Goal: Transaction & Acquisition: Purchase product/service

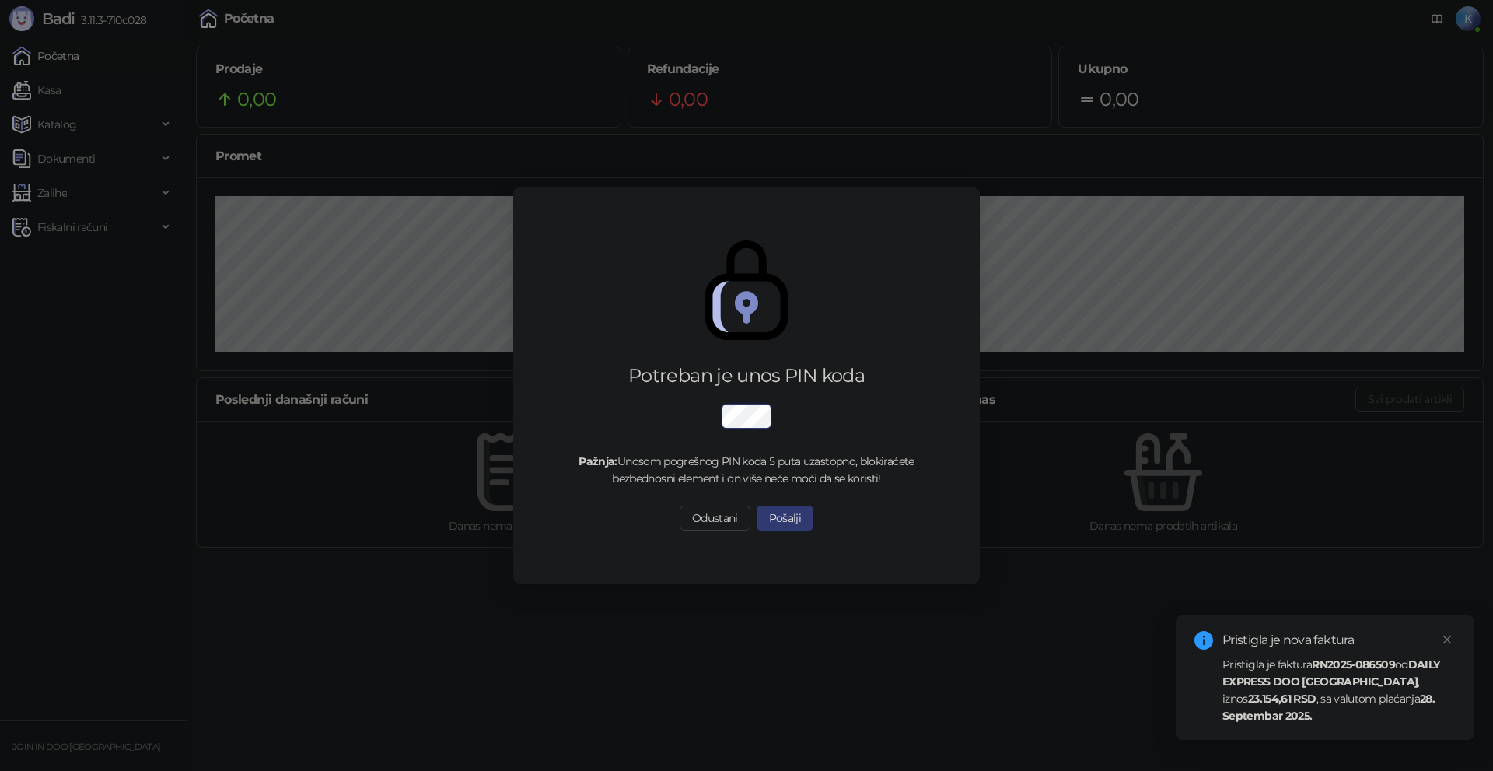
click at [1262, 699] on strong "23.154,61 RSD" at bounding box center [1282, 698] width 68 height 14
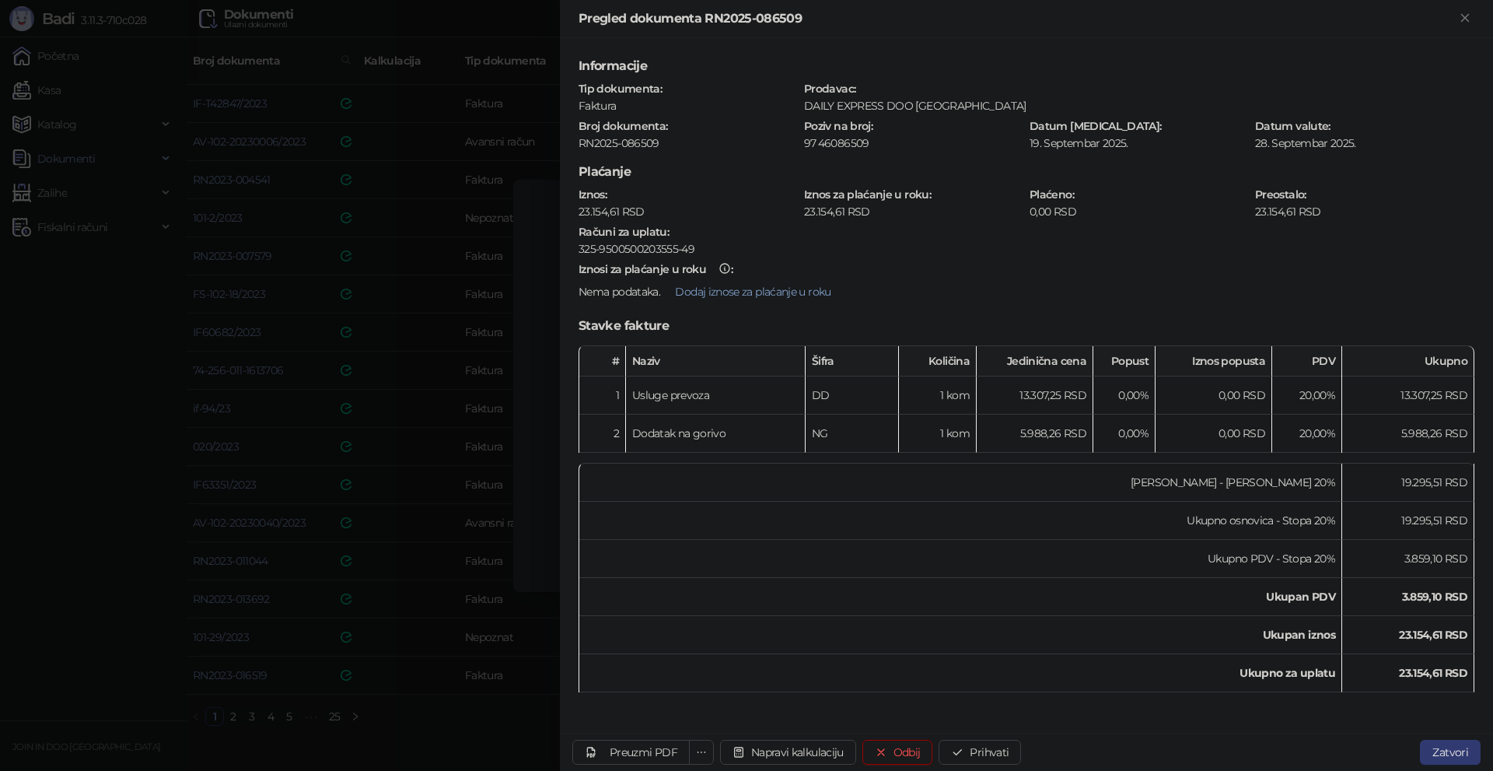
click at [533, 684] on div at bounding box center [746, 385] width 1493 height 771
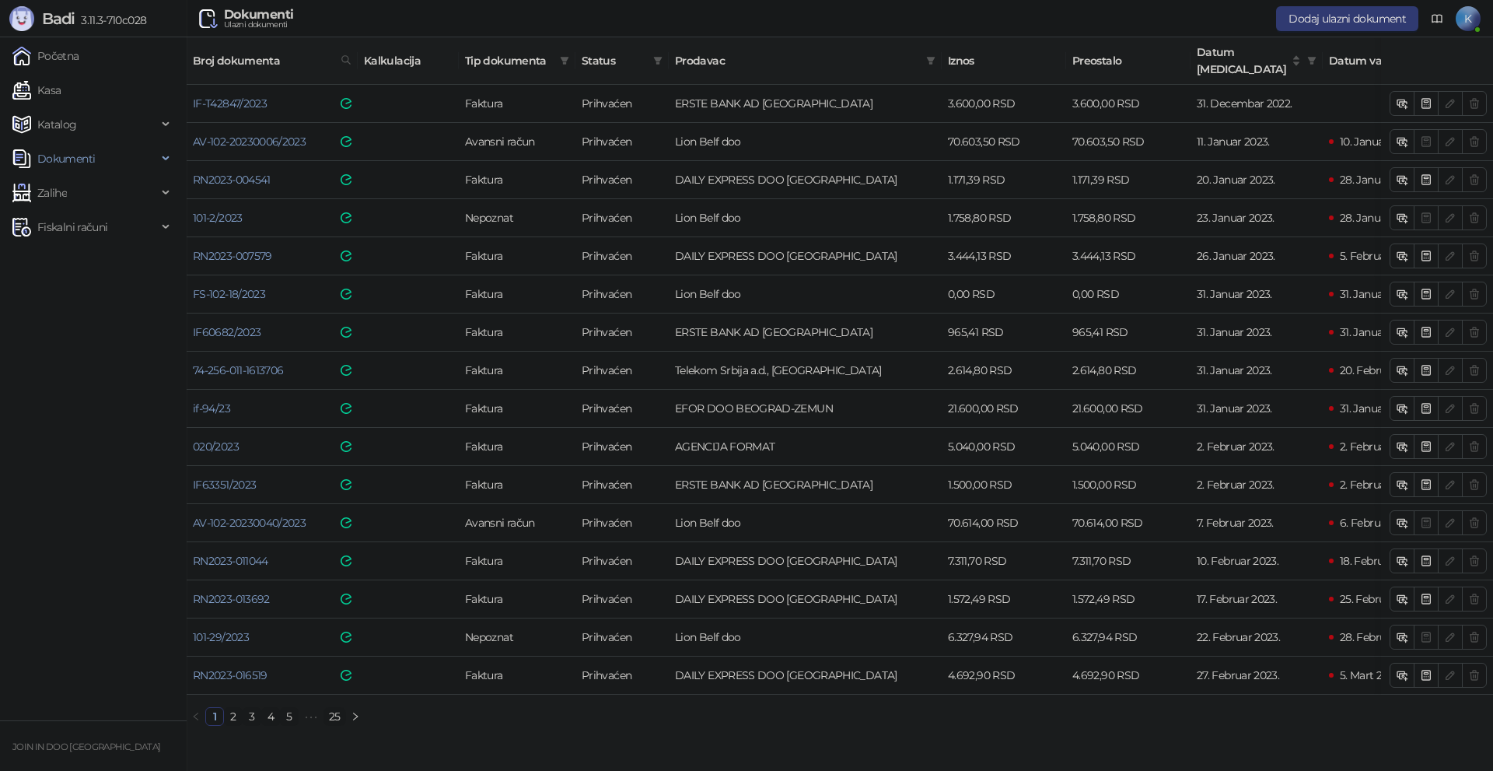
click at [338, 712] on link "25" at bounding box center [334, 716] width 21 height 17
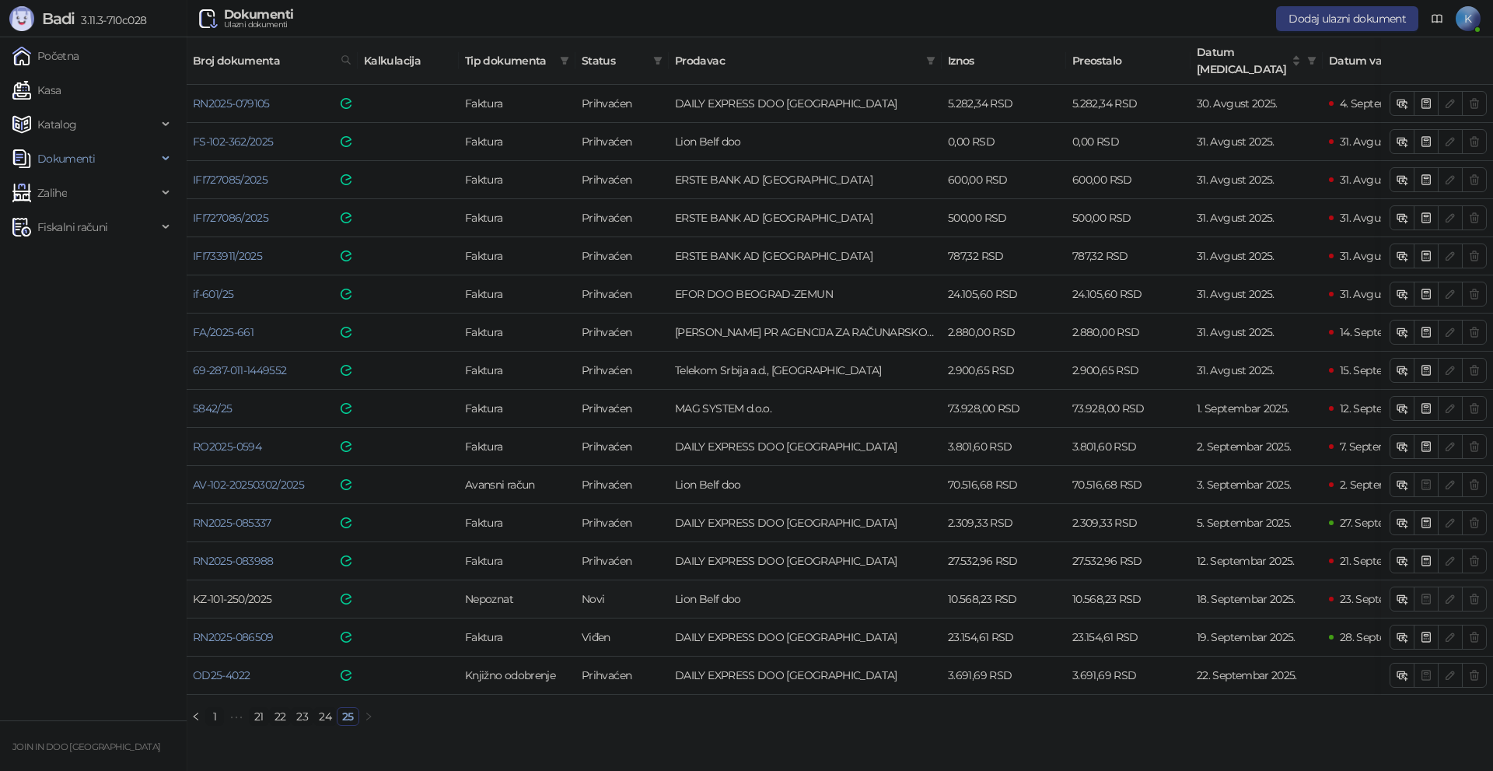
click at [238, 592] on link "KZ-101-250/2025" at bounding box center [232, 599] width 79 height 14
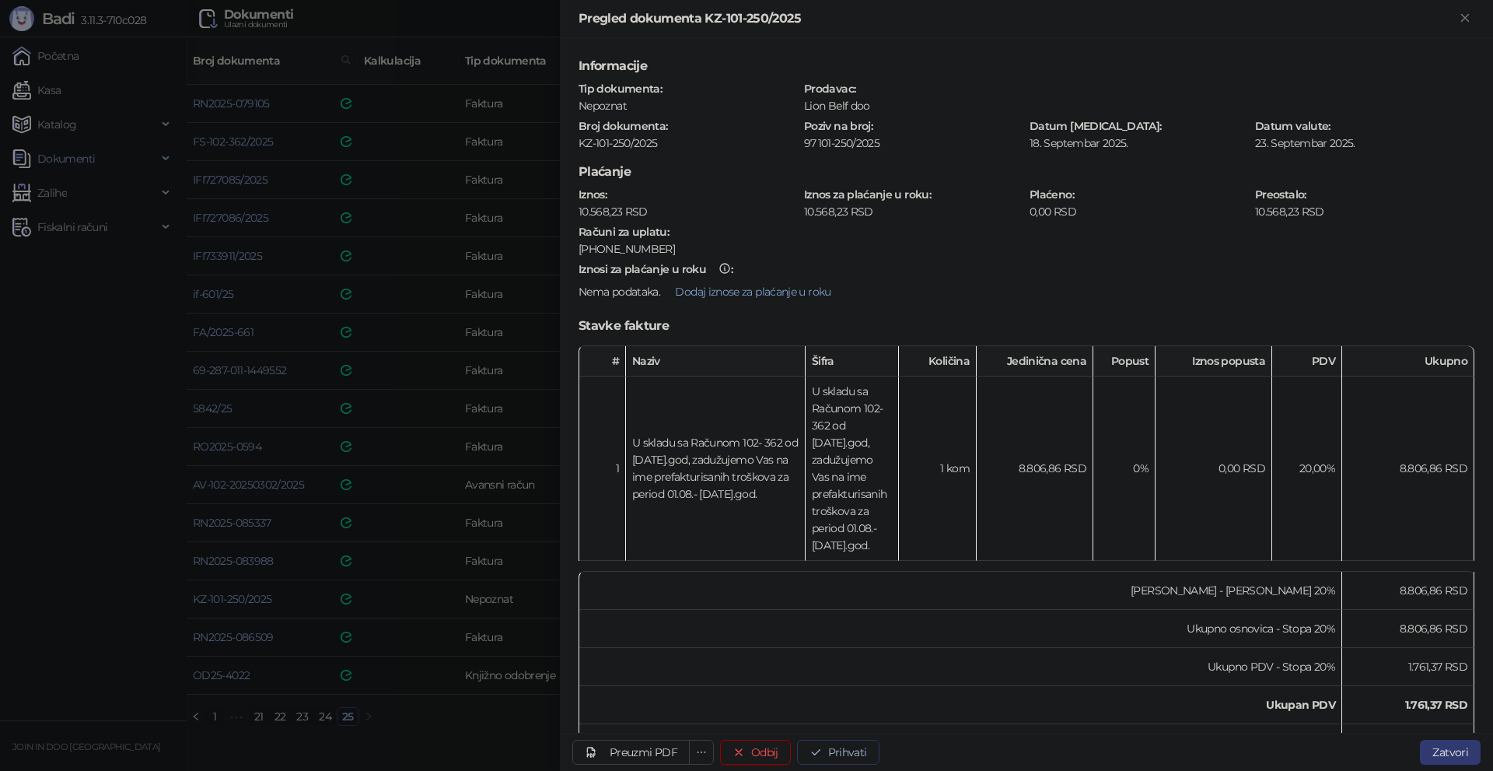
click at [844, 753] on button "Prihvati" at bounding box center [838, 752] width 82 height 25
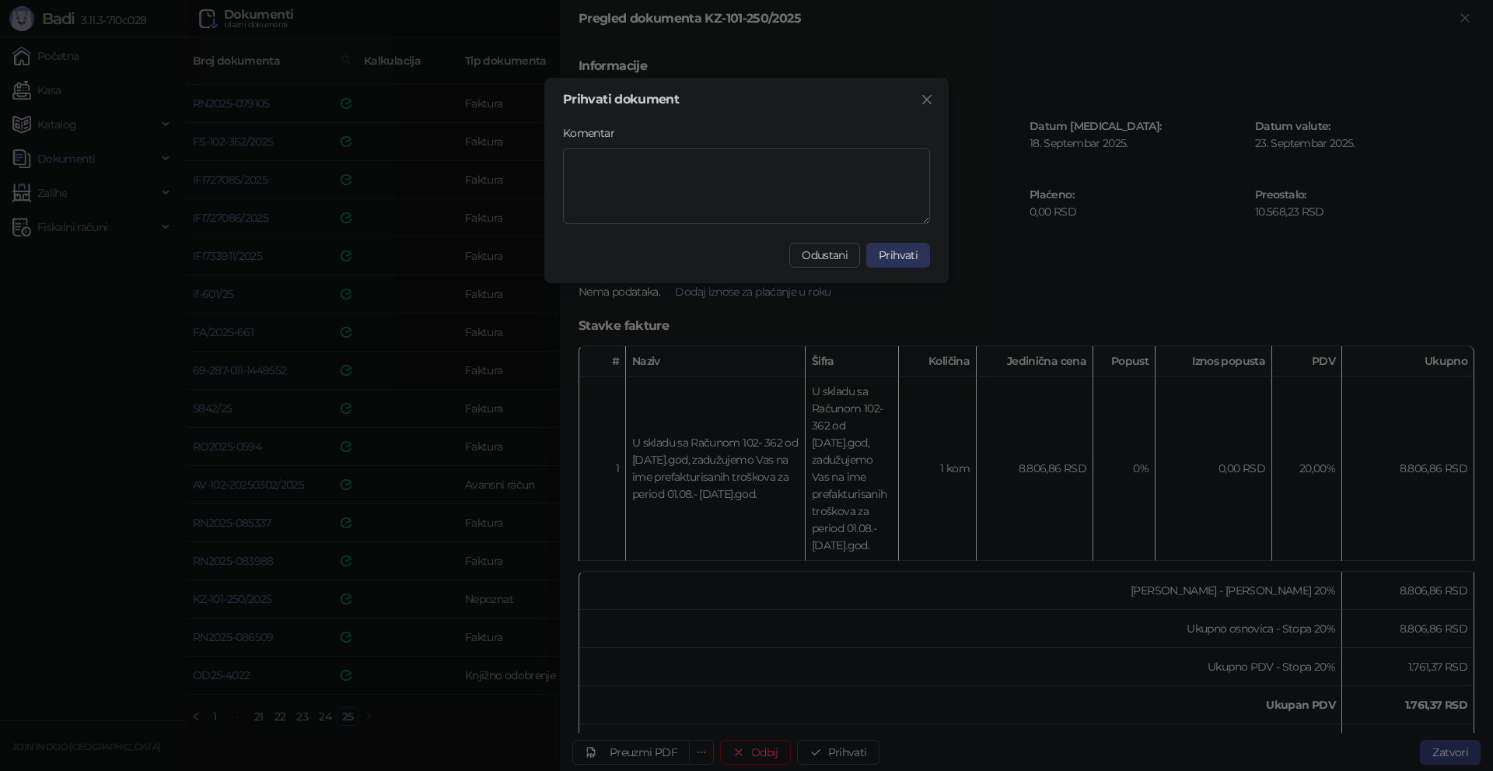
click at [897, 255] on span "Prihvati" at bounding box center [898, 255] width 39 height 14
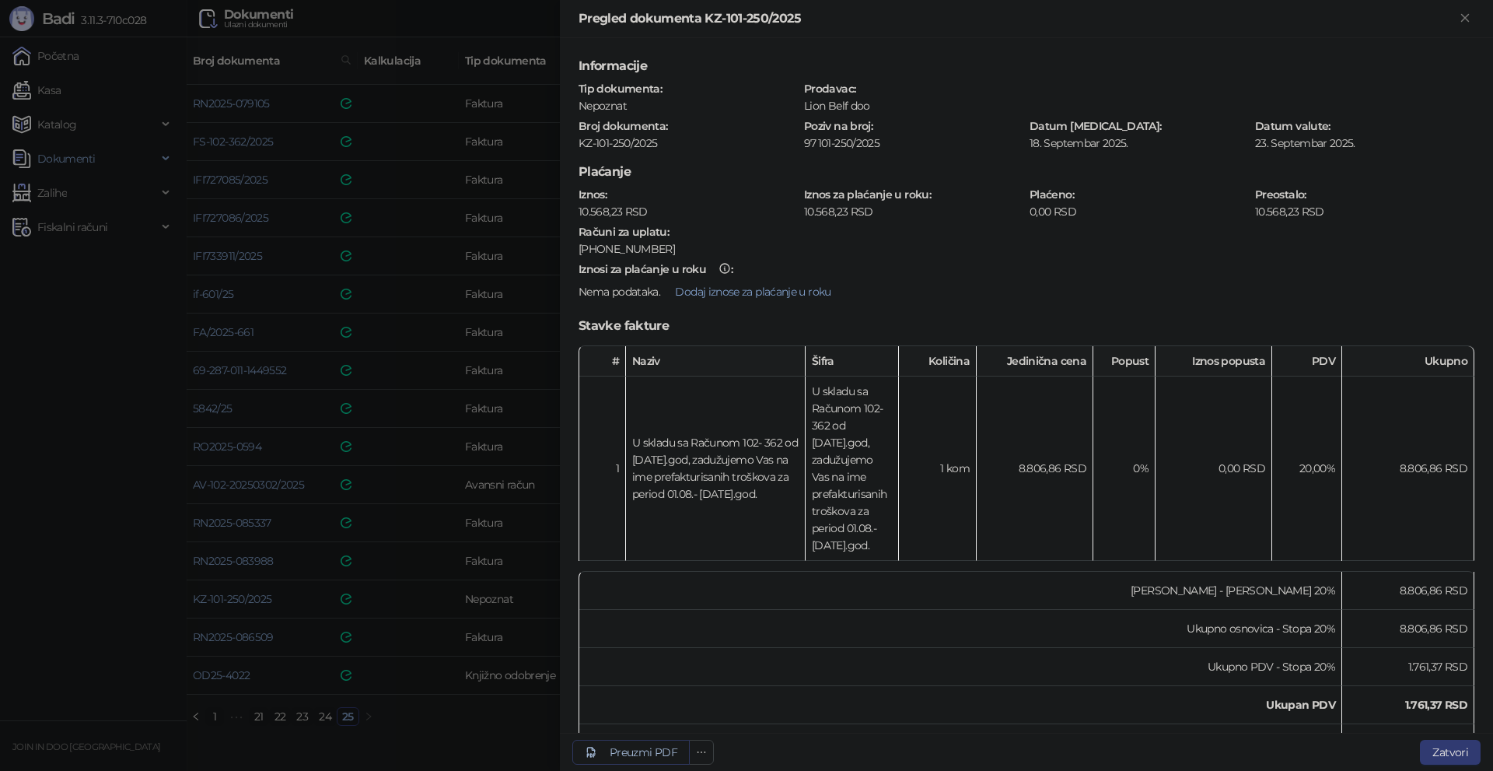
click at [656, 758] on div "Preuzmi PDF" at bounding box center [644, 752] width 68 height 14
click at [148, 434] on div at bounding box center [746, 385] width 1493 height 771
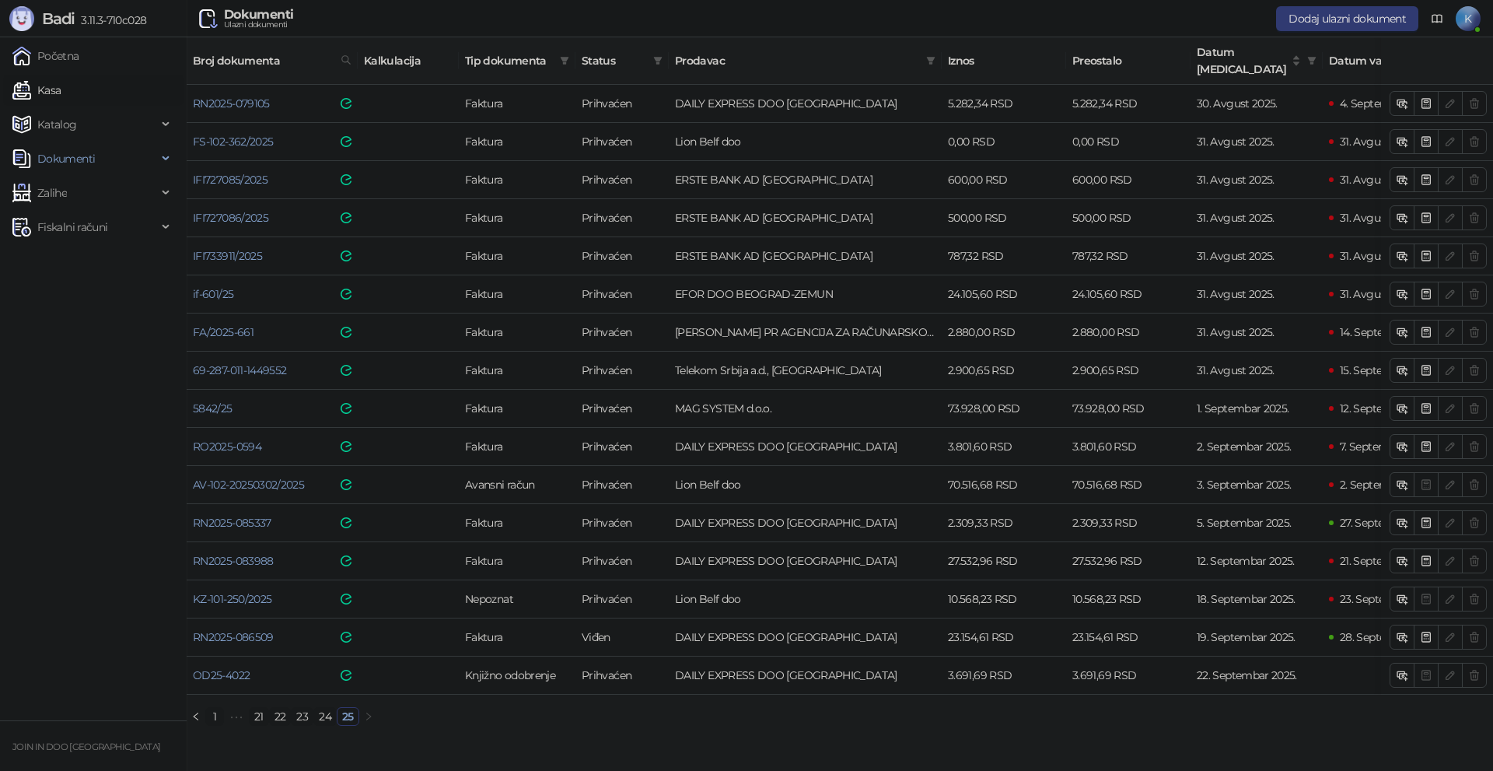
click at [51, 89] on link "Kasa" at bounding box center [36, 90] width 48 height 31
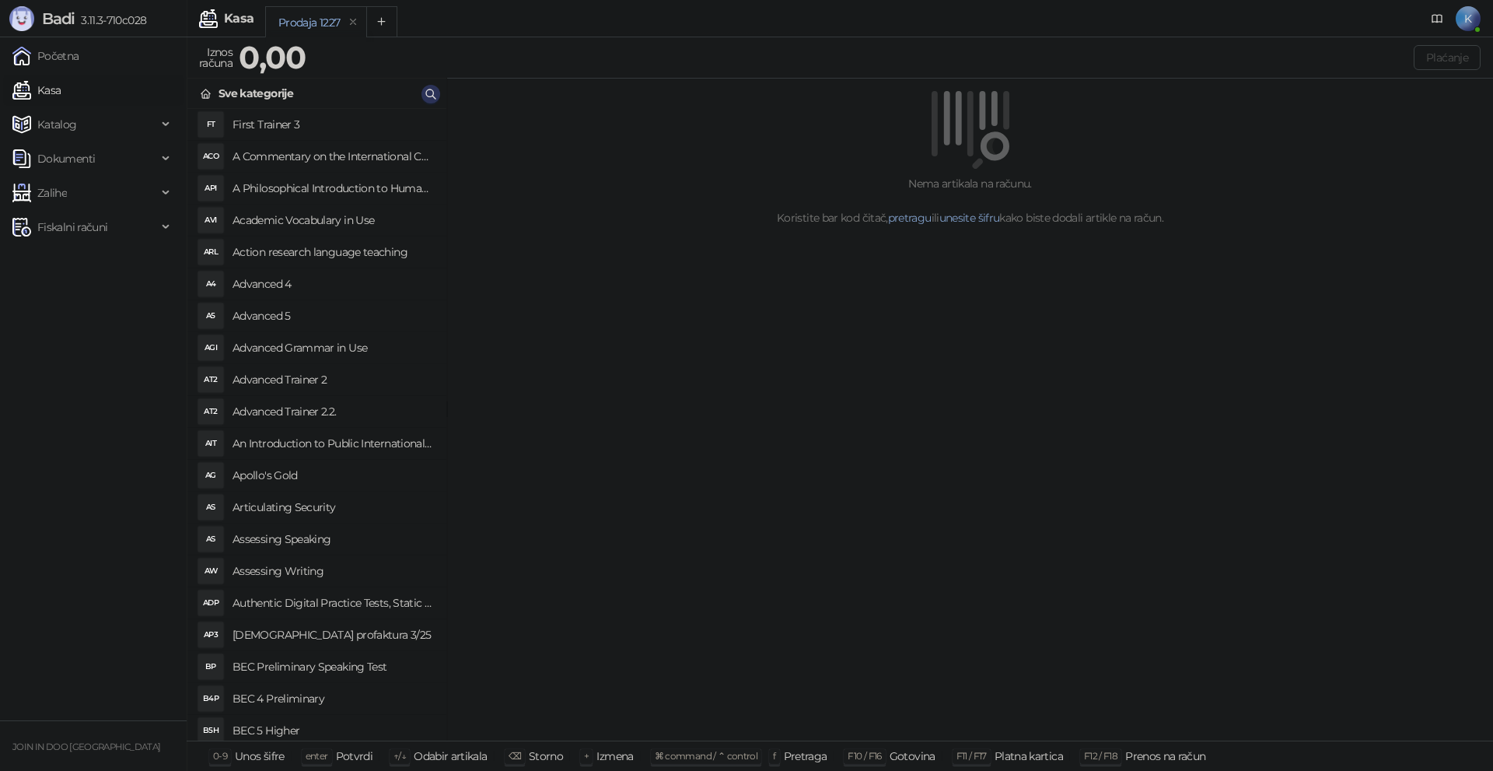
click at [435, 90] on icon "button" at bounding box center [431, 94] width 12 height 12
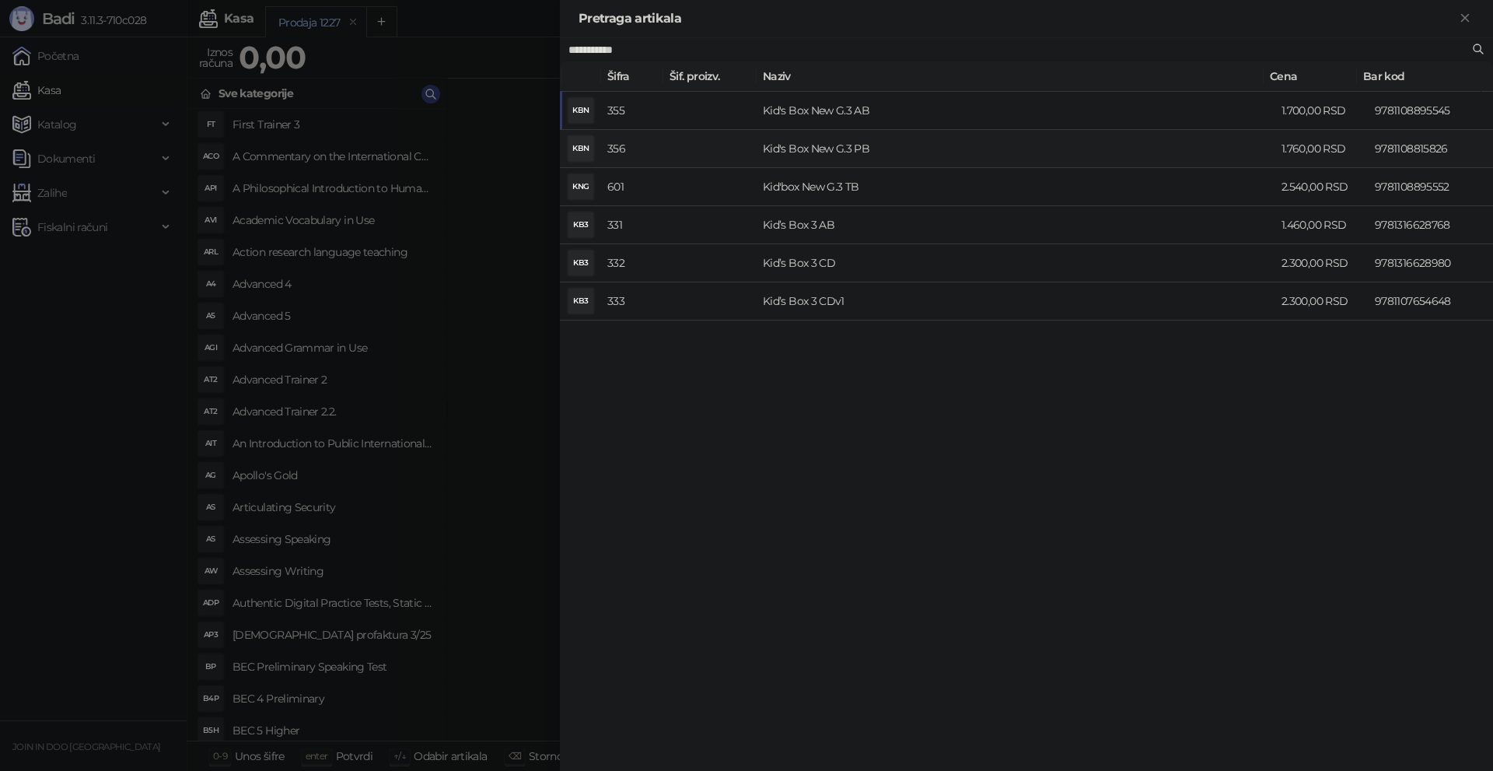
click at [771, 149] on td "Kid's Box New G.3 PB" at bounding box center [1016, 149] width 519 height 38
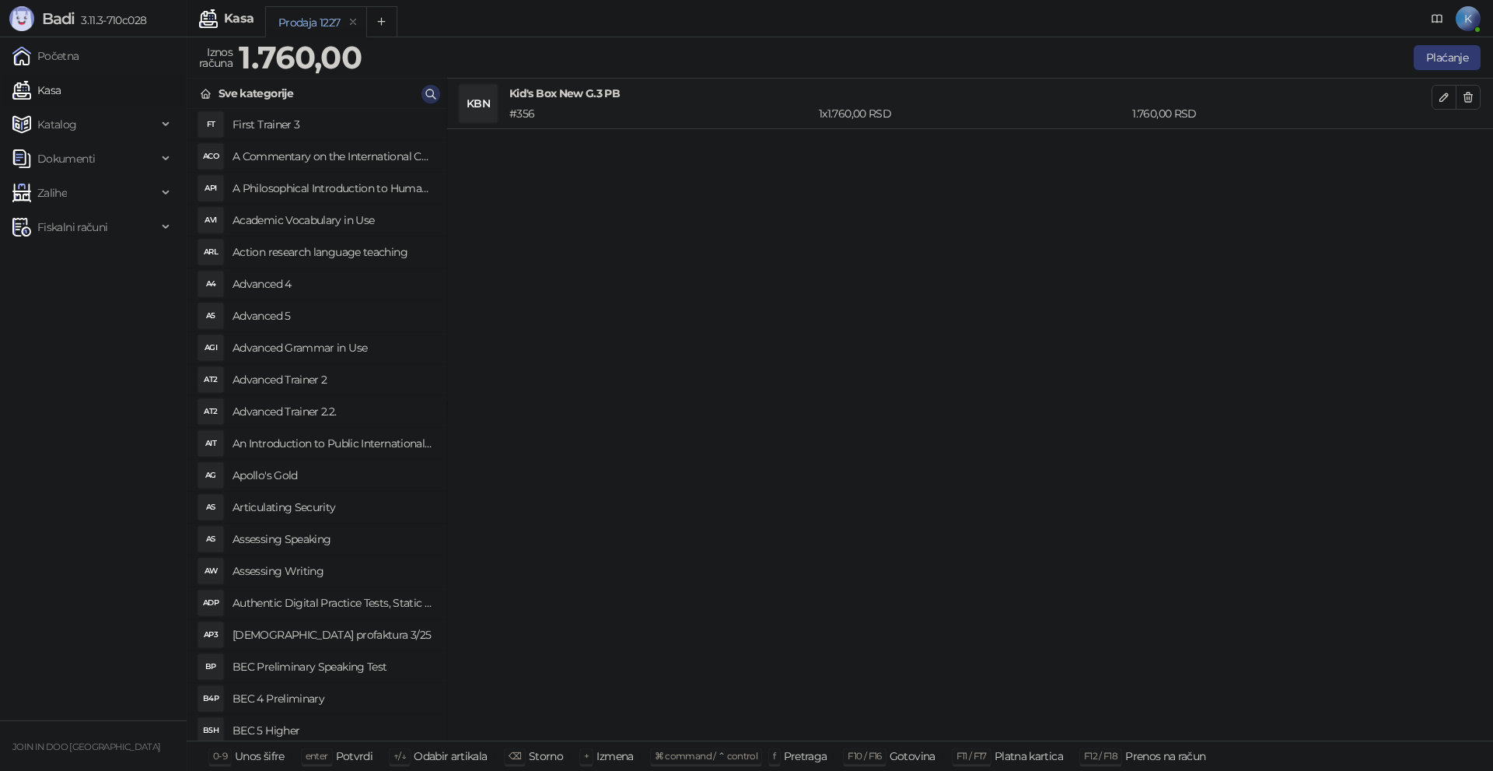
click at [429, 94] on icon "button" at bounding box center [431, 94] width 12 height 12
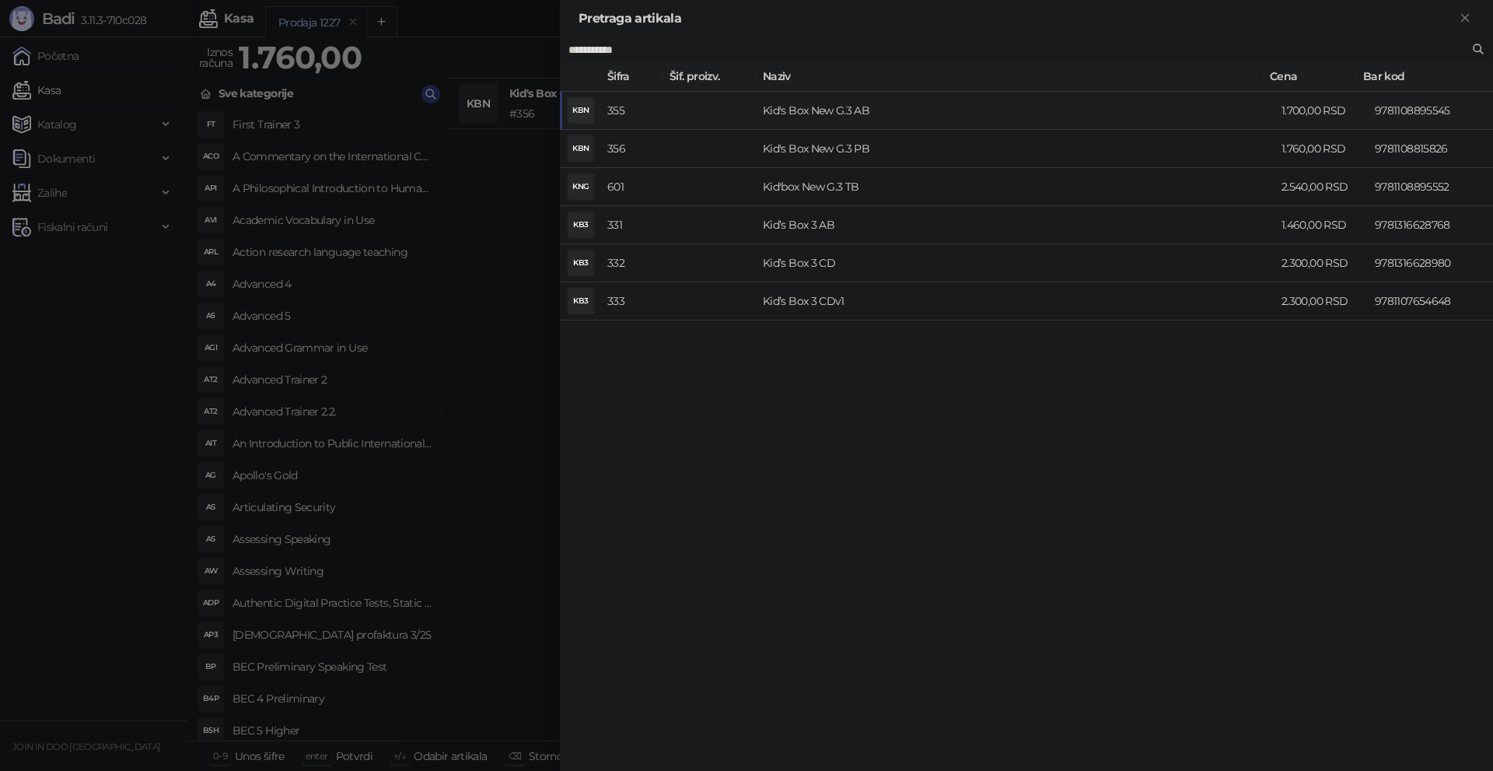
click at [827, 114] on td "Kid's Box New G.3 AB" at bounding box center [1016, 111] width 519 height 38
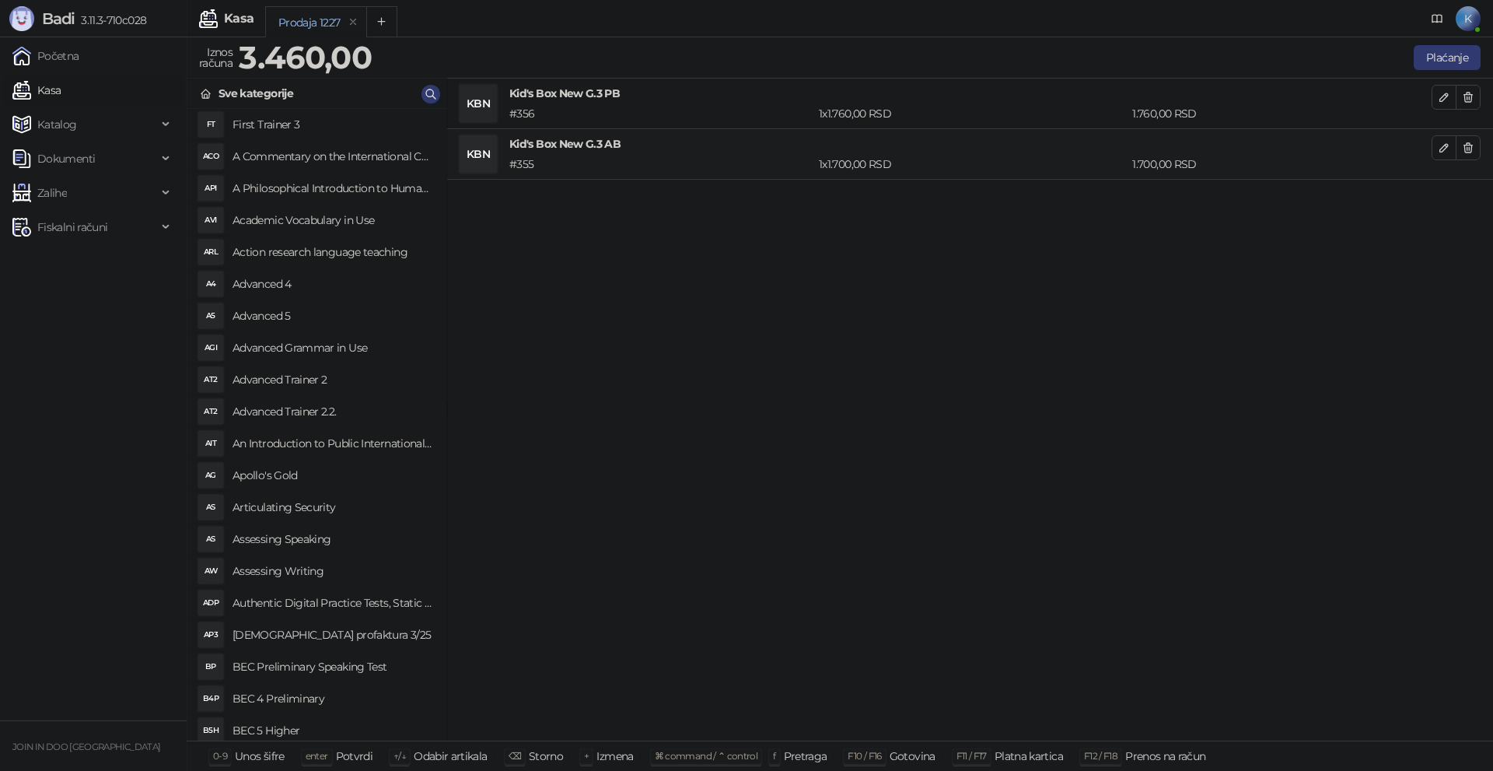
click at [637, 314] on div "KBN Kid's Box New G.3 PB # 356 1 x 1.760,00 RSD 1.760,00 RSD KBN Kid's Box New …" at bounding box center [970, 410] width 1046 height 663
click at [432, 96] on icon "button" at bounding box center [431, 94] width 12 height 12
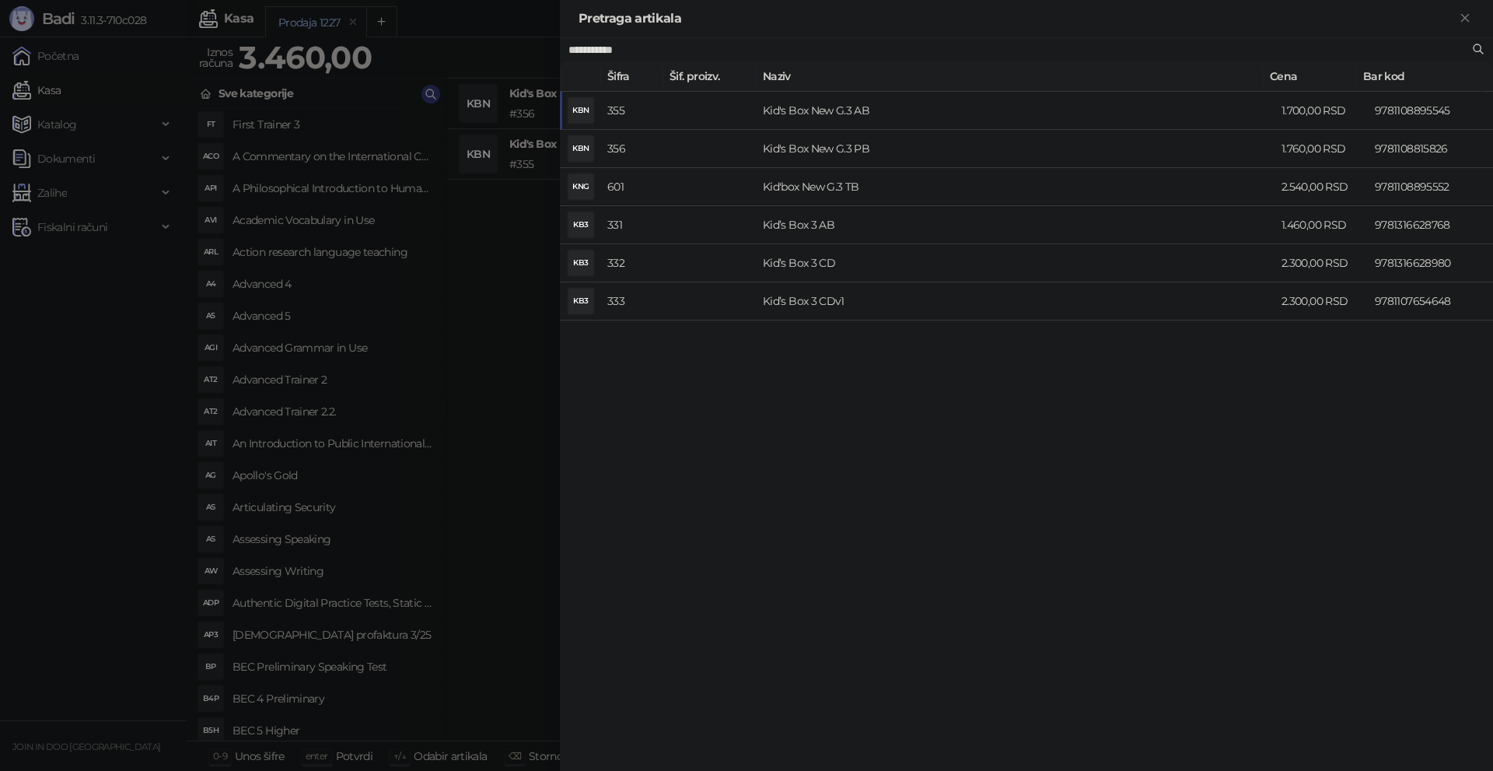
click at [644, 44] on input "**********" at bounding box center [1018, 49] width 901 height 17
type input "**********"
click at [775, 154] on td "Kid's Box New G.4 PB" at bounding box center [1016, 149] width 519 height 38
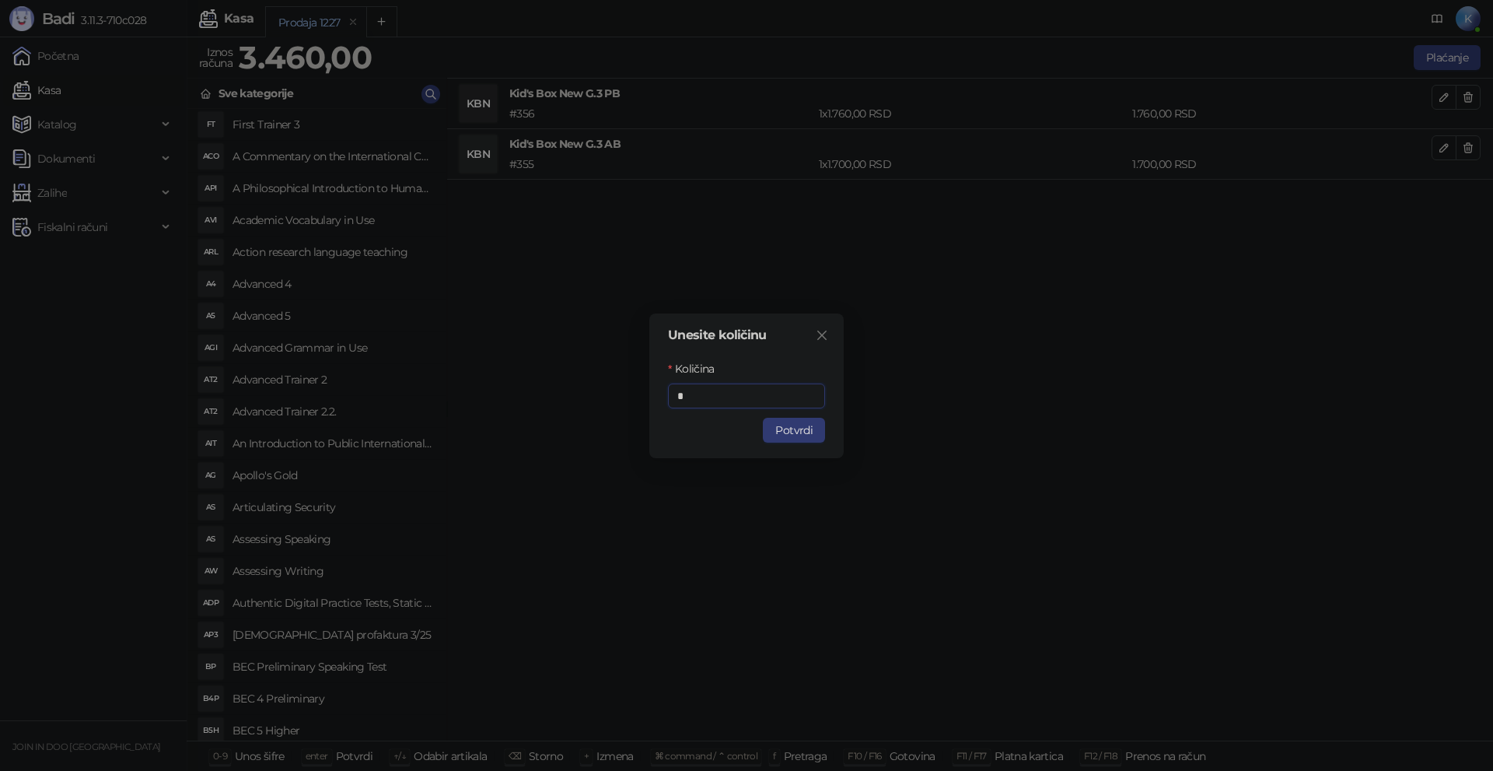
type input "*"
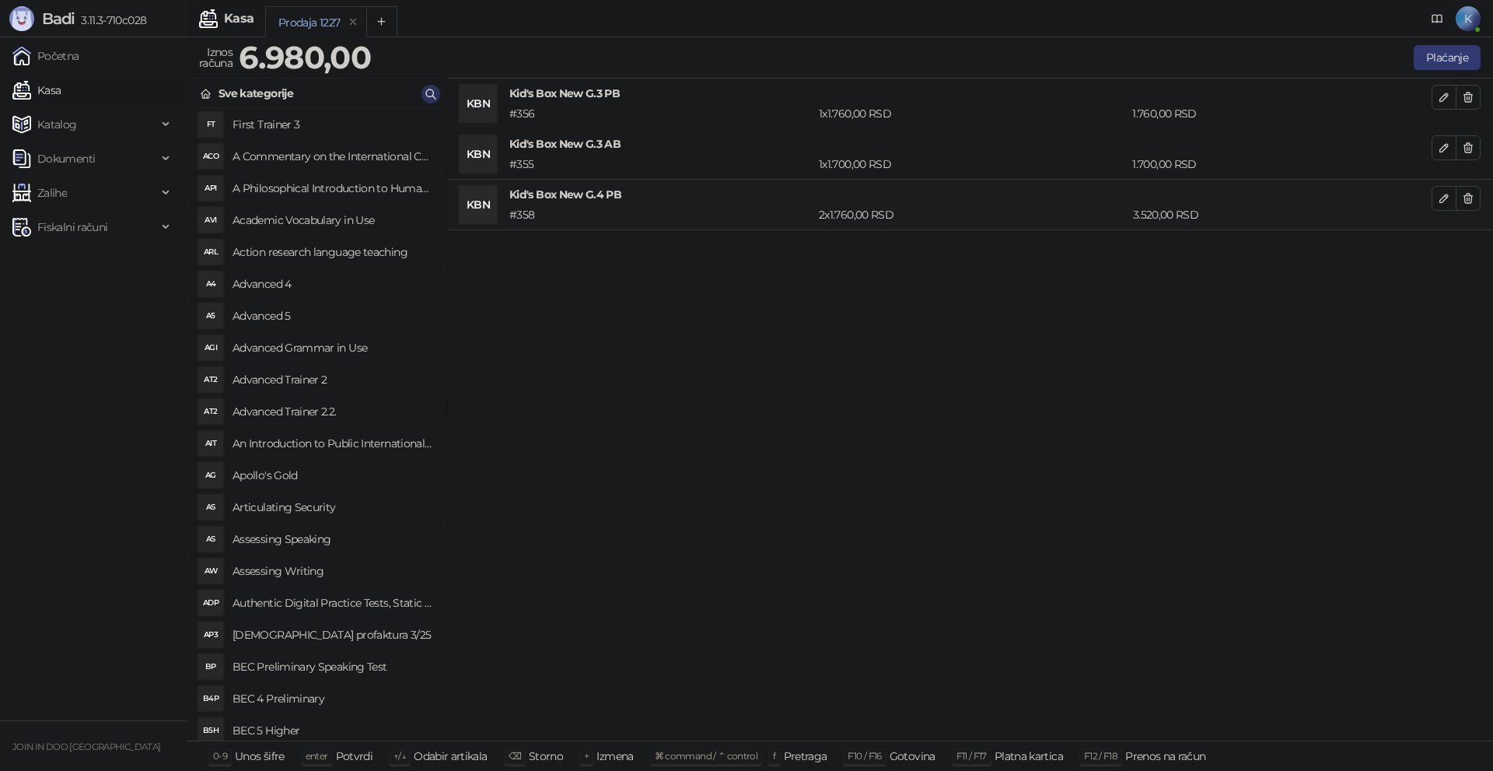
click at [431, 89] on icon "button" at bounding box center [431, 94] width 12 height 12
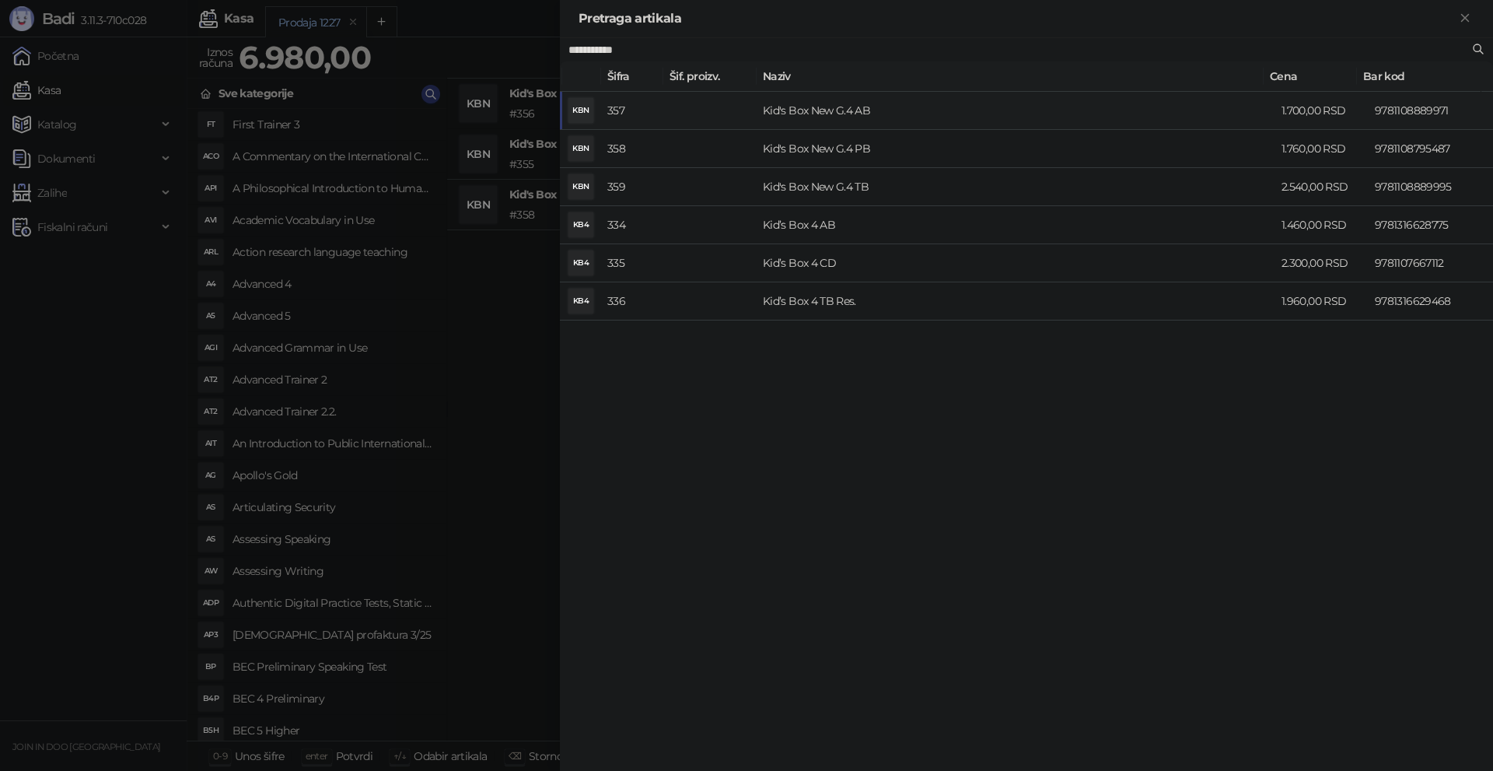
click at [820, 114] on td "Kid's Box New G.4 AB" at bounding box center [1016, 111] width 519 height 38
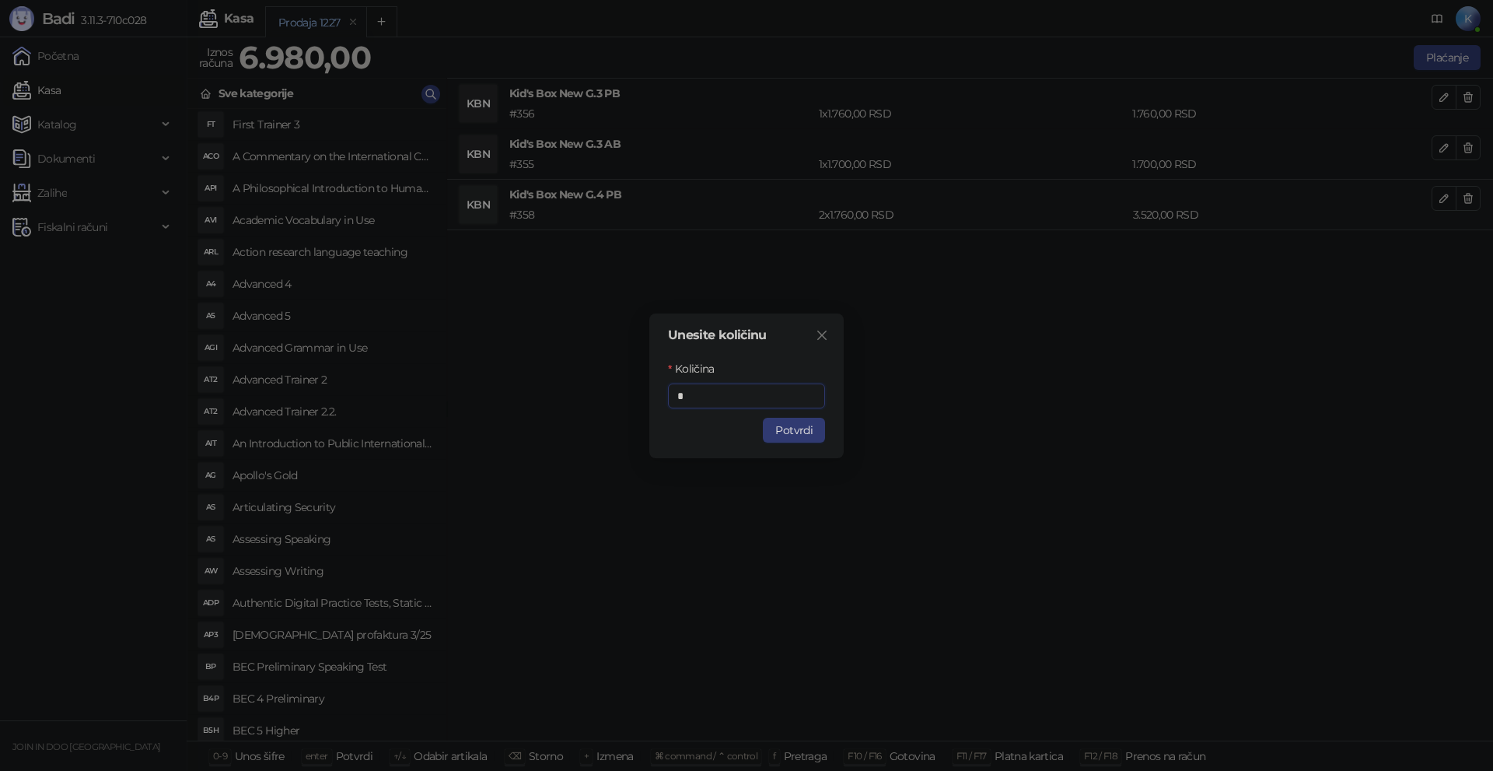
type input "*"
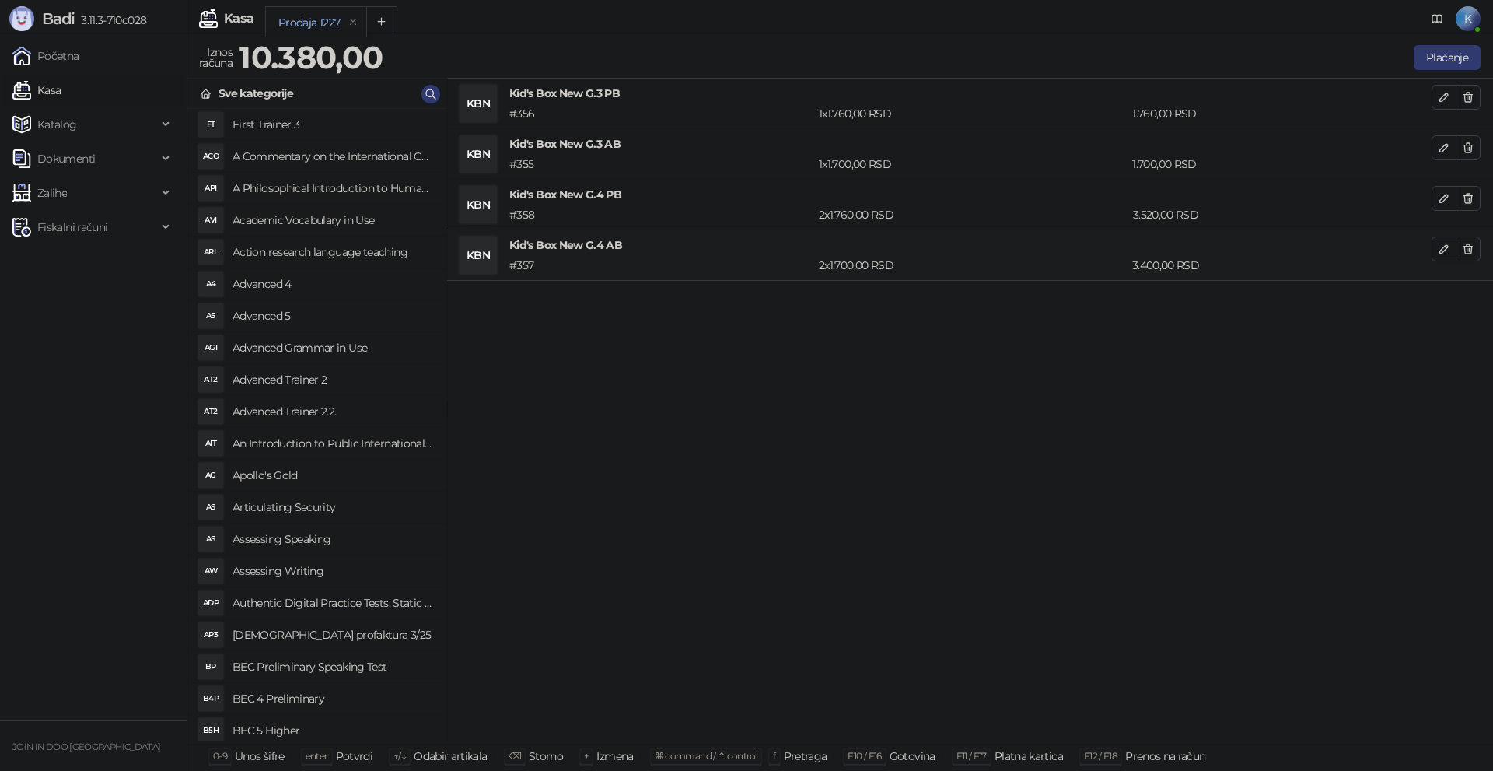
click at [599, 384] on div "KBN Kid's Box New G.3 PB # 356 1 x 1.760,00 RSD 1.760,00 RSD KBN Kid's Box New …" at bounding box center [970, 410] width 1046 height 663
click at [1470, 58] on button "Plaćanje" at bounding box center [1447, 57] width 67 height 25
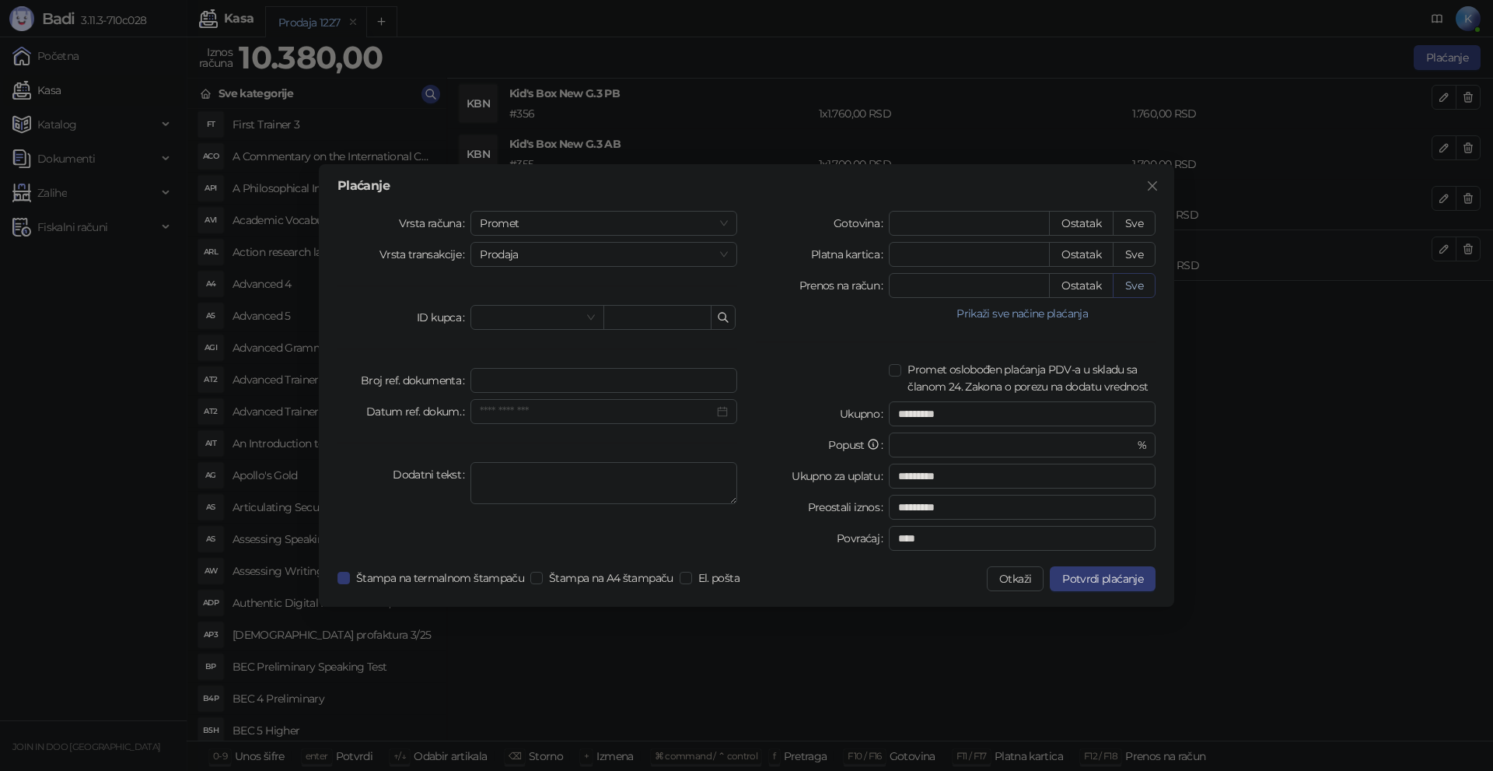
click at [1141, 283] on button "Sve" at bounding box center [1134, 285] width 43 height 25
type input "*****"
type input "****"
click at [572, 311] on input "search" at bounding box center [530, 317] width 100 height 23
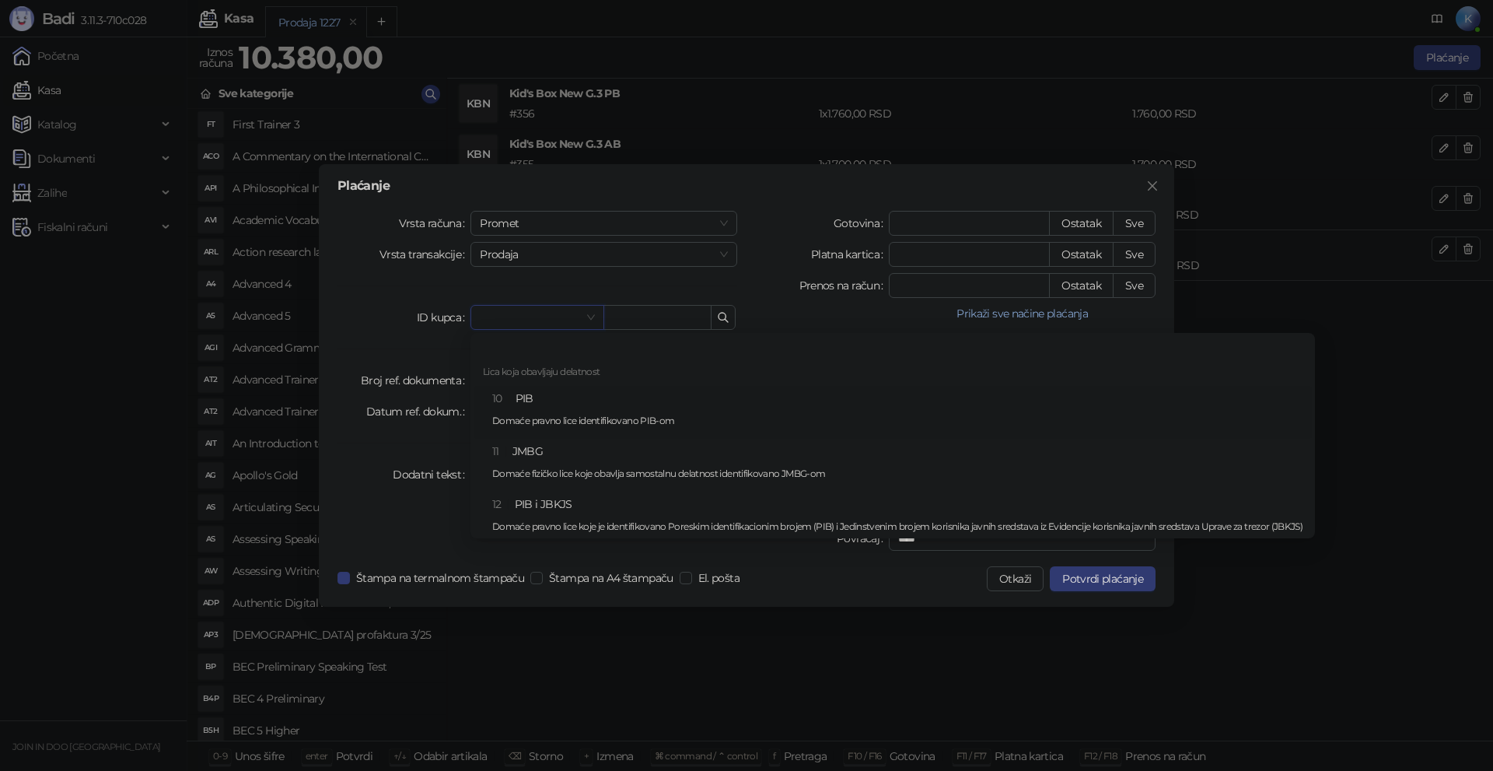
click at [528, 398] on div "10 PIB Domaće pravno lice identifikovano PIB-om" at bounding box center [897, 412] width 810 height 45
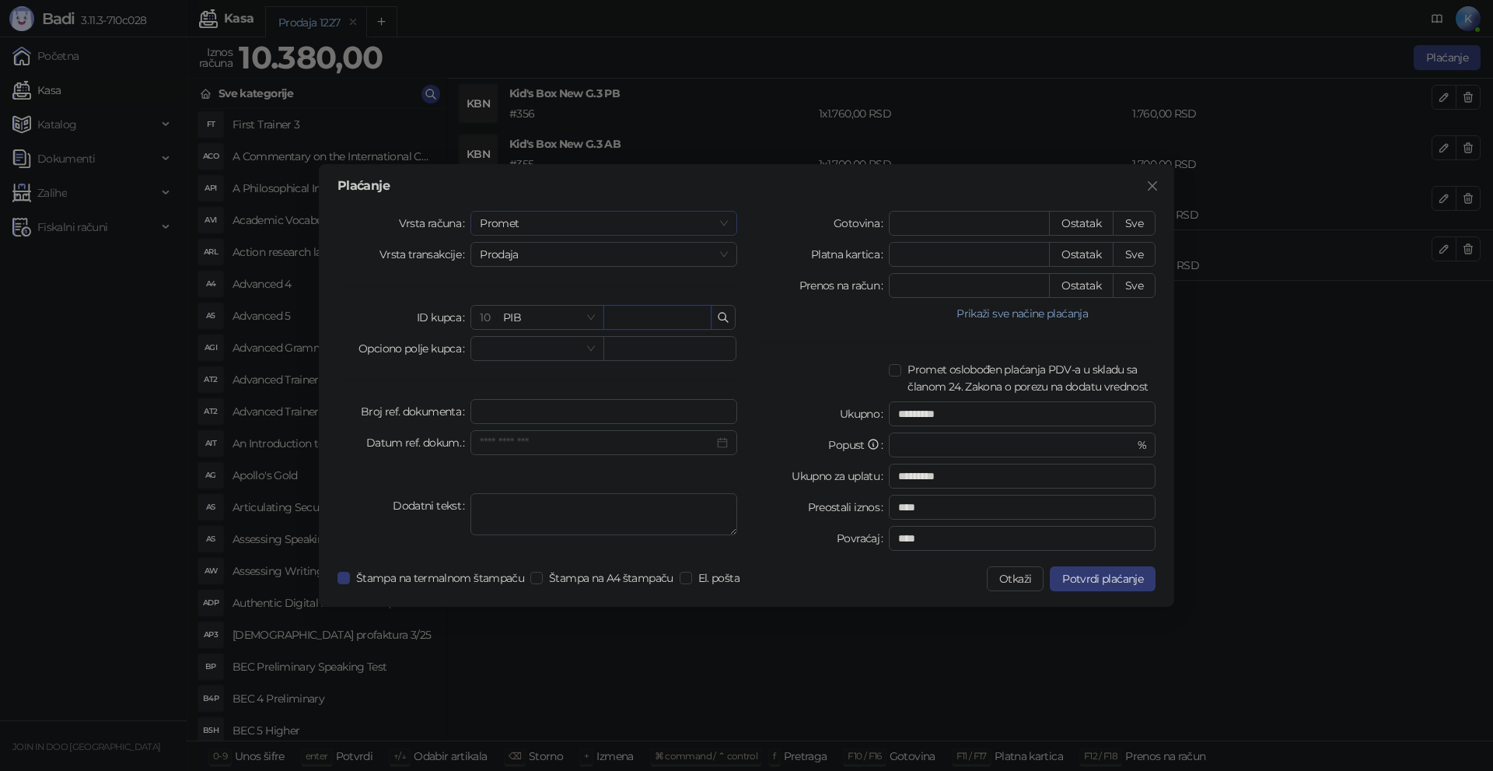
click at [534, 224] on span "Promet" at bounding box center [604, 223] width 248 height 23
click at [500, 327] on div "Avans" at bounding box center [604, 328] width 242 height 17
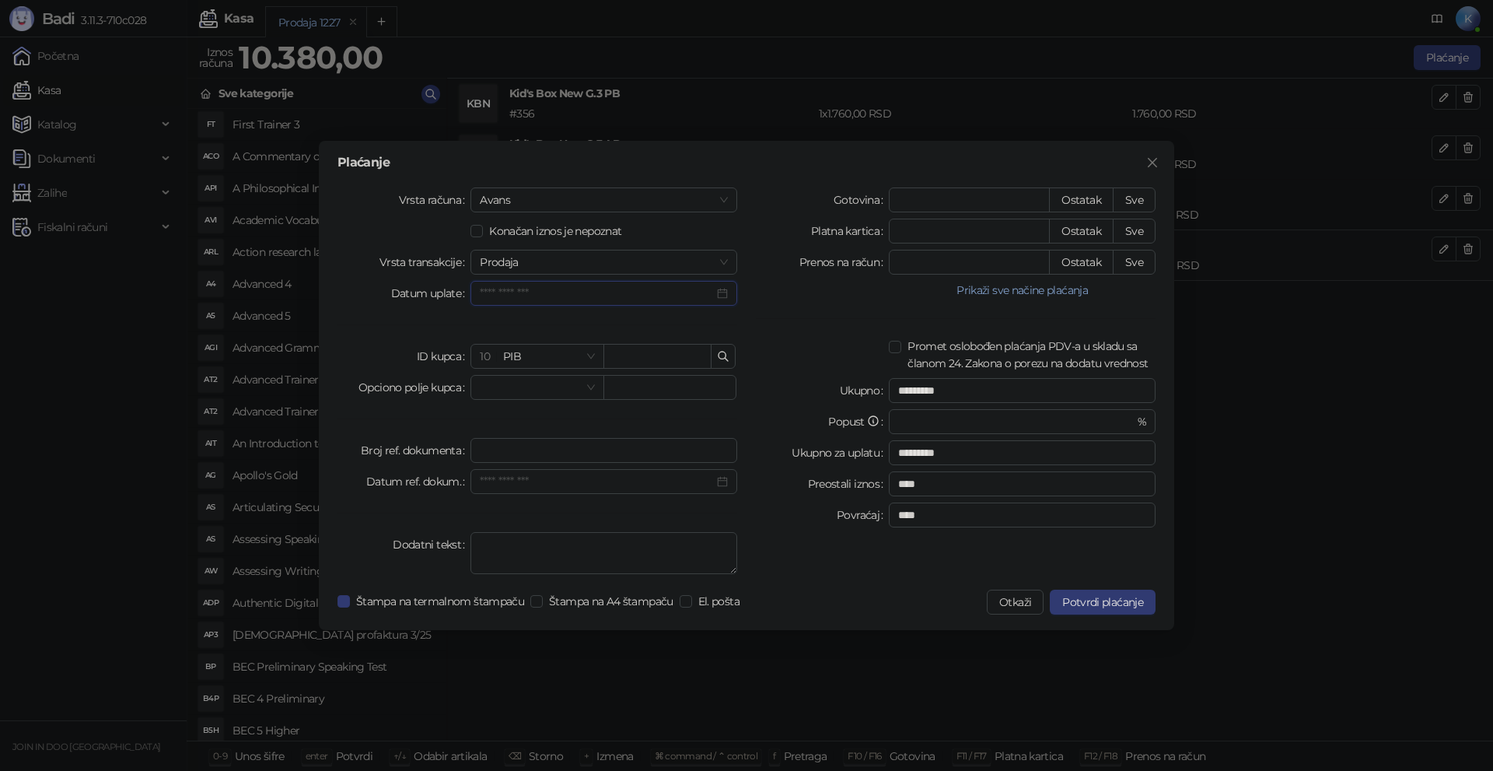
click at [524, 289] on input "Datum uplate" at bounding box center [597, 293] width 234 height 17
click at [532, 472] on div "23" at bounding box center [526, 472] width 19 height 19
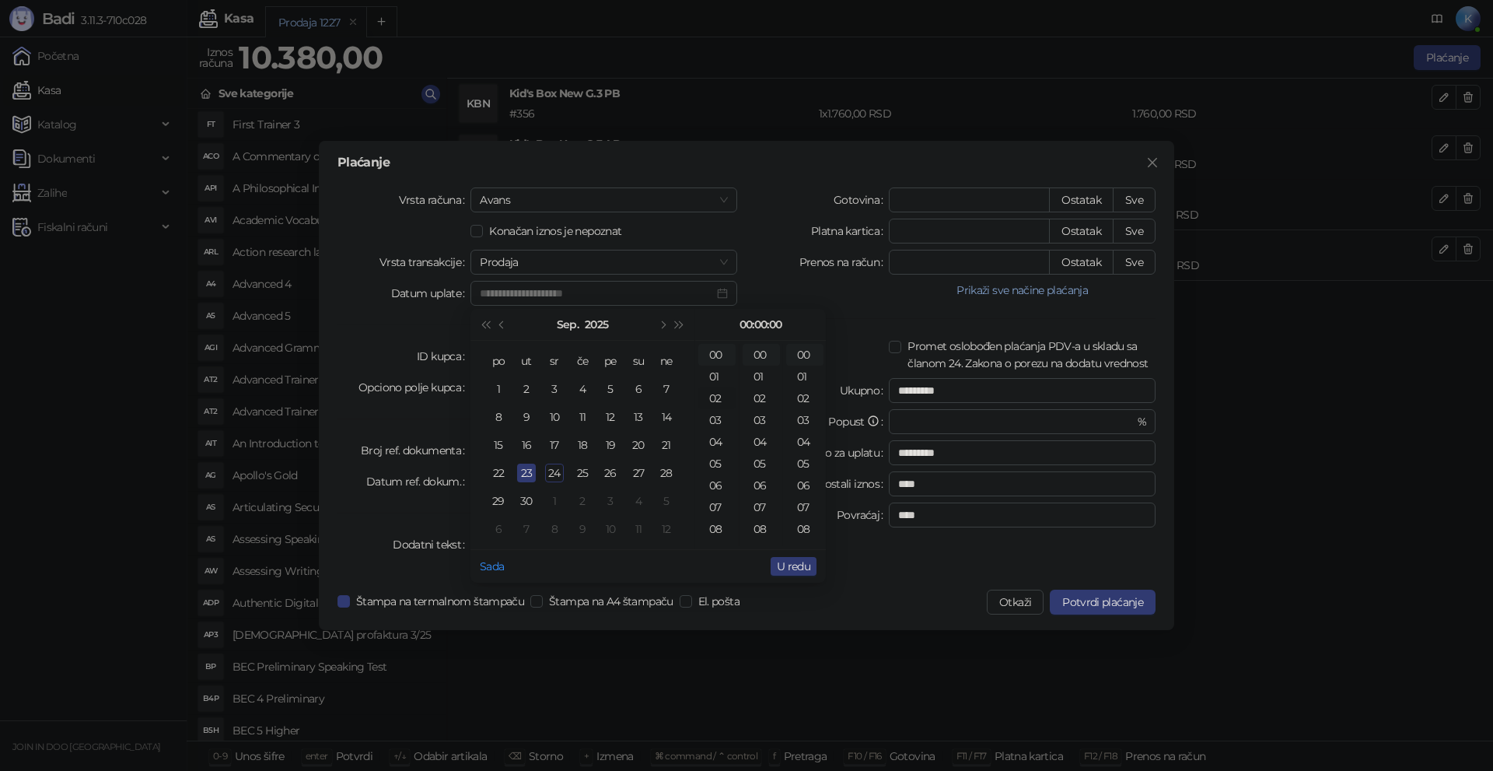
click at [714, 400] on div "02" at bounding box center [716, 398] width 37 height 22
type input "**********"
click at [780, 567] on span "U redu" at bounding box center [793, 566] width 33 height 14
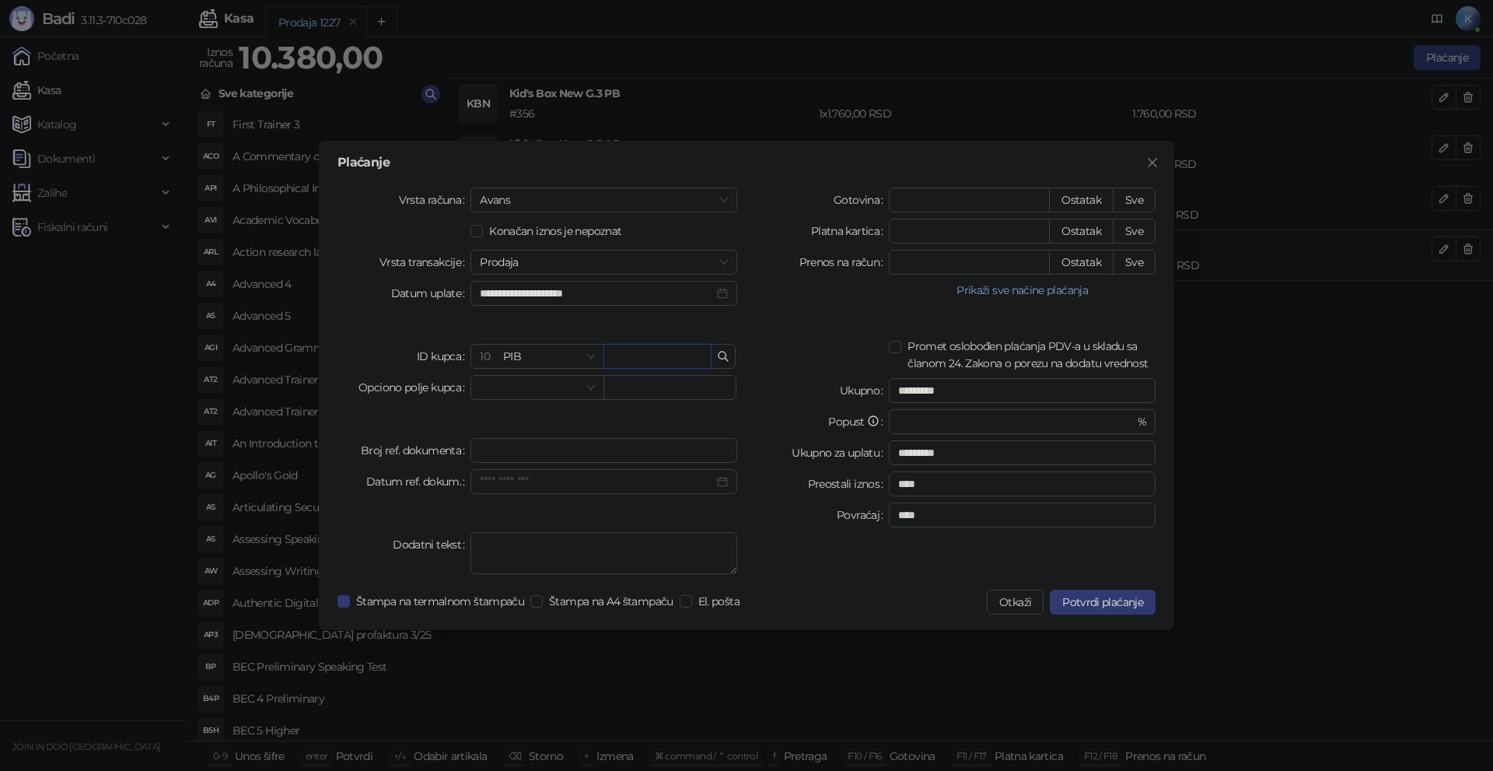
click at [639, 359] on input "text" at bounding box center [657, 356] width 108 height 25
paste input "*********"
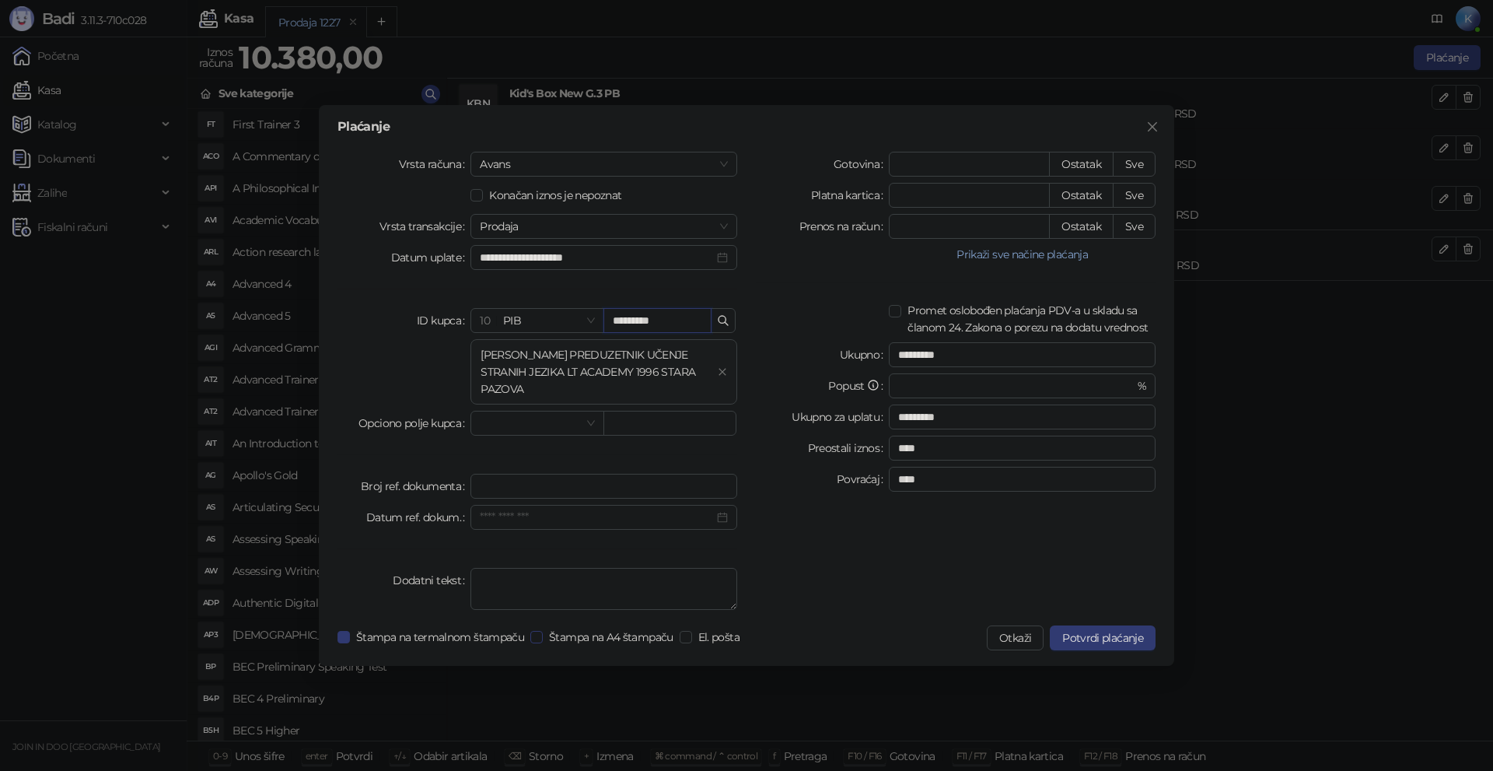
type input "*********"
click at [572, 638] on span "Štampa na A4 štampaču" at bounding box center [611, 636] width 137 height 17
click at [715, 635] on span "El. pošta" at bounding box center [719, 636] width 54 height 17
click at [1146, 638] on button "Potvrdi plaćanje" at bounding box center [1103, 637] width 106 height 25
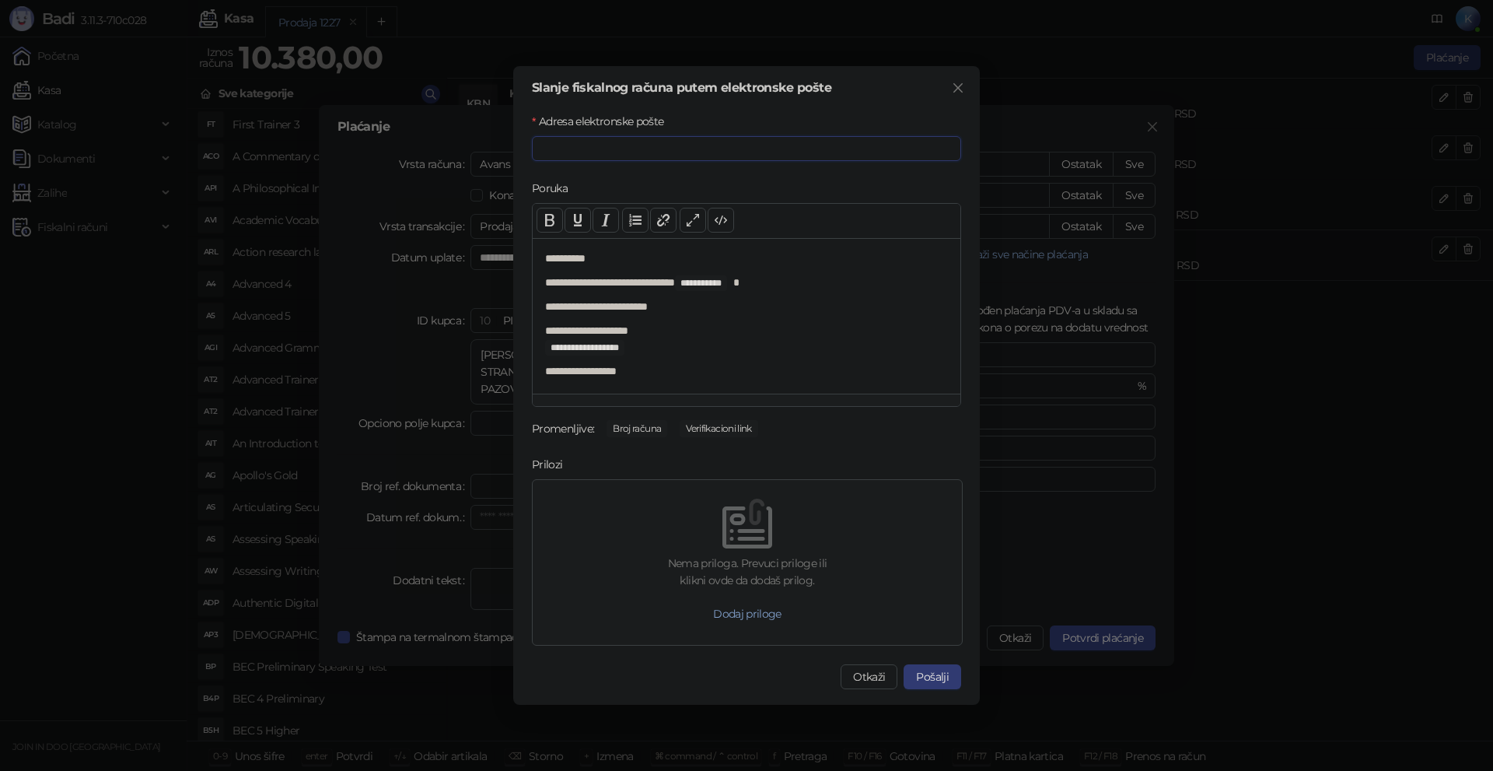
click at [680, 149] on input "Adresa elektronske pošte" at bounding box center [746, 148] width 429 height 25
paste input "**********"
type input "**********"
click at [932, 674] on button "Pošalji" at bounding box center [933, 676] width 58 height 25
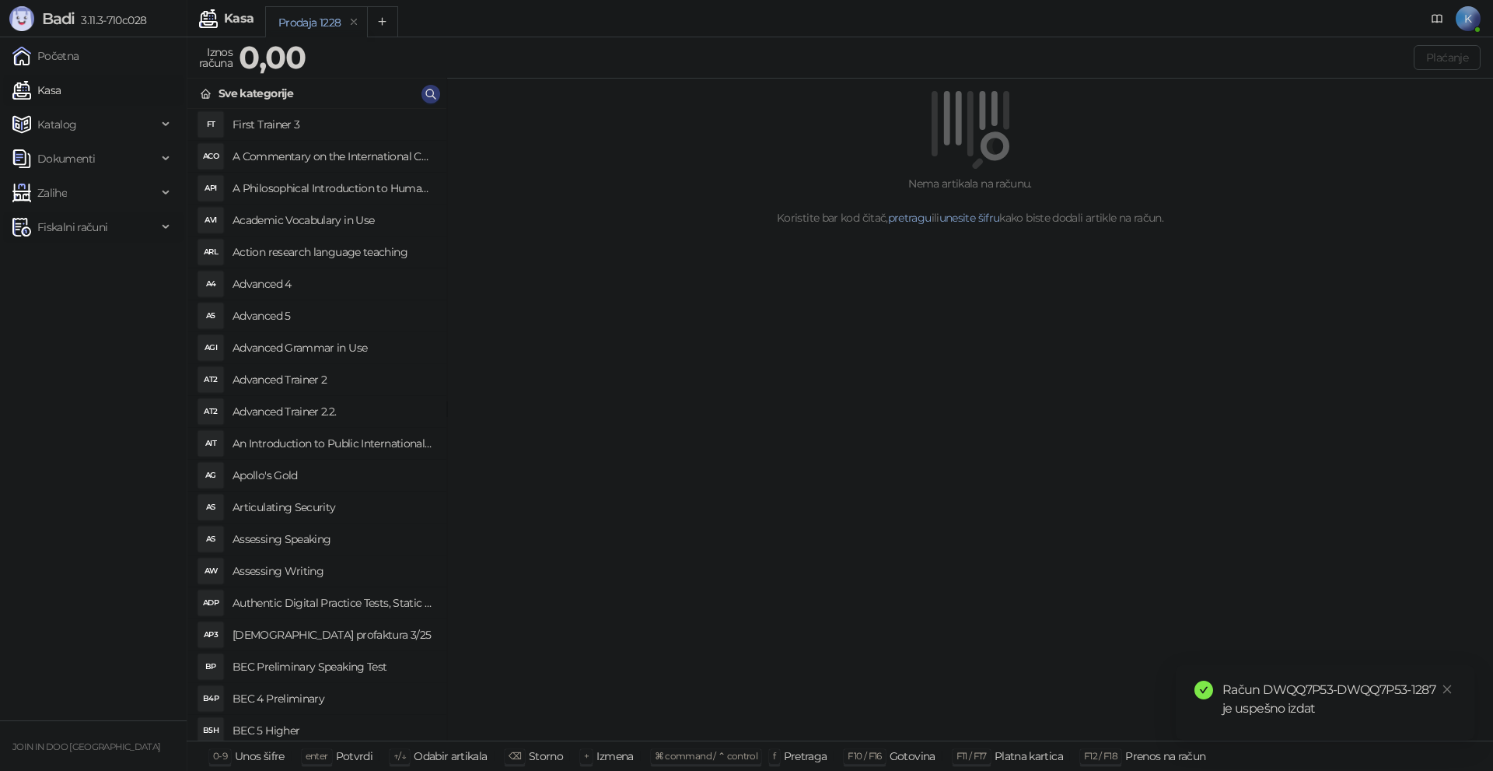
click at [142, 232] on span "Fiskalni računi" at bounding box center [84, 227] width 145 height 31
click at [92, 266] on link "Izdati računi" at bounding box center [61, 261] width 85 height 31
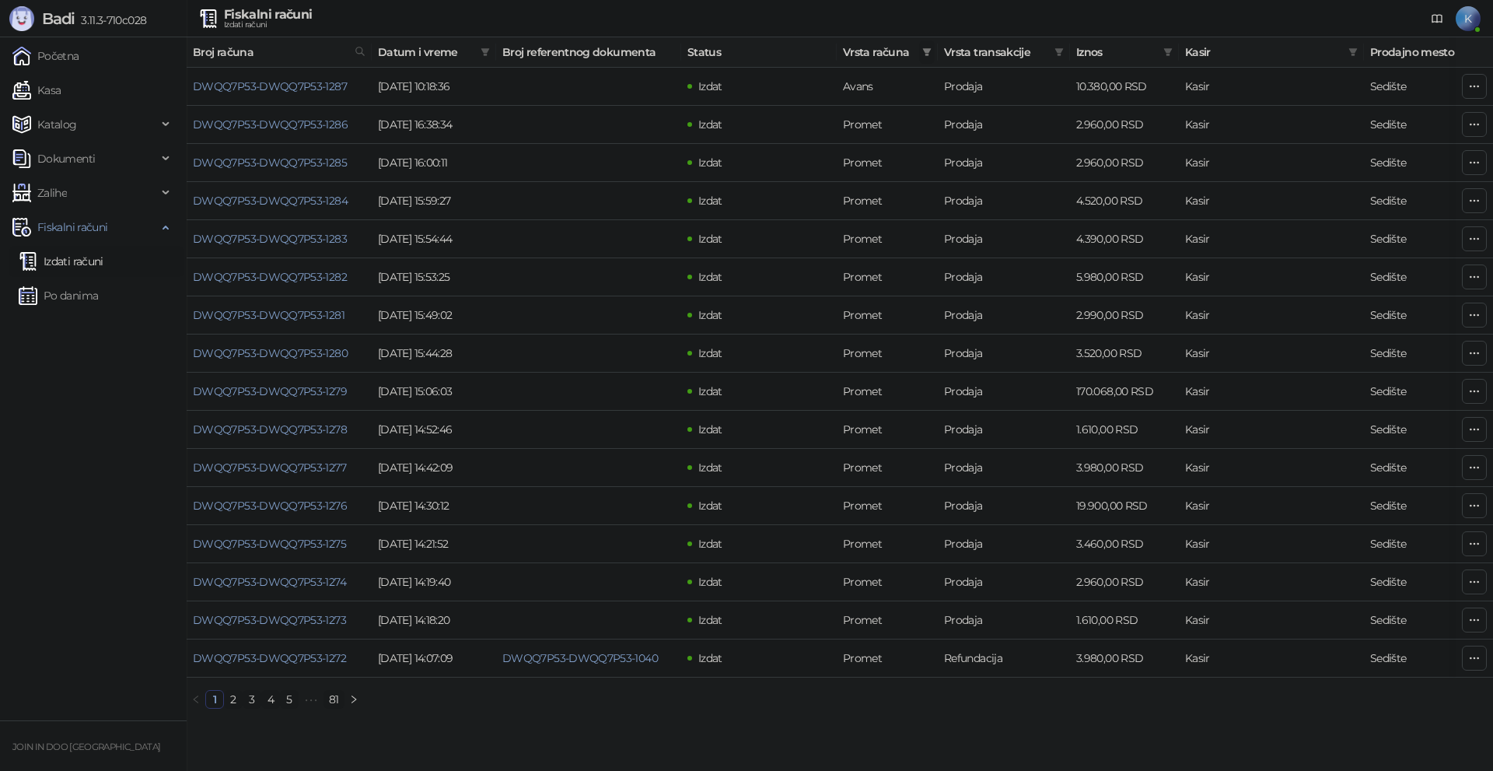
click at [926, 53] on icon "filter" at bounding box center [926, 51] width 9 height 9
drag, startPoint x: 0, startPoint y: 481, endPoint x: 78, endPoint y: 412, distance: 103.6
click at [3, 481] on ul "Početna Kasa Katalog Dokumenti Zalihe Fiskalni računi Izdati računi Po danima" at bounding box center [93, 378] width 187 height 683
click at [221, 84] on link "DWQQ7P53-DWQQ7P53-1287" at bounding box center [270, 86] width 154 height 14
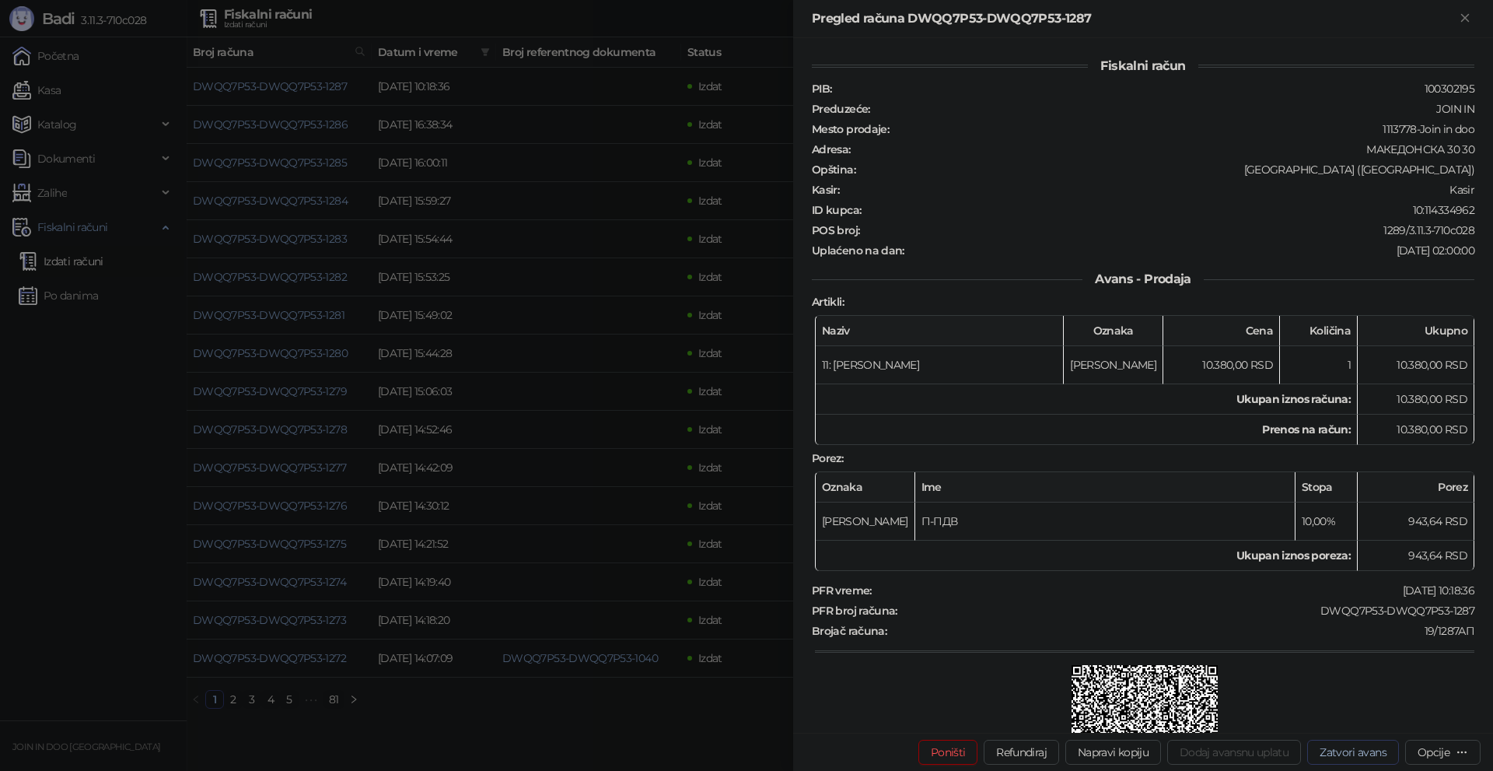
click at [1334, 752] on button "Zatvori avans" at bounding box center [1353, 752] width 92 height 25
type input "**********"
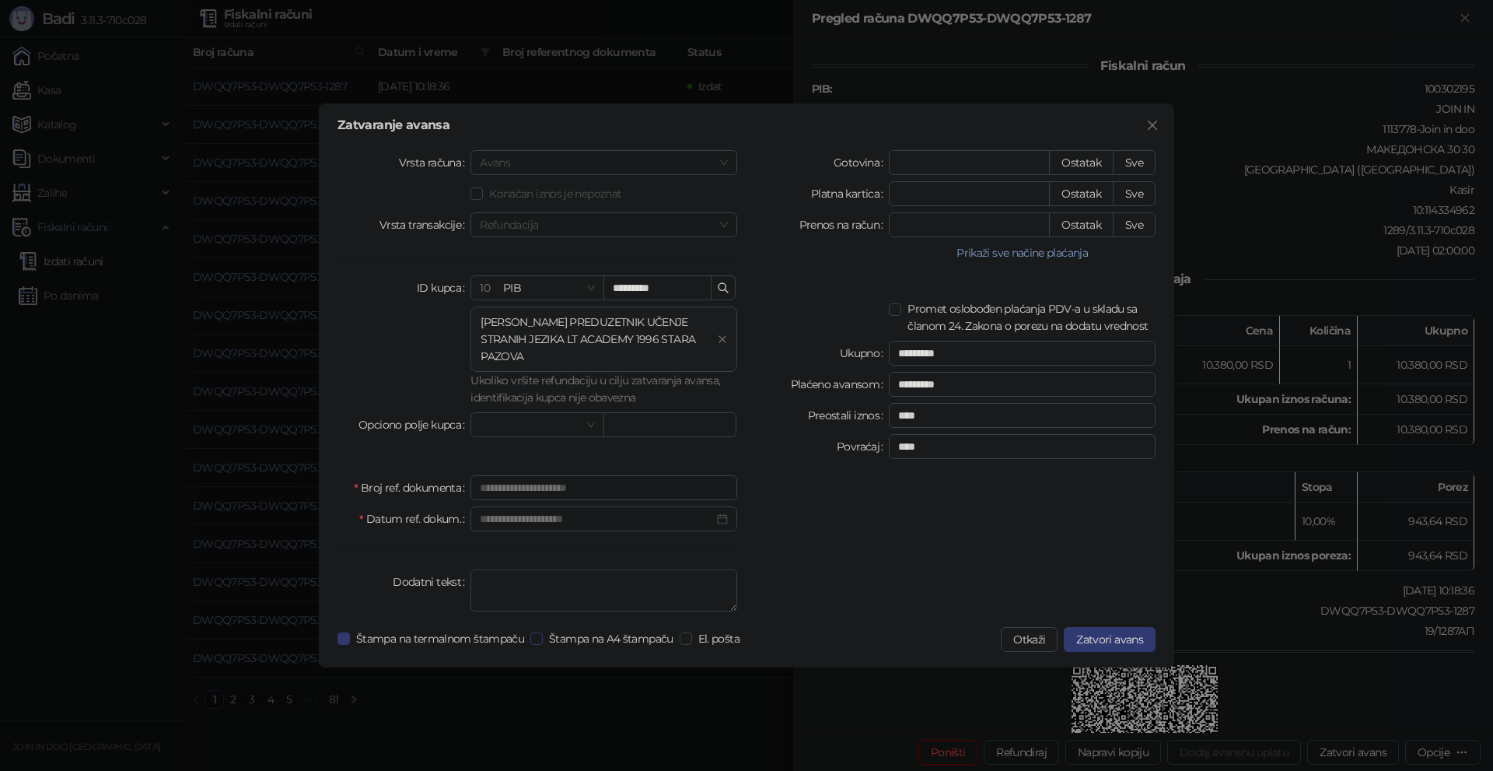
click at [614, 637] on span "Štampa na A4 štampaču" at bounding box center [611, 638] width 137 height 17
click at [710, 633] on span "El. pošta" at bounding box center [719, 638] width 54 height 17
click at [1111, 639] on span "Zatvori avans" at bounding box center [1109, 639] width 67 height 14
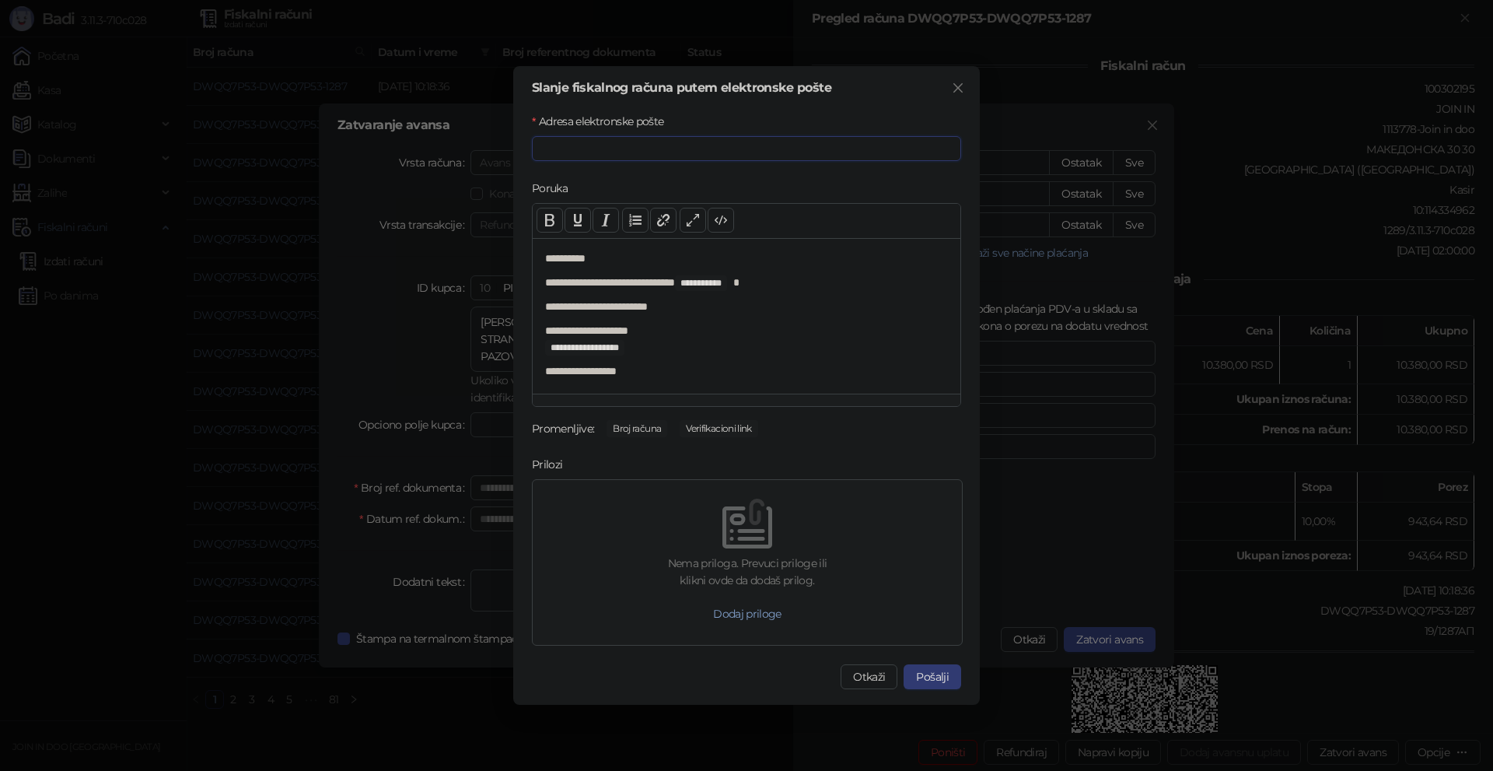
click at [602, 154] on input "Adresa elektronske pošte" at bounding box center [746, 148] width 429 height 25
paste input "**********"
type input "**********"
click at [929, 686] on button "Pošalji" at bounding box center [933, 676] width 58 height 25
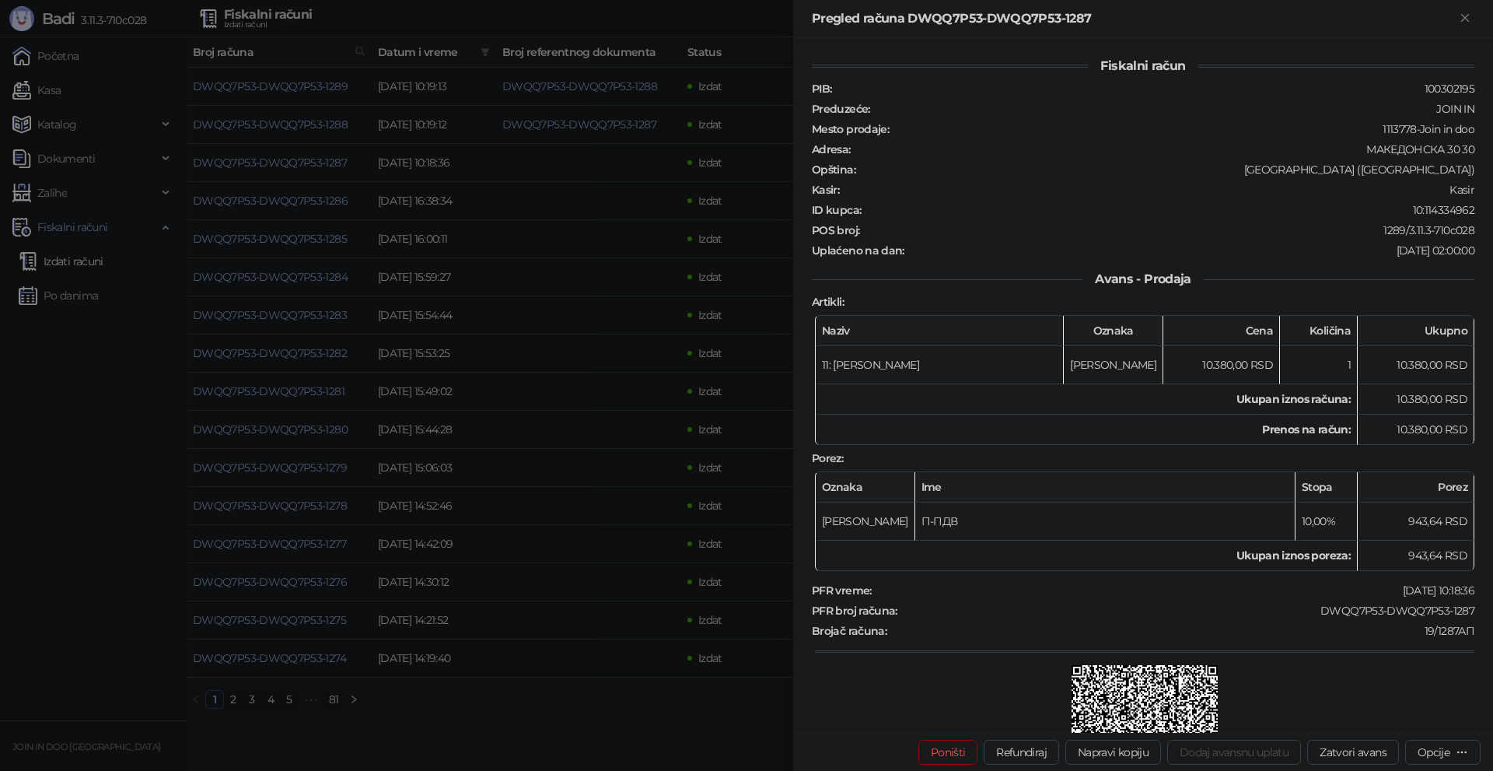
click at [91, 443] on div at bounding box center [746, 385] width 1493 height 771
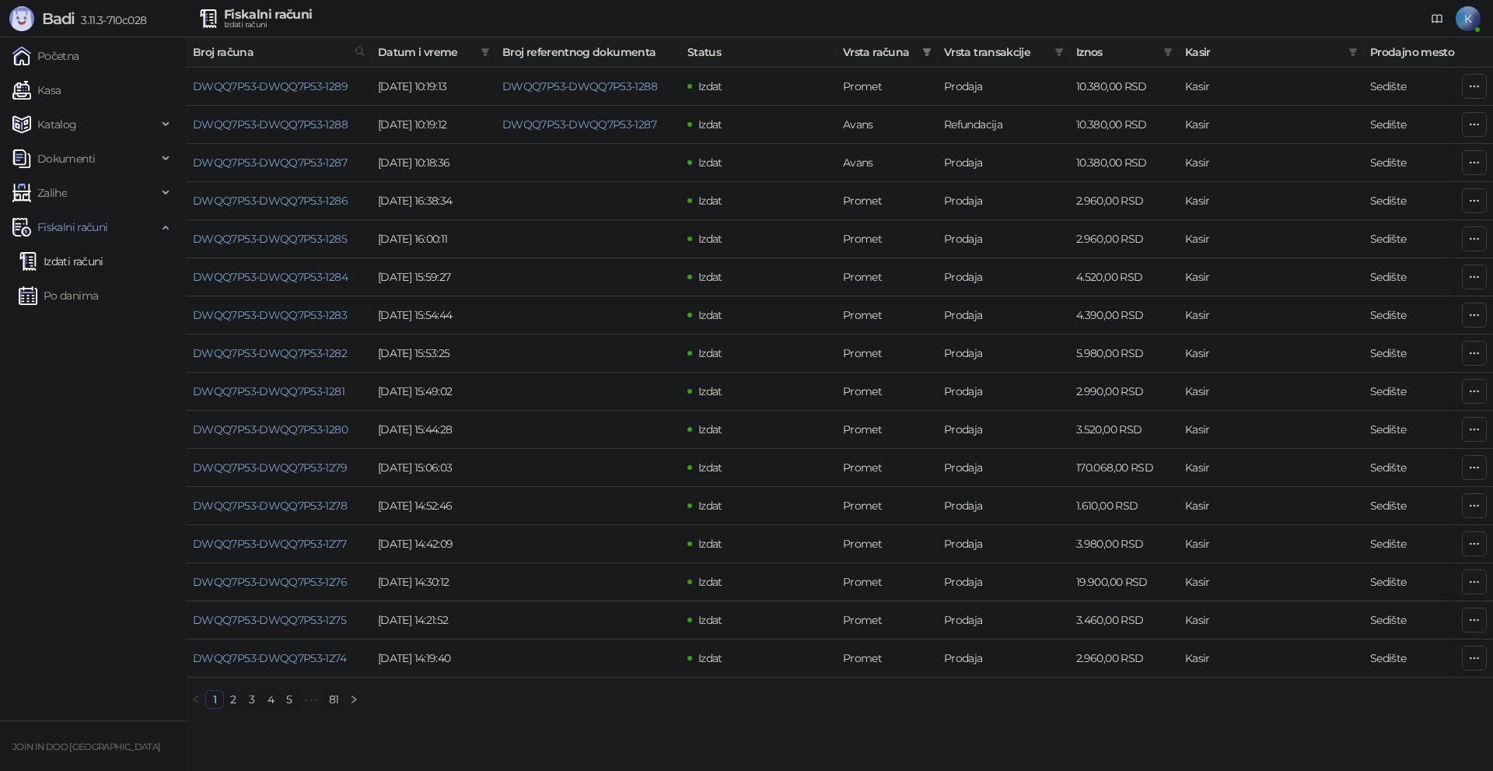
click at [924, 47] on icon "filter" at bounding box center [926, 51] width 9 height 9
click at [831, 211] on li "Avans" at bounding box center [856, 220] width 149 height 25
click at [896, 245] on span "U redu" at bounding box center [905, 251] width 33 height 14
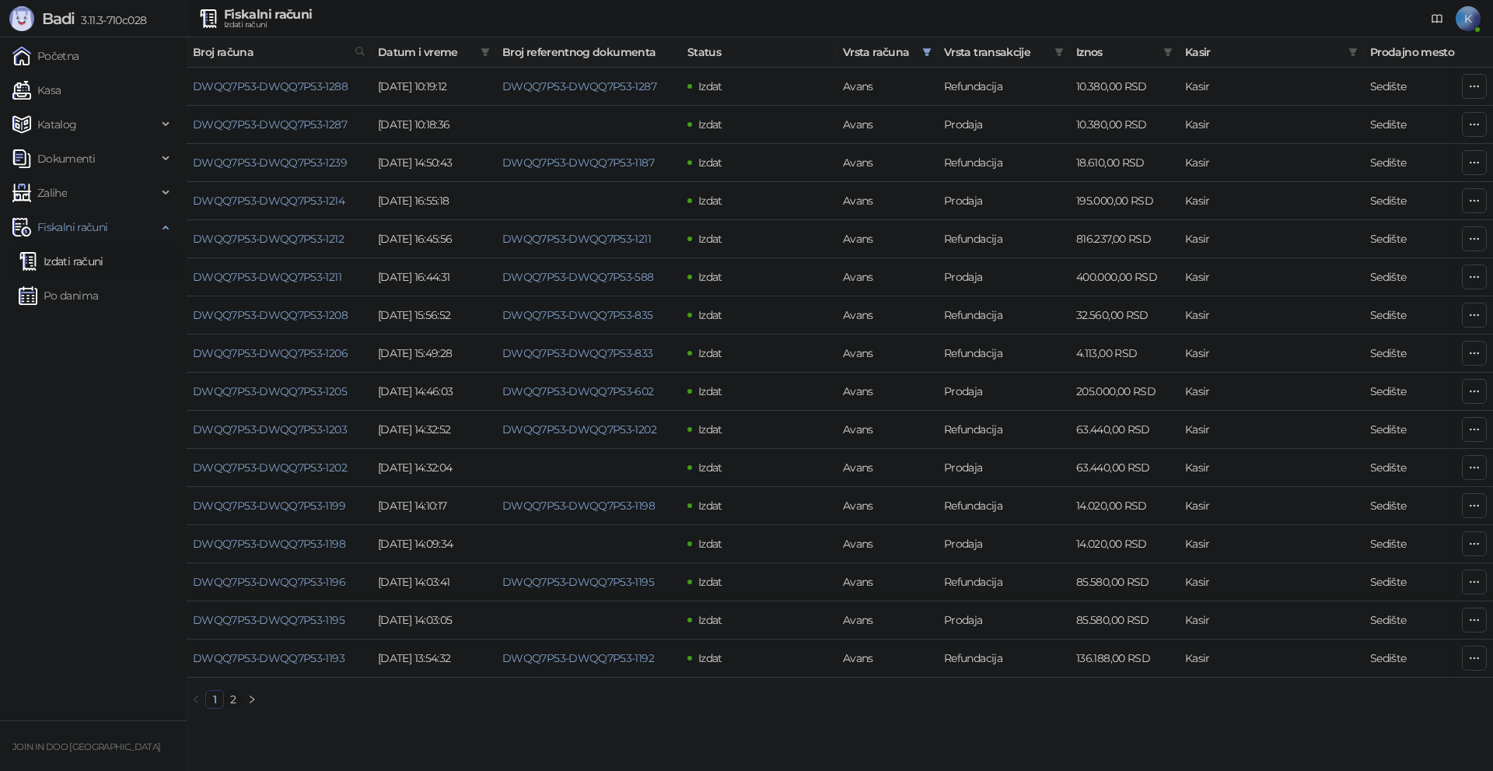
click at [236, 708] on link "2" at bounding box center [233, 699] width 17 height 17
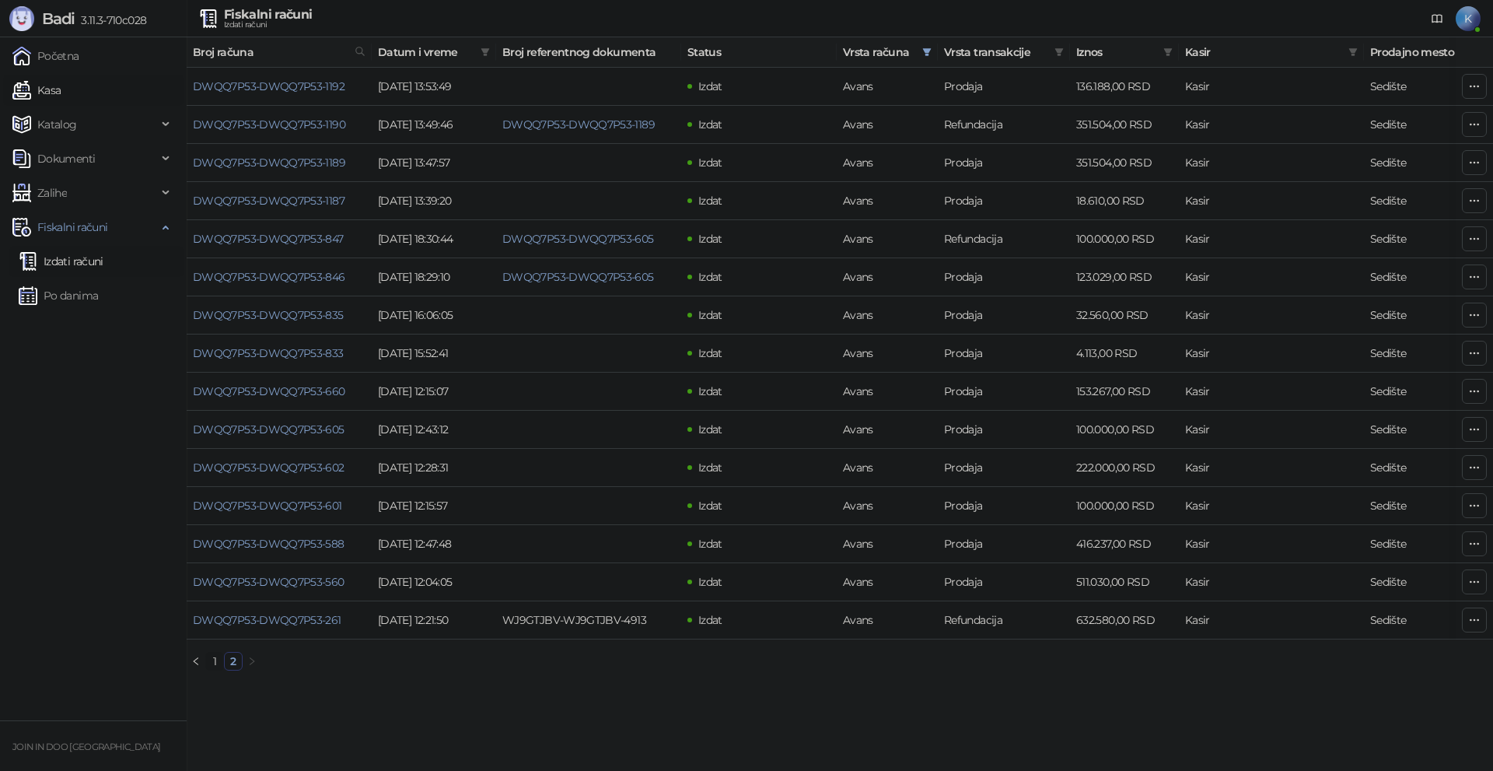
click at [57, 89] on link "Kasa" at bounding box center [36, 90] width 48 height 31
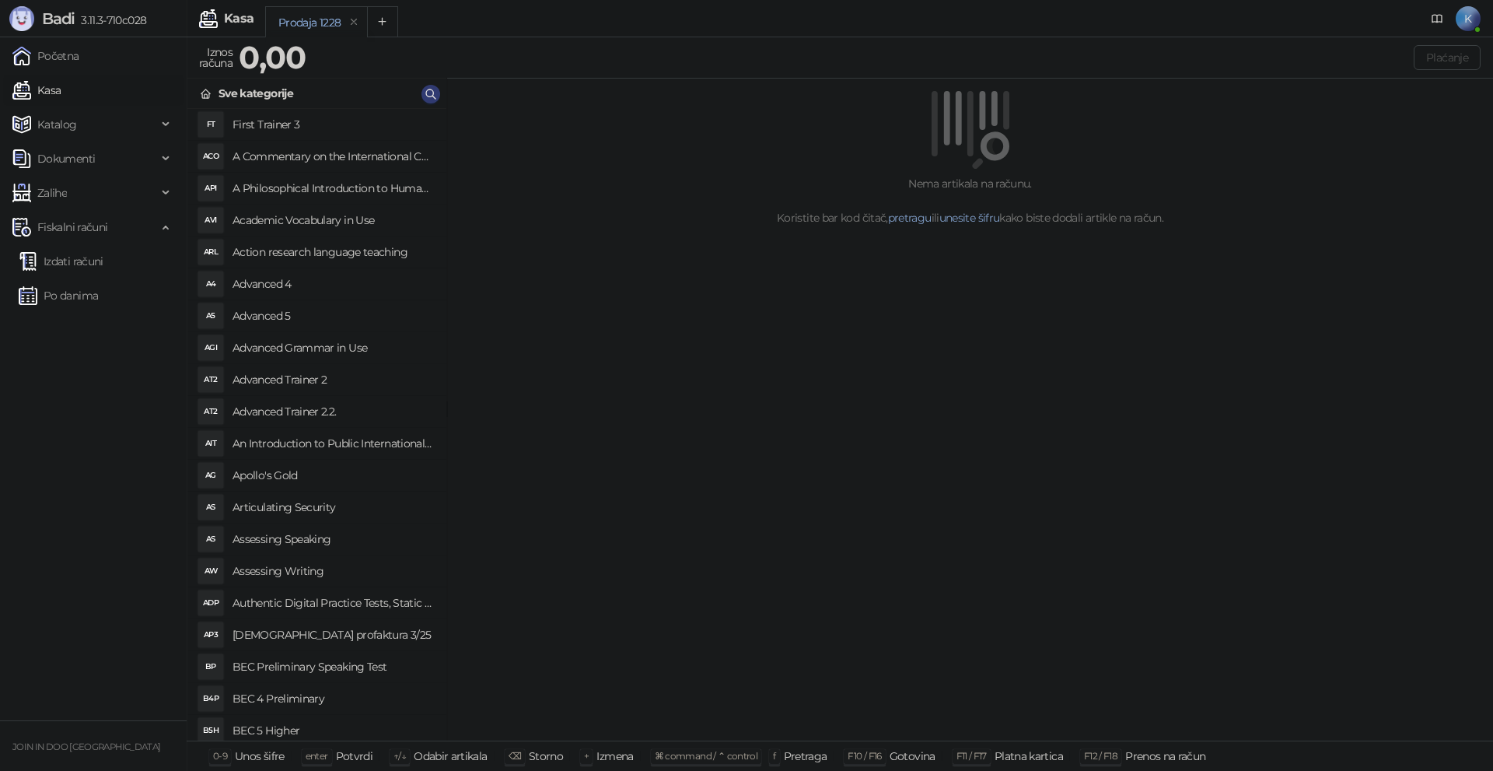
click at [428, 84] on div "Sve kategorije" at bounding box center [316, 94] width 259 height 30
click at [427, 91] on icon "button" at bounding box center [430, 93] width 9 height 9
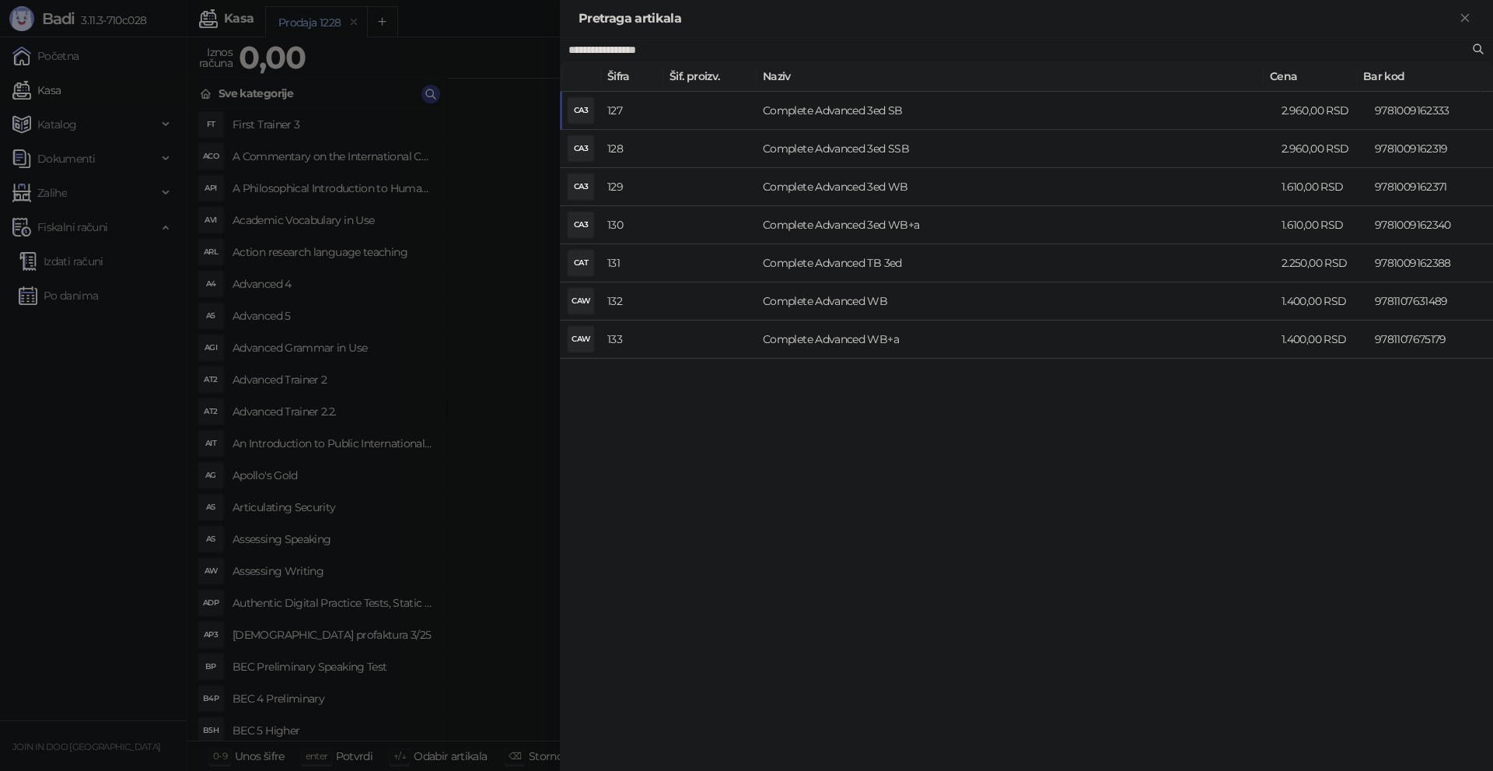
type input "**********"
click at [887, 114] on td "Complete Advanced 3ed SB" at bounding box center [1016, 111] width 519 height 38
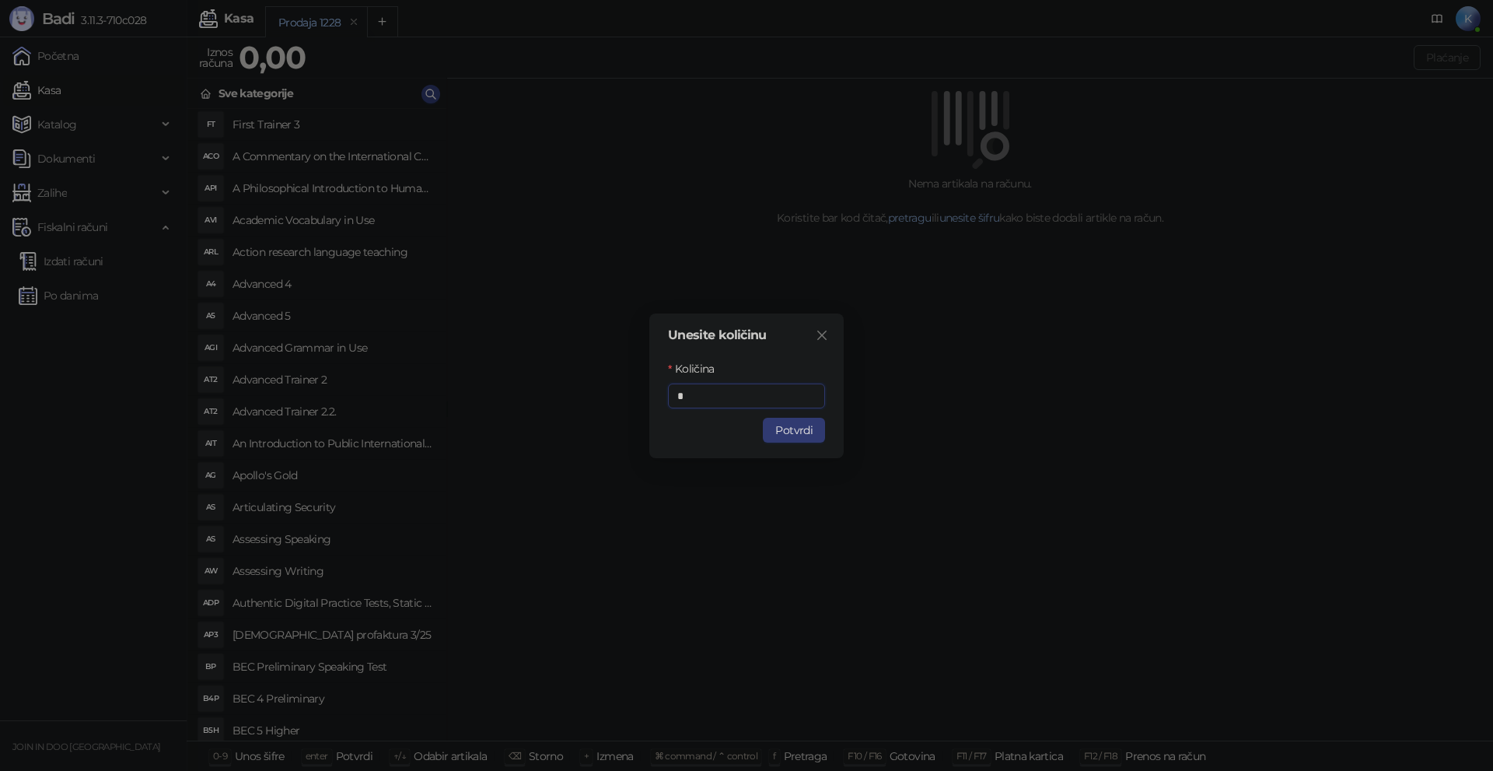
type input "*"
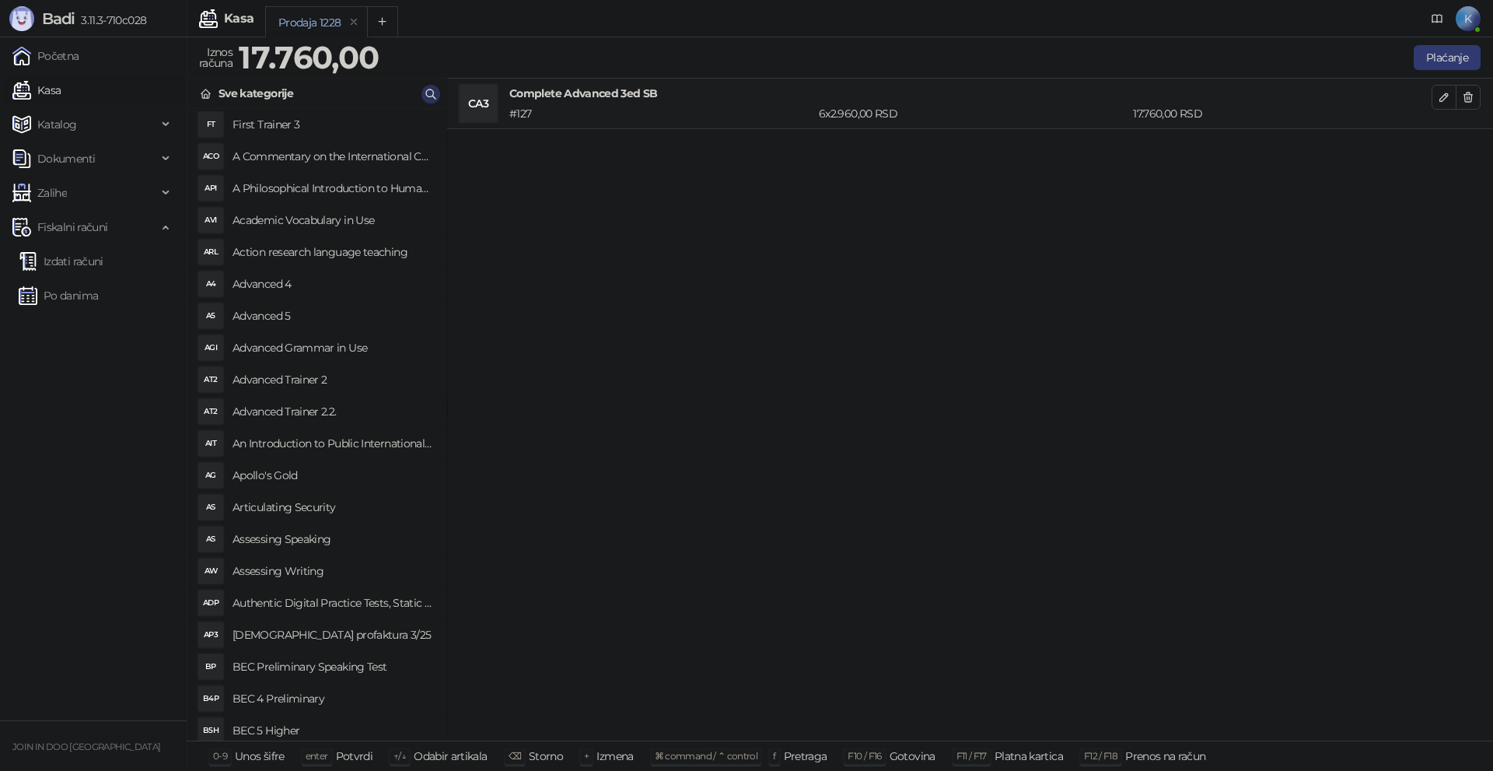
click at [427, 85] on button "button" at bounding box center [431, 94] width 19 height 19
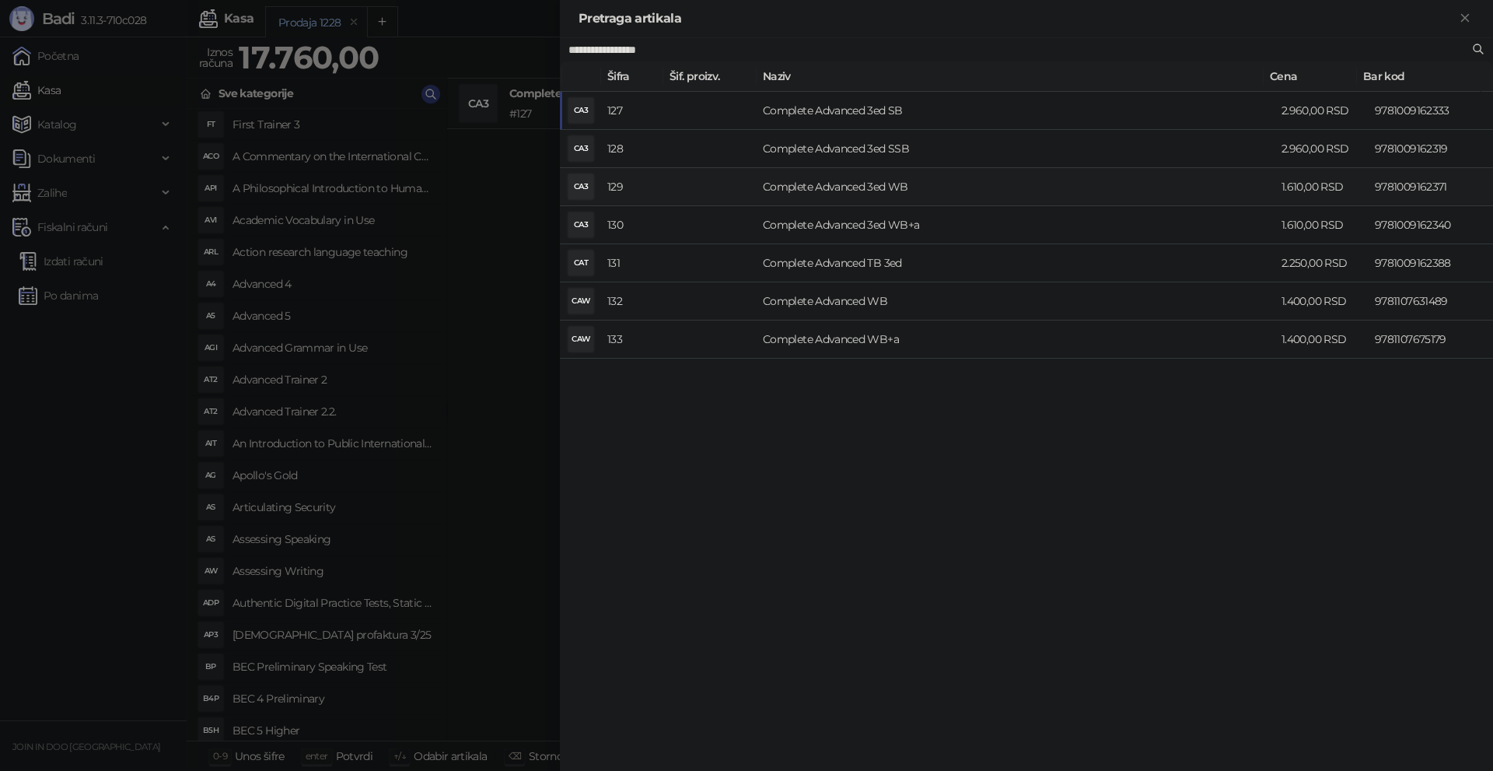
click at [819, 187] on td "Complete Advanced 3ed WB" at bounding box center [1016, 187] width 519 height 38
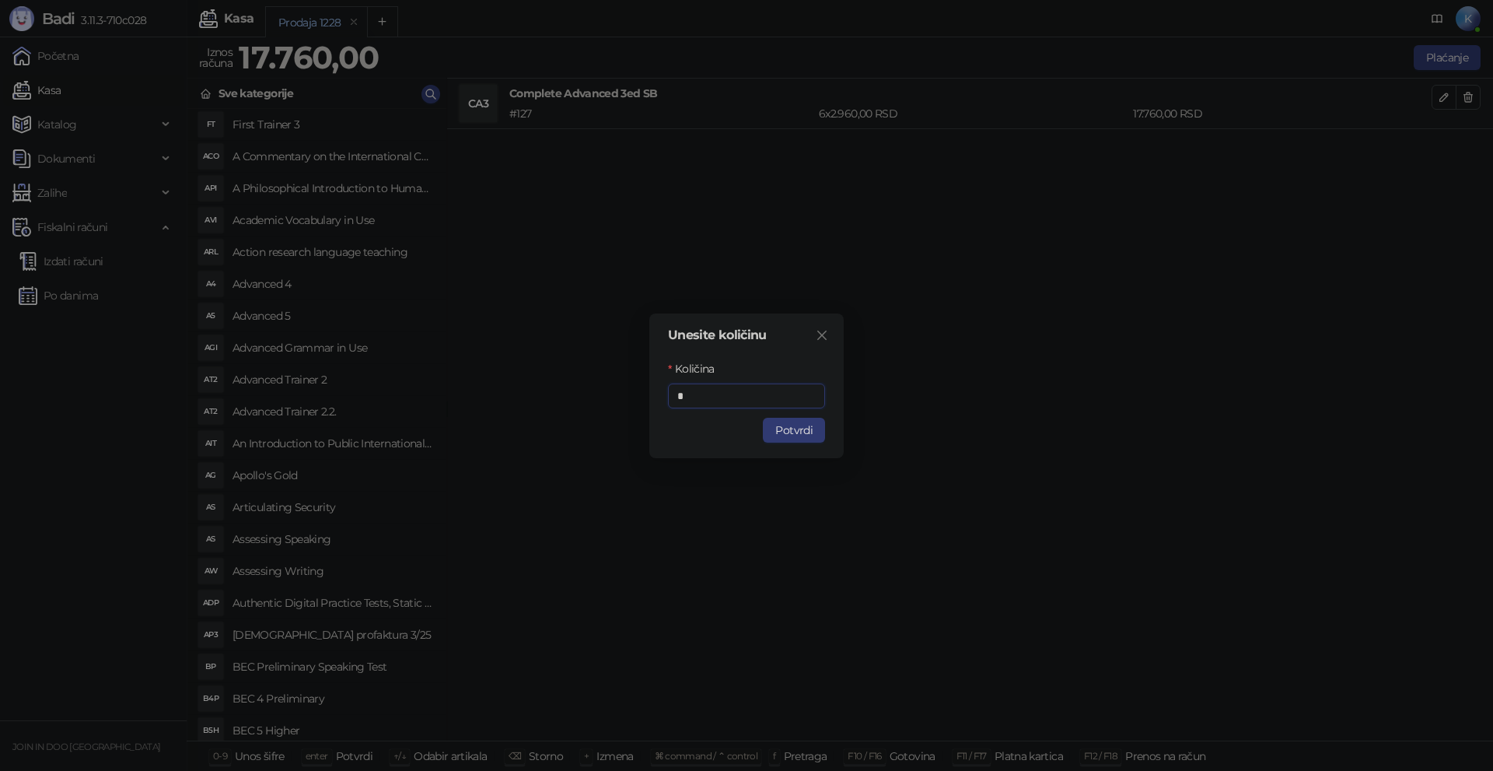
type input "*"
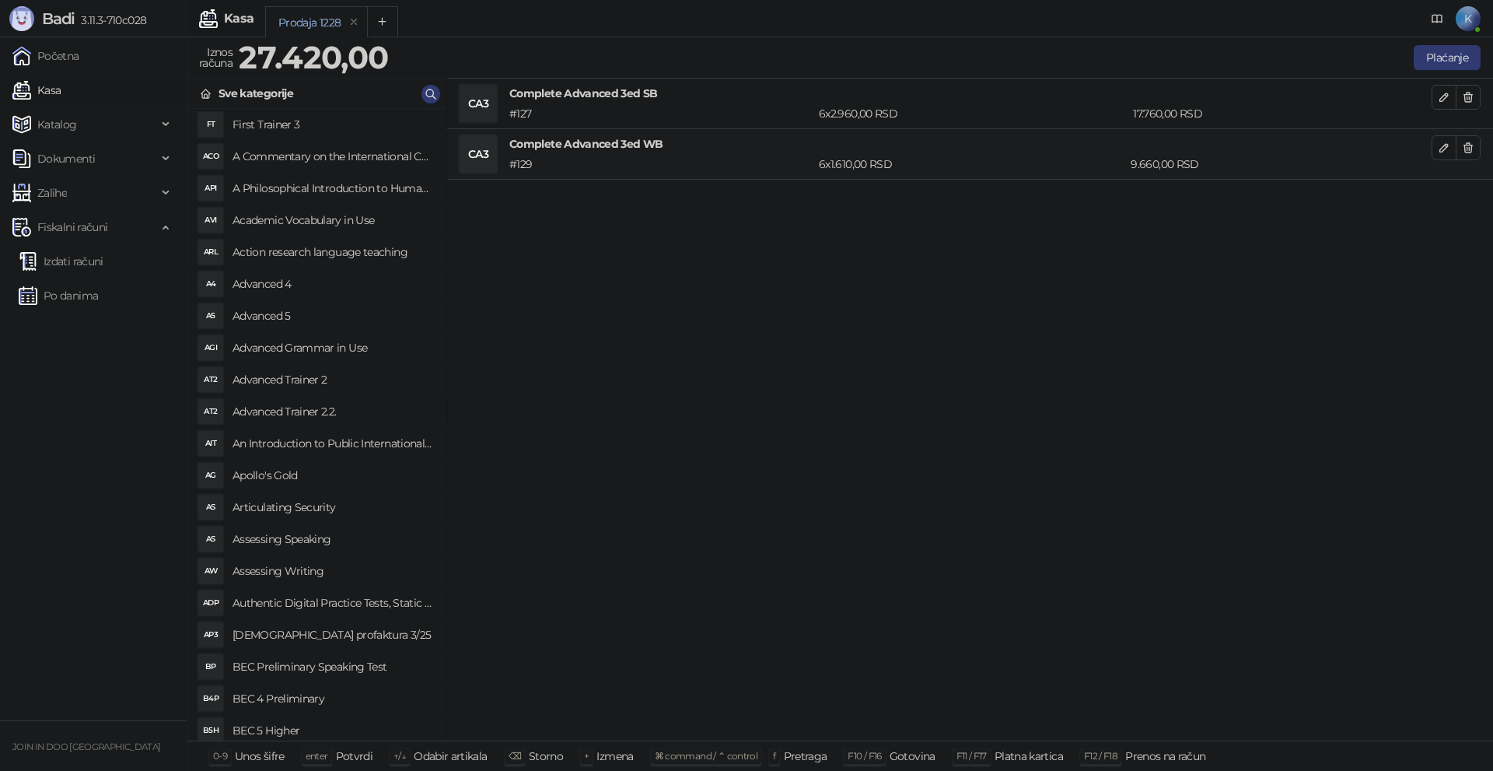
click at [729, 283] on div "CA3 Complete Advanced 3ed SB # 127 6 x 2.960,00 RSD 17.760,00 RSD CA3 Complete …" at bounding box center [970, 410] width 1046 height 663
click at [1443, 64] on button "Plaćanje" at bounding box center [1447, 57] width 67 height 25
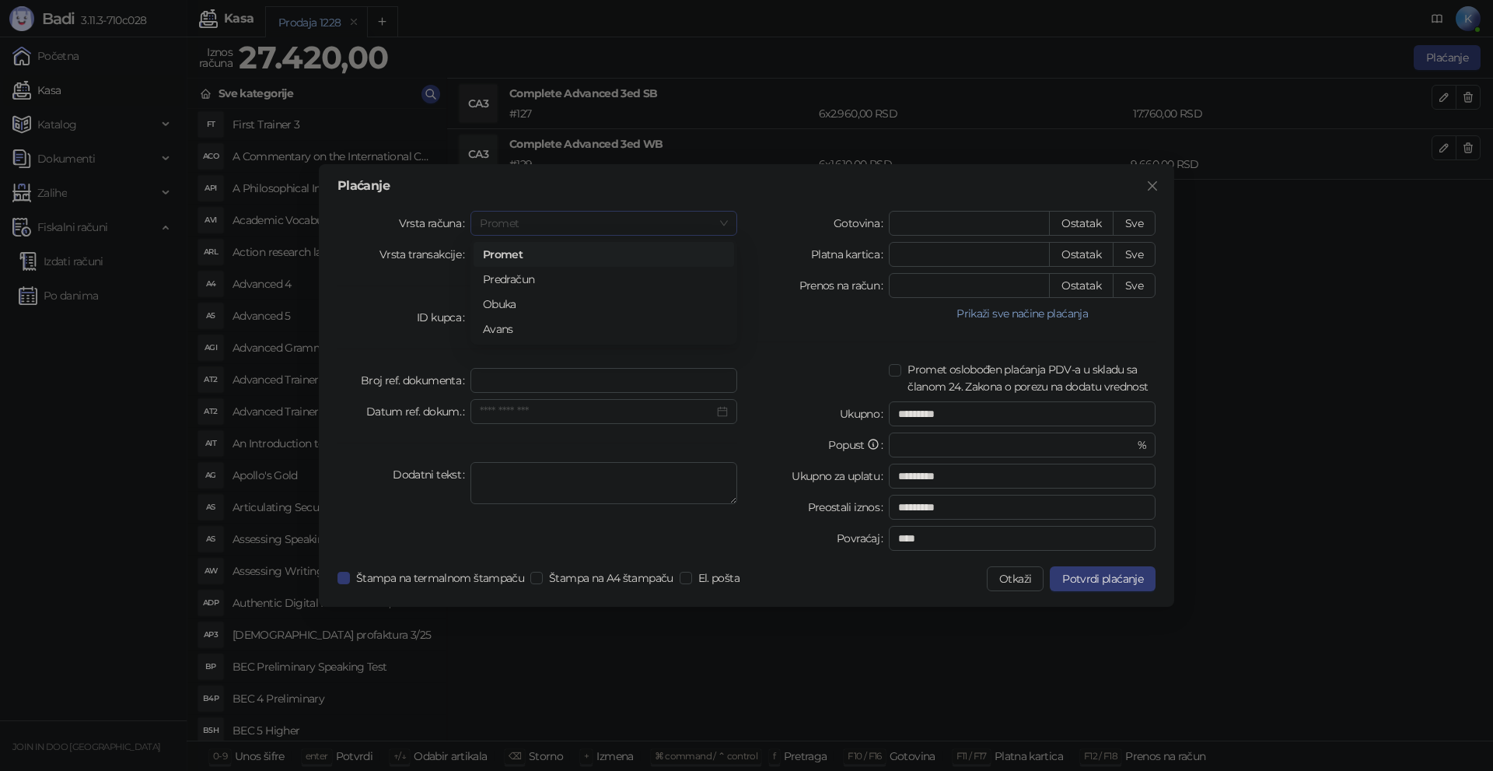
click at [610, 216] on span "Promet" at bounding box center [604, 223] width 248 height 23
click at [503, 325] on div "Avans" at bounding box center [604, 328] width 242 height 17
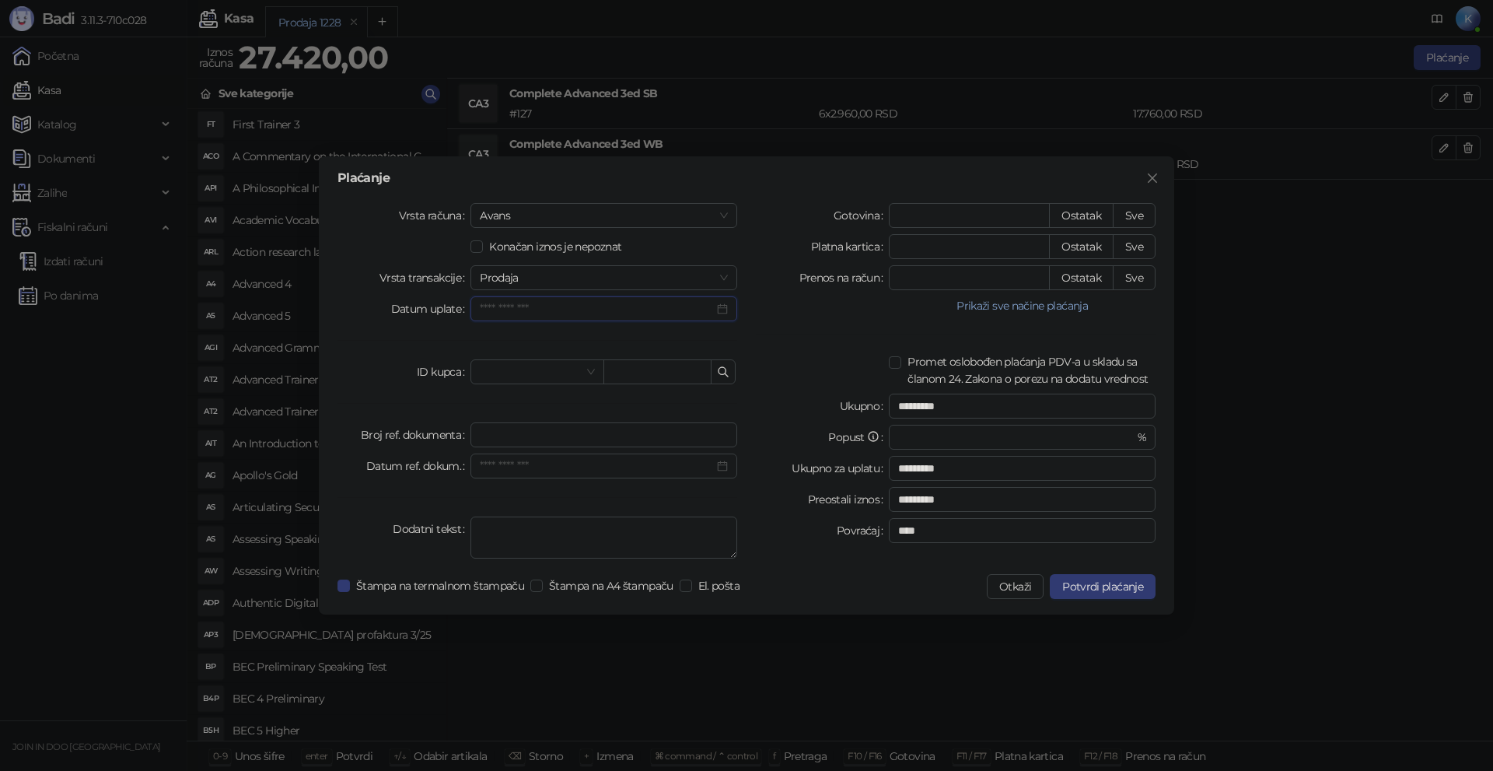
click at [515, 306] on input "Datum uplate" at bounding box center [597, 308] width 234 height 17
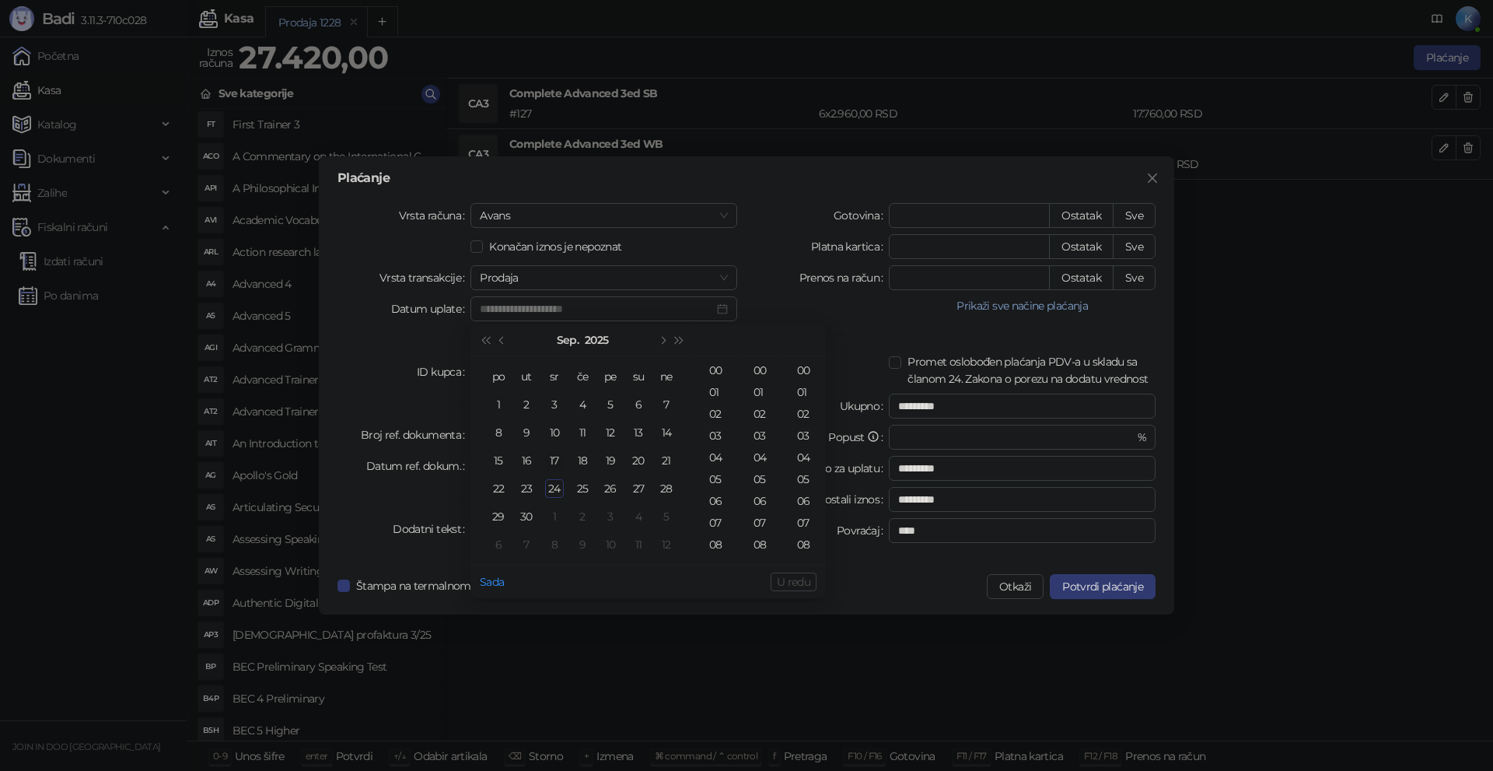
click at [551, 457] on div "17" at bounding box center [554, 460] width 19 height 19
click at [722, 414] on div "02" at bounding box center [716, 414] width 37 height 22
type input "**********"
click at [786, 583] on span "U redu" at bounding box center [793, 582] width 33 height 14
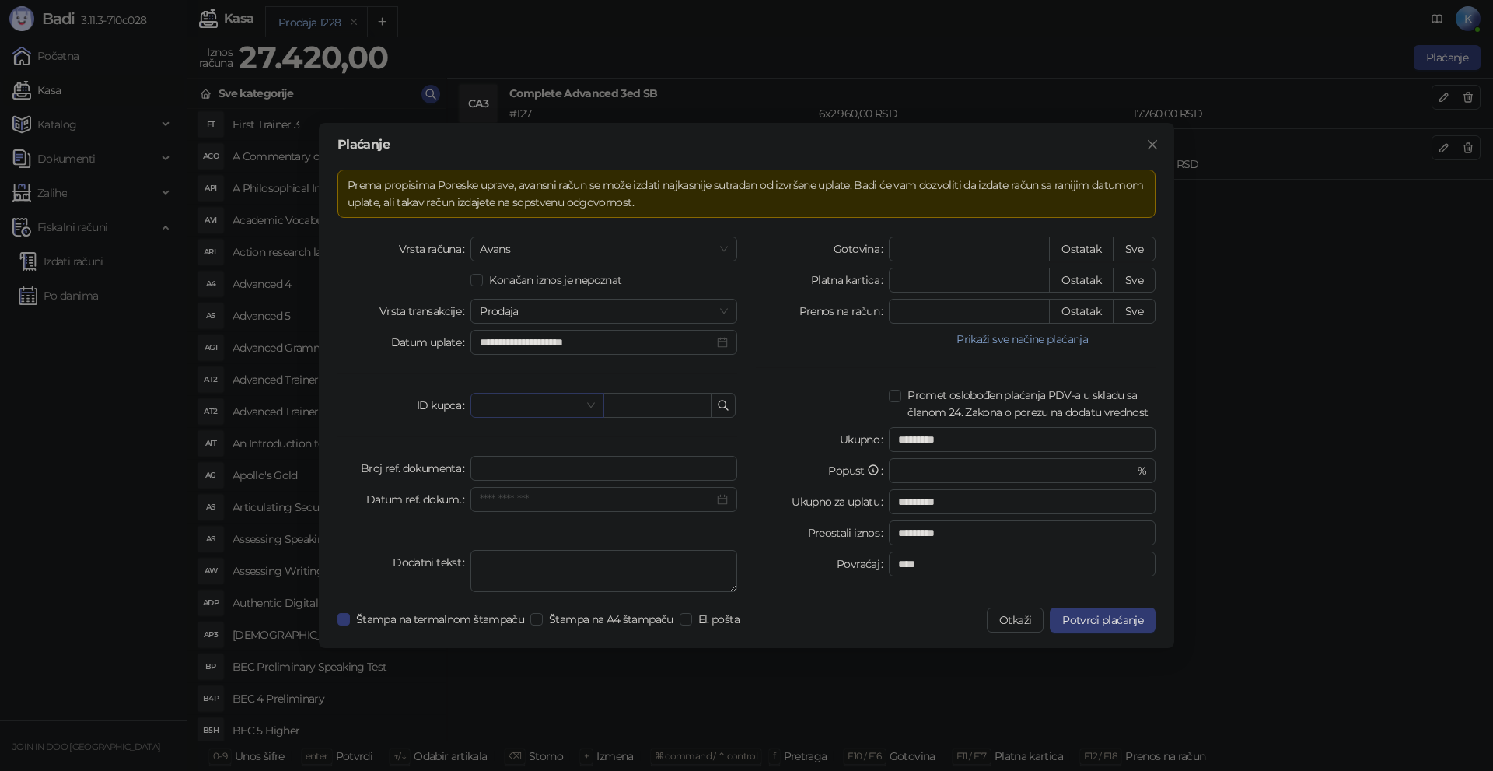
click at [537, 396] on input "search" at bounding box center [530, 405] width 100 height 23
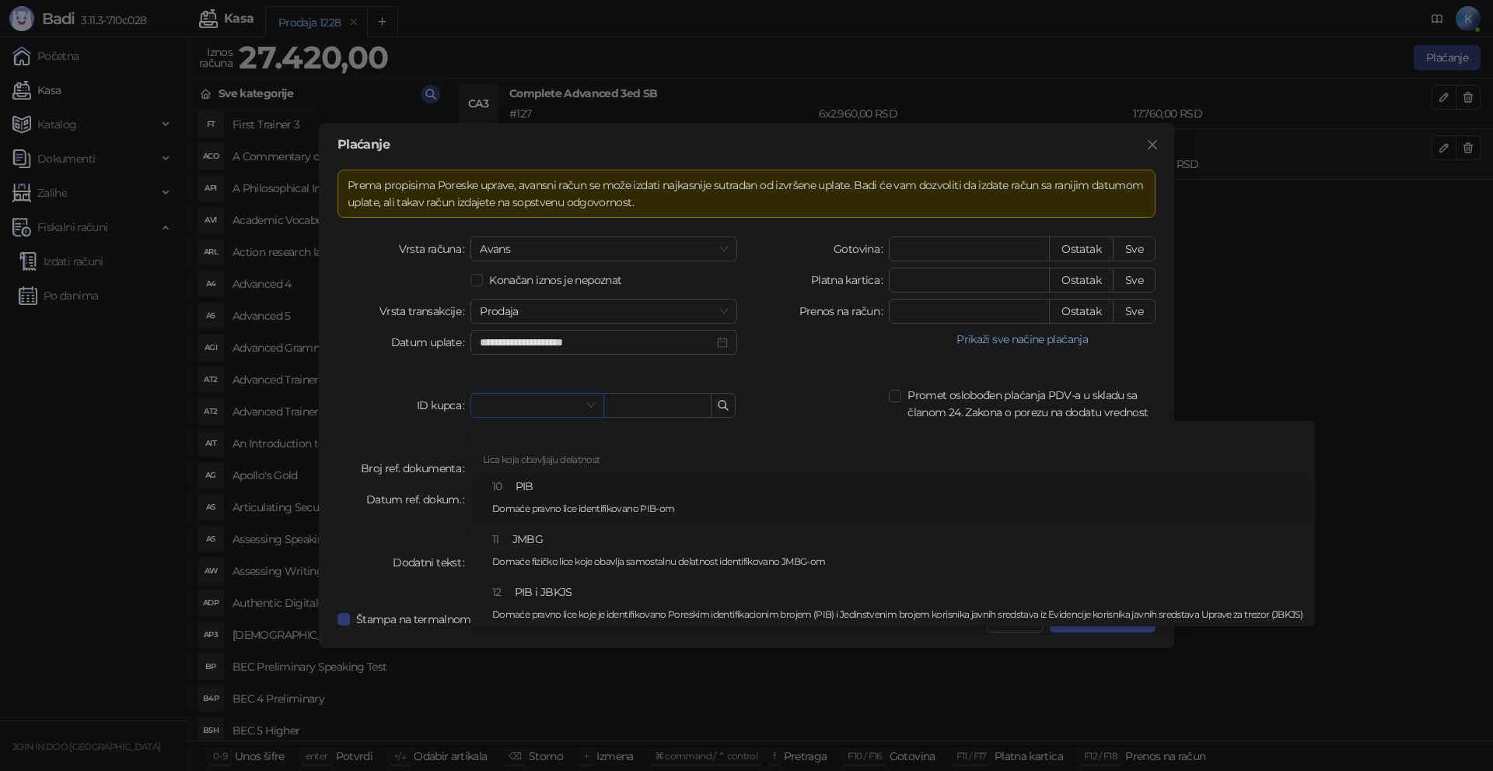
click at [524, 481] on div "10 PIB Domaće pravno lice identifikovano PIB-om" at bounding box center [897, 499] width 810 height 45
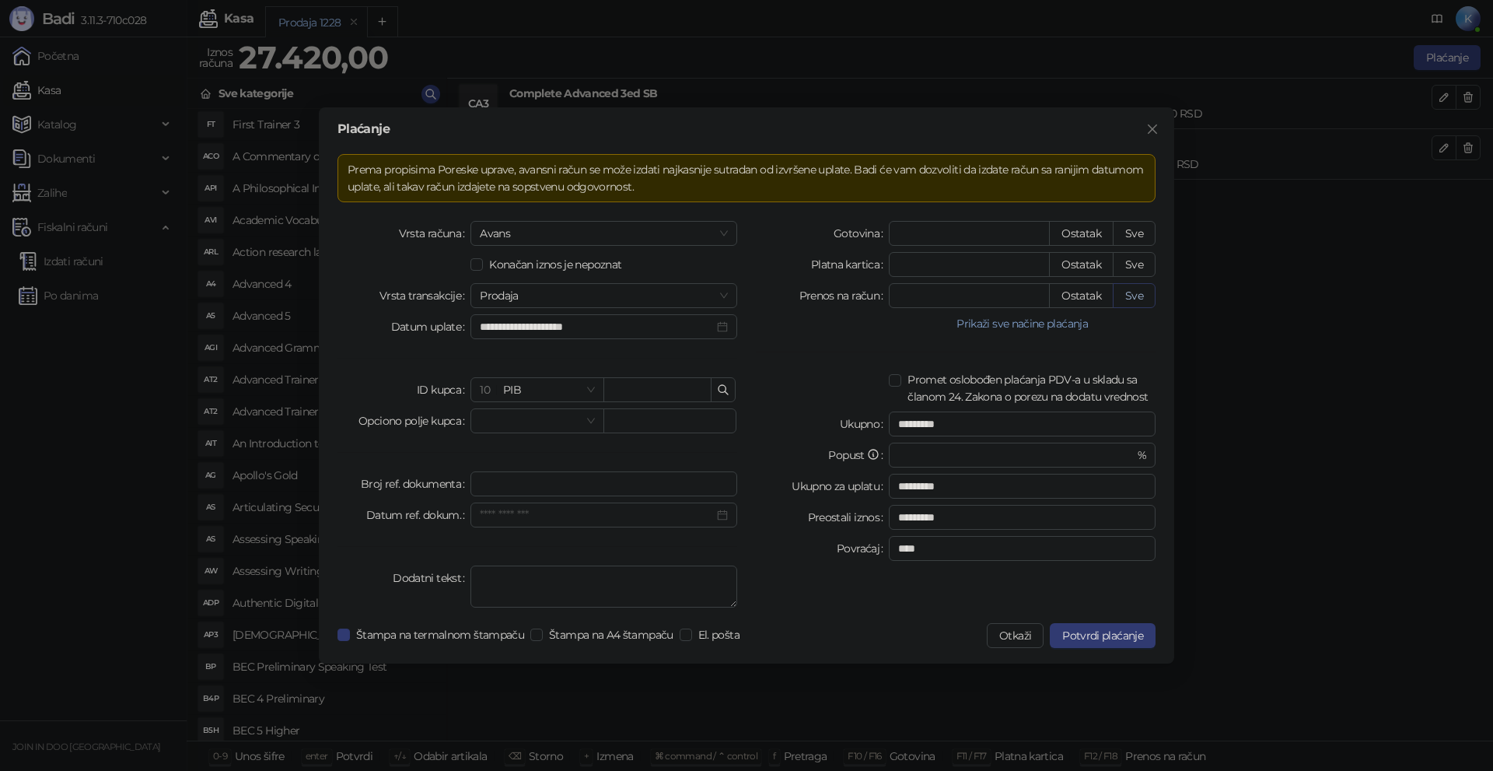
click at [1143, 293] on button "Sve" at bounding box center [1134, 295] width 43 height 25
type input "*****"
type input "****"
click at [625, 390] on input "text" at bounding box center [657, 389] width 108 height 25
paste input "*********"
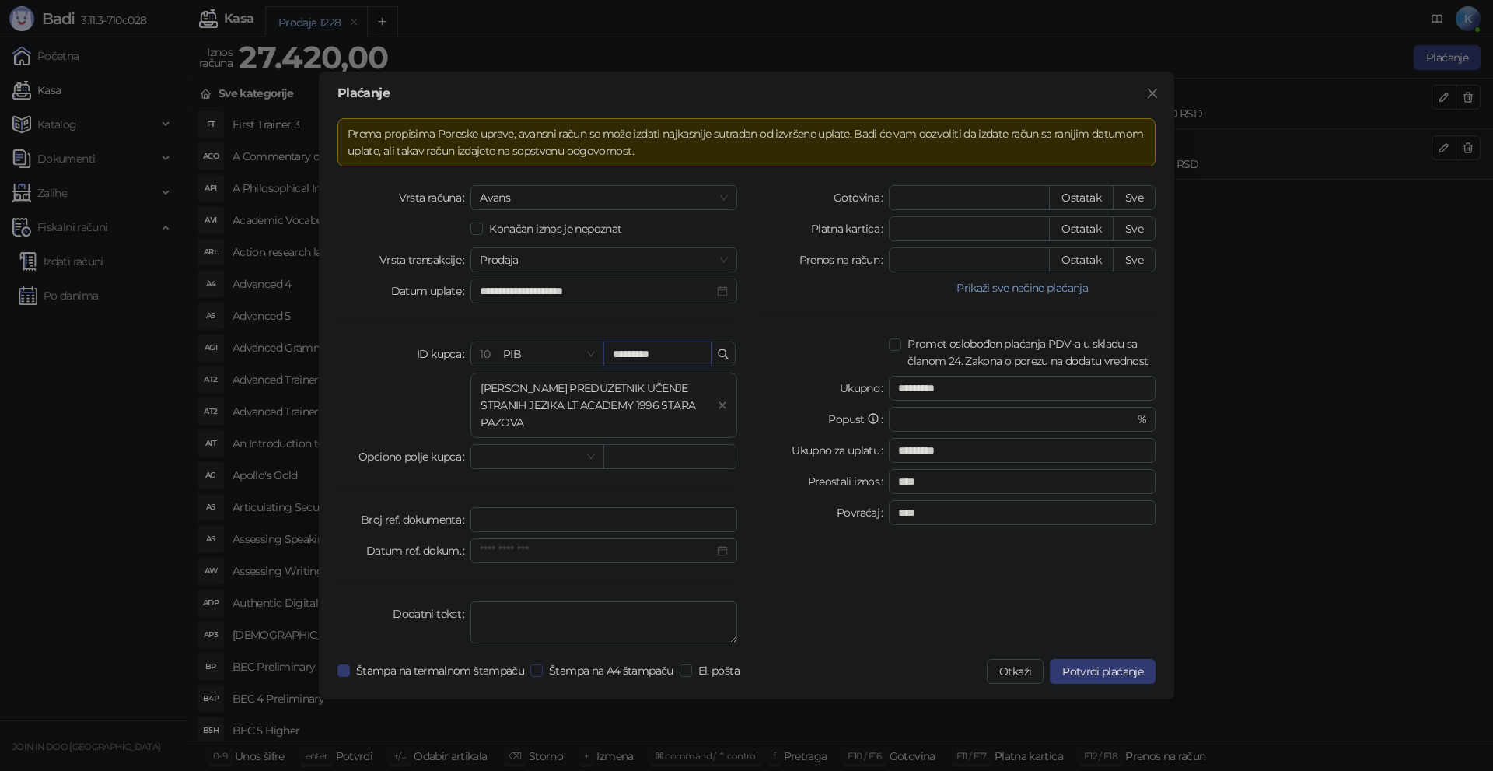
type input "*********"
click at [549, 673] on span "Štampa na A4 štampaču" at bounding box center [611, 670] width 137 height 17
click at [715, 675] on span "El. pošta" at bounding box center [719, 670] width 54 height 17
click at [1107, 673] on span "Potvrdi plaćanje" at bounding box center [1102, 671] width 81 height 14
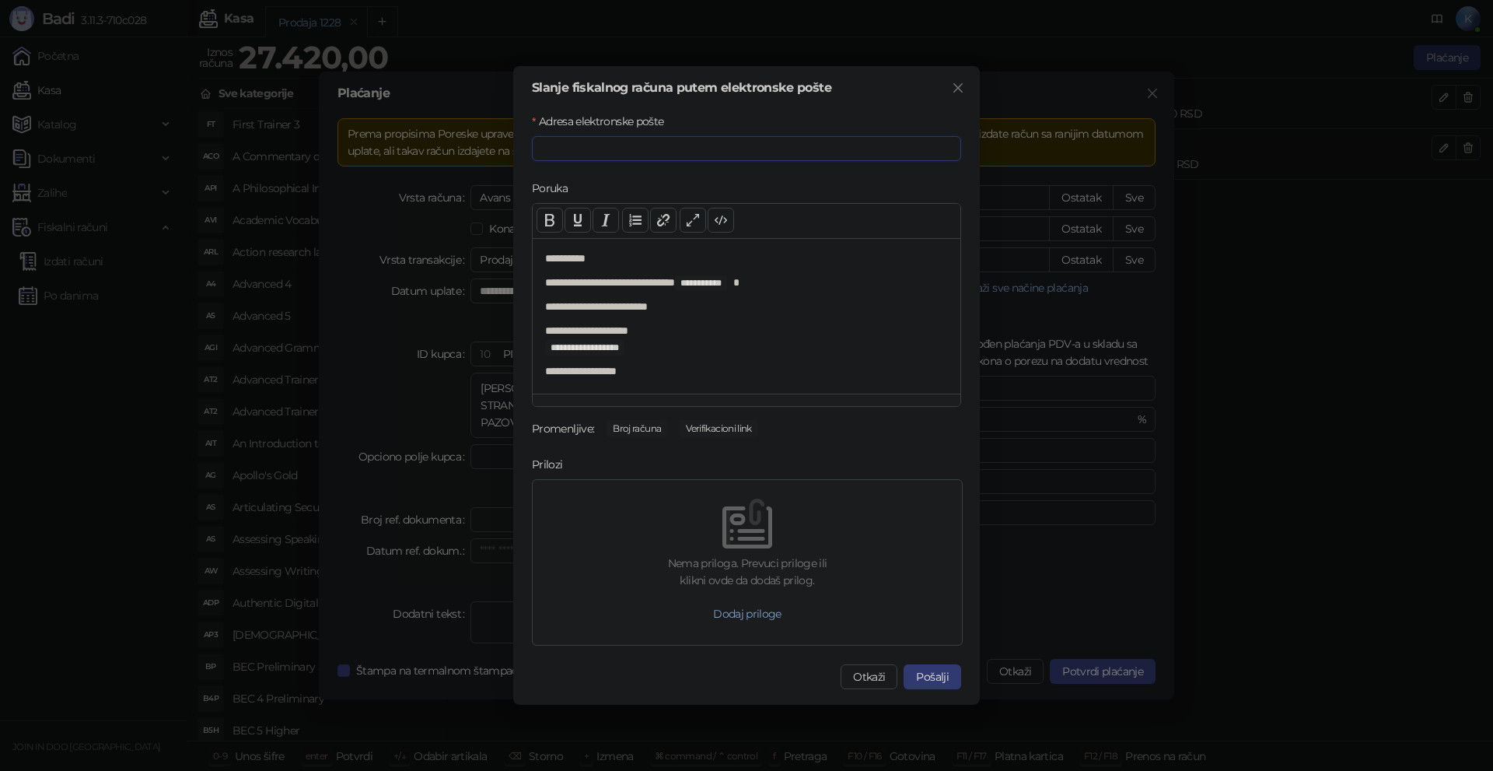
click at [605, 146] on input "Adresa elektronske pošte" at bounding box center [746, 148] width 429 height 25
paste input "**********"
type input "**********"
click at [932, 673] on button "Pošalji" at bounding box center [933, 676] width 58 height 25
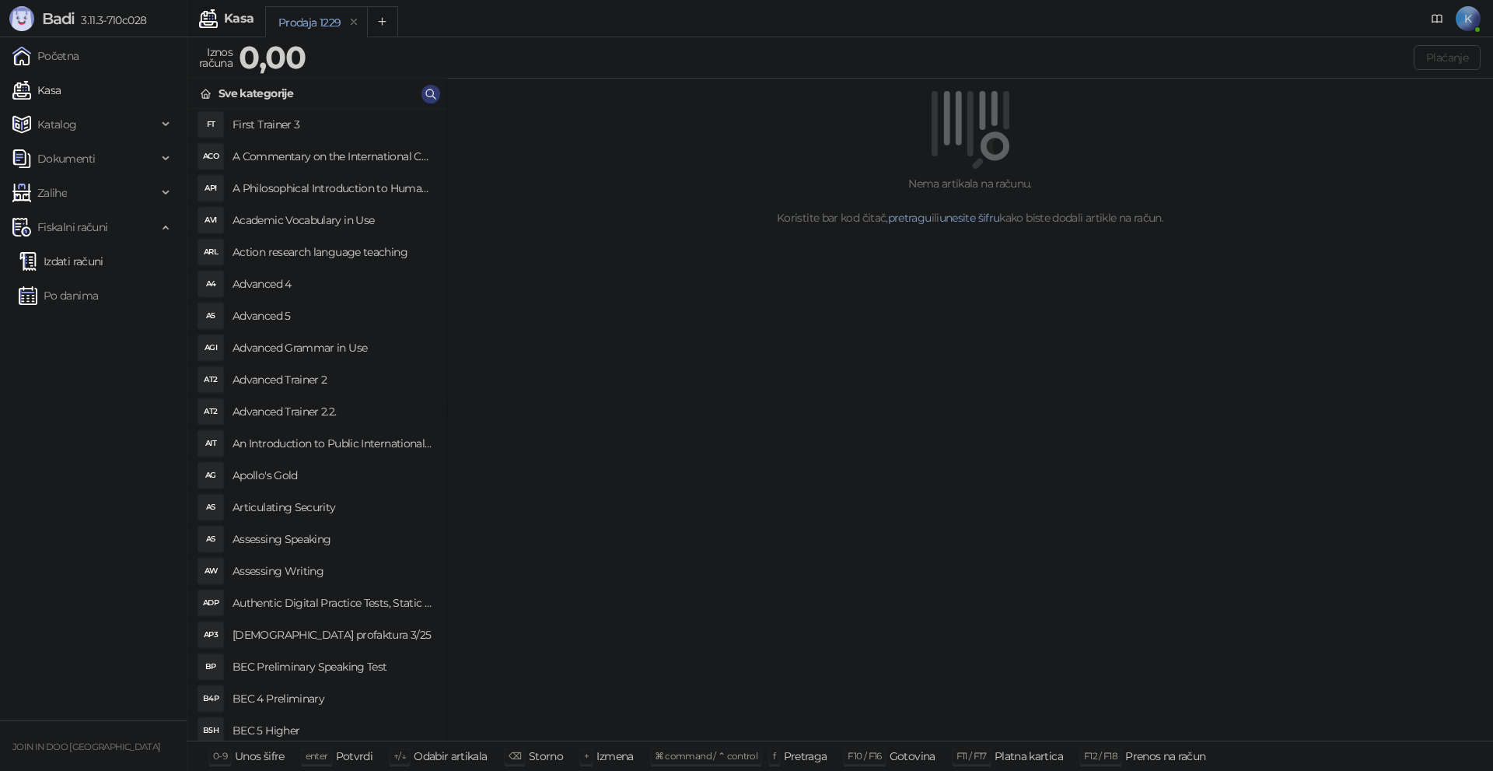
click at [79, 260] on link "Izdati računi" at bounding box center [61, 261] width 85 height 31
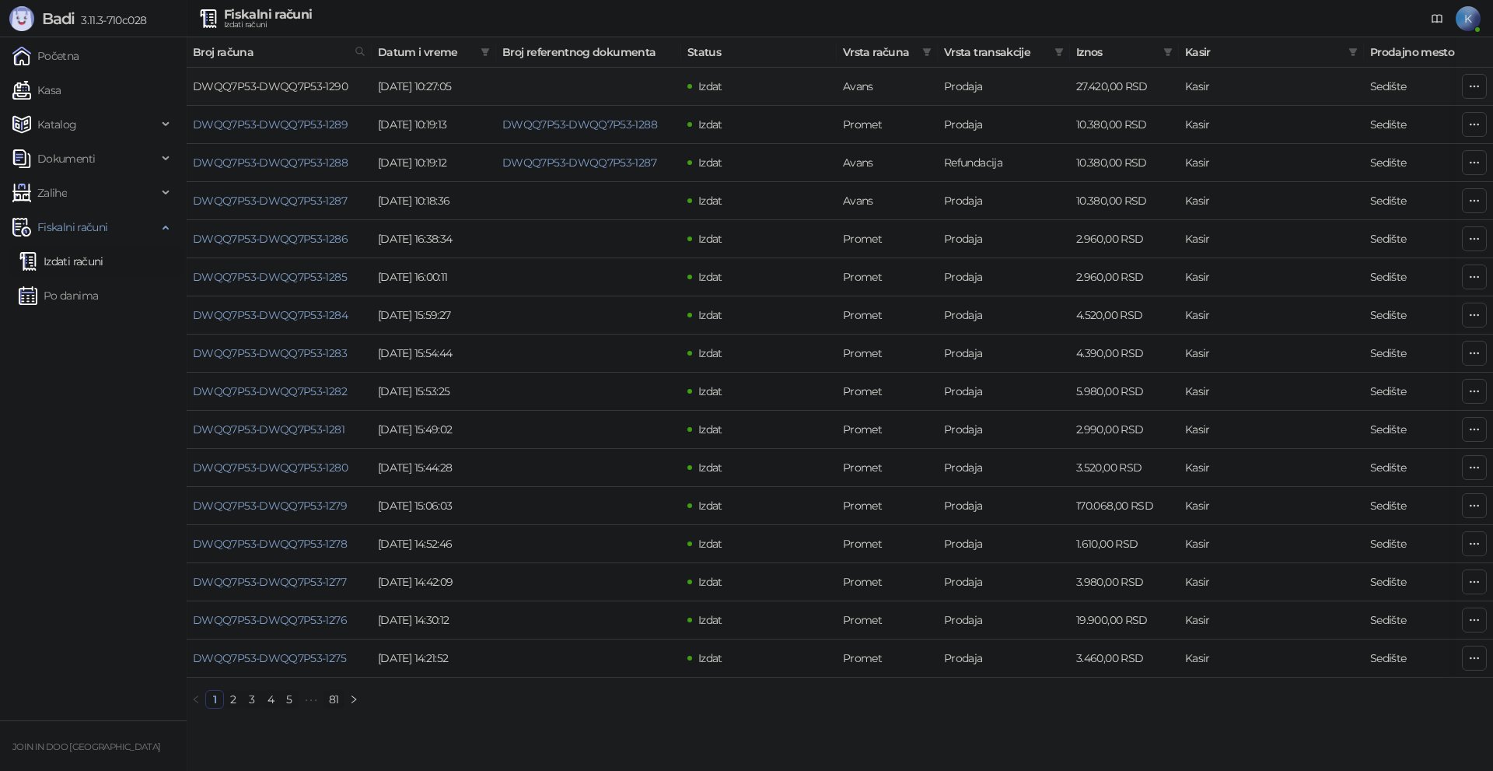
click at [322, 79] on link "DWQQ7P53-DWQQ7P53-1290" at bounding box center [270, 86] width 155 height 14
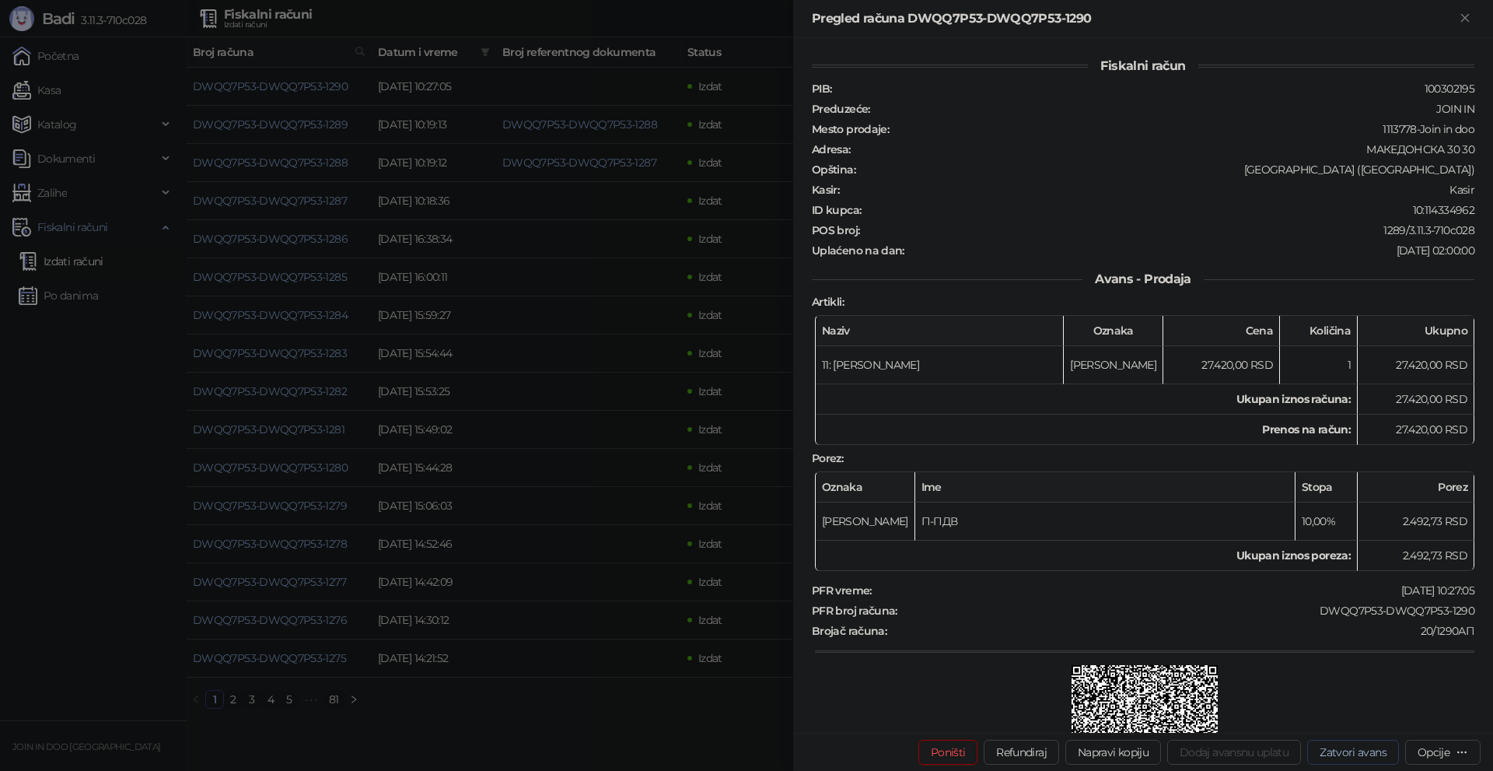
click at [1358, 743] on button "Zatvori avans" at bounding box center [1353, 752] width 92 height 25
type input "**********"
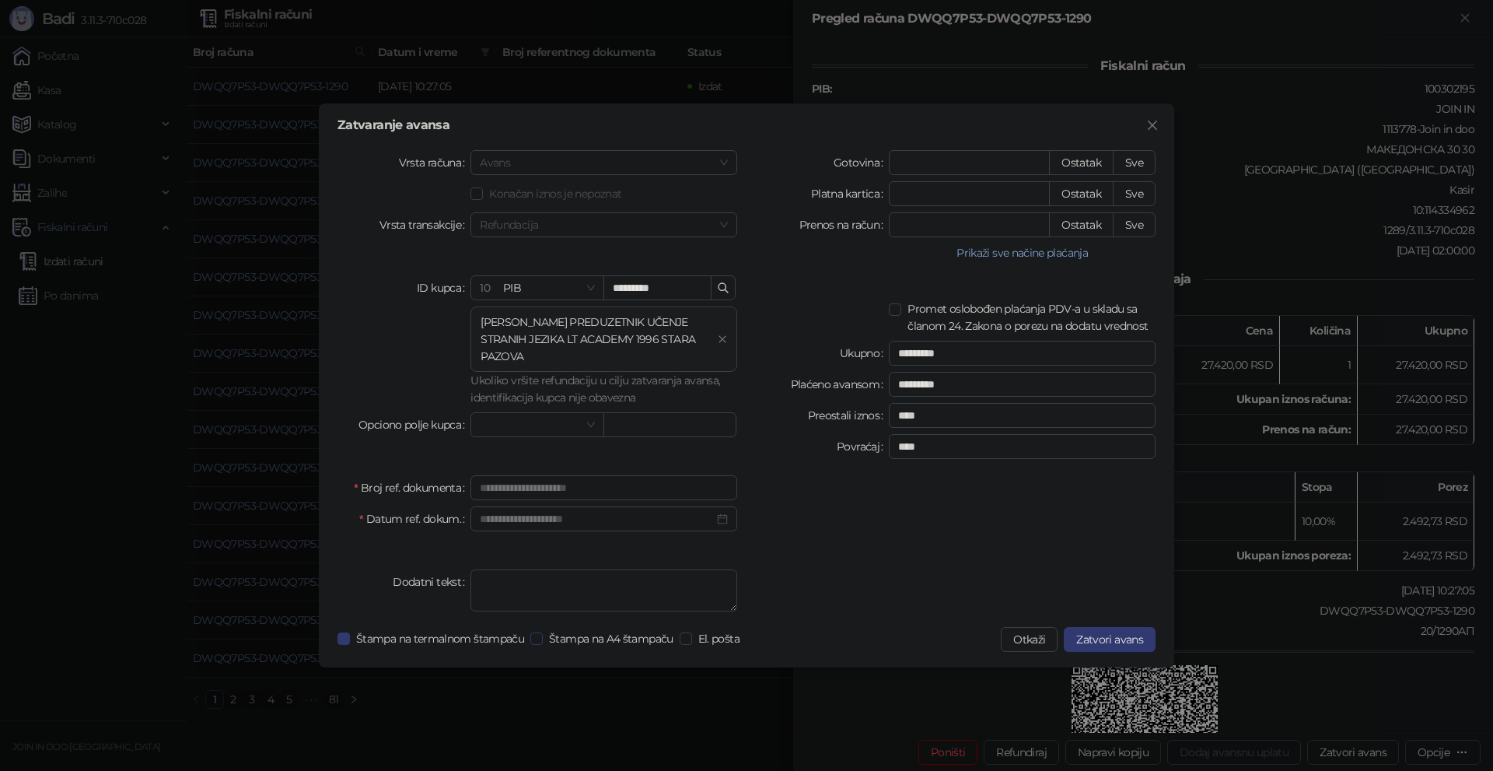
click at [617, 635] on span "Štampa na A4 štampaču" at bounding box center [611, 638] width 137 height 17
click at [719, 631] on span "El. pošta" at bounding box center [719, 638] width 54 height 17
click at [1089, 636] on span "Zatvori avans" at bounding box center [1109, 639] width 67 height 14
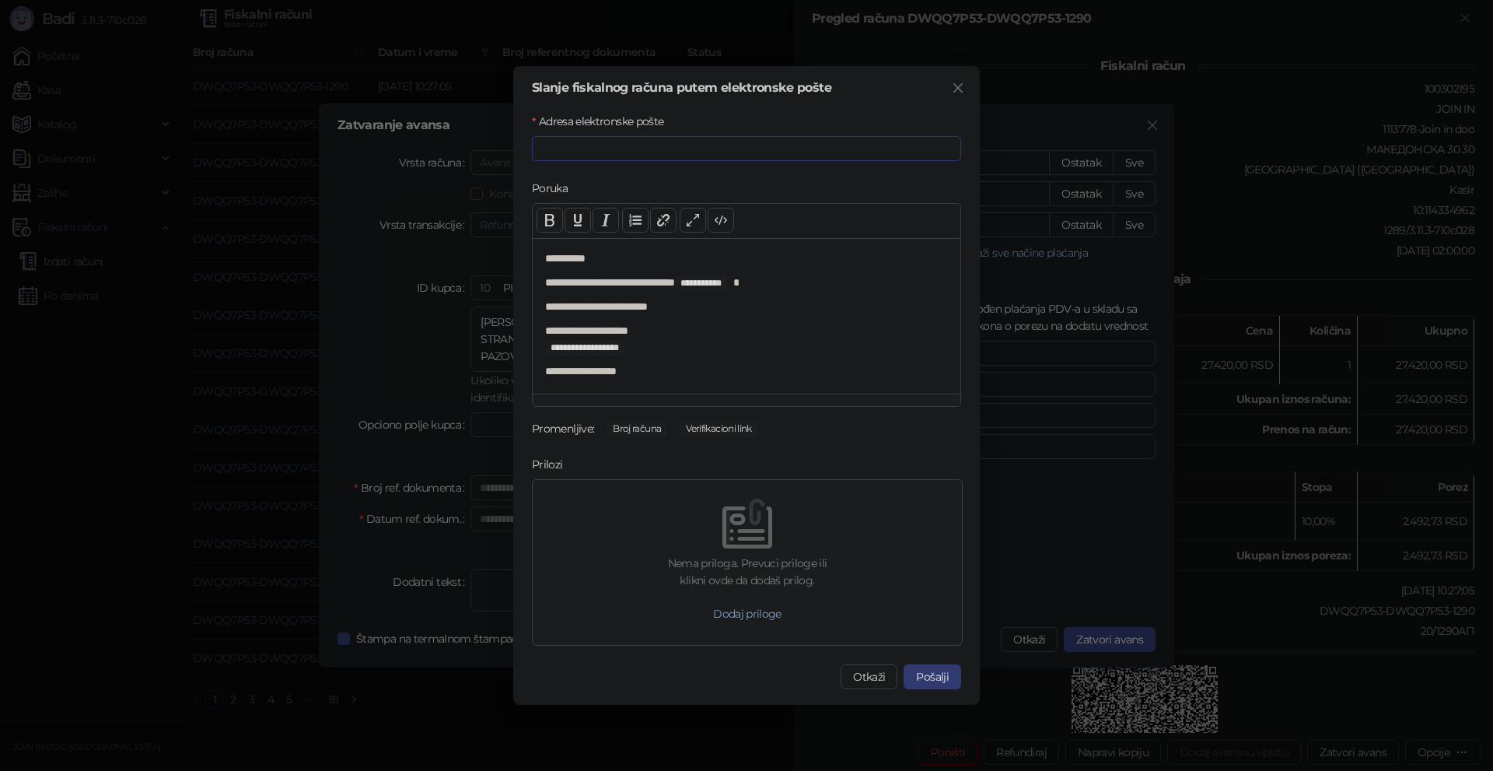
click at [603, 145] on input "Adresa elektronske pošte" at bounding box center [746, 148] width 429 height 25
paste input "**********"
type input "**********"
click at [933, 661] on div "**********" at bounding box center [746, 385] width 467 height 638
click at [946, 673] on button "Pošalji" at bounding box center [933, 676] width 58 height 25
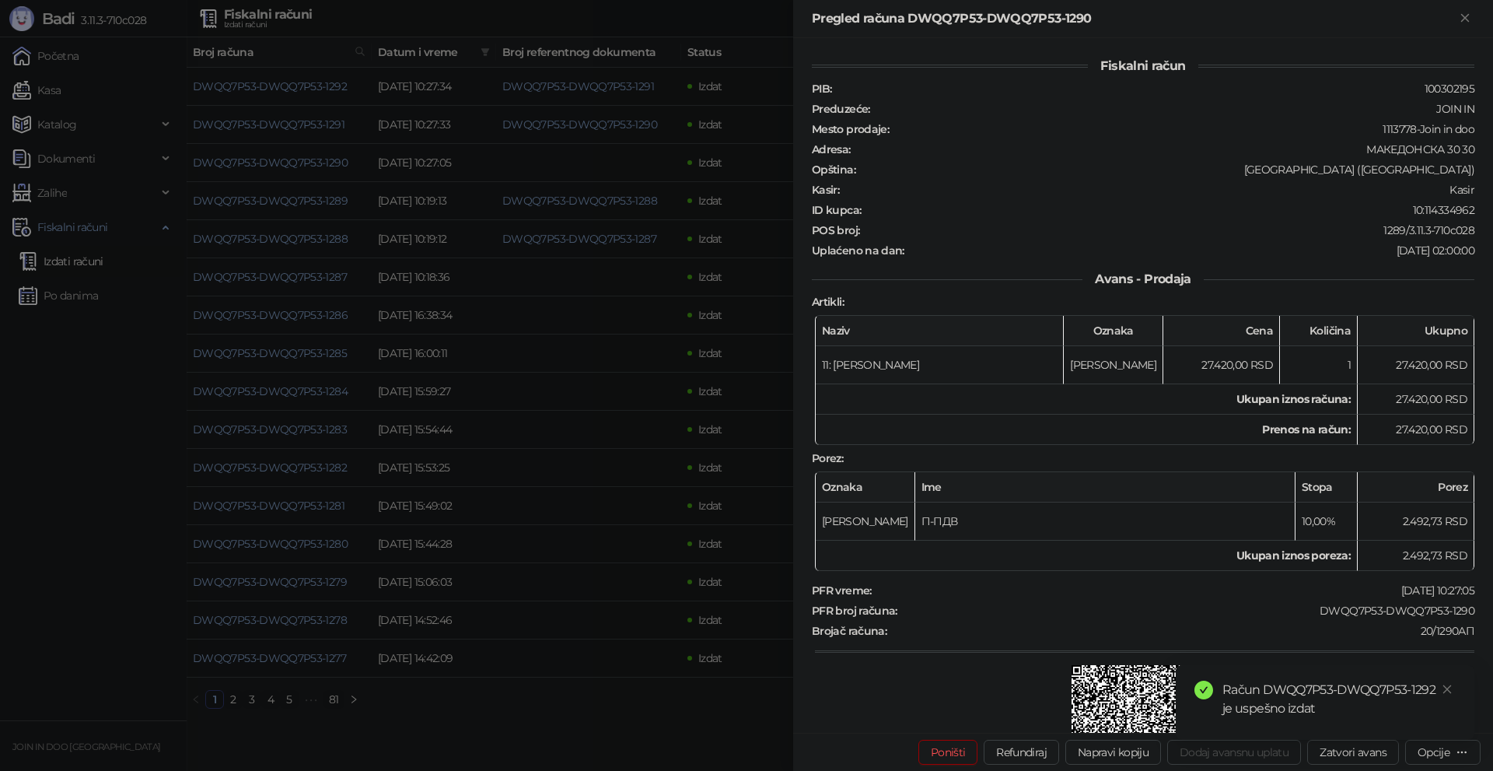
click at [17, 394] on div at bounding box center [746, 385] width 1493 height 771
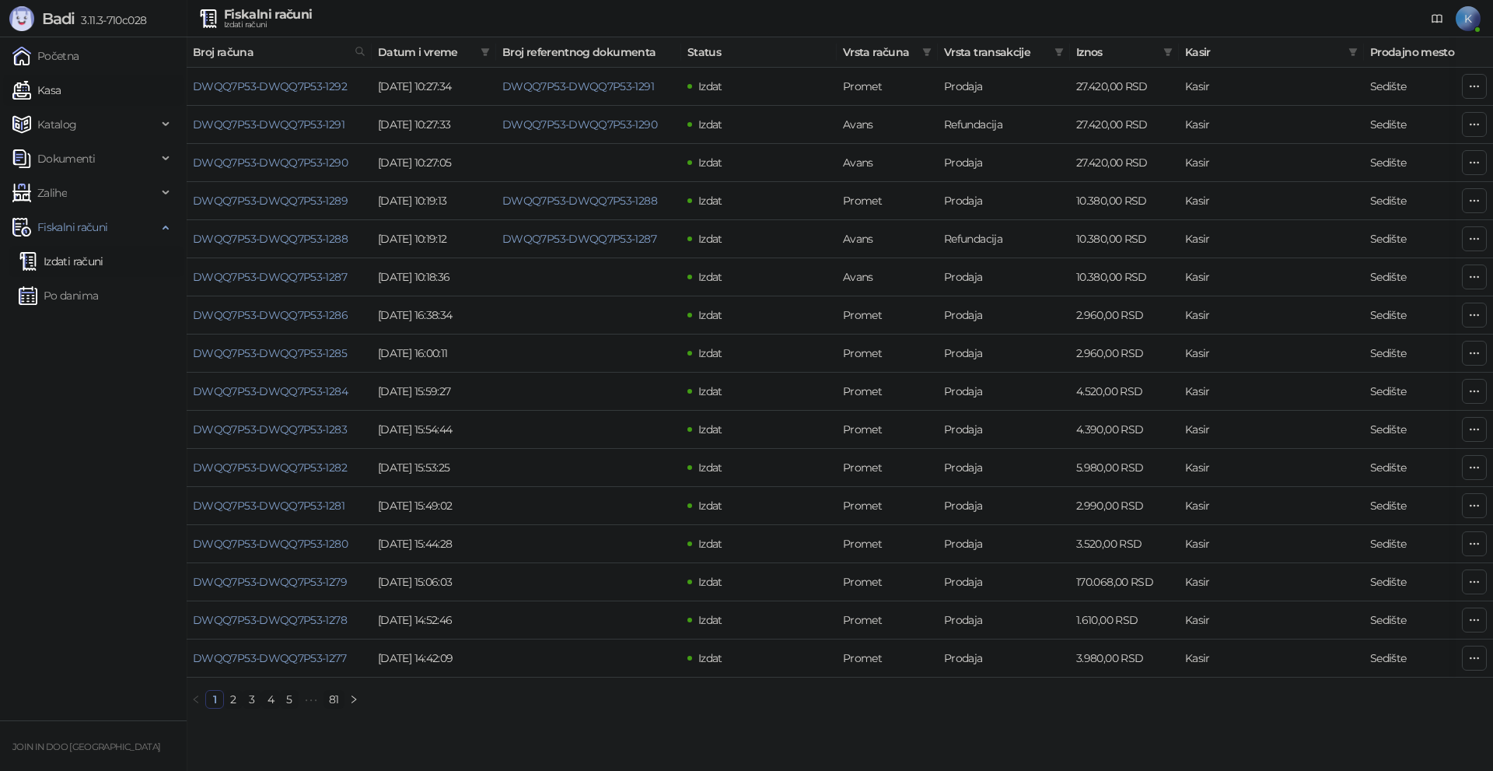
click at [61, 82] on link "Kasa" at bounding box center [36, 90] width 48 height 31
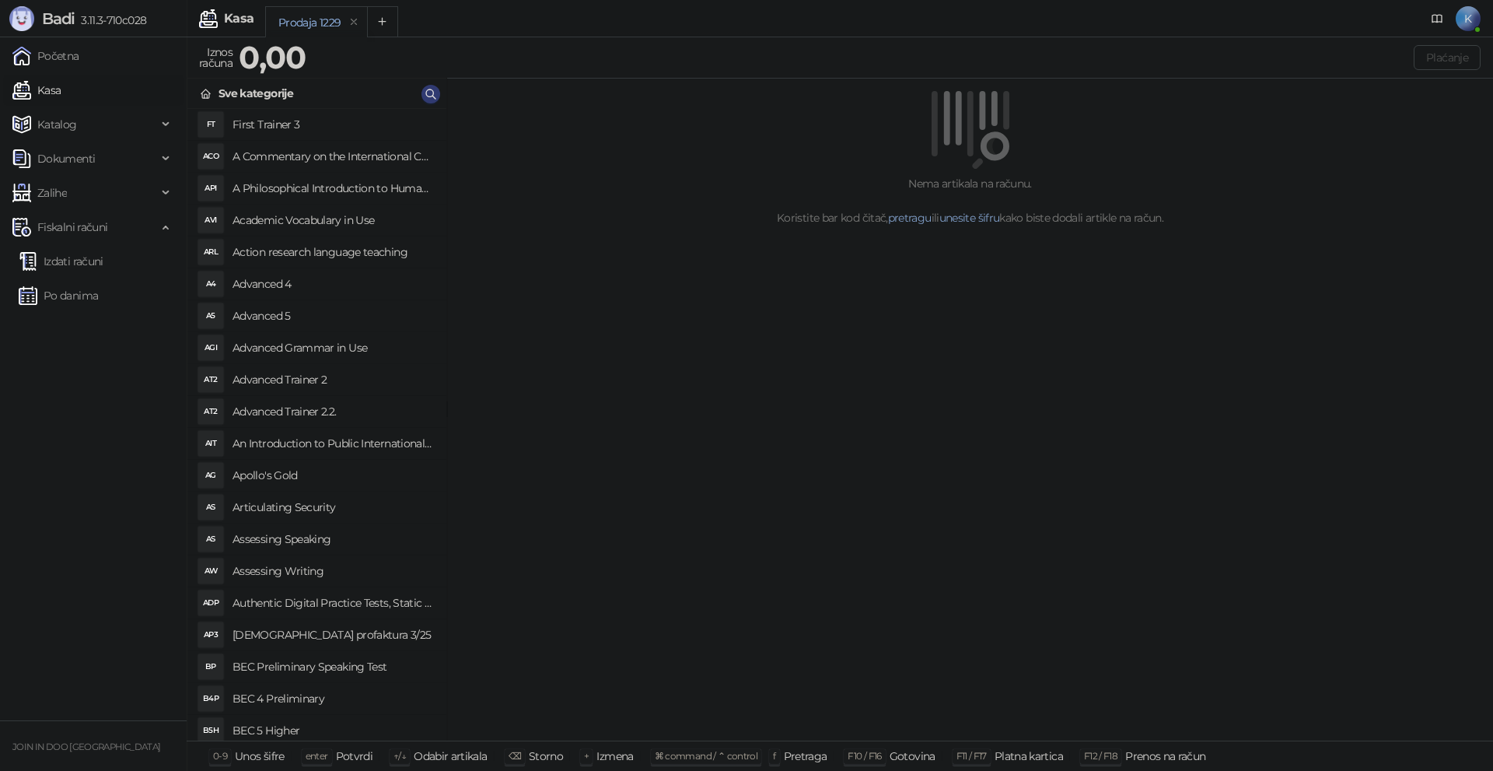
click at [326, 190] on h4 "A Philosophical Introduction to Human Rights" at bounding box center [333, 188] width 201 height 25
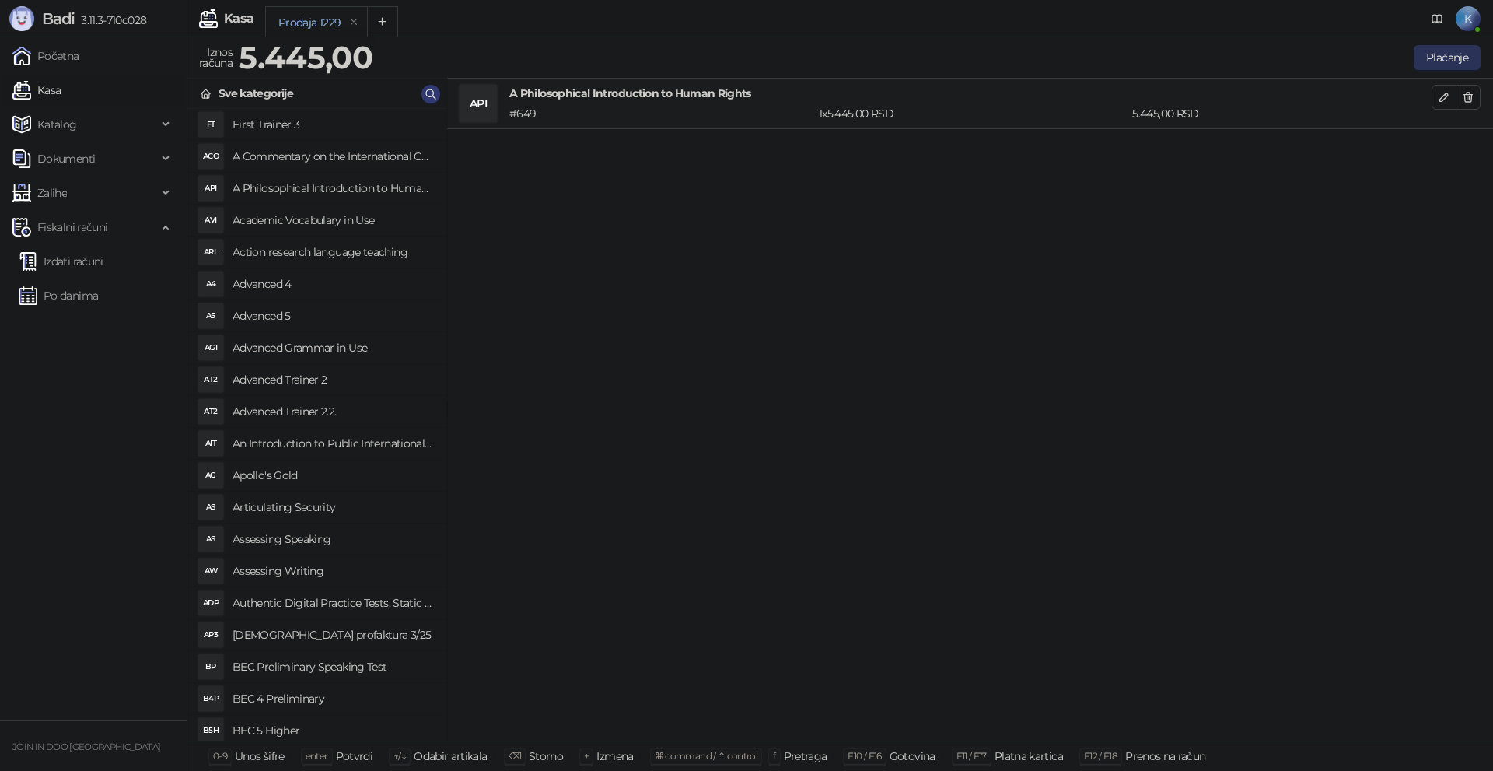
click at [1426, 52] on button "Plaćanje" at bounding box center [1447, 57] width 67 height 25
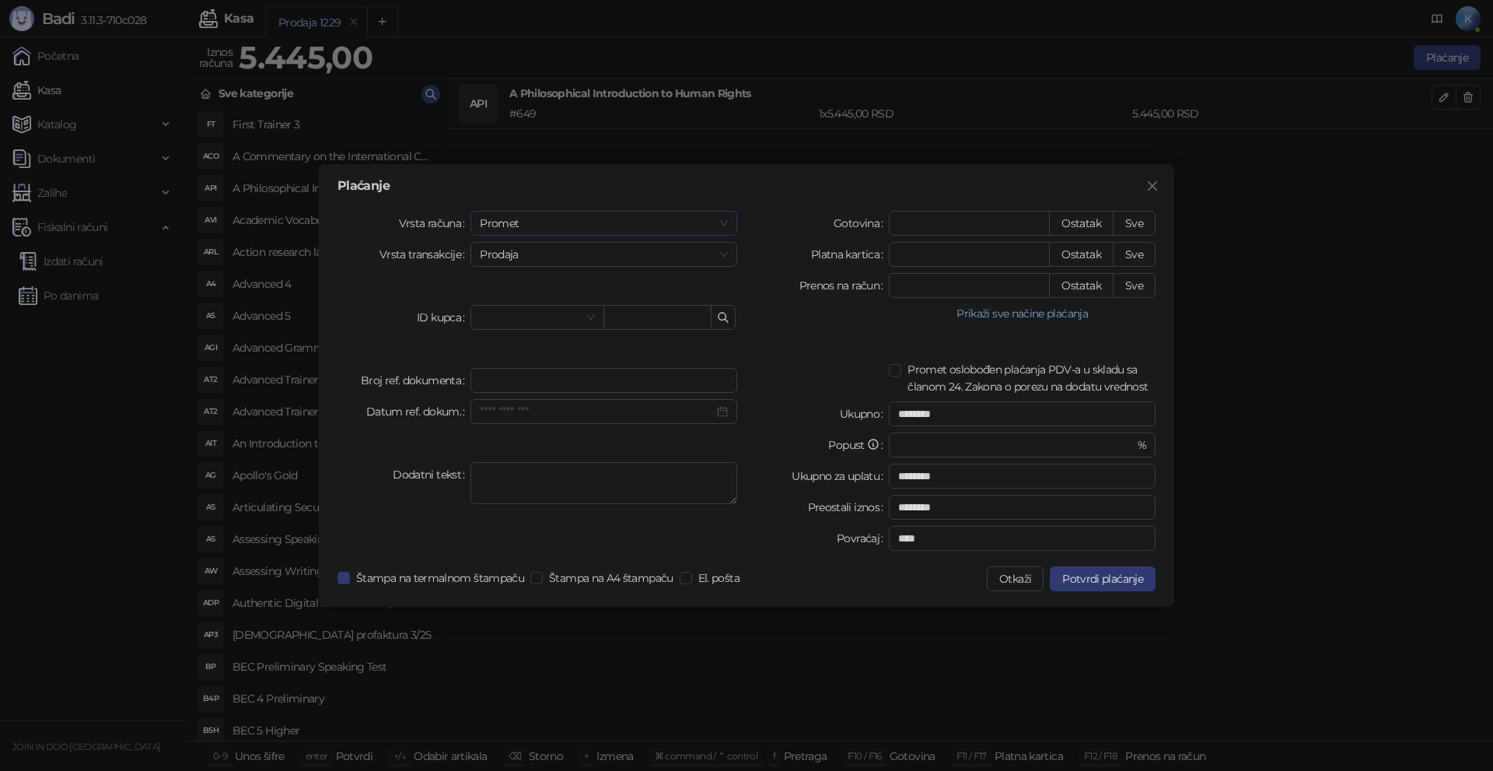
click at [534, 216] on span "Promet" at bounding box center [604, 223] width 248 height 23
click at [359, 298] on div "Vrsta računa Promet Vrsta transakcije Prodaja ID kupca Broj ref. dokumenta Datu…" at bounding box center [537, 384] width 418 height 346
click at [990, 85] on div "Plaćanje Vrsta računa Promet Vrsta transakcije Prodaja ID kupca Broj ref. dokum…" at bounding box center [746, 385] width 1493 height 771
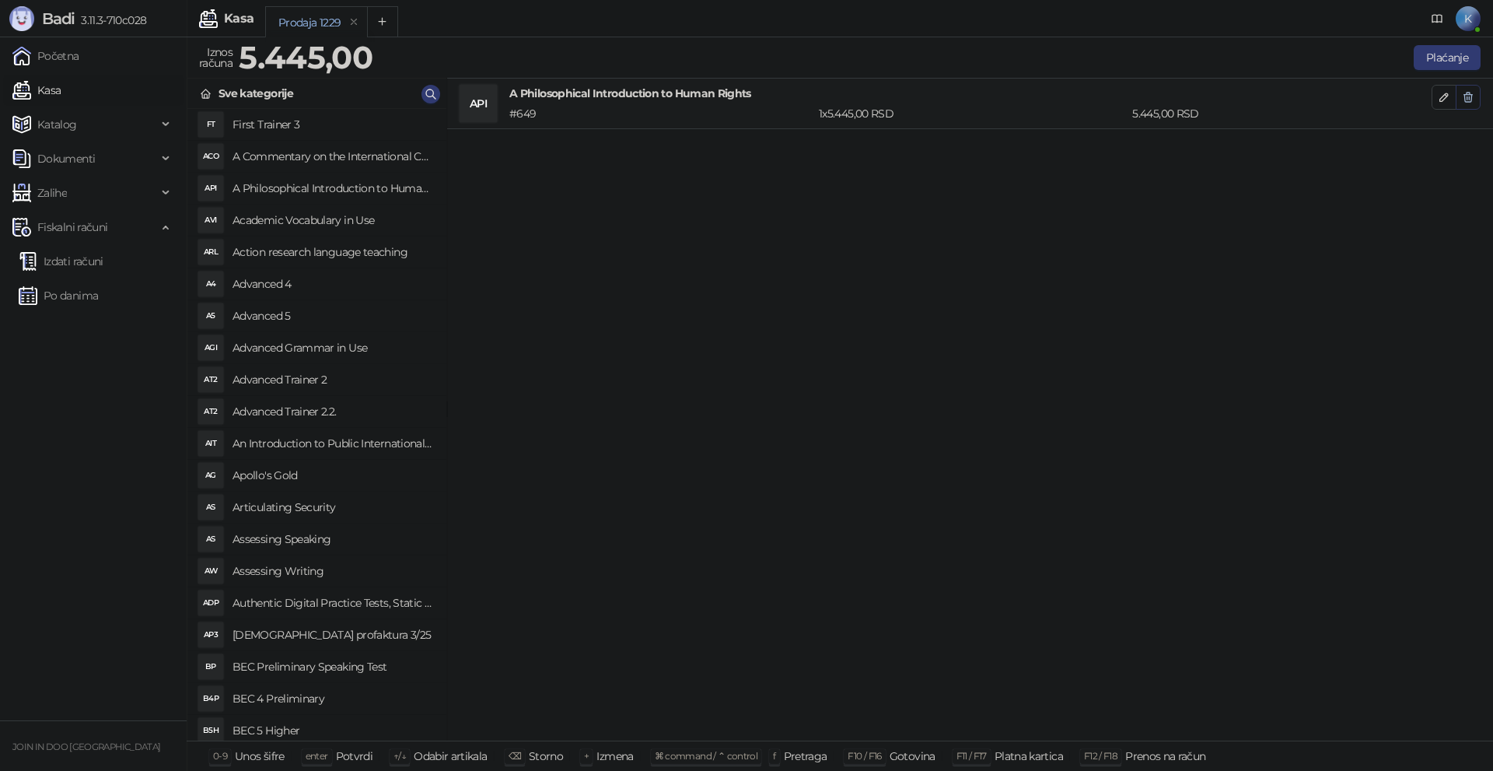
click at [1467, 99] on icon "button" at bounding box center [1468, 97] width 9 height 9
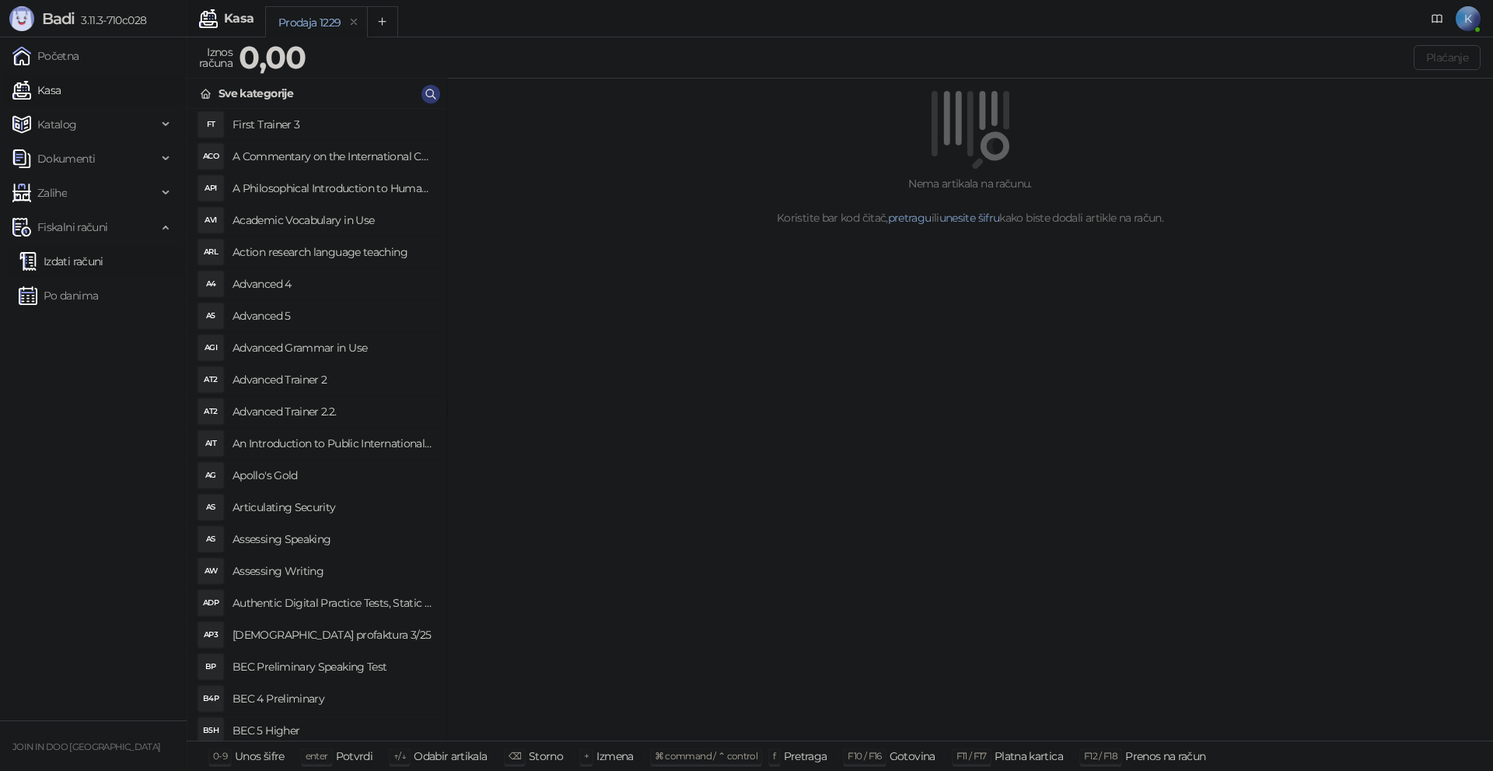
click at [103, 257] on link "Izdati računi" at bounding box center [61, 261] width 85 height 31
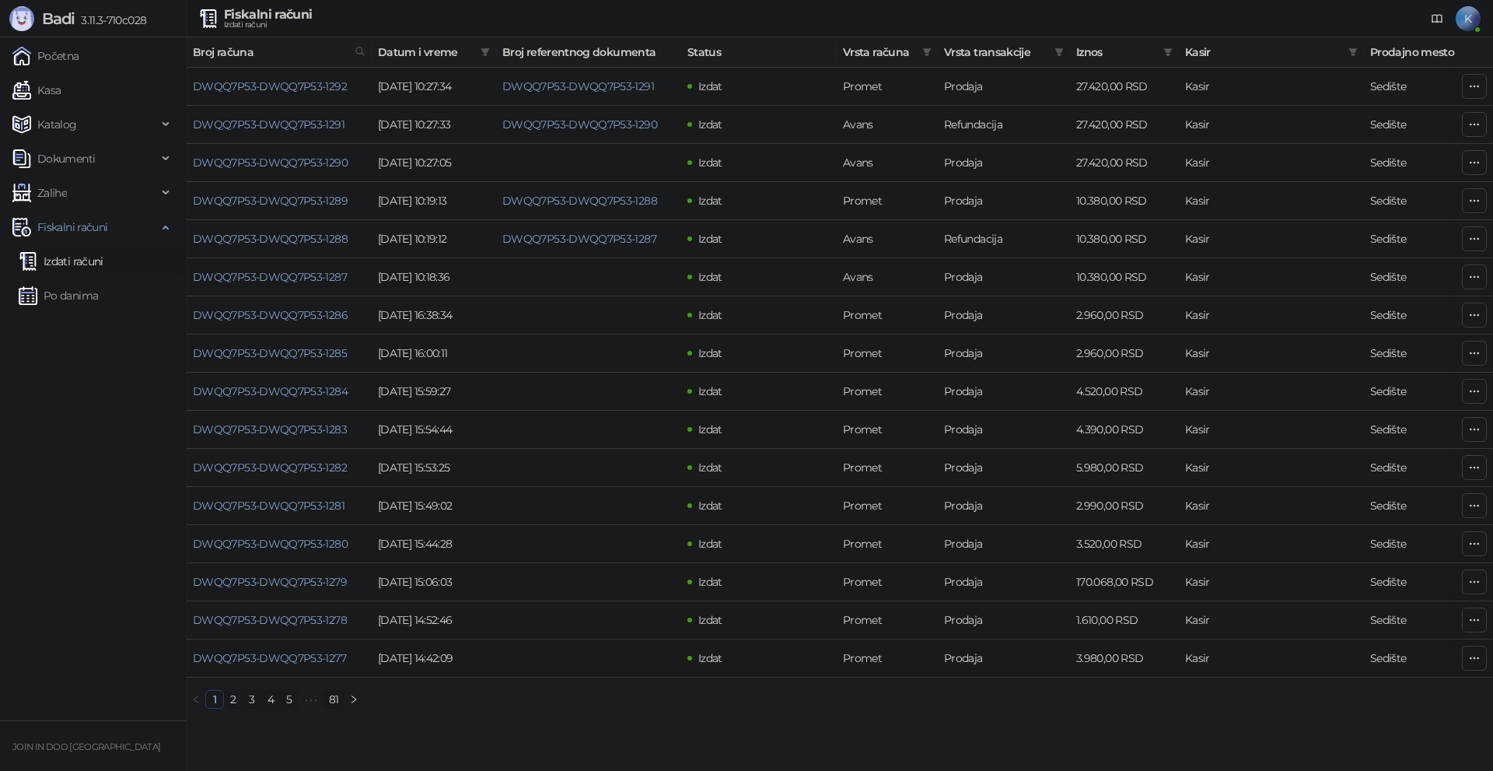
click at [0, 523] on ul "Početna Kasa Katalog Dokumenti Zalihe Fiskalni računi Izdati računi Po danima" at bounding box center [93, 378] width 187 height 683
click at [61, 96] on link "Kasa" at bounding box center [36, 90] width 48 height 31
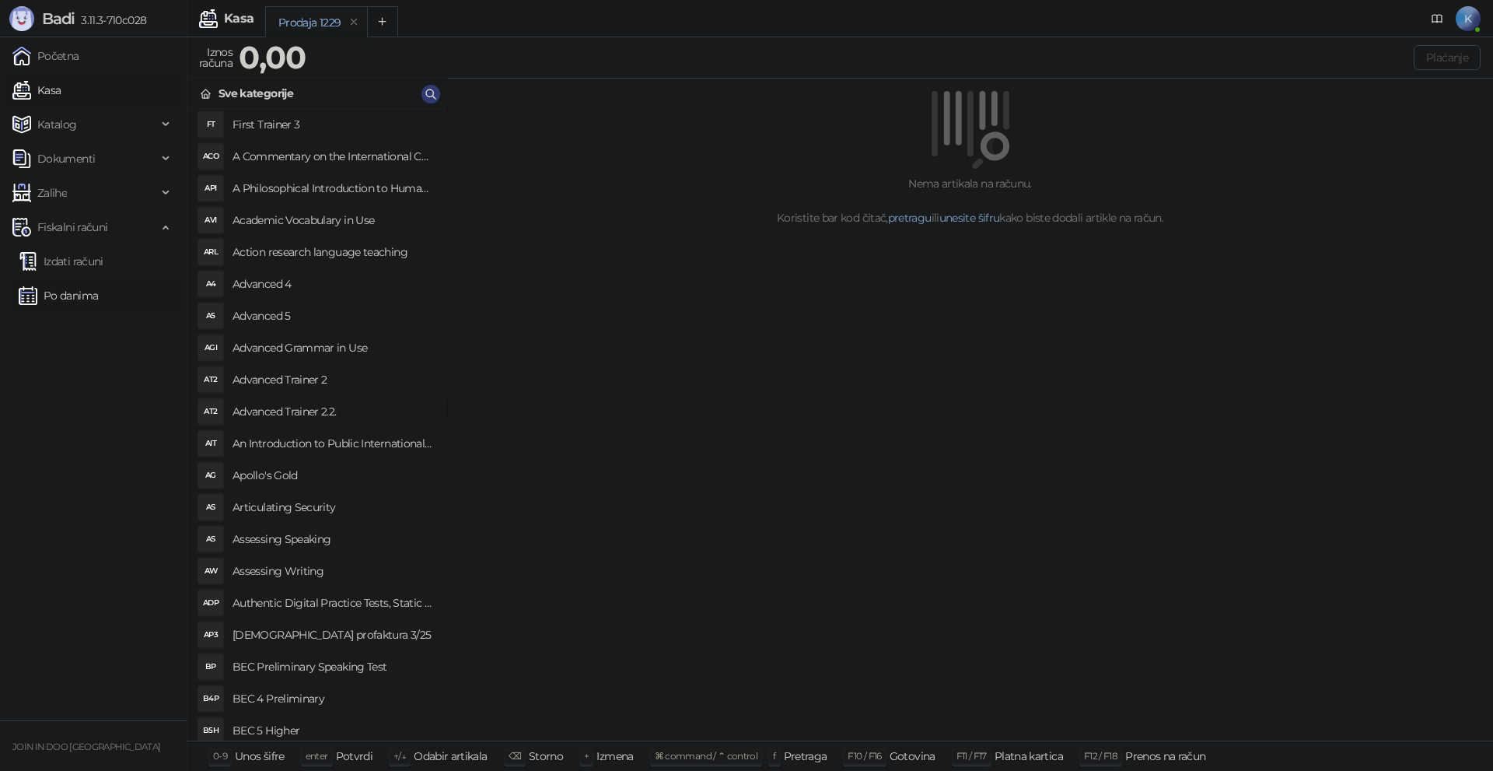
click at [82, 296] on link "Po danima" at bounding box center [58, 295] width 79 height 31
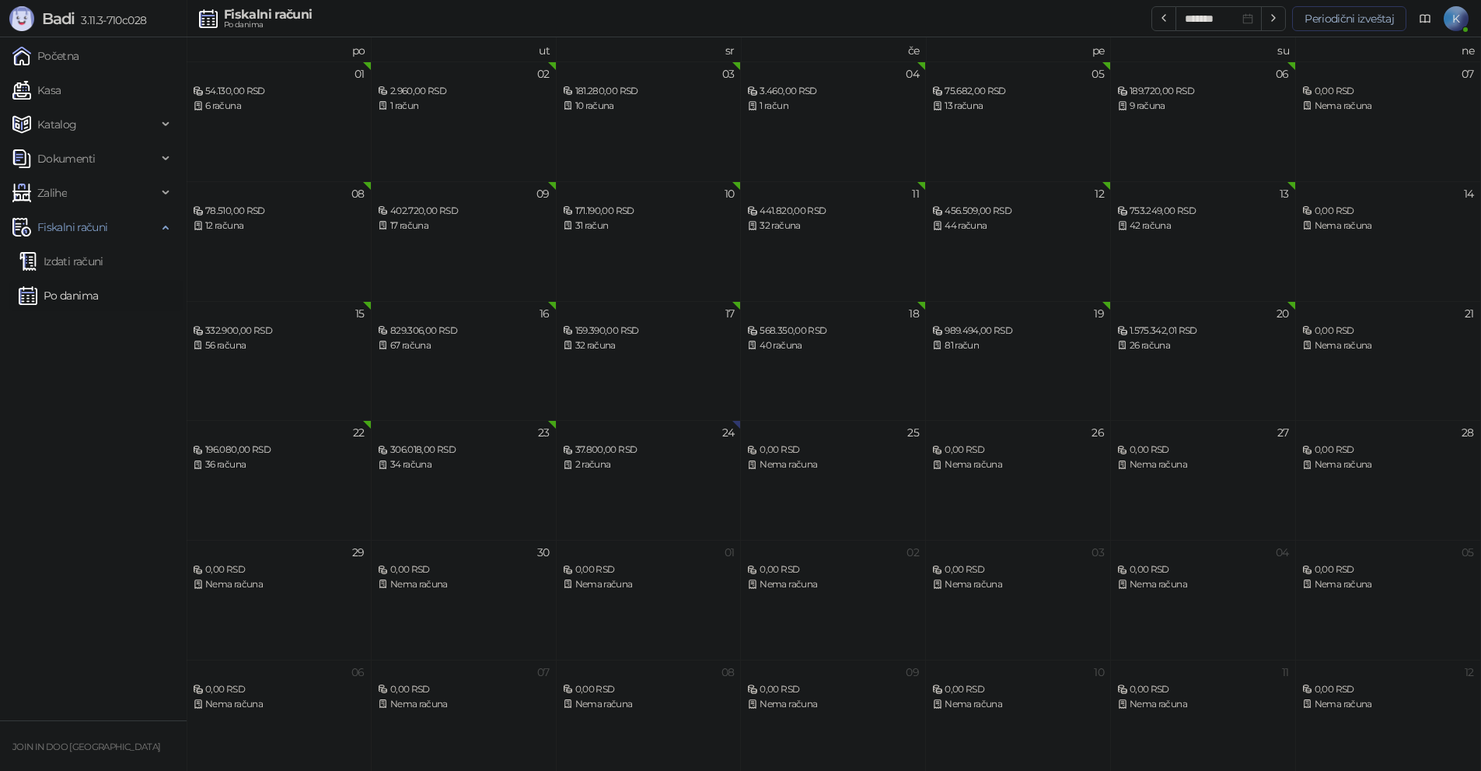
click at [1331, 12] on button "Periodični izveštaj" at bounding box center [1350, 18] width 114 height 25
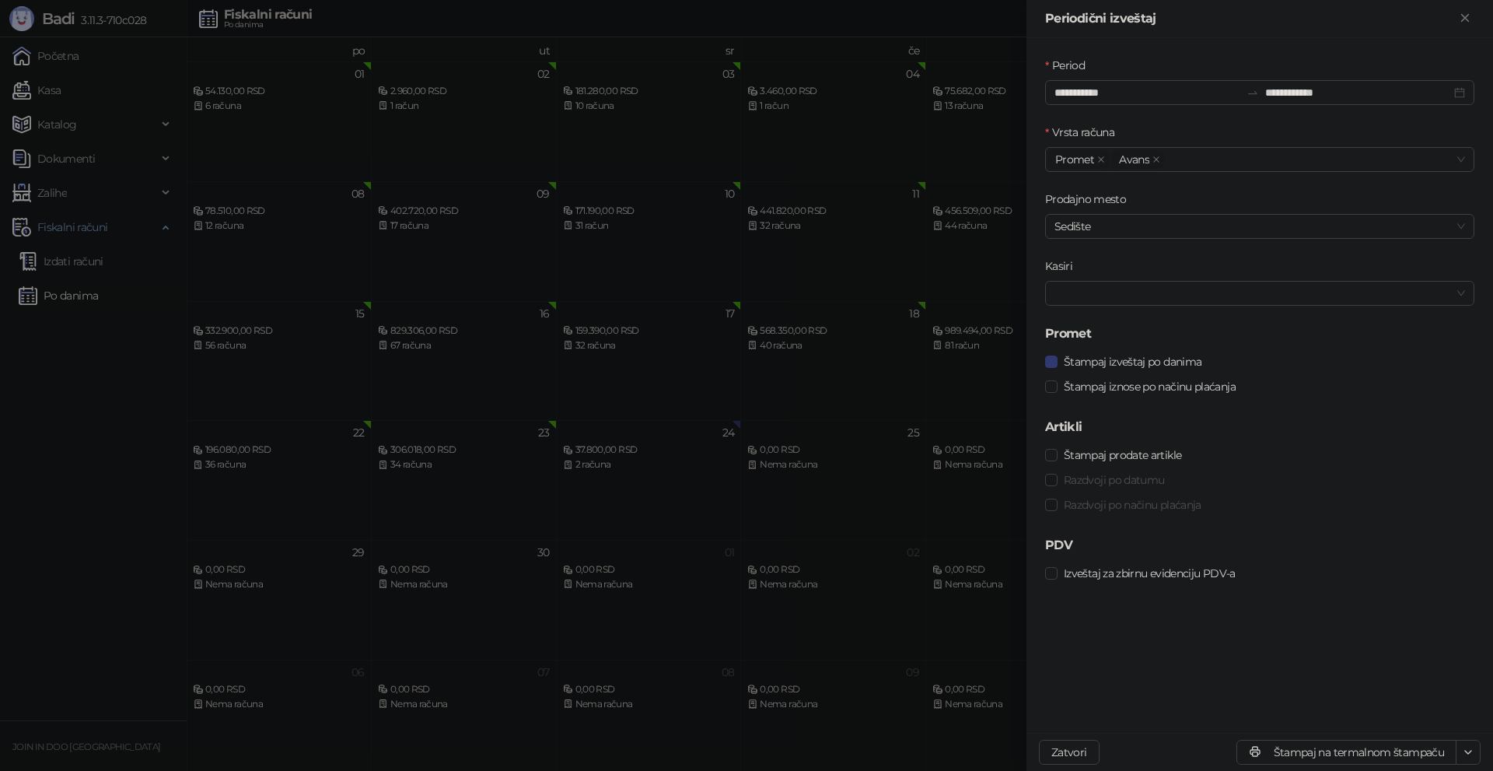
click at [1331, 12] on div "Periodični izveštaj" at bounding box center [1250, 18] width 411 height 19
click at [121, 399] on div at bounding box center [746, 385] width 1493 height 771
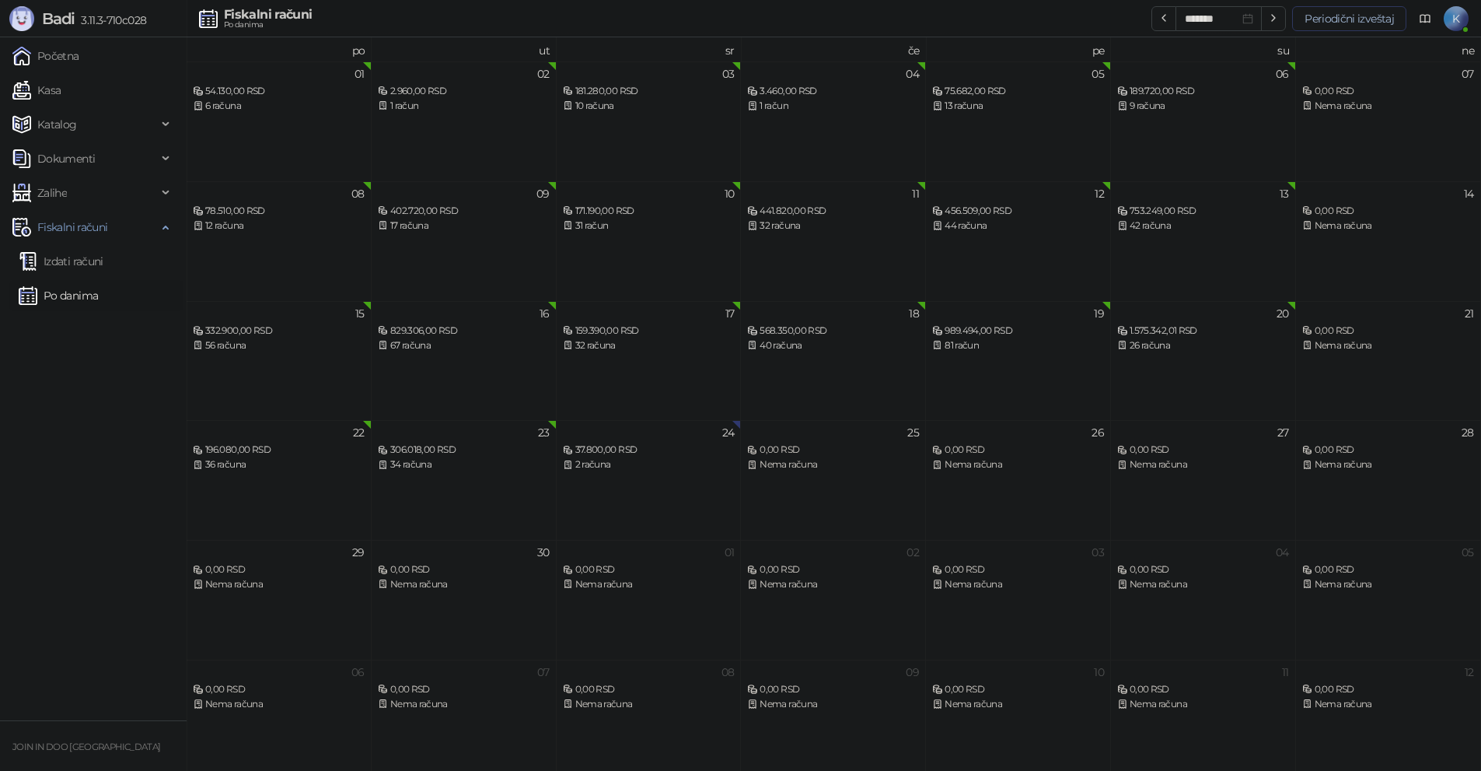
click at [1331, 23] on button "Periodični izveštaj" at bounding box center [1350, 18] width 114 height 25
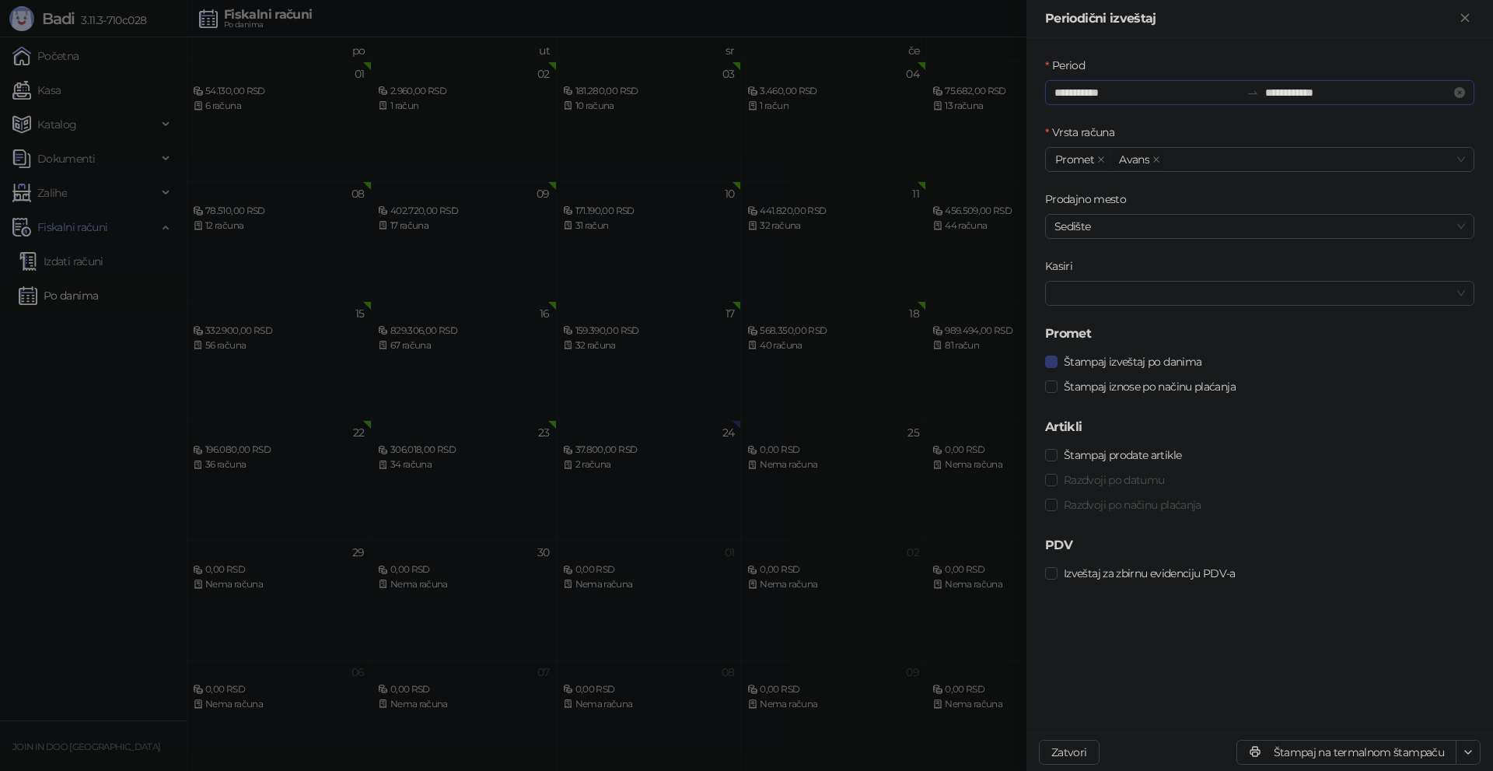
click at [1136, 94] on input "**********" at bounding box center [1148, 92] width 186 height 17
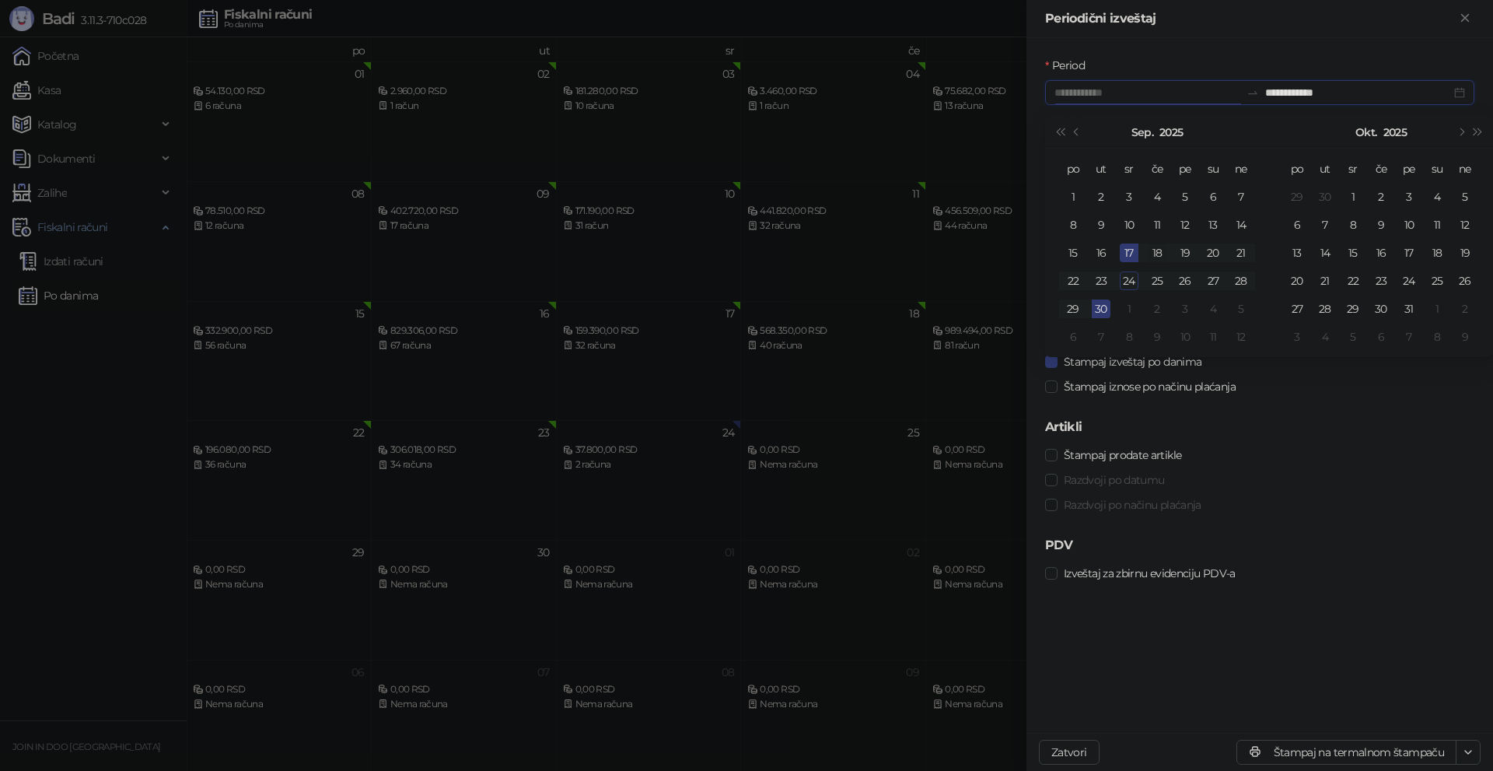
type input "**********"
click at [1154, 252] on div "18" at bounding box center [1157, 252] width 19 height 19
click at [1079, 283] on div "22" at bounding box center [1073, 280] width 19 height 19
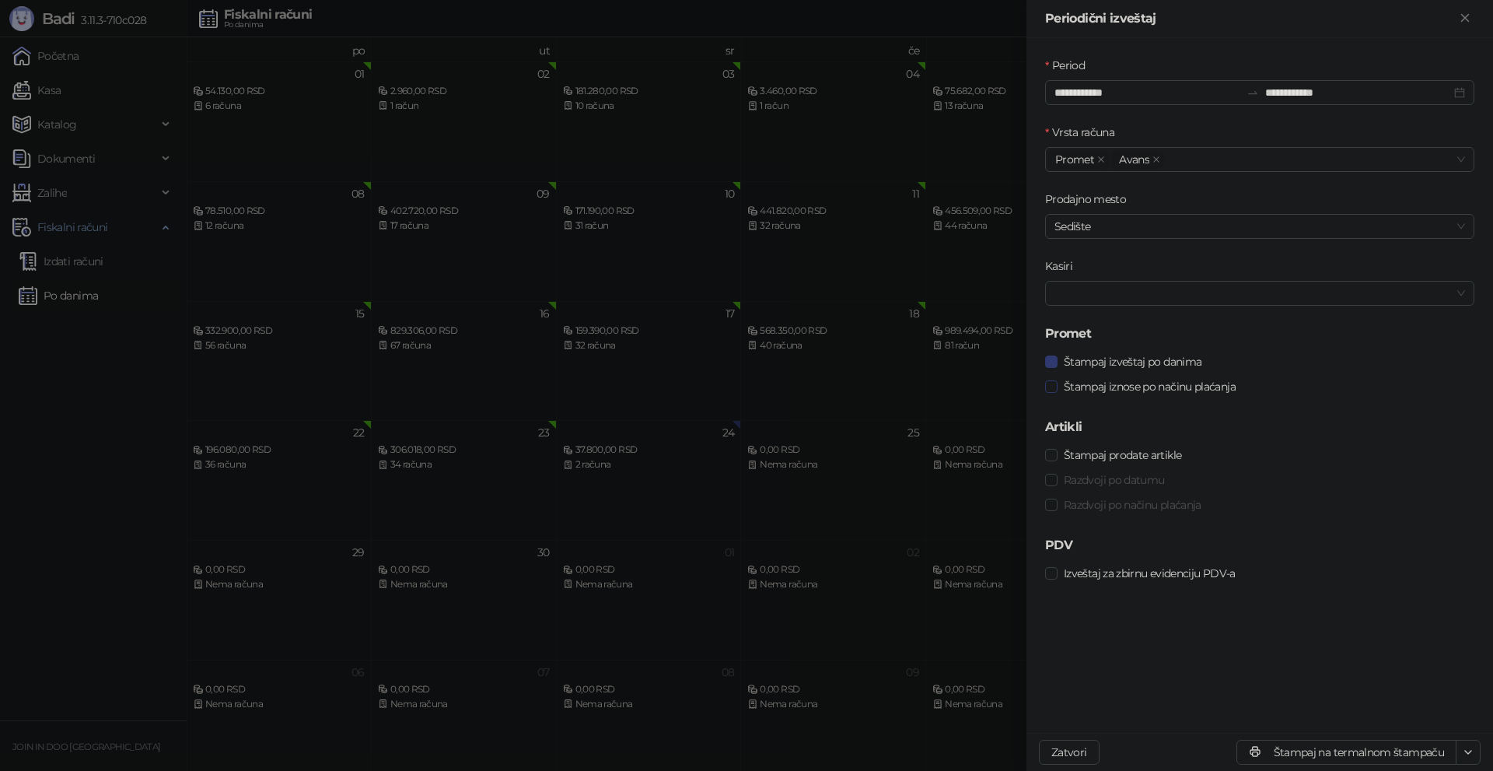
click at [1101, 382] on span "Štampaj iznose po načinu plaćanja" at bounding box center [1150, 386] width 184 height 17
click at [1107, 357] on span "Štampaj izveštaj po danima" at bounding box center [1133, 361] width 150 height 17
click at [1335, 747] on button "Štampaj na termalnom štampaču" at bounding box center [1347, 752] width 220 height 25
click at [1275, 91] on input "**********" at bounding box center [1358, 92] width 186 height 17
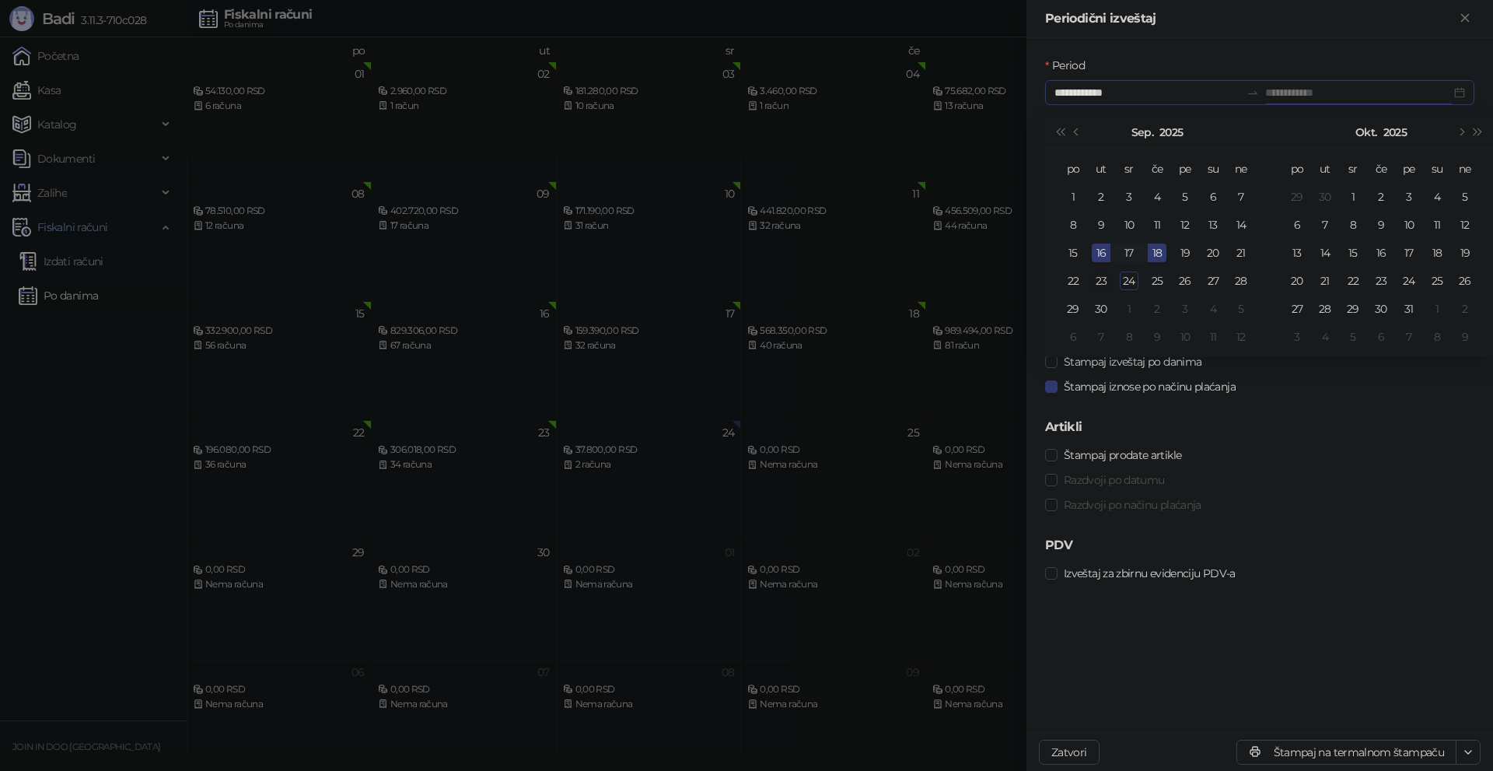
type input "**********"
click at [1102, 272] on div "23" at bounding box center [1101, 280] width 19 height 19
type input "**********"
click at [1160, 248] on div "18" at bounding box center [1157, 252] width 19 height 19
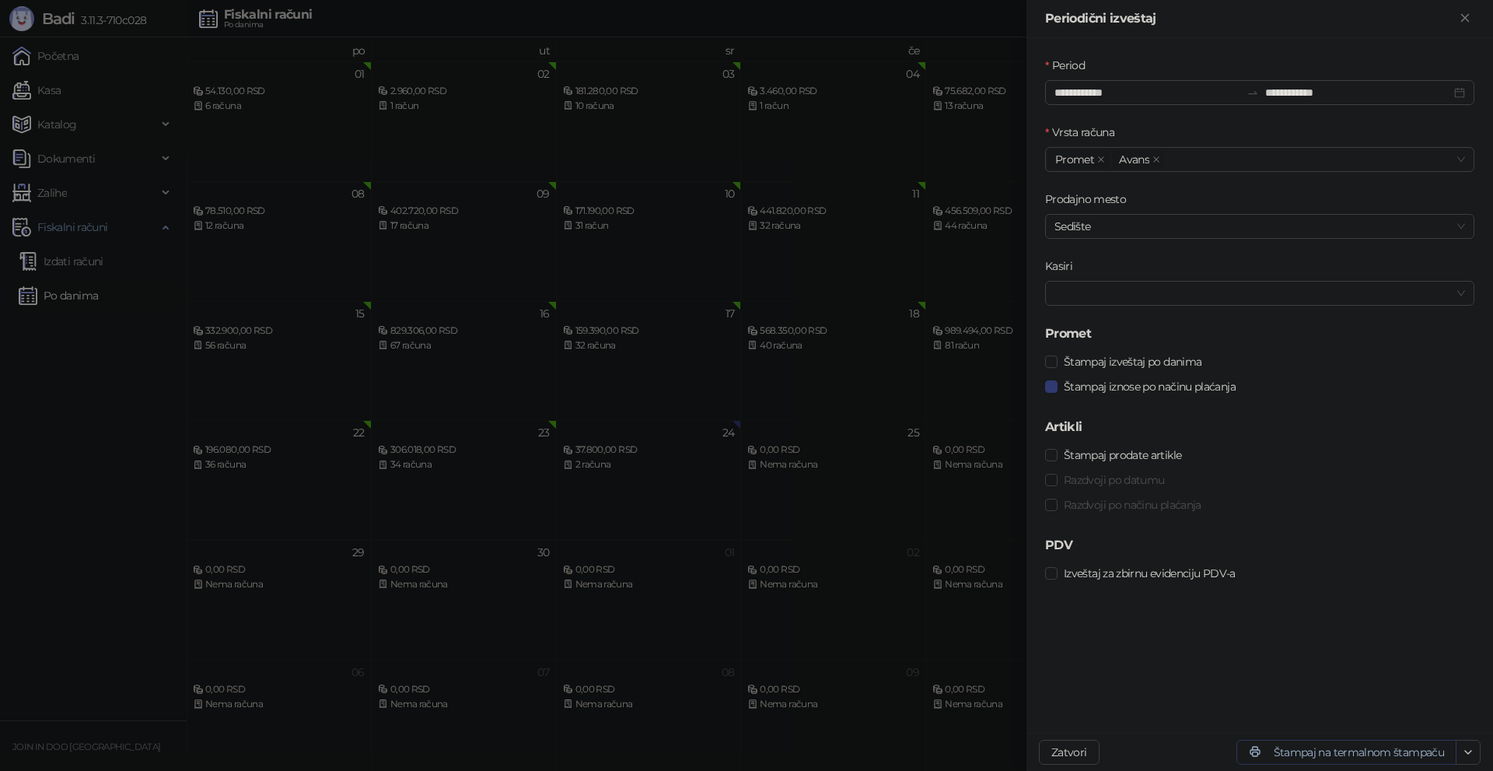
click at [1293, 750] on button "Štampaj na termalnom štampaču" at bounding box center [1347, 752] width 220 height 25
click at [946, 225] on div at bounding box center [746, 385] width 1493 height 771
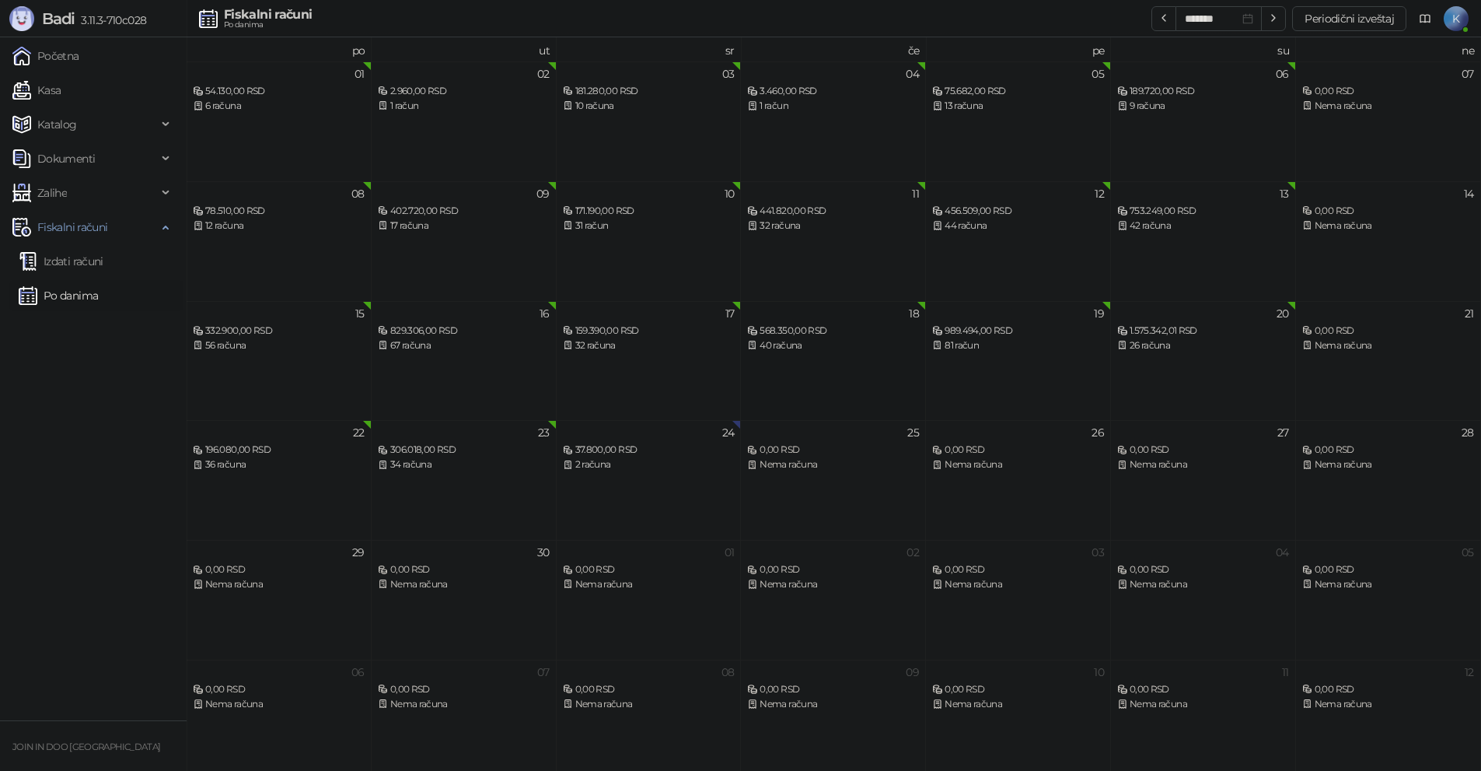
click at [778, 338] on div "40 računa" at bounding box center [833, 345] width 172 height 15
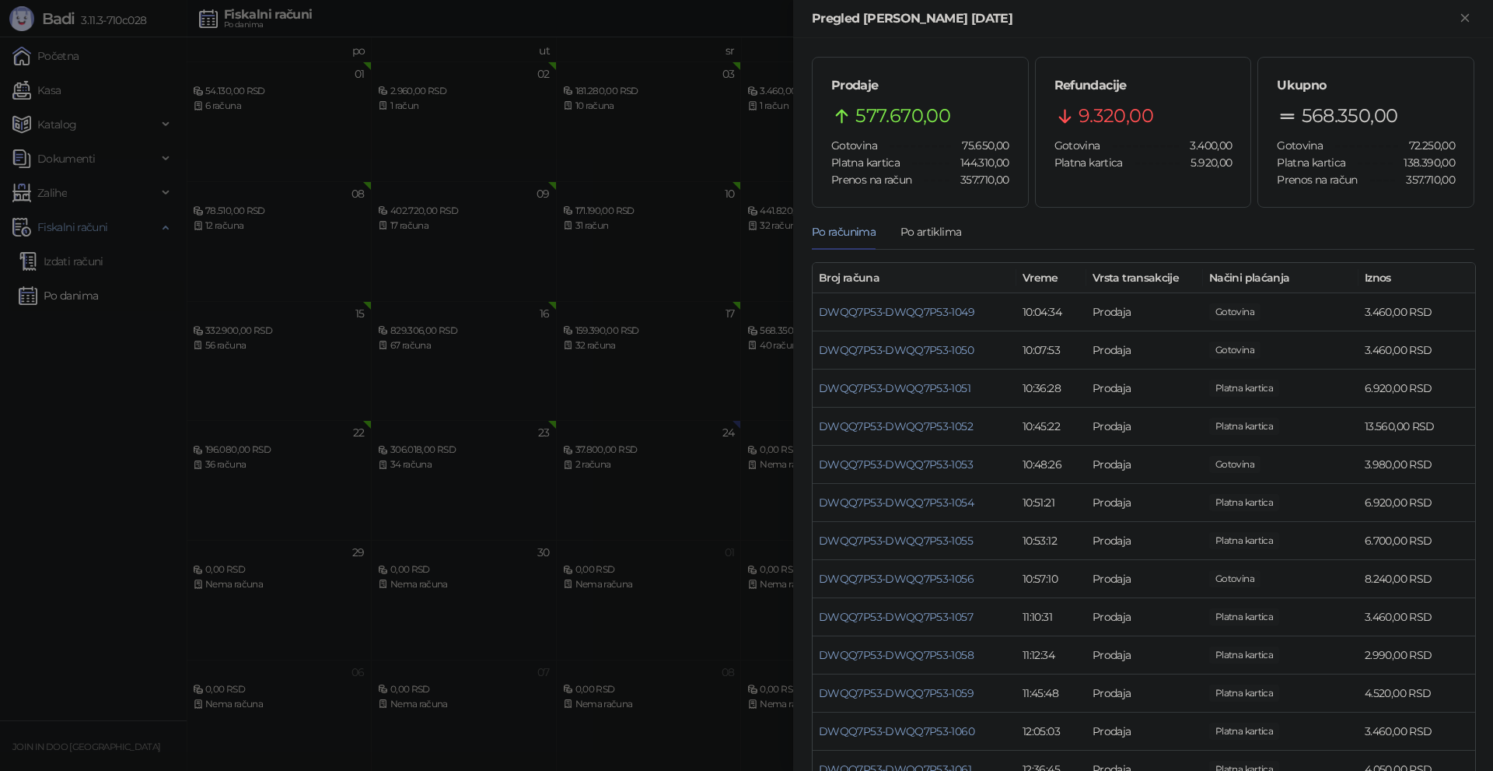
click at [652, 332] on div at bounding box center [746, 385] width 1493 height 771
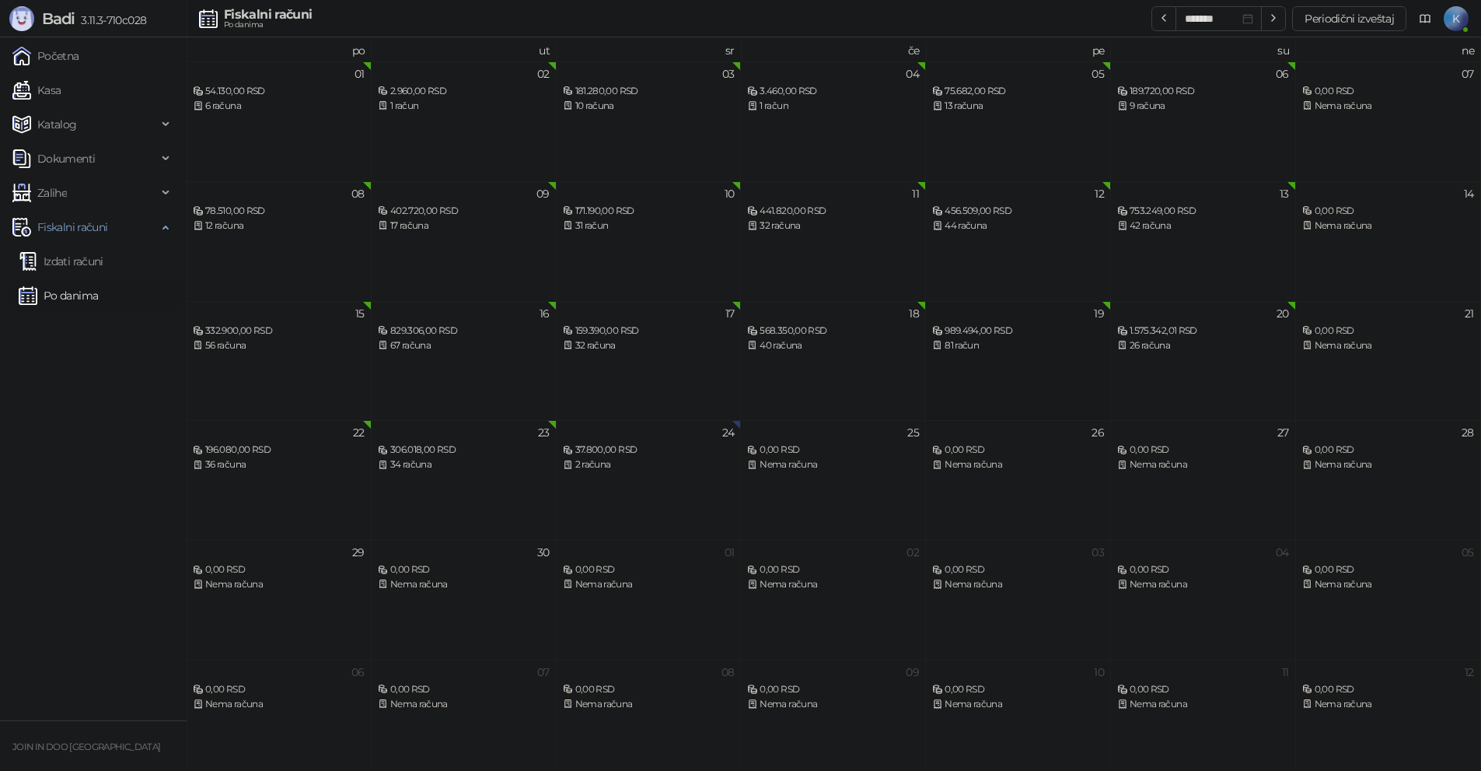
click at [948, 355] on div "19 989.494,00 RSD 81 račun" at bounding box center [1018, 361] width 185 height 120
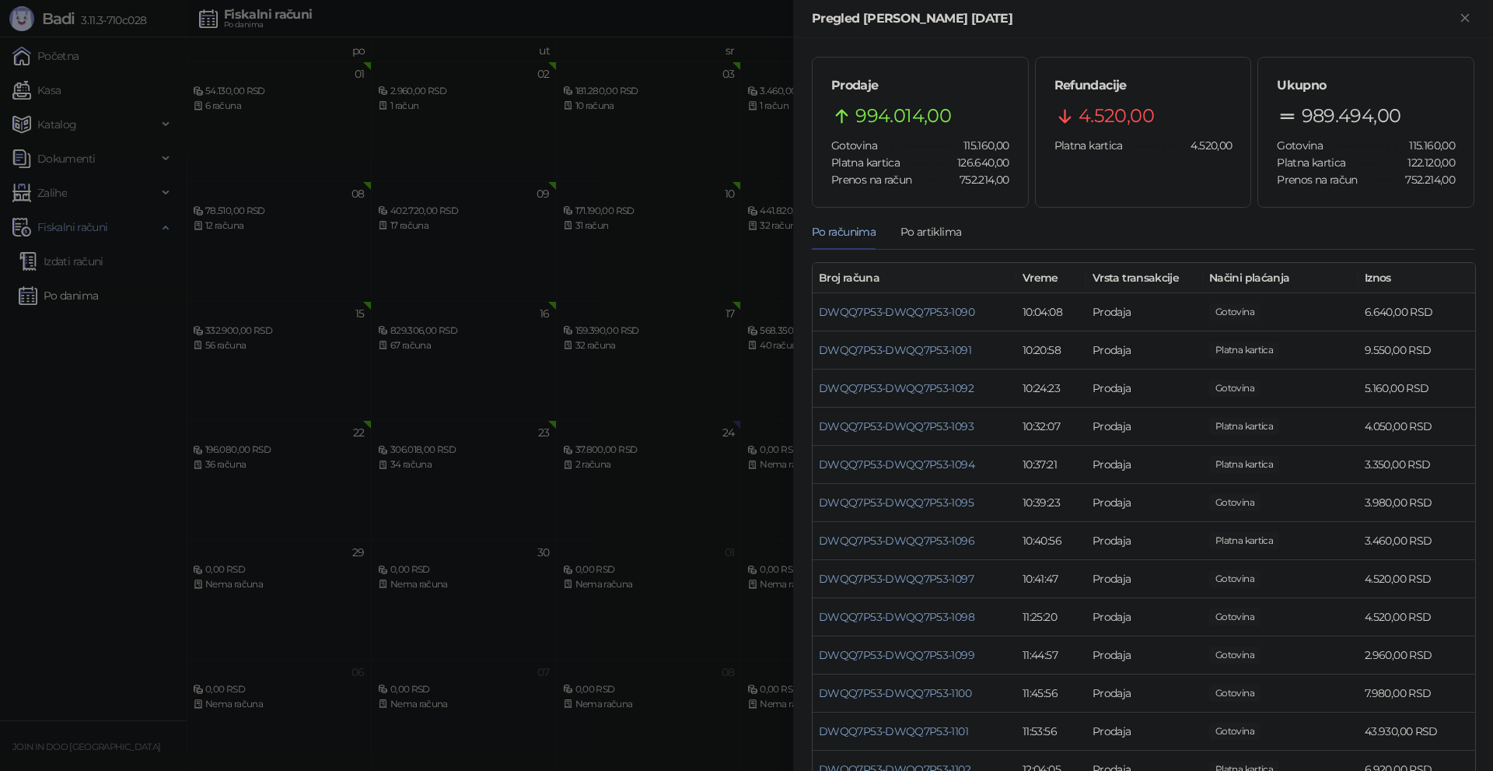
click at [666, 330] on div at bounding box center [746, 385] width 1493 height 771
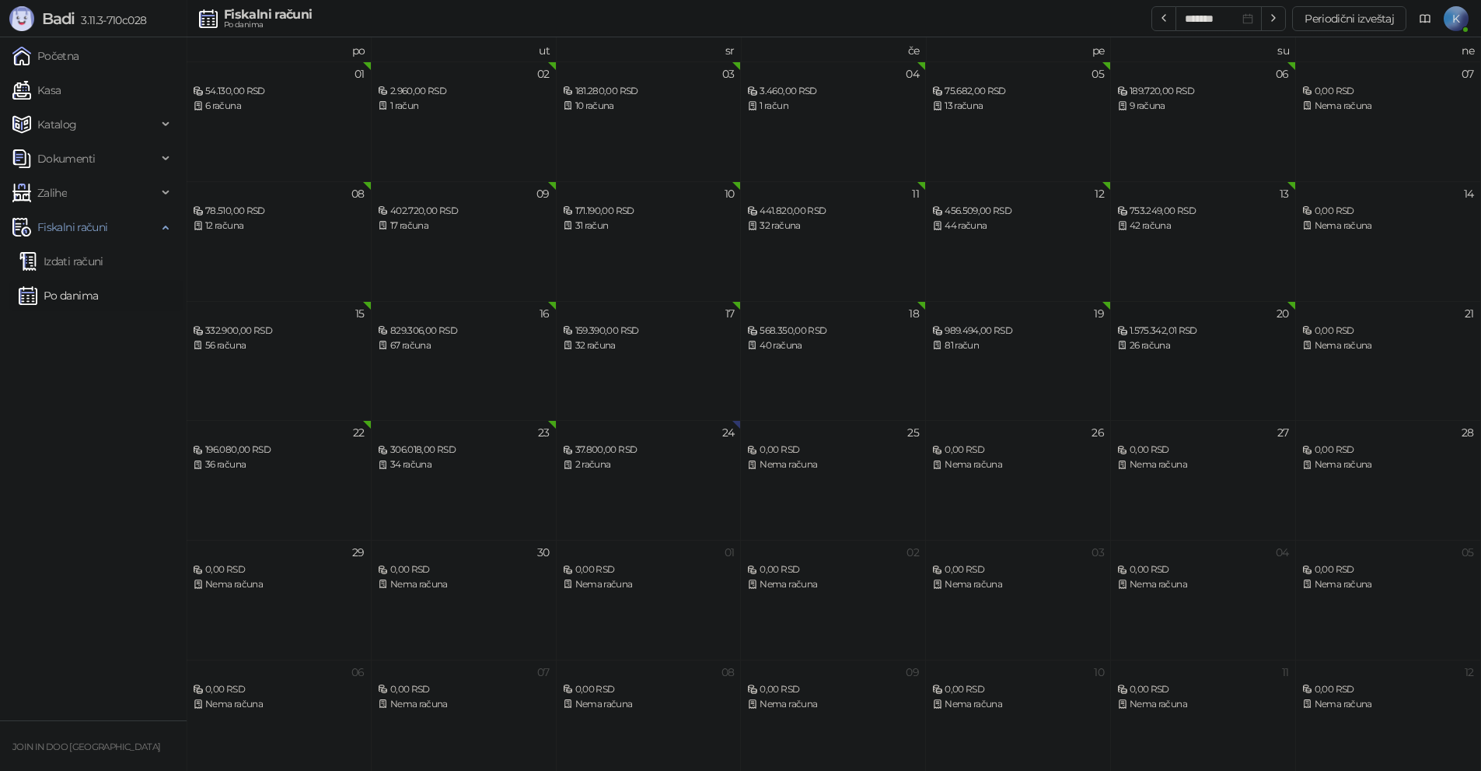
click at [1152, 338] on div "26 računa" at bounding box center [1204, 345] width 172 height 15
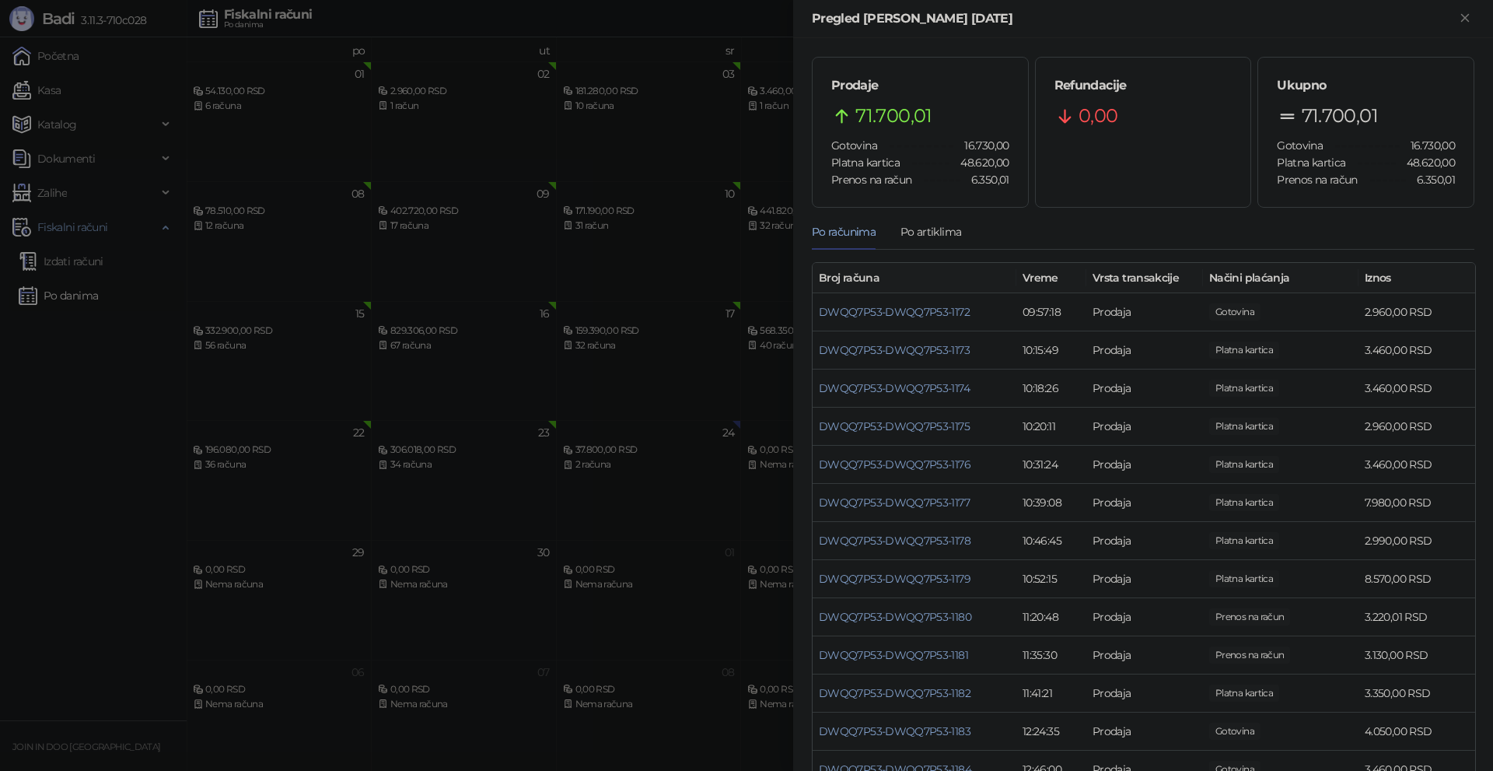
click at [725, 309] on div at bounding box center [746, 385] width 1493 height 771
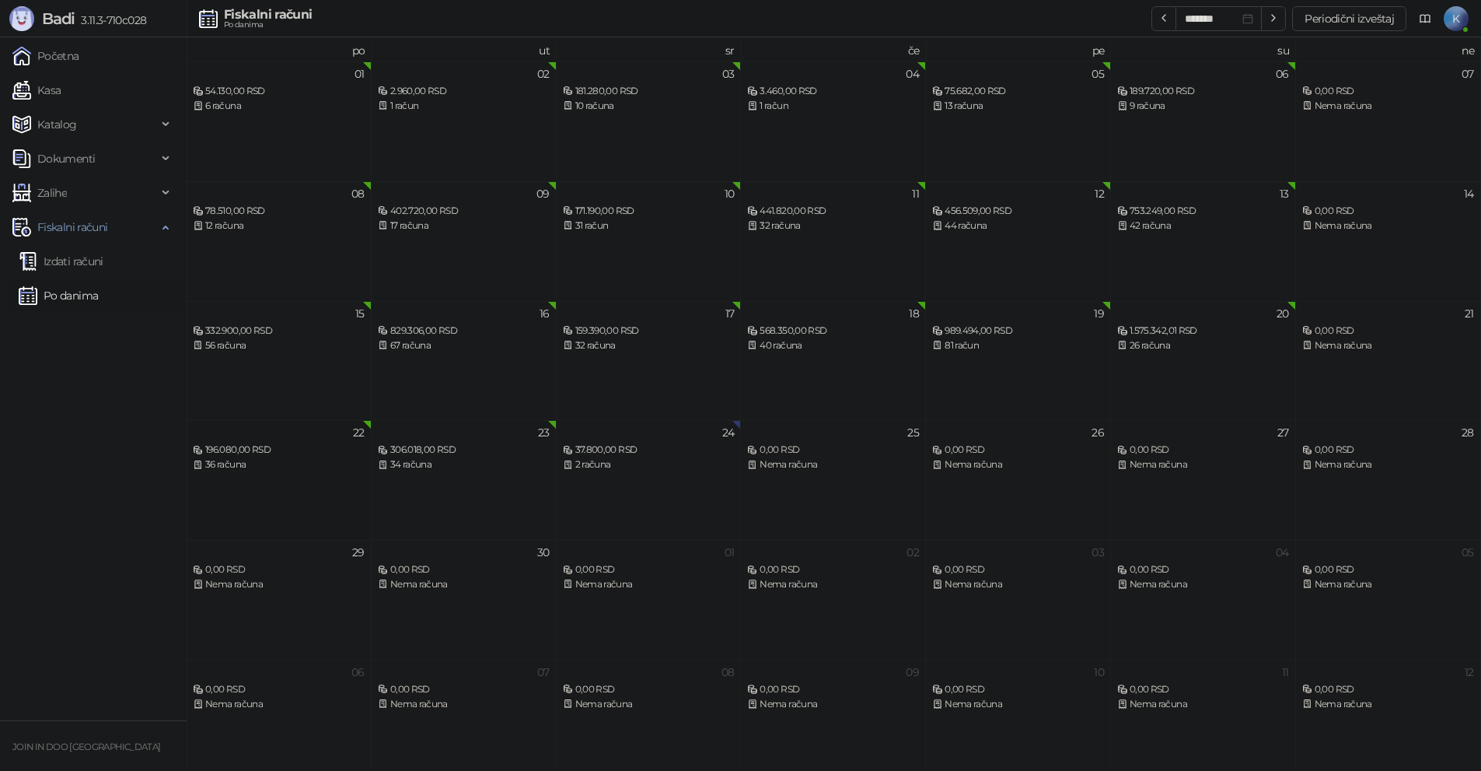
click at [230, 455] on div "196.080,00 RSD" at bounding box center [279, 450] width 172 height 15
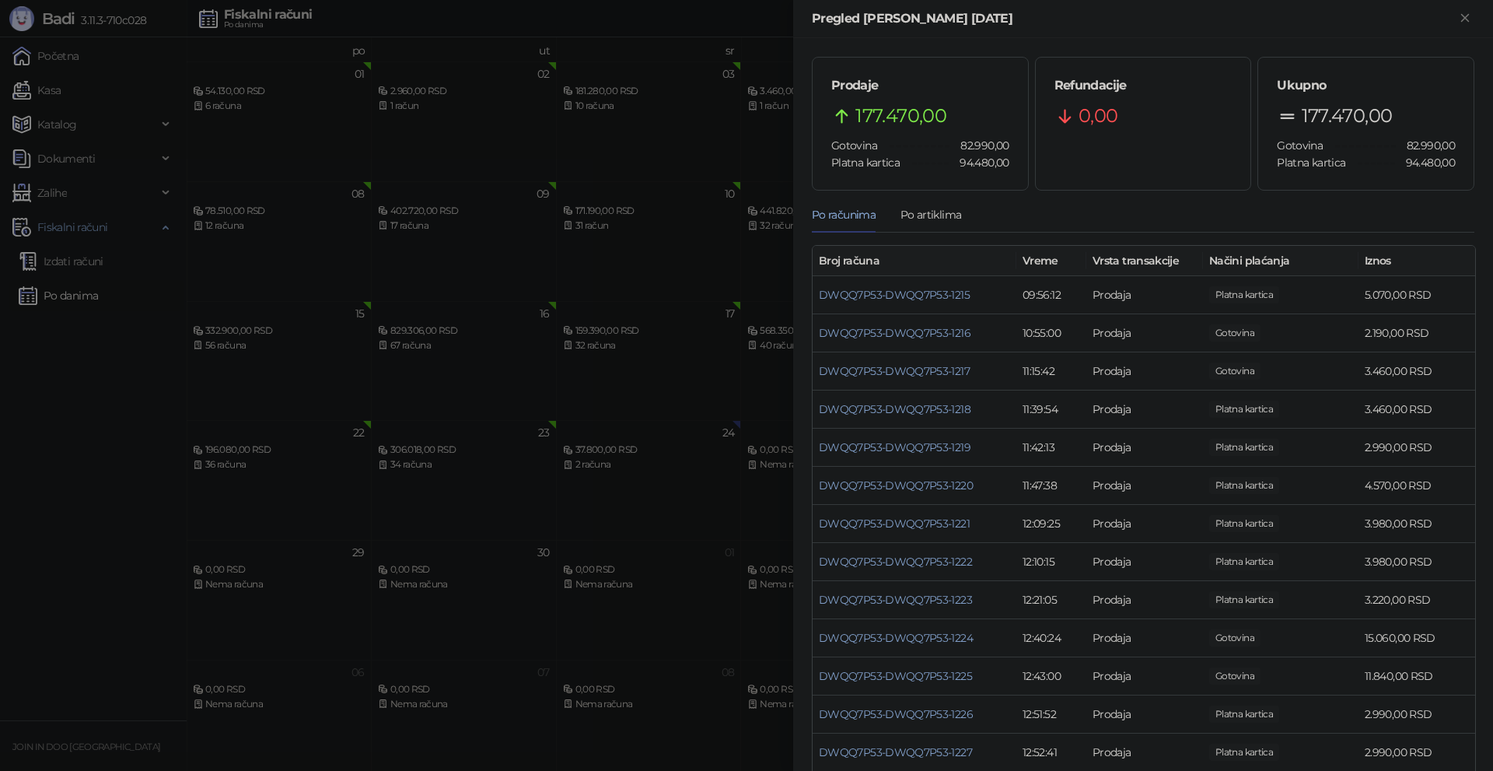
click at [410, 342] on div at bounding box center [746, 385] width 1493 height 771
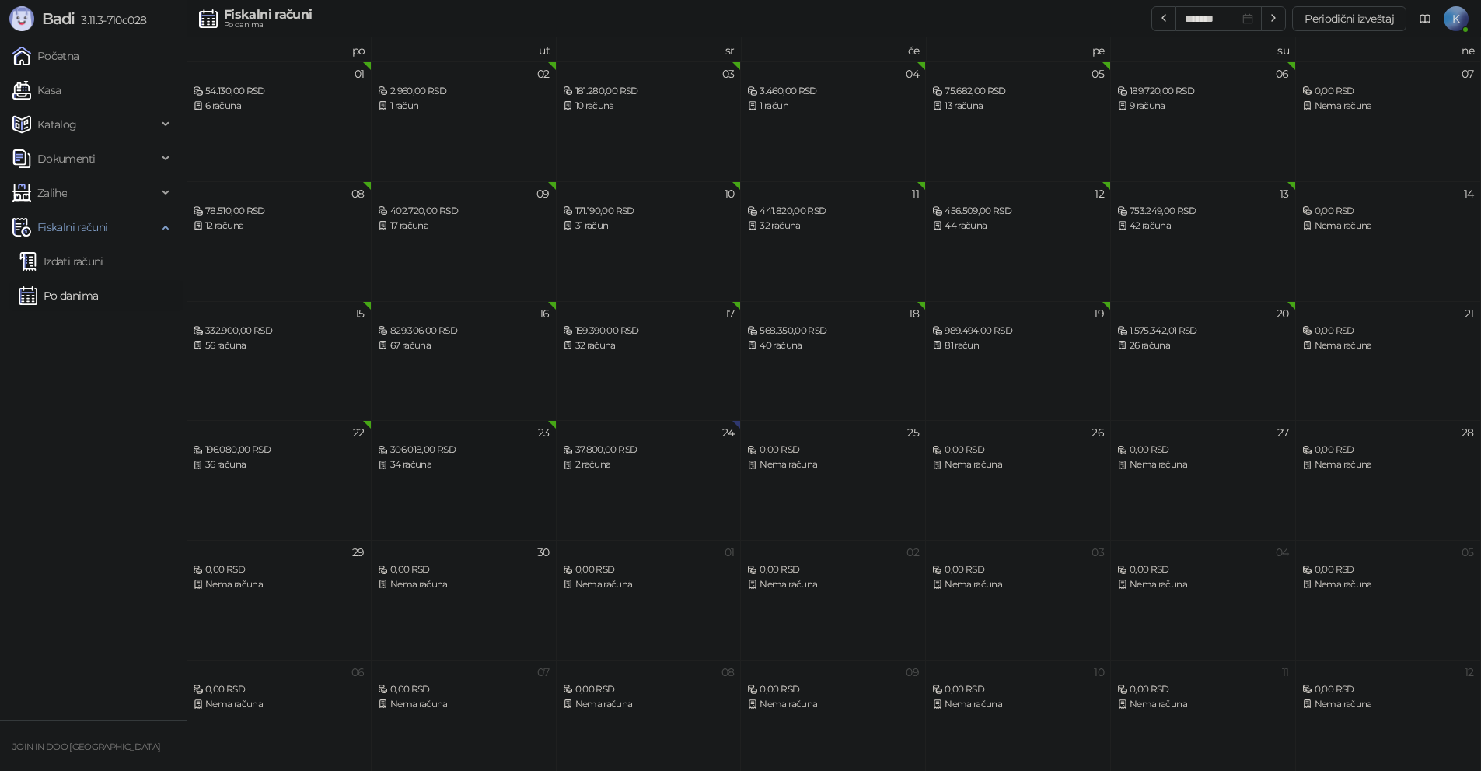
click at [432, 463] on div "34 računa" at bounding box center [464, 464] width 172 height 15
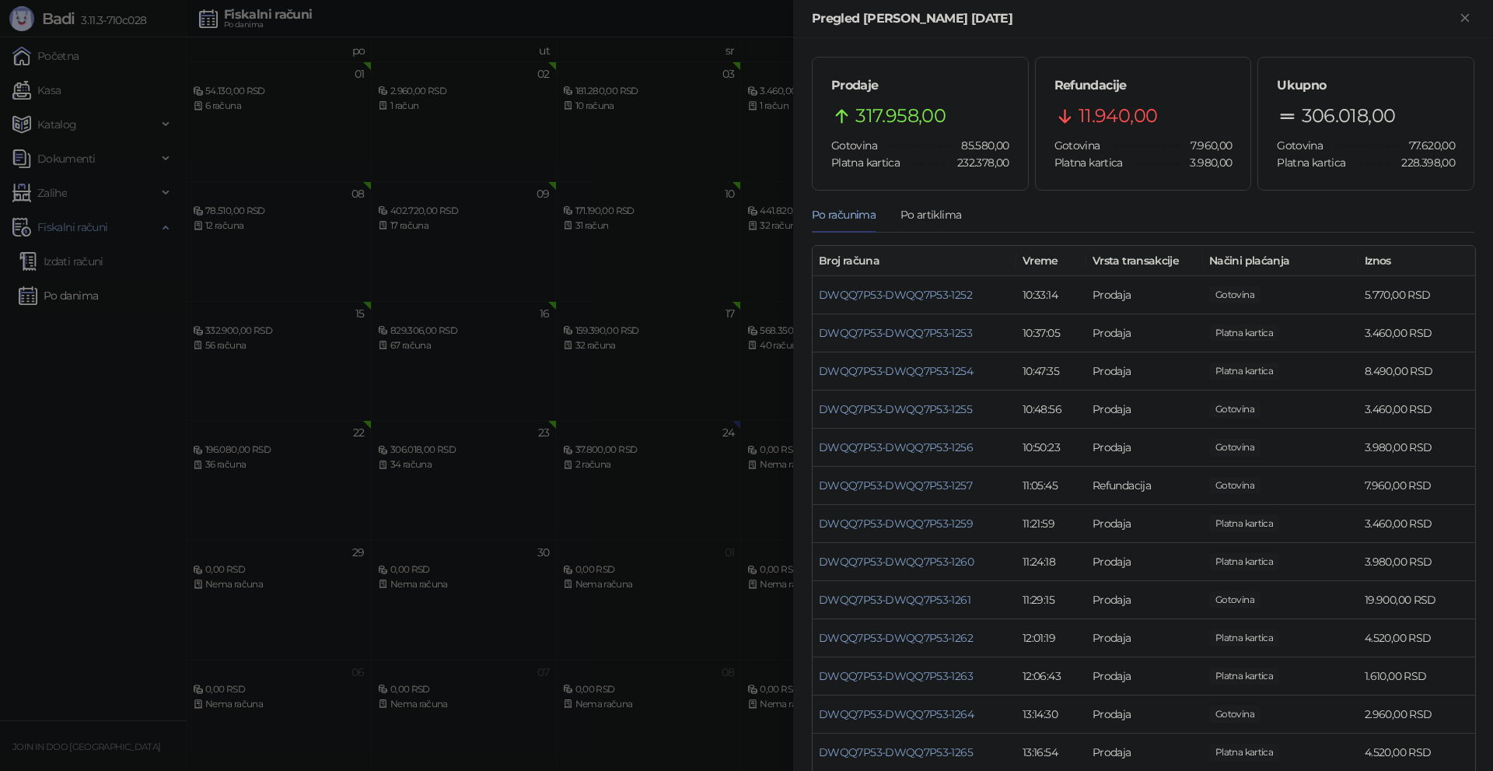
click at [437, 348] on div at bounding box center [746, 385] width 1493 height 771
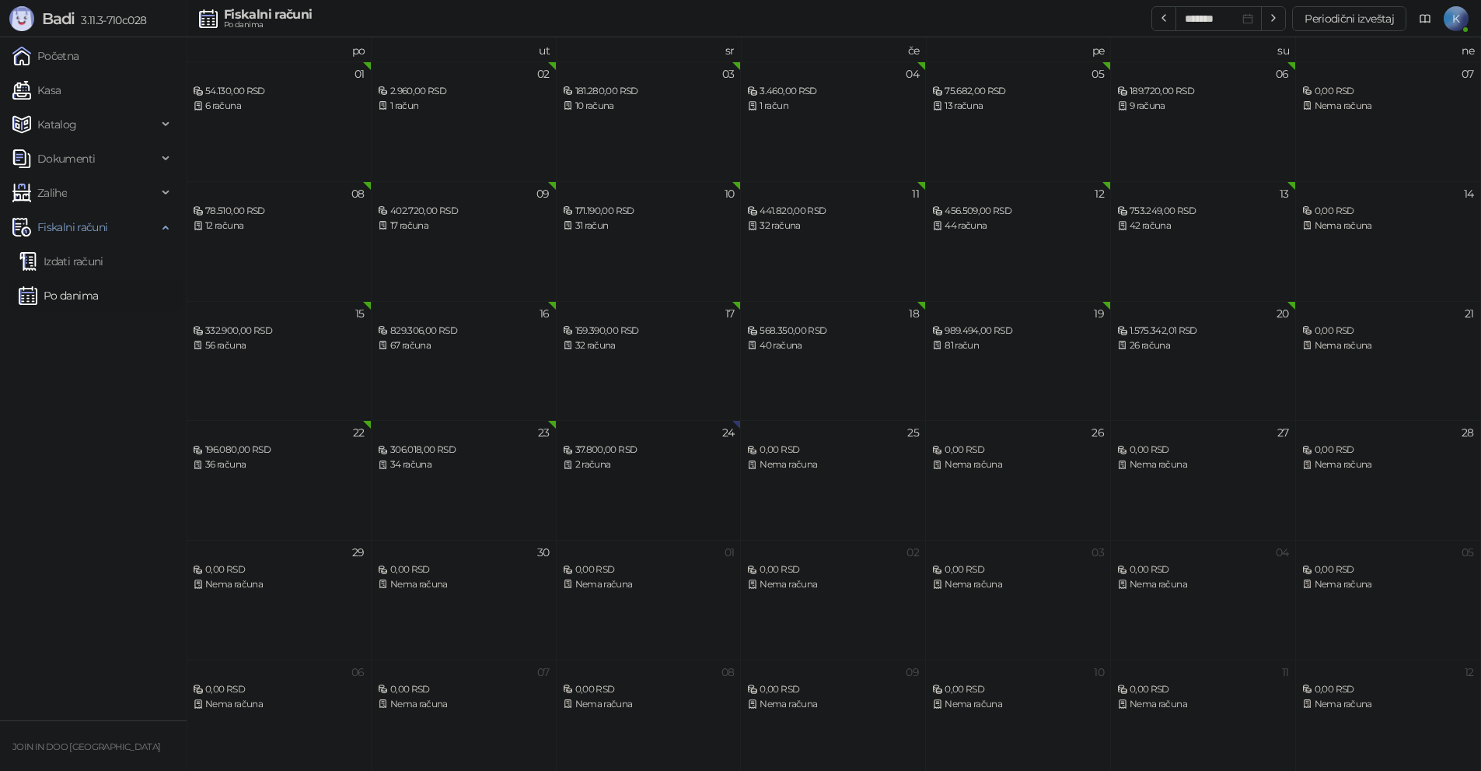
click at [589, 448] on div "37.800,00 RSD" at bounding box center [649, 450] width 172 height 15
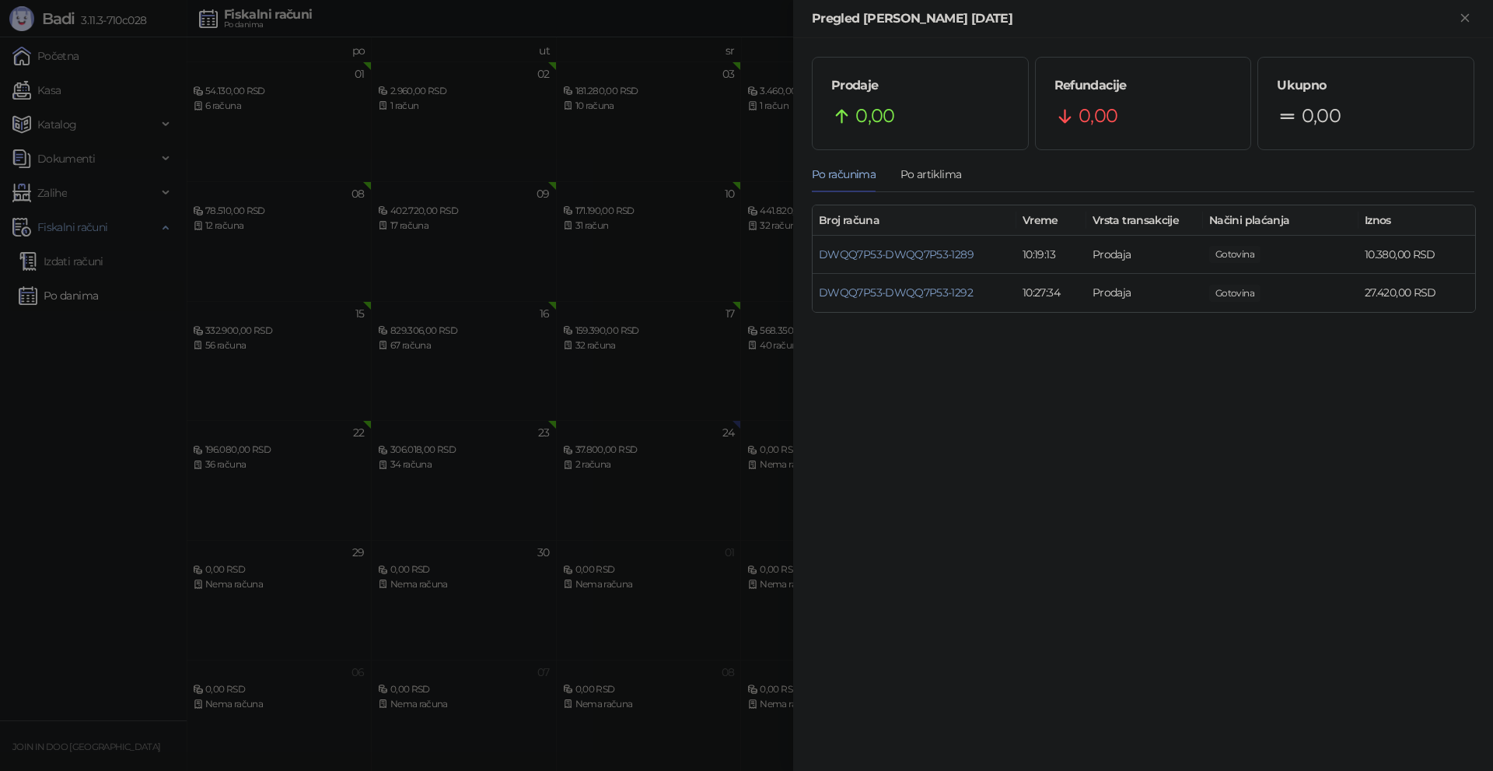
click at [459, 338] on div at bounding box center [746, 385] width 1493 height 771
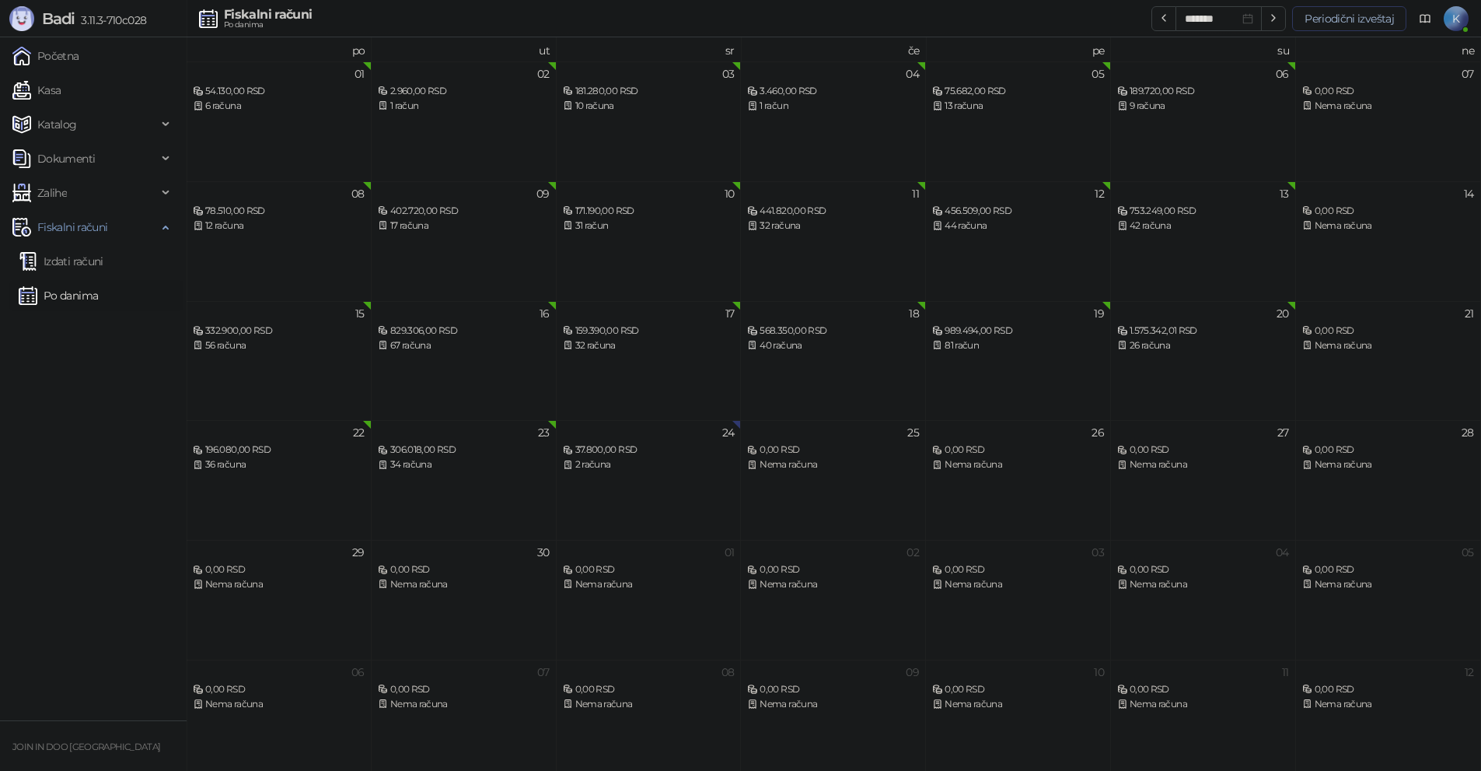
click at [1313, 26] on button "Periodični izveštaj" at bounding box center [1350, 18] width 114 height 25
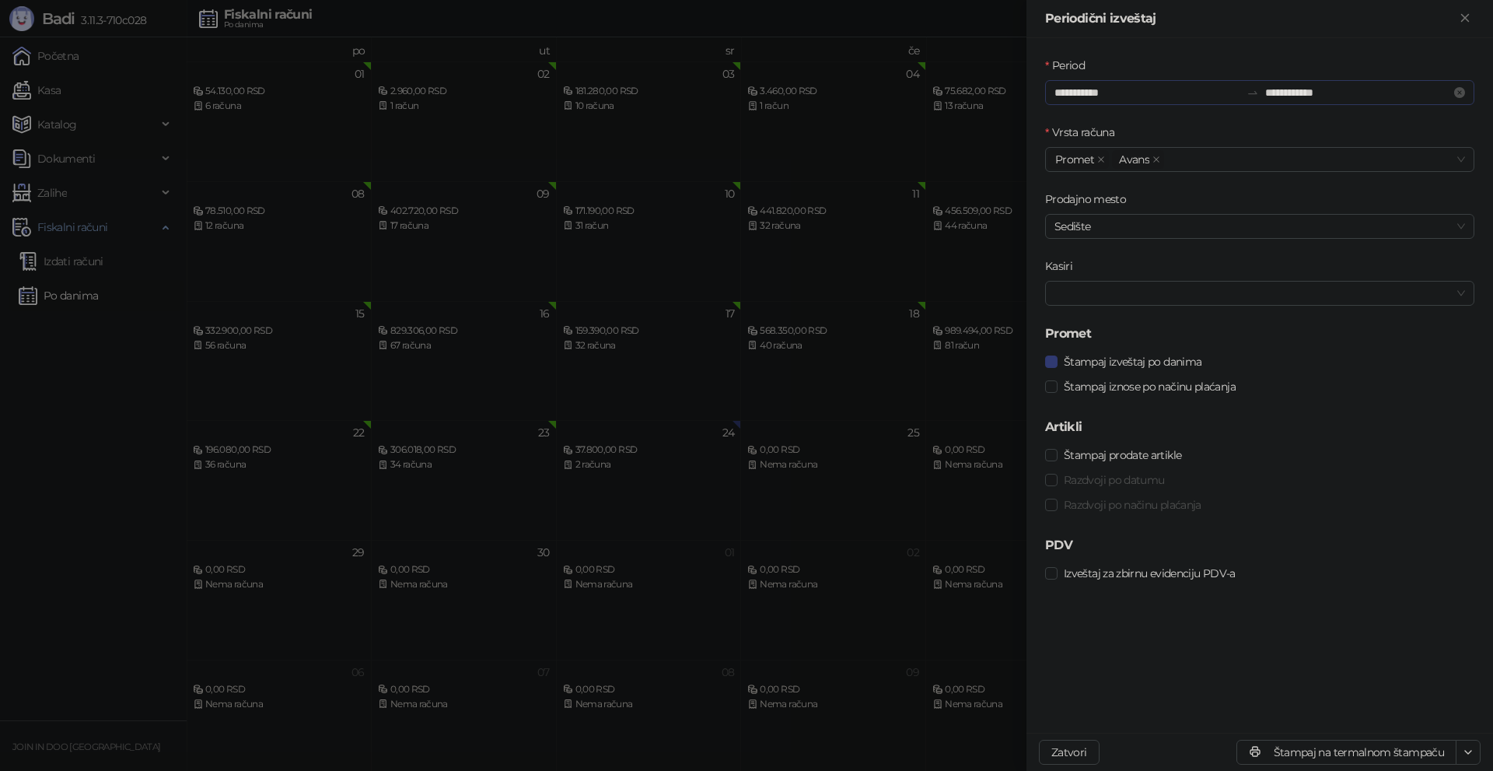
click at [1118, 82] on div "**********" at bounding box center [1259, 92] width 429 height 25
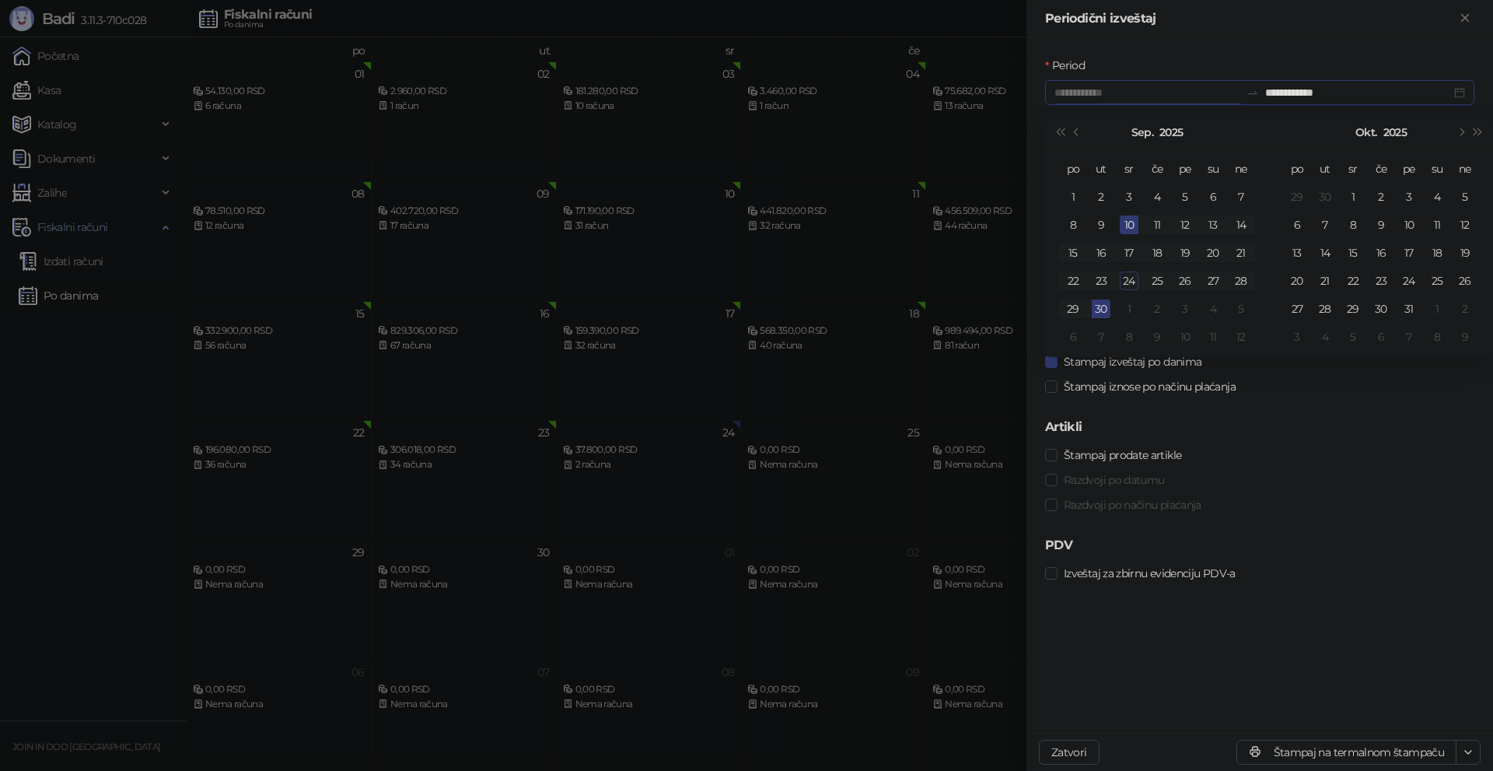
type input "**********"
click at [1156, 244] on div "18" at bounding box center [1157, 252] width 19 height 19
type input "**********"
click at [1100, 285] on div "23" at bounding box center [1101, 280] width 19 height 19
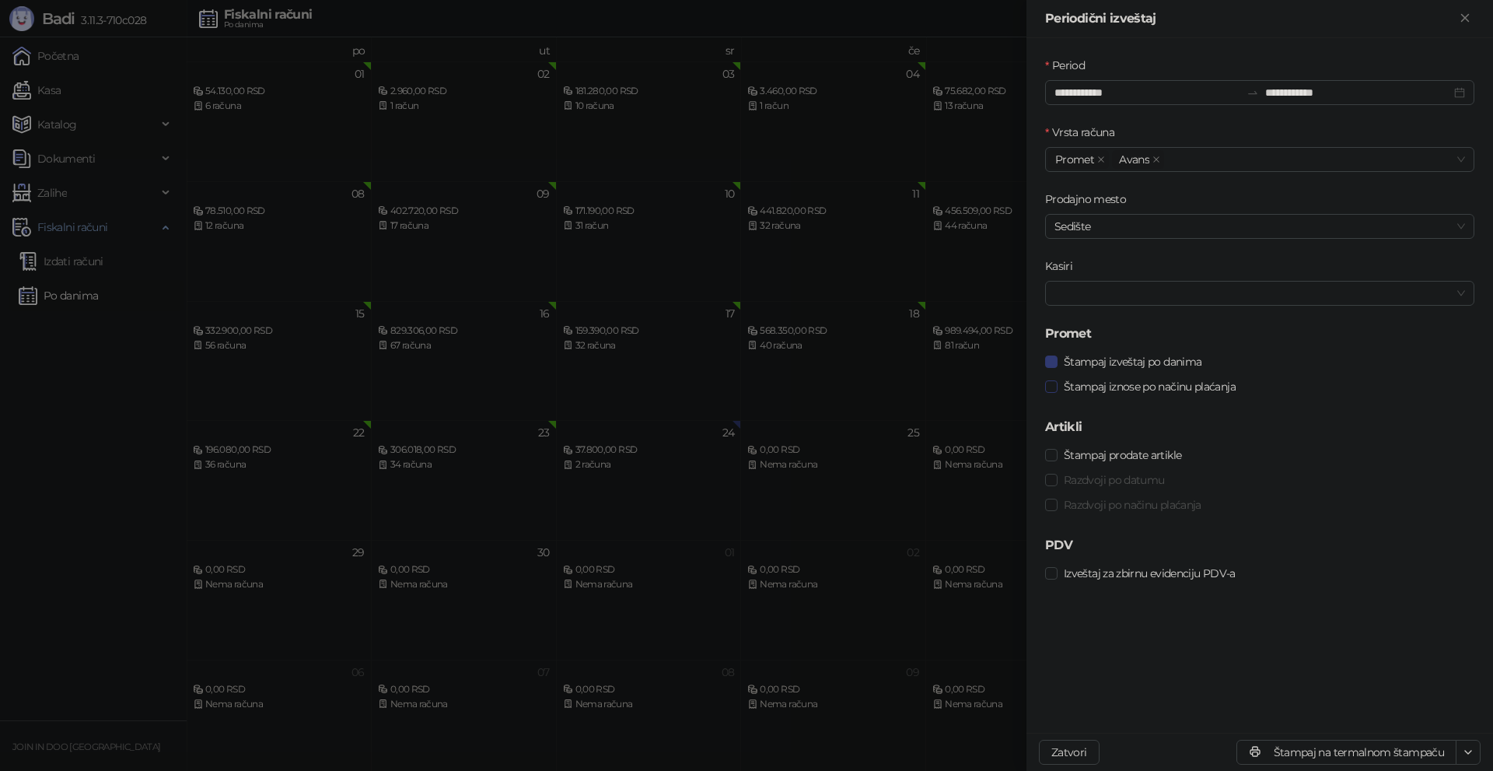
click at [1140, 380] on span "Štampaj iznose po načinu plaćanja" at bounding box center [1150, 386] width 184 height 17
click at [1141, 361] on span "Štampaj izveštaj po danima" at bounding box center [1133, 361] width 150 height 17
click at [1303, 747] on button "Štampaj na termalnom štampaču" at bounding box center [1347, 752] width 220 height 25
click at [33, 461] on div at bounding box center [746, 385] width 1493 height 771
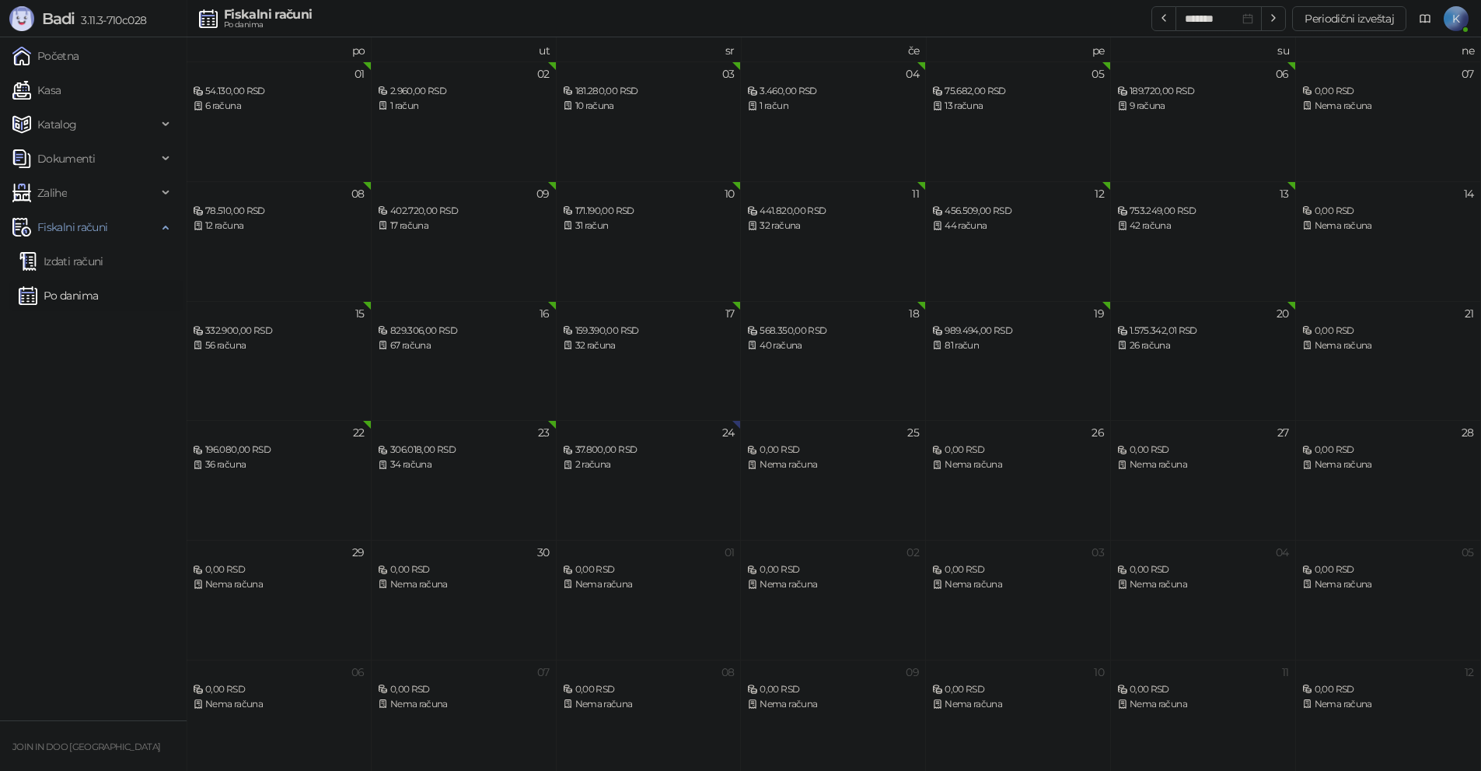
click at [1154, 350] on div "26 računa" at bounding box center [1204, 345] width 172 height 15
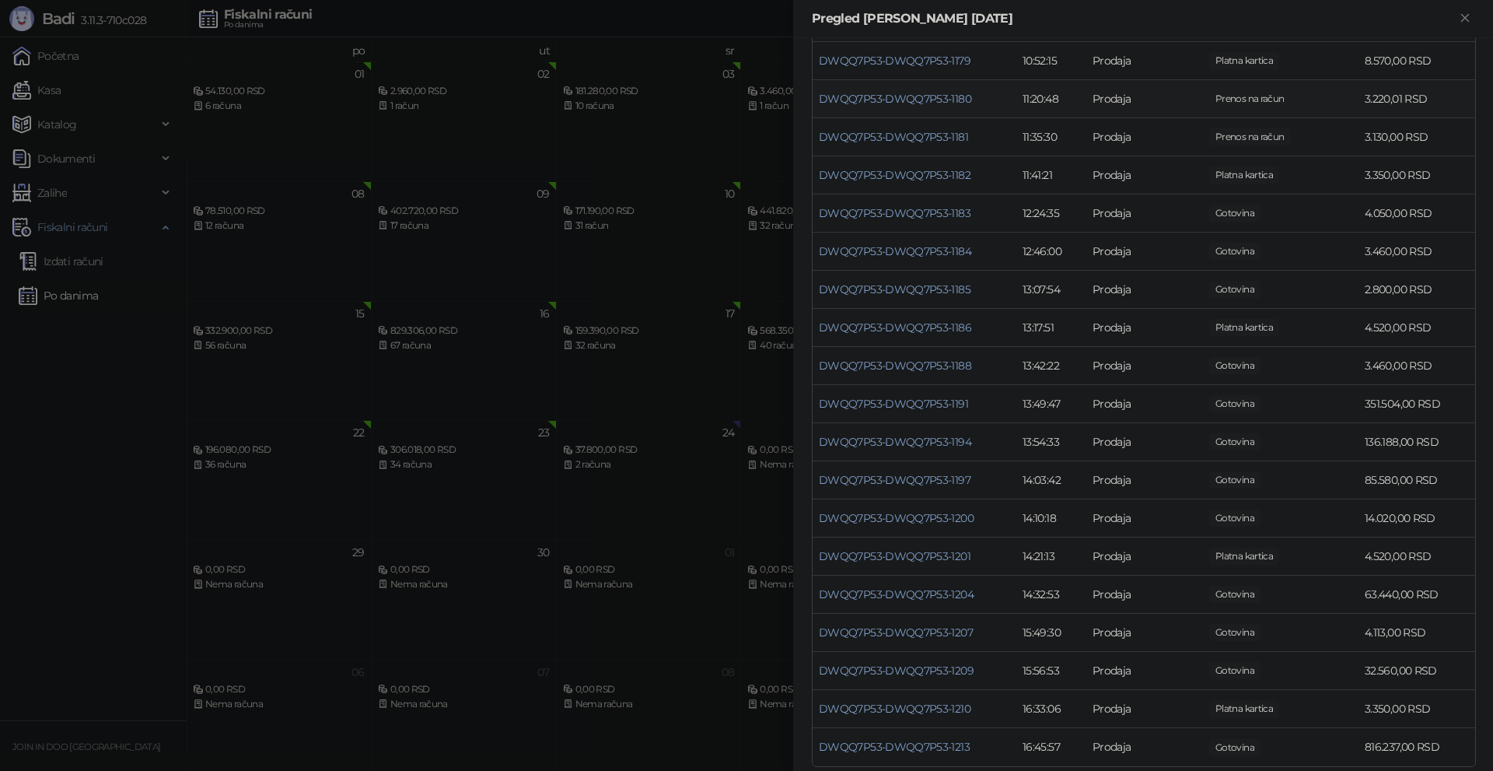
scroll to position [533, 0]
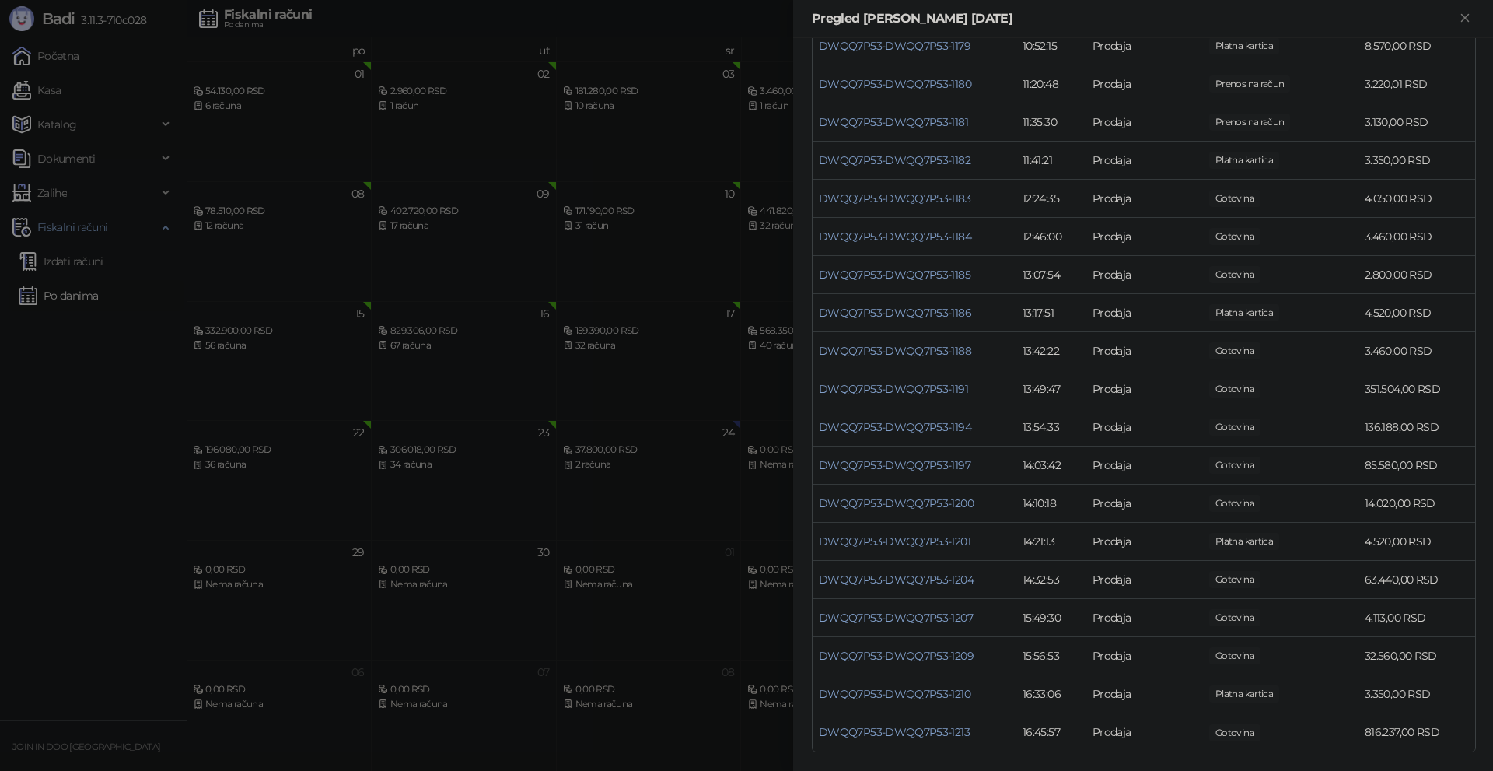
click at [45, 433] on div at bounding box center [746, 385] width 1493 height 771
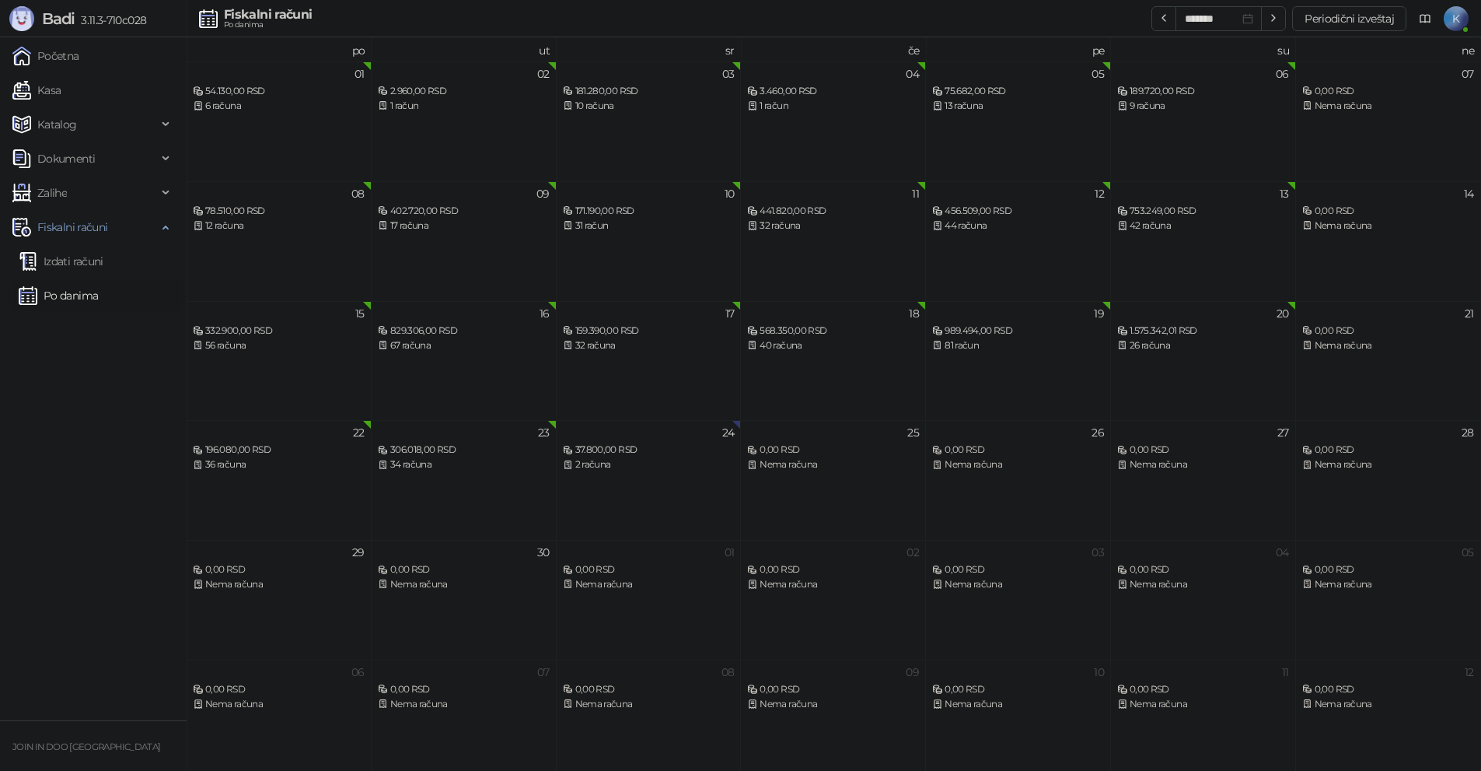
click at [0, 437] on ul "Početna Kasa Katalog Dokumenti Zalihe Fiskalni računi Izdati računi Po danima" at bounding box center [93, 378] width 187 height 683
click at [42, 79] on link "Kasa" at bounding box center [36, 90] width 48 height 31
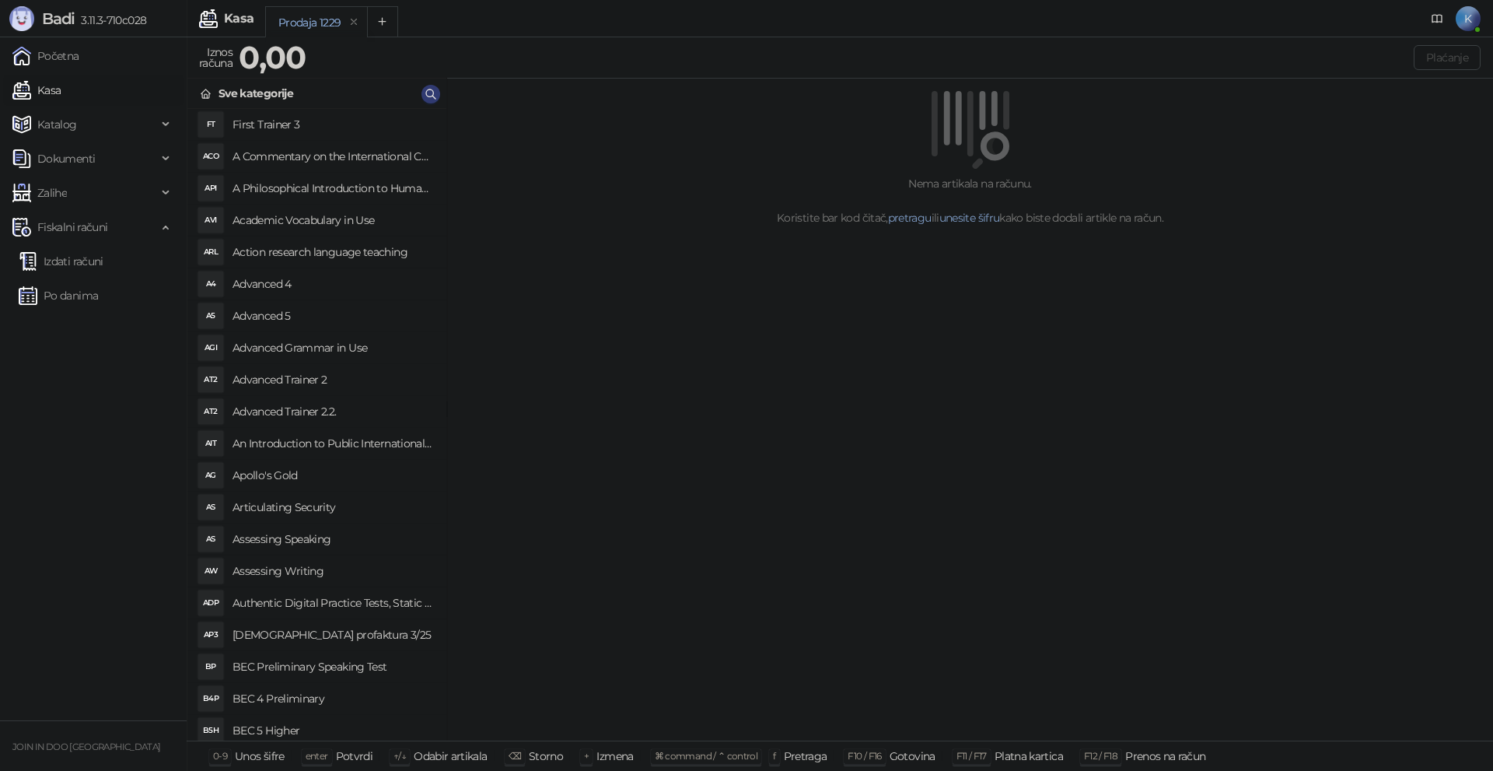
click at [12, 75] on link "Kasa" at bounding box center [36, 90] width 48 height 31
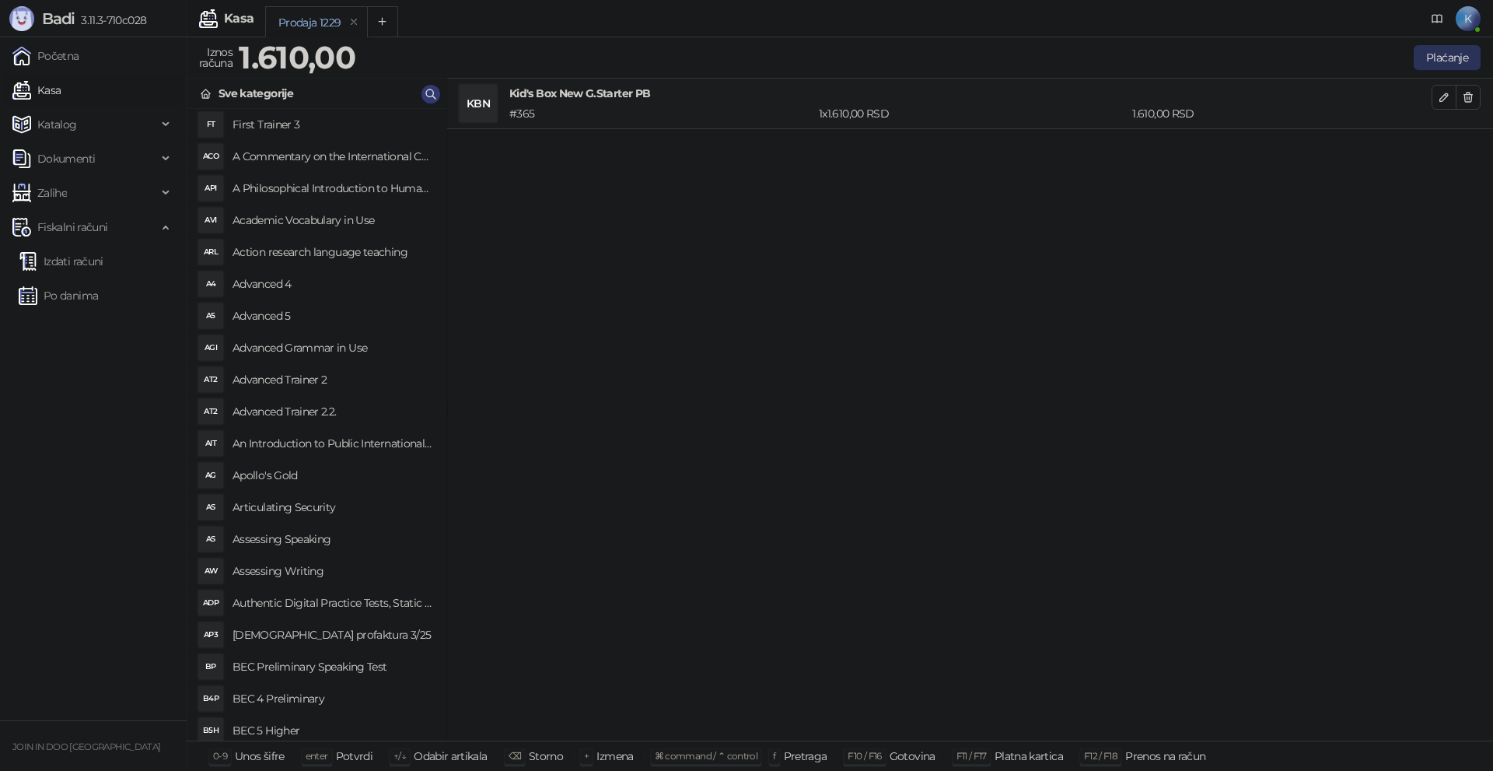
click at [1452, 59] on button "Plaćanje" at bounding box center [1447, 57] width 67 height 25
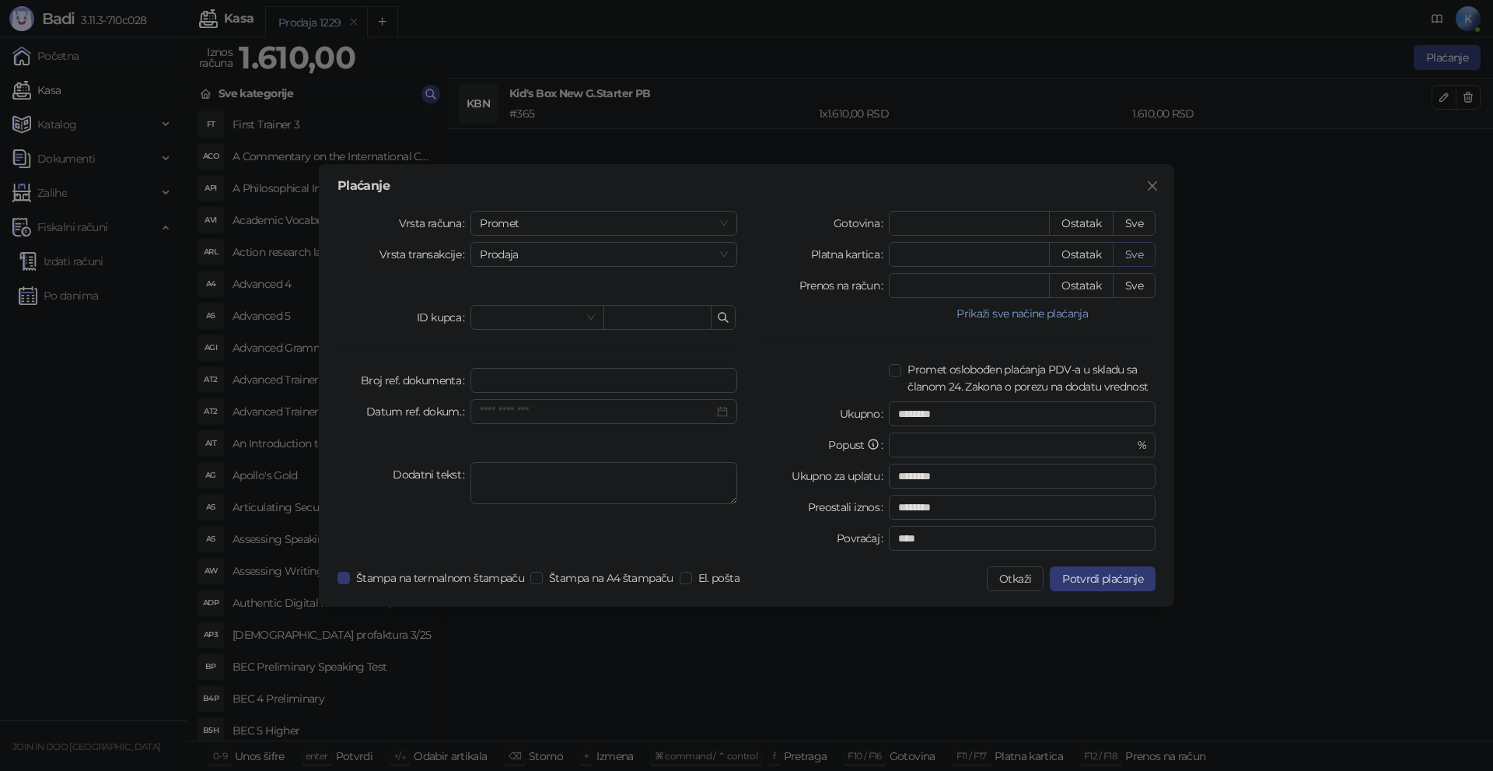
click at [1139, 256] on button "Sve" at bounding box center [1134, 254] width 43 height 25
type input "****"
click at [1111, 575] on span "Potvrdi plaćanje" at bounding box center [1102, 579] width 81 height 14
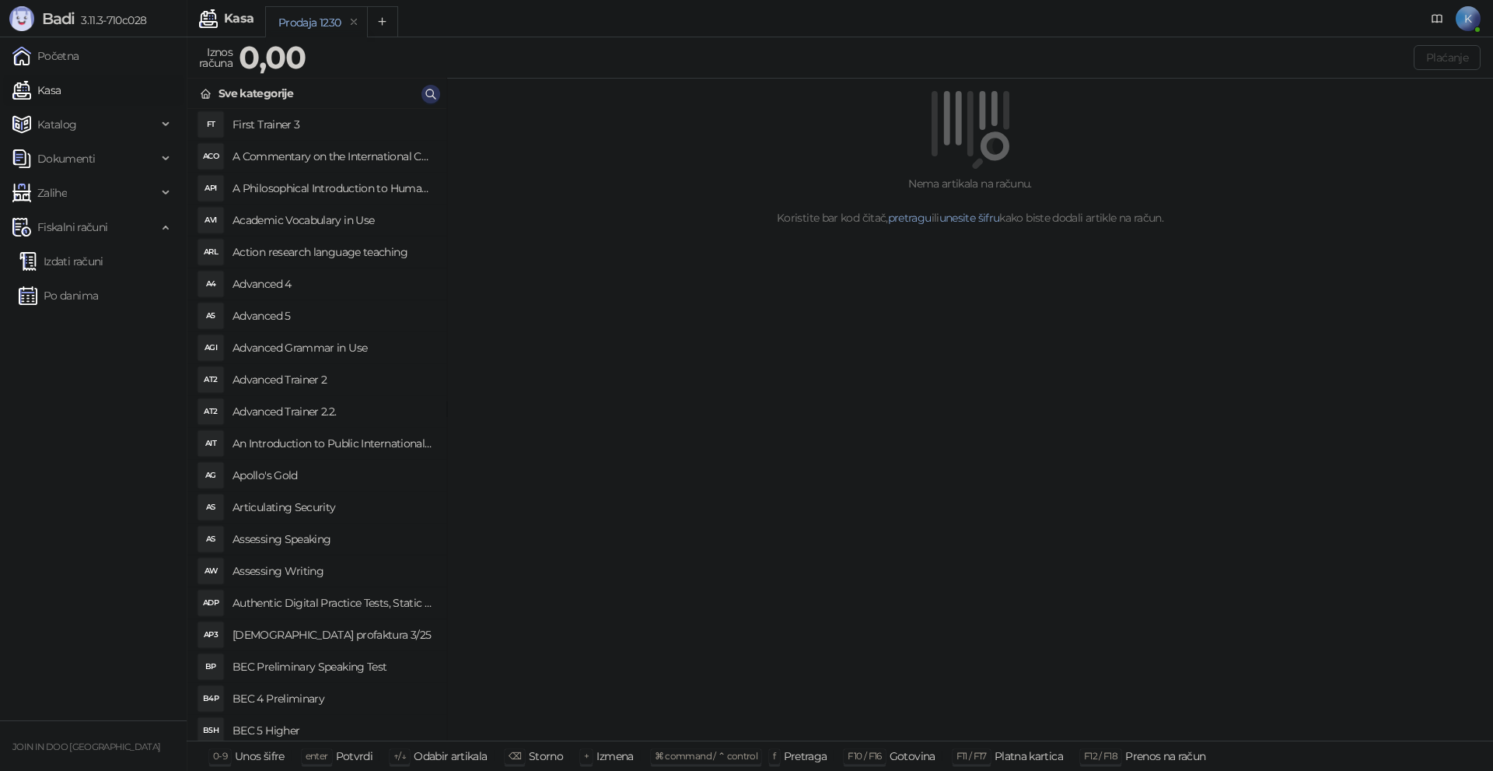
click at [430, 88] on icon "button" at bounding box center [431, 94] width 12 height 12
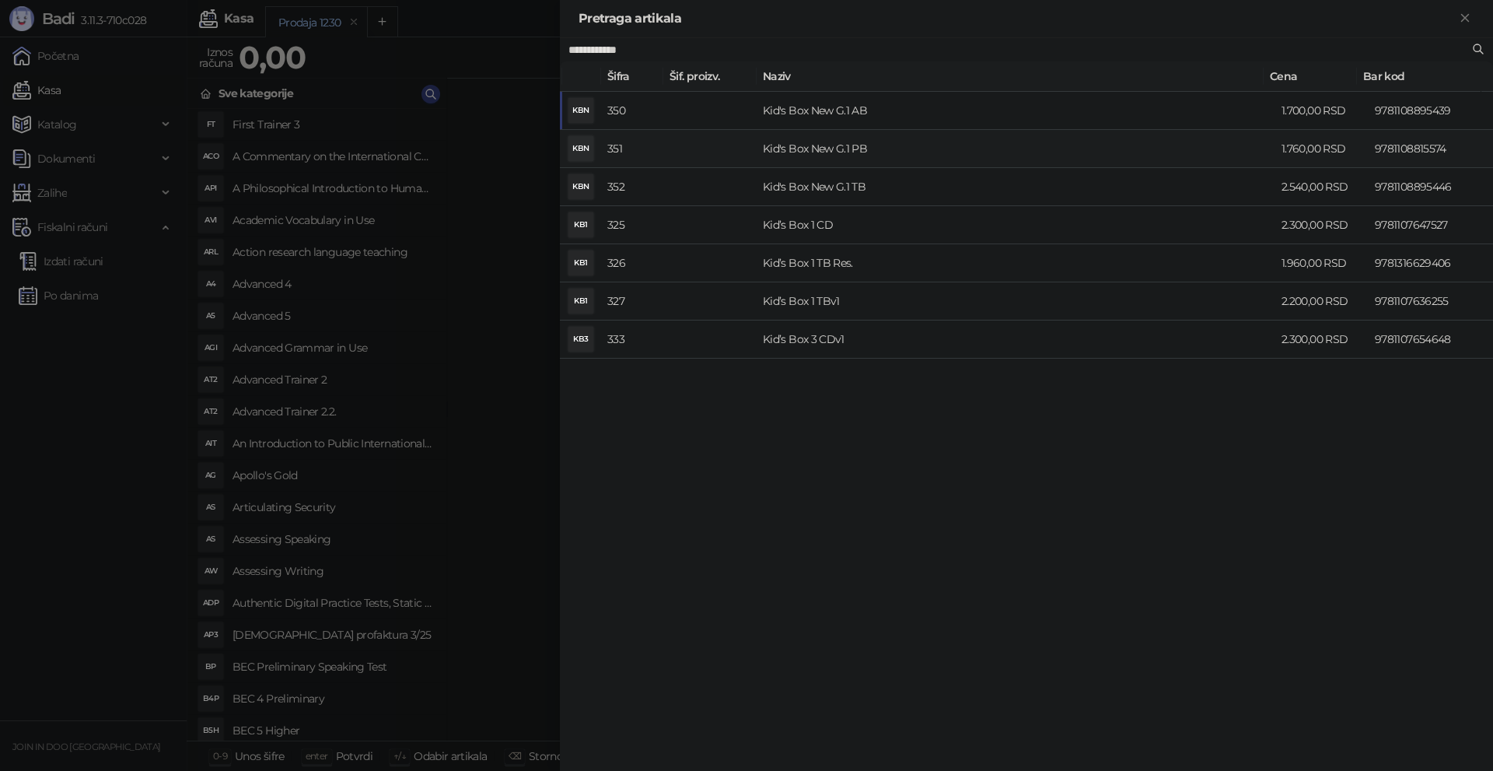
type input "**********"
click at [820, 142] on td "Kid's Box New G.1 PB" at bounding box center [1016, 149] width 519 height 38
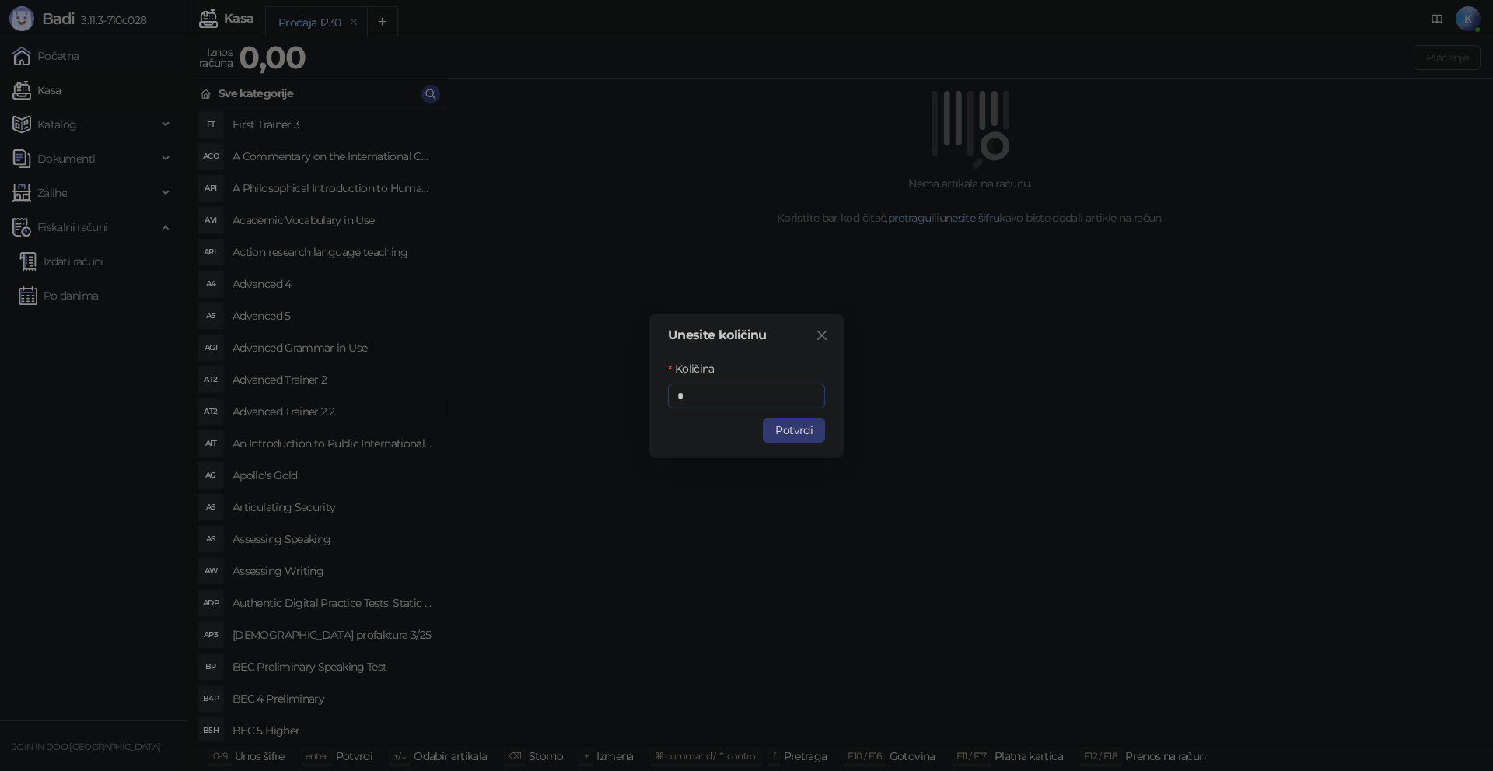
type input "**"
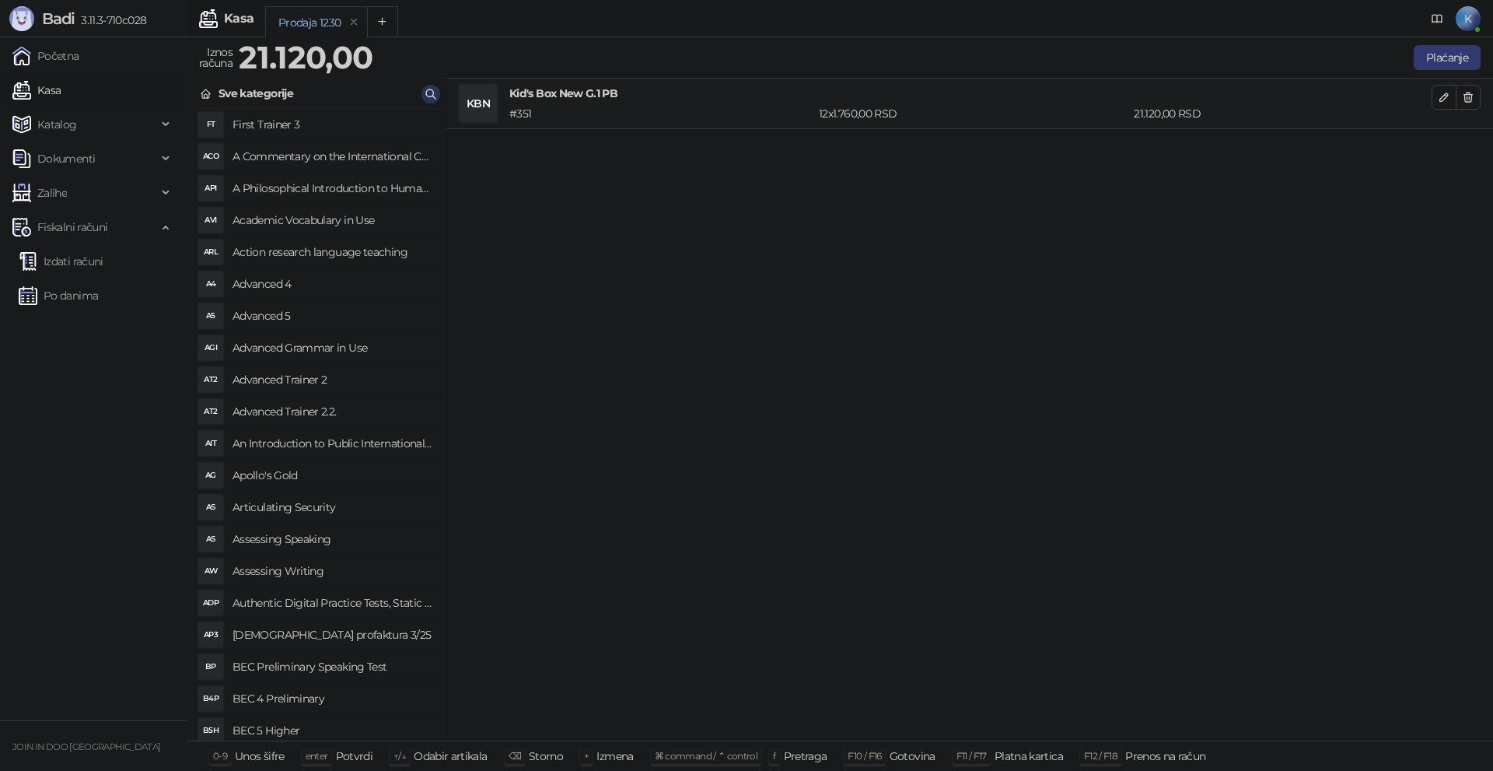
click at [428, 89] on icon "button" at bounding box center [430, 93] width 9 height 9
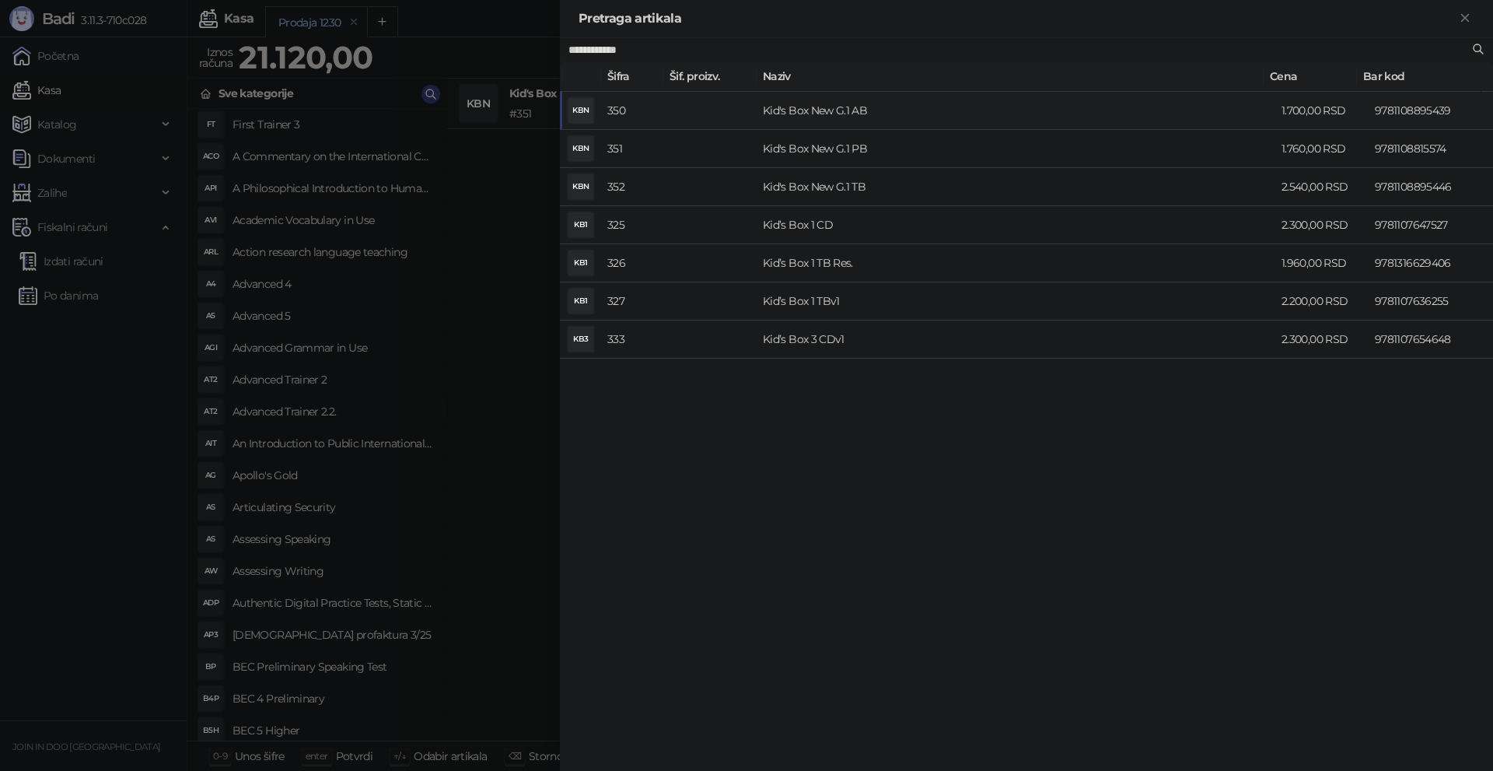
click at [766, 107] on td "Kid's Box New G.1 AB" at bounding box center [1016, 111] width 519 height 38
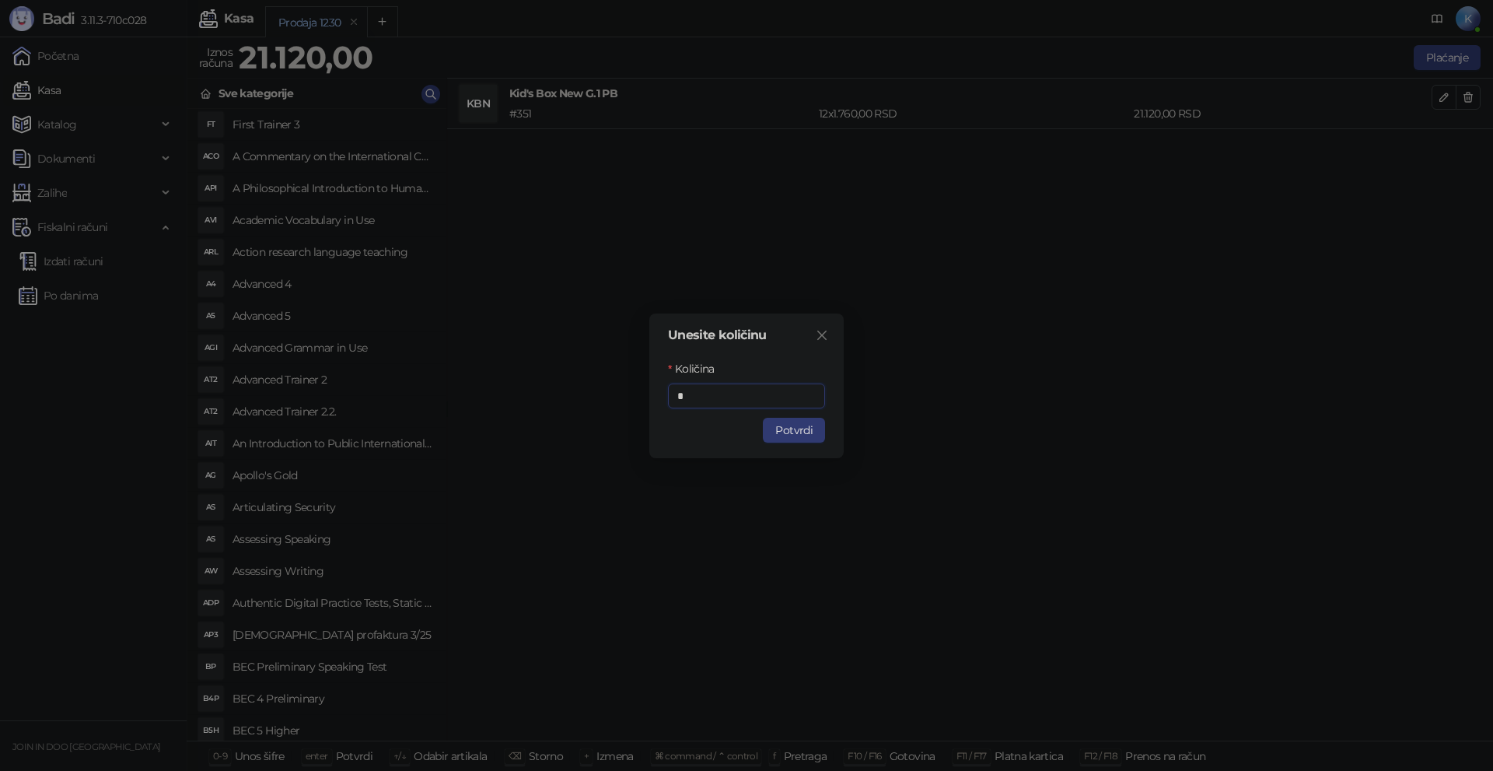
type input "**"
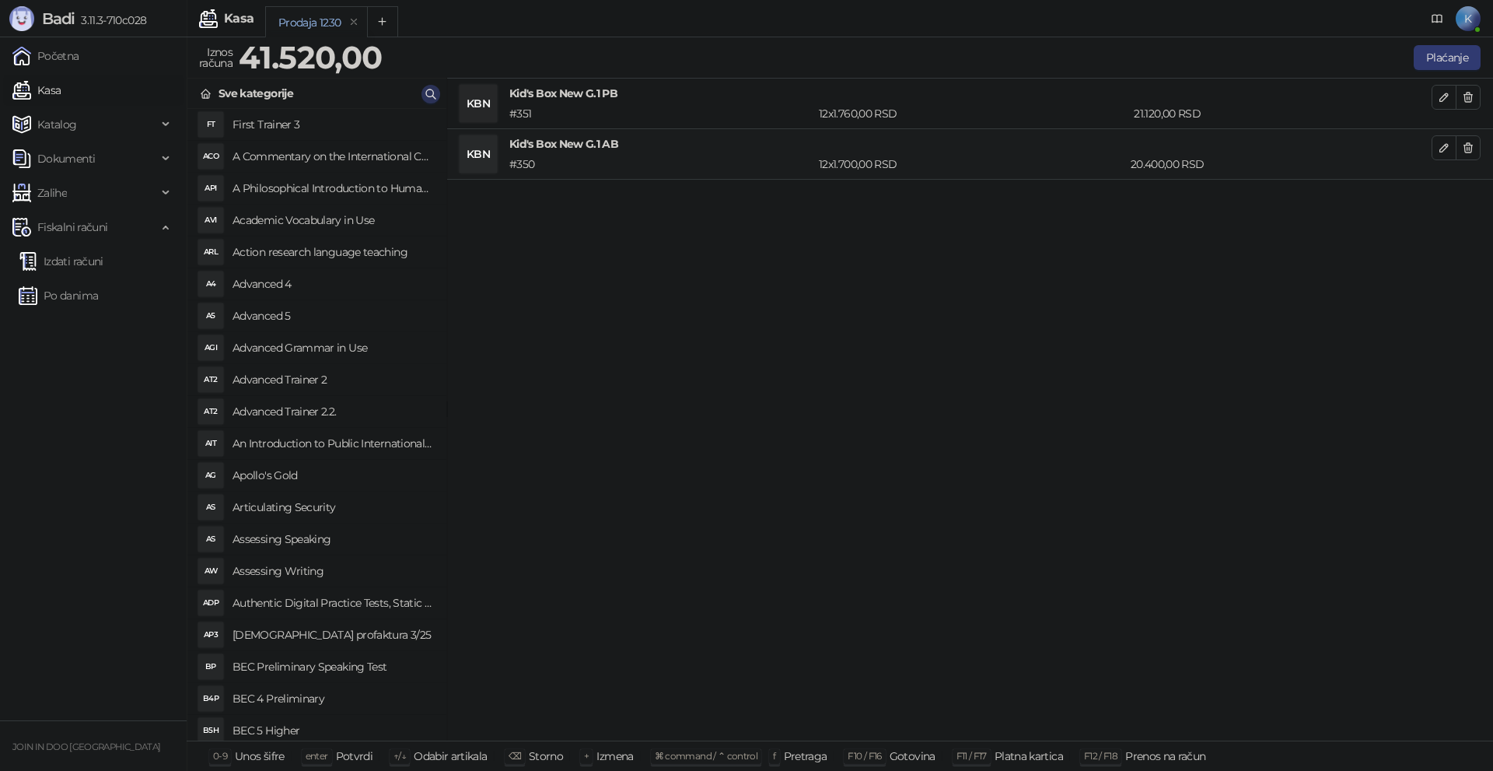
click at [432, 93] on icon "button" at bounding box center [431, 94] width 12 height 12
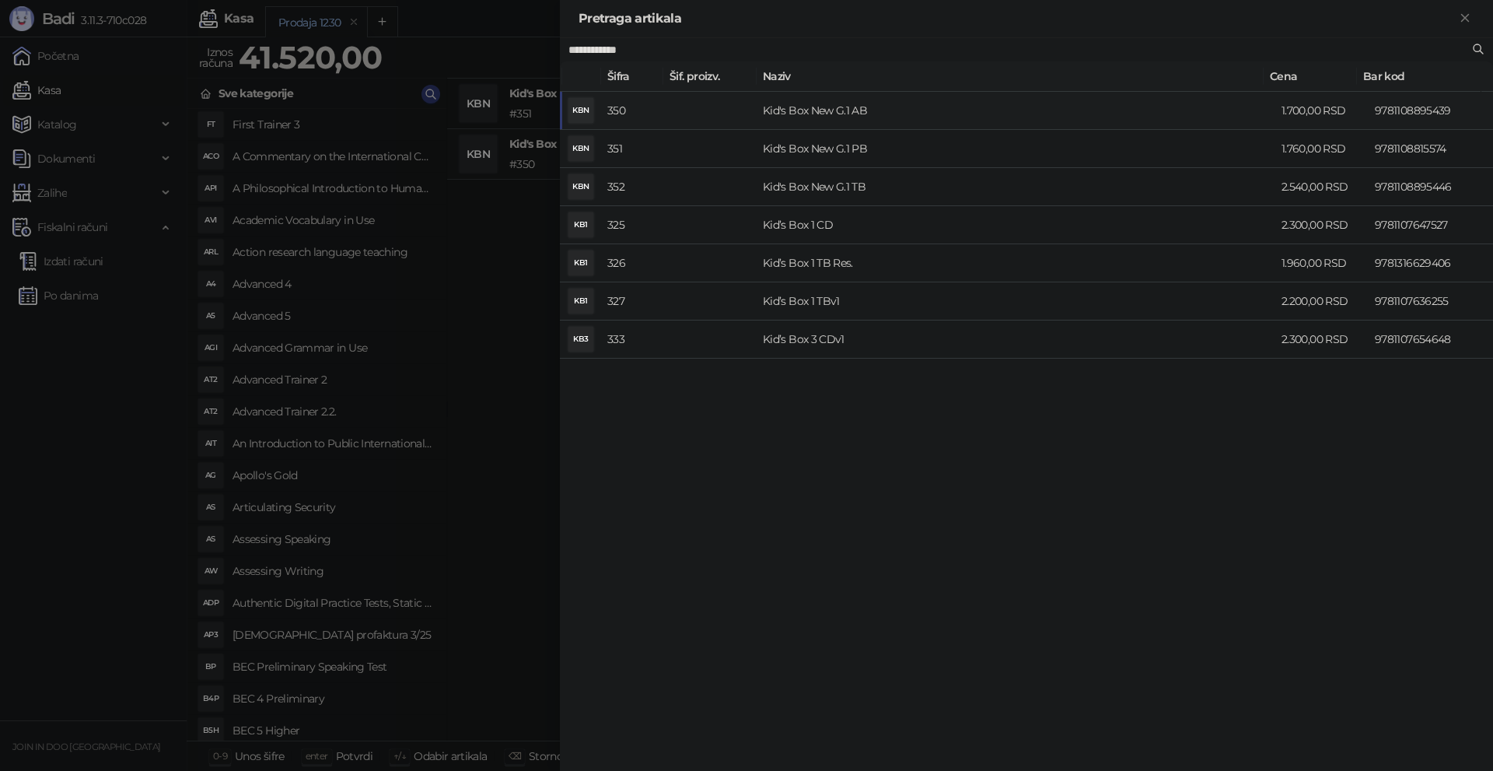
click at [620, 40] on span "**********" at bounding box center [1026, 49] width 933 height 23
click at [623, 50] on input "**********" at bounding box center [1018, 49] width 901 height 17
type input "**********"
click at [832, 144] on td "Kid's Box New G.2 PB" at bounding box center [1016, 149] width 519 height 38
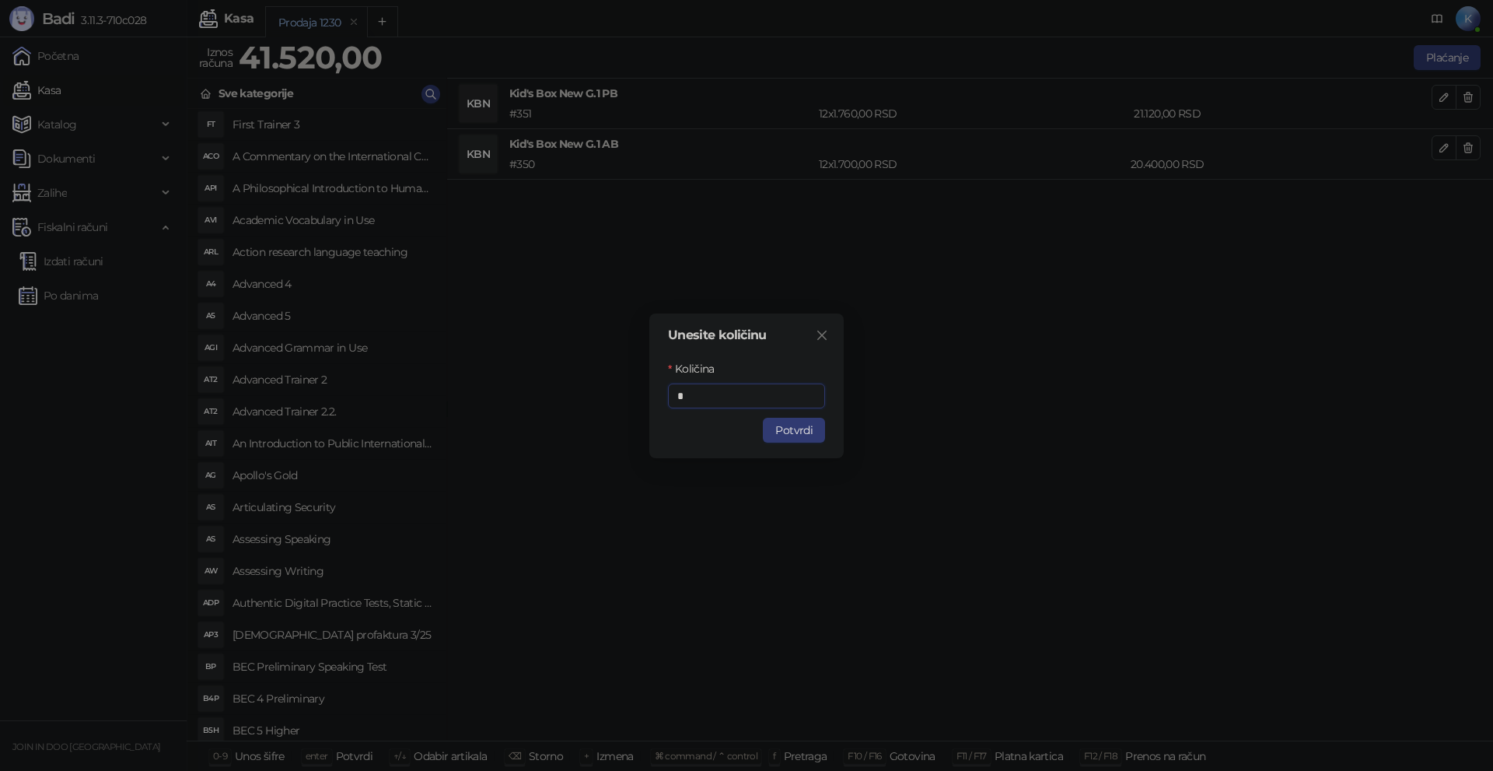
type input "**"
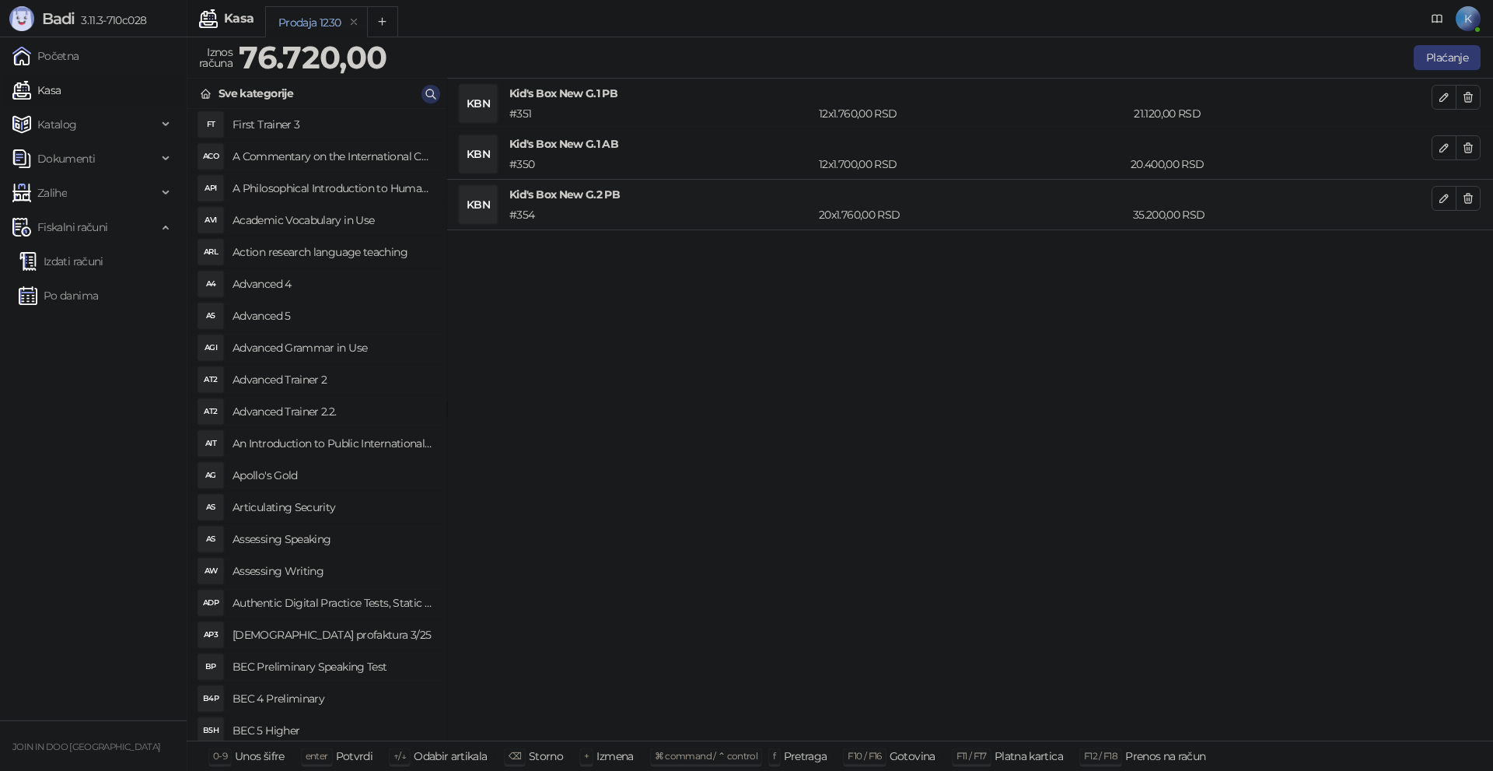
click at [427, 92] on icon "button" at bounding box center [431, 94] width 12 height 12
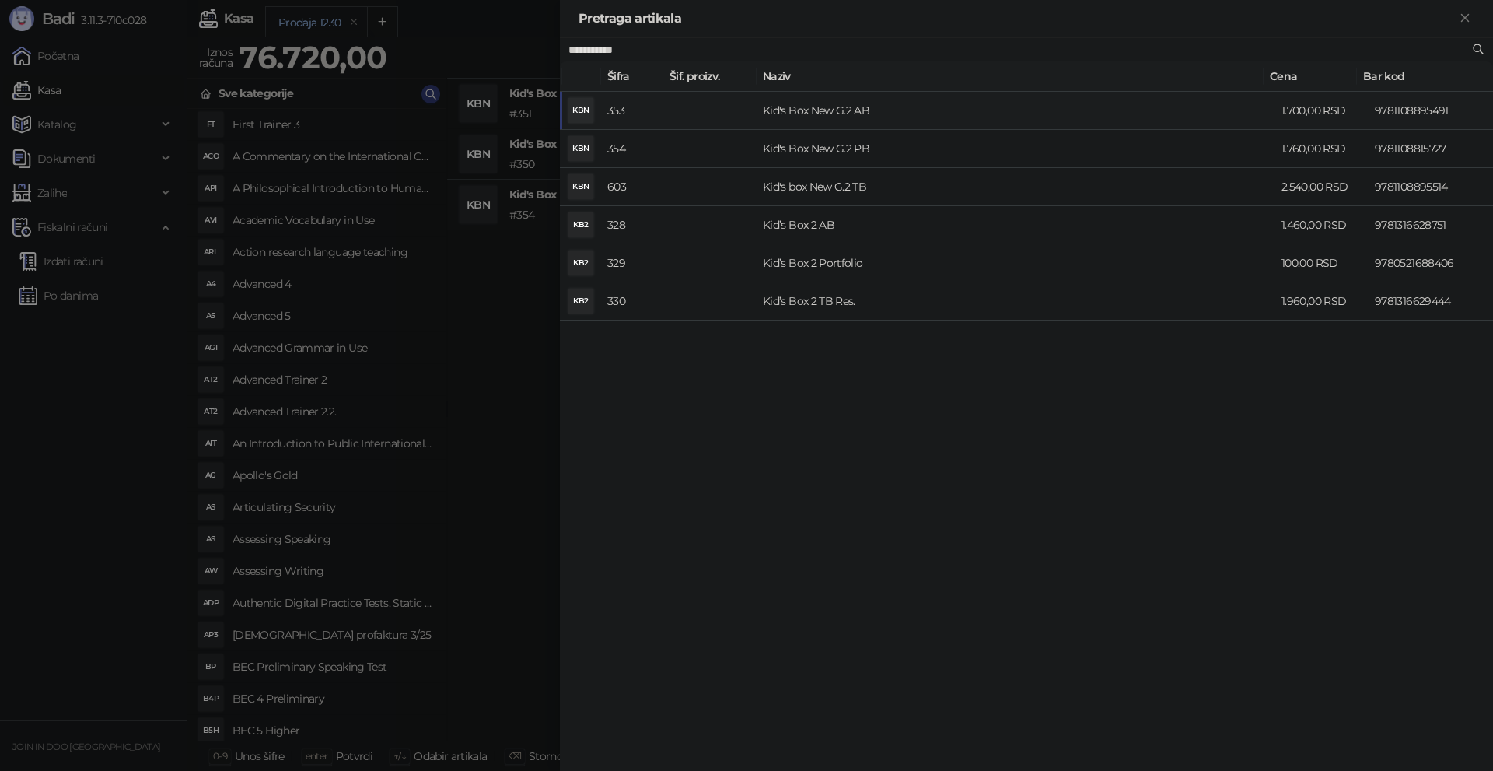
click at [825, 112] on td "Kid's Box New G.2 AB" at bounding box center [1016, 111] width 519 height 38
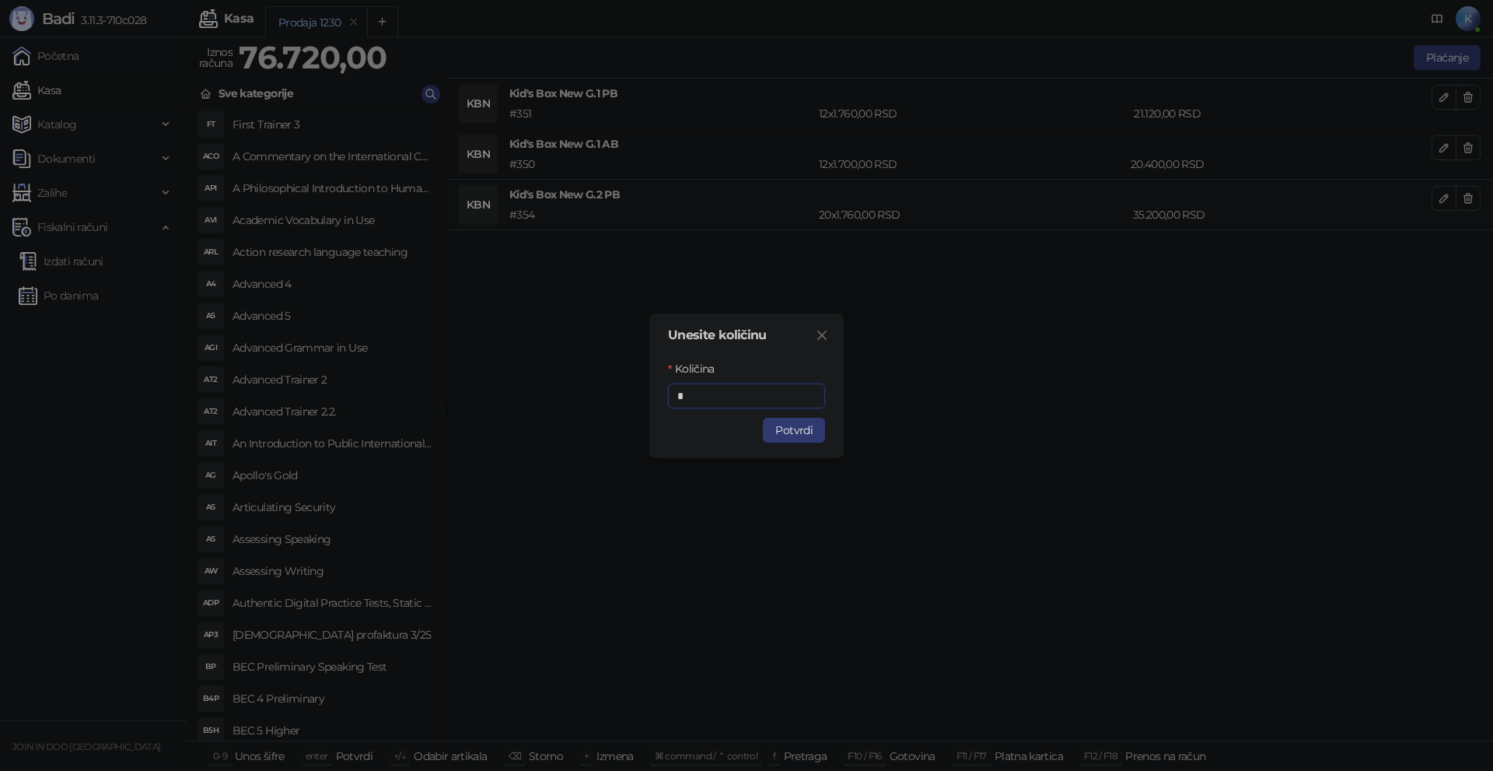
type input "**"
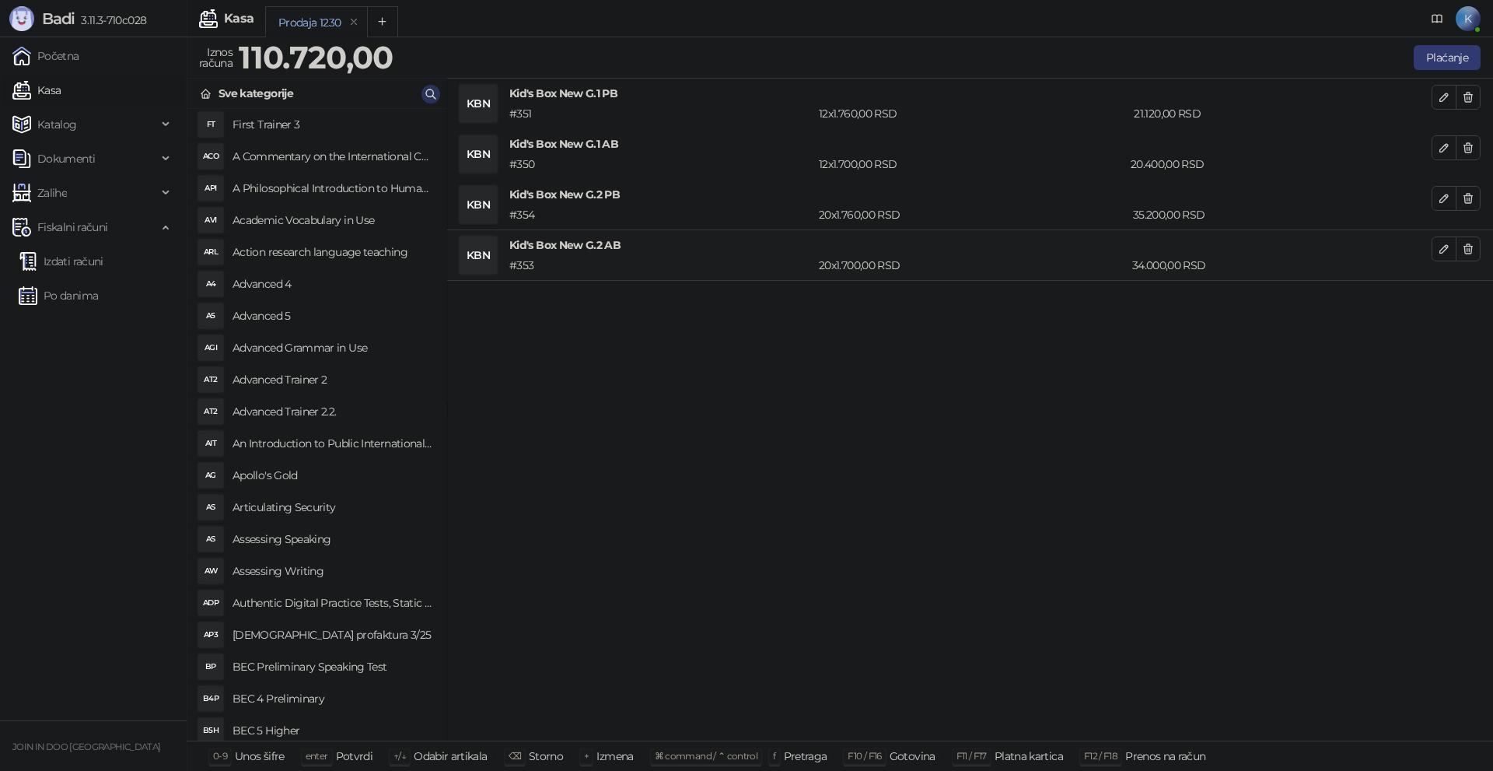
click at [425, 92] on icon "button" at bounding box center [431, 94] width 12 height 12
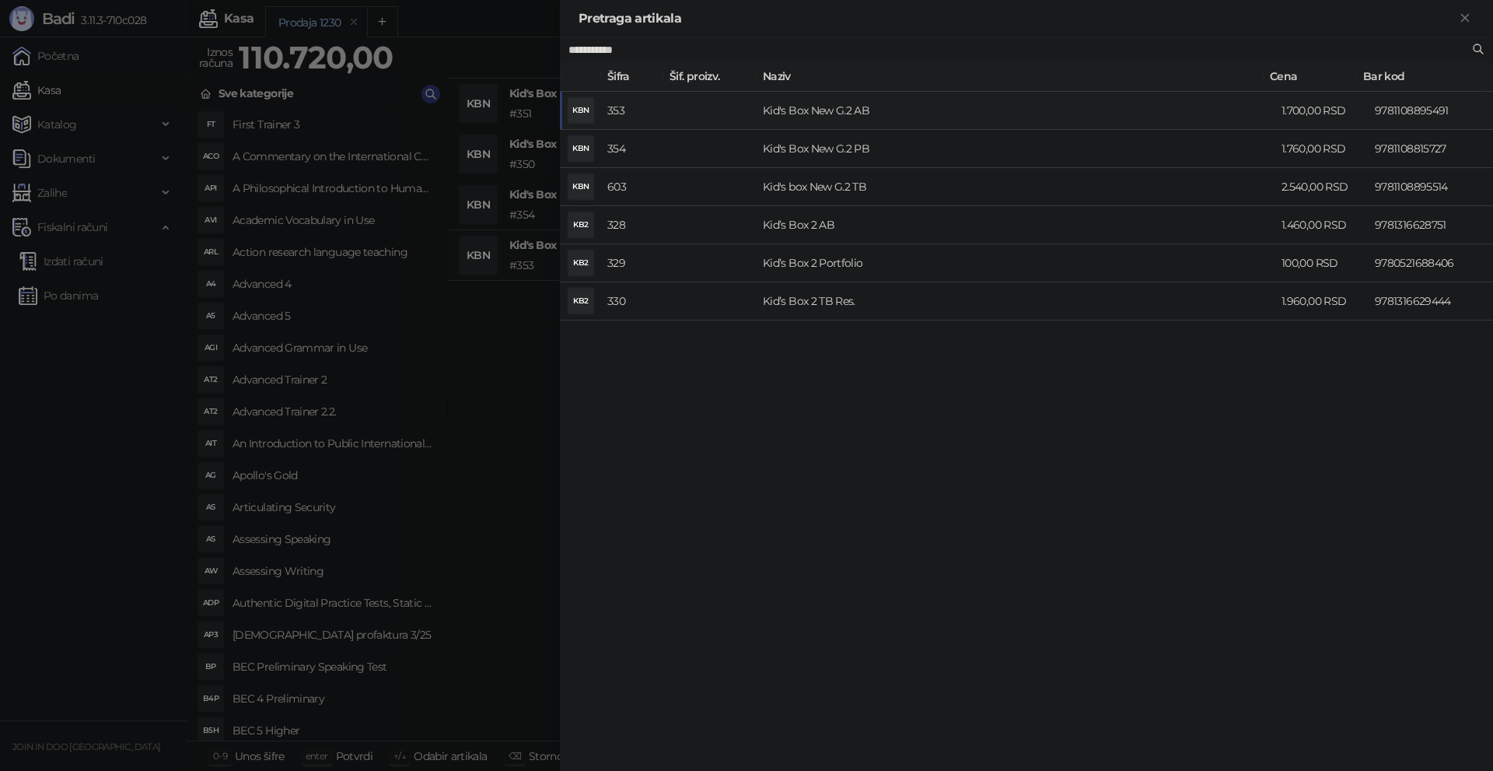
click at [628, 50] on input "**********" at bounding box center [1018, 49] width 901 height 17
type input "**********"
click at [855, 150] on td "Kid's Box New G.3 PB" at bounding box center [1016, 149] width 519 height 38
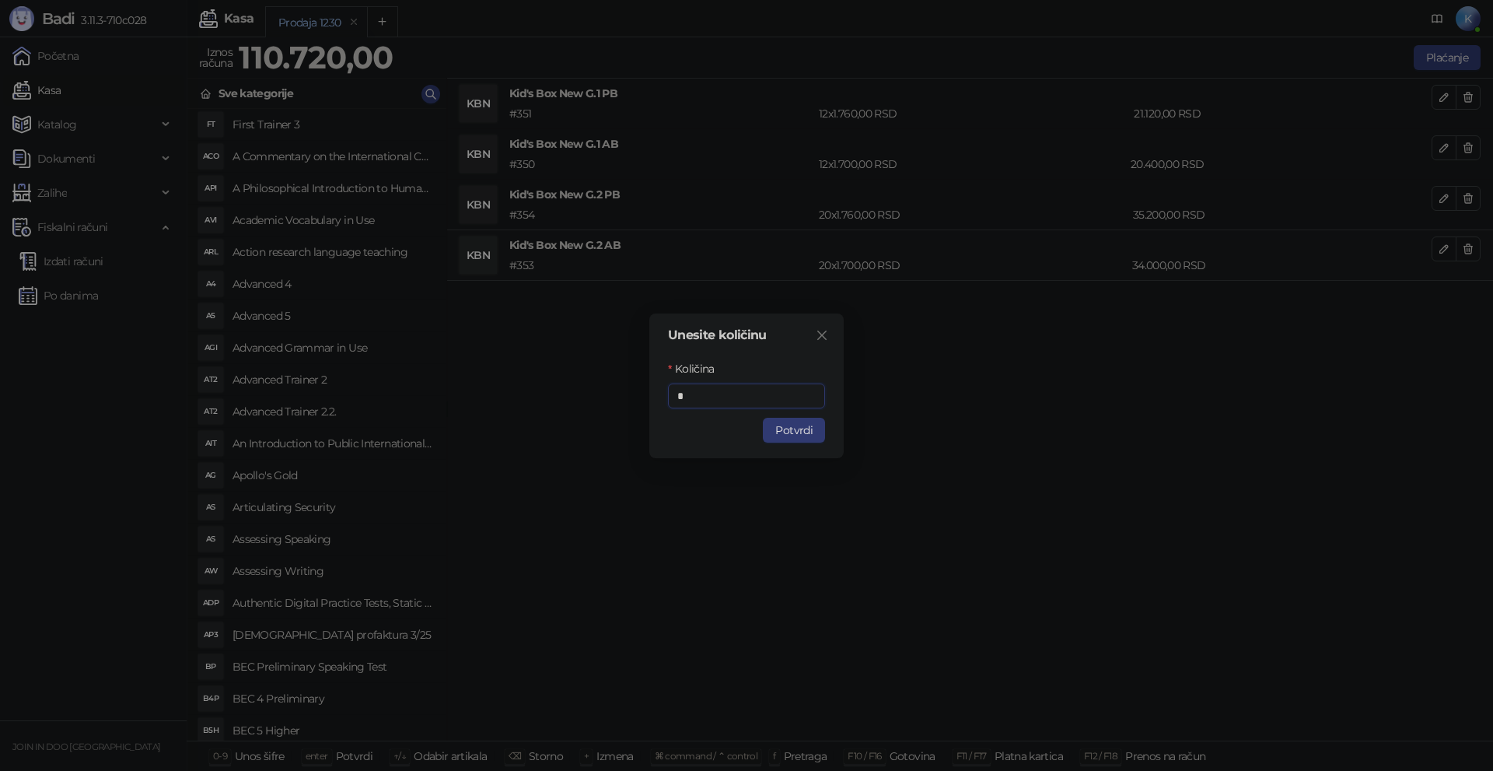
type input "**"
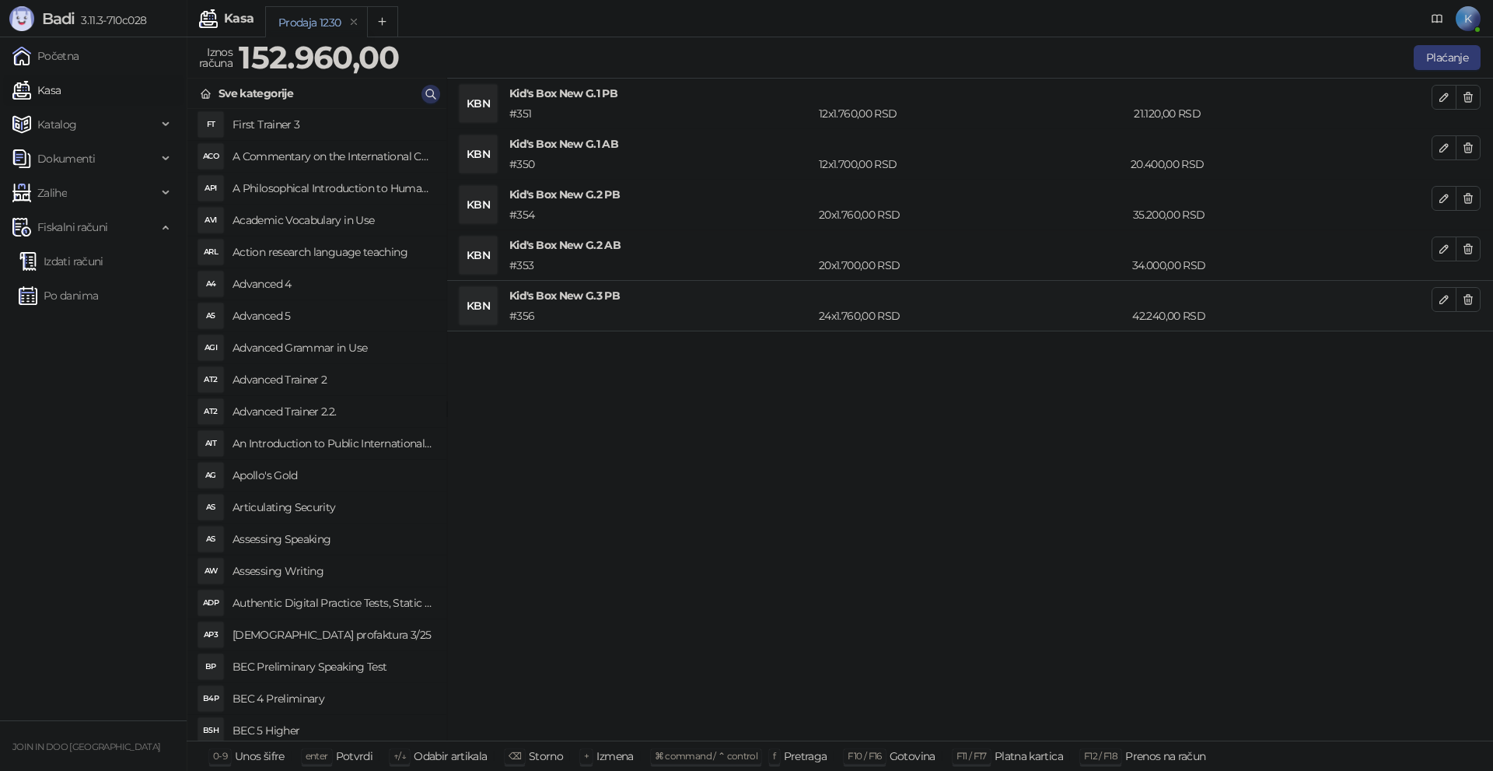
click at [432, 93] on icon "button" at bounding box center [431, 94] width 12 height 12
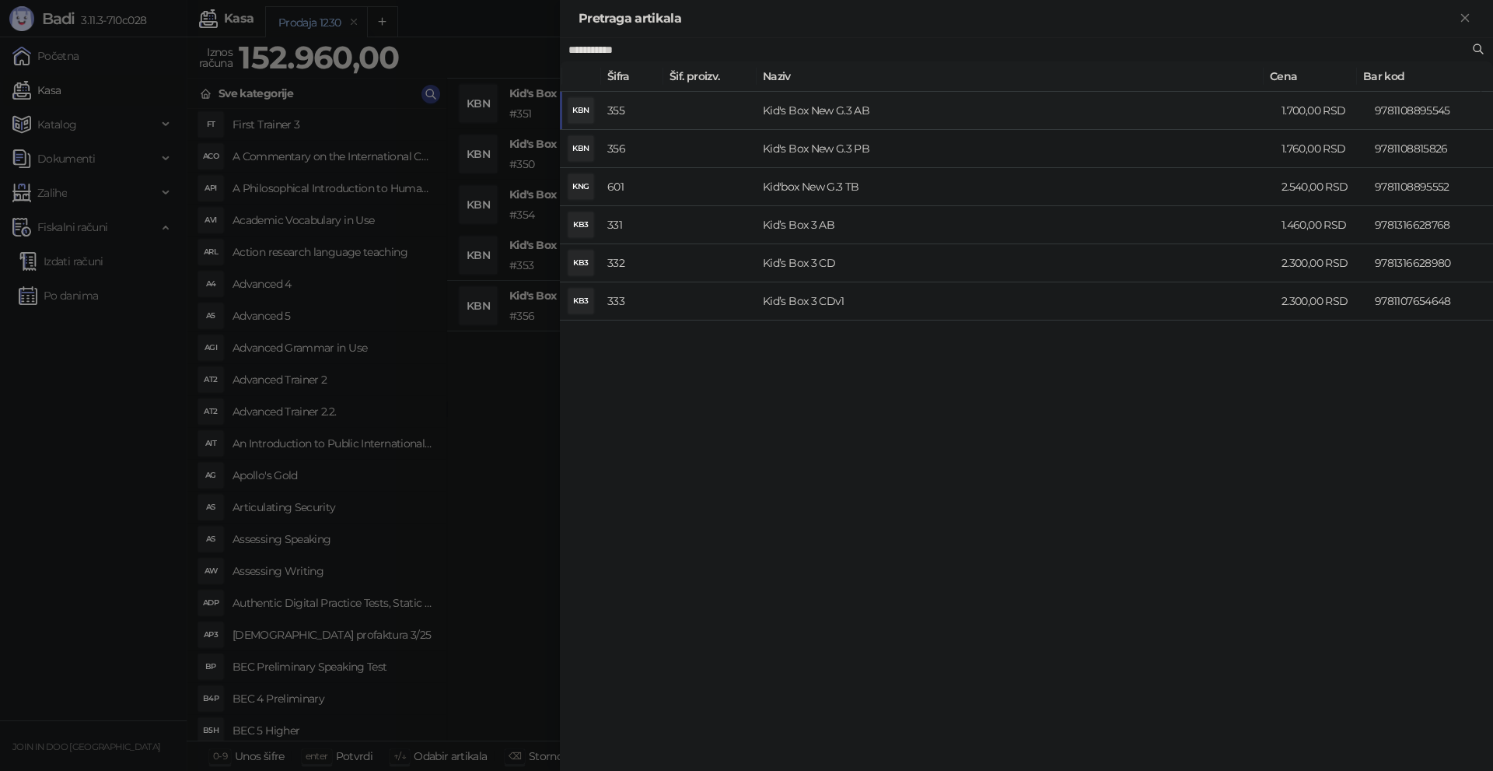
click at [817, 116] on td "Kid's Box New G.3 AB" at bounding box center [1016, 111] width 519 height 38
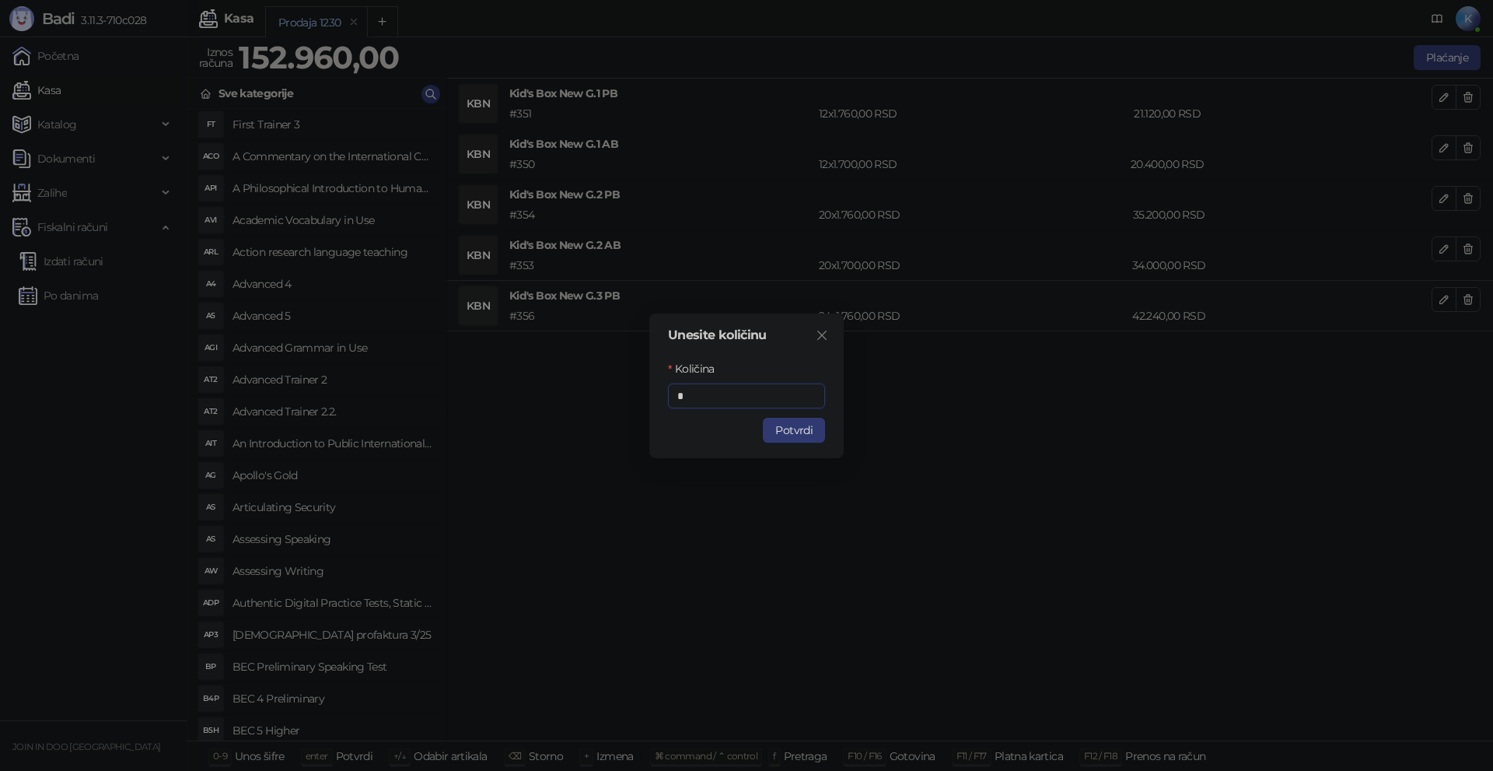
type input "**"
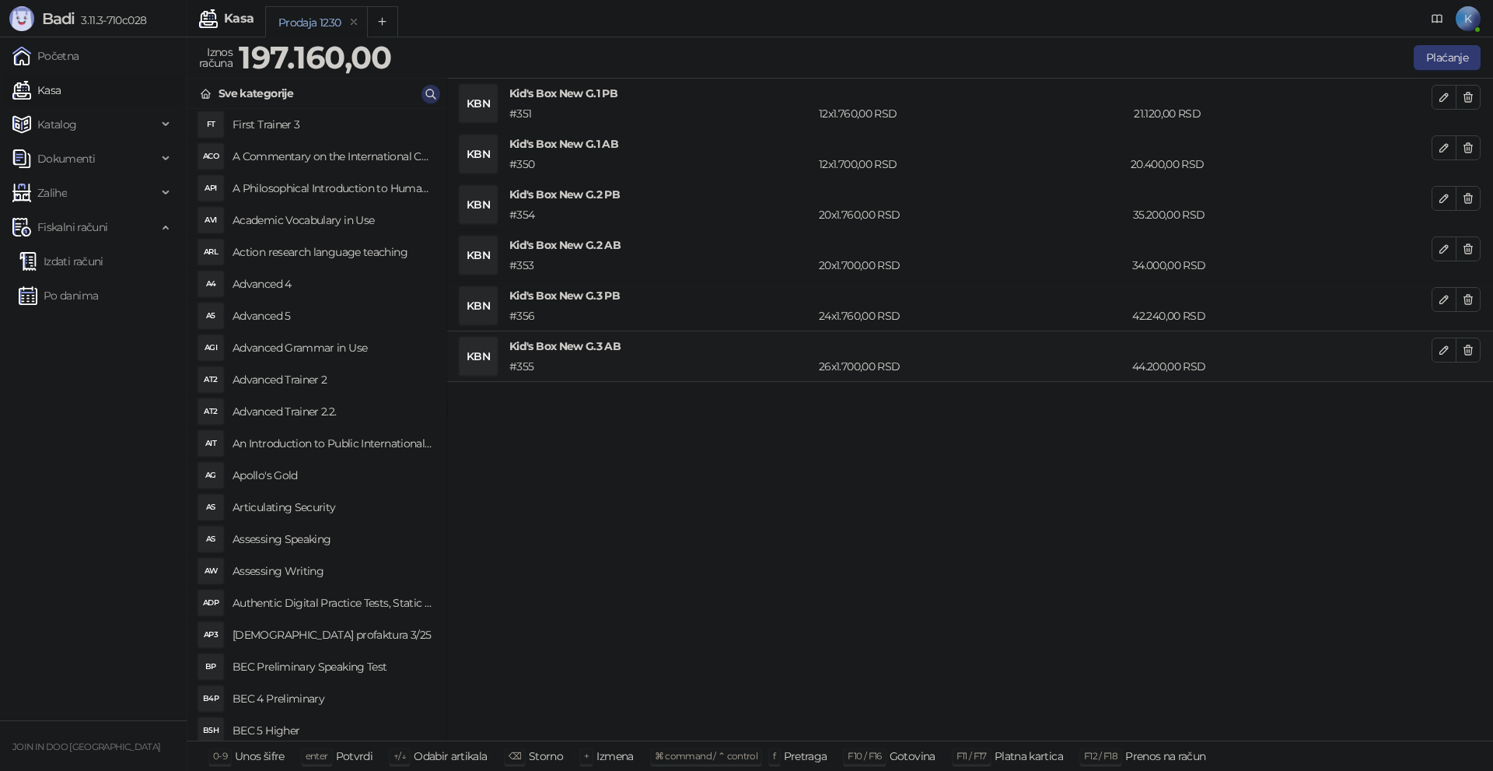
click at [437, 89] on button "button" at bounding box center [431, 94] width 19 height 19
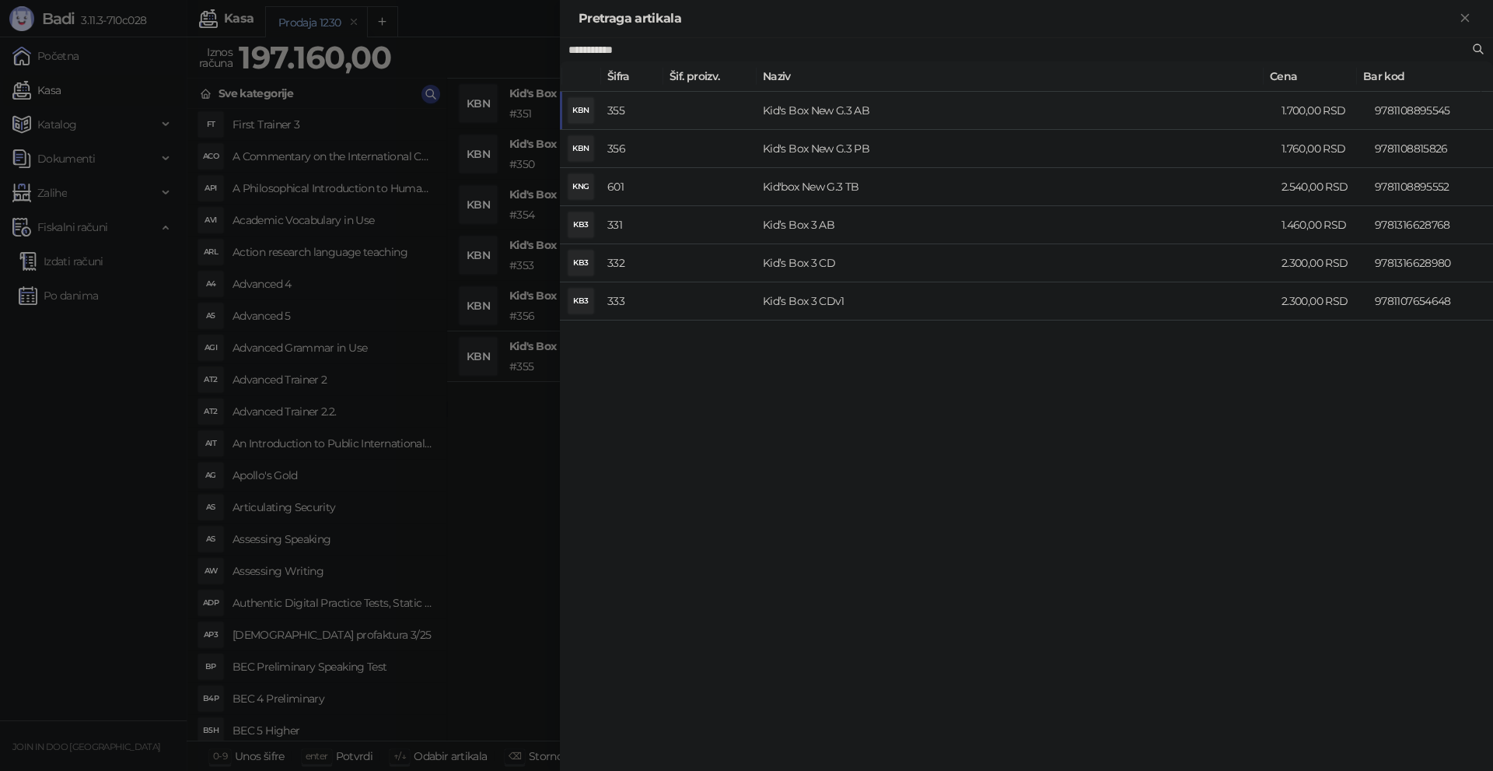
click at [636, 47] on input "**********" at bounding box center [1018, 49] width 901 height 17
type input "**********"
click at [796, 156] on td "Kid's Box New G.4 PB" at bounding box center [1016, 149] width 519 height 38
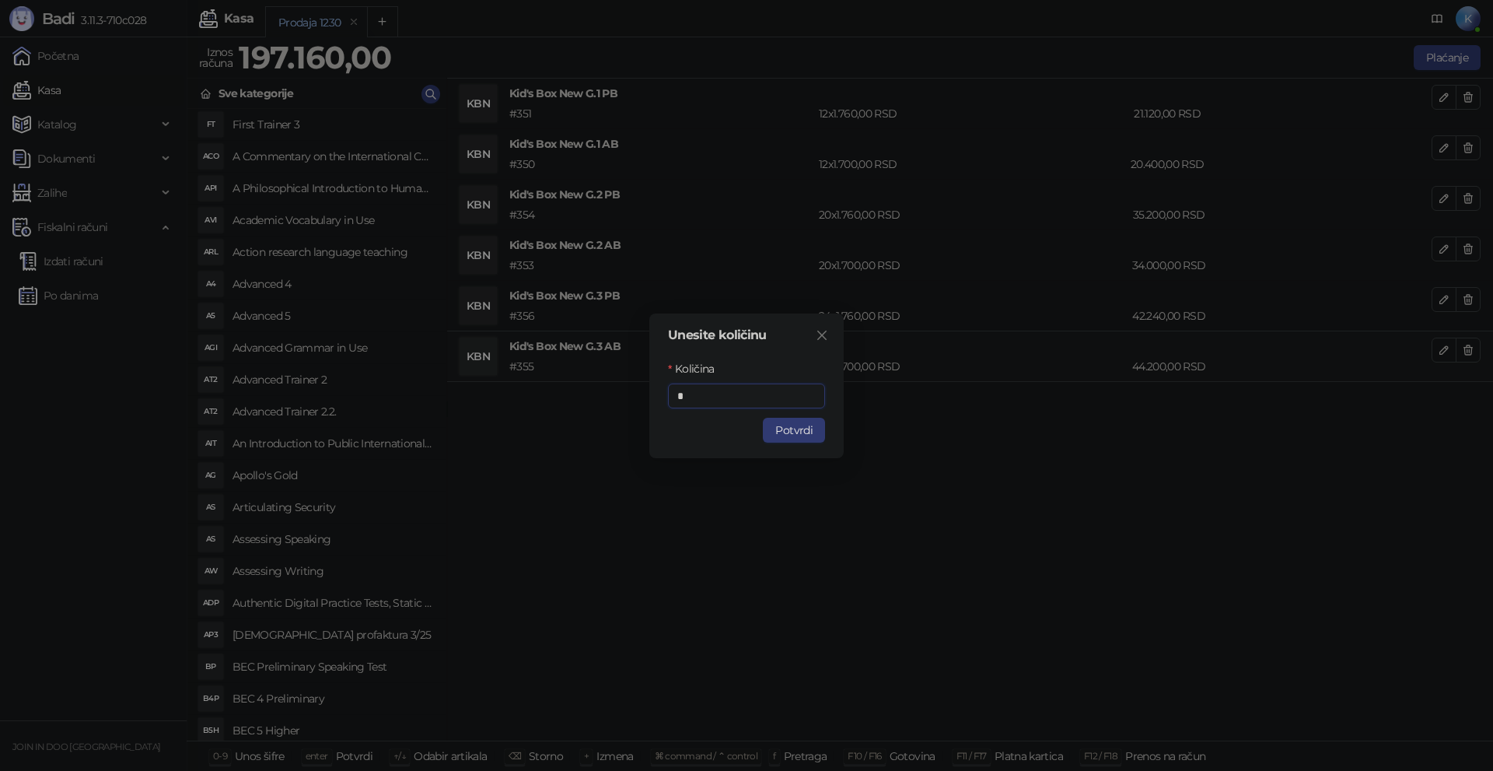
type input "**"
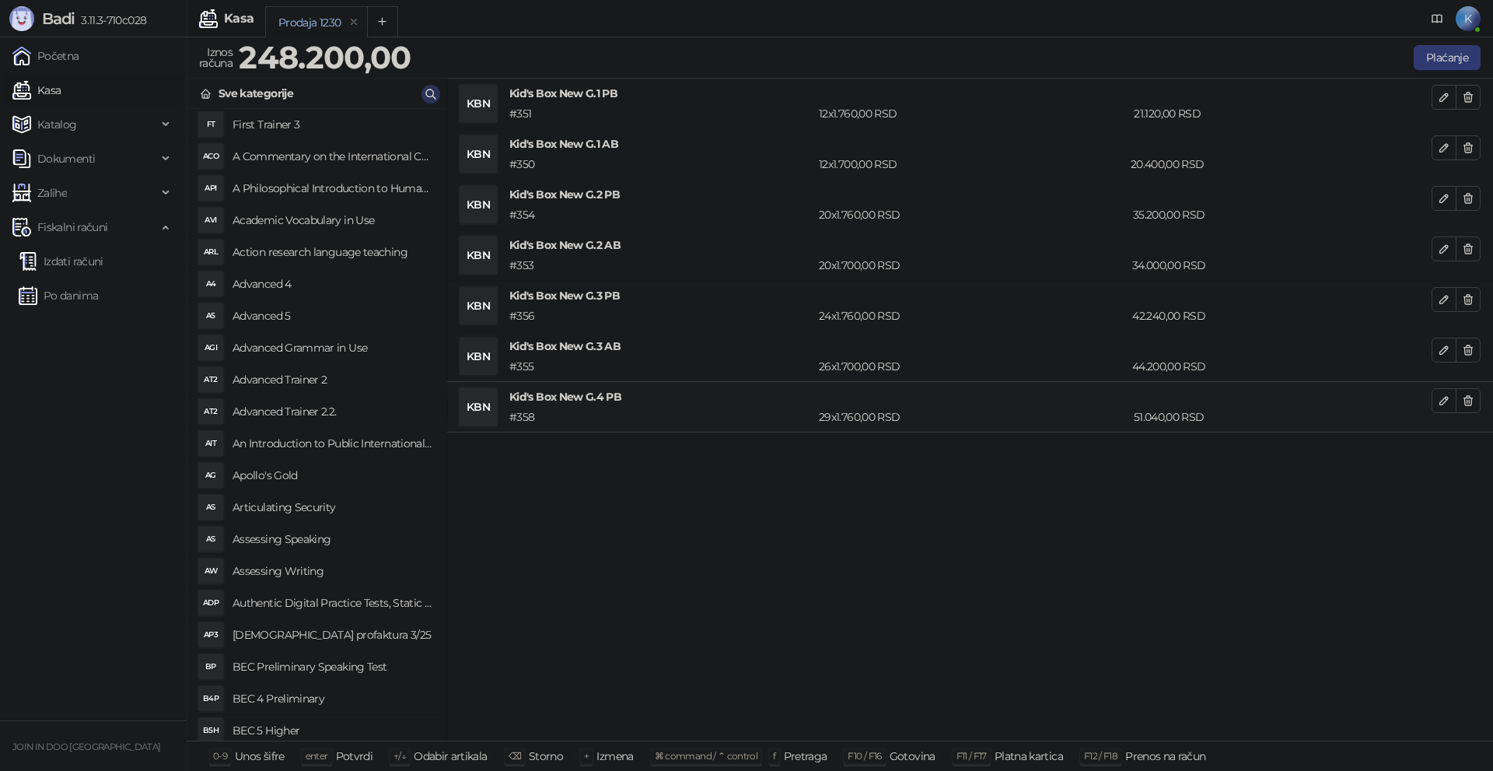
click at [436, 95] on icon "button" at bounding box center [431, 94] width 12 height 12
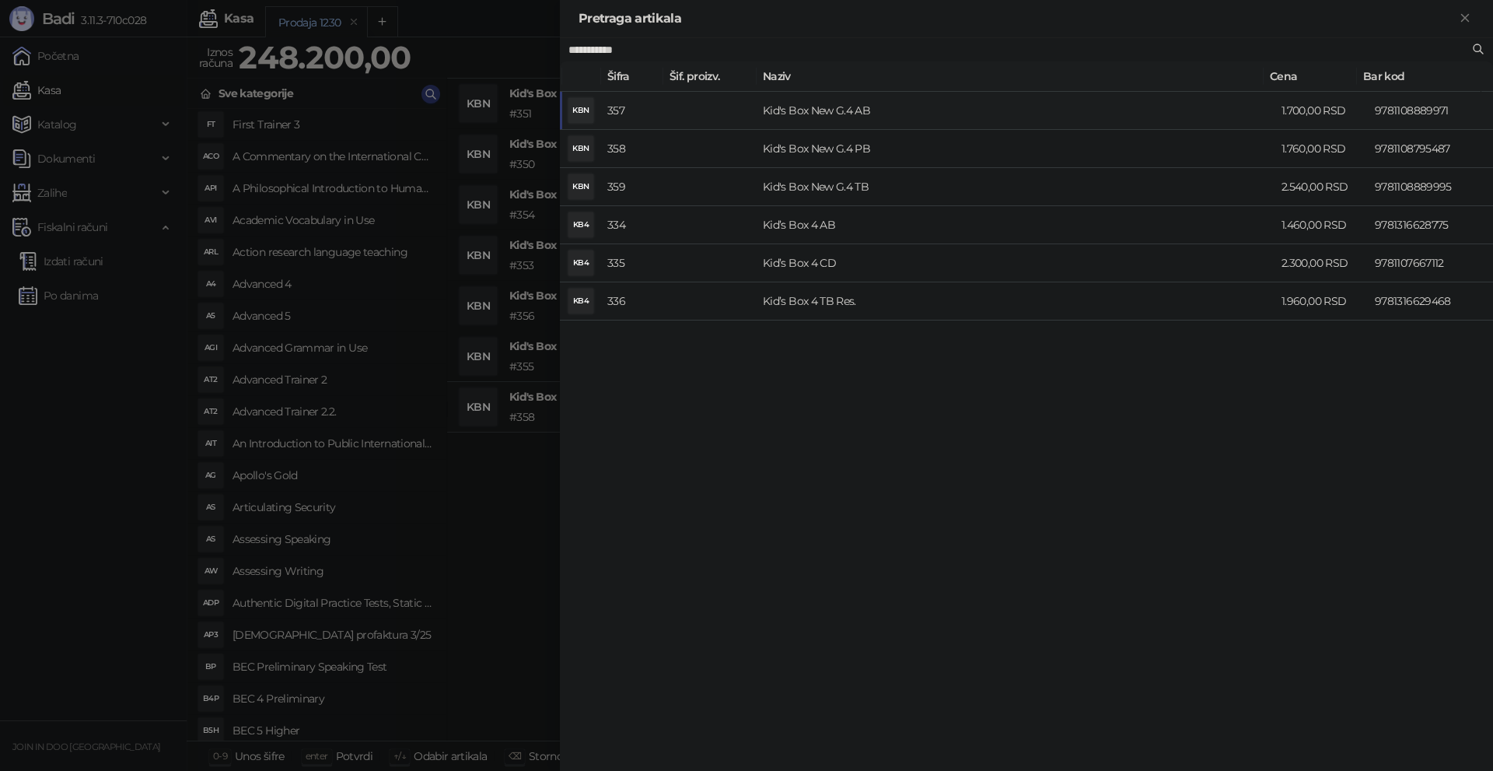
click at [806, 107] on td "Kid's Box New G.4 AB" at bounding box center [1016, 111] width 519 height 38
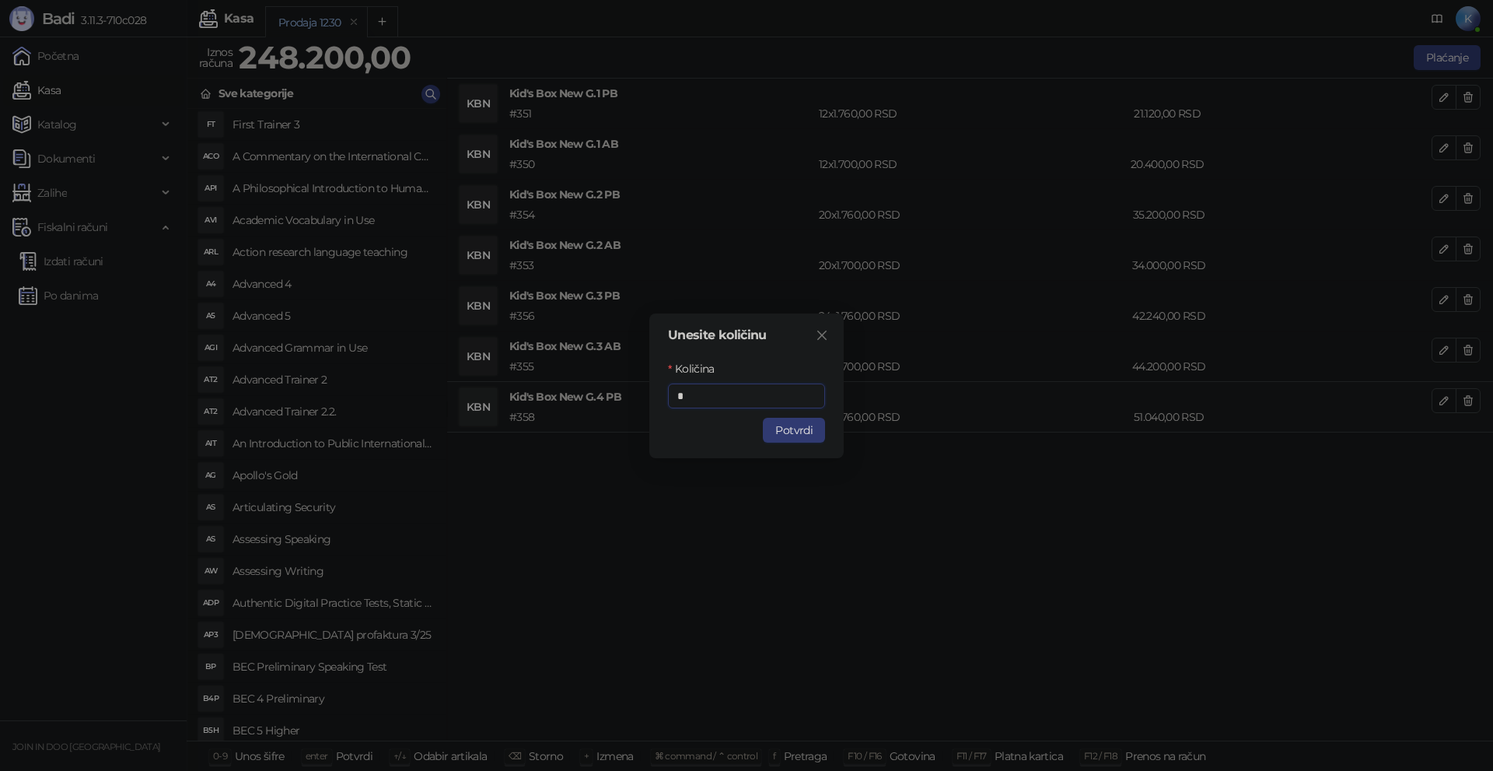
type input "**"
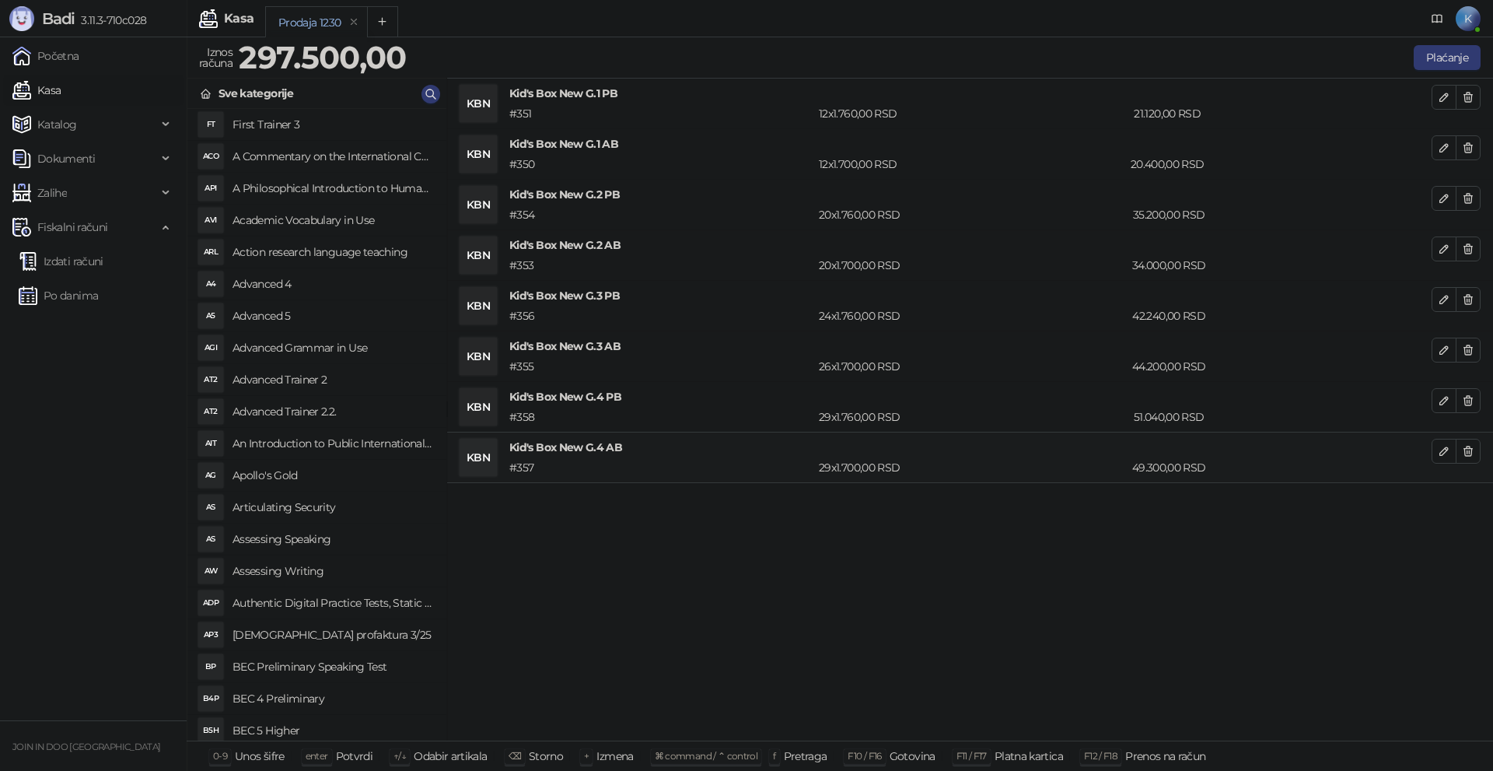
click at [684, 513] on div "KBN Kid's Box New G.1 PB # 351 12 x 1.760,00 RSD 21.120,00 RSD KBN Kid's Box Ne…" at bounding box center [970, 410] width 1046 height 663
click at [431, 89] on icon "button" at bounding box center [431, 94] width 12 height 12
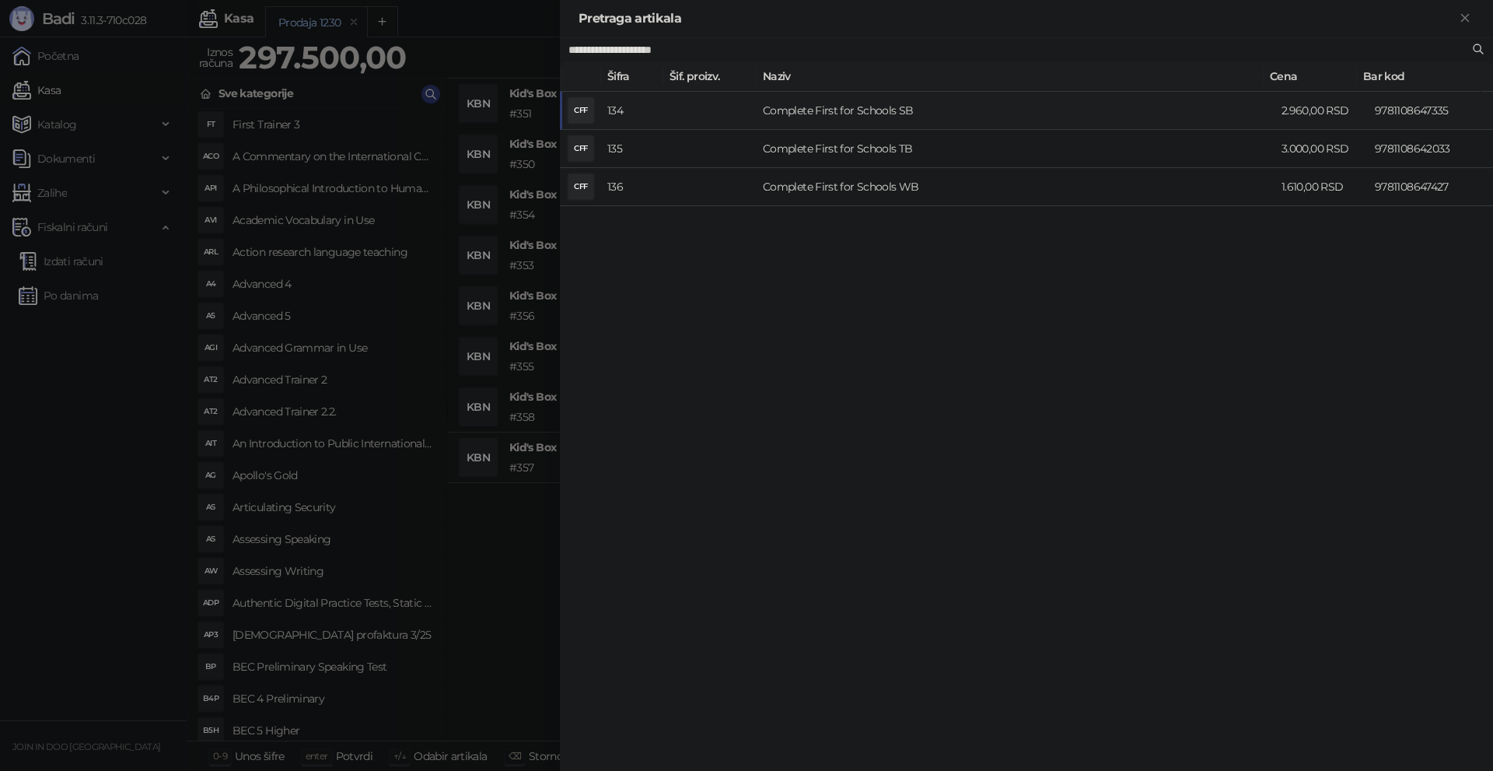
type input "**********"
click at [796, 112] on td "Complete First for Schools SB" at bounding box center [1016, 111] width 519 height 38
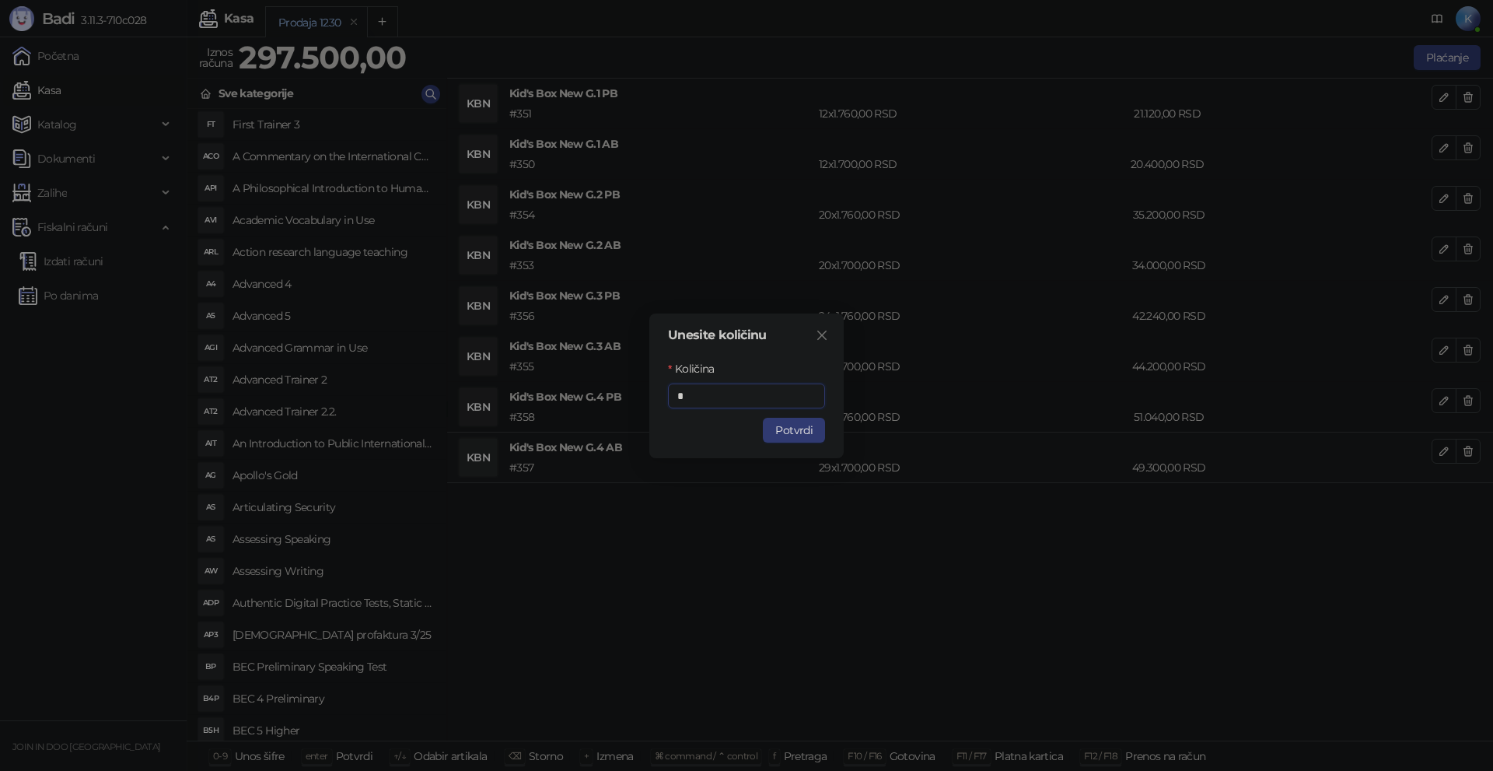
type input "*"
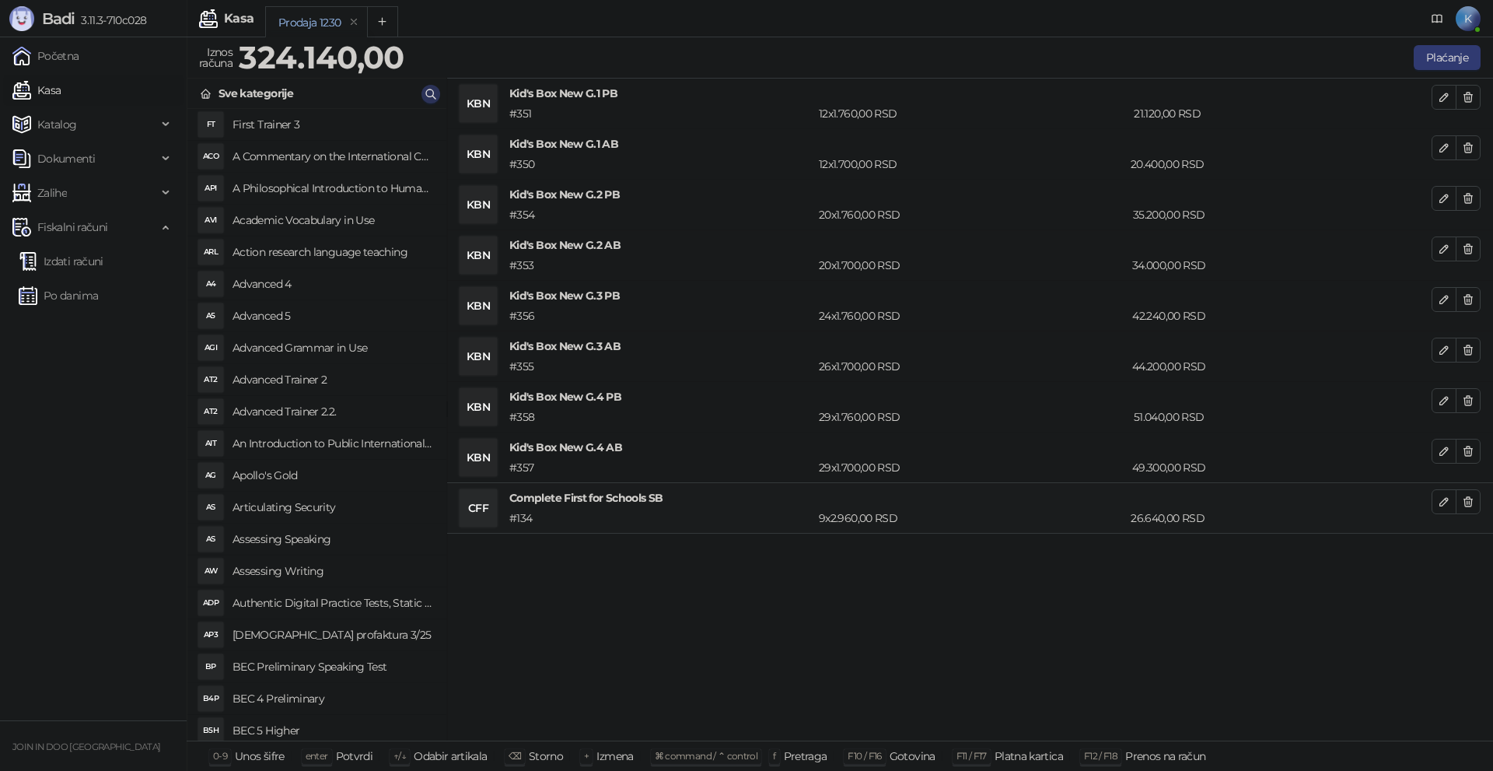
click at [436, 88] on icon "button" at bounding box center [431, 94] width 12 height 12
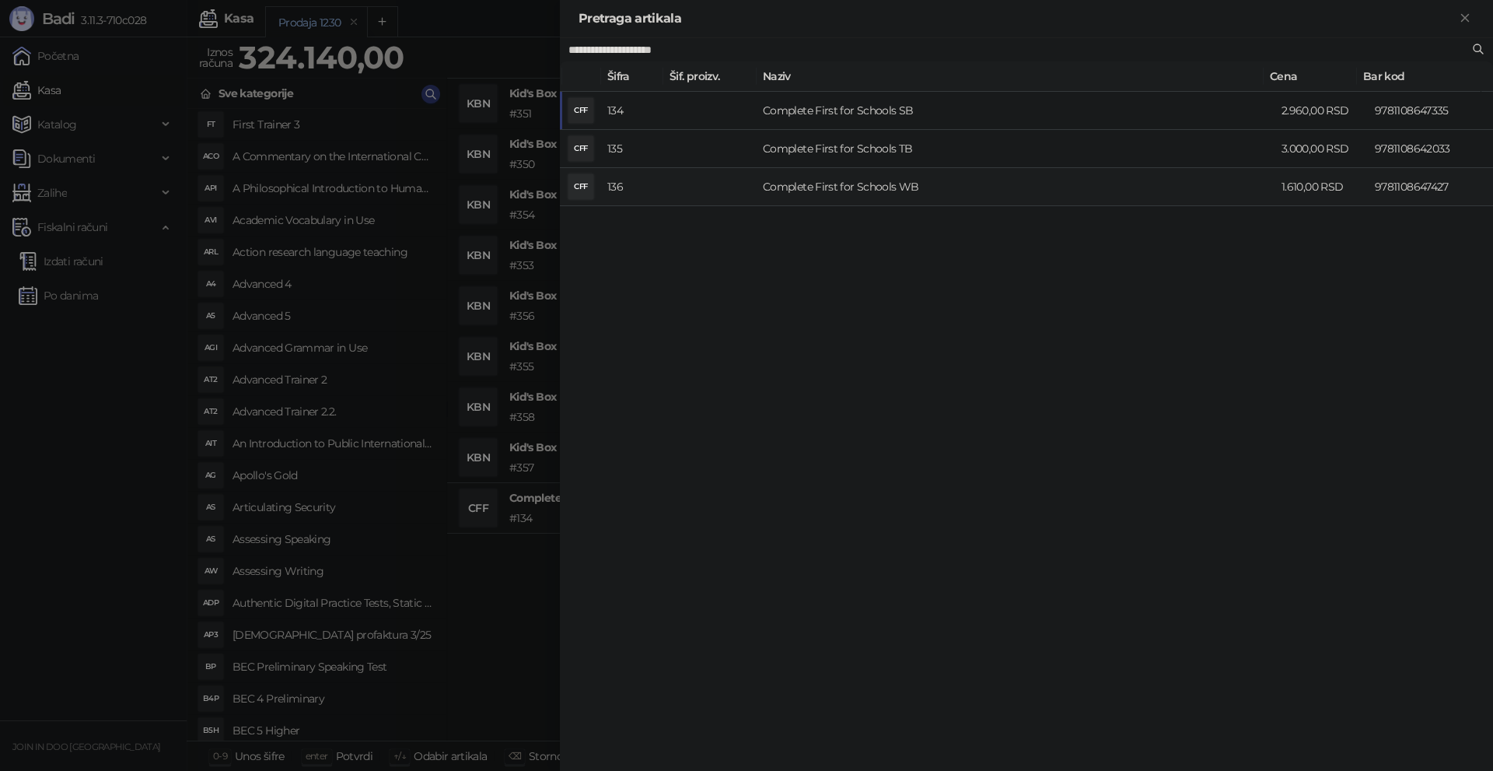
click at [791, 184] on td "Complete First for Schools WB" at bounding box center [1016, 187] width 519 height 38
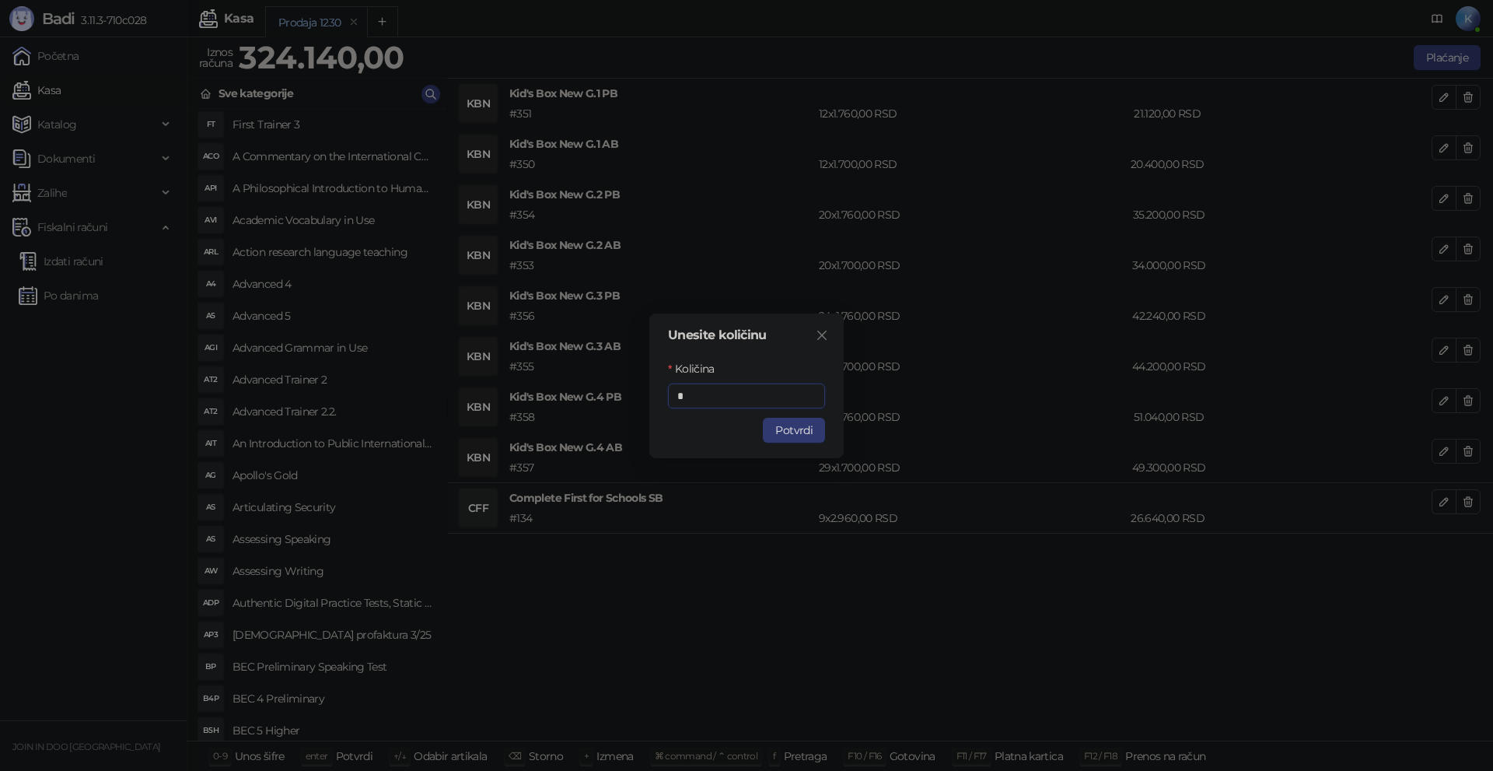
type input "*"
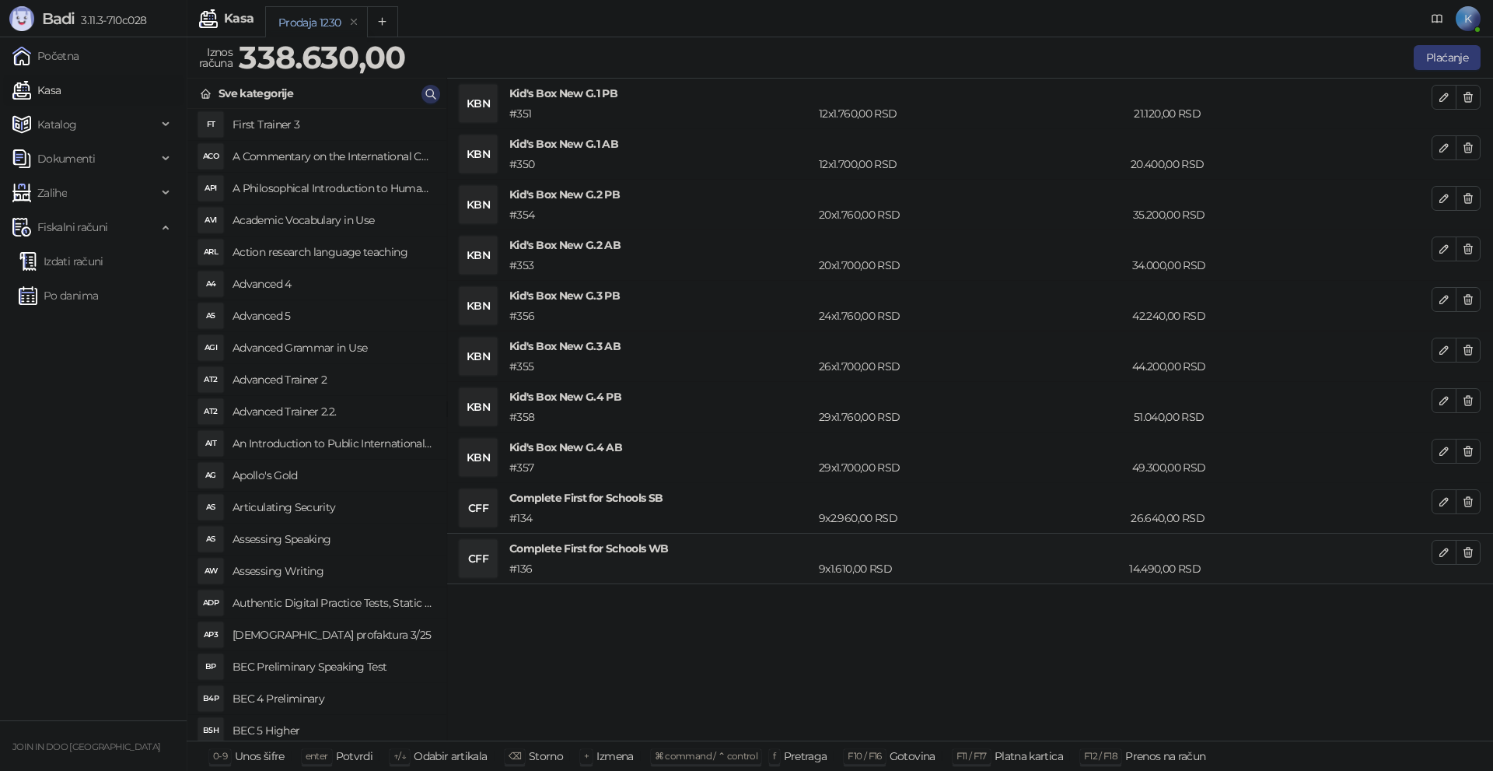
click at [435, 102] on button "button" at bounding box center [431, 94] width 19 height 19
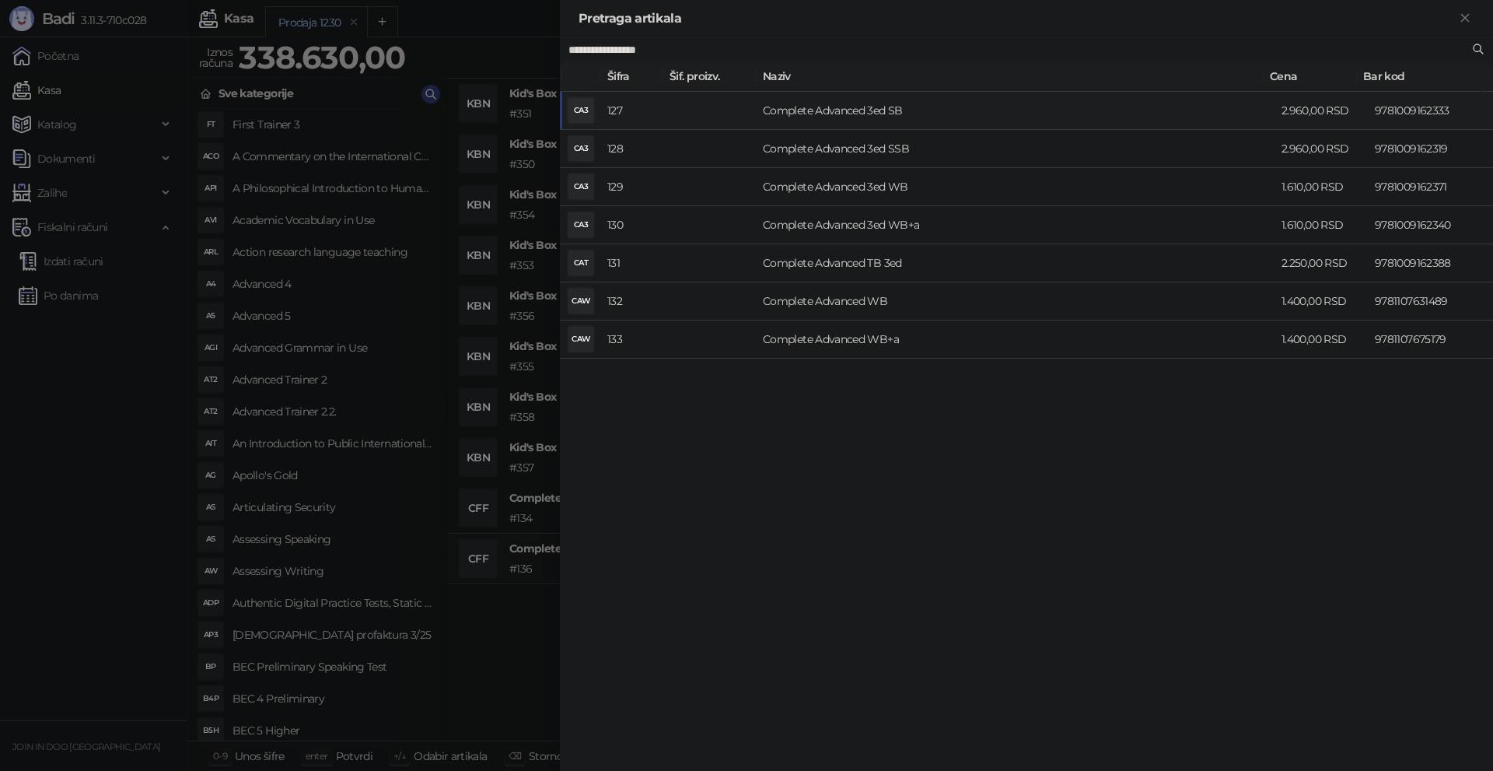
click at [888, 114] on td "Complete Advanced 3ed SB" at bounding box center [1016, 111] width 519 height 38
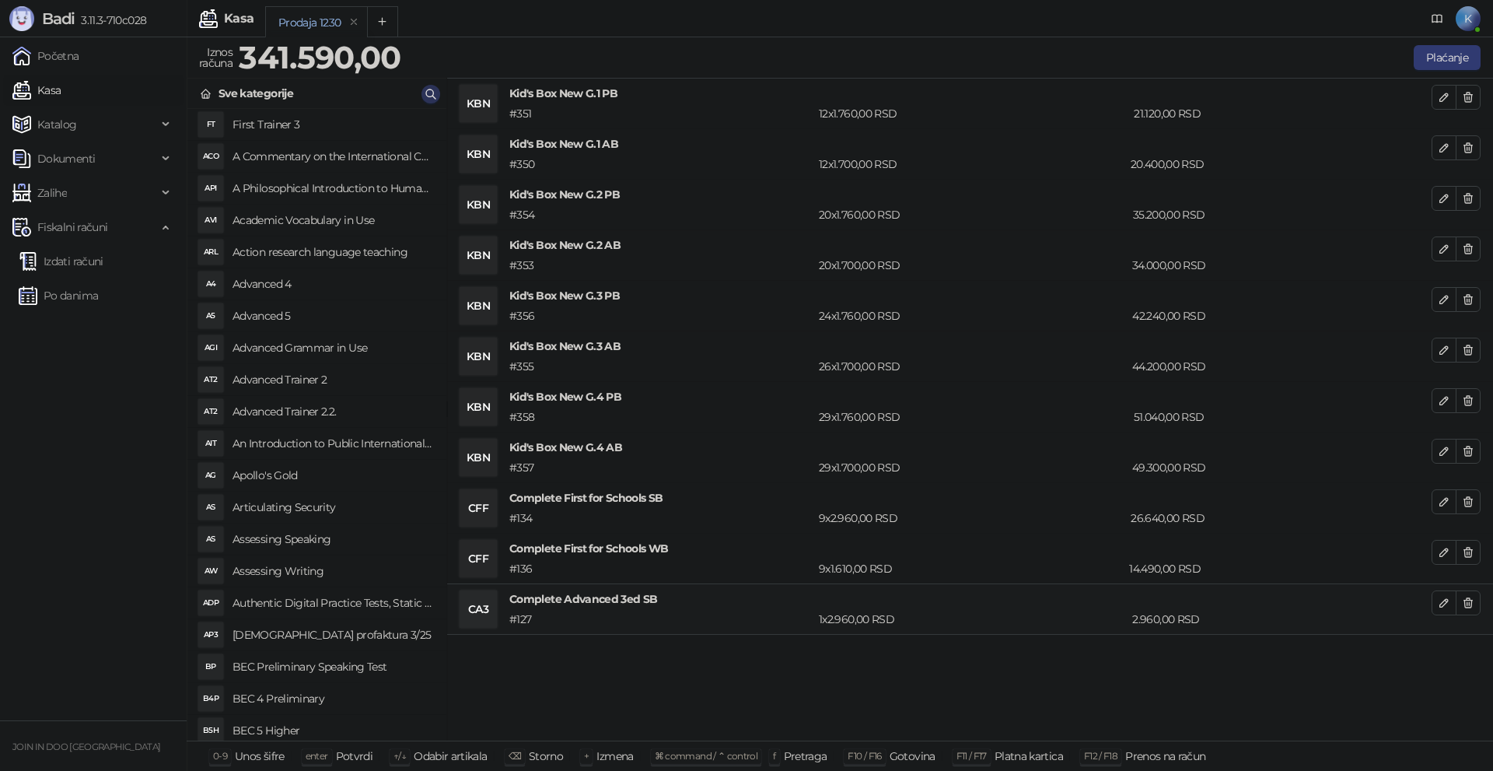
click at [434, 90] on icon "button" at bounding box center [431, 94] width 12 height 12
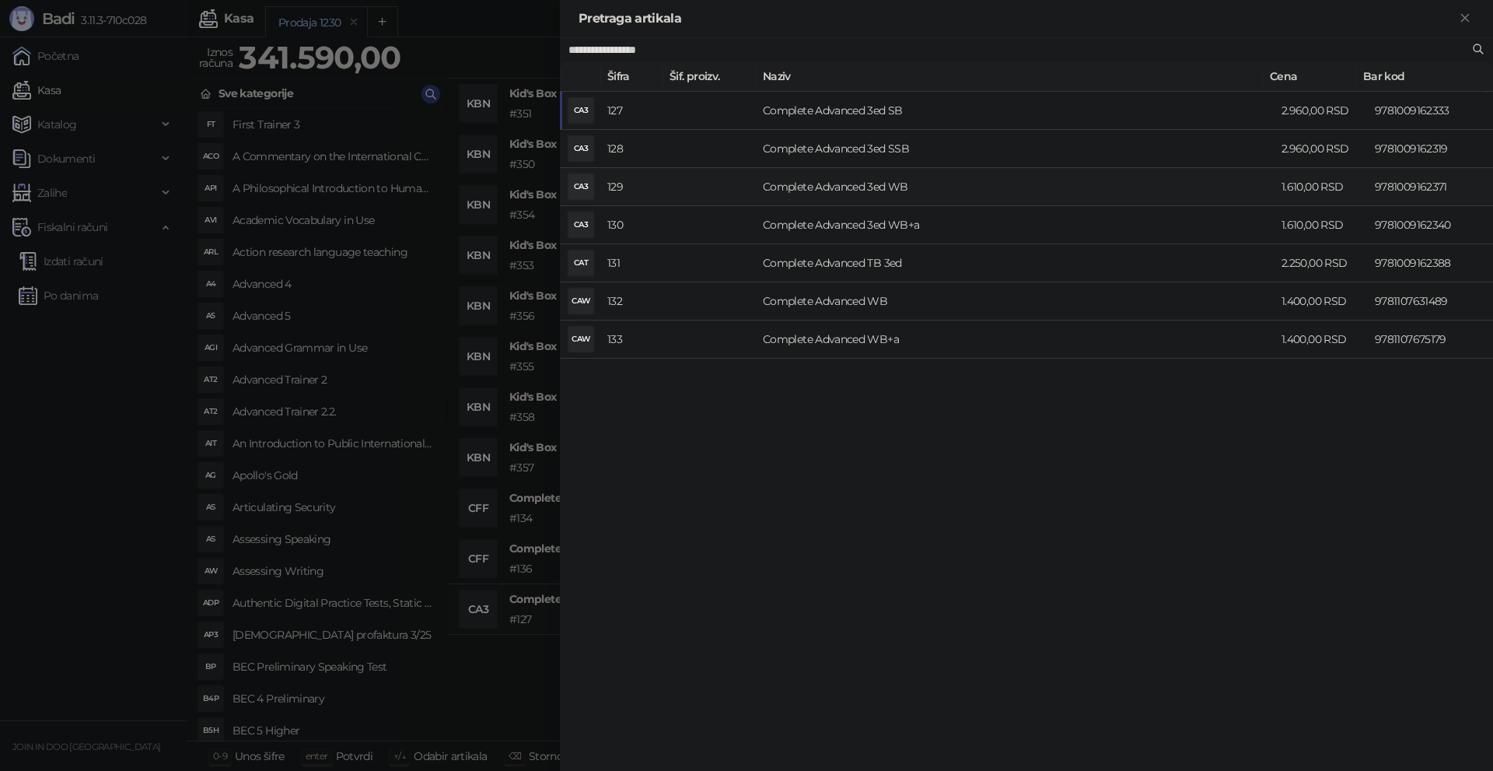
click at [814, 184] on td "Complete Advanced 3ed WB" at bounding box center [1016, 187] width 519 height 38
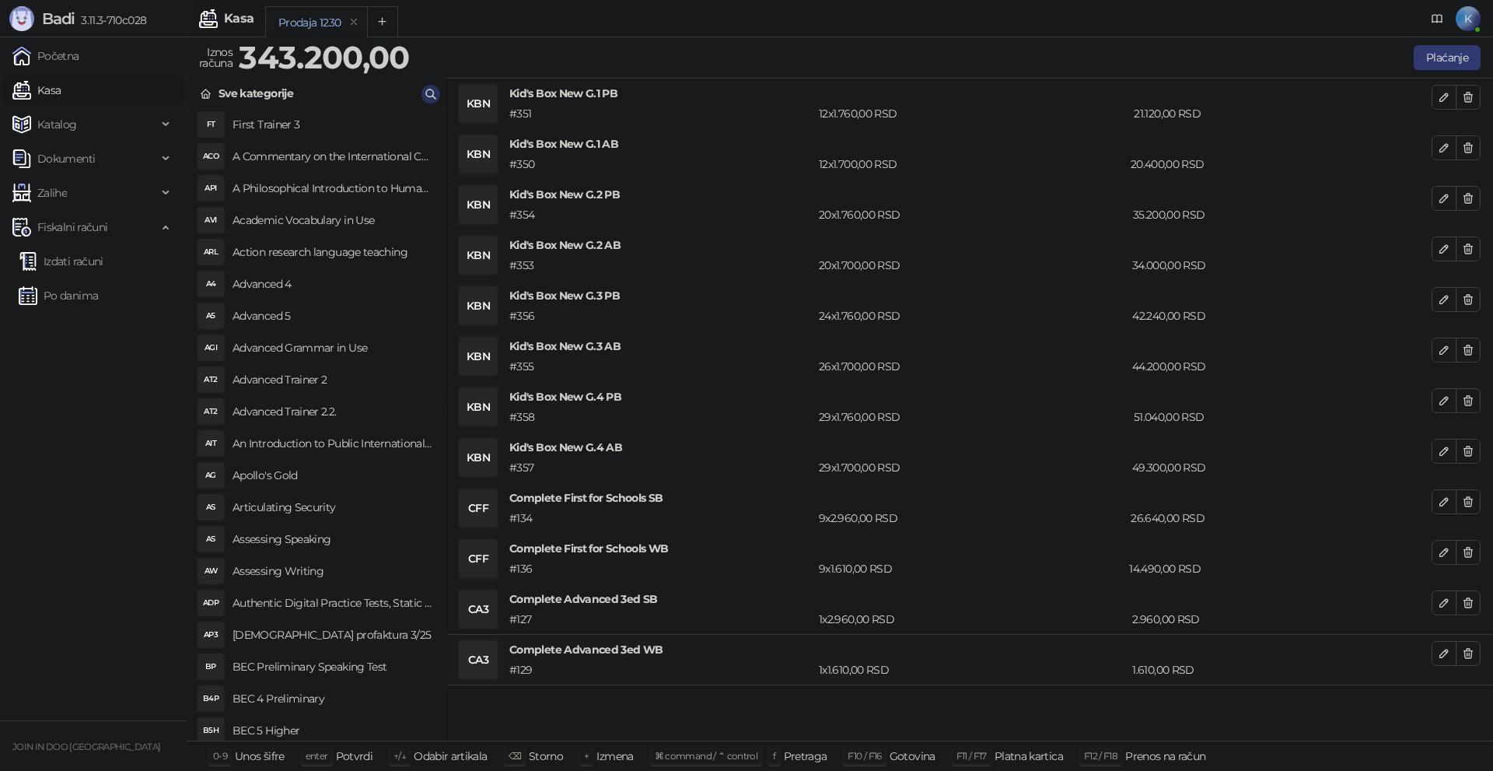
click at [432, 96] on icon "button" at bounding box center [431, 94] width 12 height 12
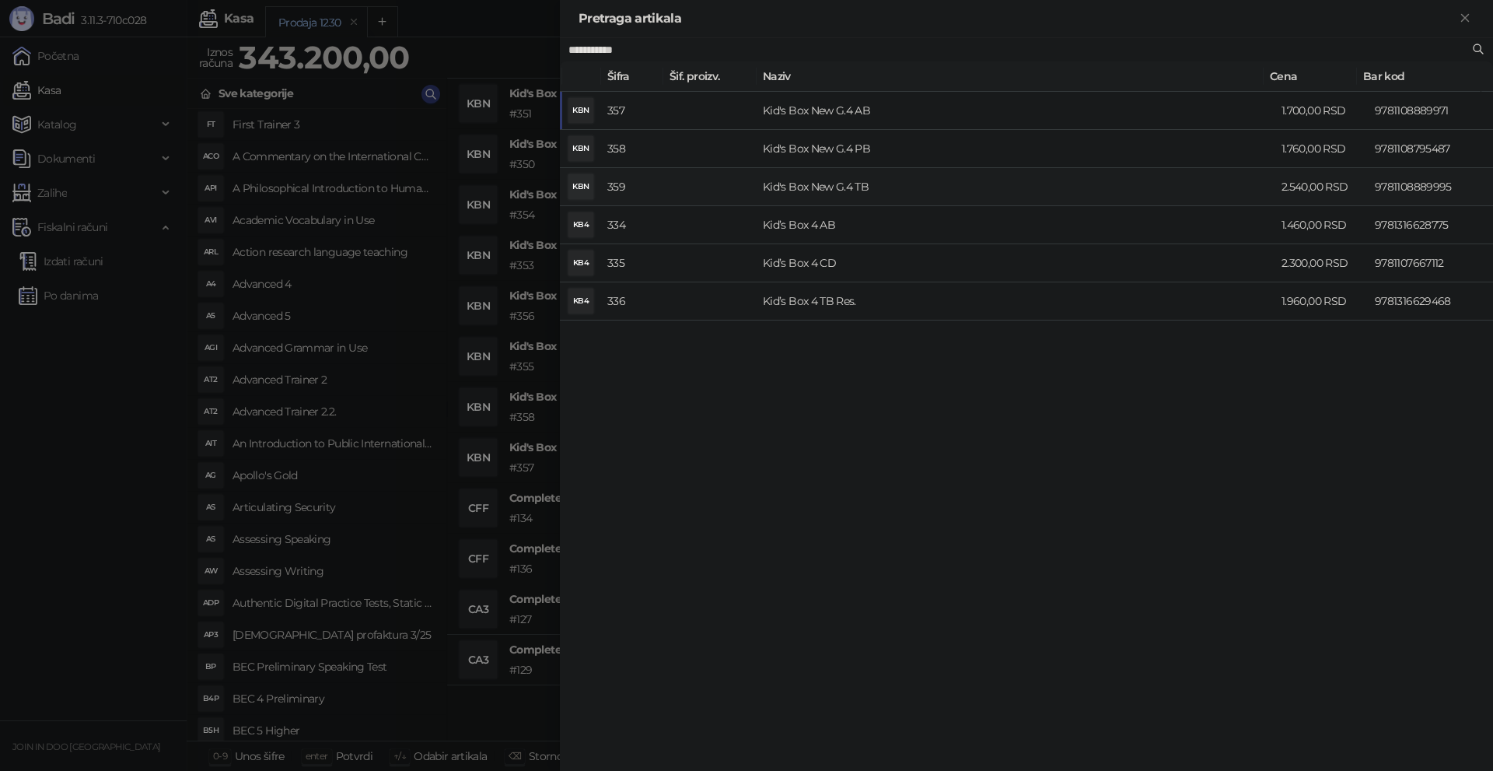
click at [775, 190] on td "Kid's Box New G.4 TB" at bounding box center [1016, 187] width 519 height 38
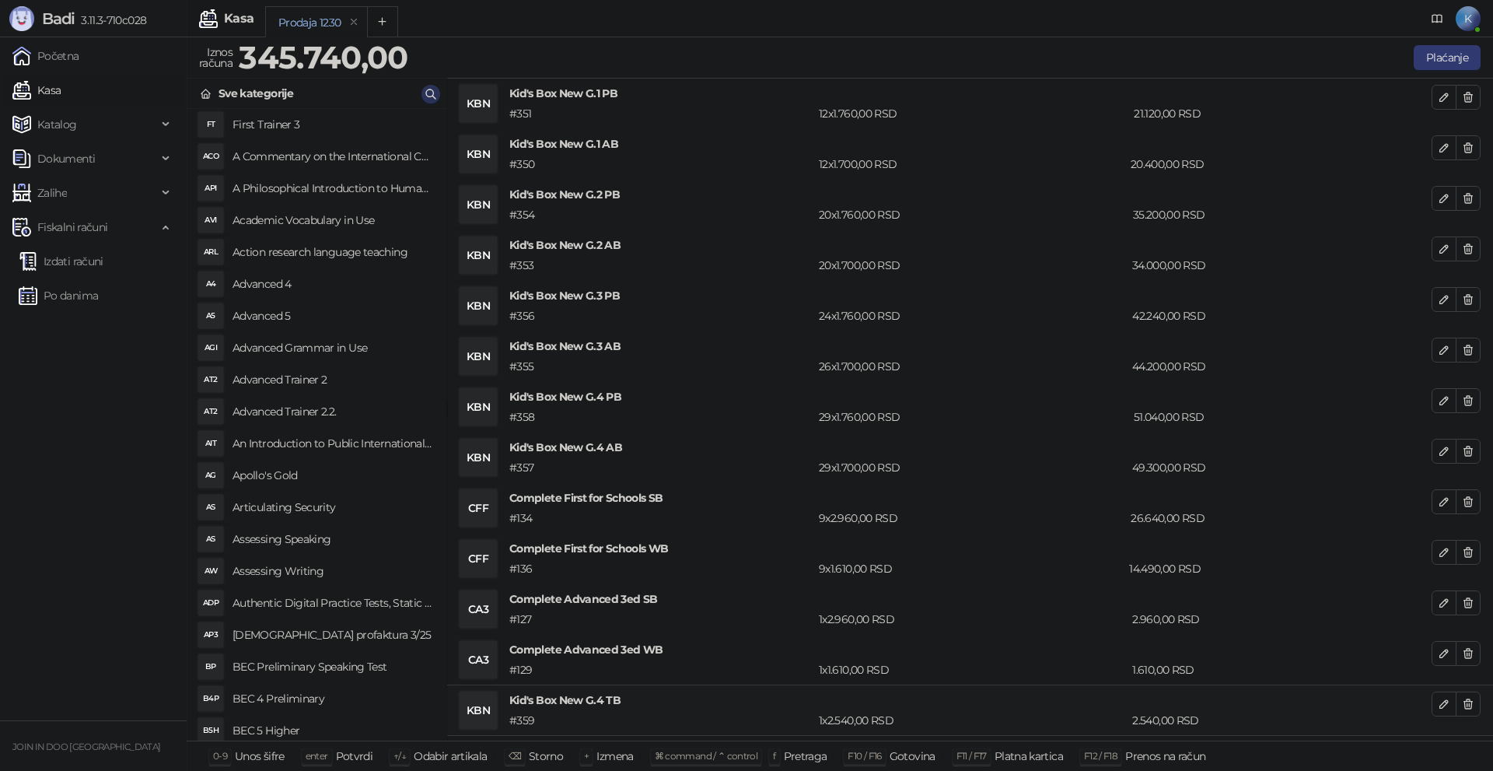
click at [430, 97] on icon "button" at bounding box center [431, 94] width 12 height 12
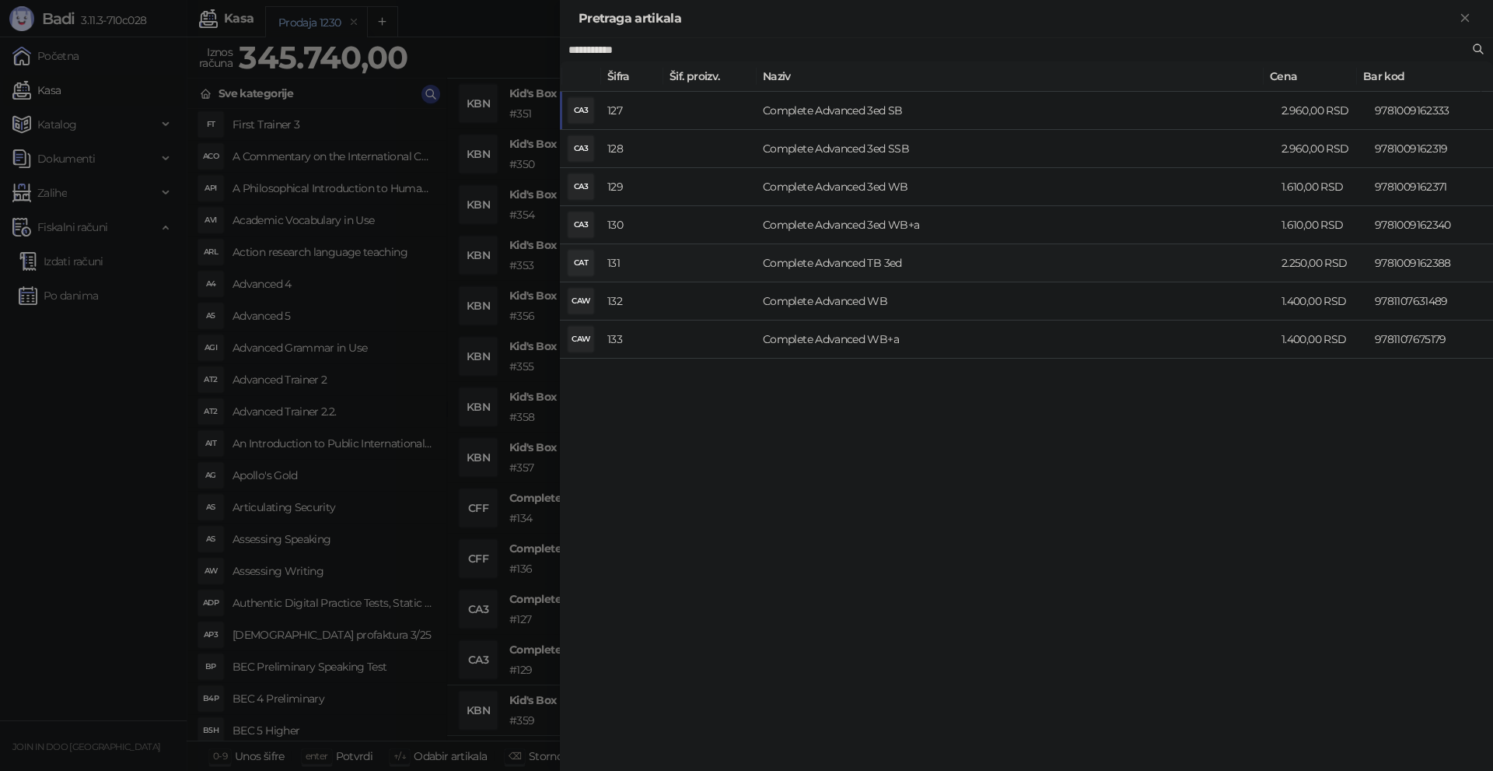
click at [815, 267] on td "Complete Advanced TB 3ed" at bounding box center [1016, 263] width 519 height 38
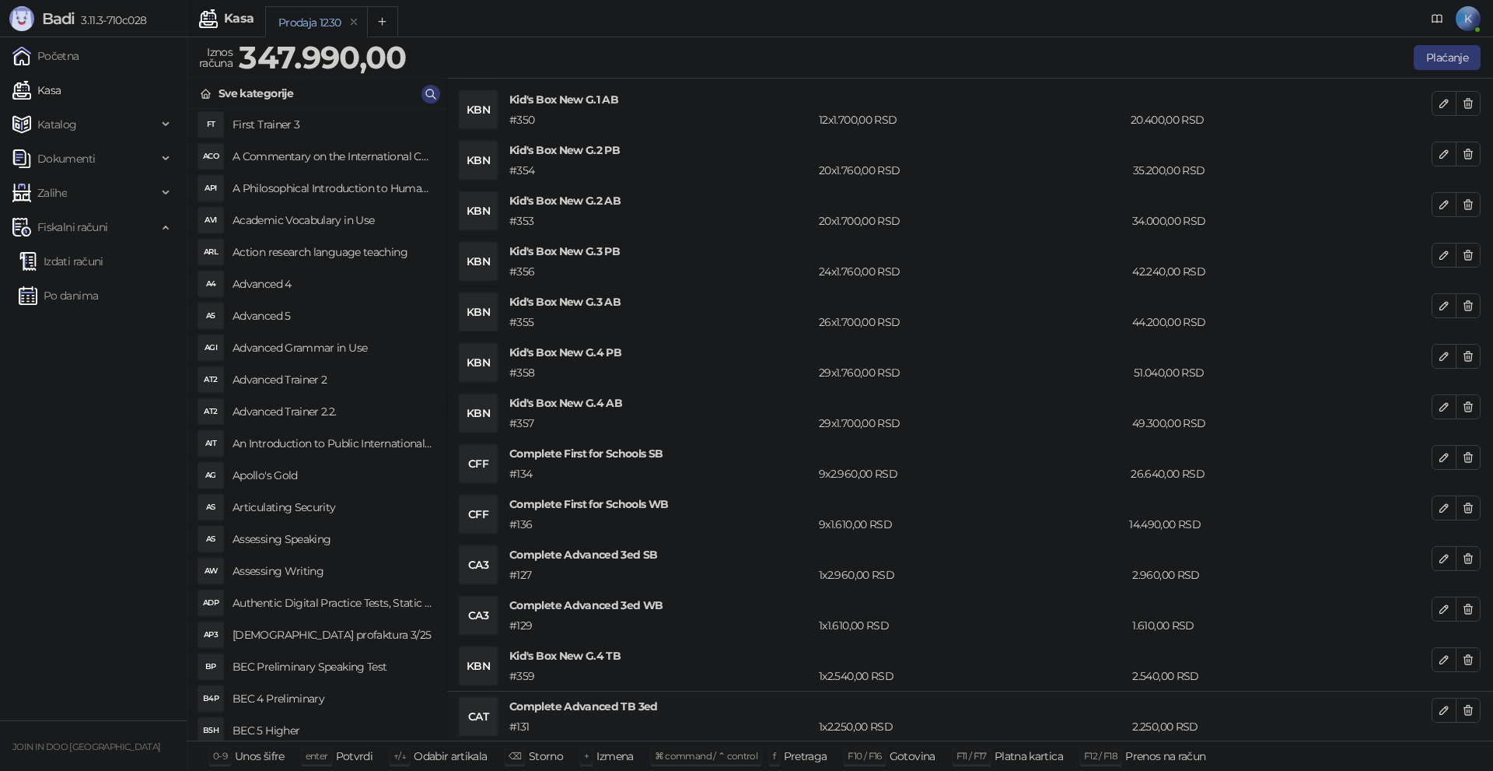
scroll to position [1, 0]
click at [433, 96] on icon "button" at bounding box center [430, 93] width 9 height 9
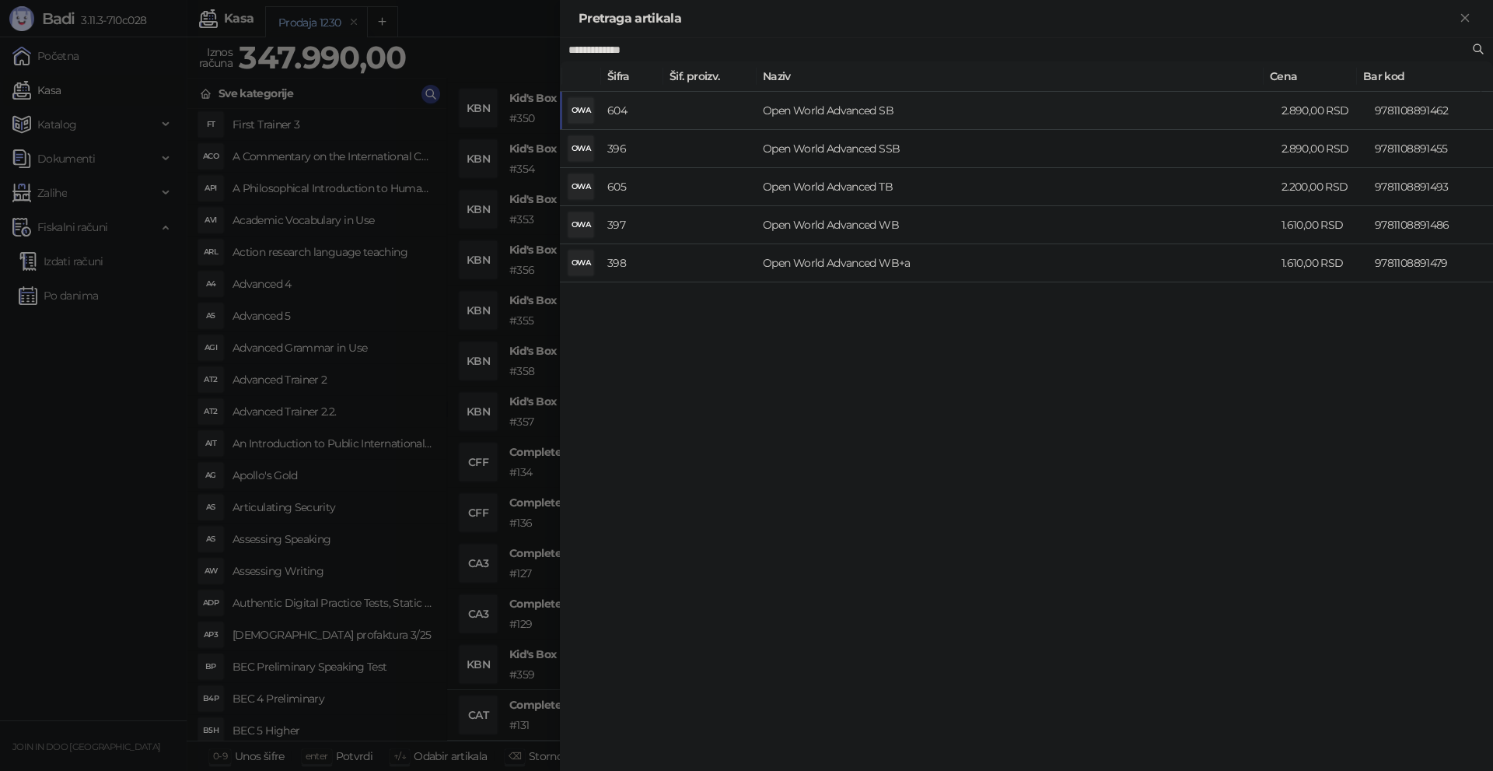
type input "**********"
click at [809, 113] on td "Open World Advanced SB" at bounding box center [1016, 111] width 519 height 38
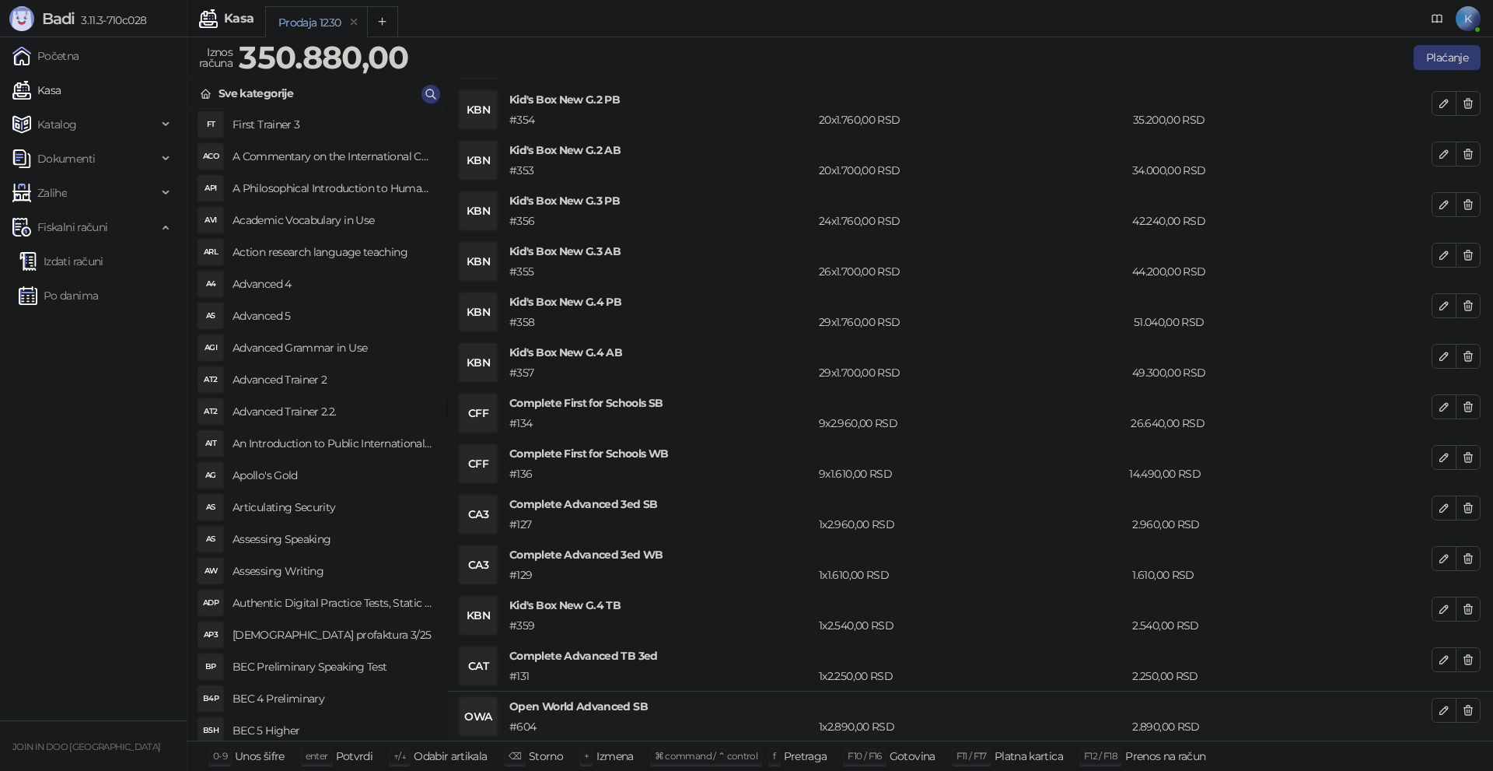
scroll to position [96, 0]
click at [433, 93] on icon "button" at bounding box center [430, 93] width 9 height 9
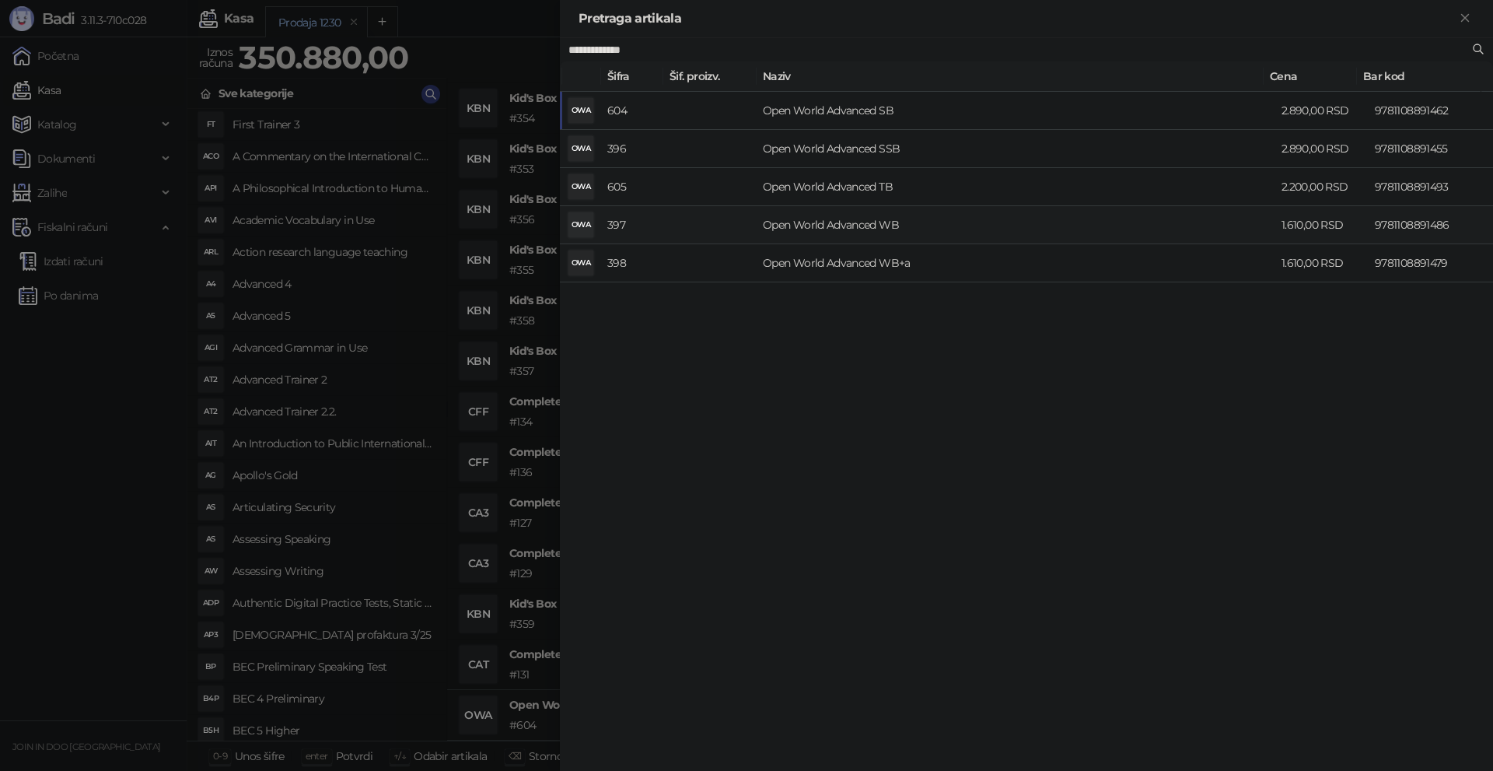
click at [882, 220] on td "Open World Advanced WB" at bounding box center [1016, 225] width 519 height 38
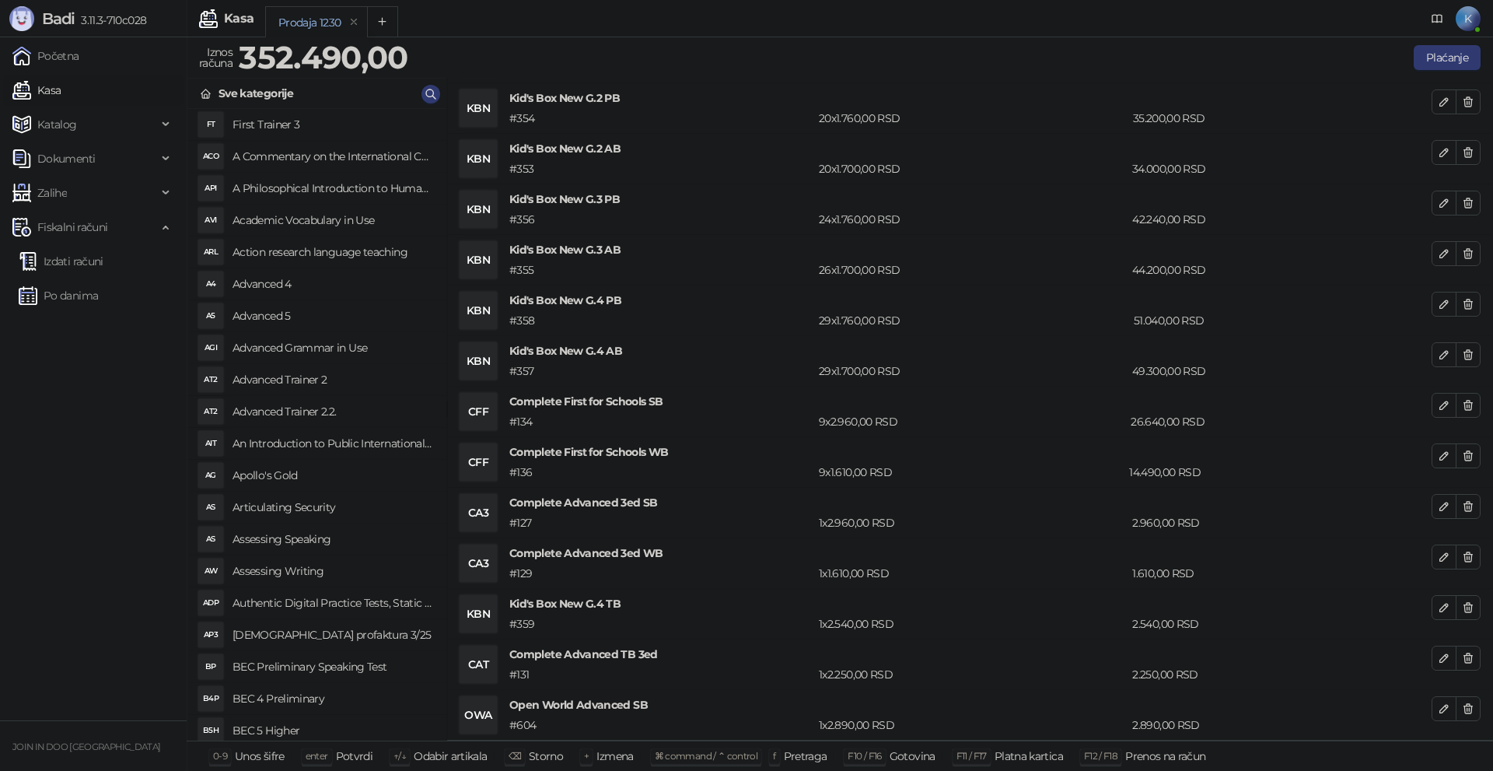
scroll to position [146, 0]
click at [426, 93] on icon "button" at bounding box center [430, 93] width 9 height 9
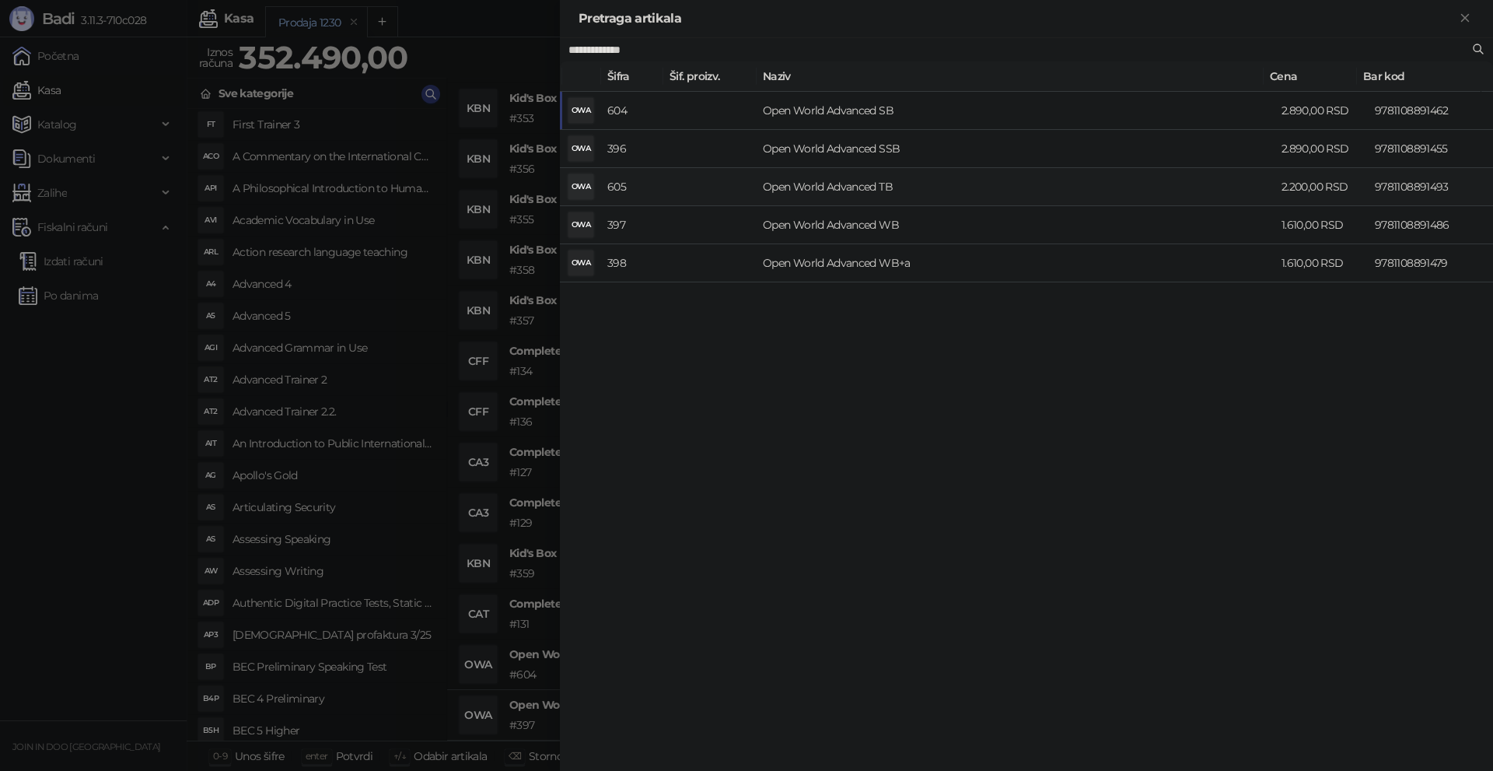
click at [873, 187] on td "Open World Advanced TB" at bounding box center [1016, 187] width 519 height 38
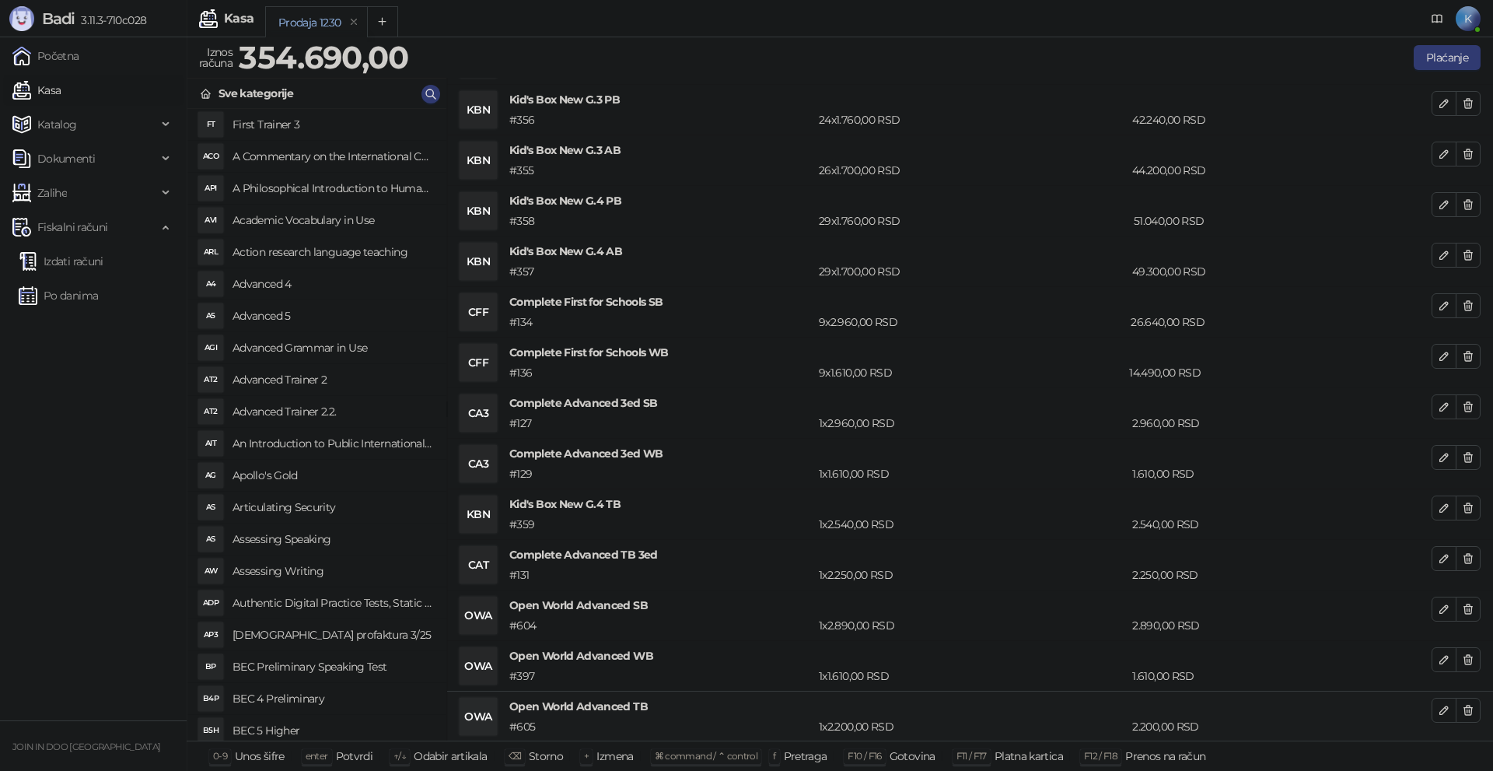
scroll to position [197, 0]
click at [1431, 54] on button "Plaćanje" at bounding box center [1447, 57] width 67 height 25
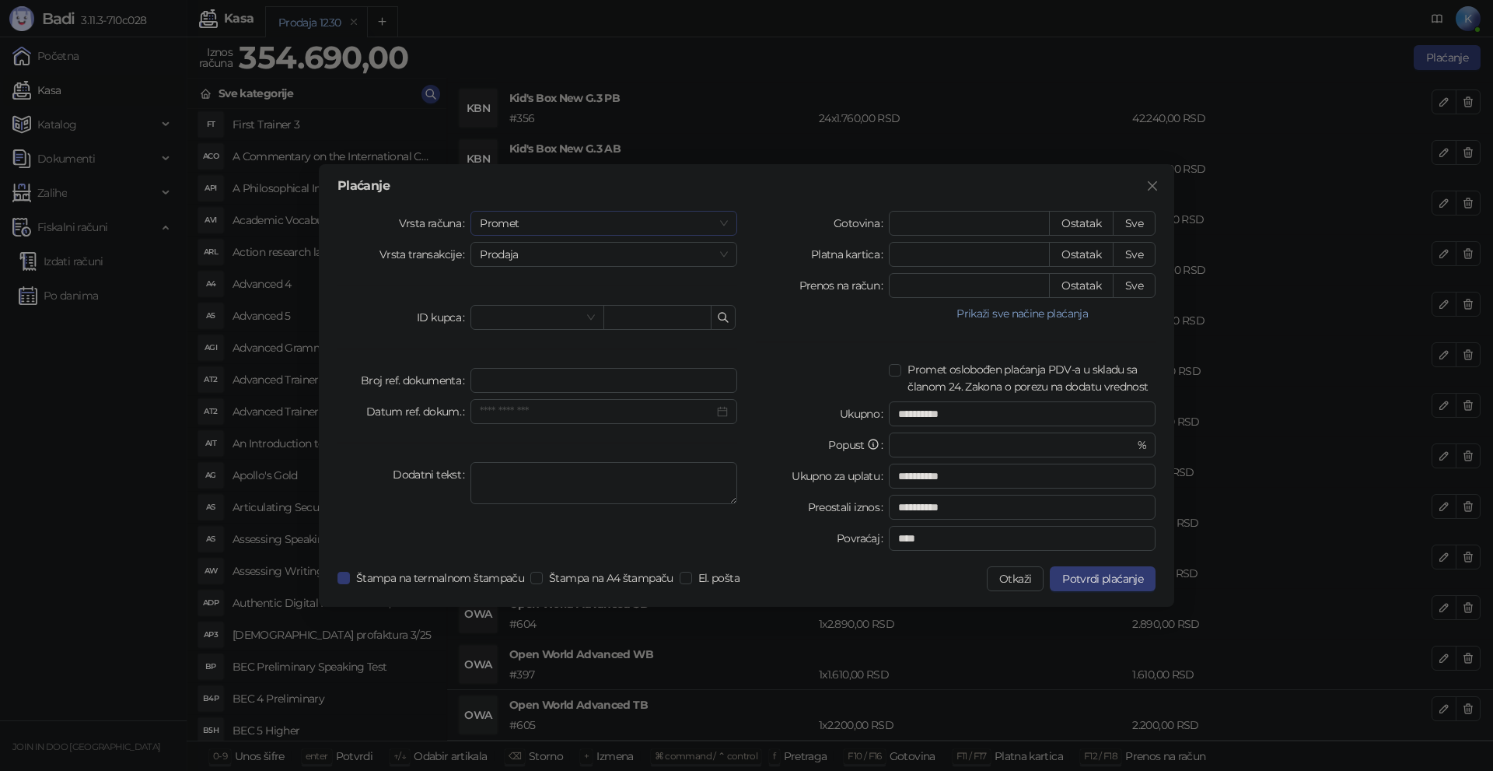
click at [578, 226] on span "Promet" at bounding box center [604, 223] width 248 height 23
click at [495, 329] on div "Avans" at bounding box center [604, 328] width 242 height 17
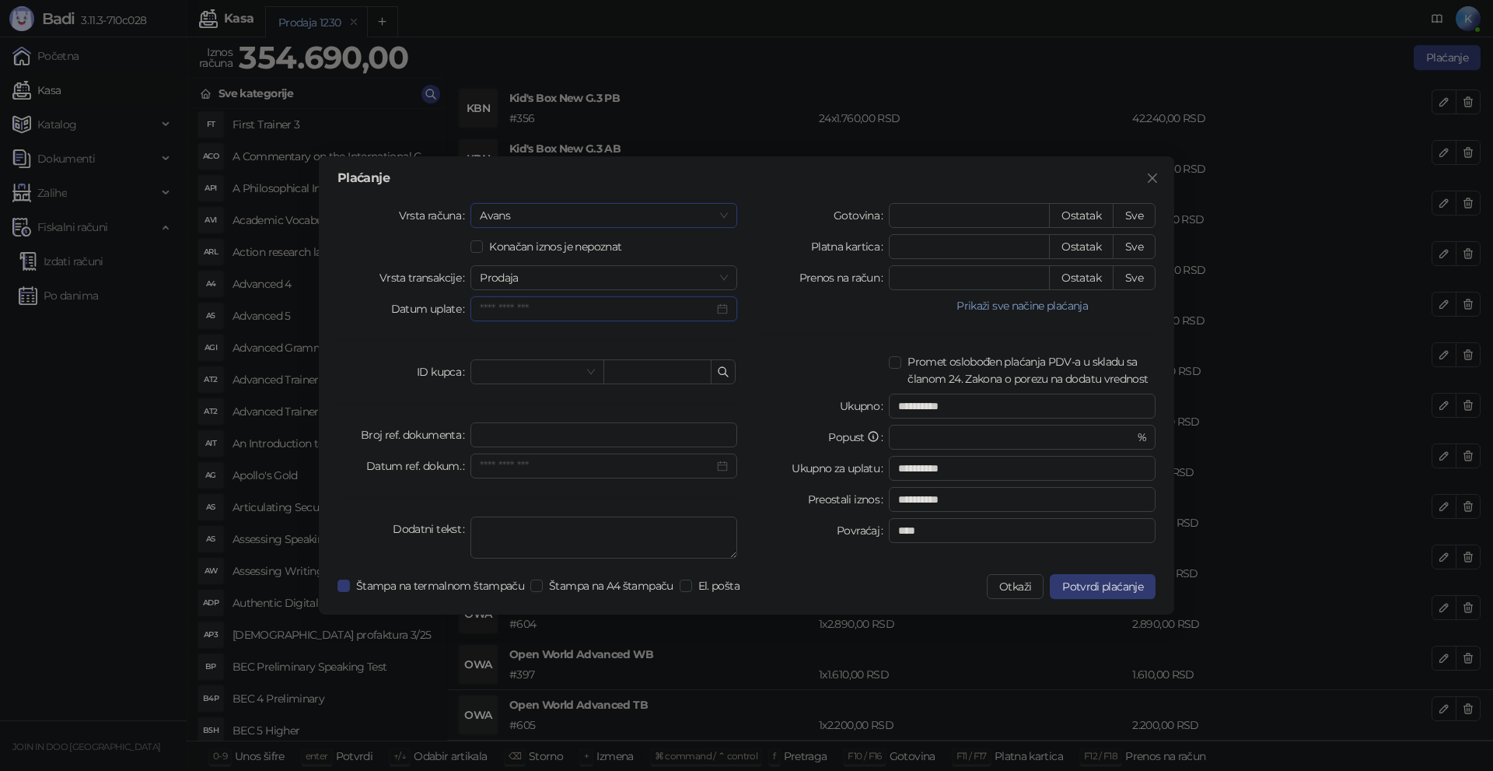
click at [508, 303] on input "Datum uplate" at bounding box center [597, 308] width 234 height 17
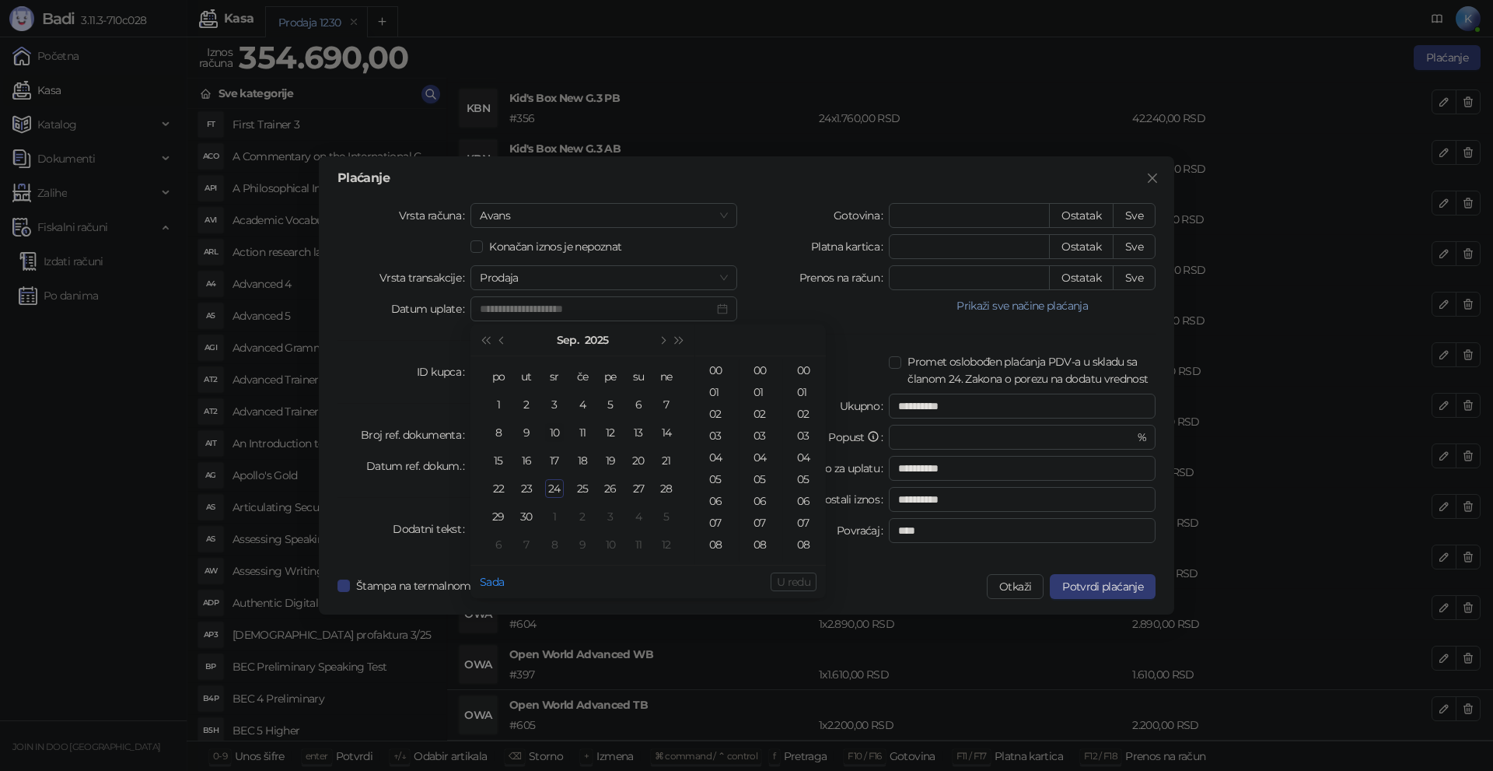
click at [556, 435] on div "10" at bounding box center [554, 432] width 19 height 19
click at [716, 417] on div "02" at bounding box center [716, 414] width 37 height 22
type input "**********"
click at [786, 588] on span "U redu" at bounding box center [793, 582] width 33 height 14
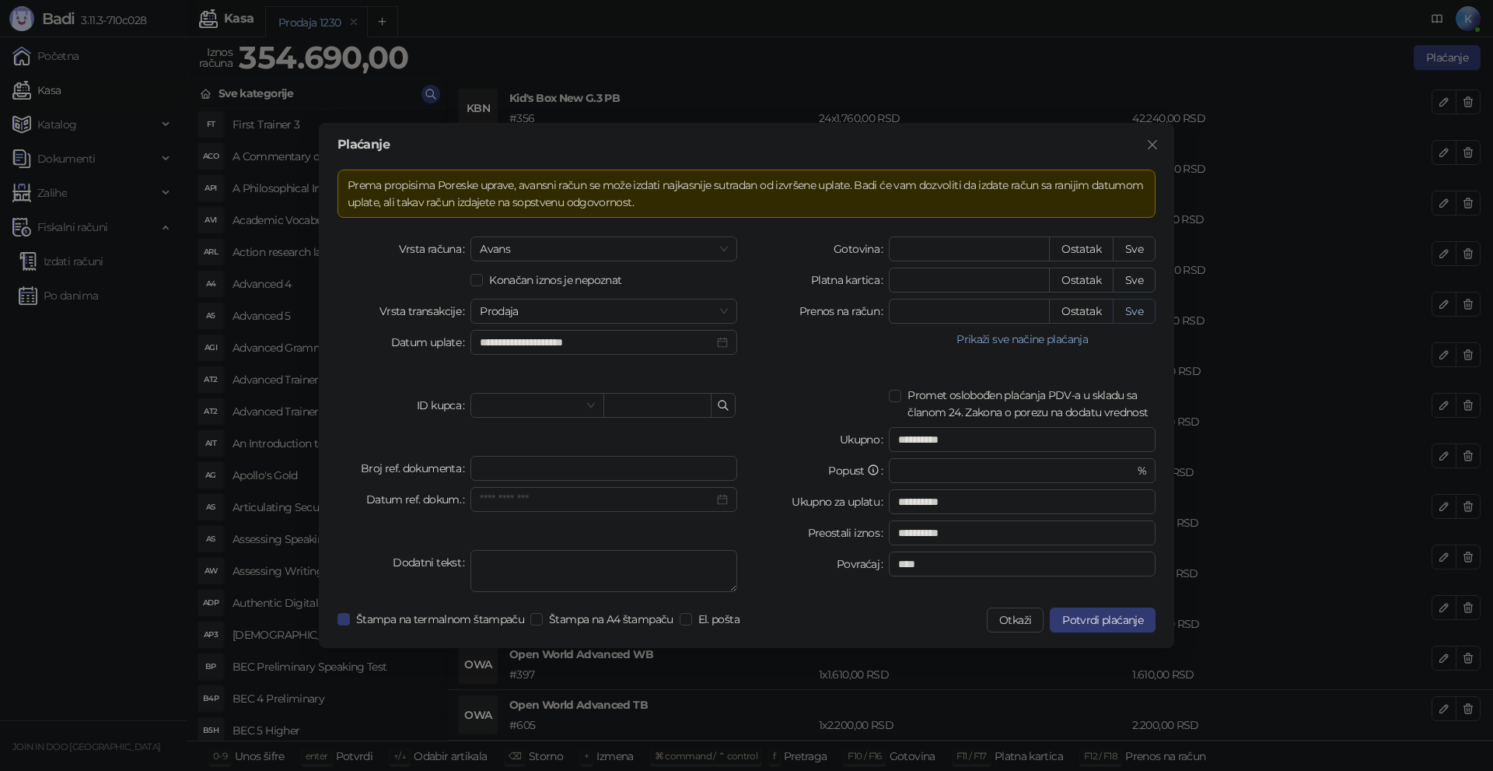
click at [1135, 308] on button "Sve" at bounding box center [1134, 311] width 43 height 25
type input "******"
type input "****"
click at [556, 623] on span "Štampa na A4 štampaču" at bounding box center [611, 618] width 137 height 17
click at [541, 406] on input "search" at bounding box center [530, 405] width 100 height 23
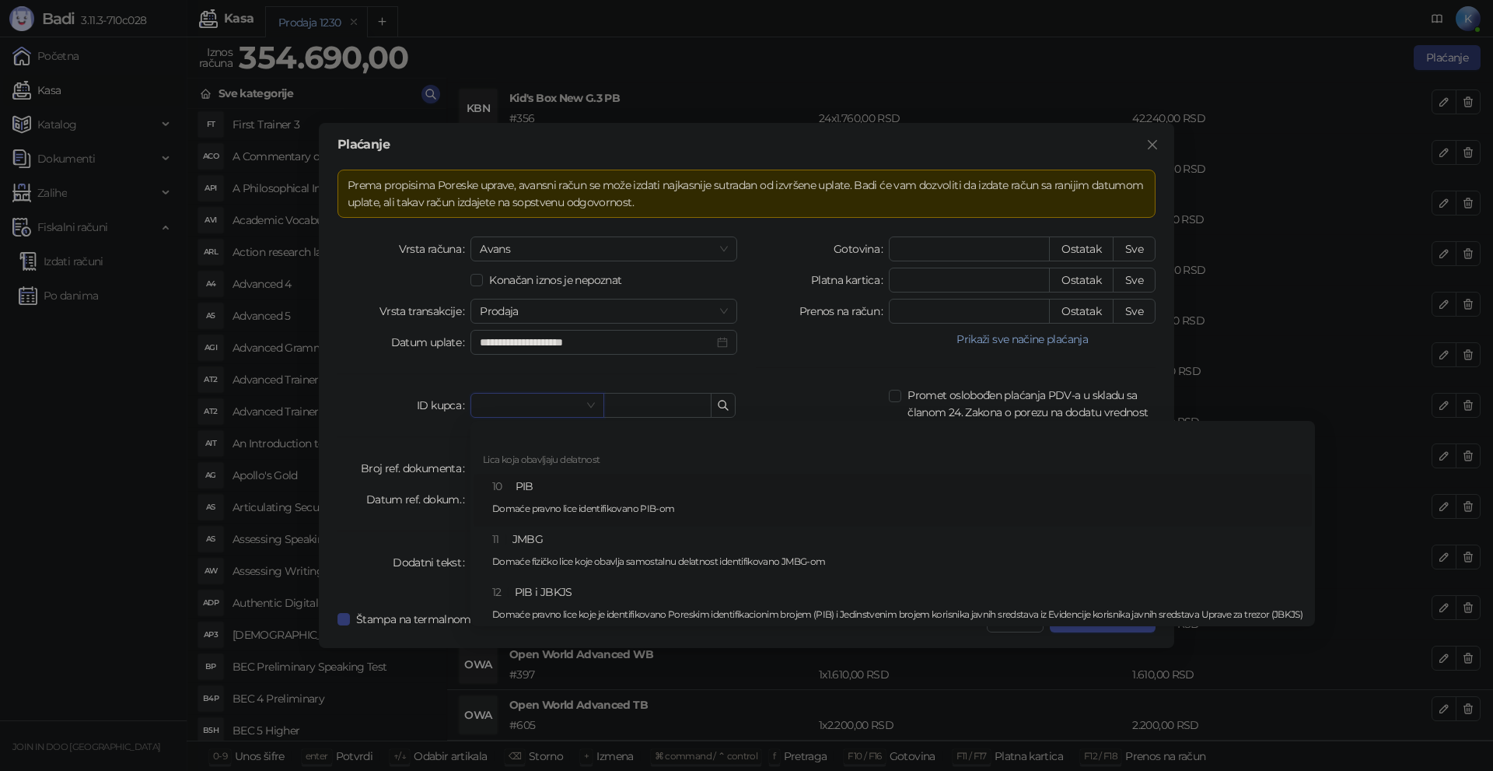
click at [523, 488] on div "10 PIB Domaće pravno lice identifikovano PIB-om" at bounding box center [897, 499] width 810 height 45
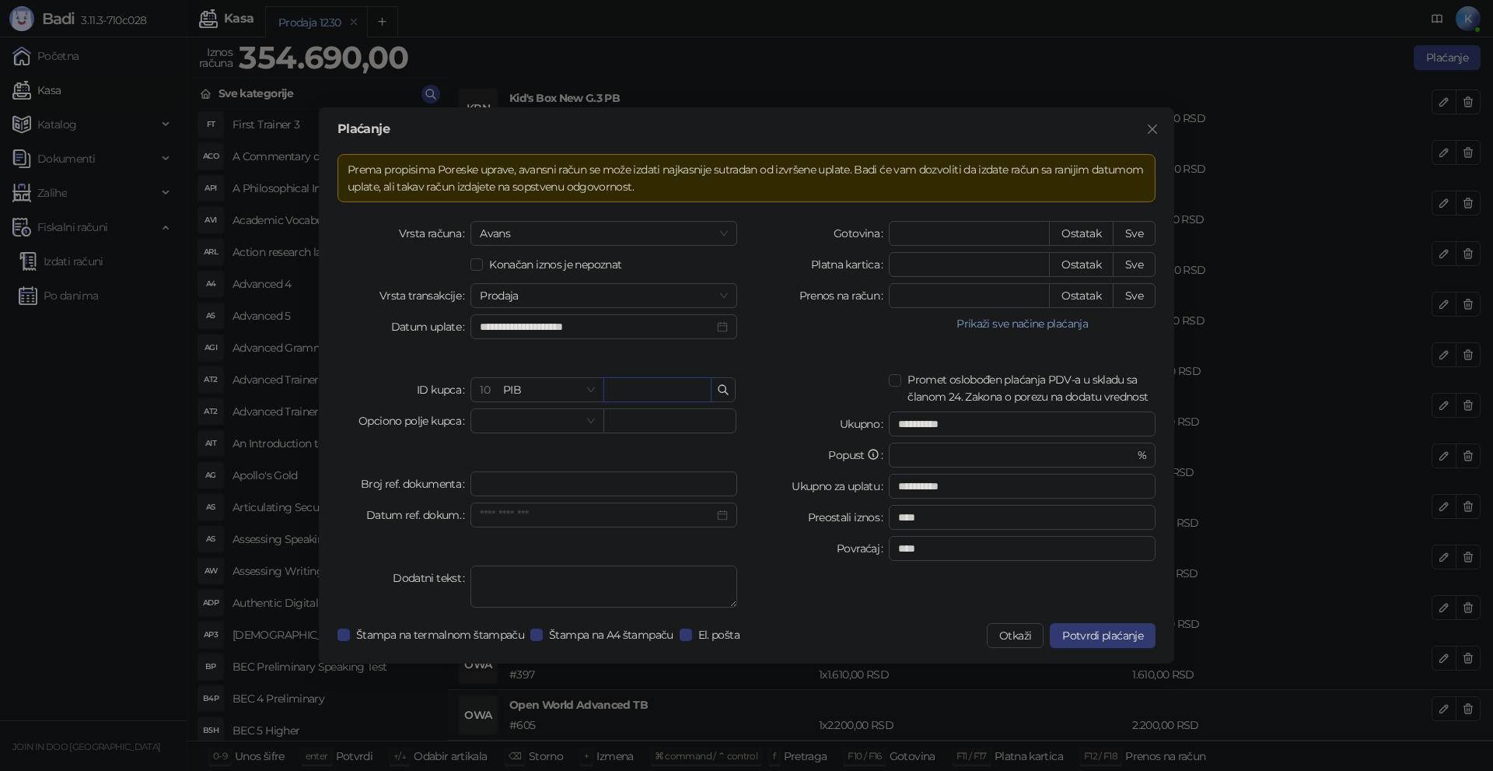
paste input "*********"
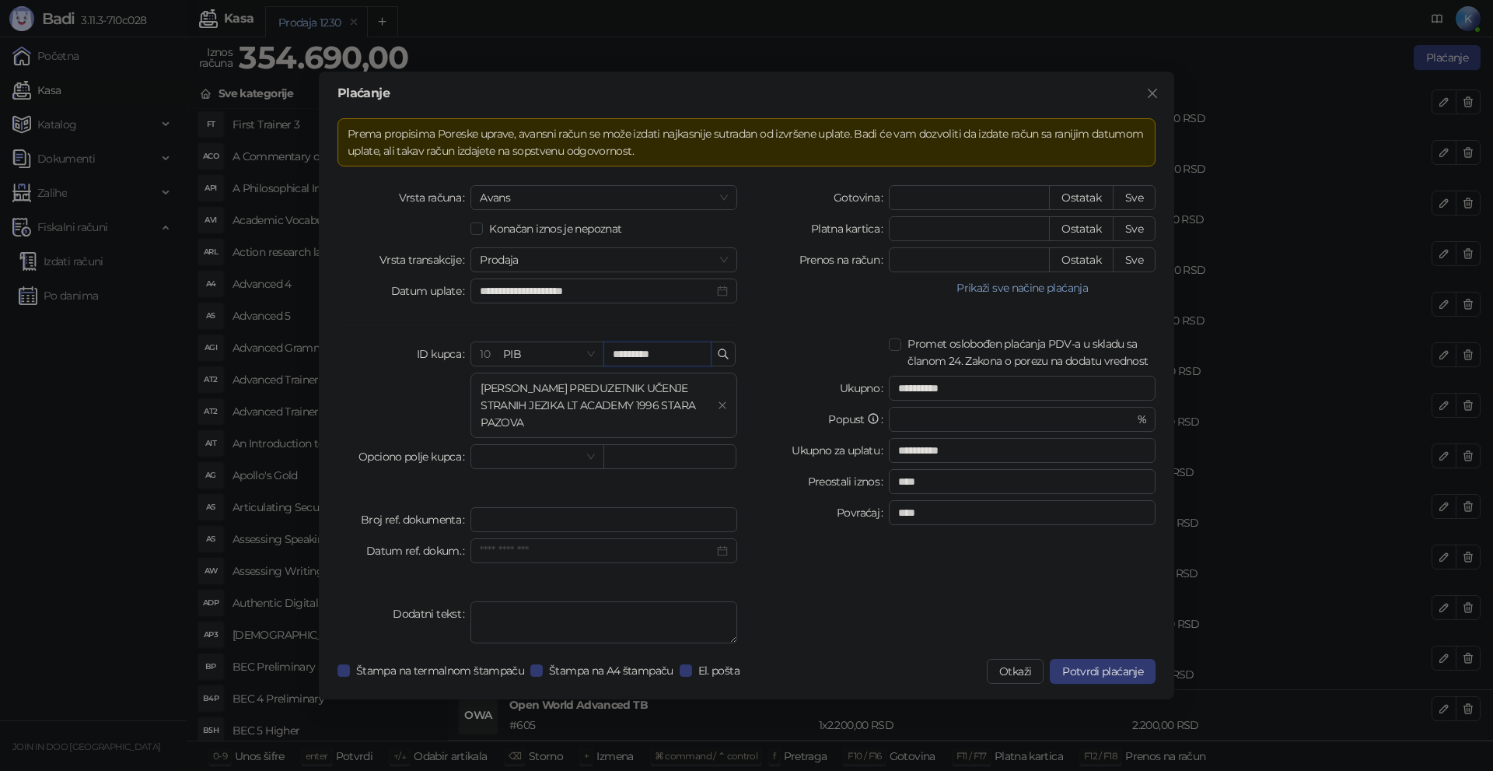
type input "*********"
click at [759, 392] on div "Ukupno" at bounding box center [822, 388] width 133 height 25
click at [1099, 666] on span "Potvrdi plaćanje" at bounding box center [1102, 671] width 81 height 14
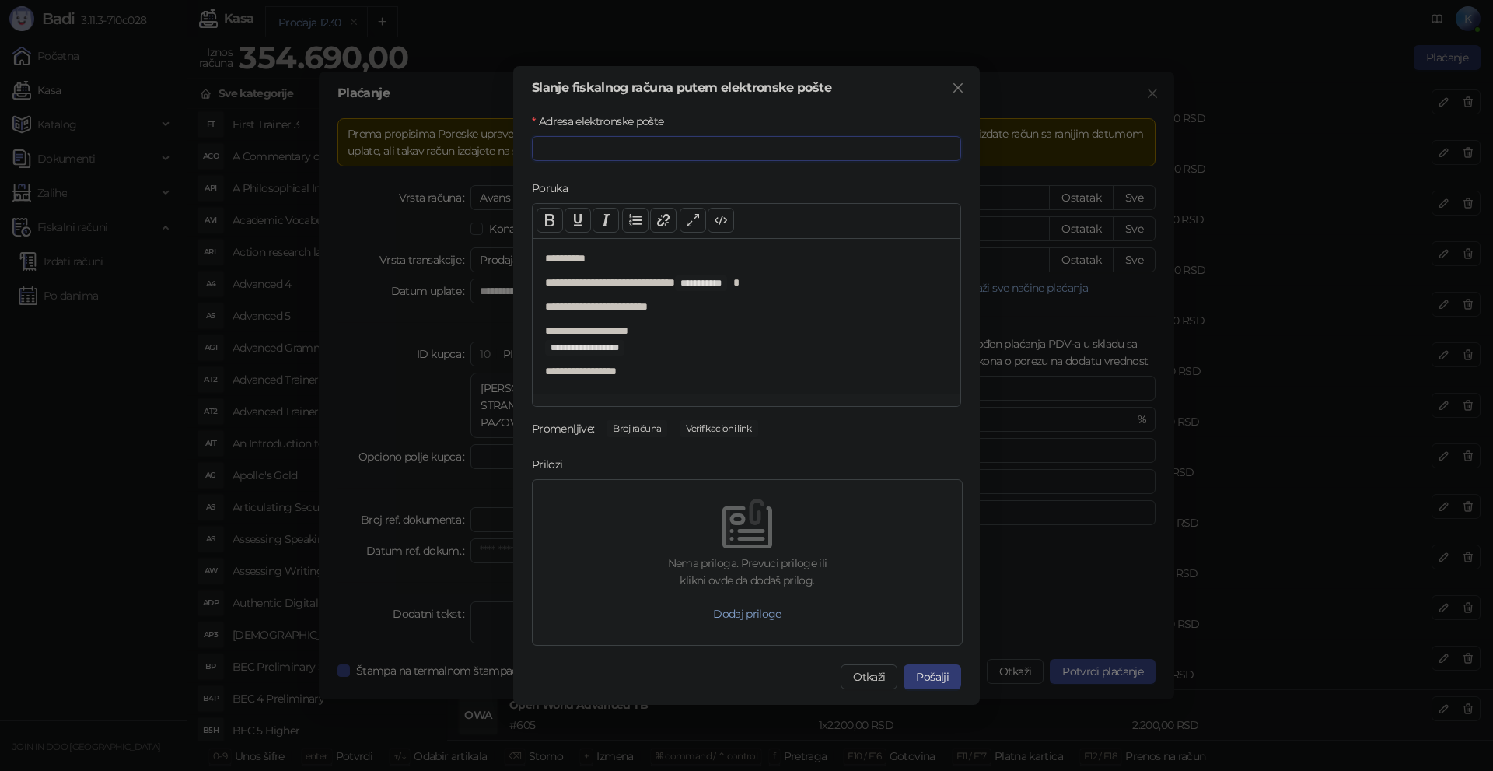
click at [625, 152] on input "Adresa elektronske pošte" at bounding box center [746, 148] width 429 height 25
paste input "**********"
type input "**********"
click at [928, 673] on button "Pošalji" at bounding box center [933, 676] width 58 height 25
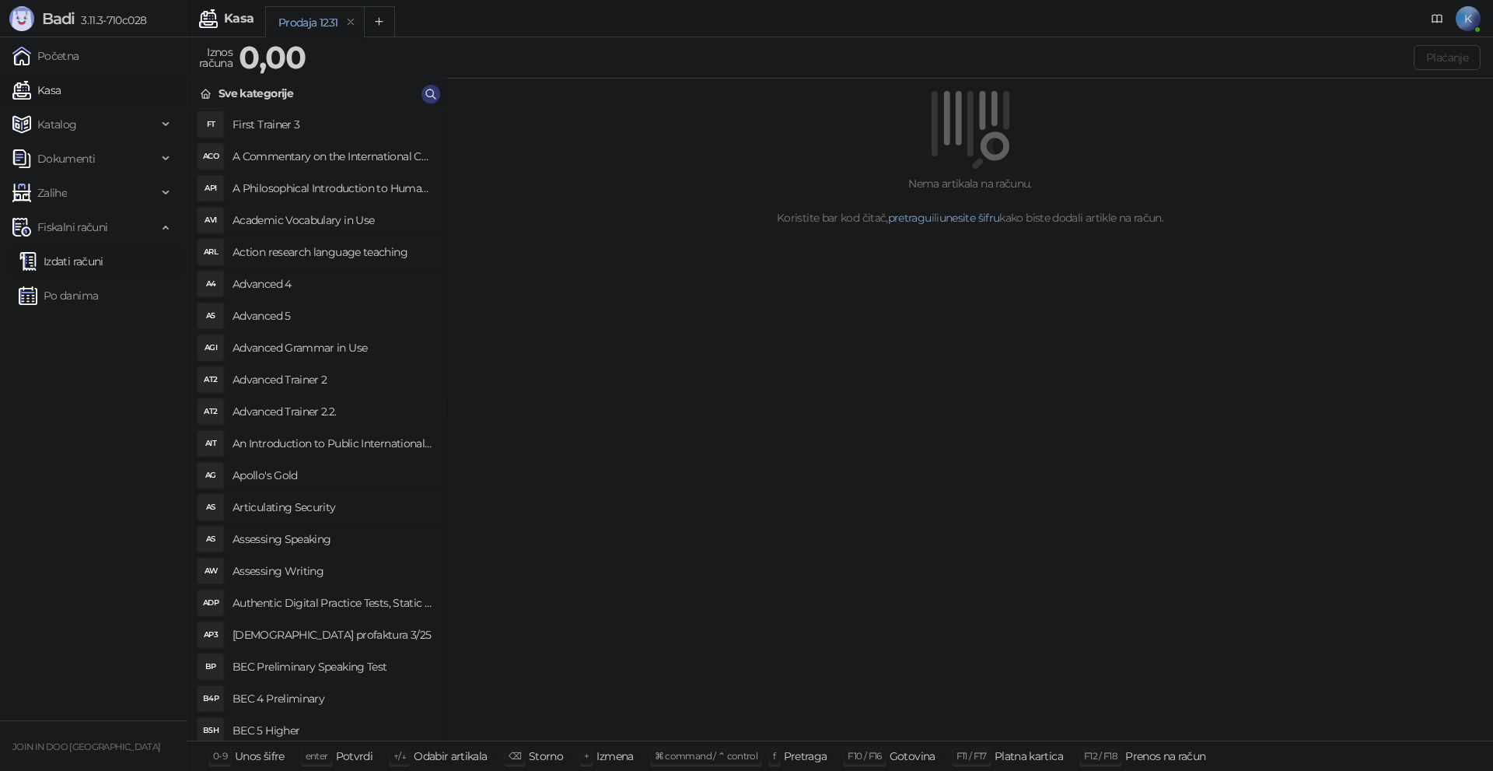
click at [86, 261] on link "Izdati računi" at bounding box center [61, 261] width 85 height 31
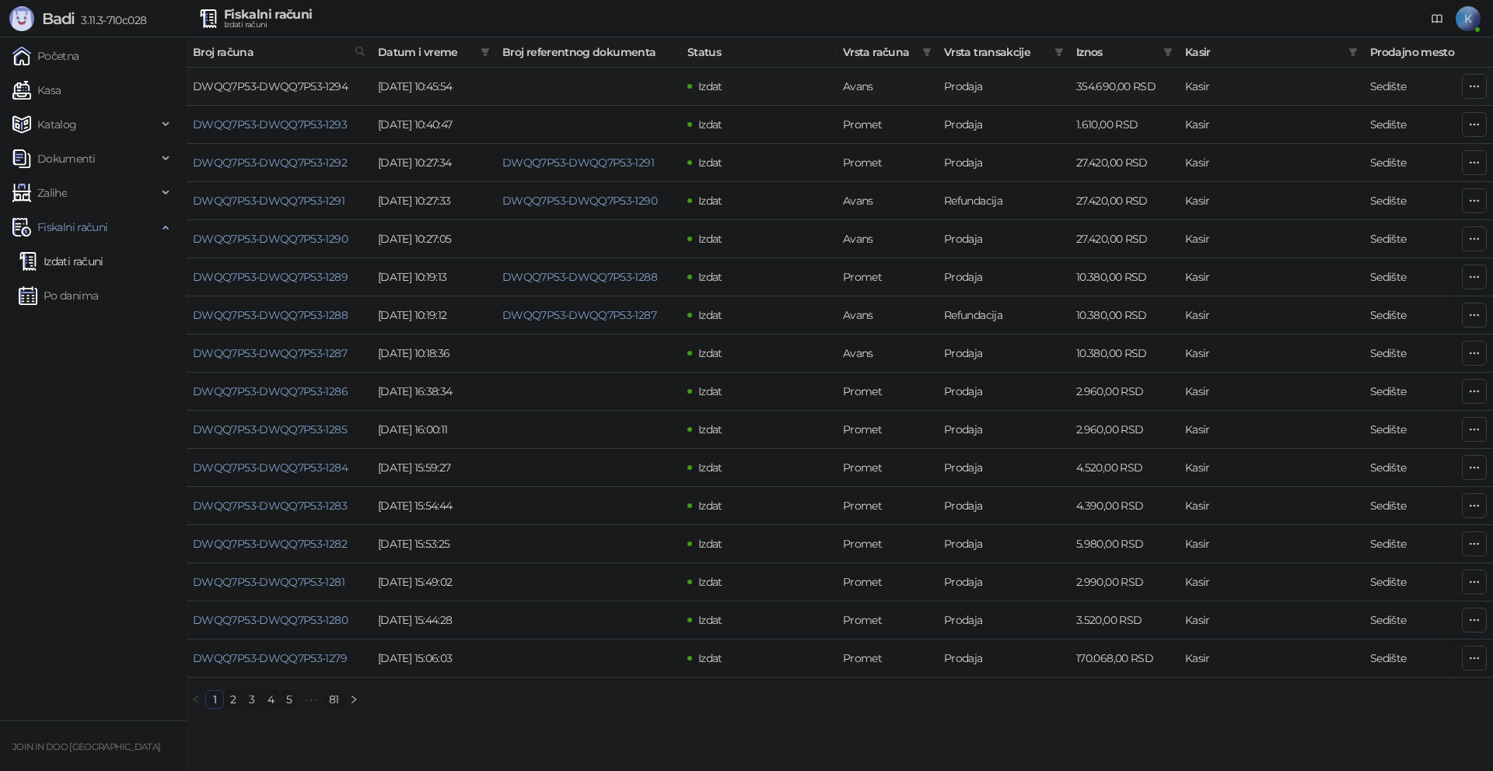
click at [303, 84] on link "DWQQ7P53-DWQQ7P53-1294" at bounding box center [270, 86] width 155 height 14
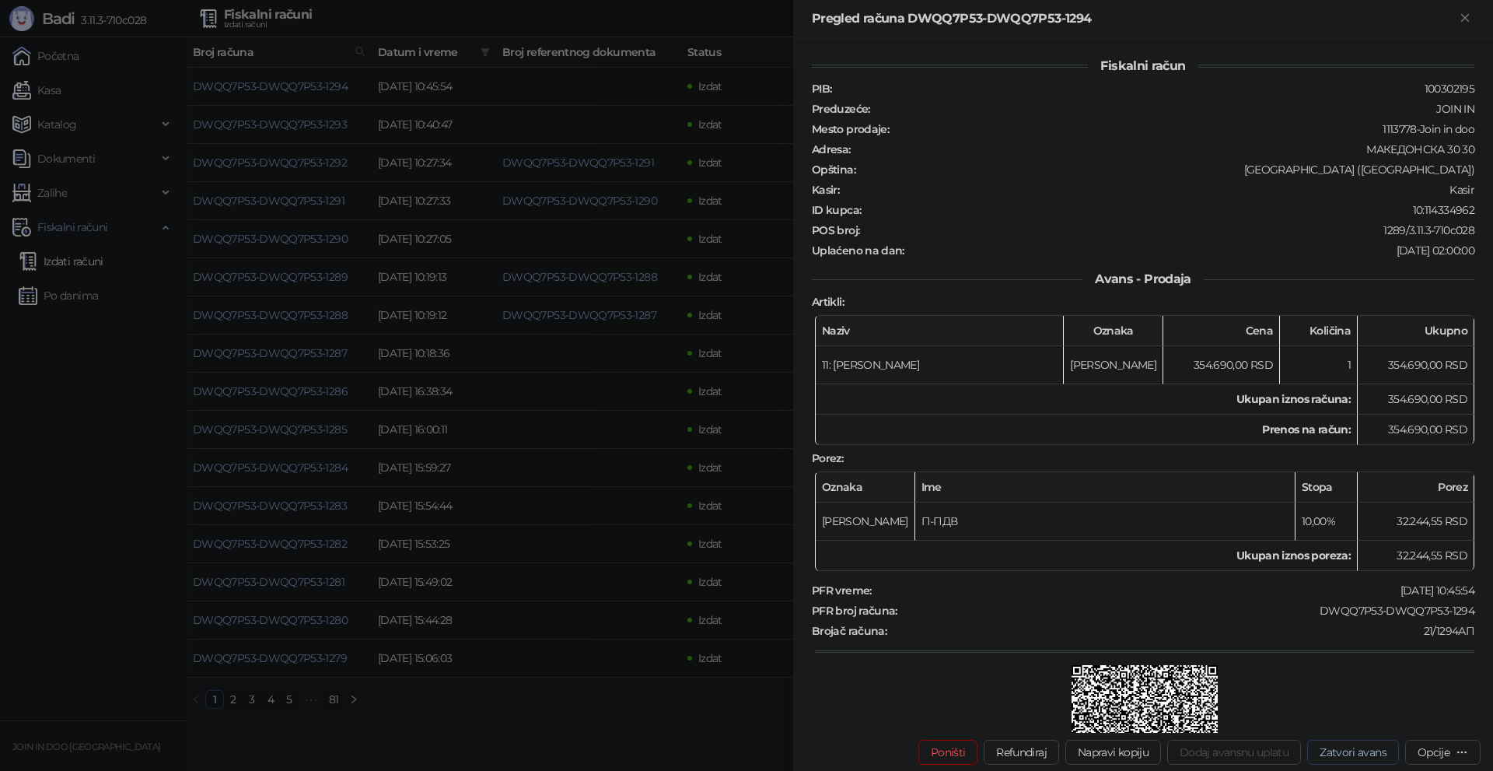
click at [1344, 752] on button "Zatvori avans" at bounding box center [1353, 752] width 92 height 25
type input "**********"
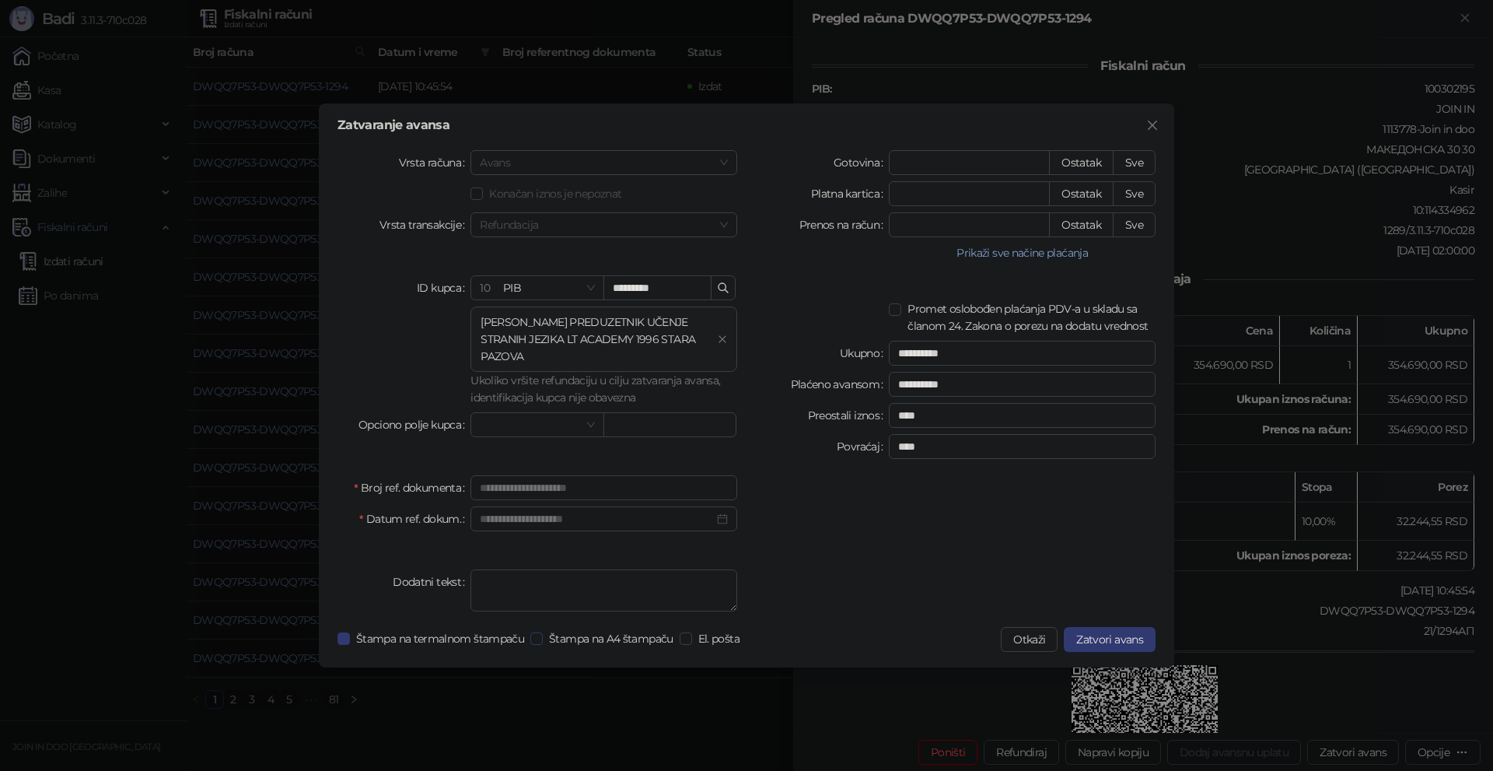
click at [624, 642] on span "Štampa na A4 štampaču" at bounding box center [611, 638] width 137 height 17
click at [707, 640] on span "El. pošta" at bounding box center [719, 638] width 54 height 17
click at [1119, 634] on span "Zatvori avans" at bounding box center [1109, 639] width 67 height 14
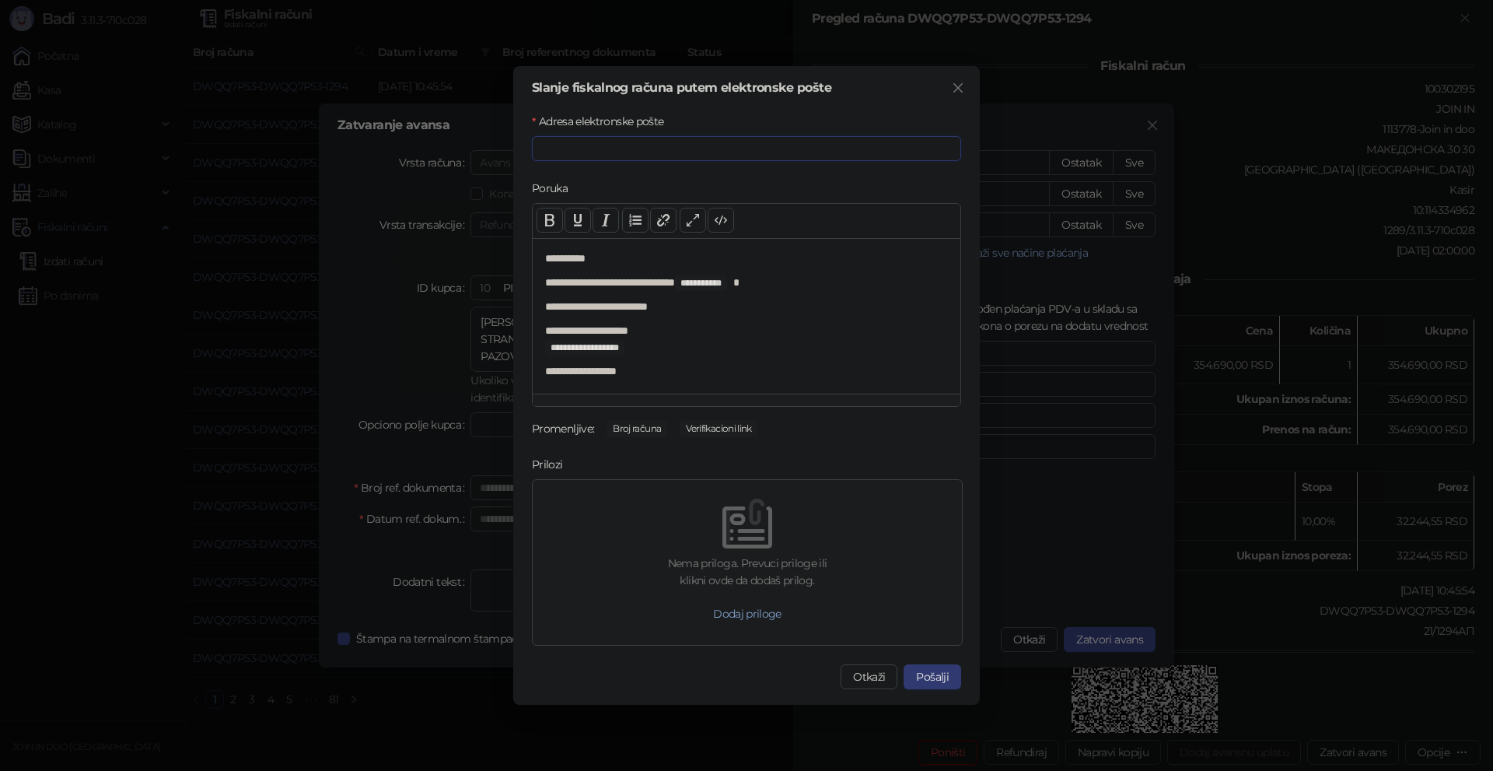
click at [579, 150] on input "Adresa elektronske pošte" at bounding box center [746, 148] width 429 height 25
paste input "**********"
type input "**********"
click at [919, 672] on button "Pošalji" at bounding box center [933, 676] width 58 height 25
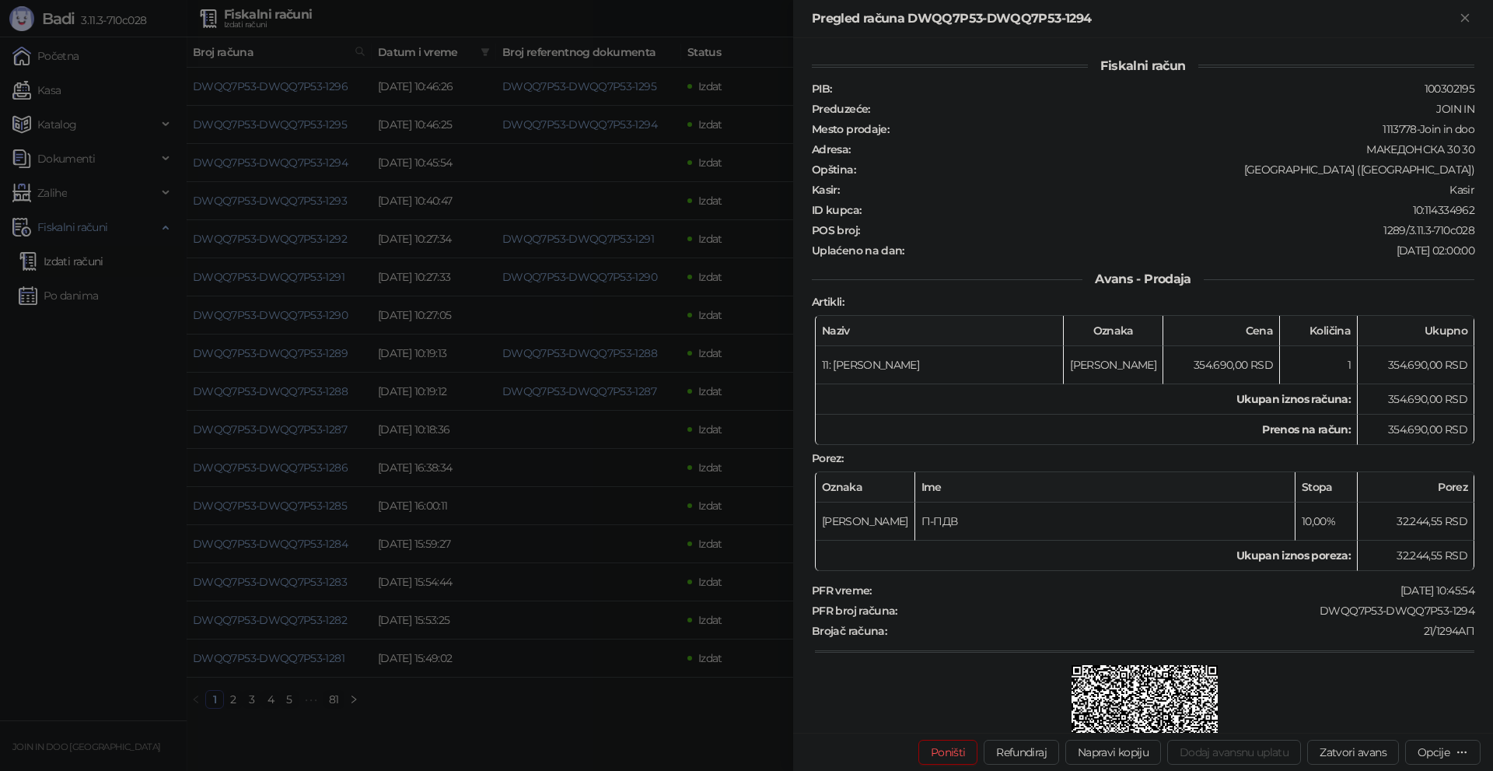
click at [115, 418] on div at bounding box center [746, 385] width 1493 height 771
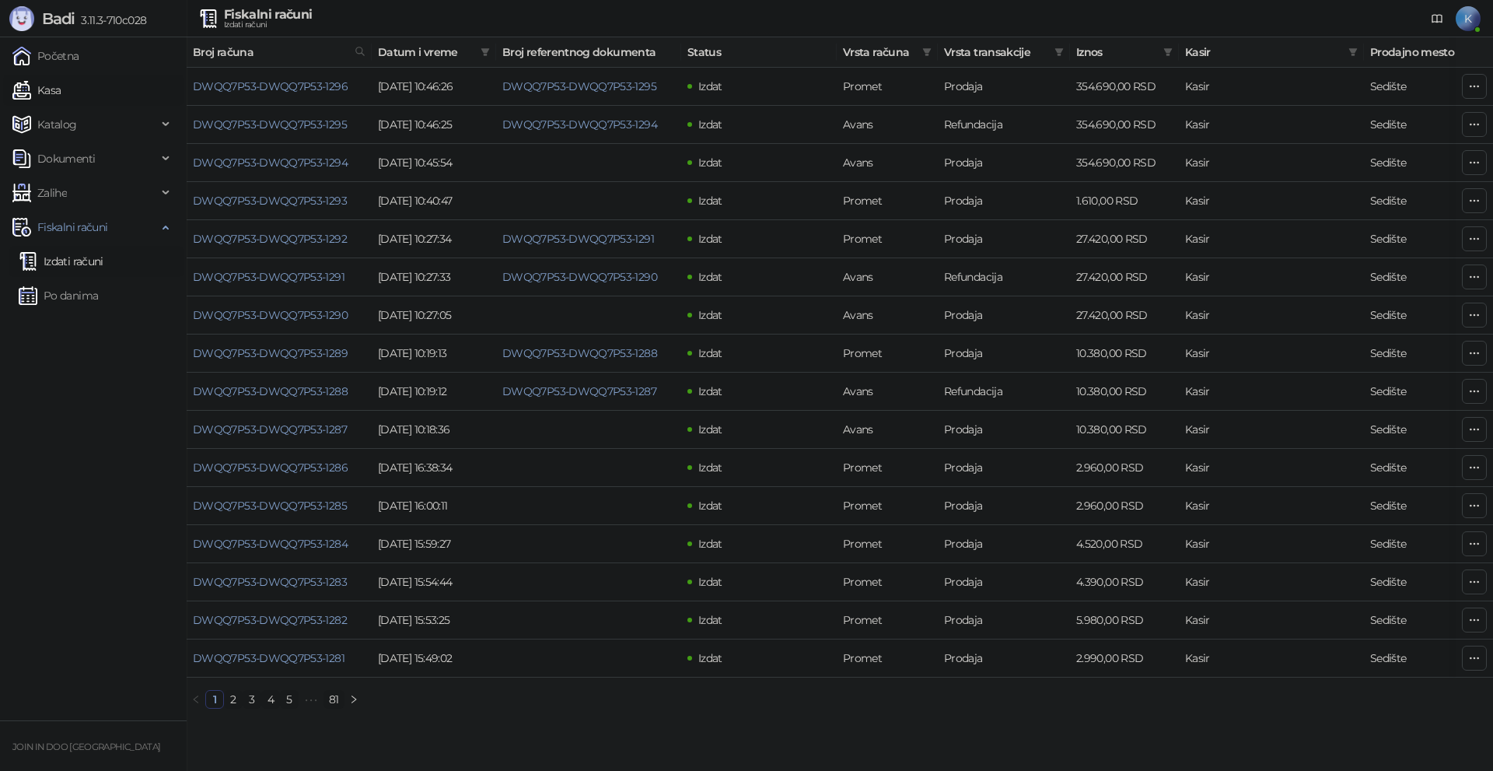
click at [52, 94] on link "Kasa" at bounding box center [36, 90] width 48 height 31
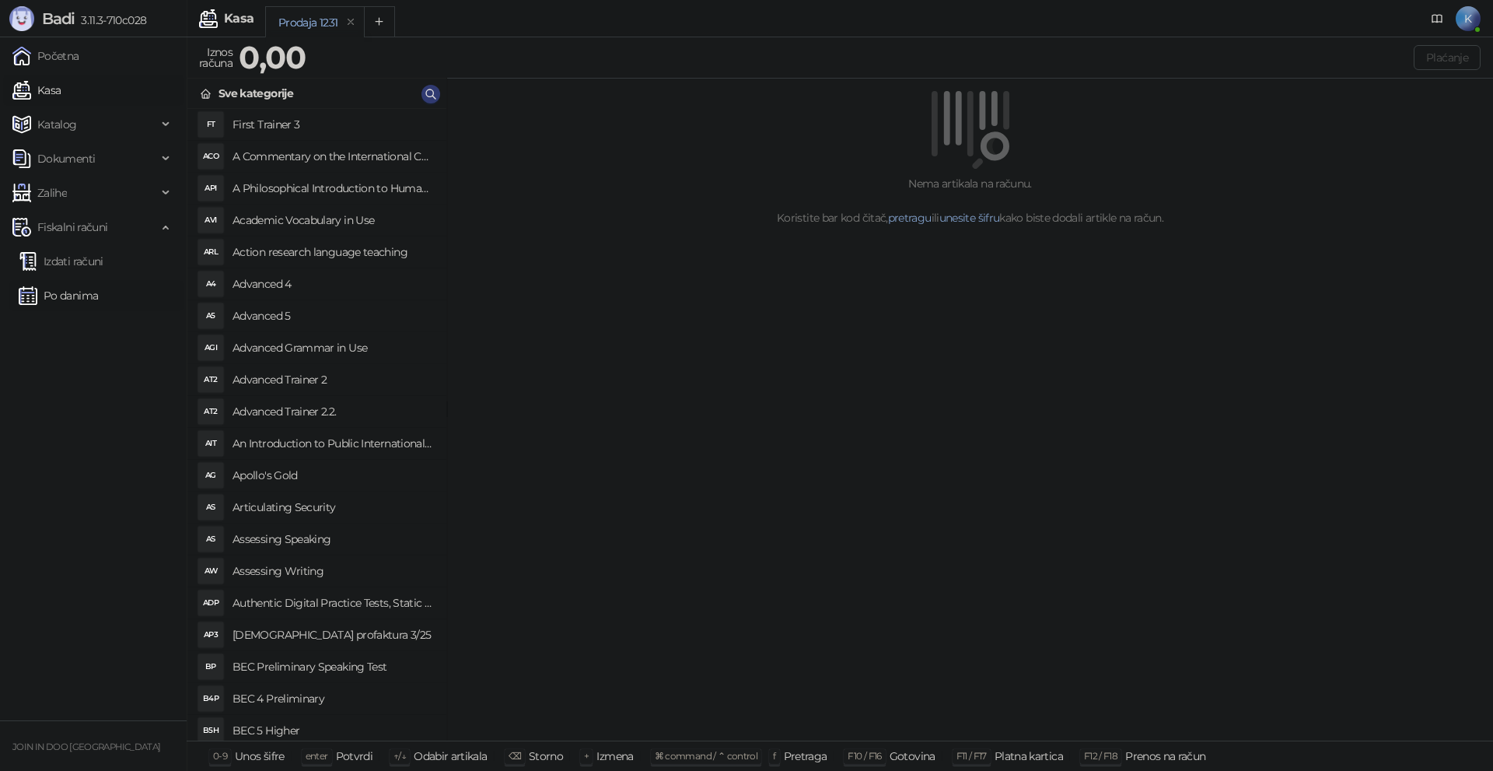
click at [86, 294] on link "Po danima" at bounding box center [58, 295] width 79 height 31
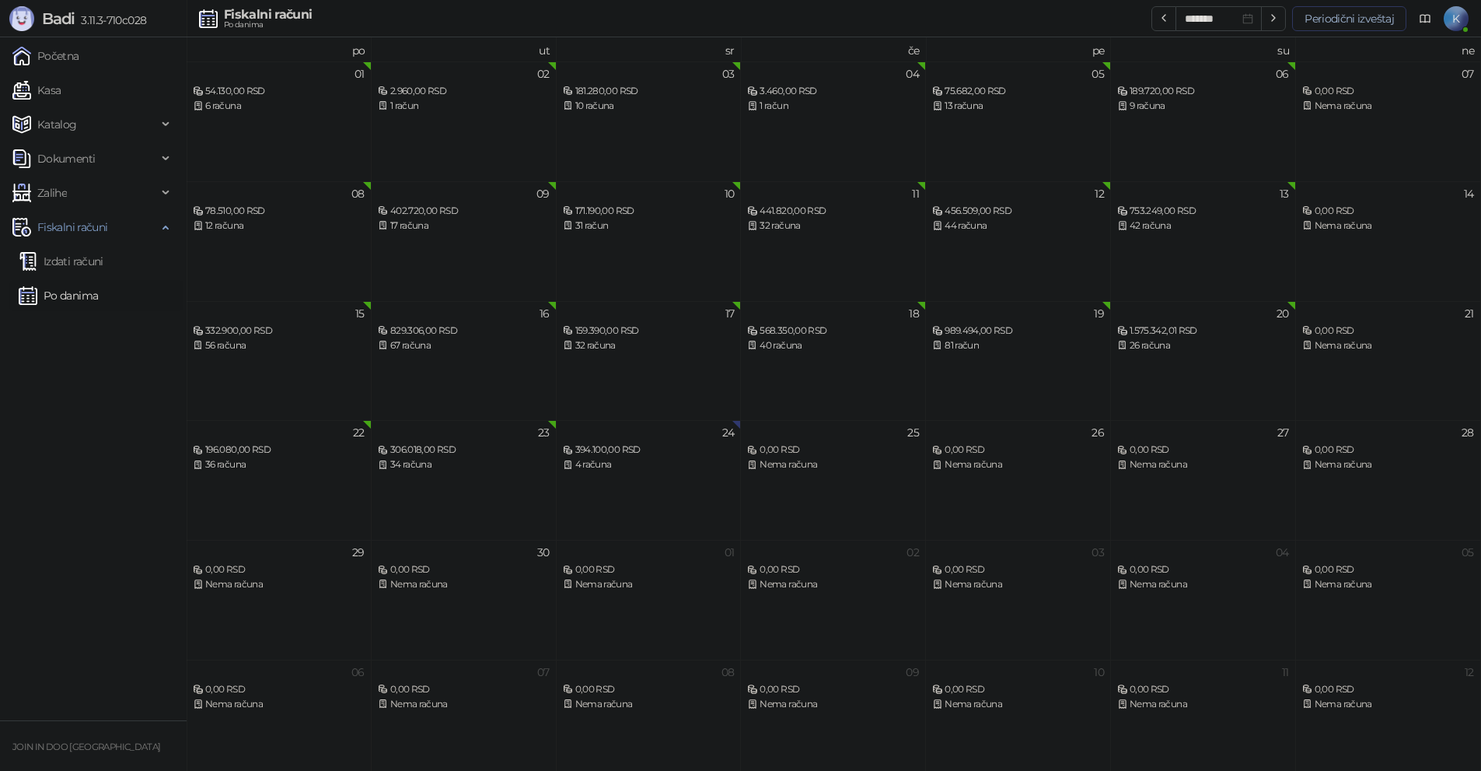
click at [1372, 22] on button "Periodični izveštaj" at bounding box center [1350, 18] width 114 height 25
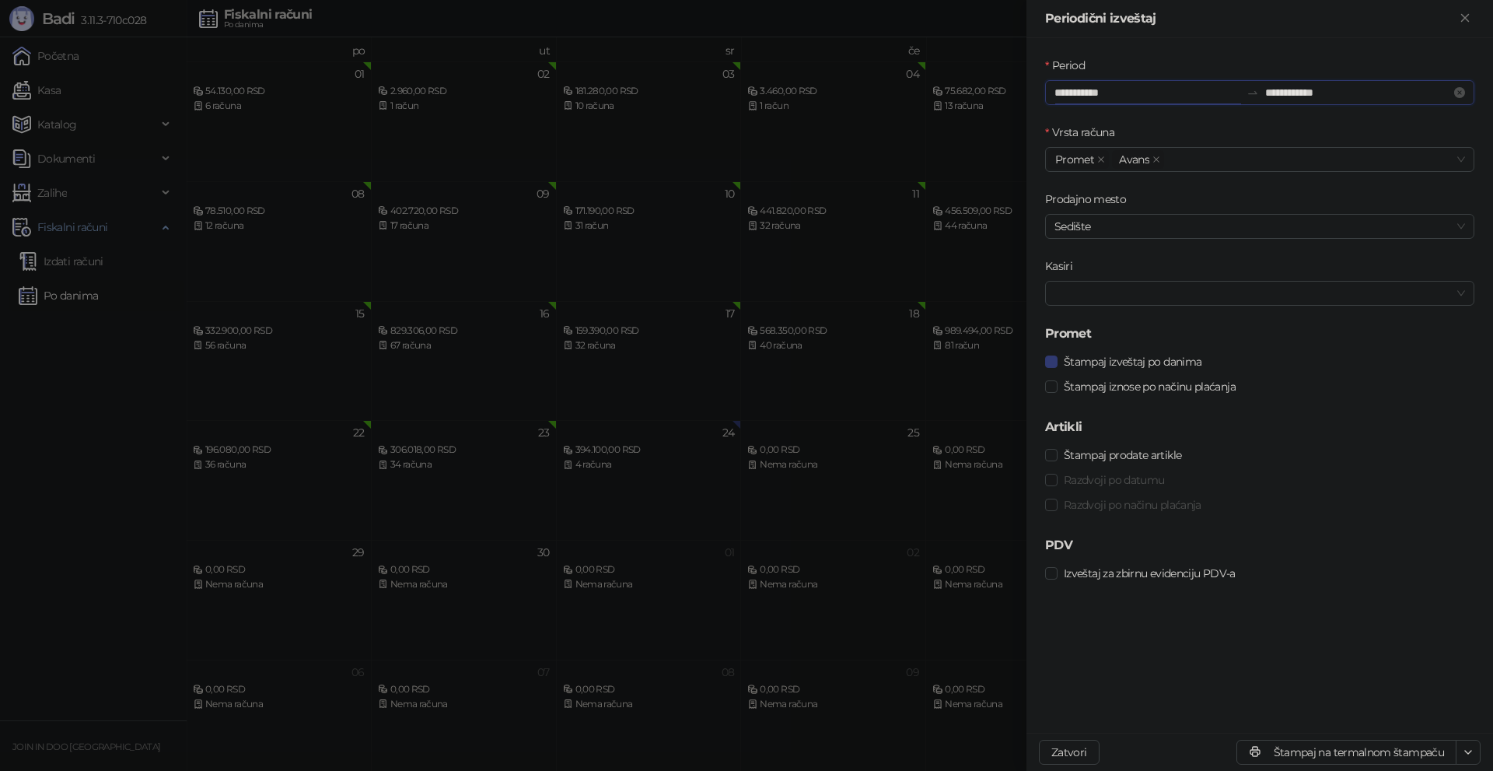
click at [1107, 90] on input "**********" at bounding box center [1148, 92] width 186 height 17
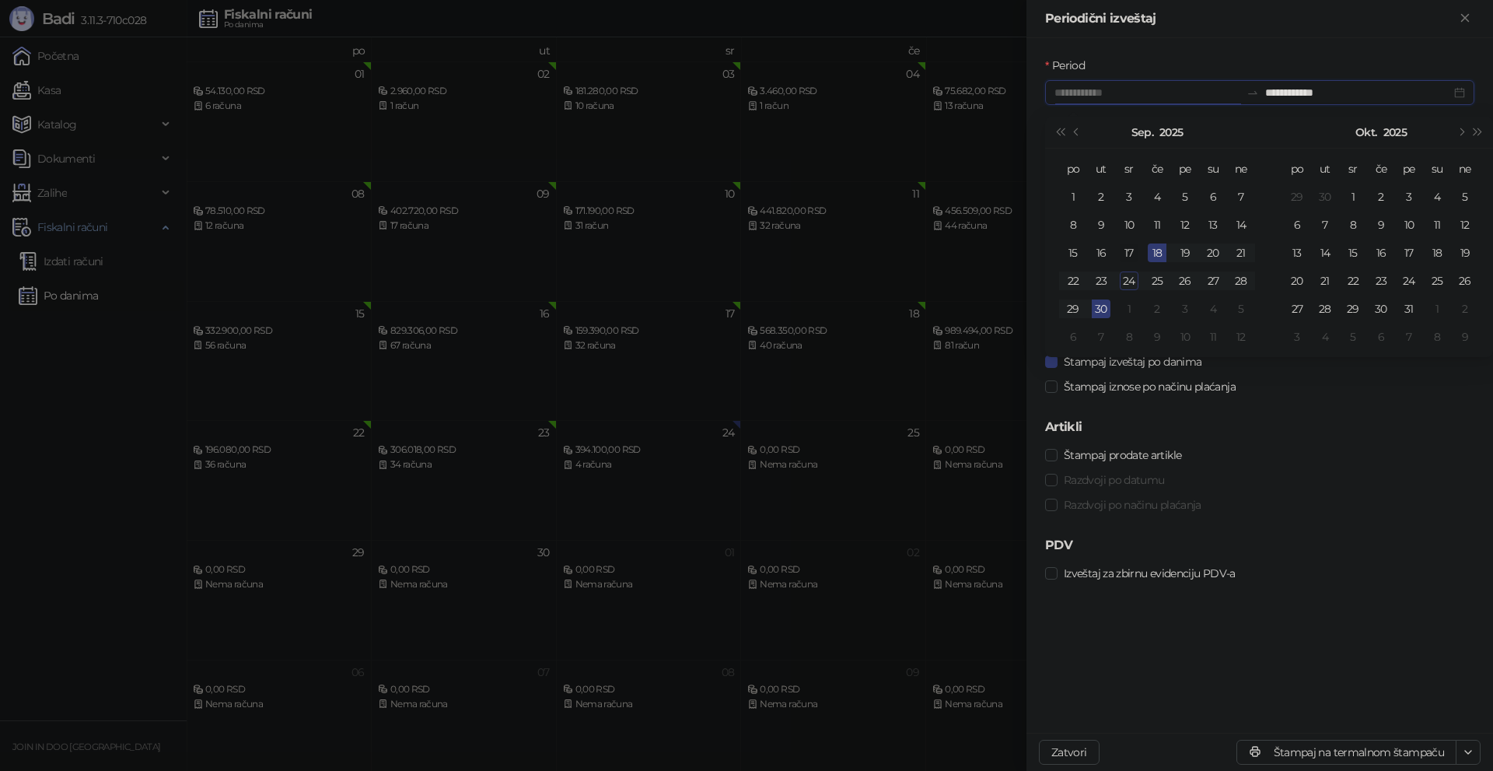
type input "**********"
click at [1130, 253] on div "17" at bounding box center [1129, 252] width 19 height 19
type input "**********"
click at [1106, 278] on div "23" at bounding box center [1101, 280] width 19 height 19
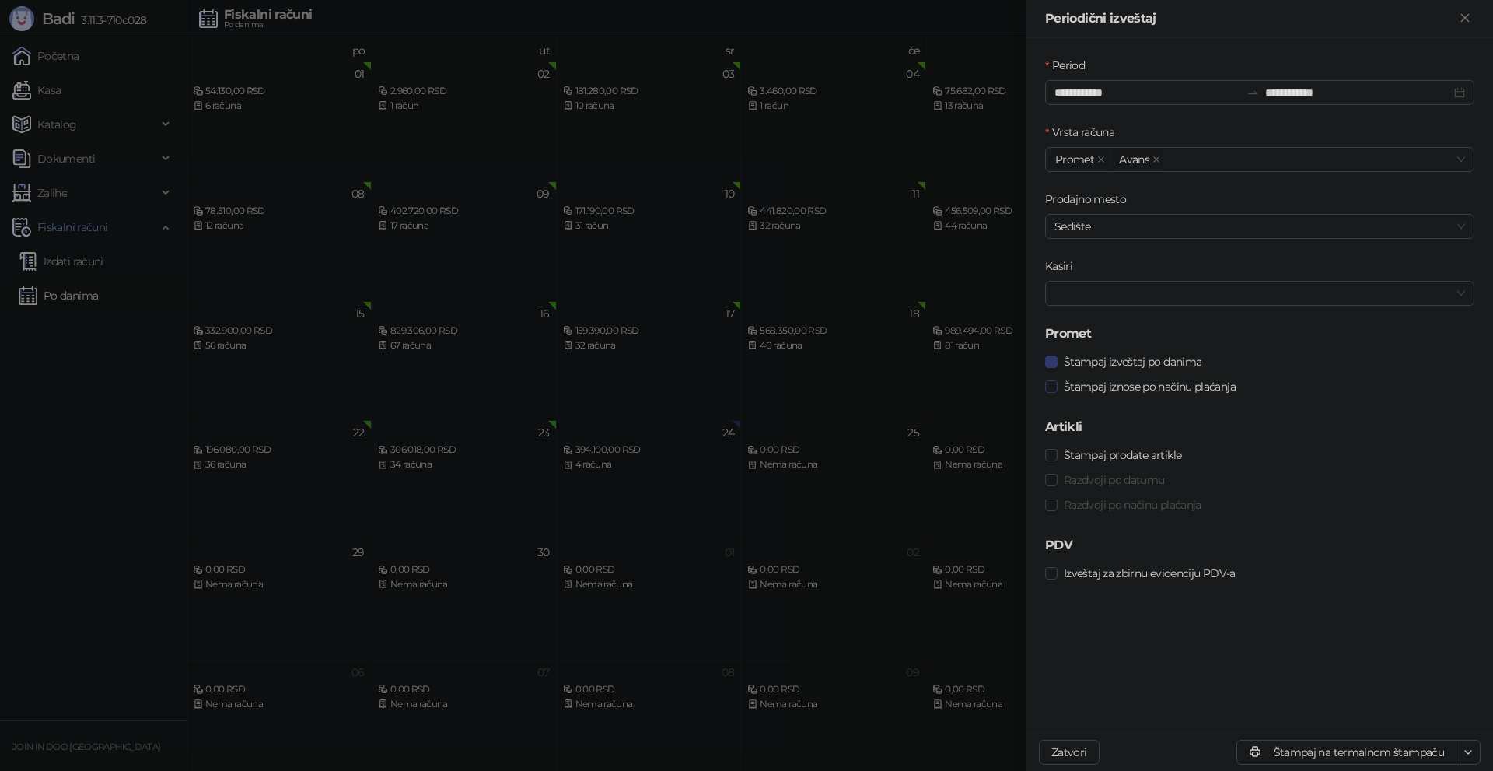
click at [1101, 382] on span "Štampaj iznose po načinu plaćanja" at bounding box center [1150, 386] width 184 height 17
click at [1103, 362] on span "Štampaj izveštaj po danima" at bounding box center [1133, 361] width 150 height 17
click at [1302, 743] on button "Štampaj na termalnom štampaču" at bounding box center [1347, 752] width 220 height 25
drag, startPoint x: 77, startPoint y: 518, endPoint x: 75, endPoint y: 499, distance: 18.7
click at [77, 516] on div at bounding box center [746, 385] width 1493 height 771
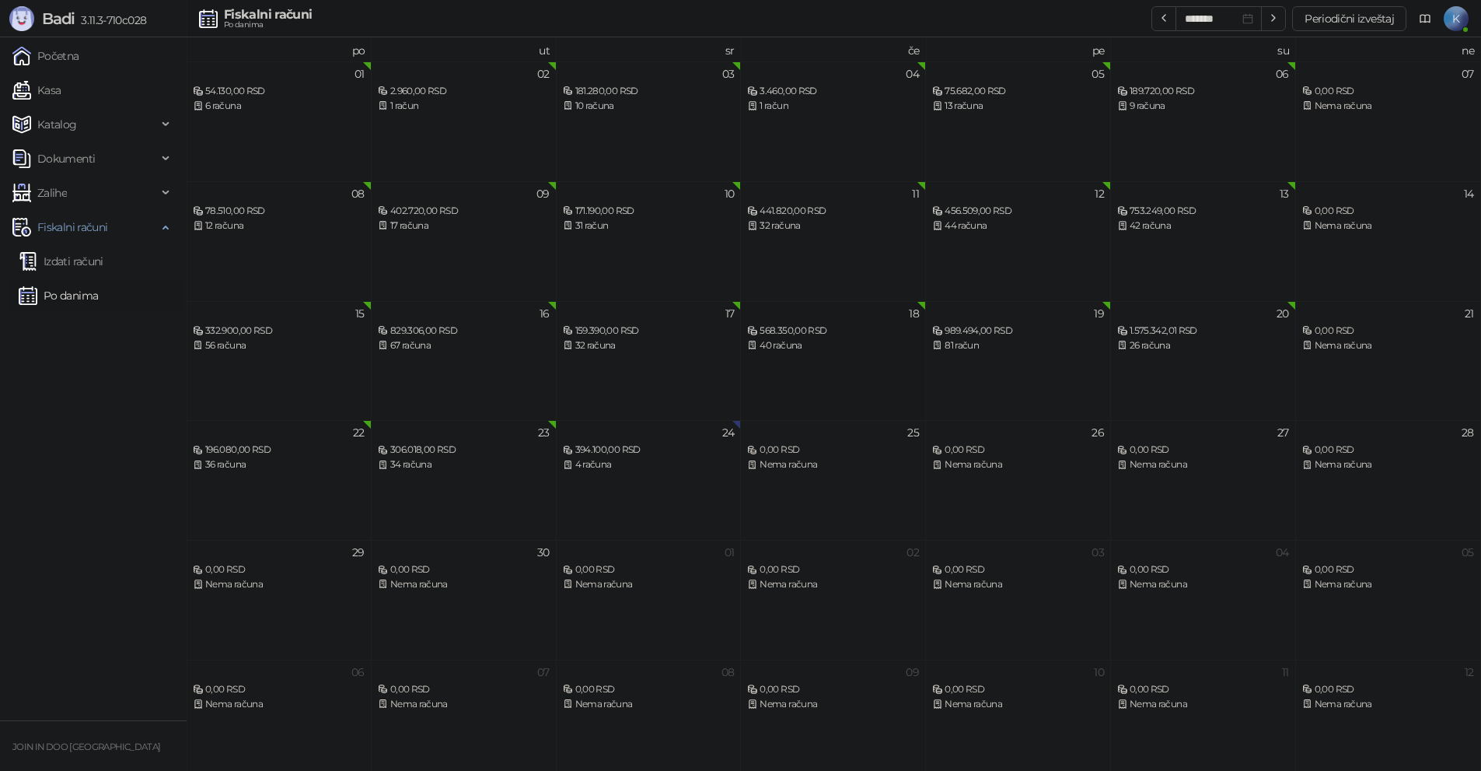
click at [776, 329] on div "568.350,00 RSD" at bounding box center [833, 331] width 172 height 15
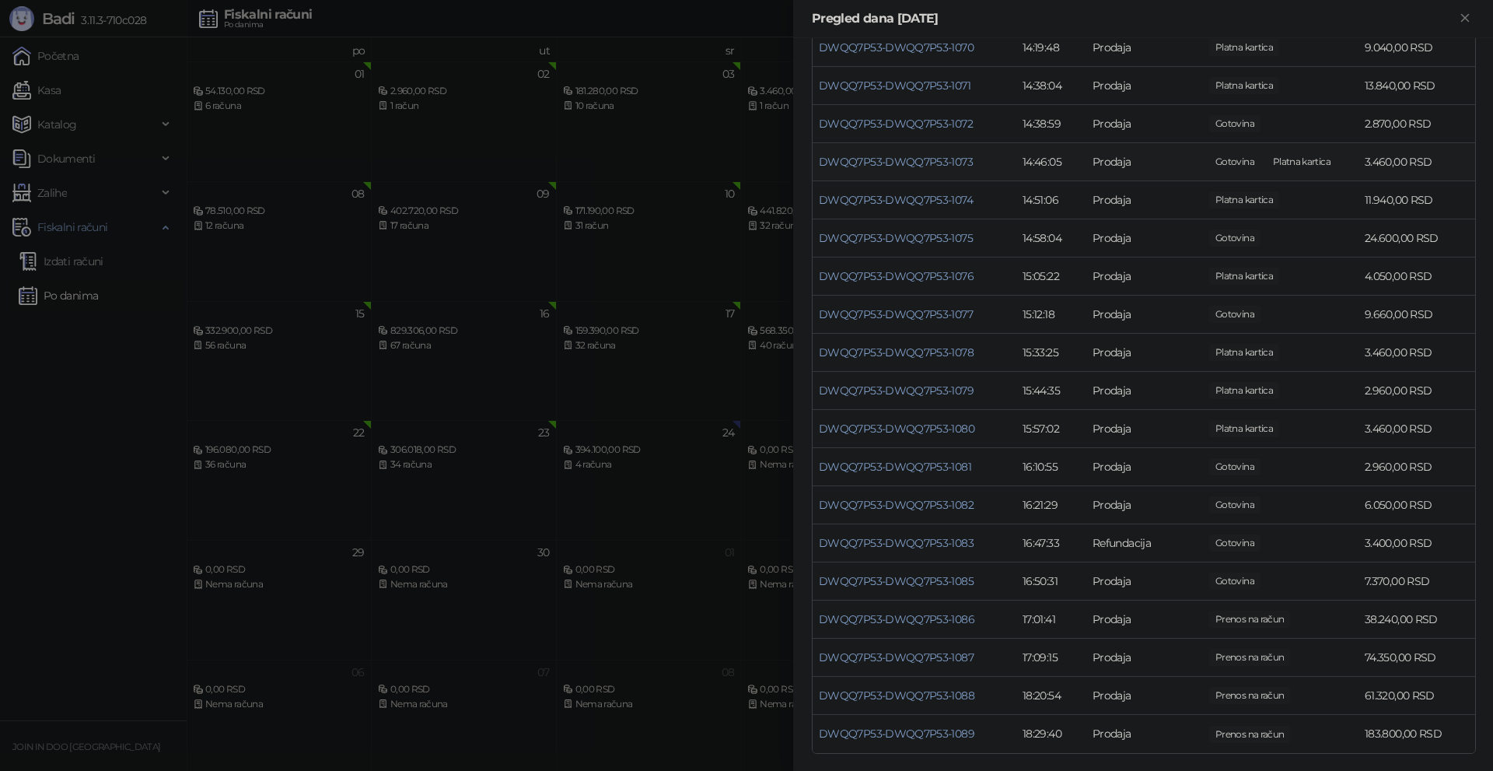
scroll to position [1066, 0]
click at [678, 730] on div at bounding box center [746, 385] width 1493 height 771
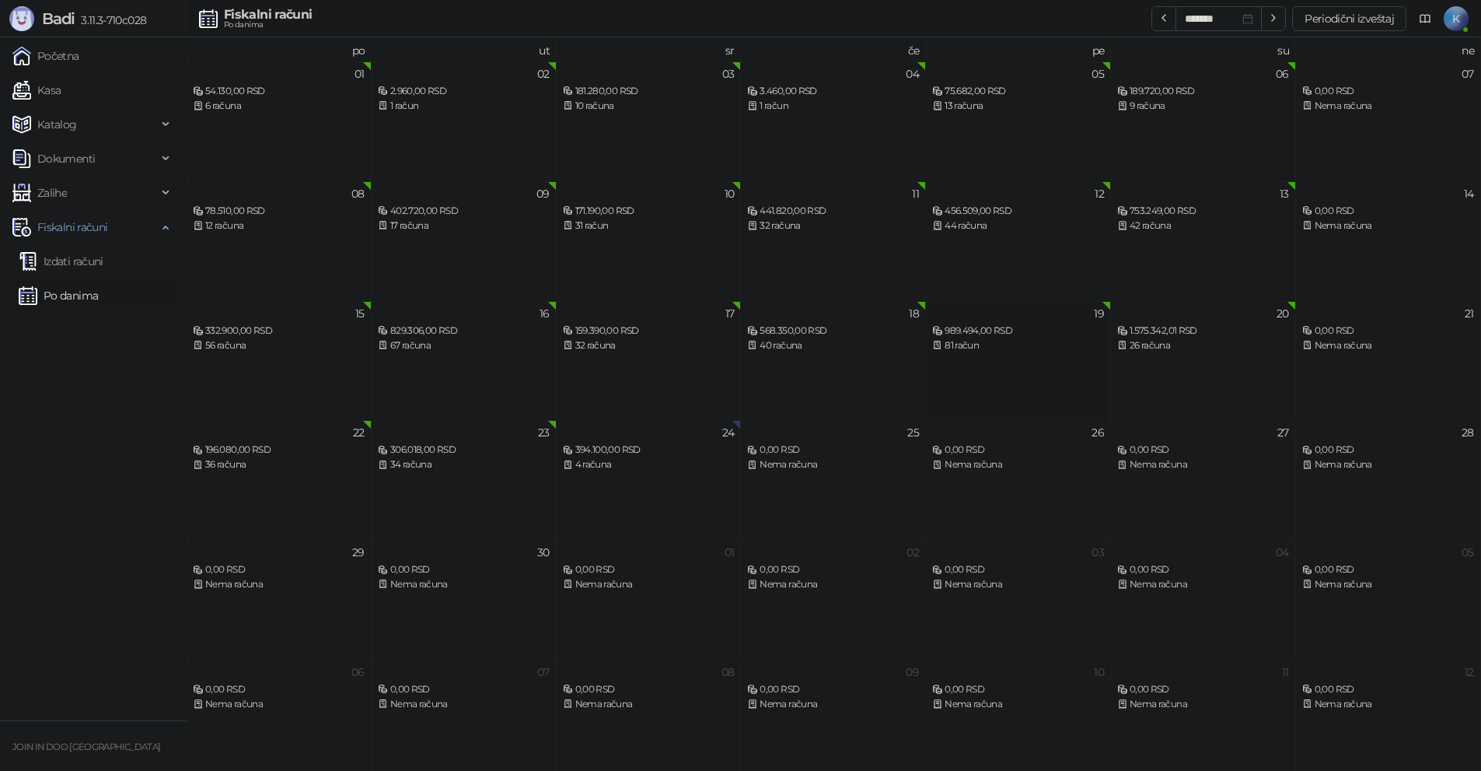
click at [983, 335] on div "989.494,00 RSD" at bounding box center [1018, 331] width 172 height 15
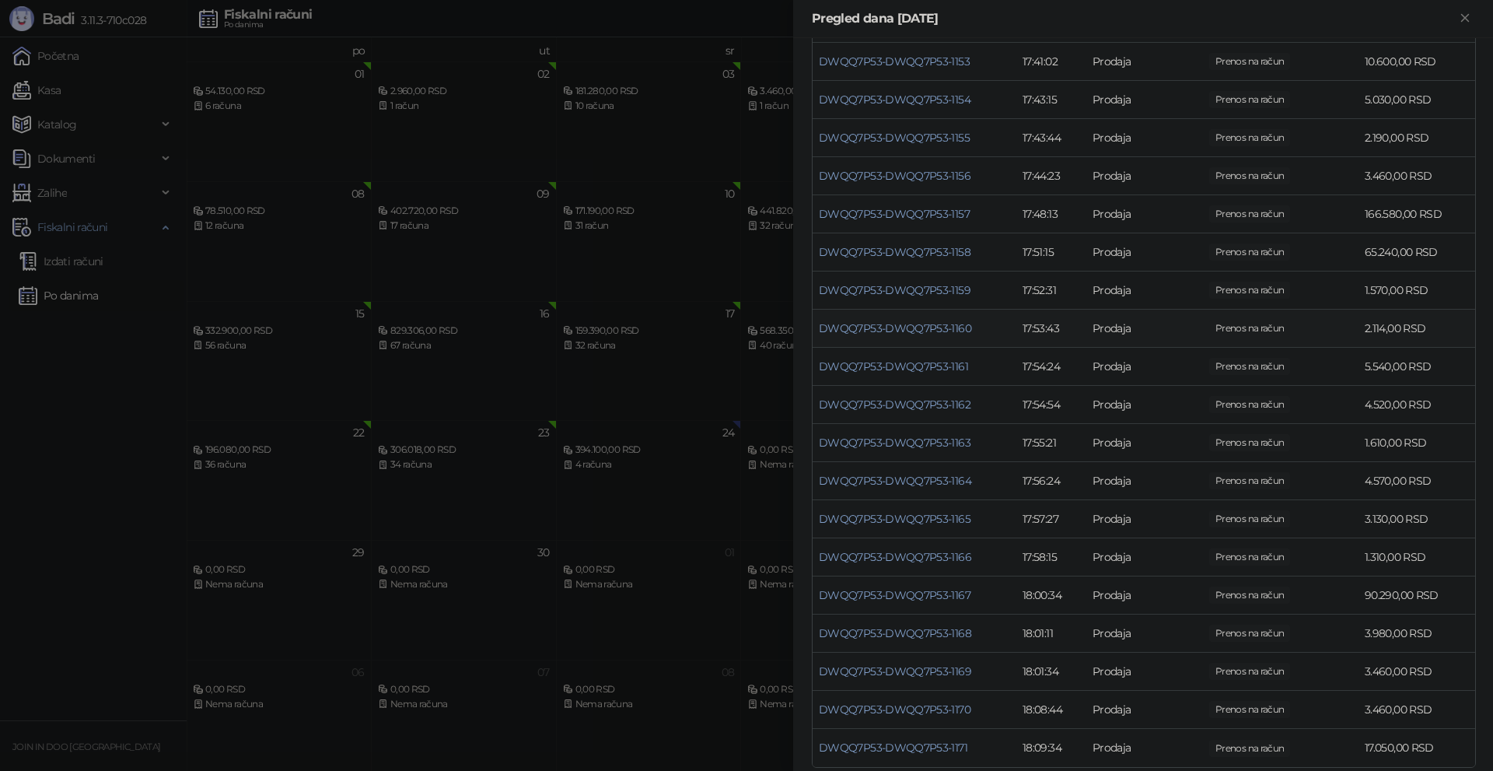
scroll to position [2629, 0]
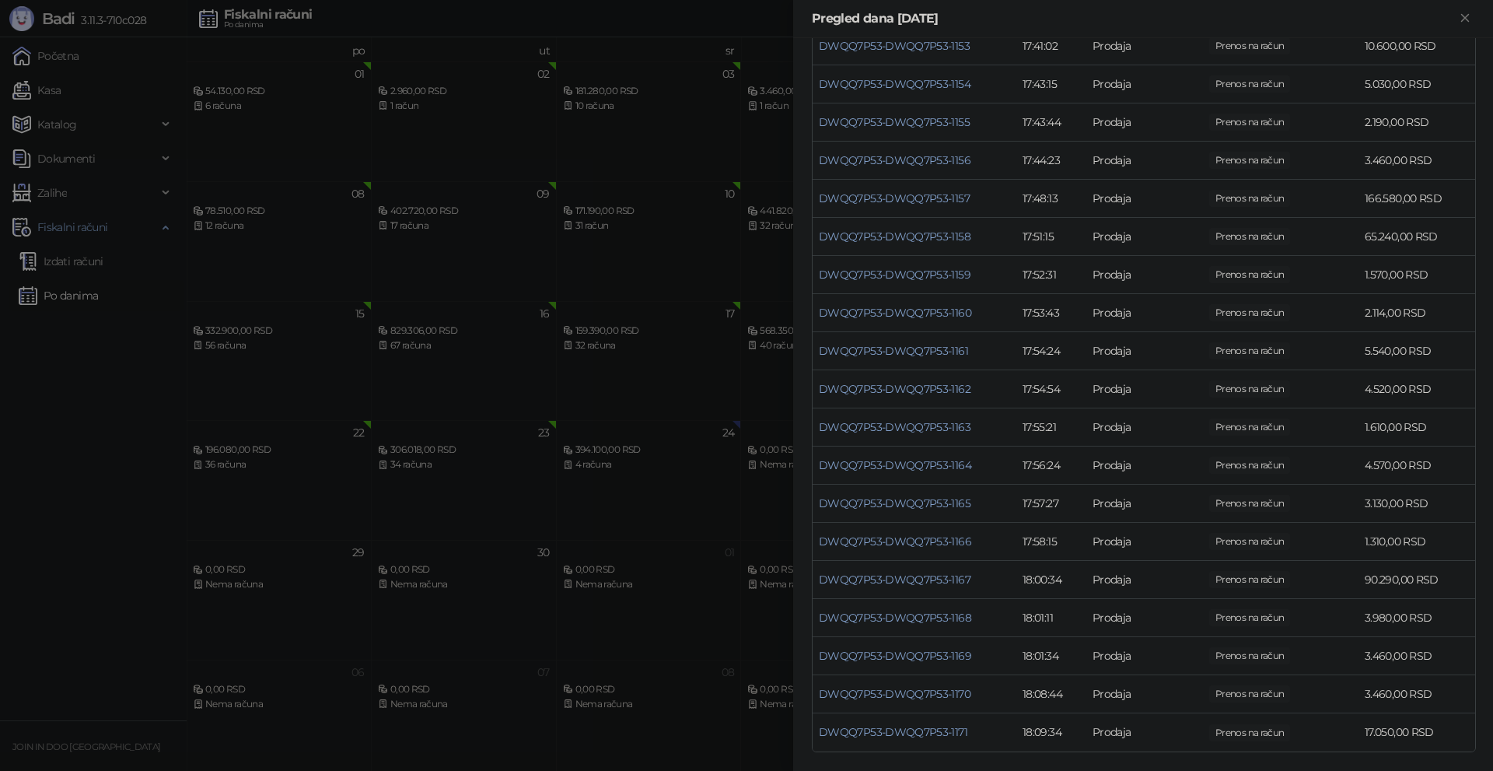
click at [656, 757] on div at bounding box center [746, 385] width 1493 height 771
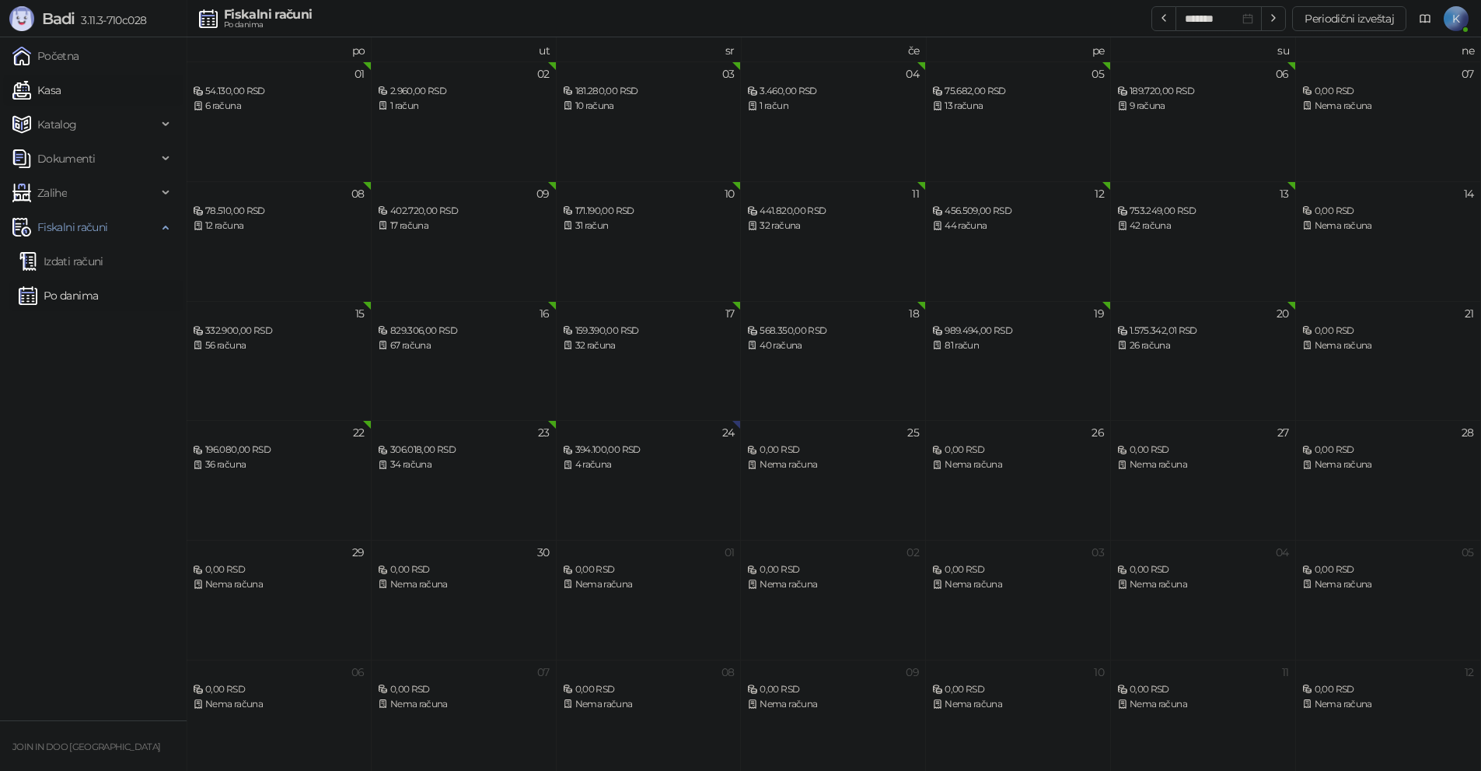
click at [56, 89] on link "Kasa" at bounding box center [36, 90] width 48 height 31
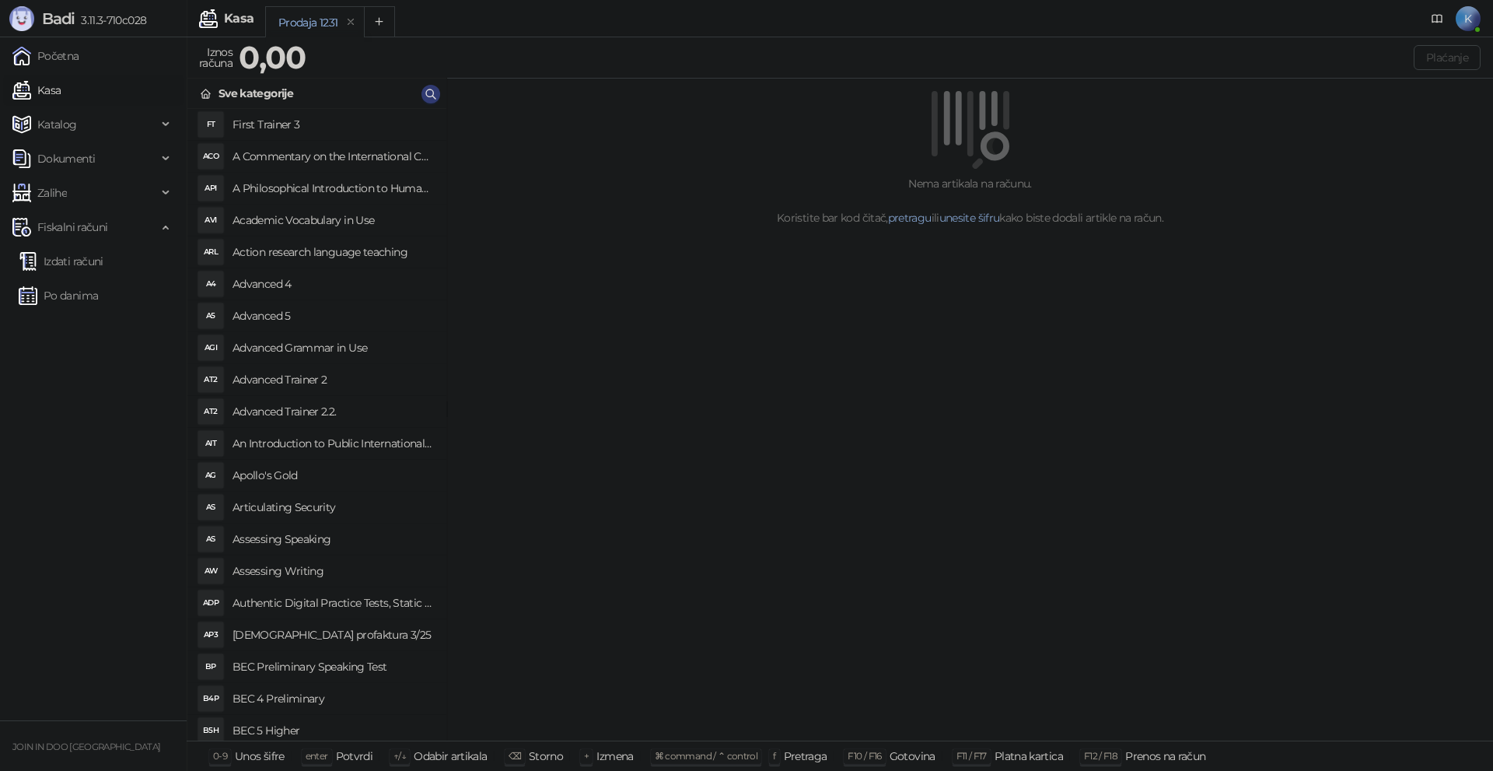
click at [12, 75] on link "Kasa" at bounding box center [36, 90] width 48 height 31
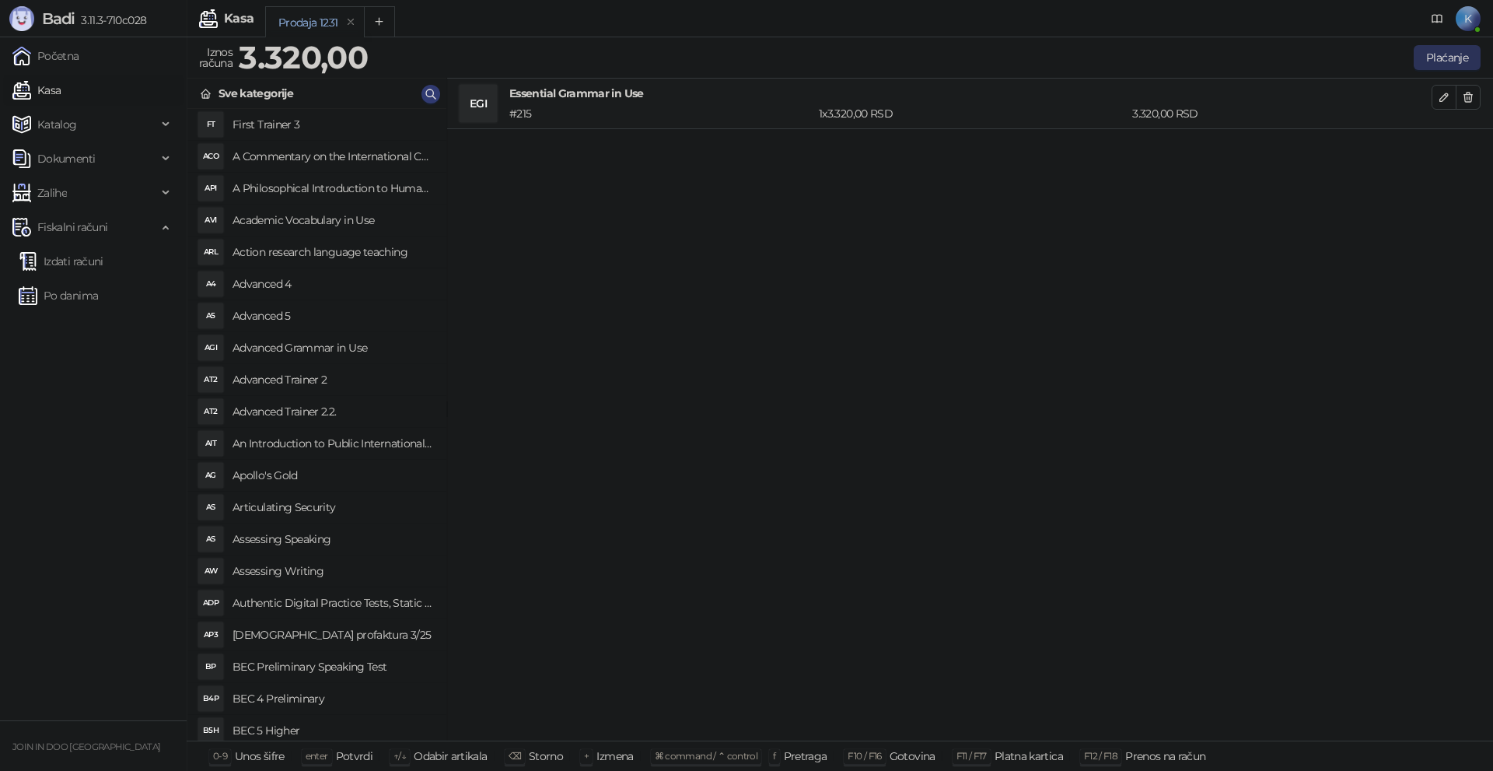
click at [1428, 54] on button "Plaćanje" at bounding box center [1447, 57] width 67 height 25
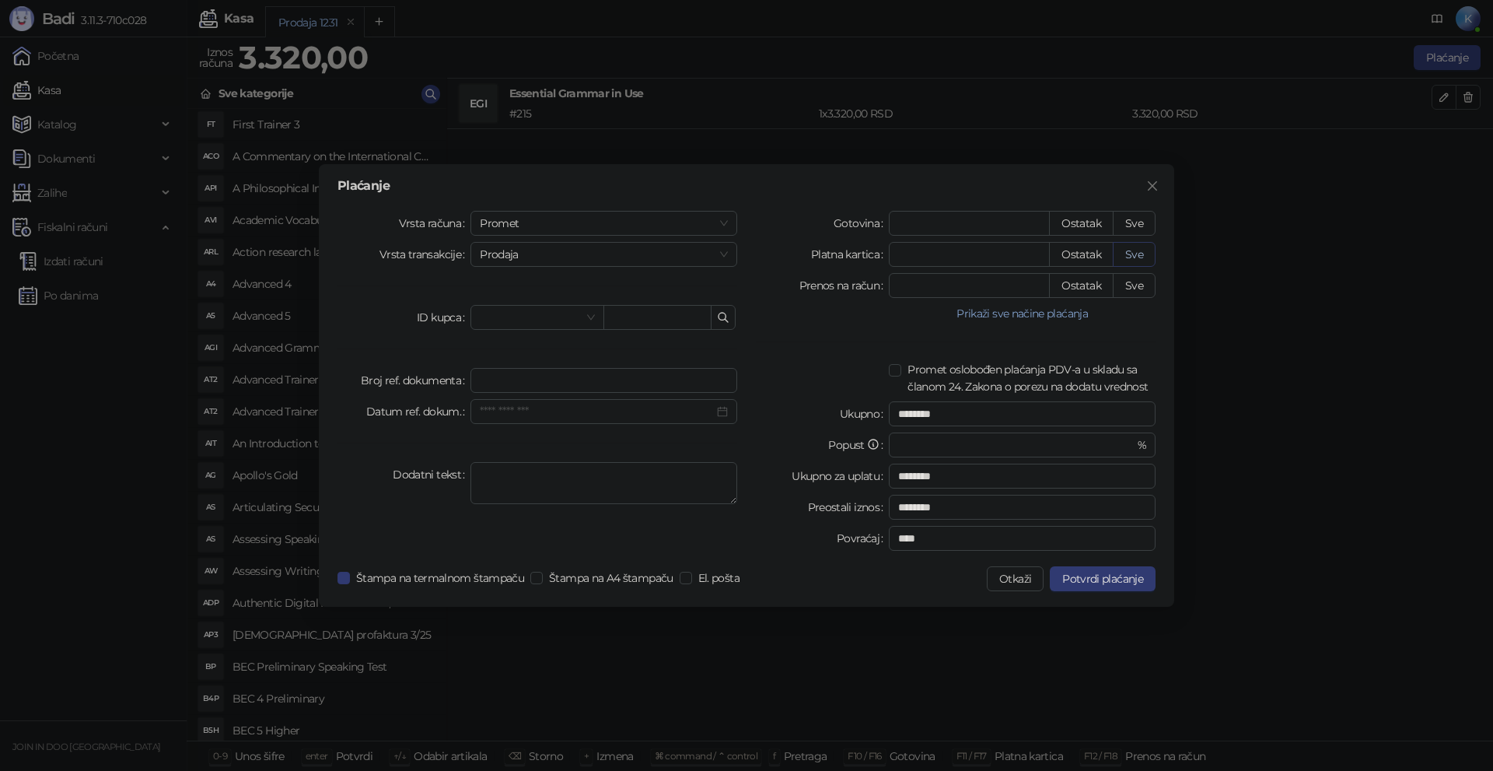
click at [1135, 258] on button "Sve" at bounding box center [1134, 254] width 43 height 25
type input "****"
click at [1074, 582] on span "Potvrdi plaćanje" at bounding box center [1102, 579] width 81 height 14
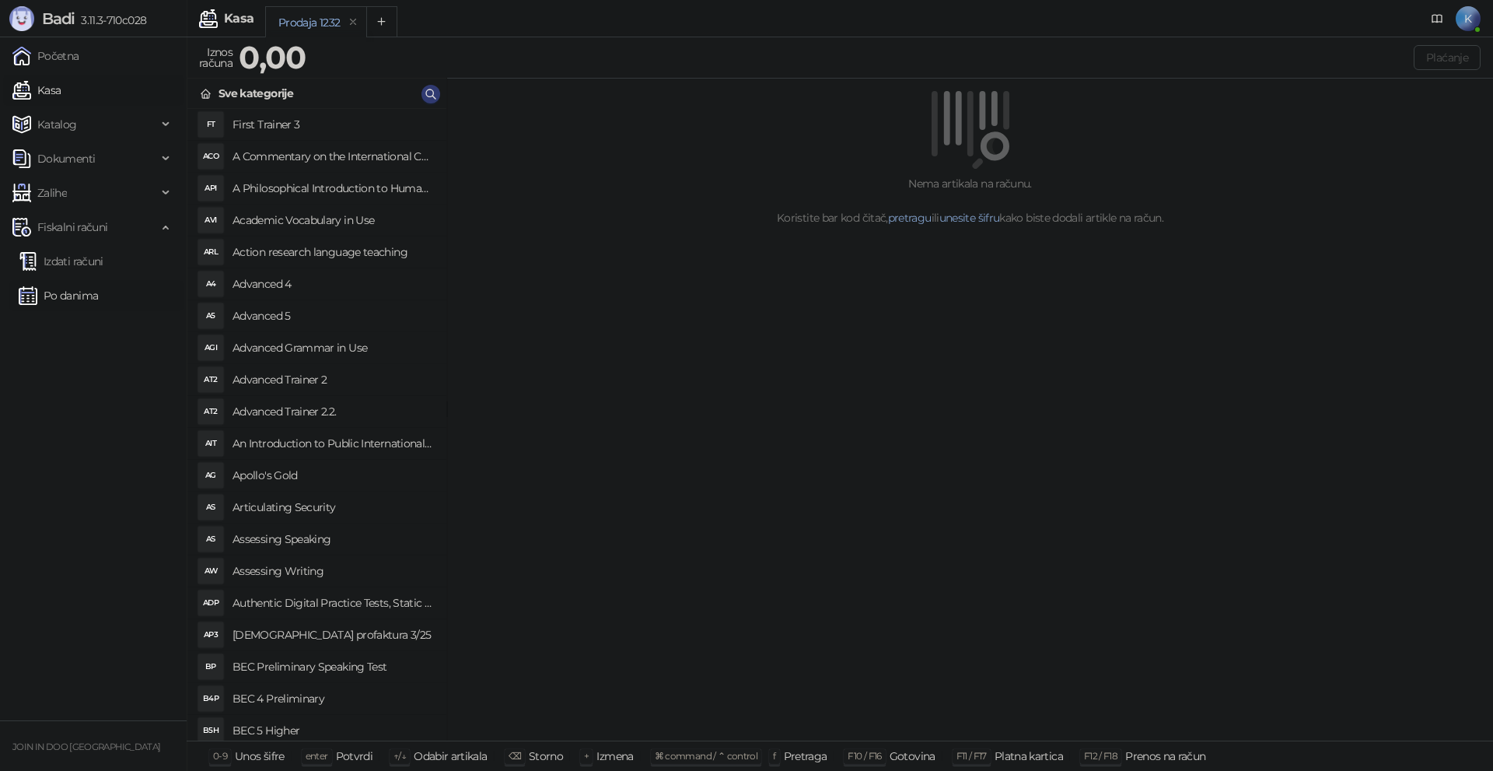
click at [68, 295] on link "Po danima" at bounding box center [58, 295] width 79 height 31
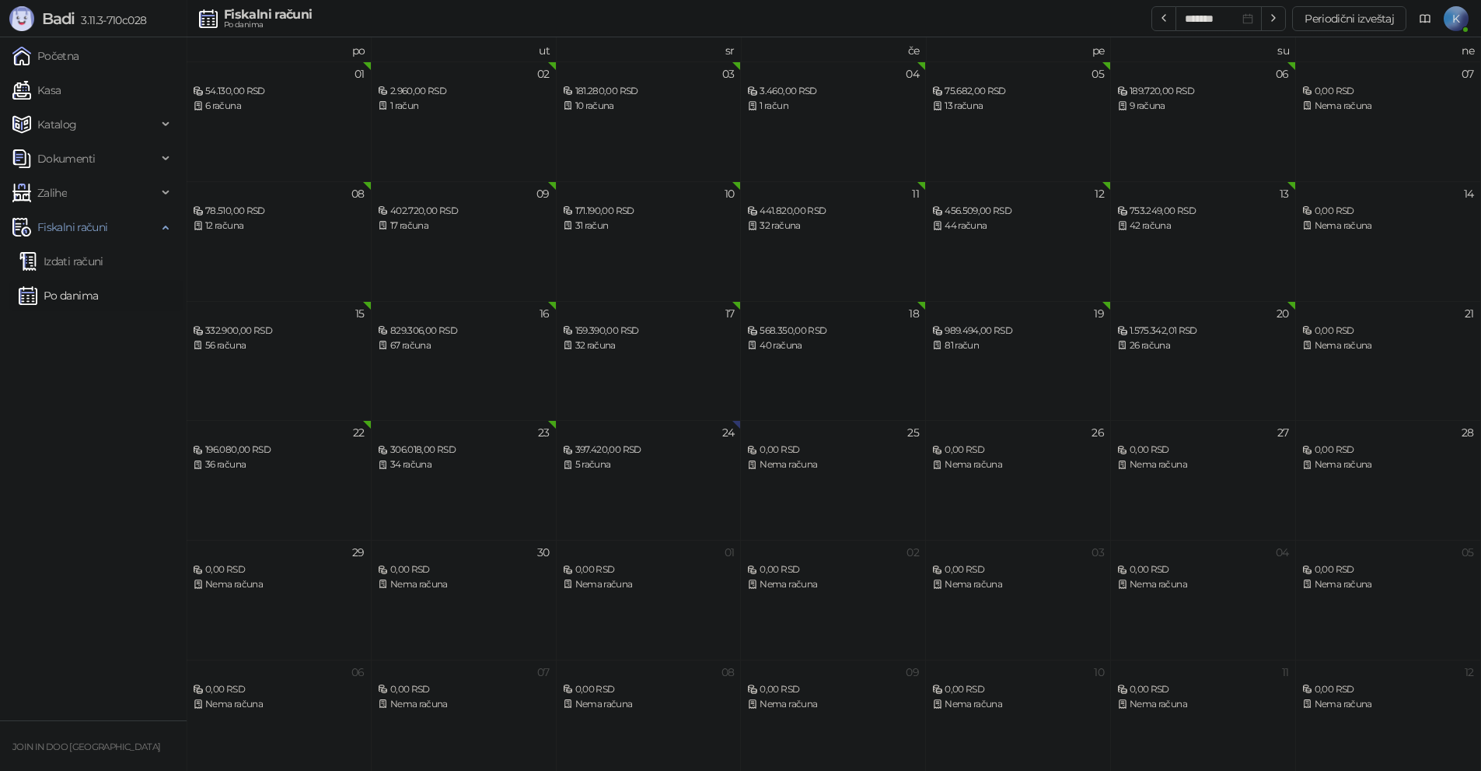
click at [808, 324] on div "568.350,00 RSD" at bounding box center [833, 331] width 172 height 15
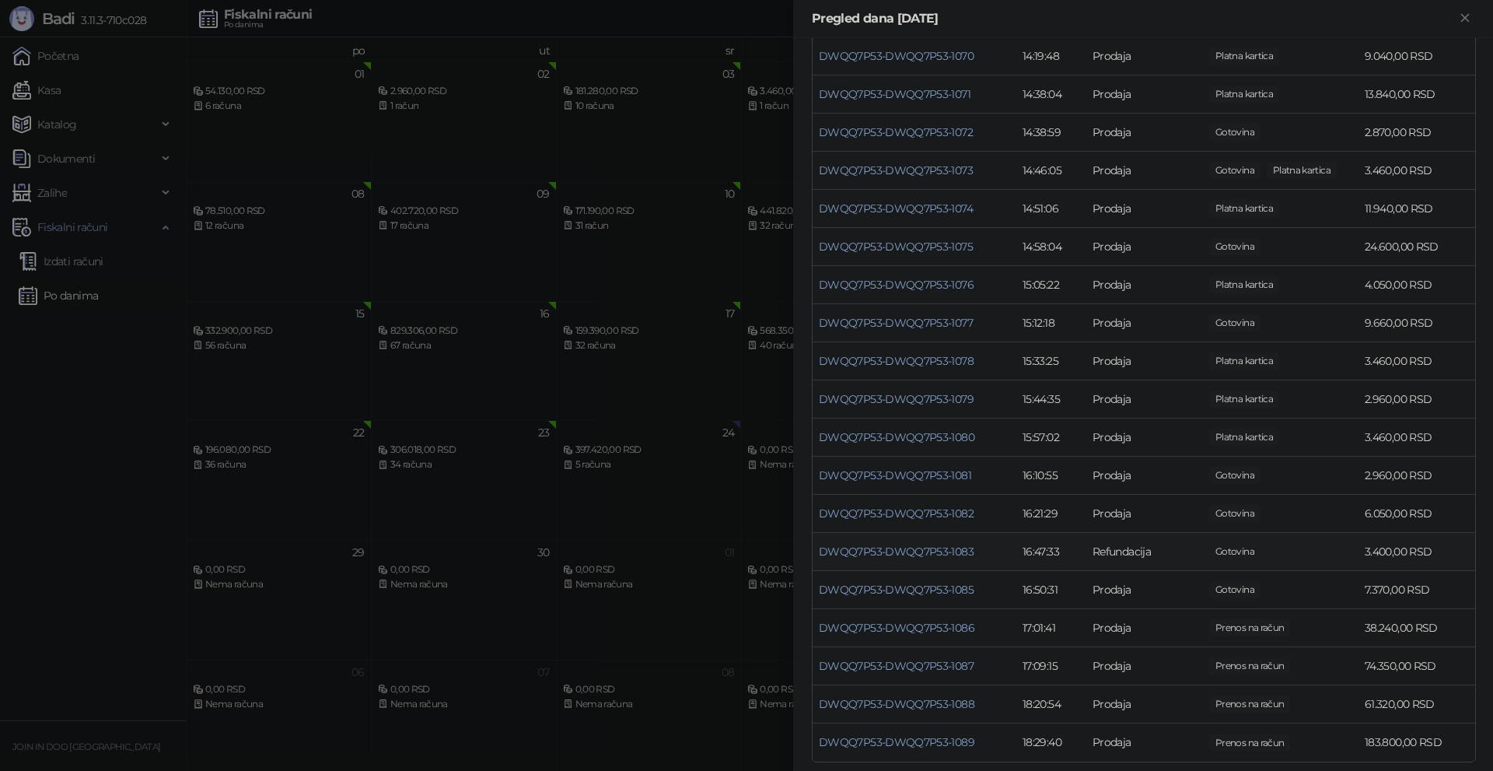
scroll to position [1066, 0]
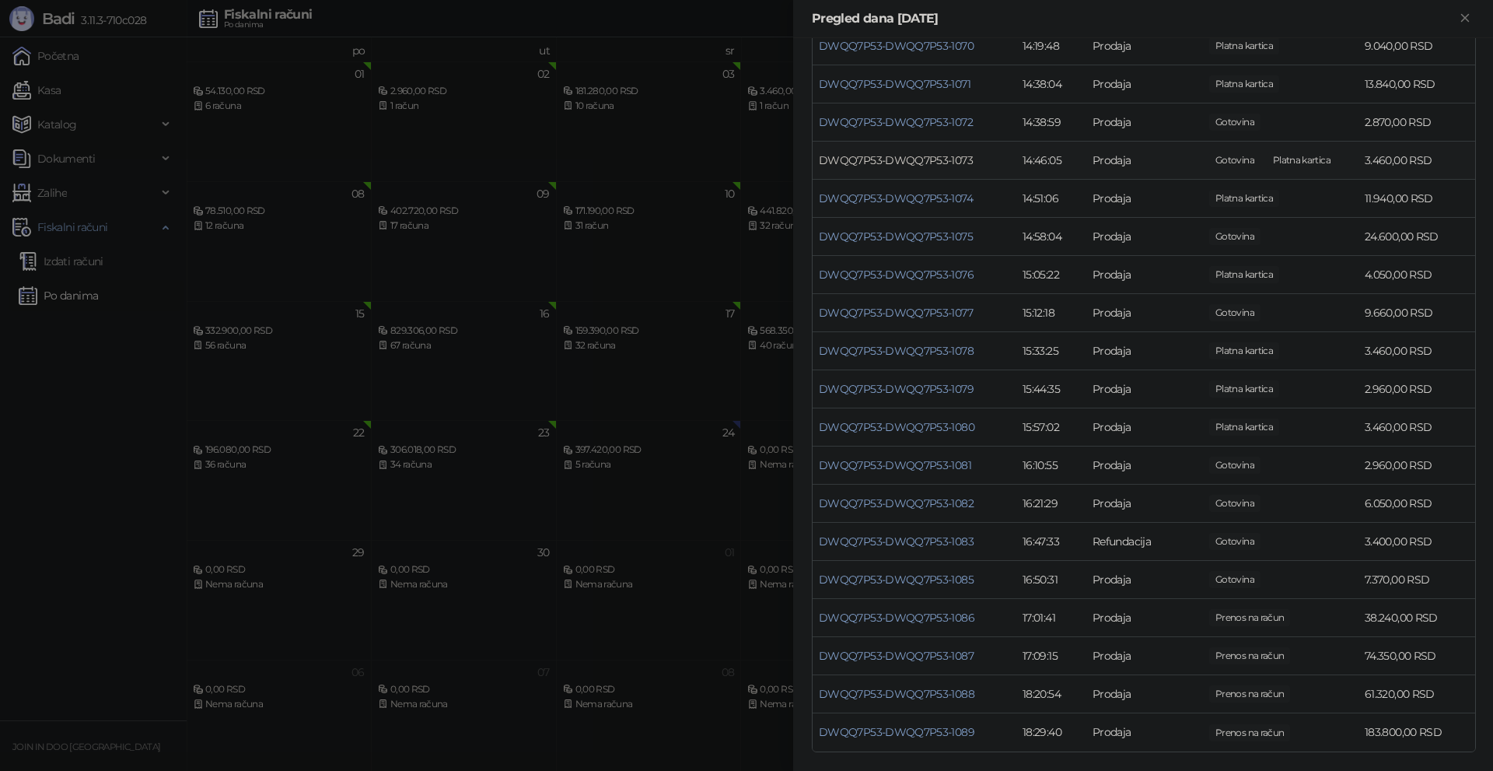
click at [862, 156] on link "DWQQ7P53-DWQQ7P53-1073" at bounding box center [896, 160] width 154 height 14
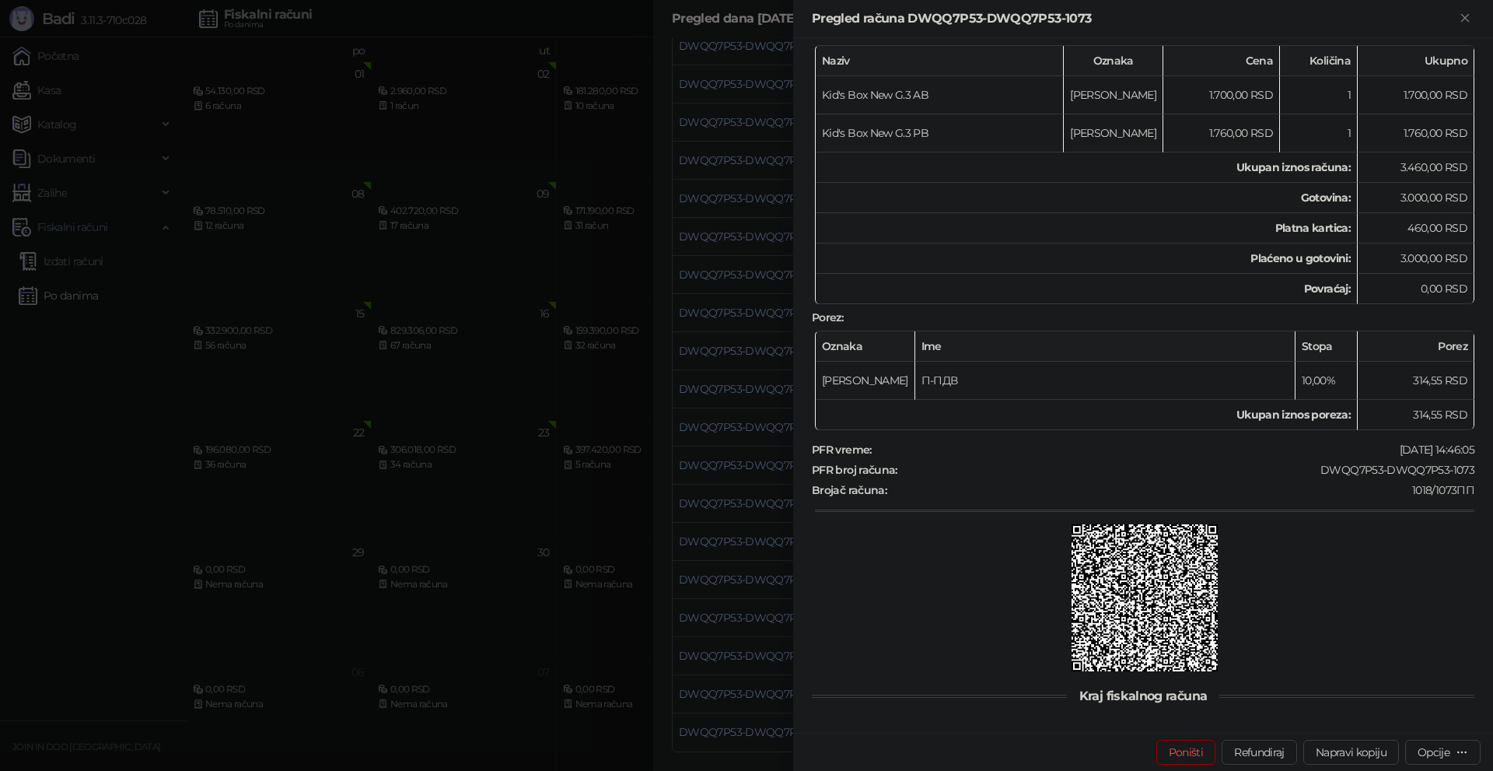
scroll to position [233, 0]
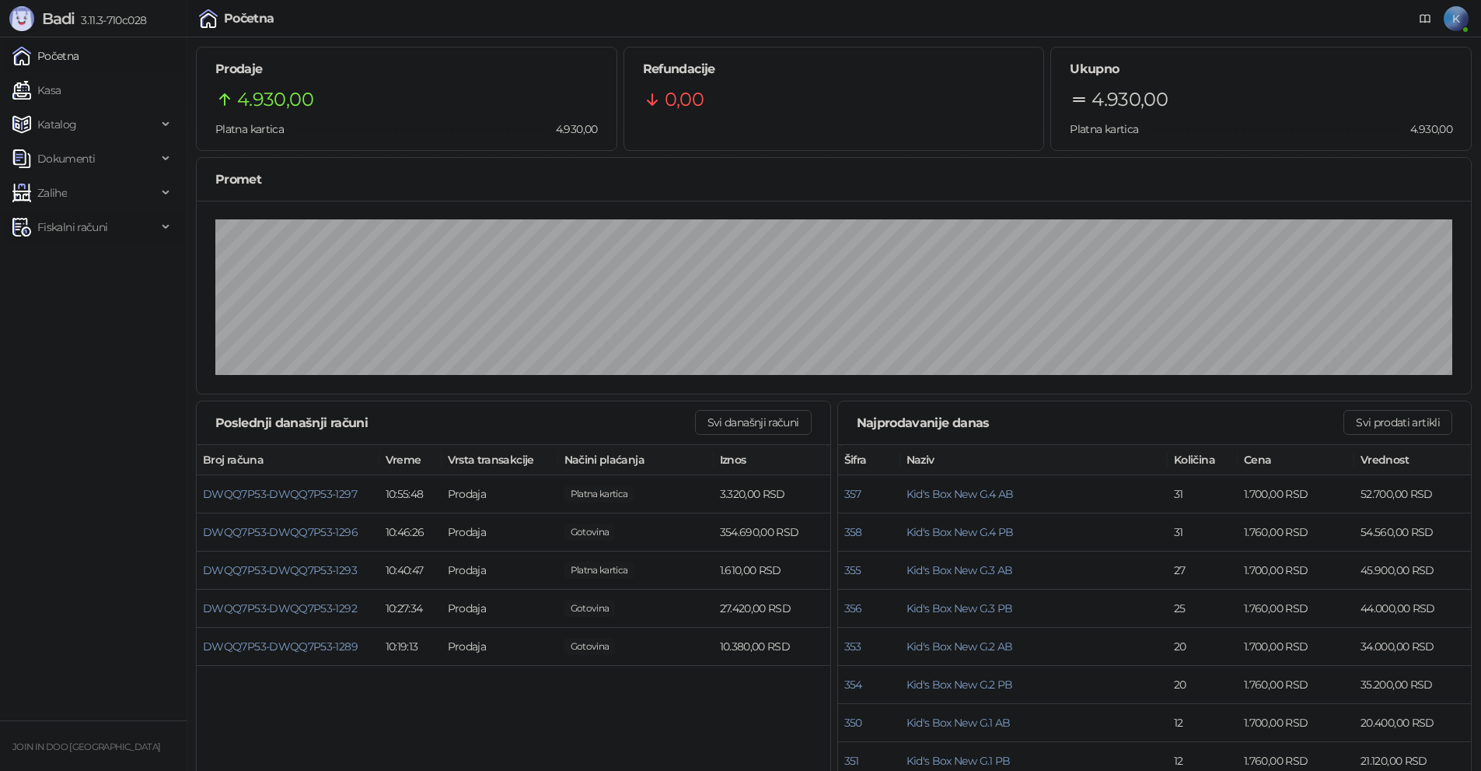
click at [157, 225] on div "Fiskalni računi" at bounding box center [93, 227] width 180 height 31
click at [79, 293] on link "Po danima" at bounding box center [58, 295] width 79 height 31
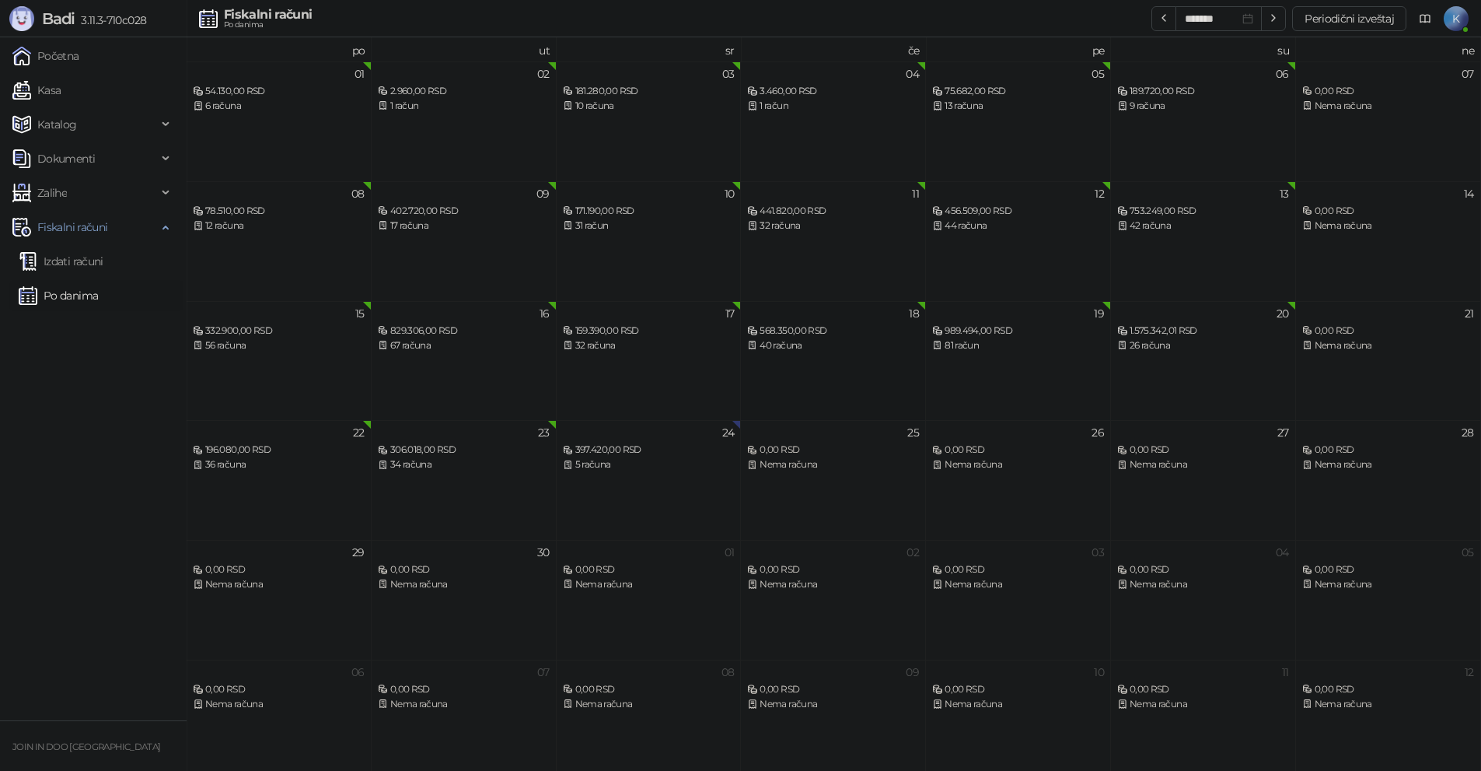
click at [783, 328] on div "568.350,00 RSD" at bounding box center [833, 331] width 172 height 15
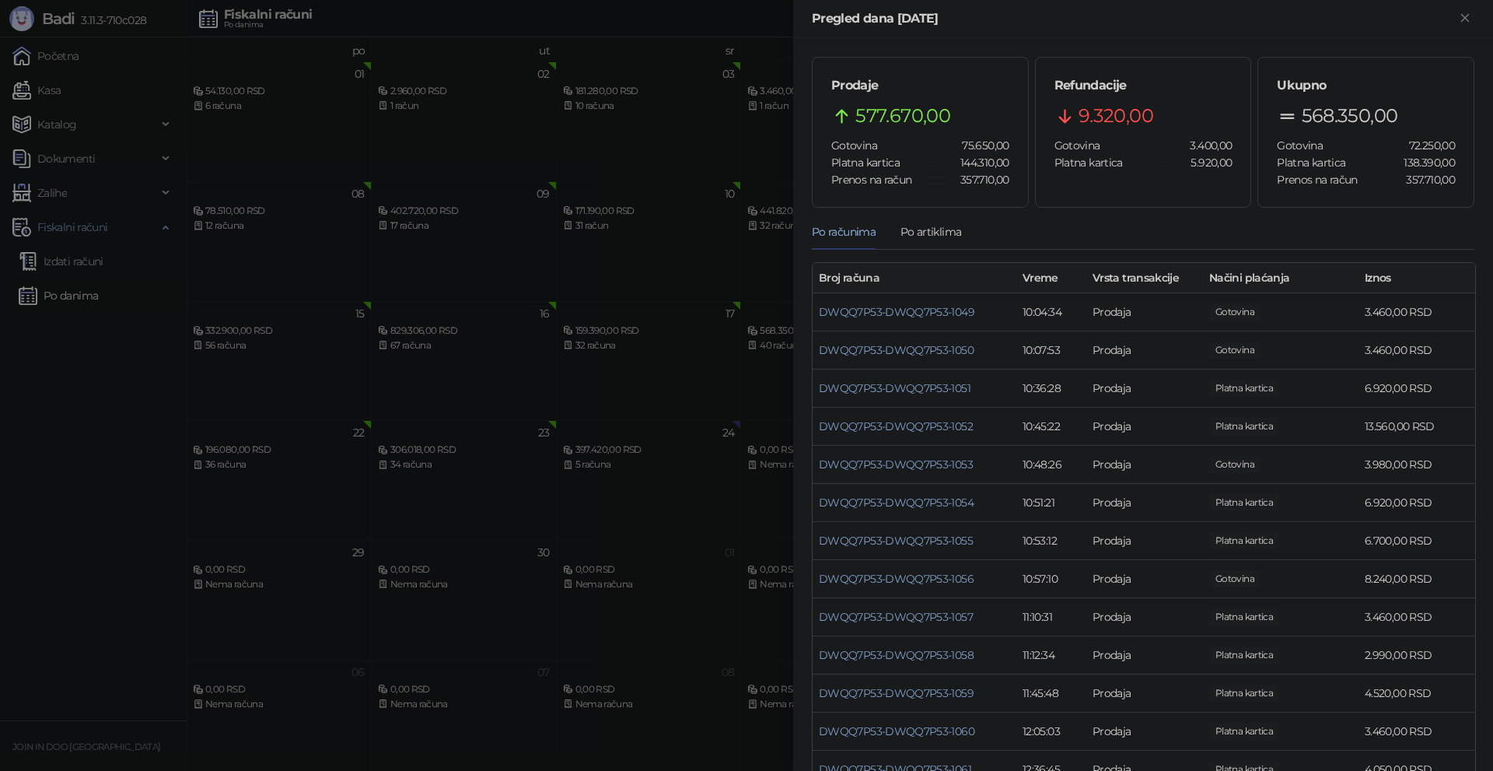
click at [679, 380] on div at bounding box center [746, 385] width 1493 height 771
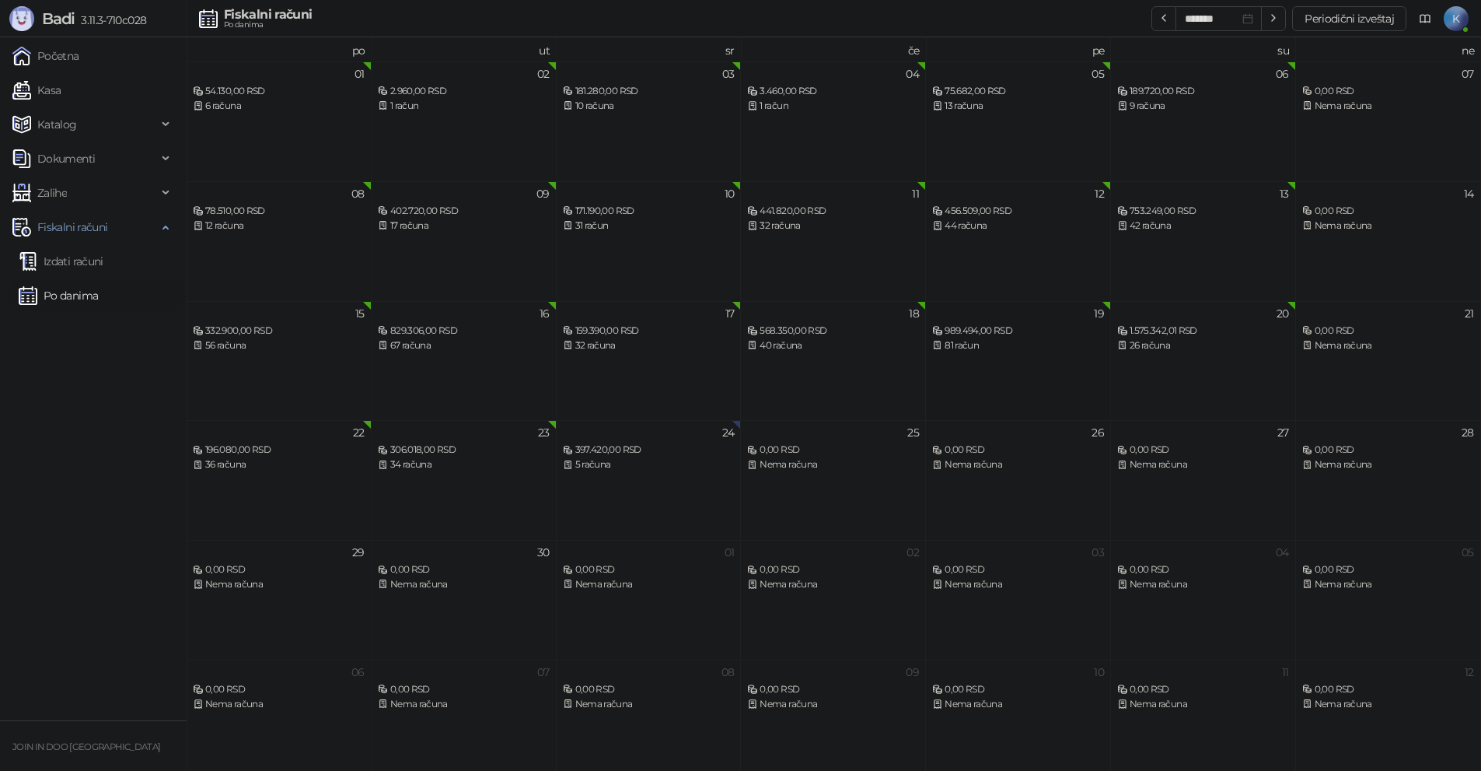
click at [1014, 327] on div "989.494,00 RSD" at bounding box center [1018, 331] width 172 height 15
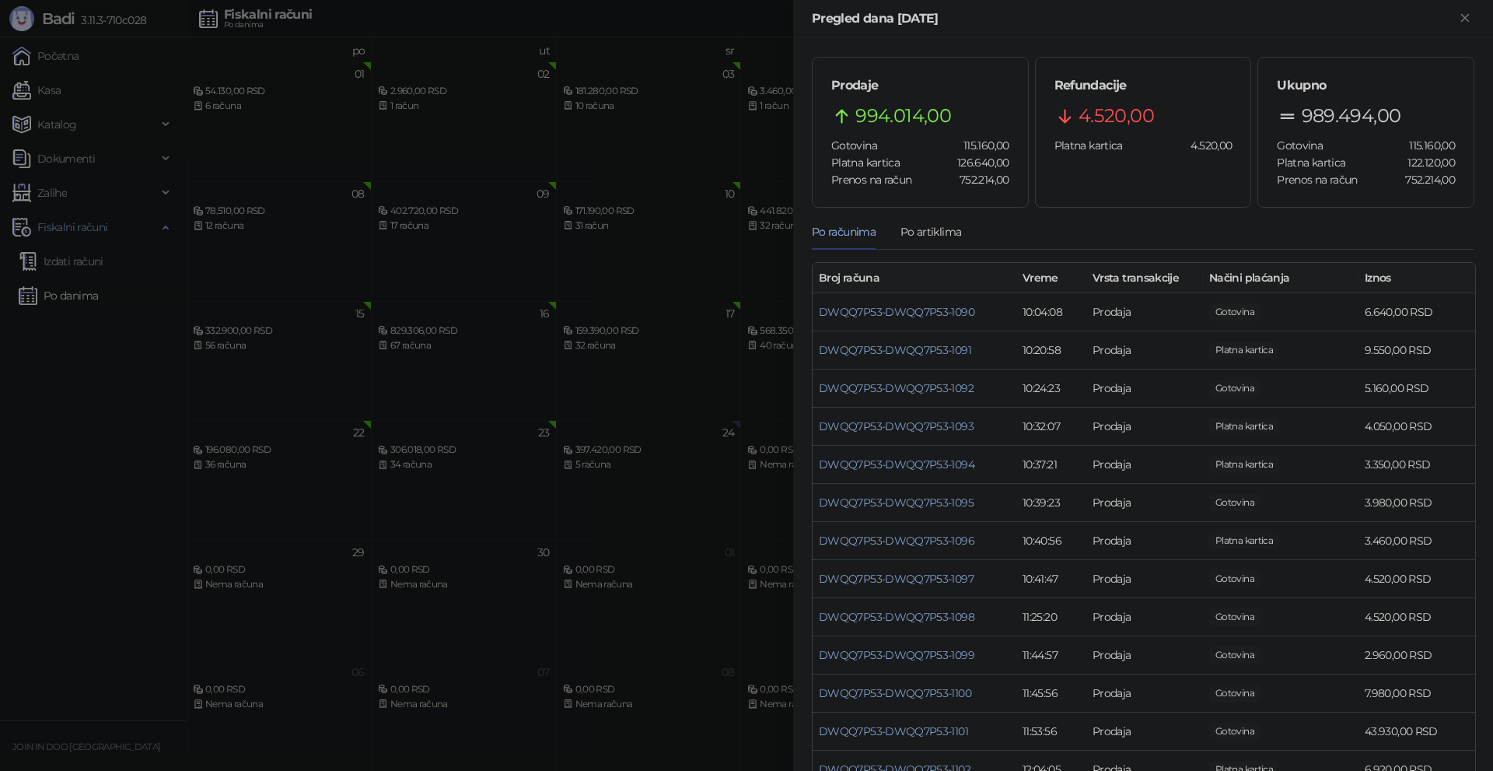
click at [677, 355] on div at bounding box center [746, 385] width 1493 height 771
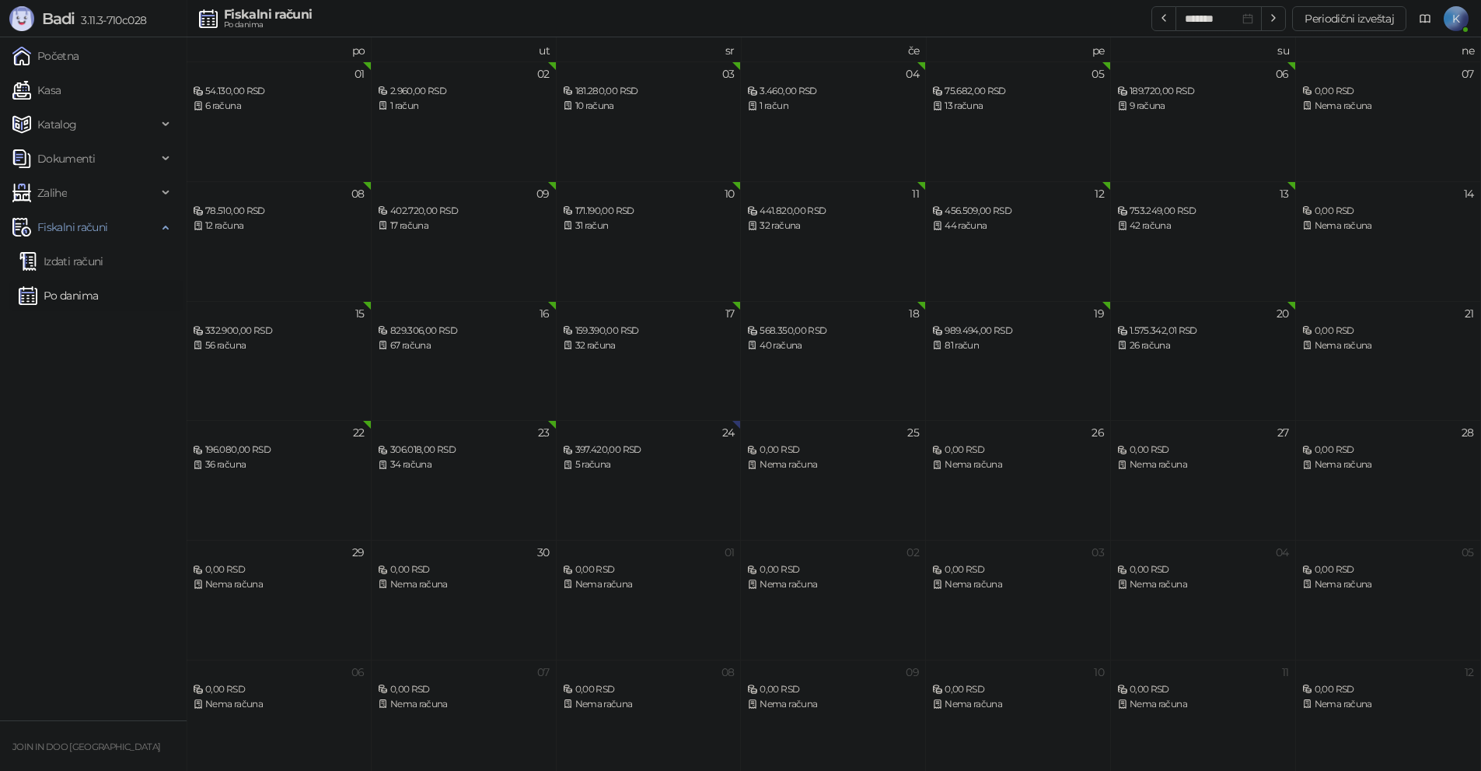
click at [1192, 338] on div "1.575.342,01 RSD" at bounding box center [1204, 331] width 172 height 15
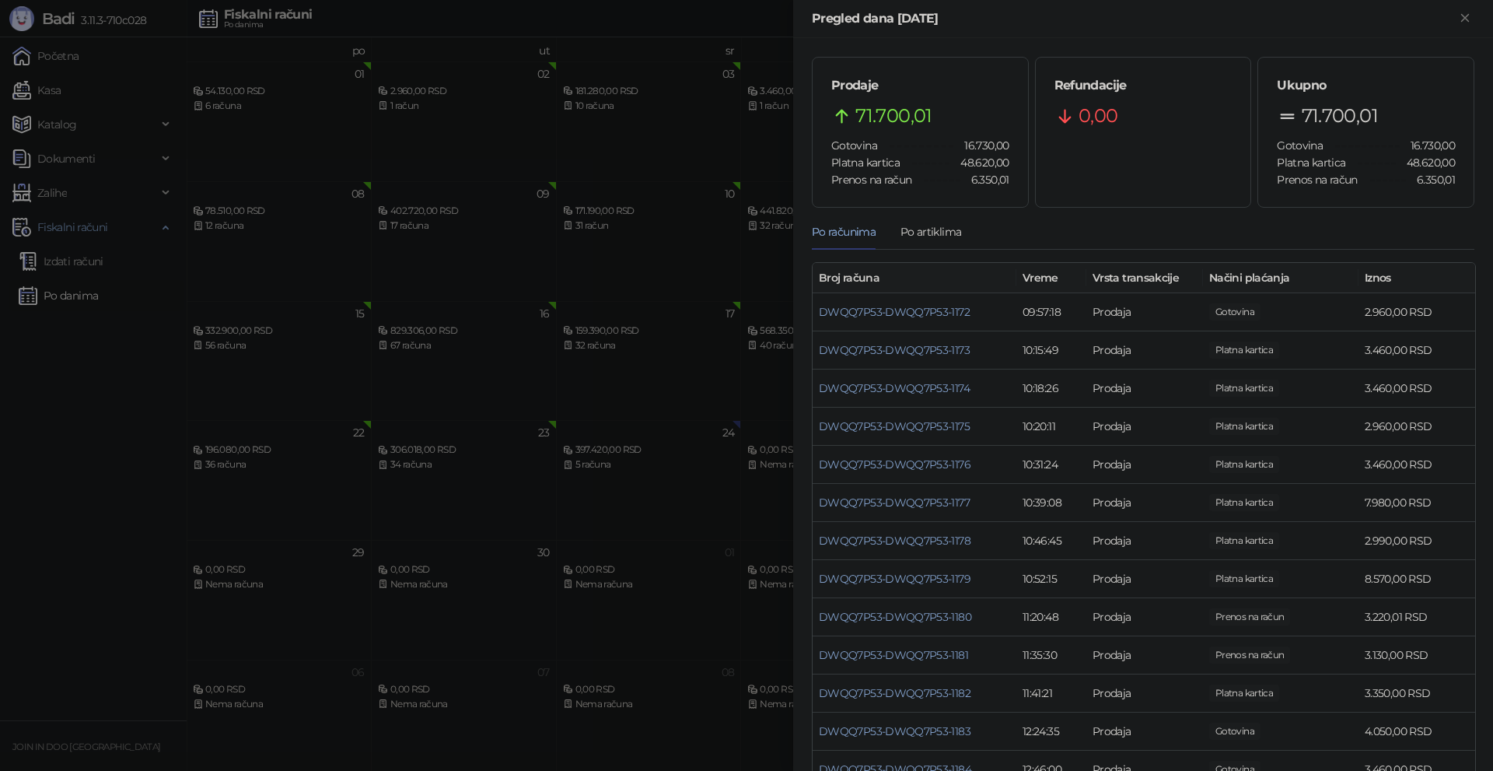
click at [729, 341] on div at bounding box center [746, 385] width 1493 height 771
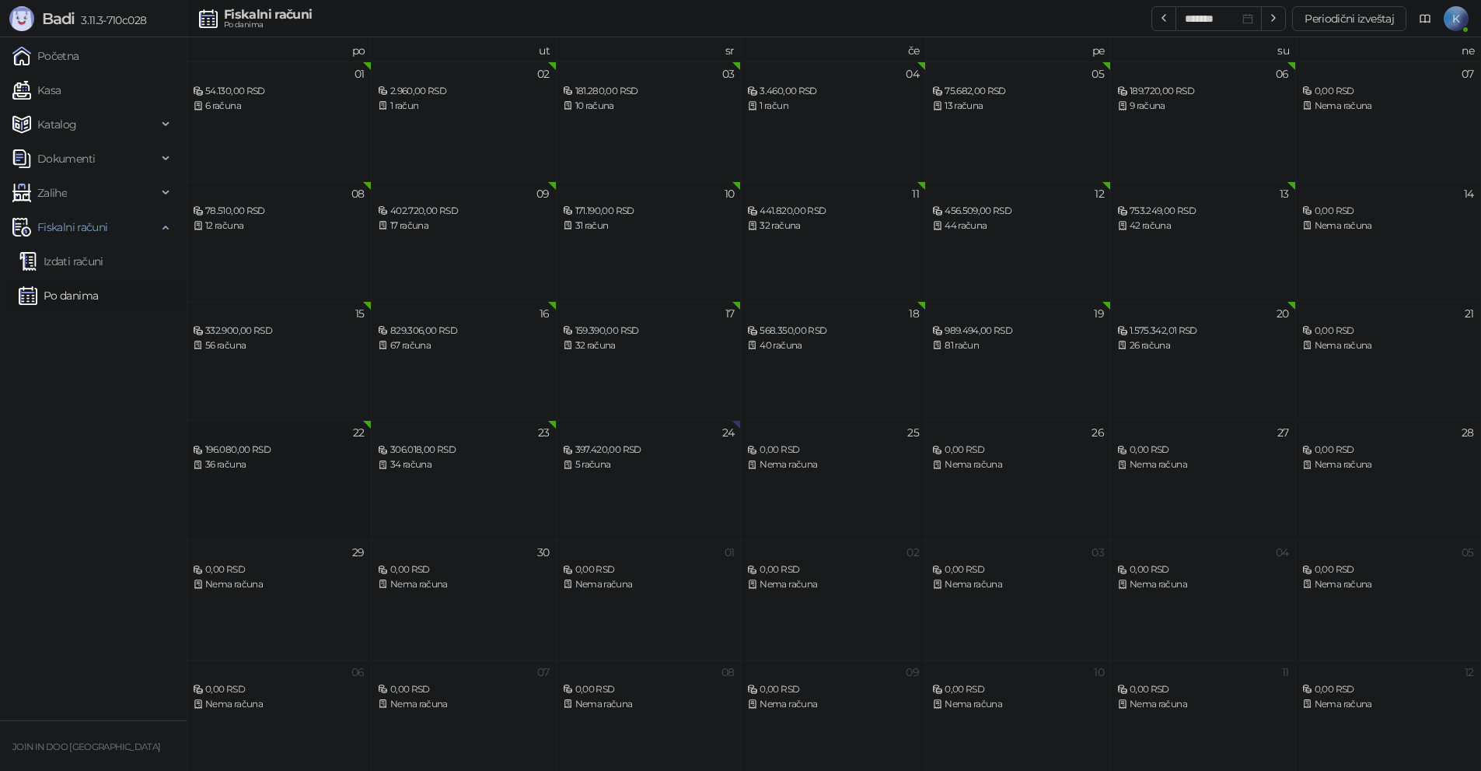
click at [283, 451] on div "196.080,00 RSD" at bounding box center [279, 450] width 172 height 15
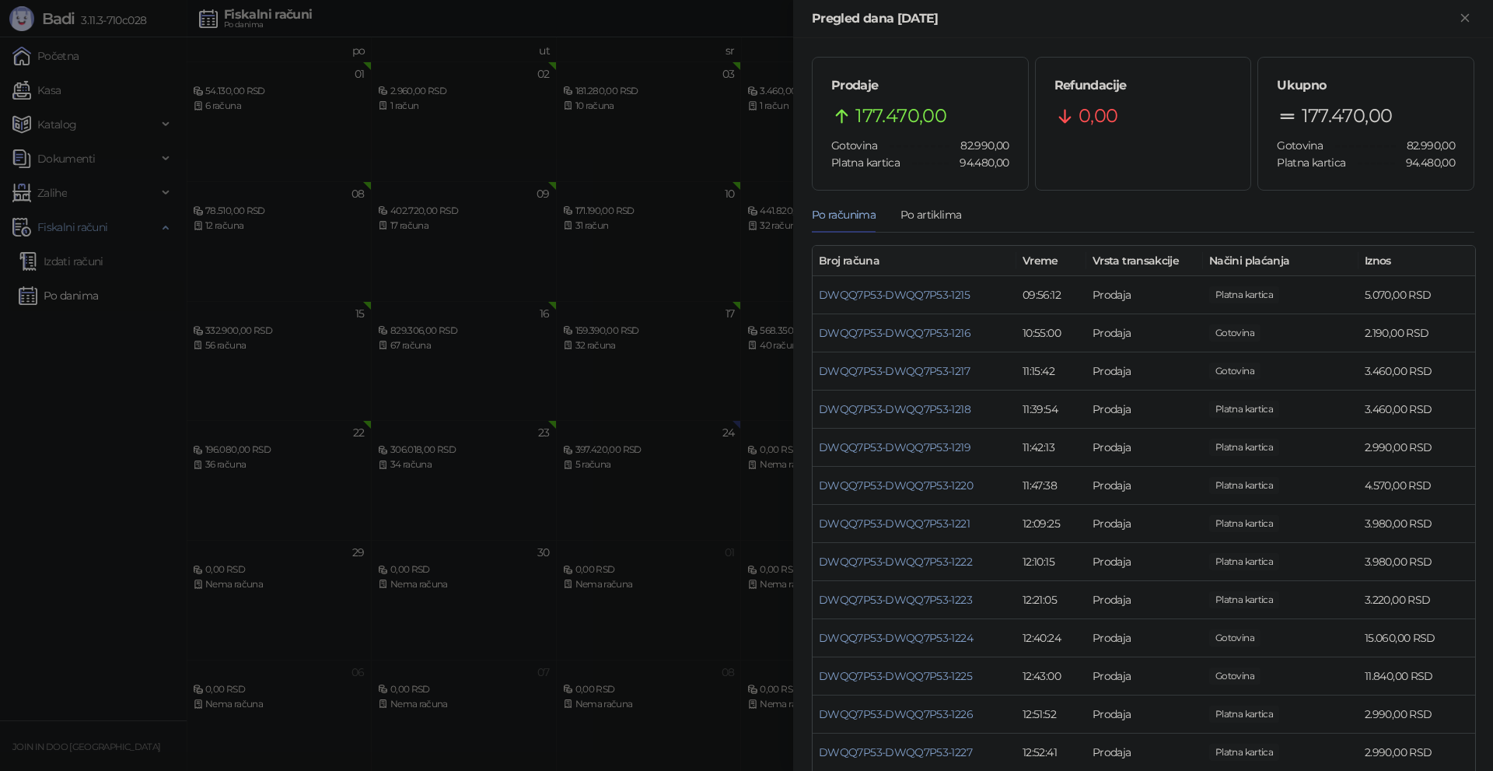
click at [282, 441] on div at bounding box center [746, 385] width 1493 height 771
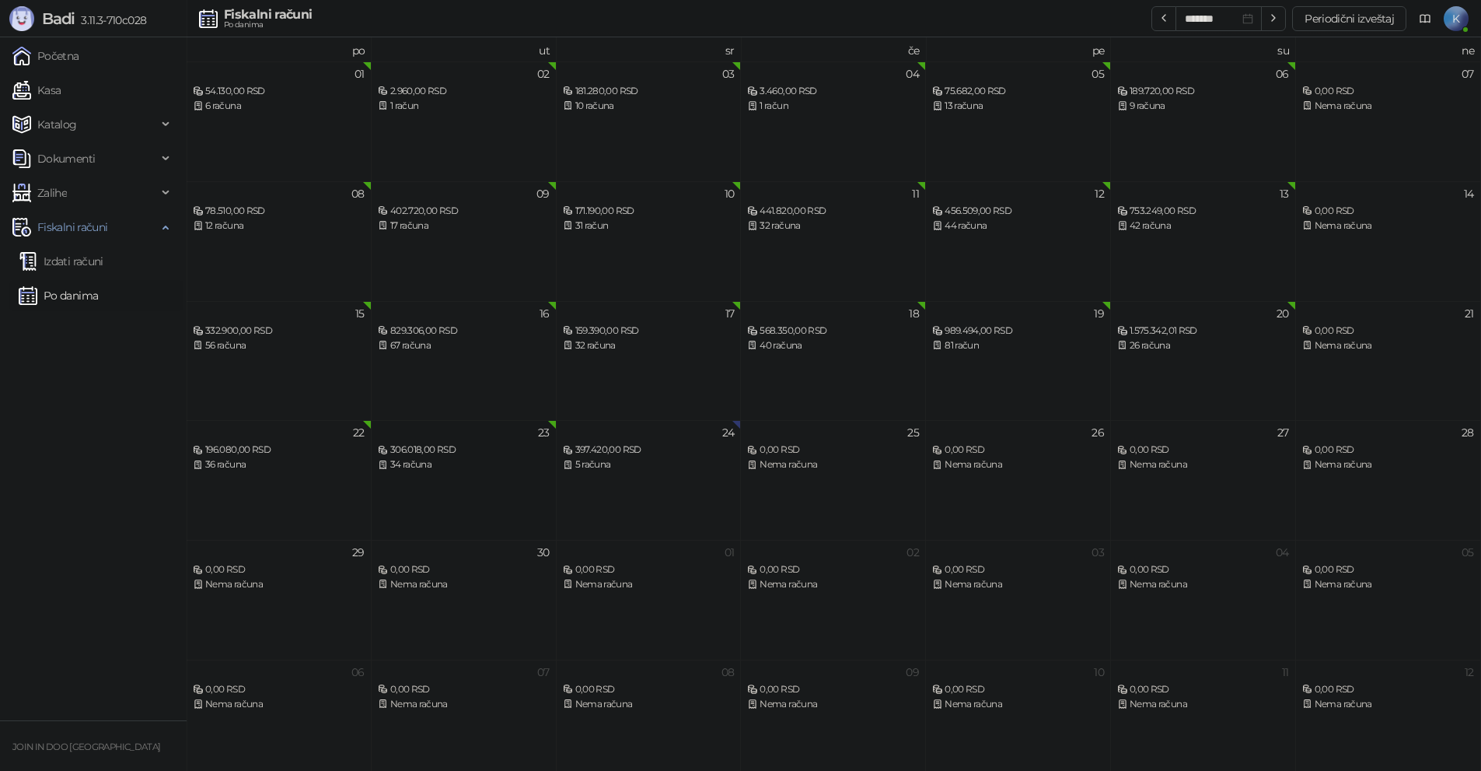
click at [401, 453] on div "306.018,00 RSD" at bounding box center [464, 450] width 172 height 15
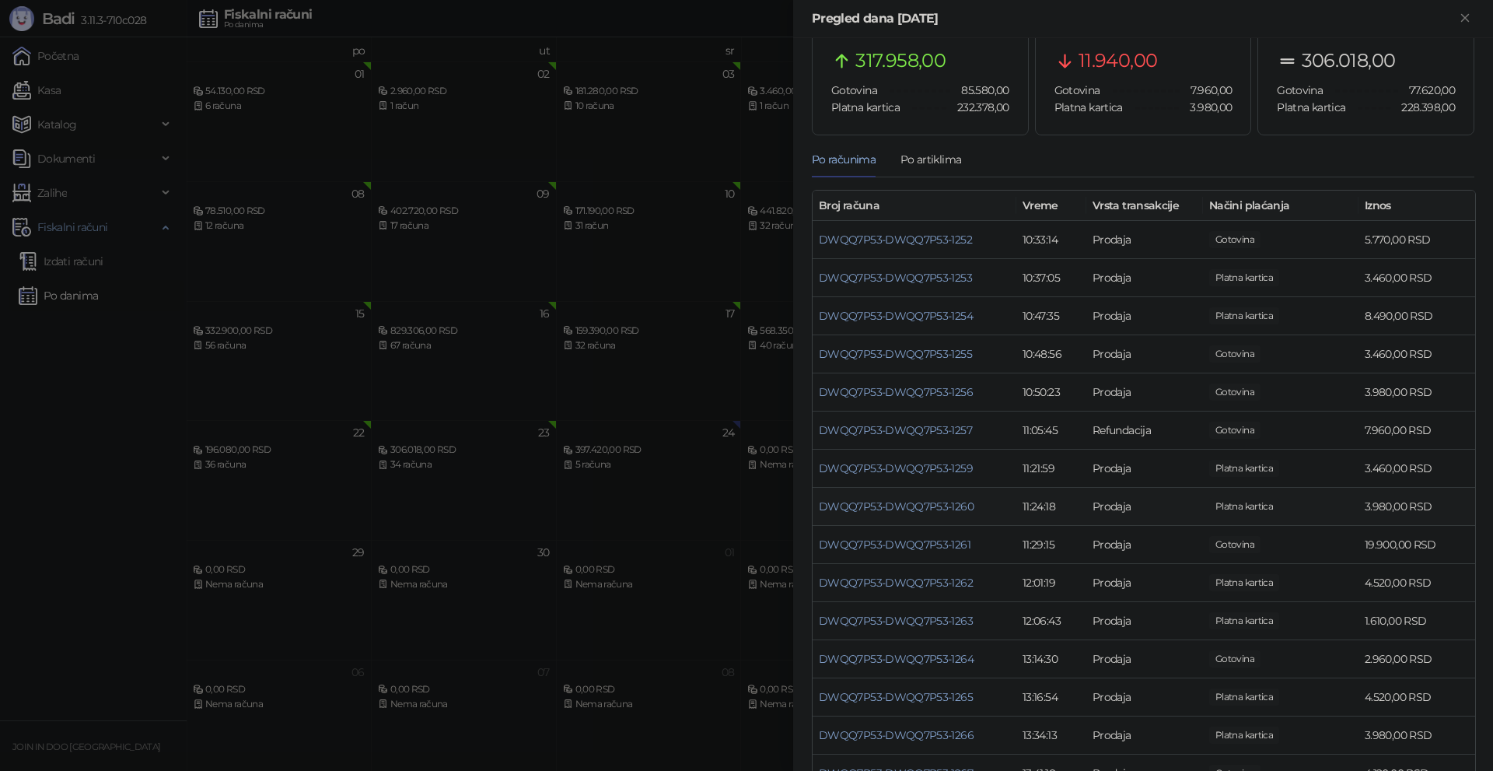
scroll to position [43, 0]
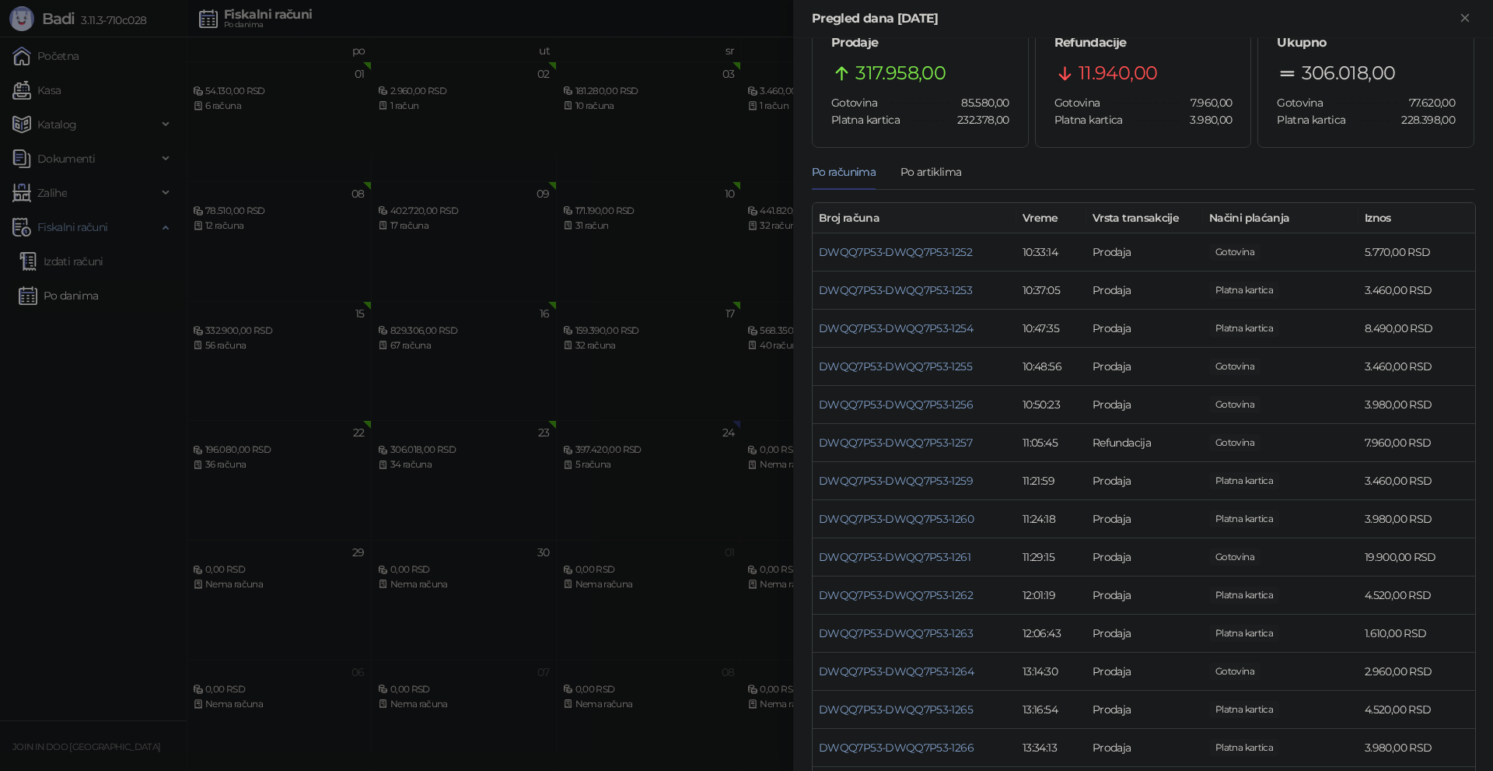
click at [694, 346] on div at bounding box center [746, 385] width 1493 height 771
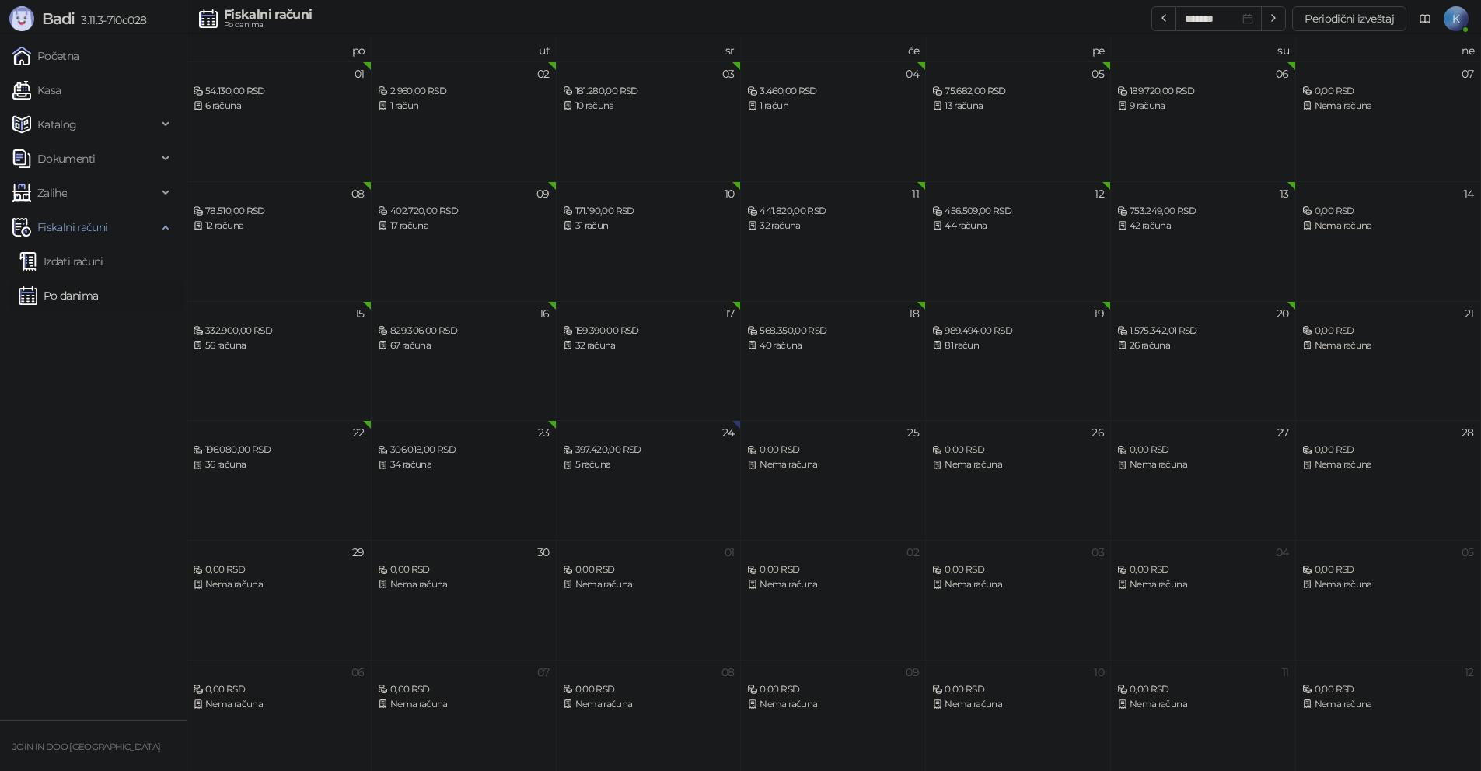
click at [444, 453] on div "306.018,00 RSD" at bounding box center [464, 450] width 172 height 15
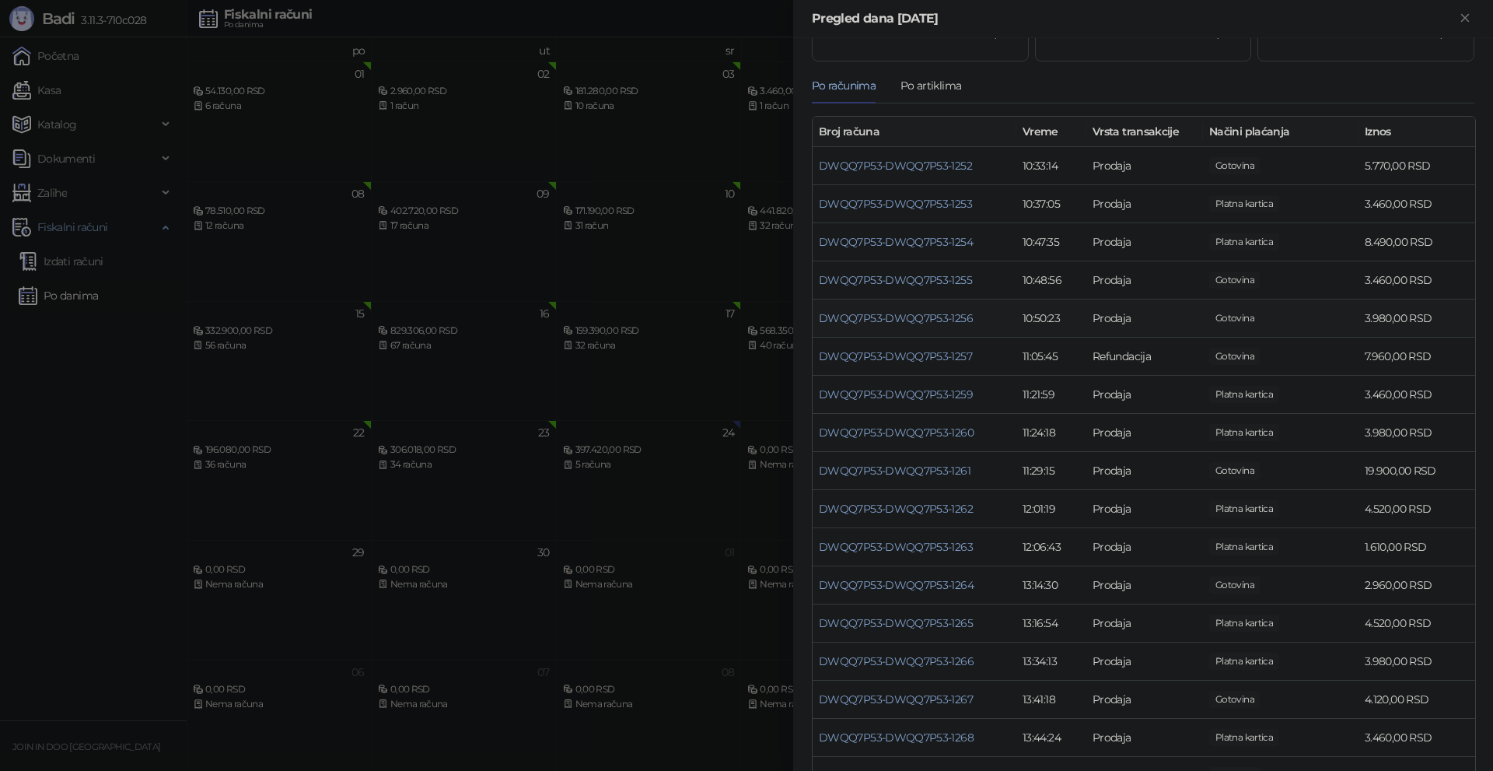
scroll to position [156, 0]
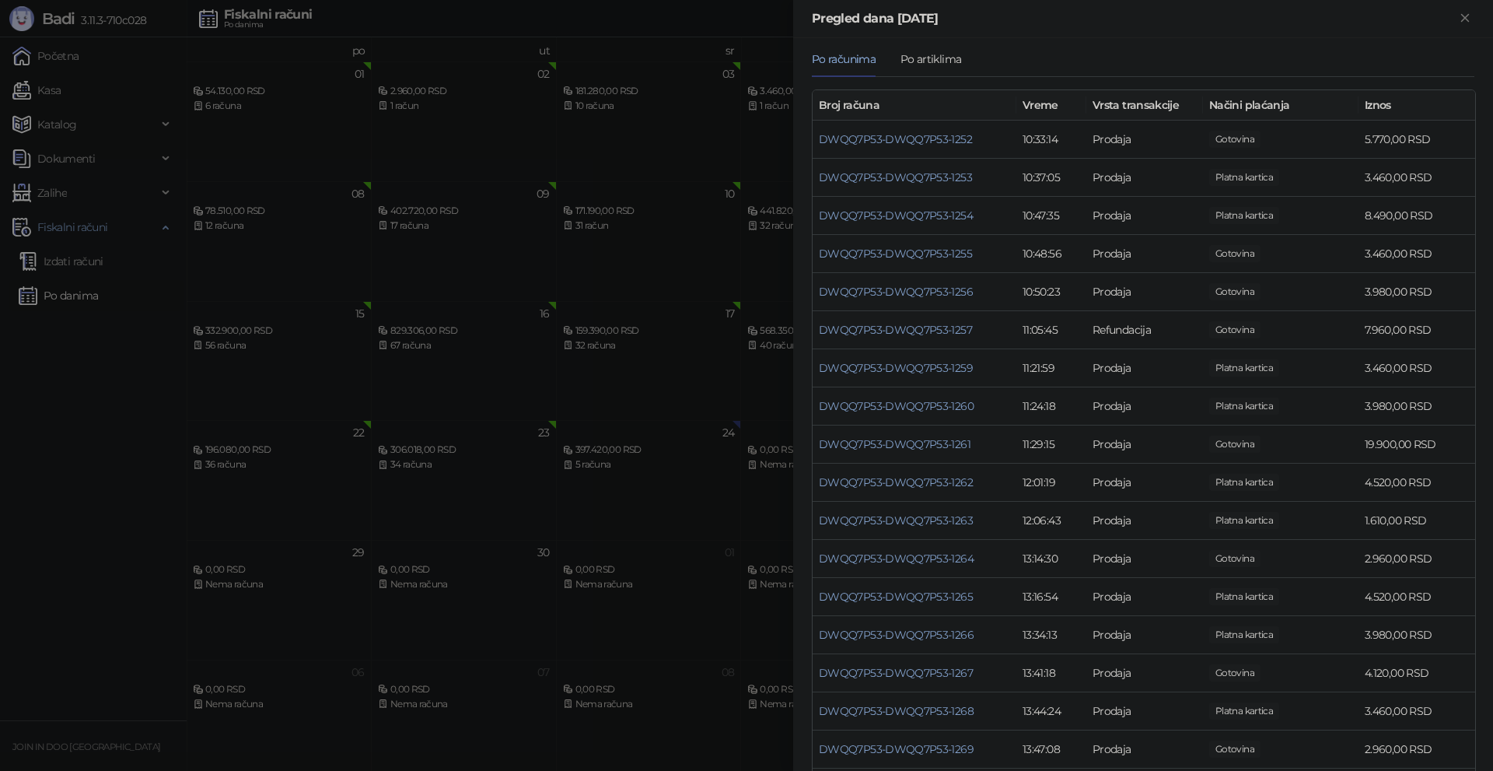
click at [717, 352] on div at bounding box center [746, 385] width 1493 height 771
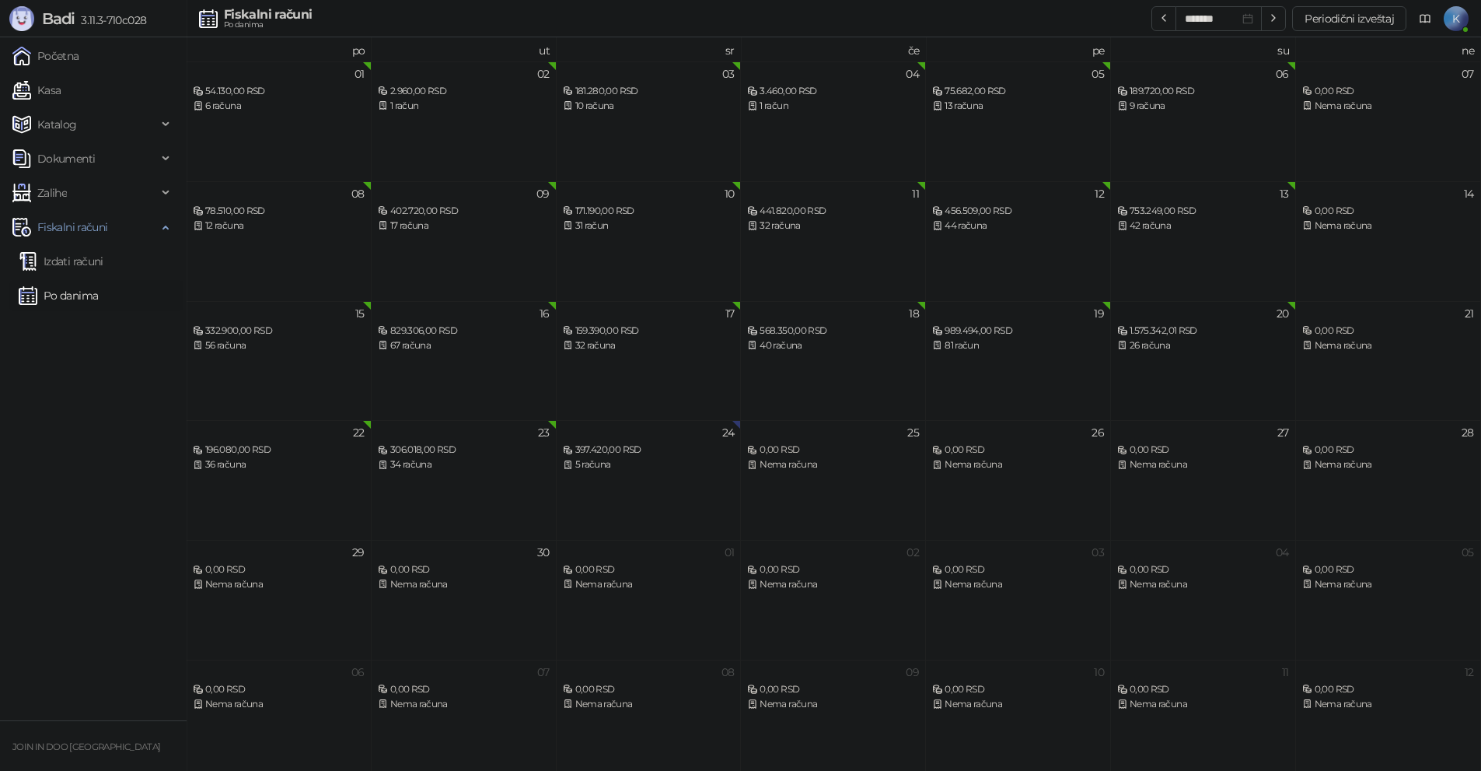
click at [1192, 345] on div "26 računa" at bounding box center [1204, 345] width 172 height 15
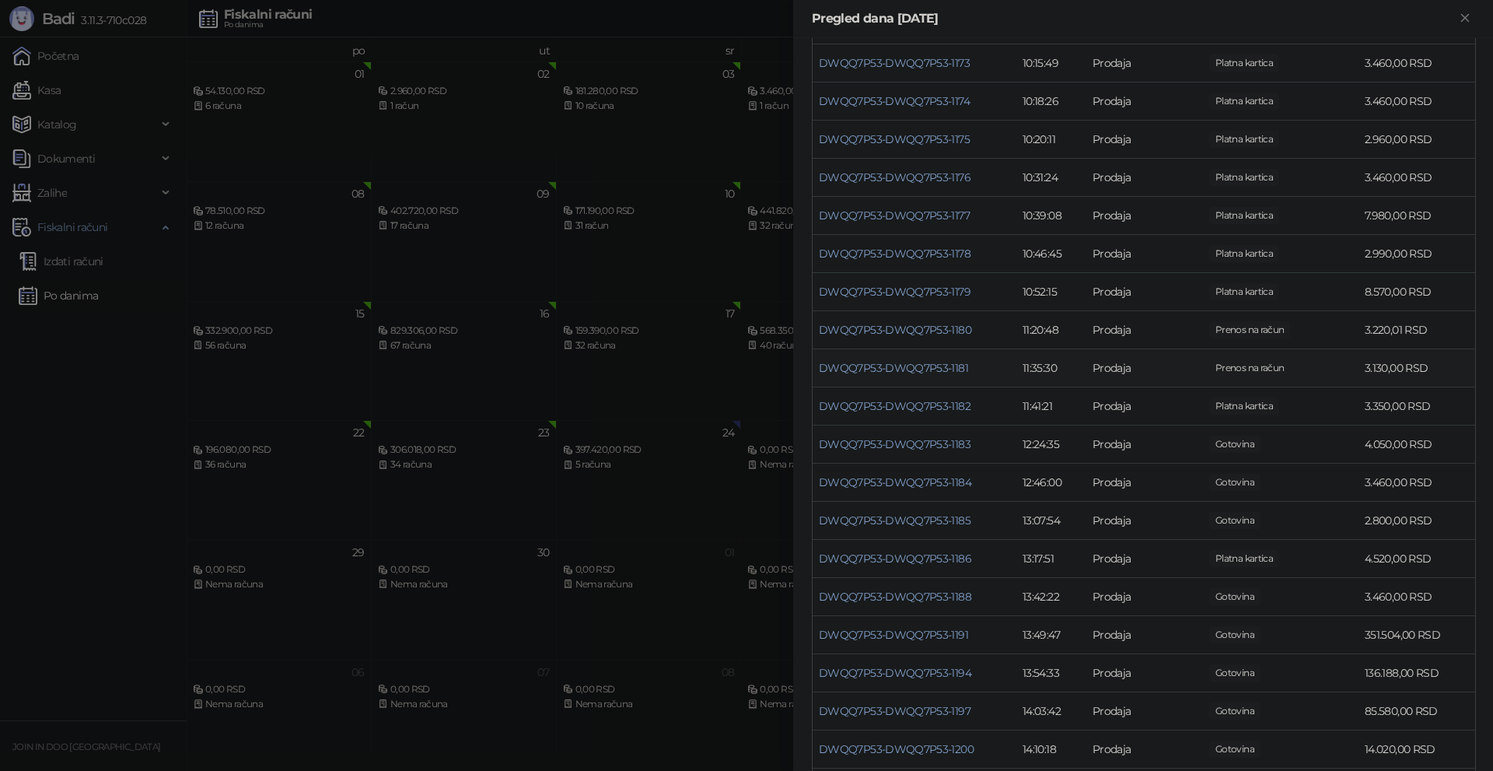
scroll to position [311, 0]
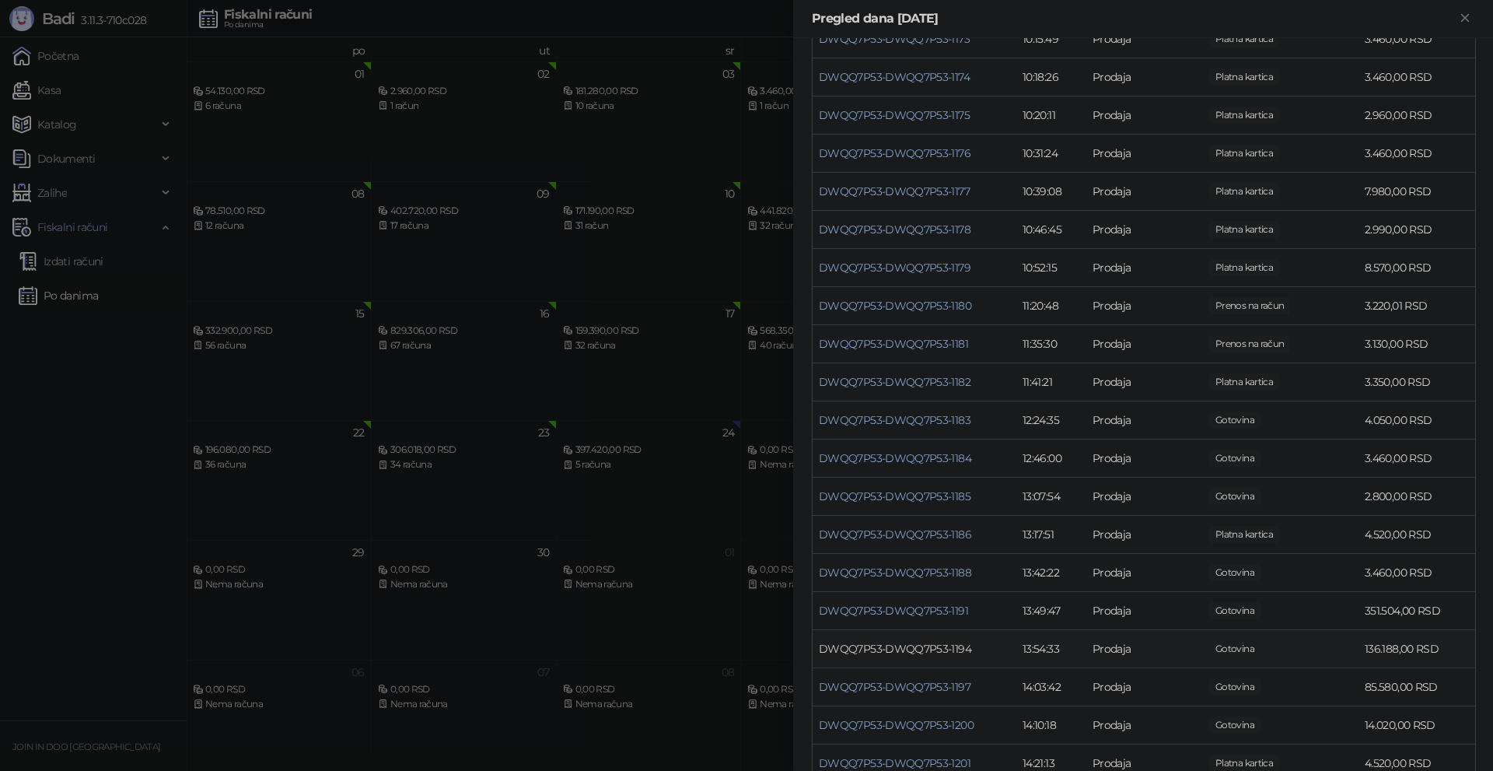
click at [926, 648] on link "DWQQ7P53-DWQQ7P53-1194" at bounding box center [895, 649] width 152 height 14
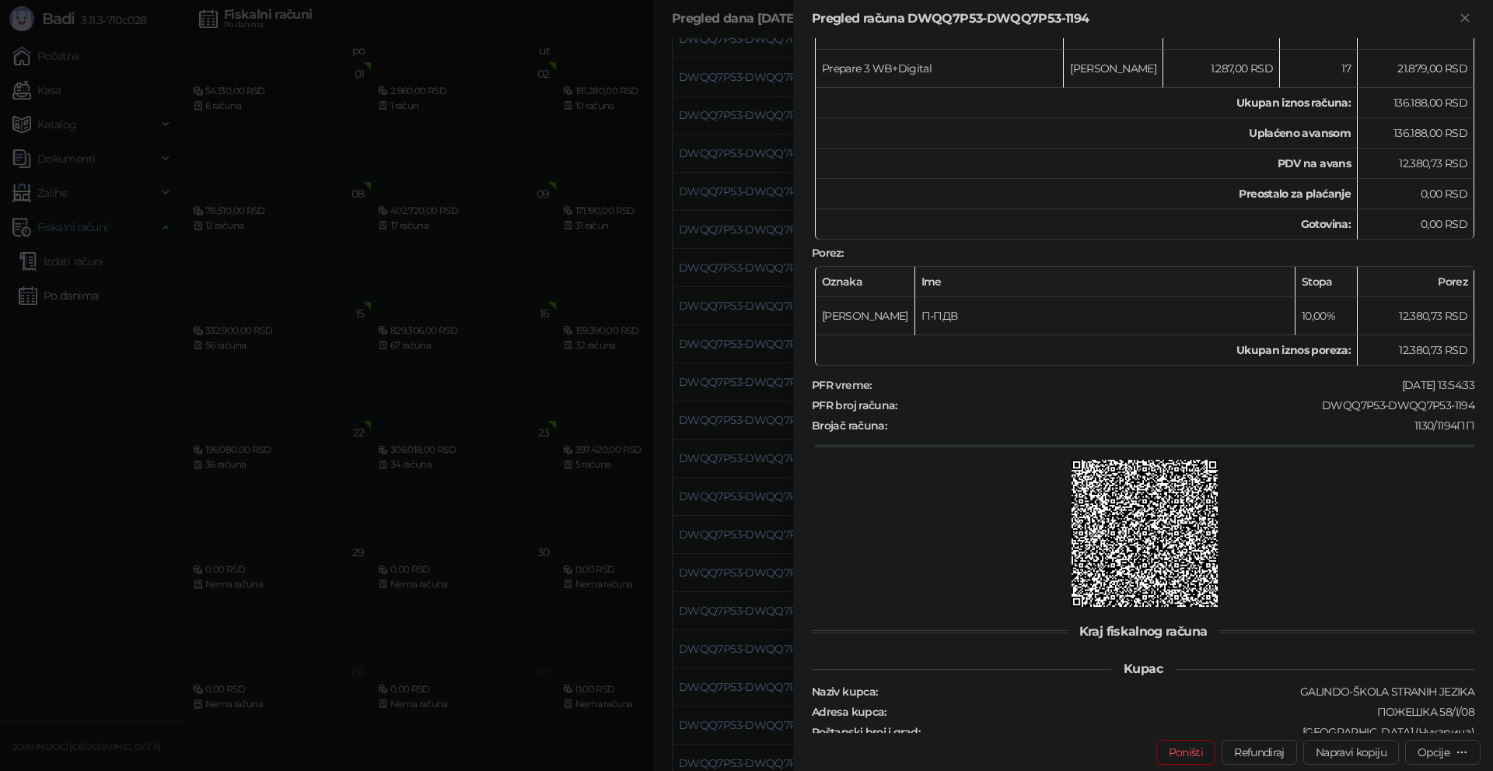
scroll to position [585, 0]
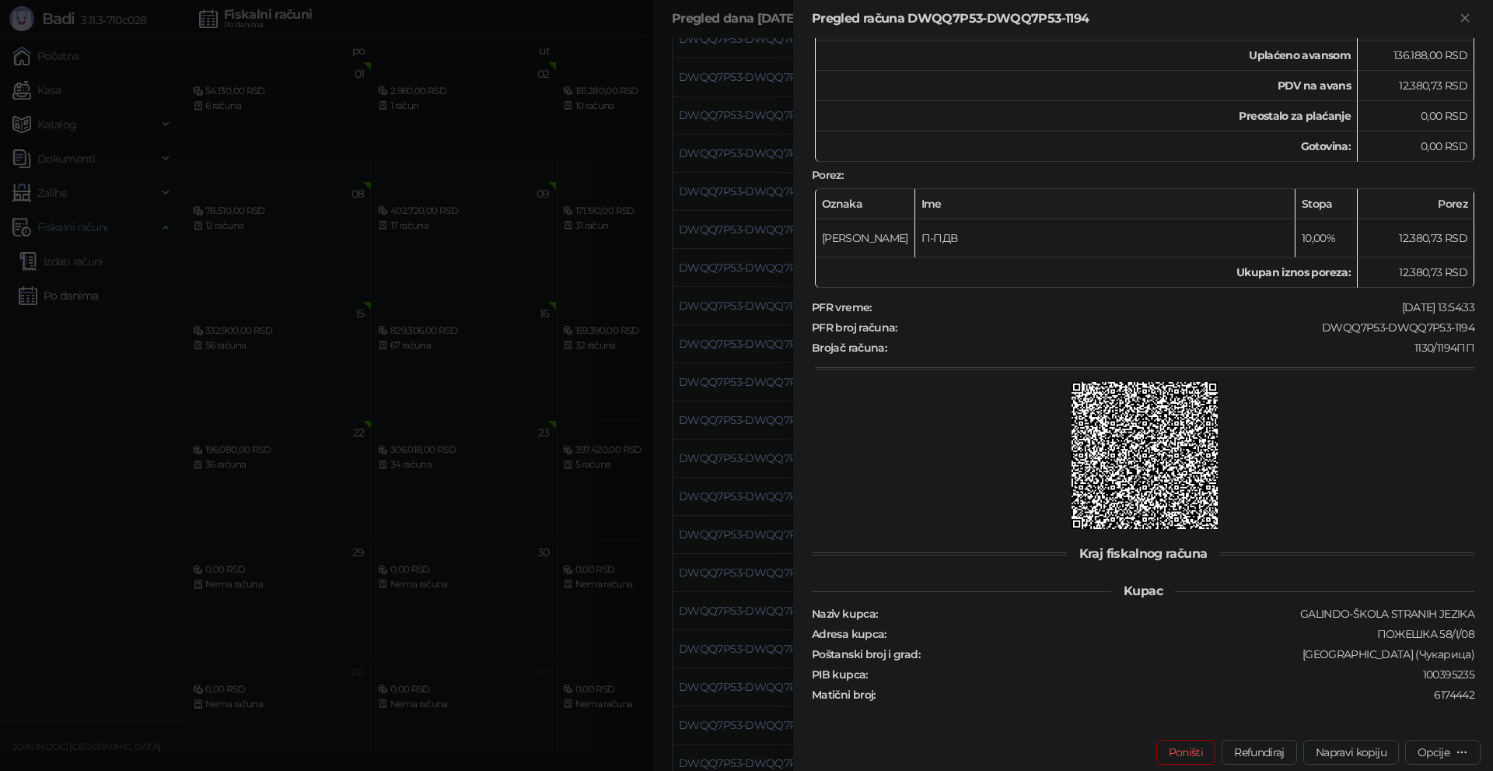
click at [759, 591] on div at bounding box center [746, 385] width 1493 height 771
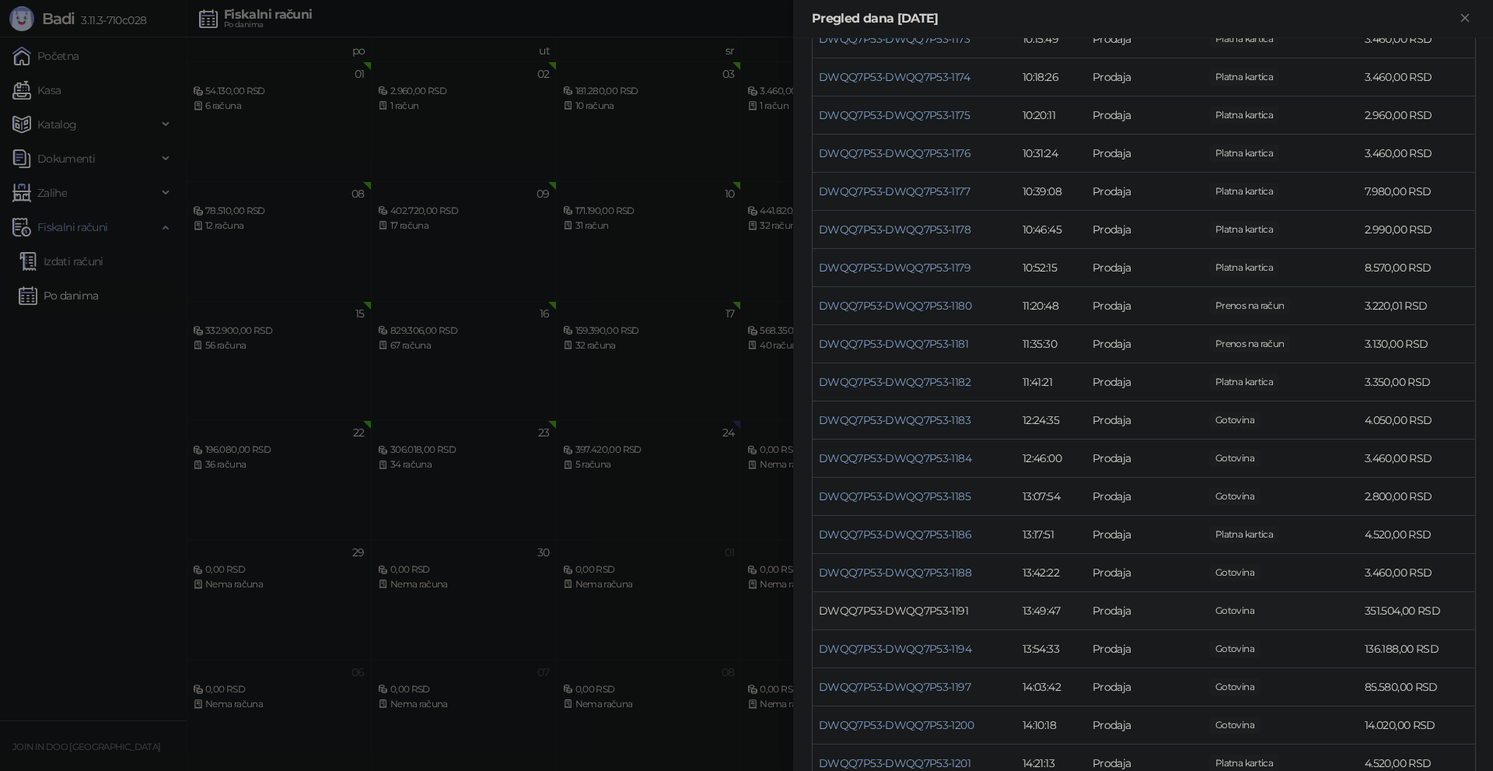
click at [894, 605] on link "DWQQ7P53-DWQQ7P53-1191" at bounding box center [893, 610] width 149 height 14
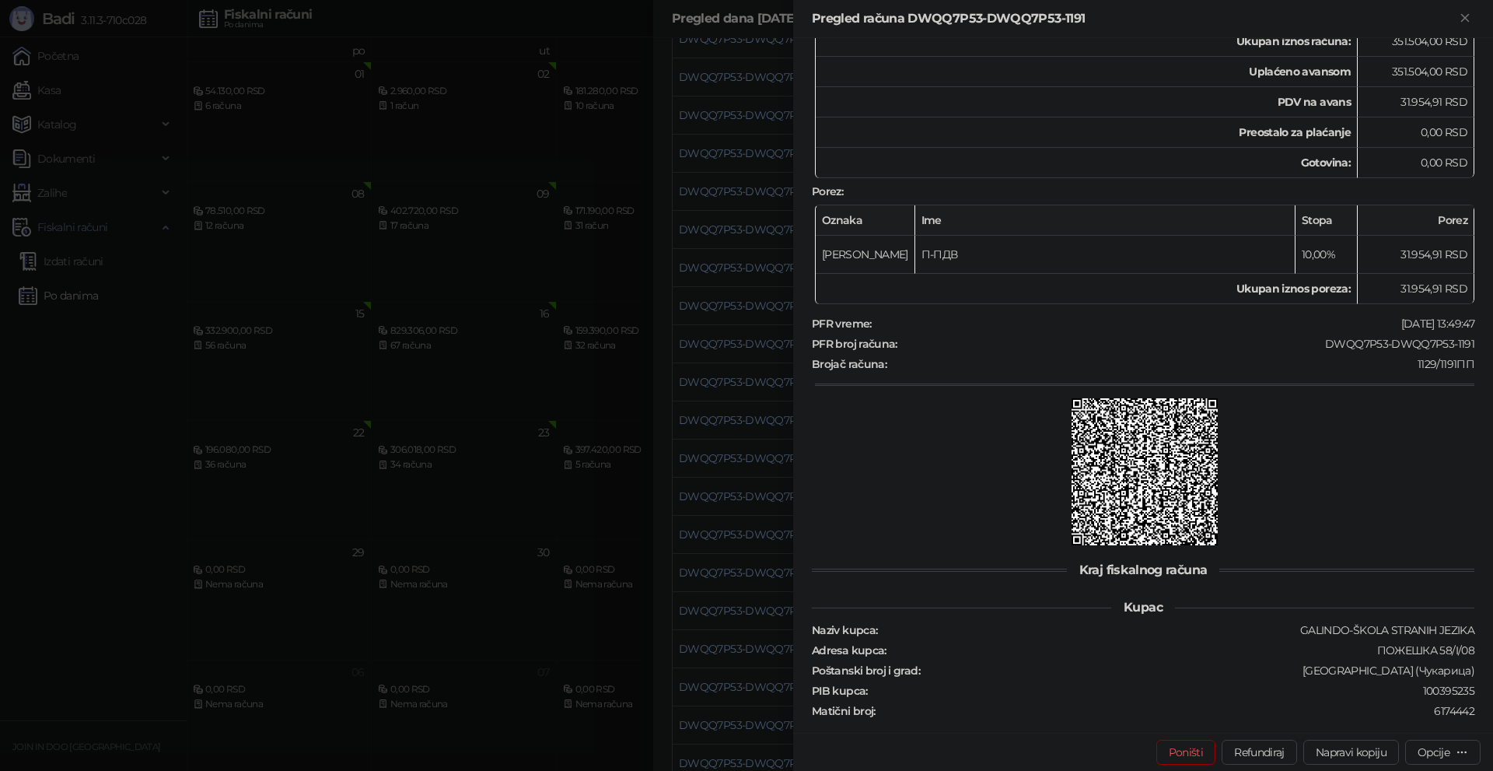
scroll to position [775, 0]
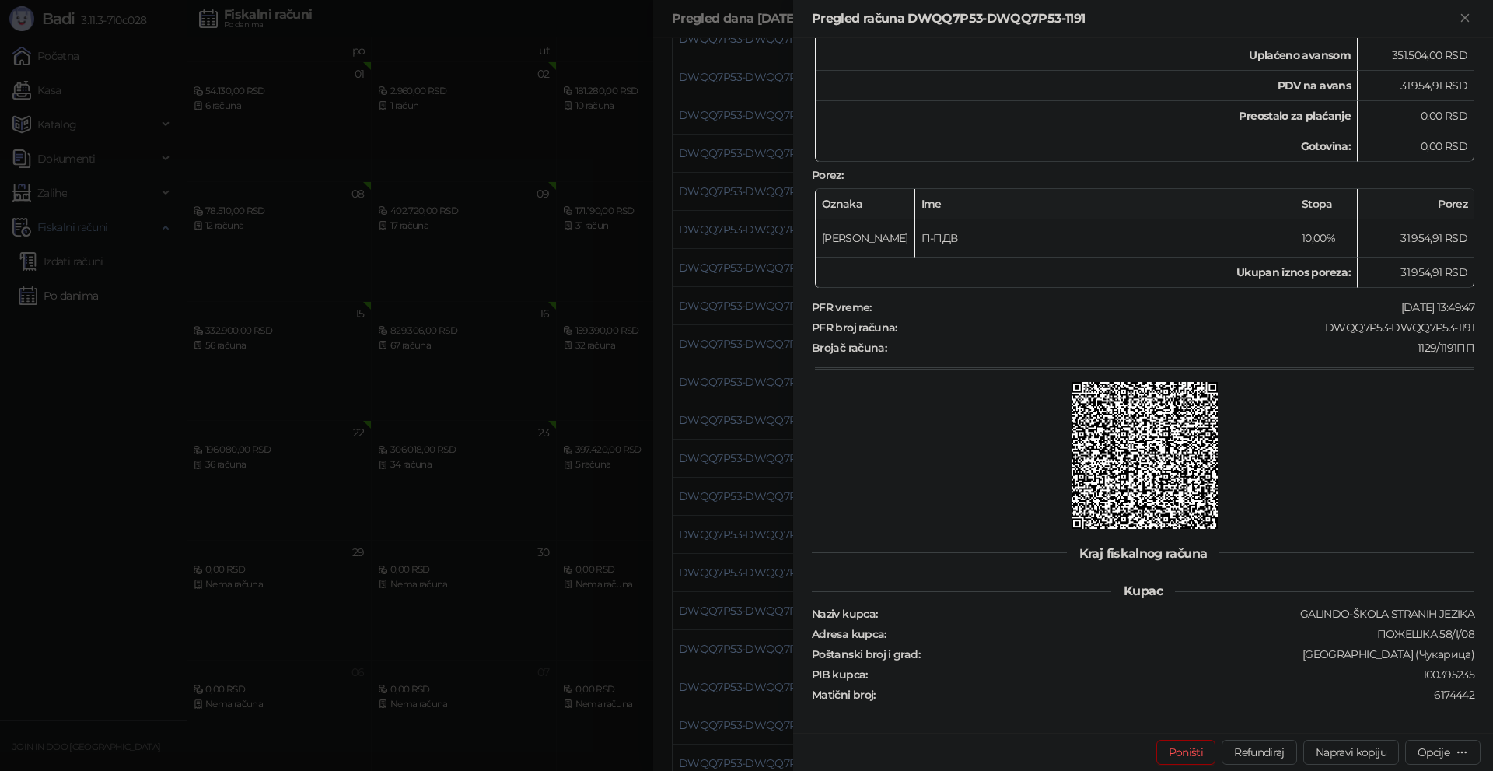
click at [688, 414] on div at bounding box center [746, 385] width 1493 height 771
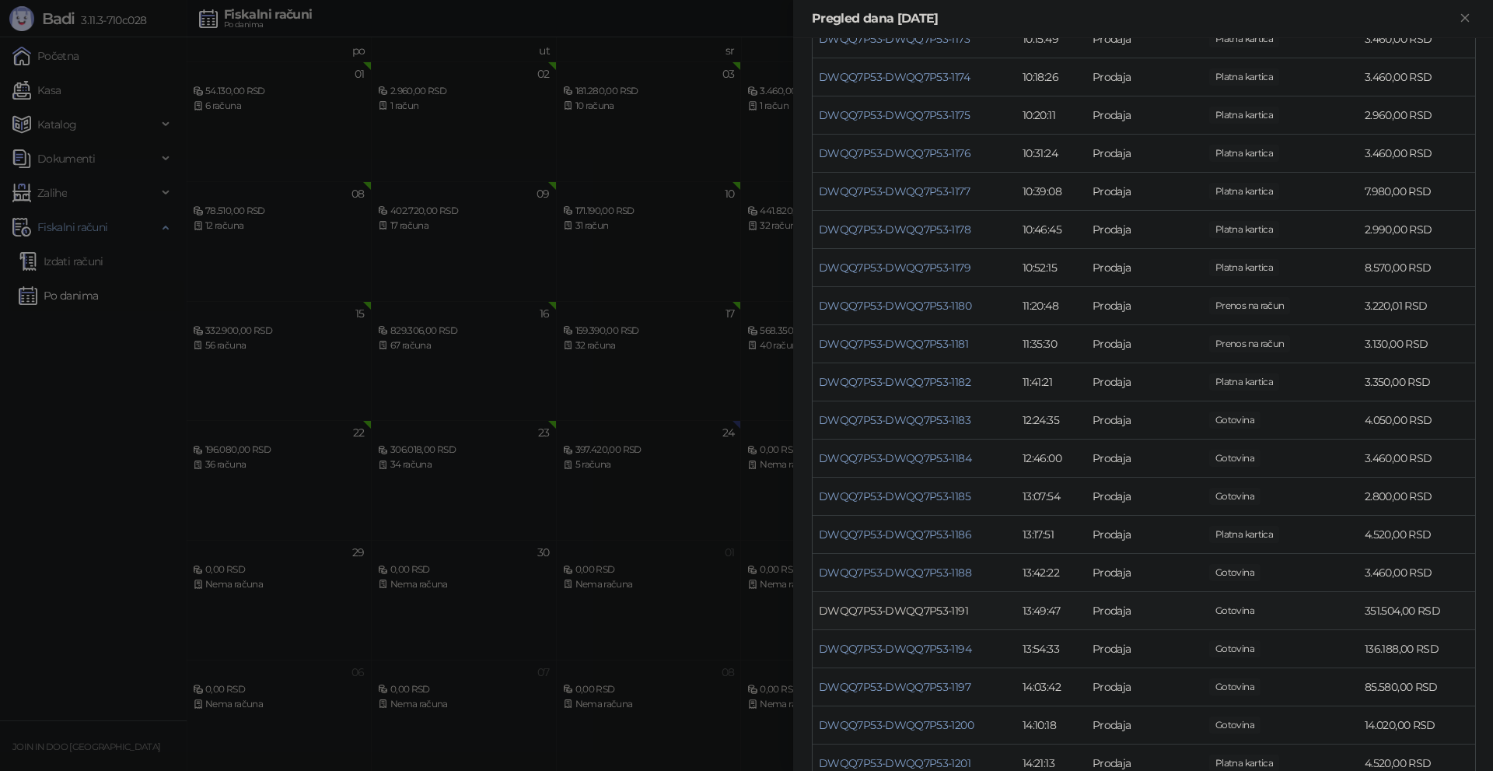
click at [934, 610] on link "DWQQ7P53-DWQQ7P53-1191" at bounding box center [893, 610] width 149 height 14
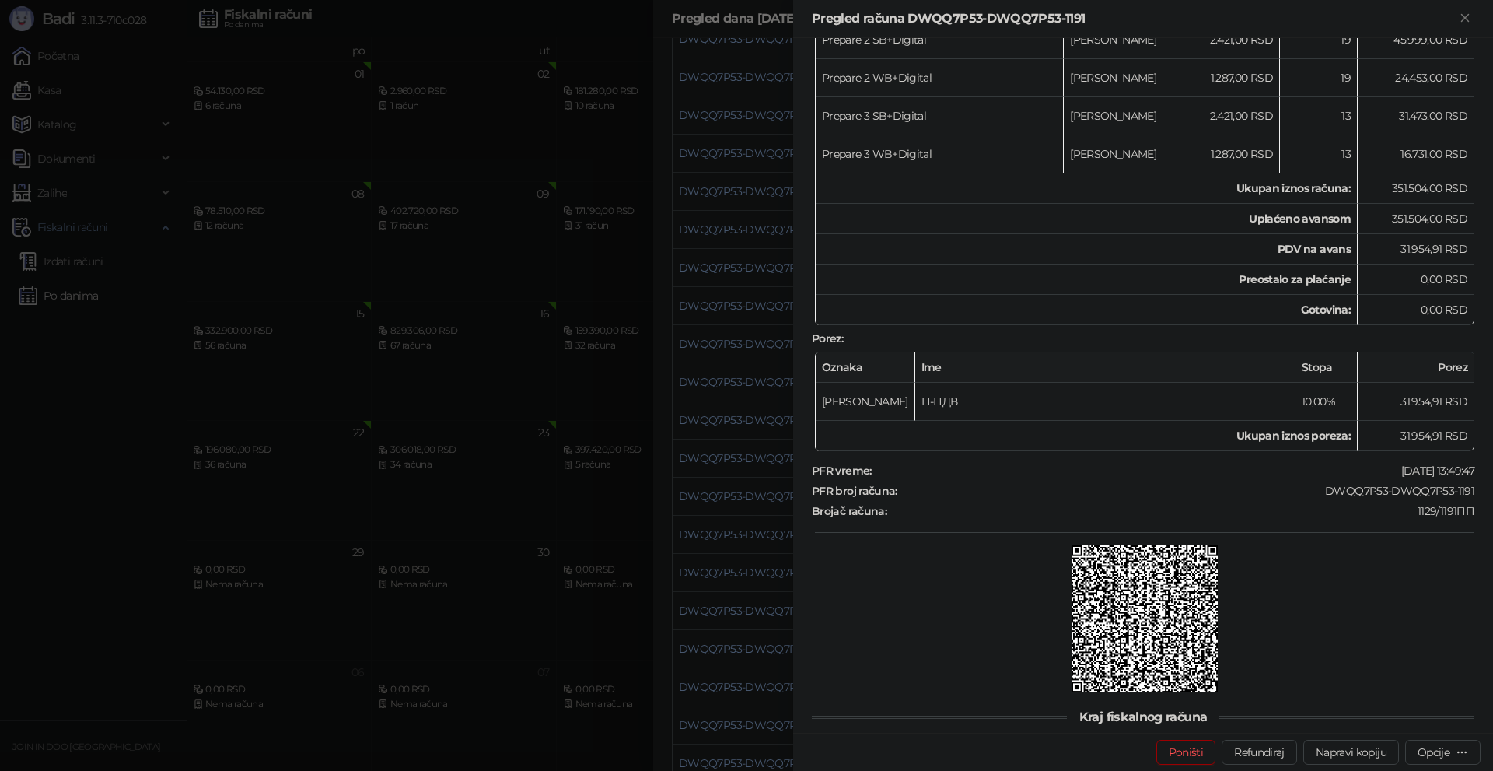
scroll to position [622, 0]
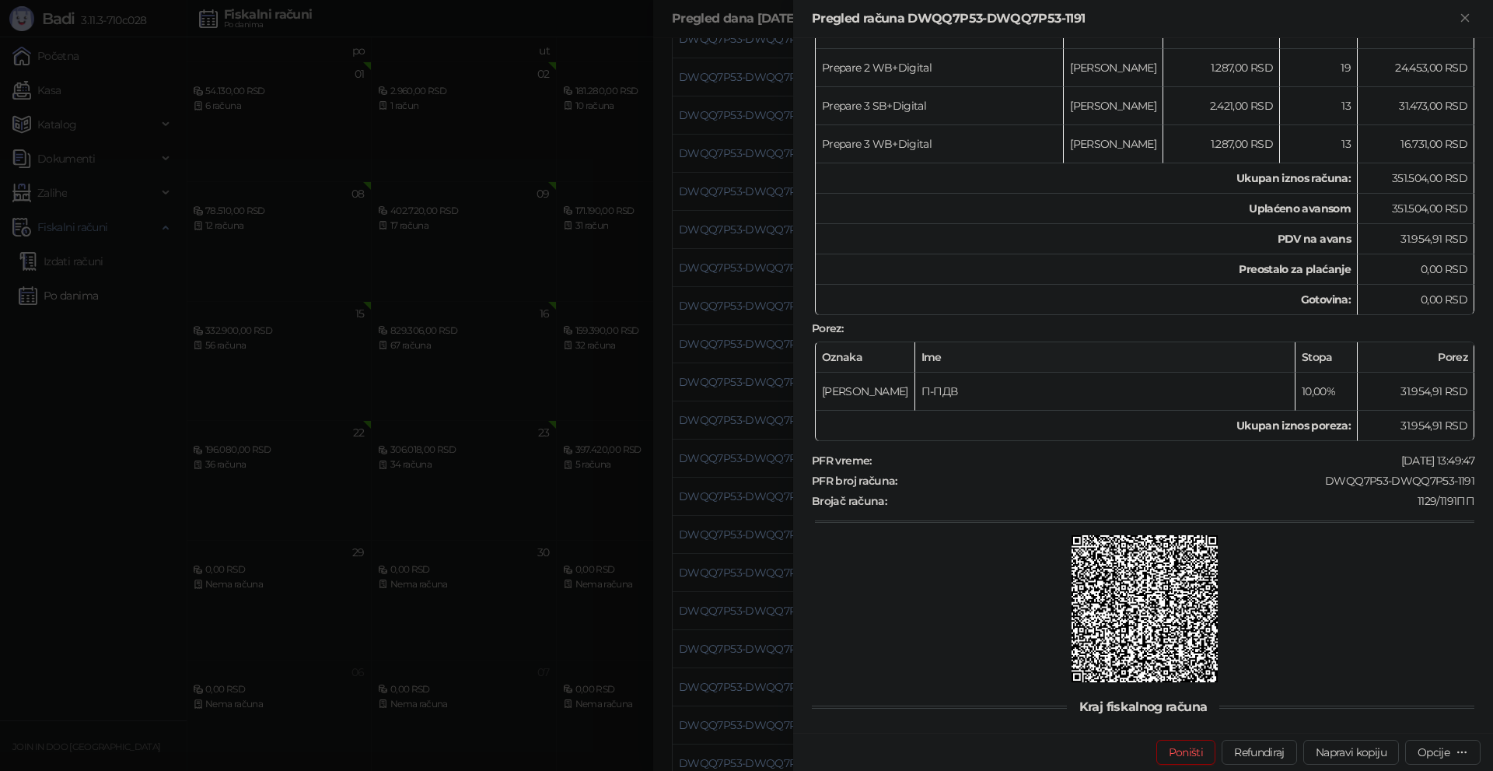
click at [730, 627] on div at bounding box center [746, 385] width 1493 height 771
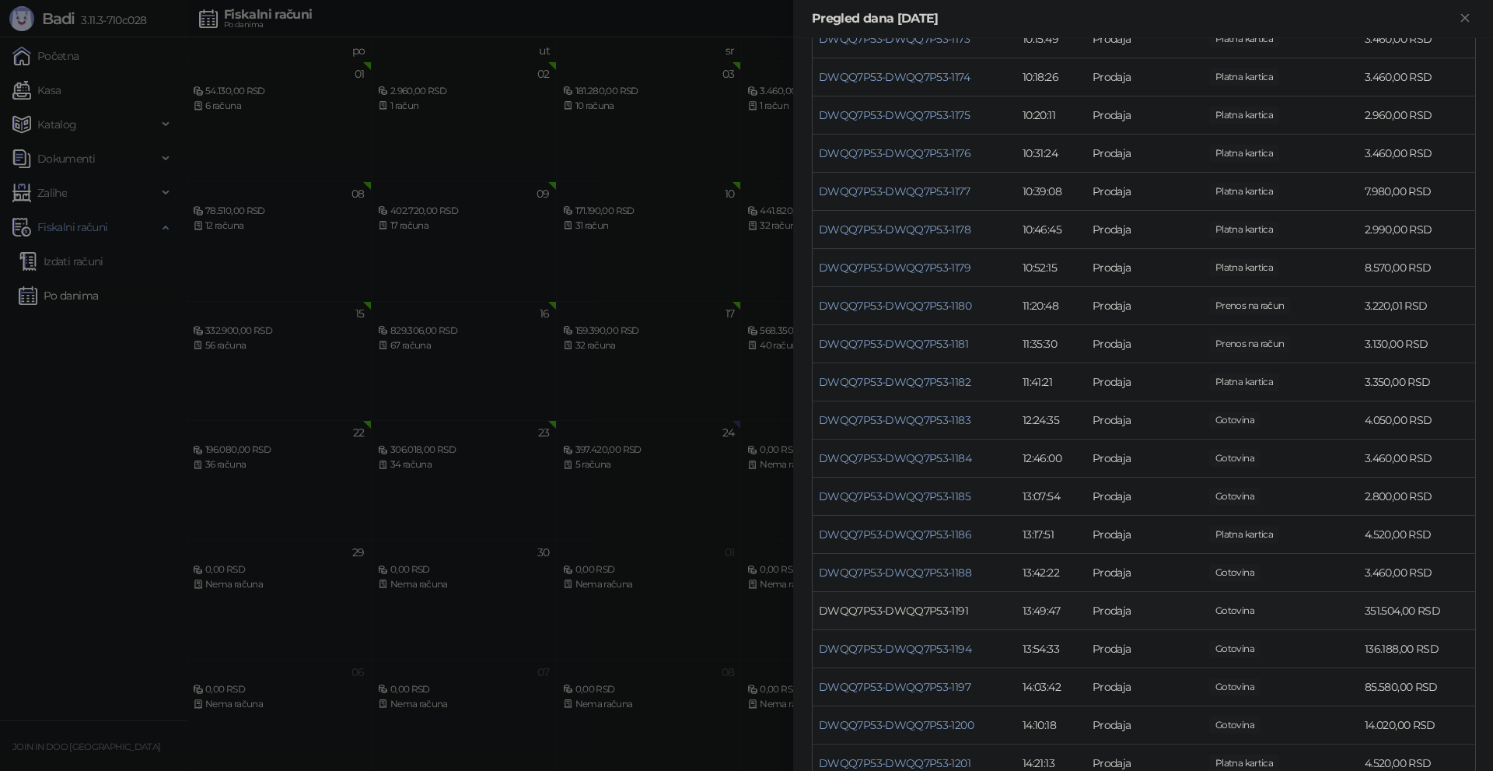
click at [911, 612] on link "DWQQ7P53-DWQQ7P53-1191" at bounding box center [893, 610] width 149 height 14
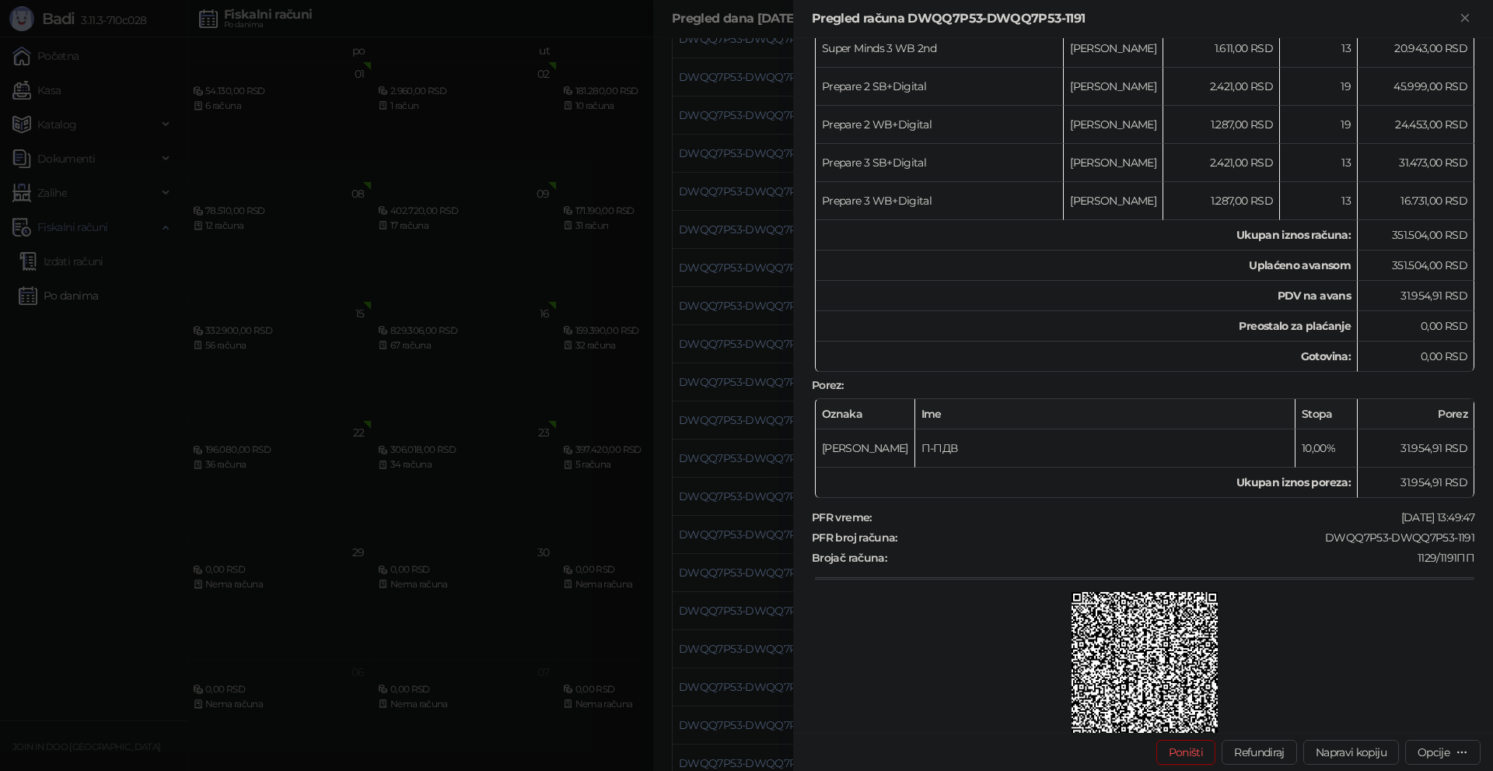
scroll to position [775, 0]
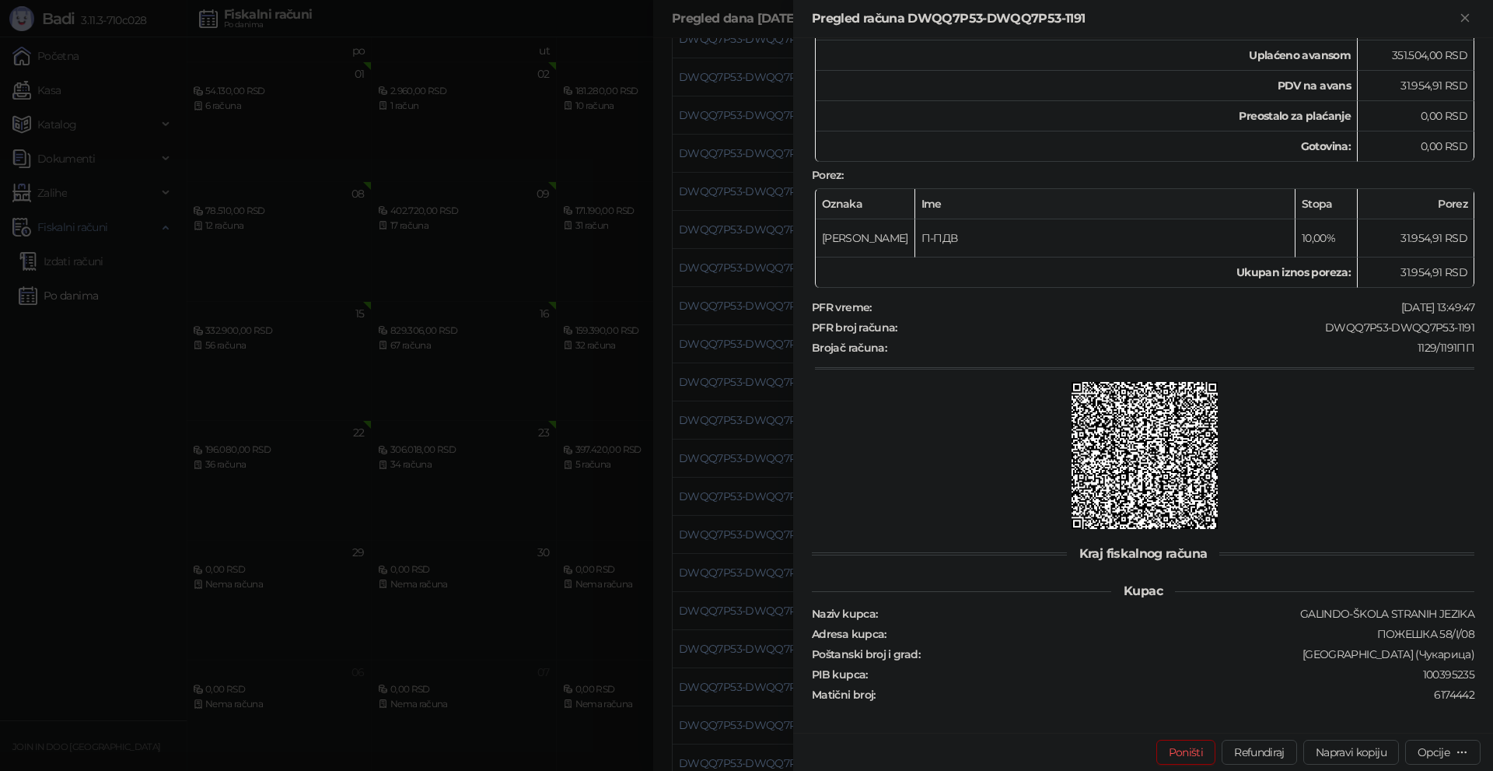
click at [145, 657] on div at bounding box center [746, 385] width 1493 height 771
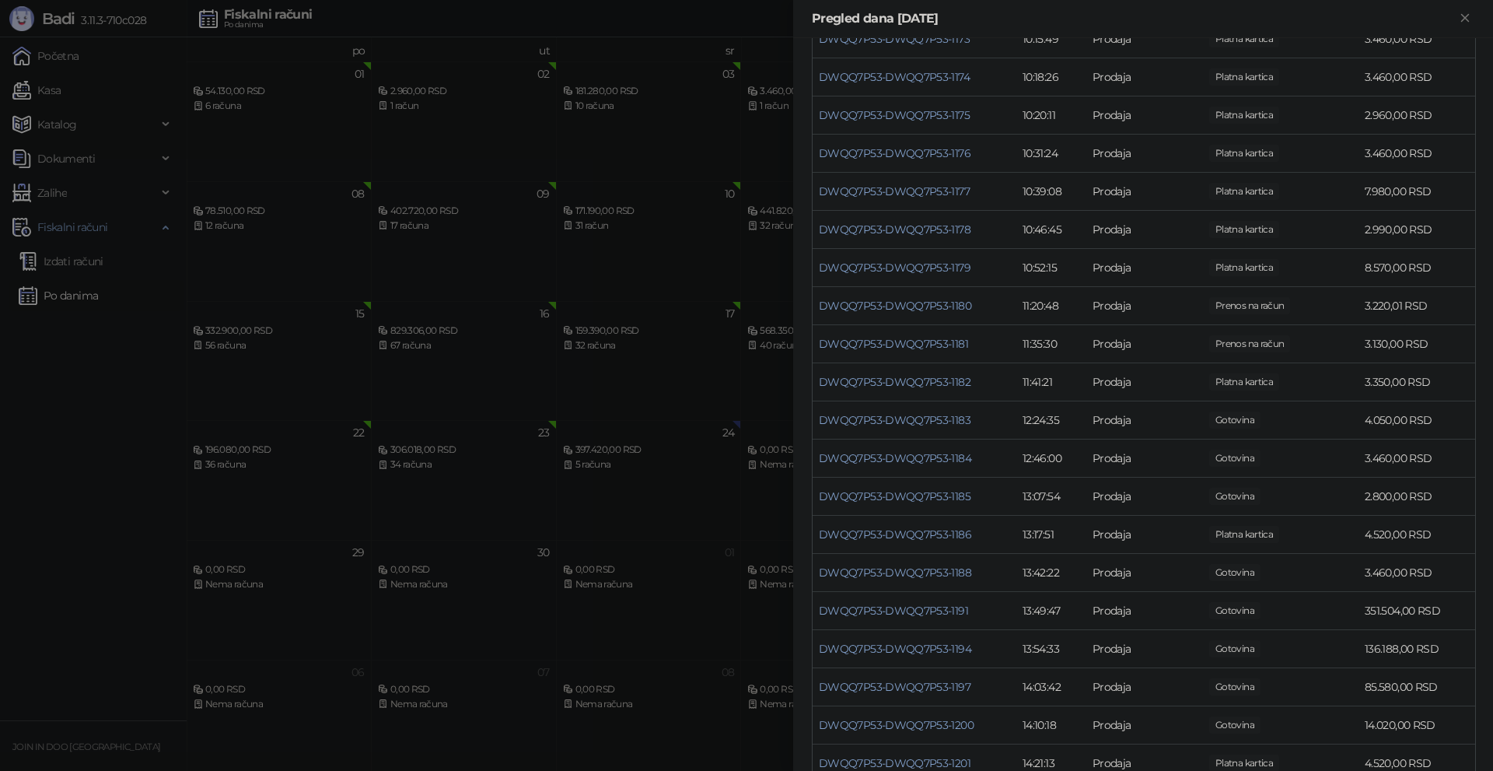
click at [82, 298] on div at bounding box center [746, 385] width 1493 height 771
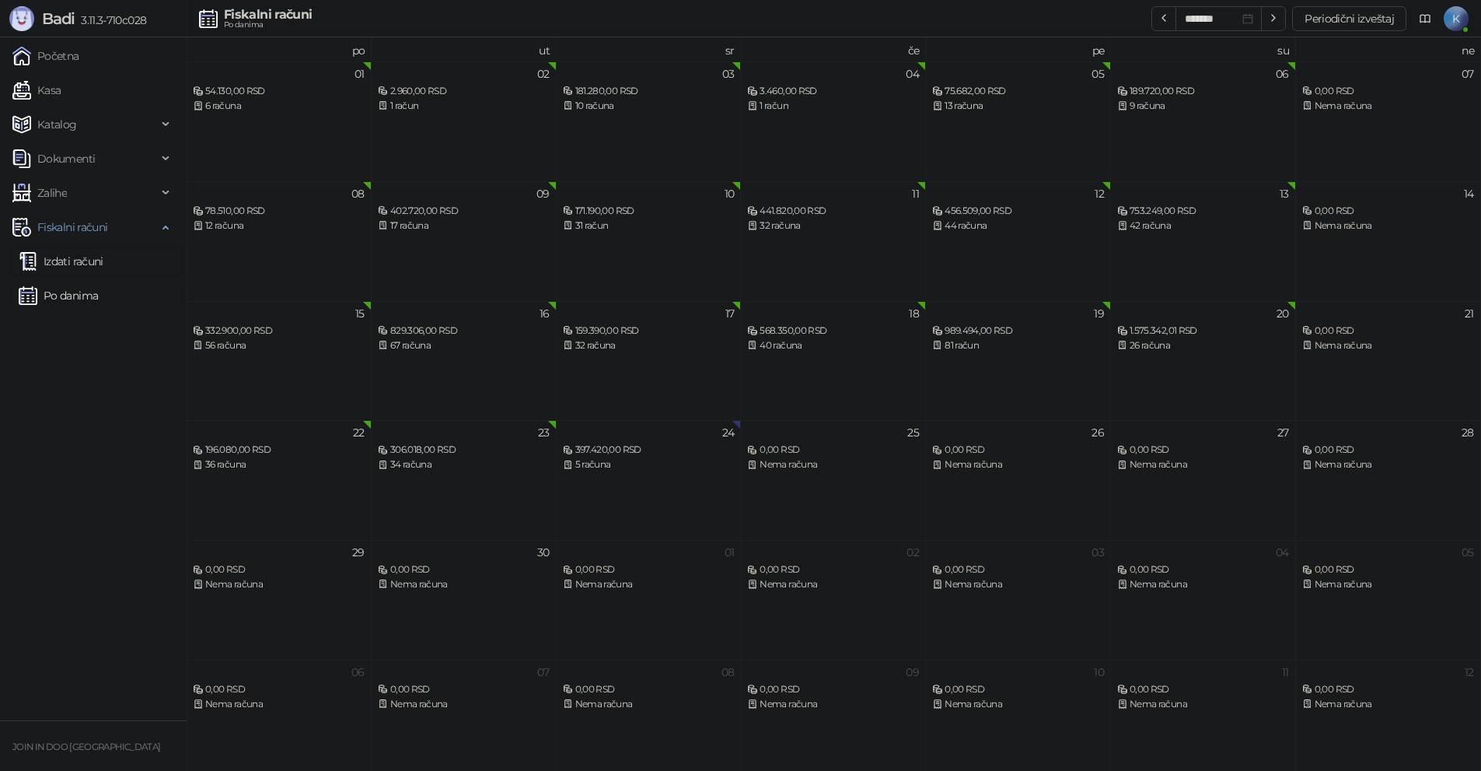
click at [79, 260] on link "Izdati računi" at bounding box center [61, 261] width 85 height 31
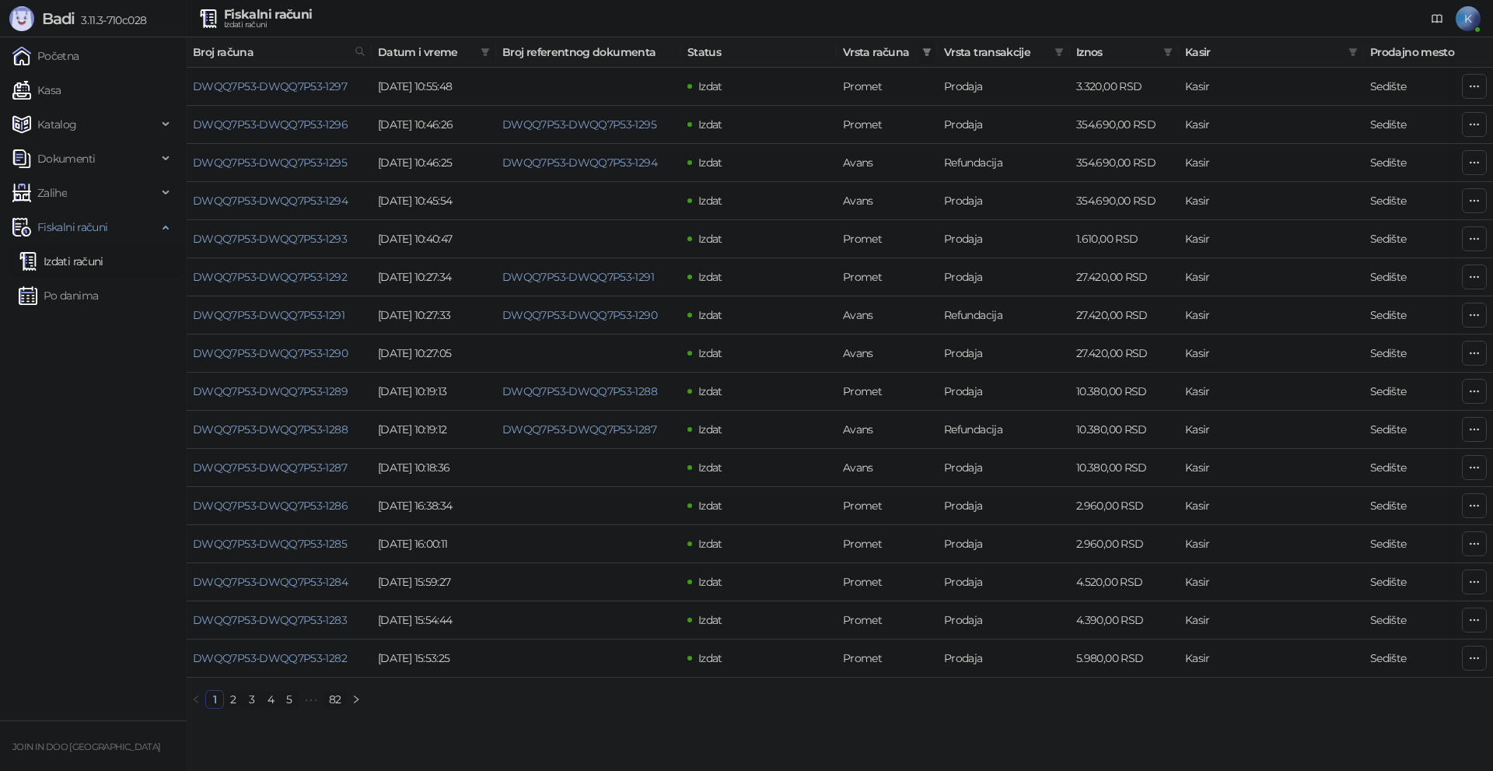
click at [926, 58] on span at bounding box center [927, 51] width 16 height 23
click at [835, 219] on span "Avans" at bounding box center [822, 220] width 37 height 14
click at [902, 254] on span "U redu" at bounding box center [905, 251] width 33 height 14
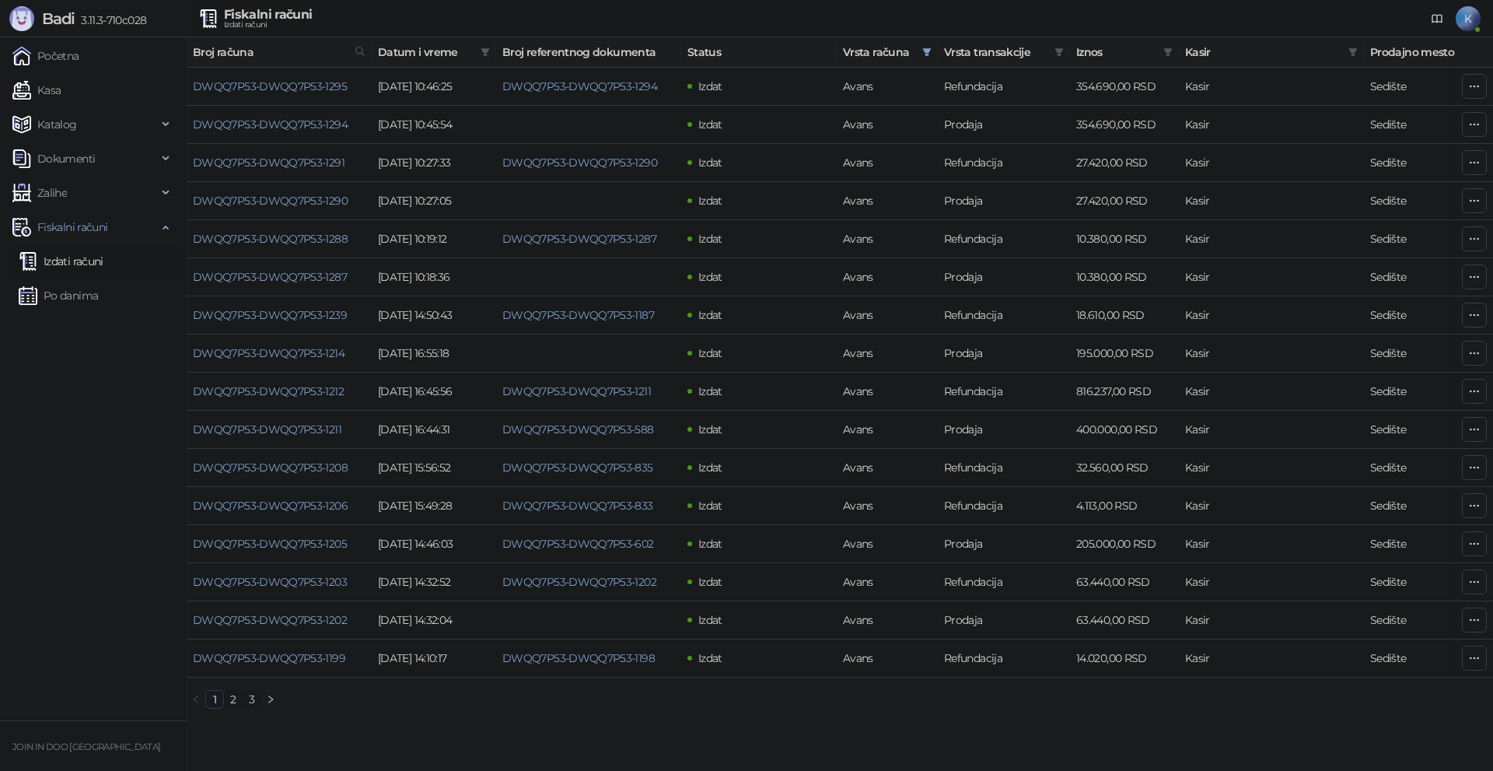
click at [234, 708] on link "2" at bounding box center [233, 699] width 17 height 17
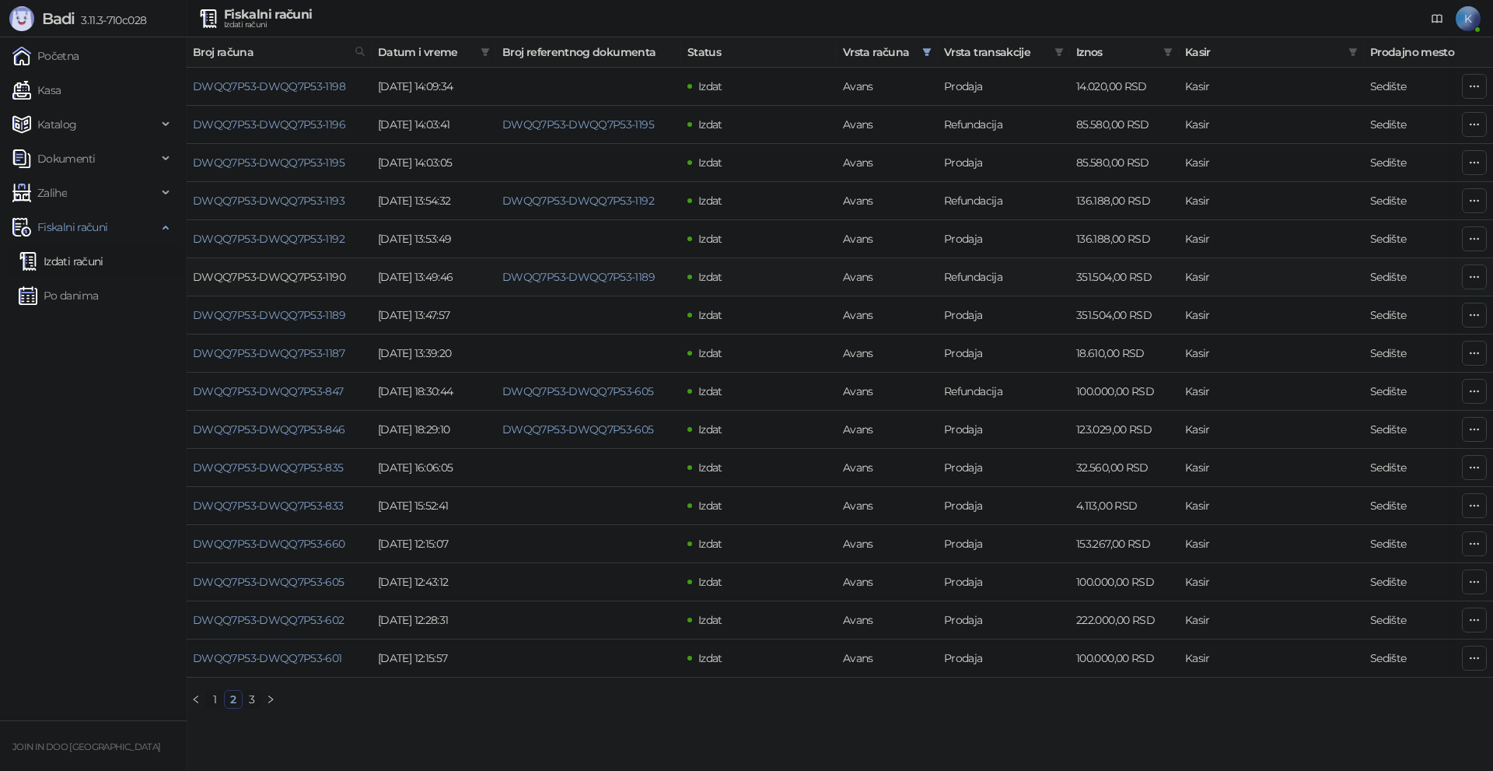
click at [287, 278] on link "DWQQ7P53-DWQQ7P53-1190" at bounding box center [269, 277] width 152 height 14
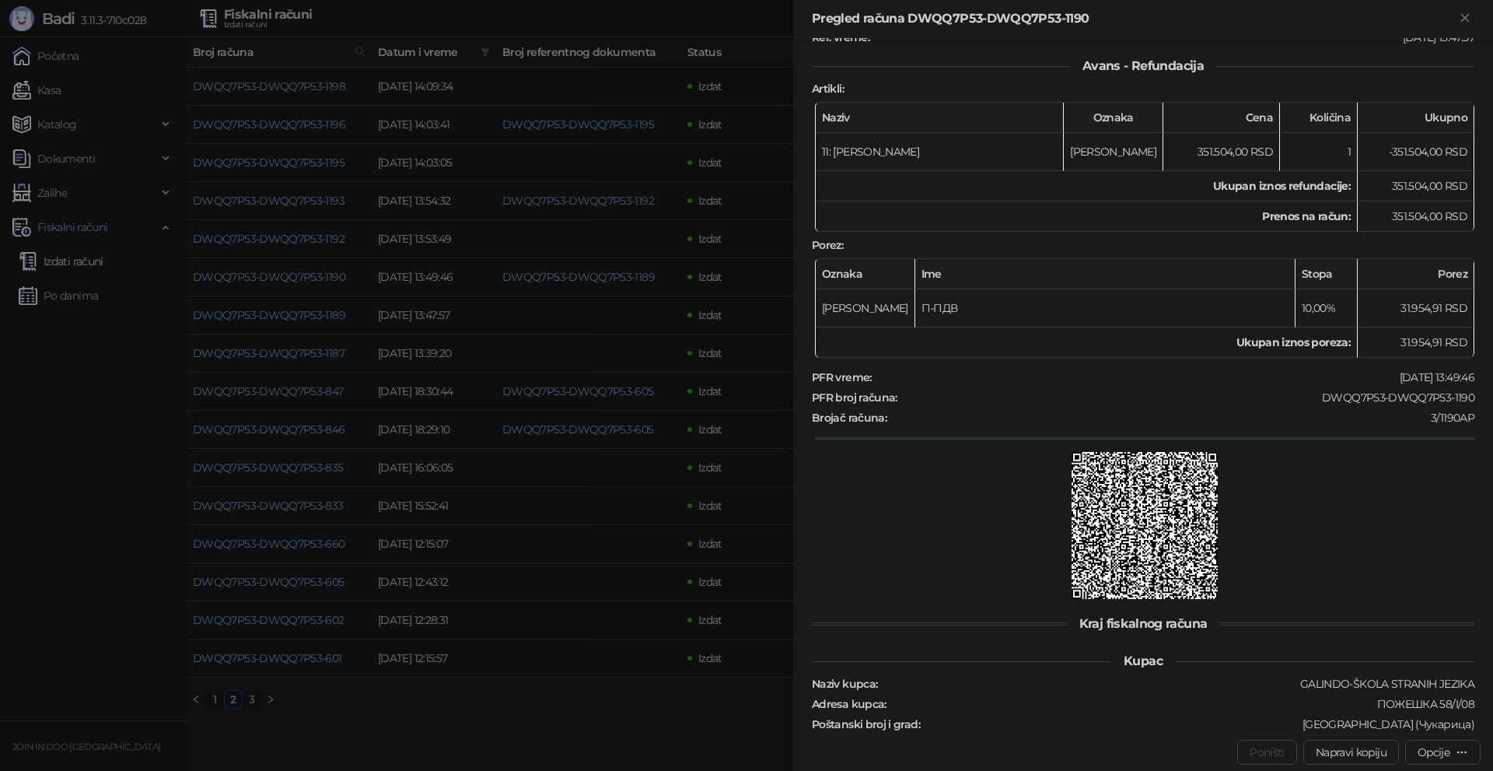
scroll to position [303, 0]
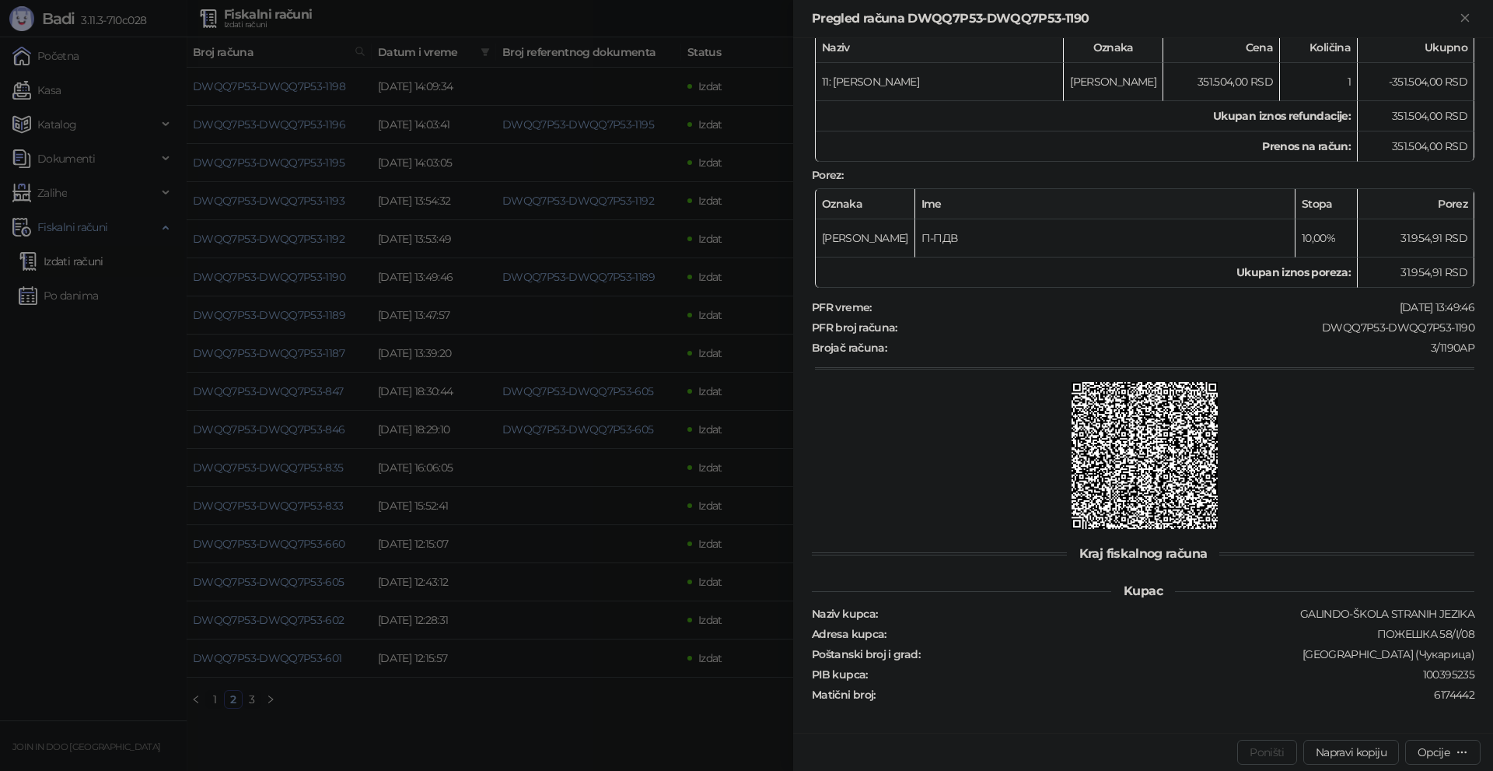
click at [429, 709] on div at bounding box center [746, 385] width 1493 height 771
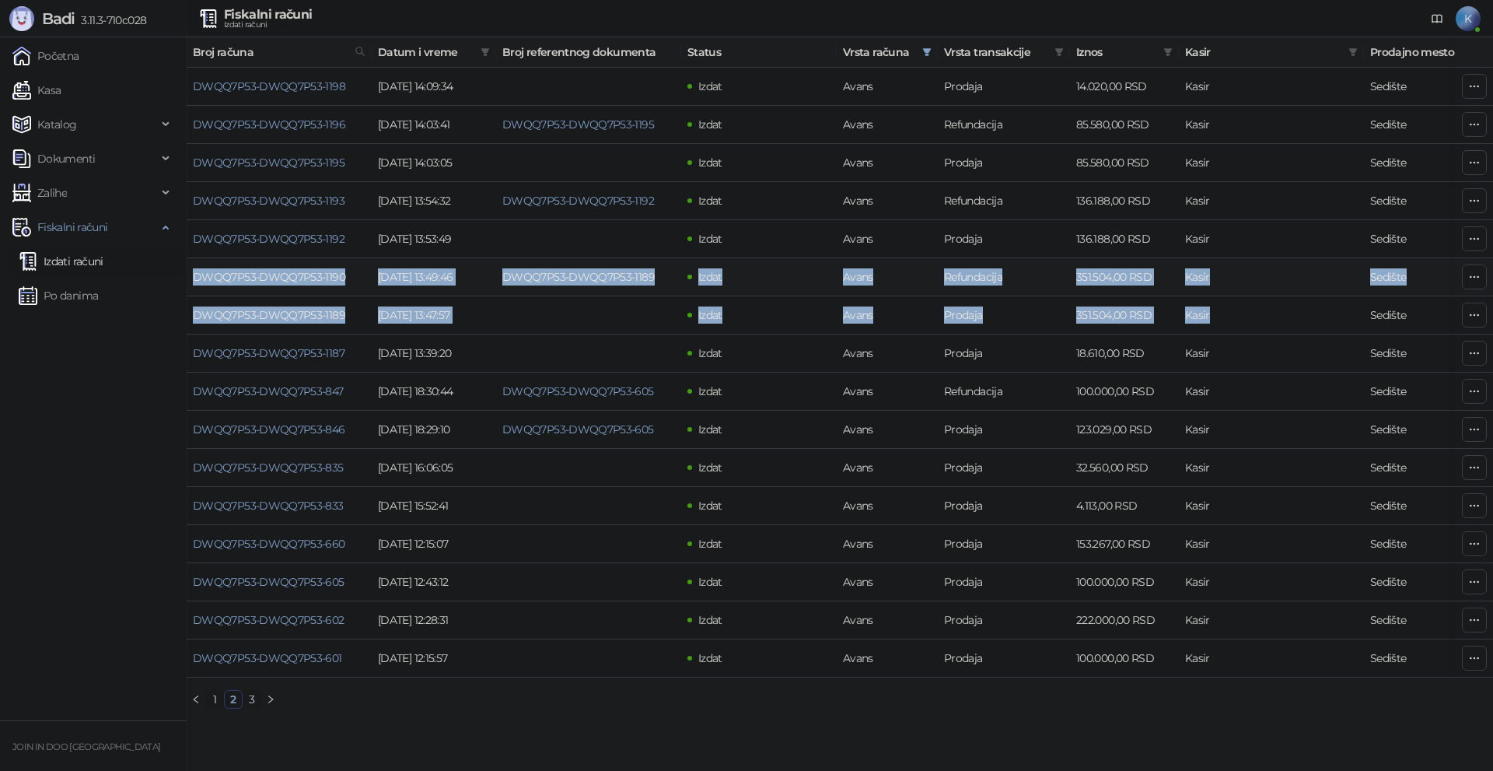
drag, startPoint x: 1286, startPoint y: 320, endPoint x: 197, endPoint y: 285, distance: 1090.1
click at [197, 285] on tbody "DWQQ7P53-DWQQ7P53-1198 [DATE] 14:09:34 Izdat Avans Prodaja 14.020,00 RSD Kasir …" at bounding box center [887, 373] width 1400 height 610
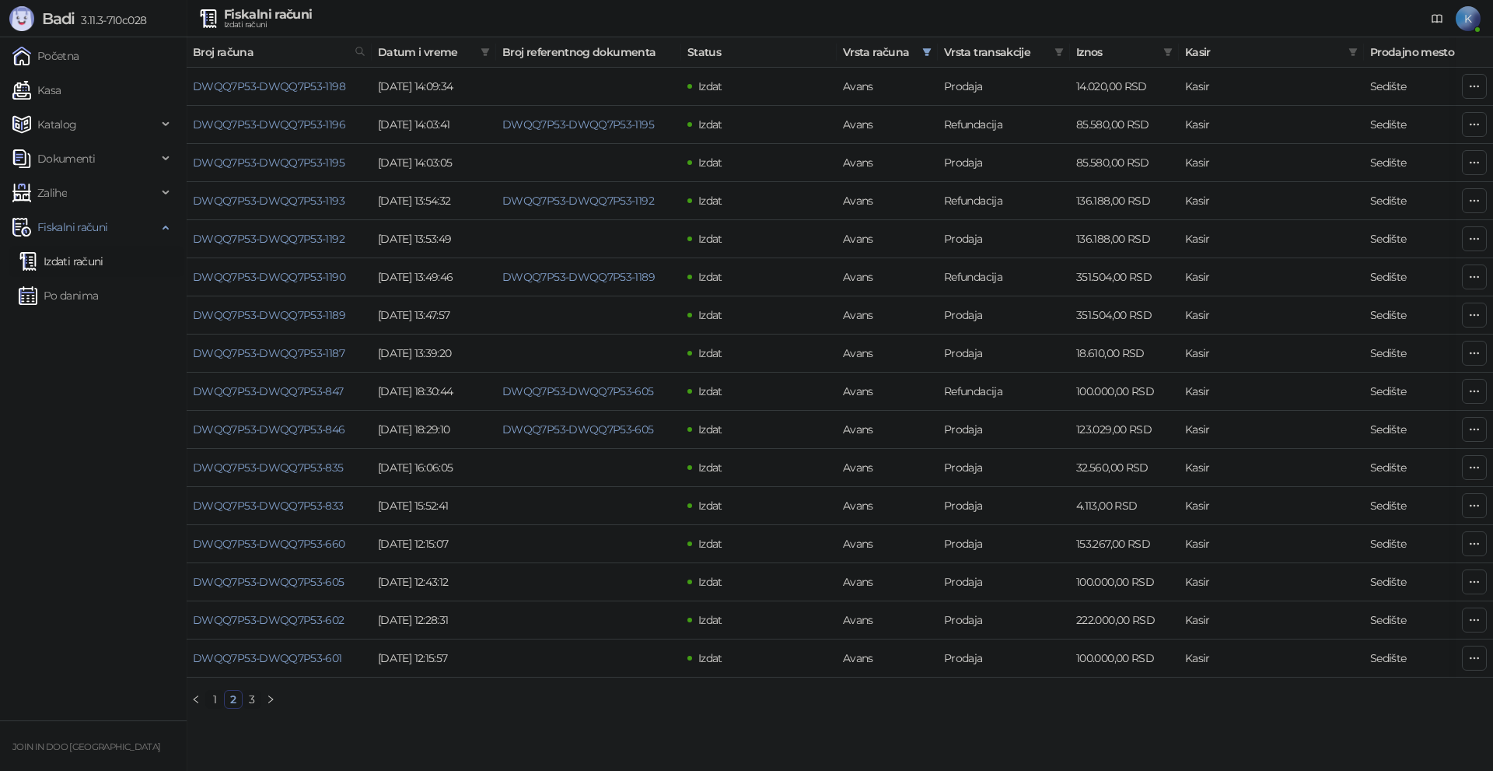
click at [39, 573] on ul "Početna Kasa Katalog Dokumenti Zalihe Fiskalni računi Izdati računi Po danima" at bounding box center [93, 378] width 187 height 683
click at [34, 560] on ul "Početna Kasa Katalog Dokumenti Zalihe Fiskalni računi Izdati računi Po danima" at bounding box center [93, 378] width 187 height 683
click at [75, 296] on link "Po danima" at bounding box center [58, 295] width 79 height 31
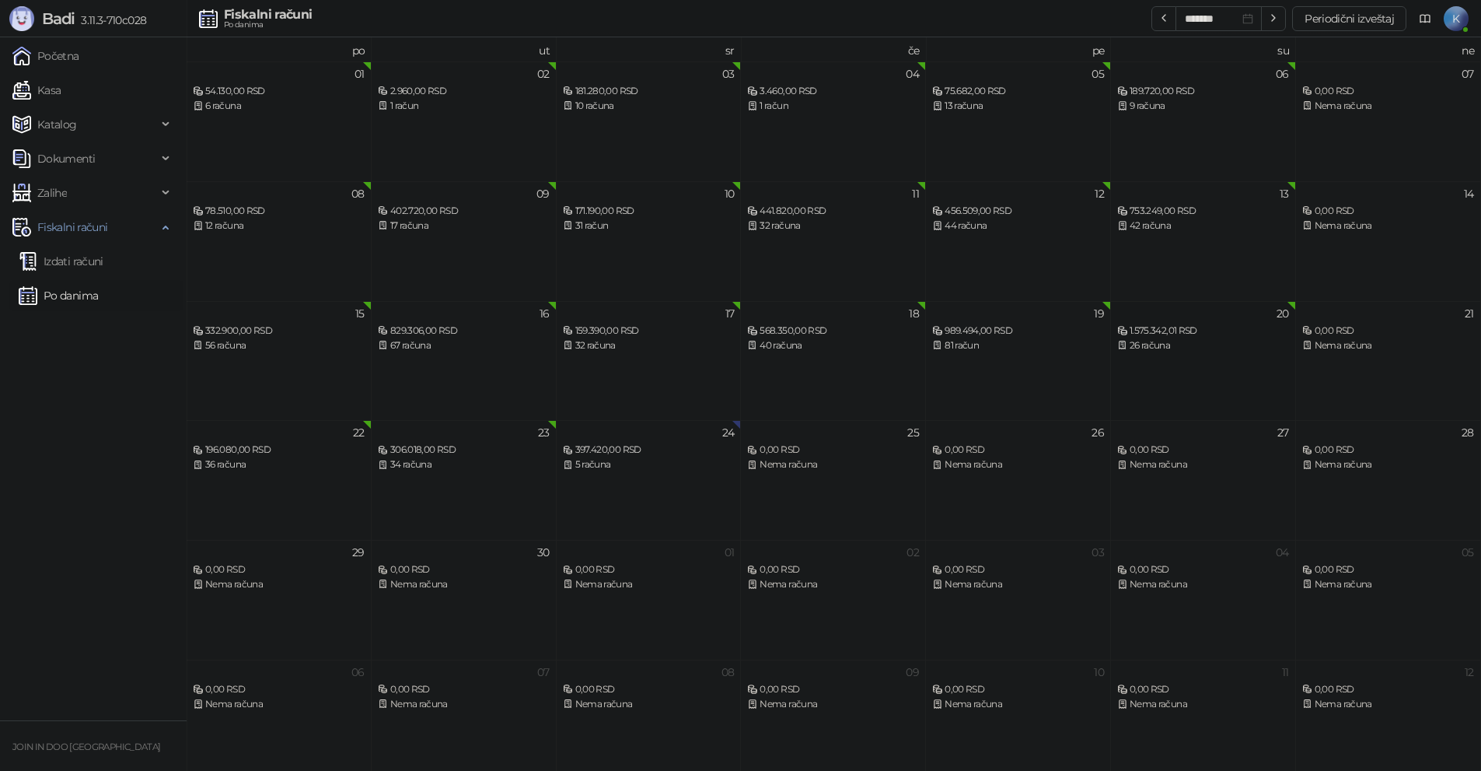
click at [1181, 331] on div "1.575.342,01 RSD" at bounding box center [1204, 331] width 172 height 15
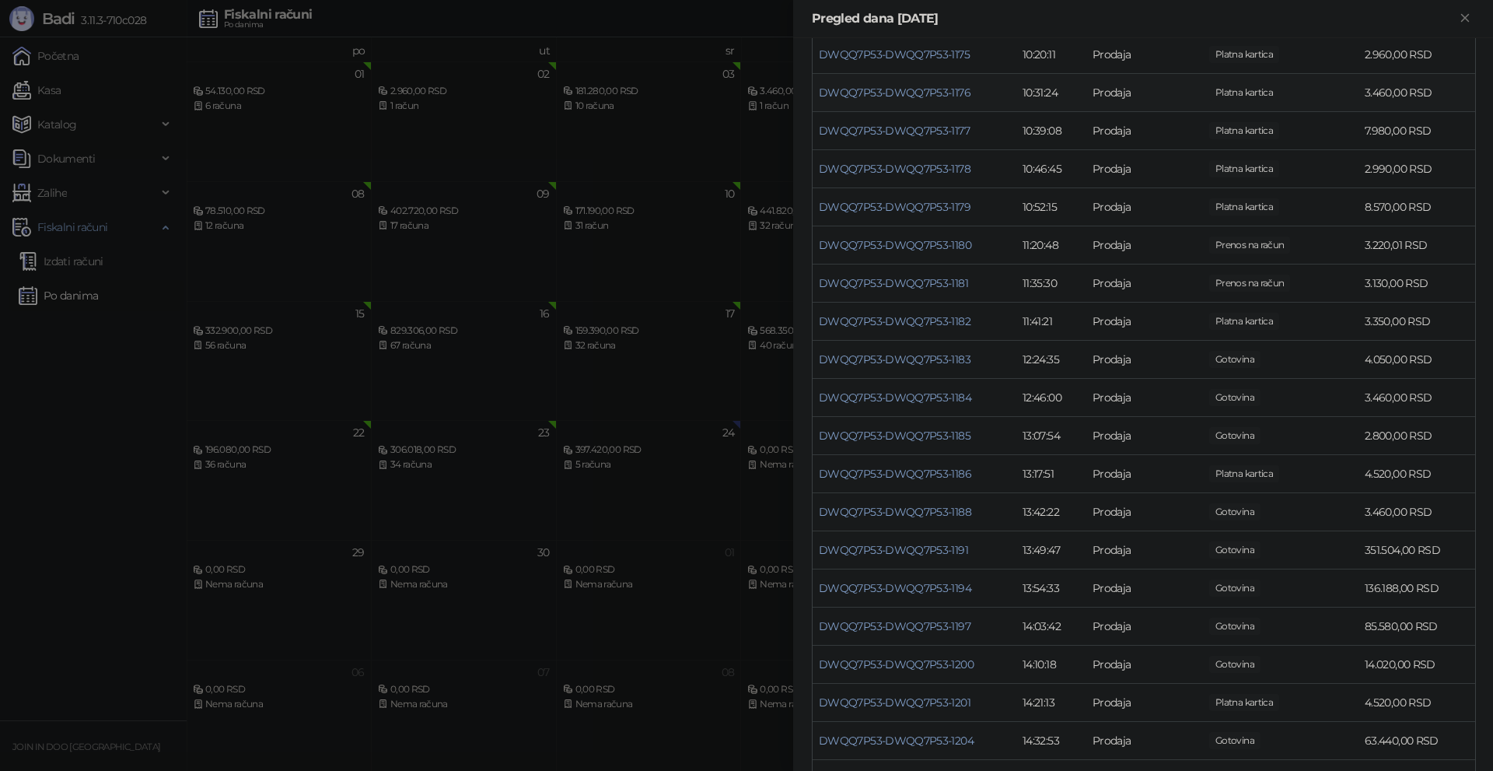
scroll to position [467, 0]
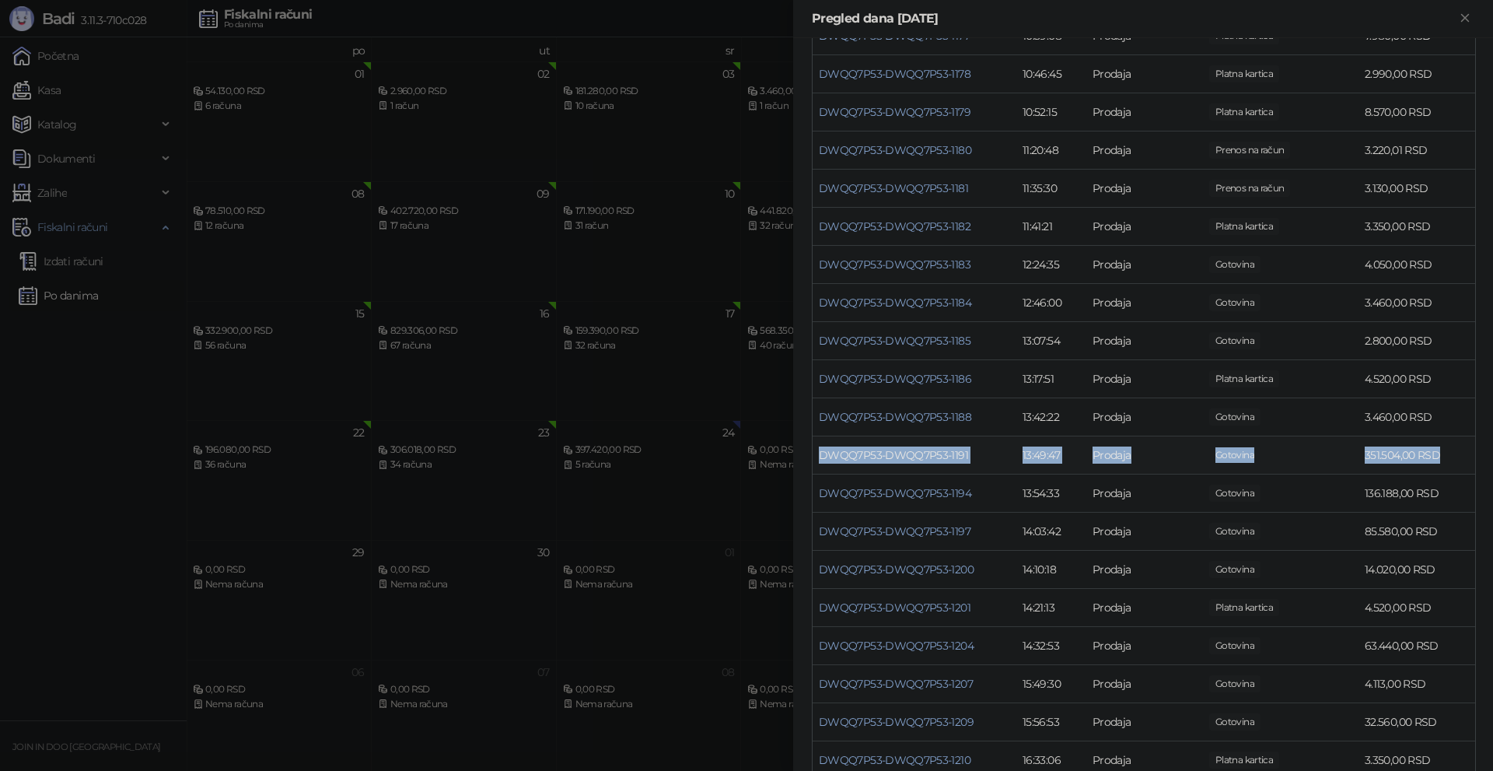
drag, startPoint x: 815, startPoint y: 451, endPoint x: 1442, endPoint y: 465, distance: 627.0
click at [1442, 465] on tr "DWQQ7P53-DWQQ7P53-1191 13:49:47 Prodaja Gotovina 351.504,00 RSD" at bounding box center [1144, 455] width 663 height 38
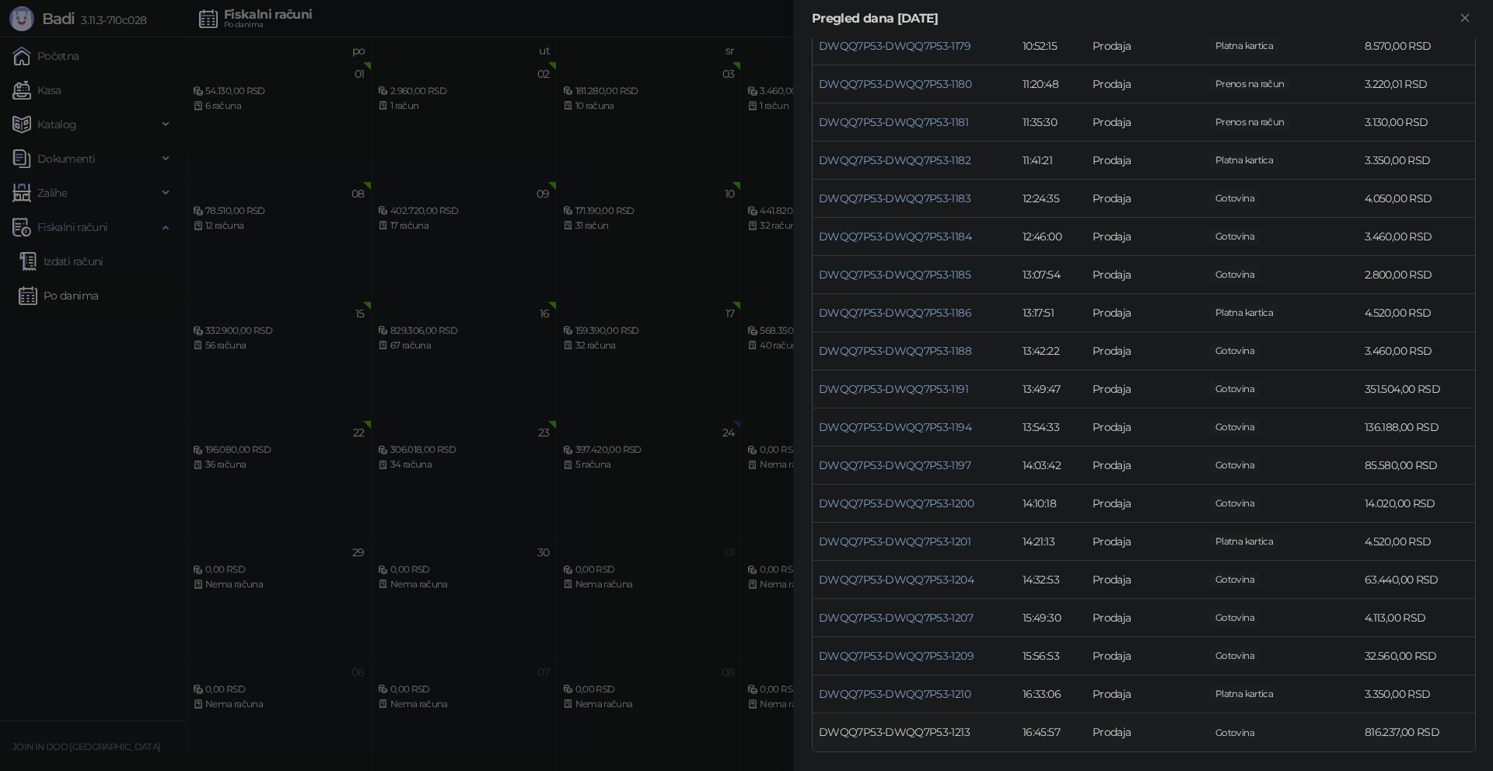
click at [949, 730] on link "DWQQ7P53-DWQQ7P53-1213" at bounding box center [894, 732] width 151 height 14
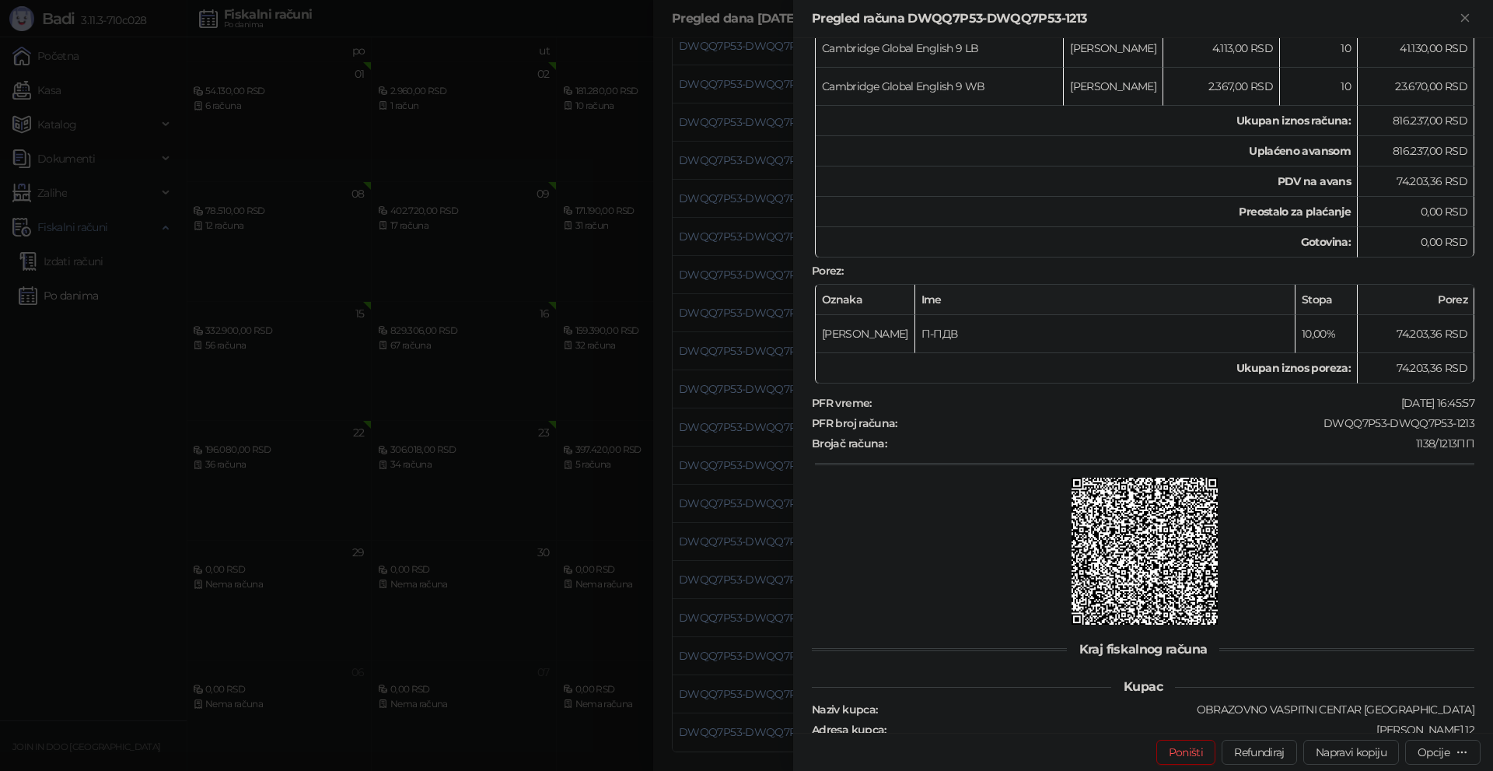
scroll to position [1995, 0]
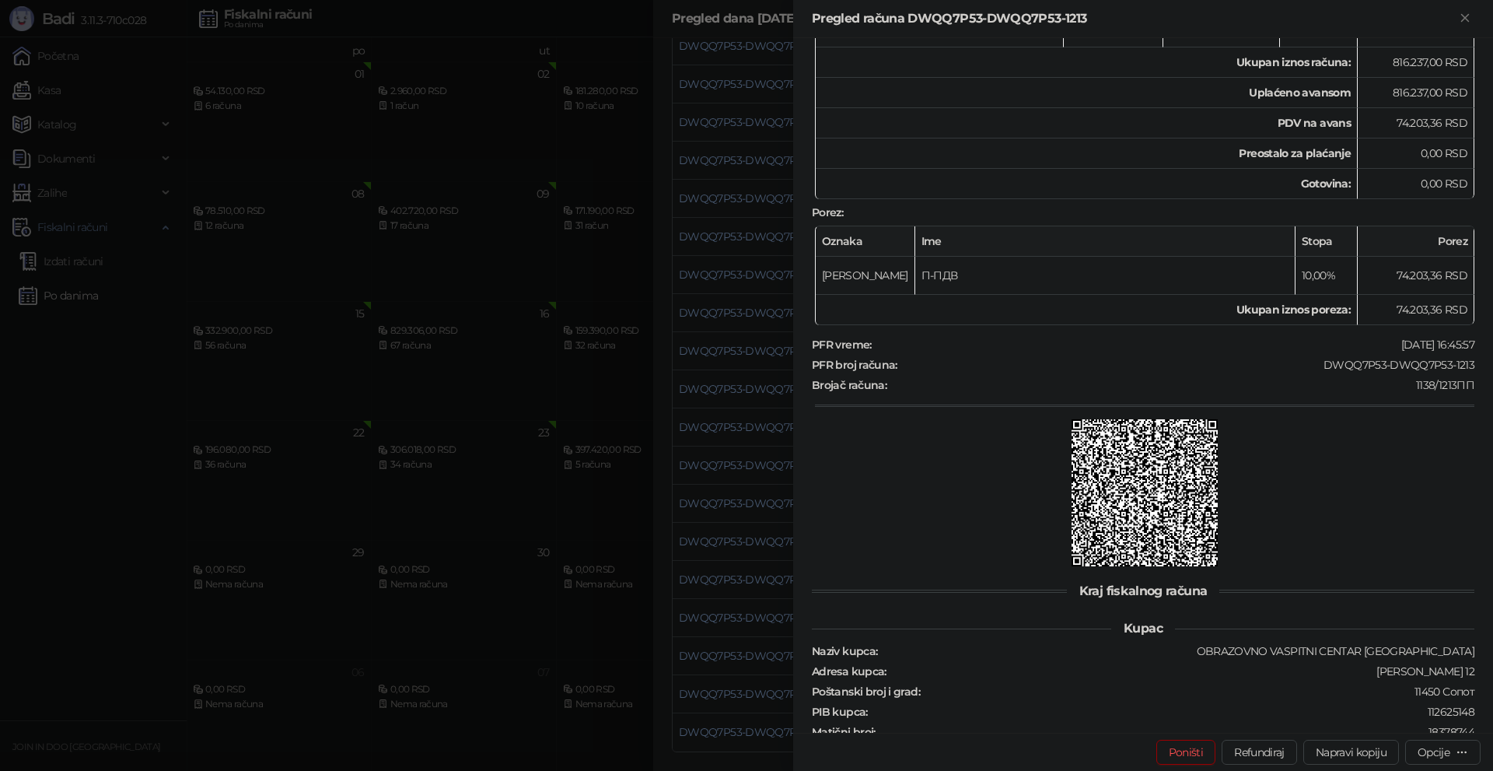
click at [713, 519] on div at bounding box center [746, 385] width 1493 height 771
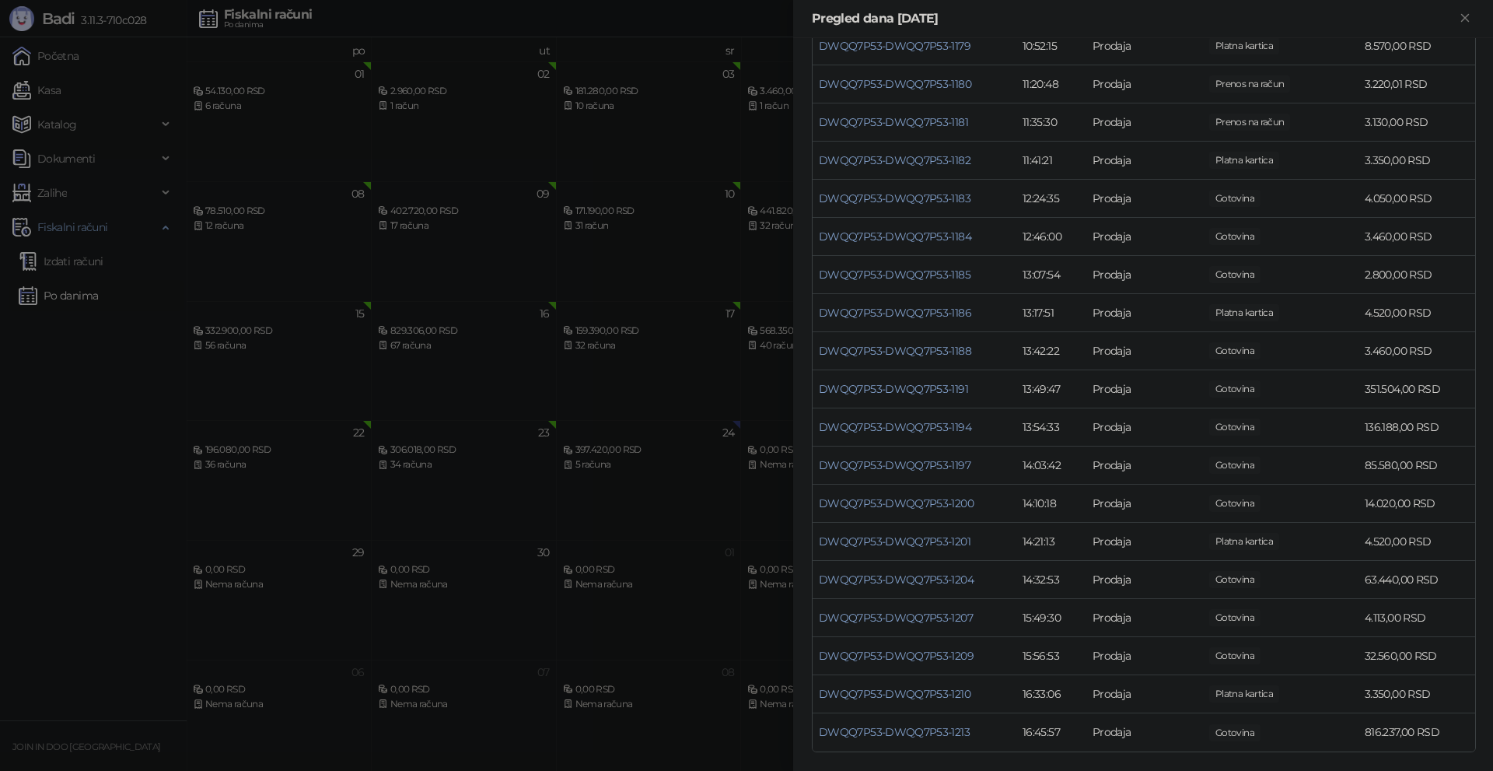
click at [643, 724] on div at bounding box center [746, 385] width 1493 height 771
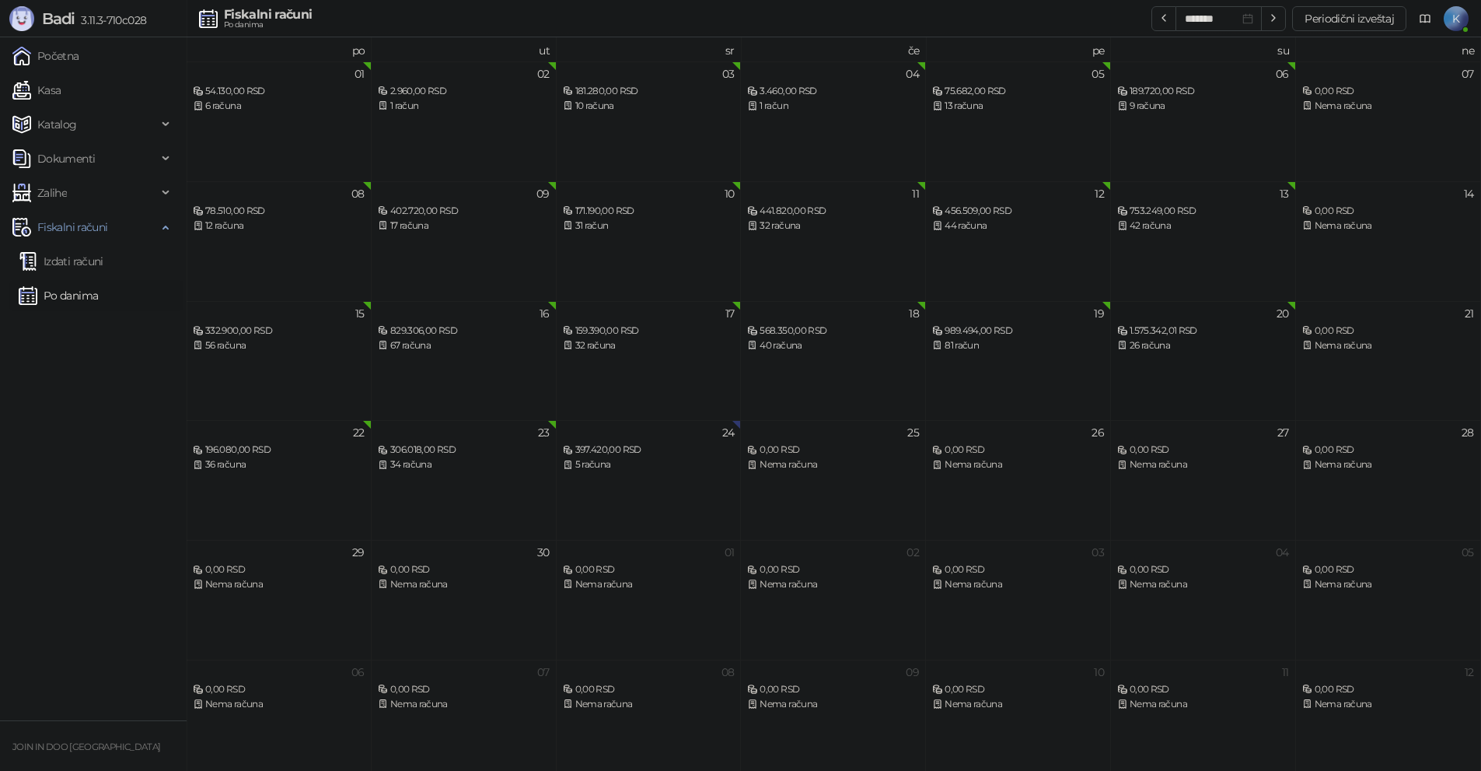
click at [1157, 329] on div "1.575.342,01 RSD" at bounding box center [1204, 331] width 172 height 15
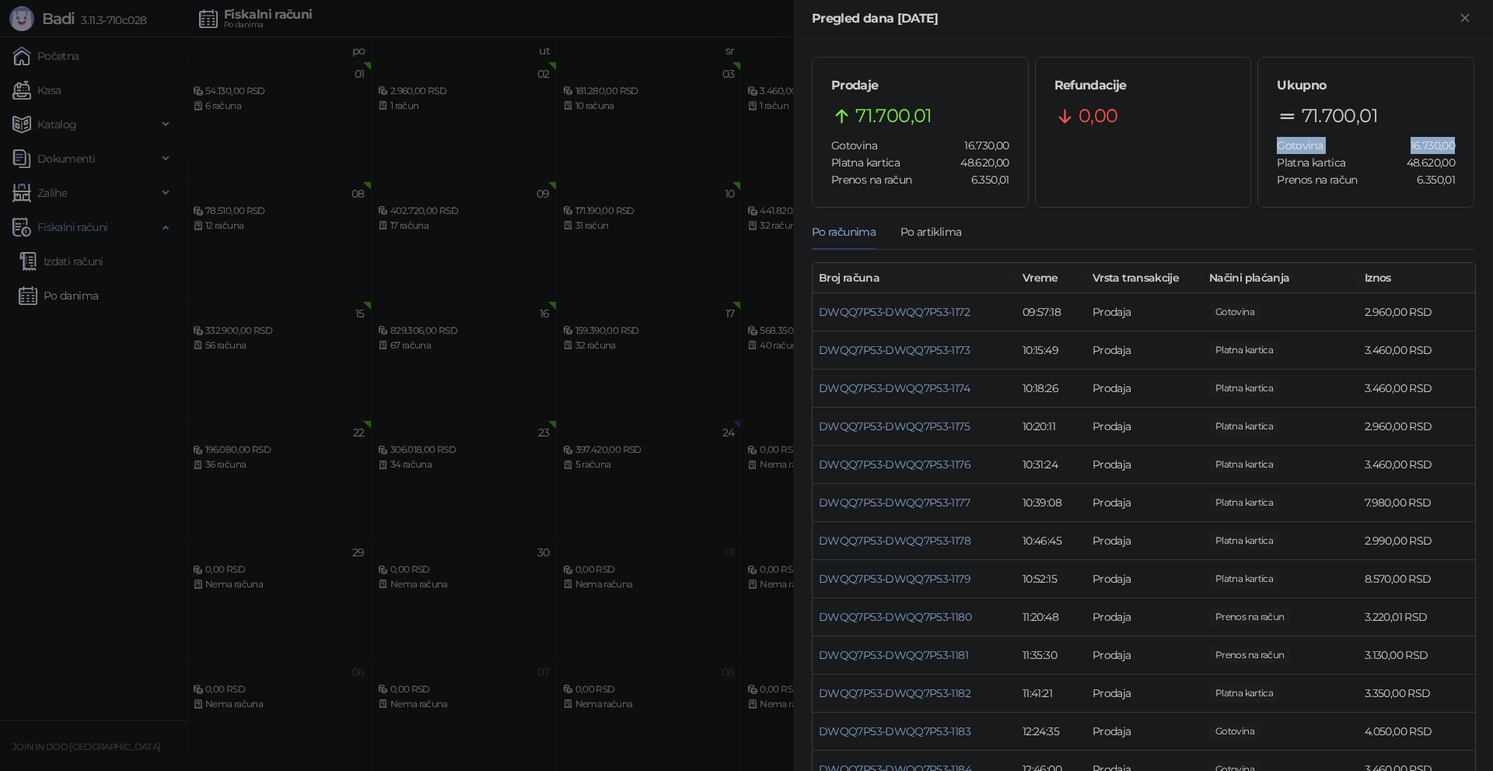
drag, startPoint x: 1273, startPoint y: 145, endPoint x: 1443, endPoint y: 149, distance: 170.3
click at [1443, 149] on div "Gotovina 16.730,00" at bounding box center [1366, 145] width 178 height 17
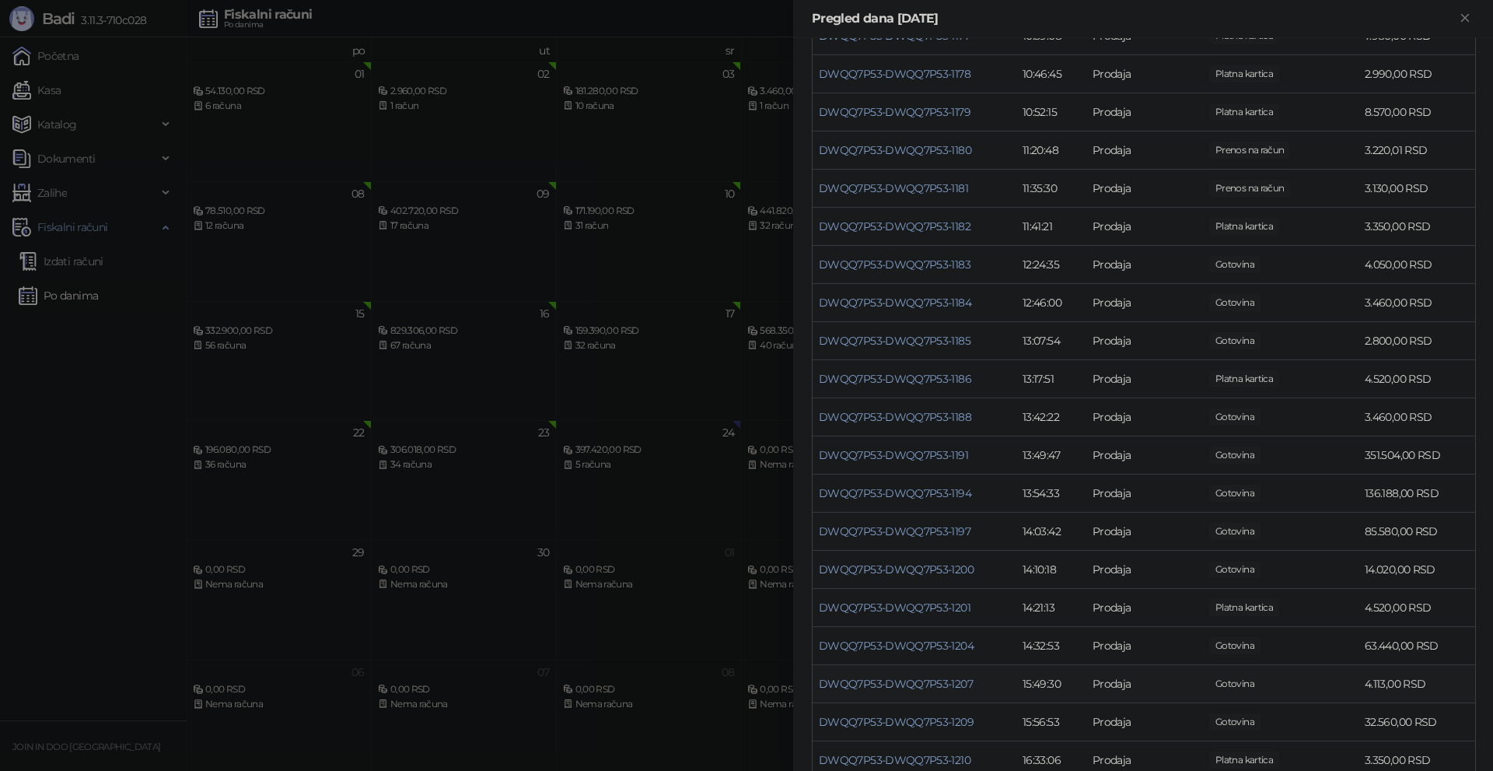
scroll to position [533, 0]
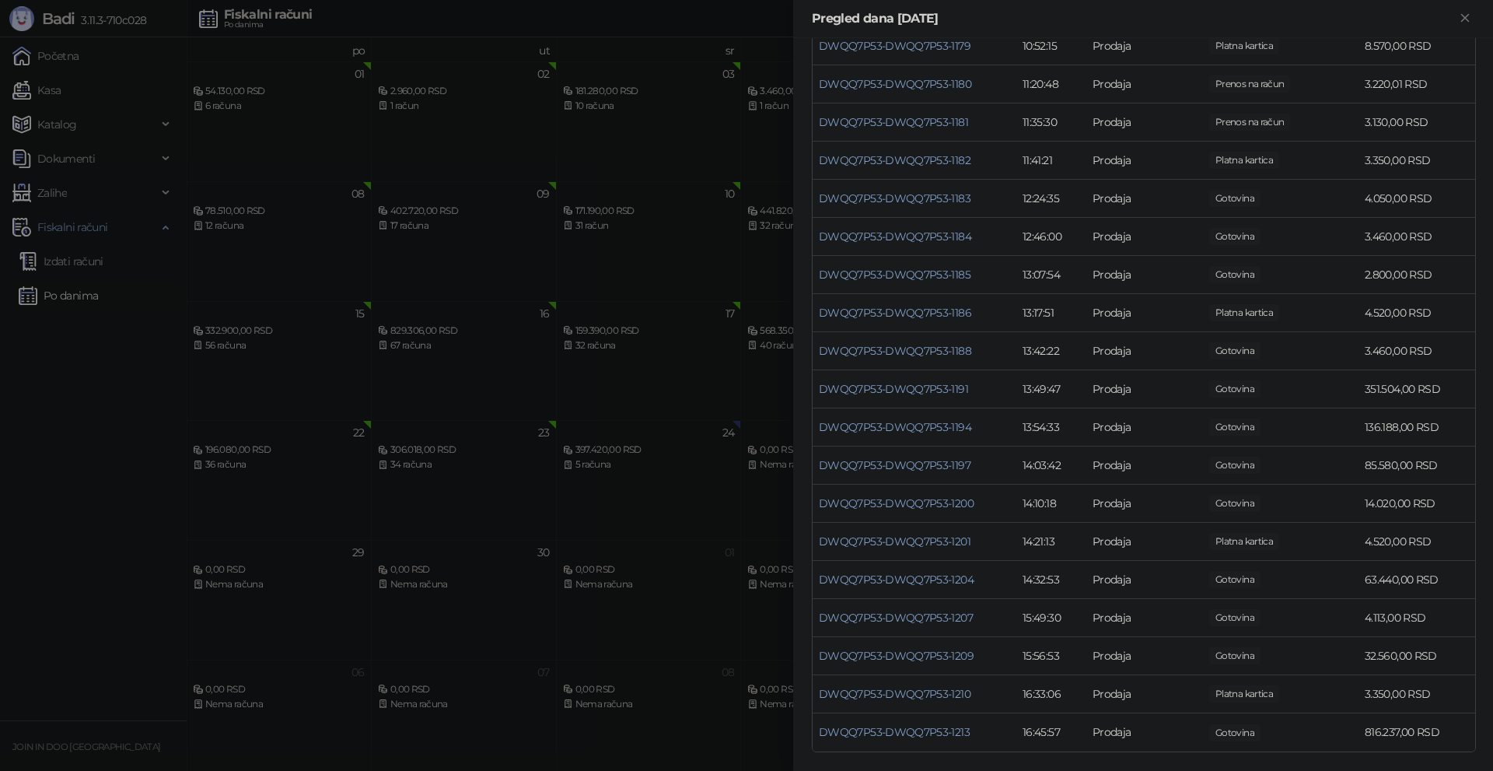
click at [65, 639] on div at bounding box center [746, 385] width 1493 height 771
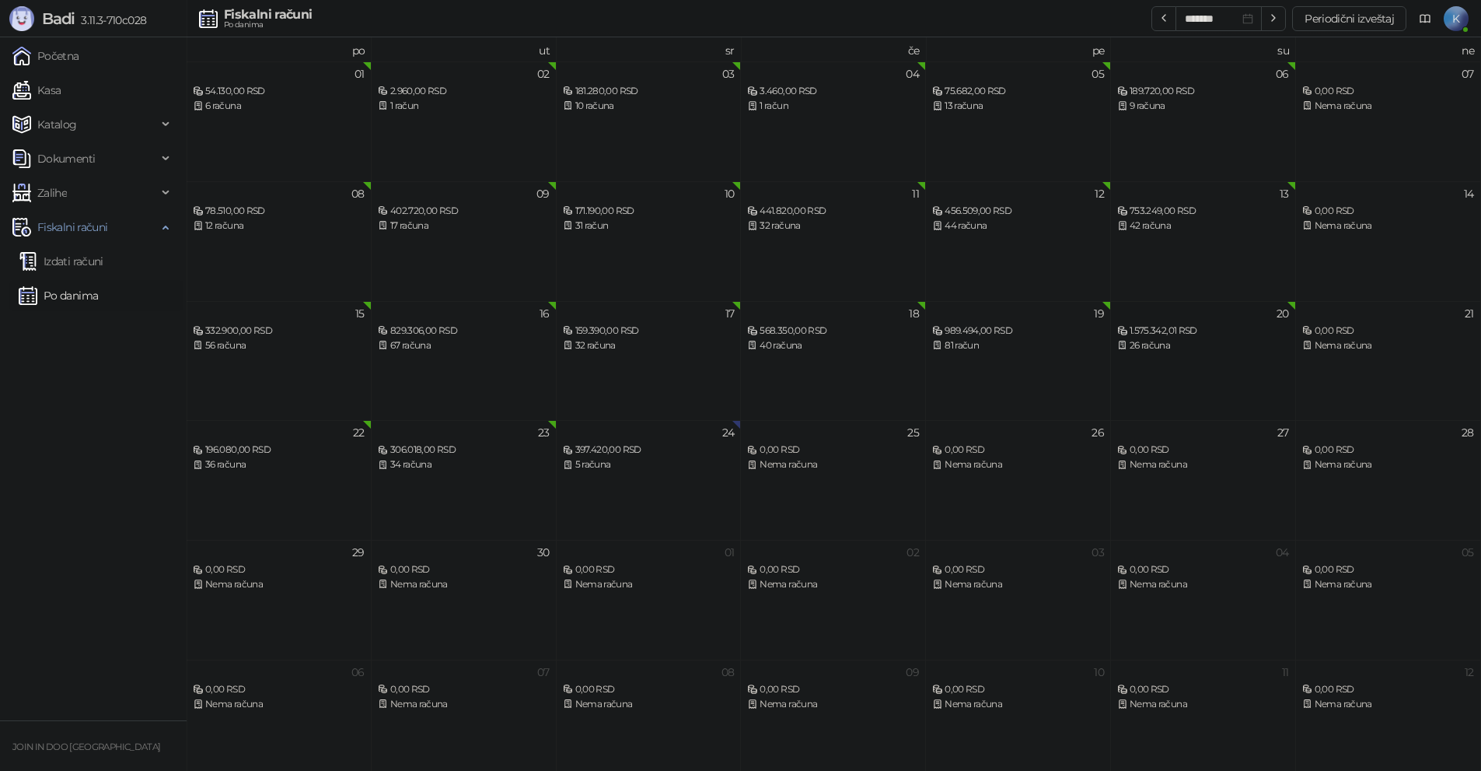
click at [1169, 347] on div "26 računa" at bounding box center [1204, 345] width 172 height 15
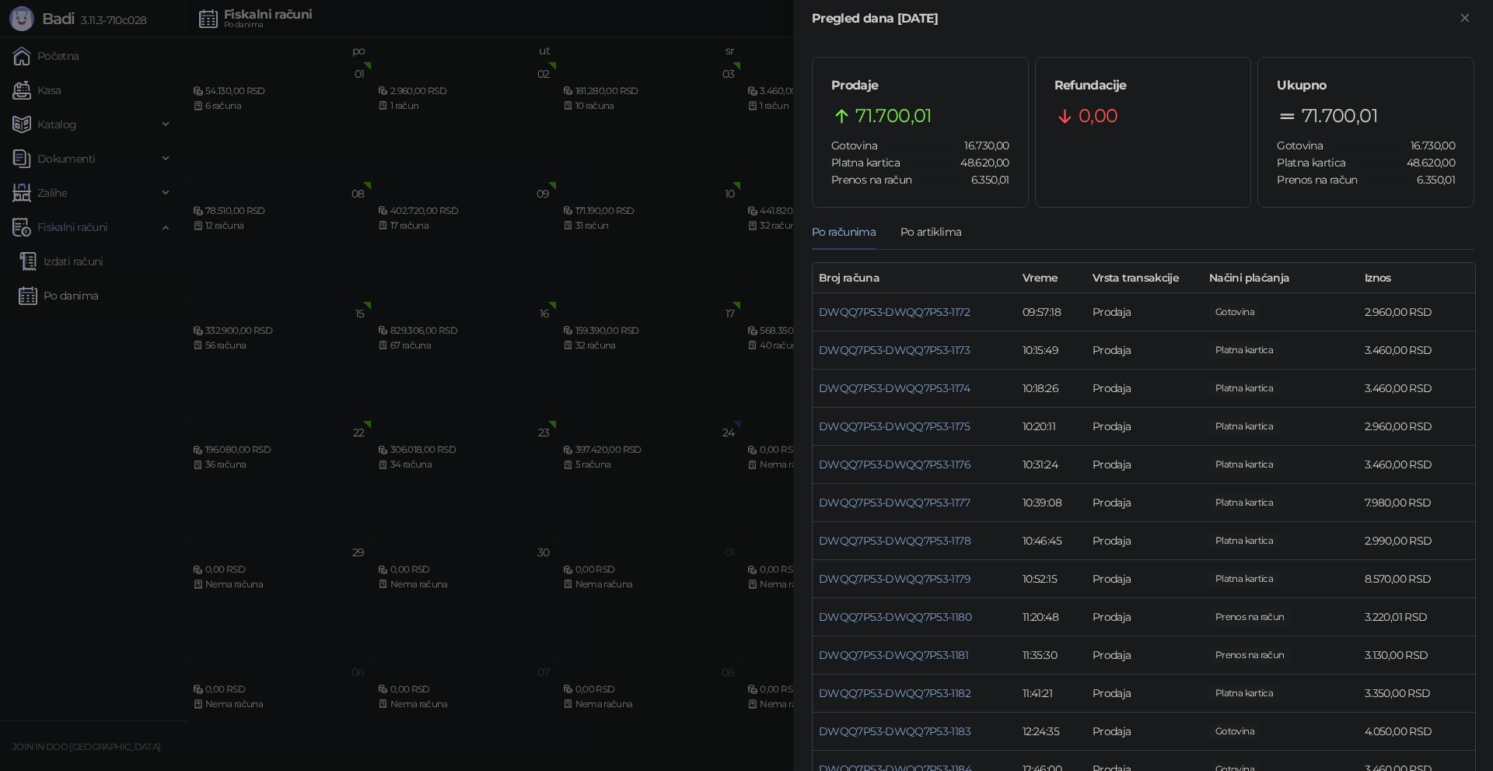
click at [72, 531] on div at bounding box center [746, 385] width 1493 height 771
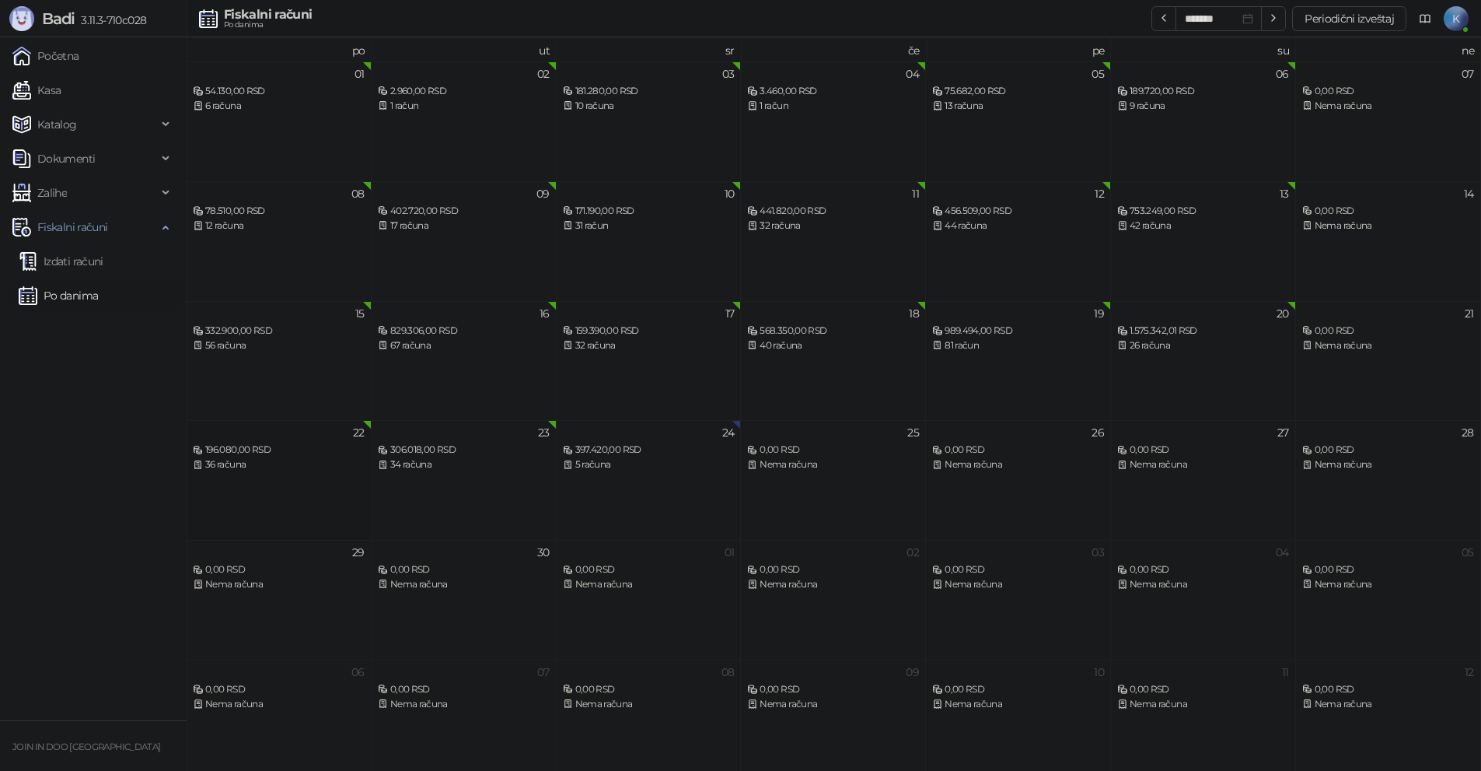
click at [219, 462] on div "36 računa" at bounding box center [279, 464] width 172 height 15
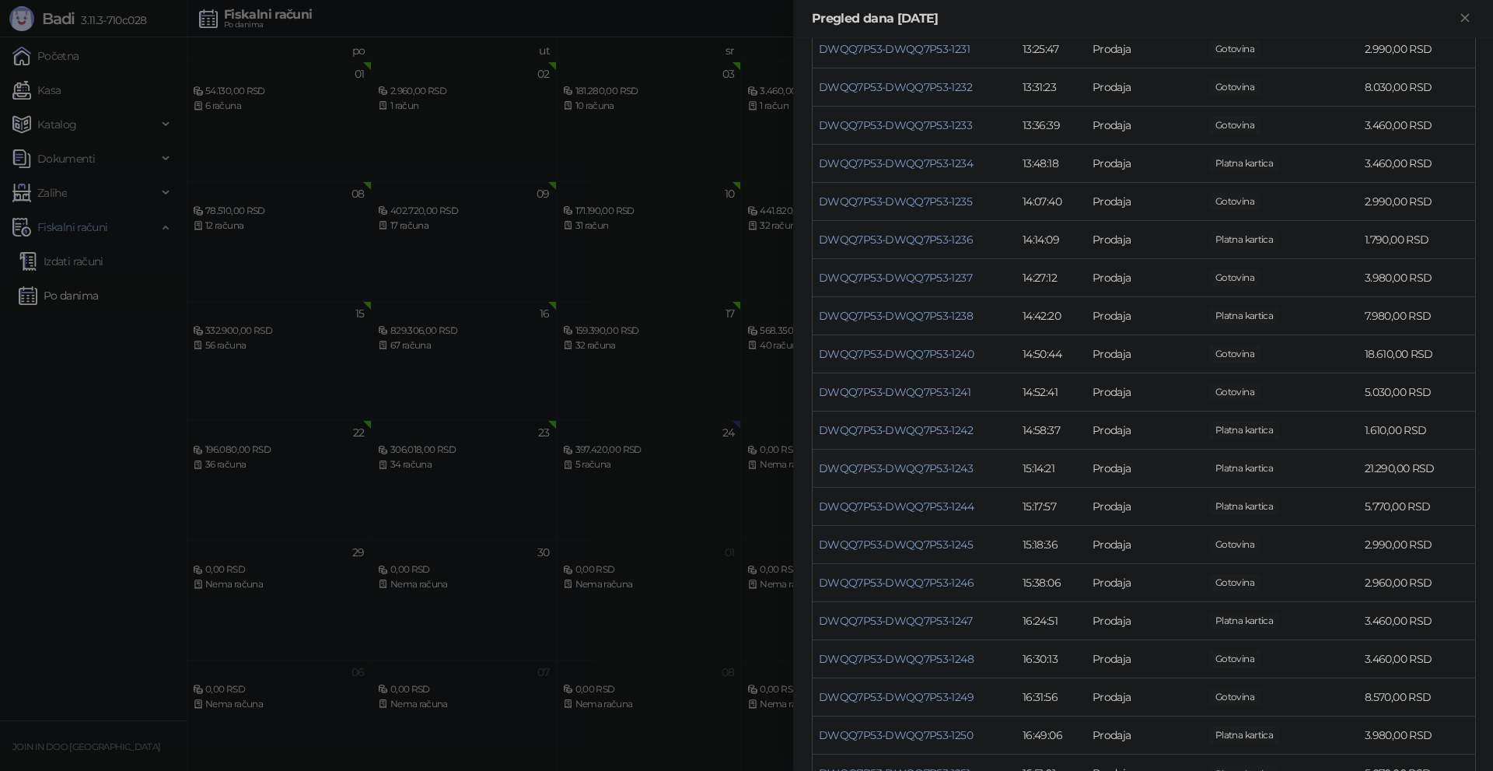
scroll to position [897, 0]
click at [16, 509] on div at bounding box center [746, 385] width 1493 height 771
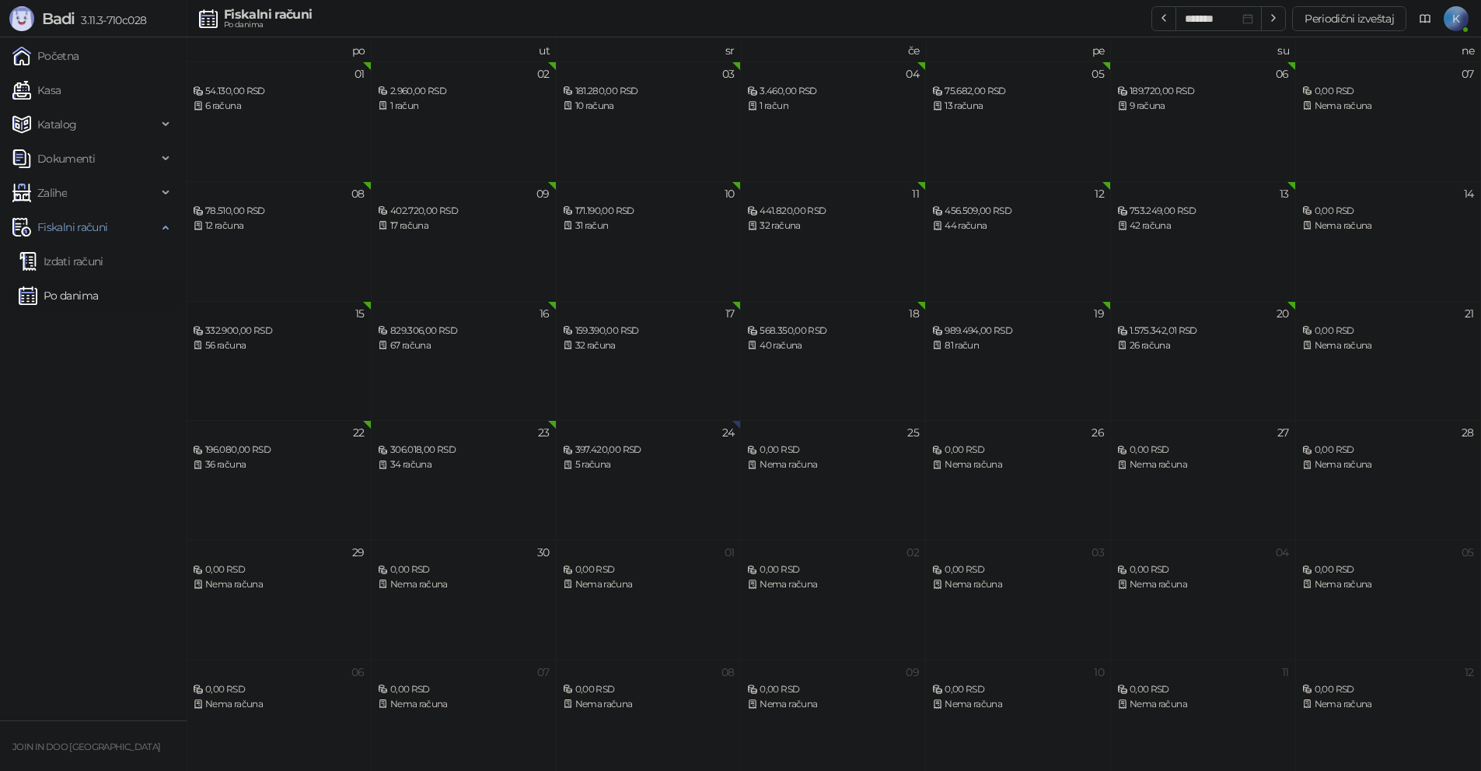
click at [212, 351] on div "56 računa" at bounding box center [279, 345] width 172 height 15
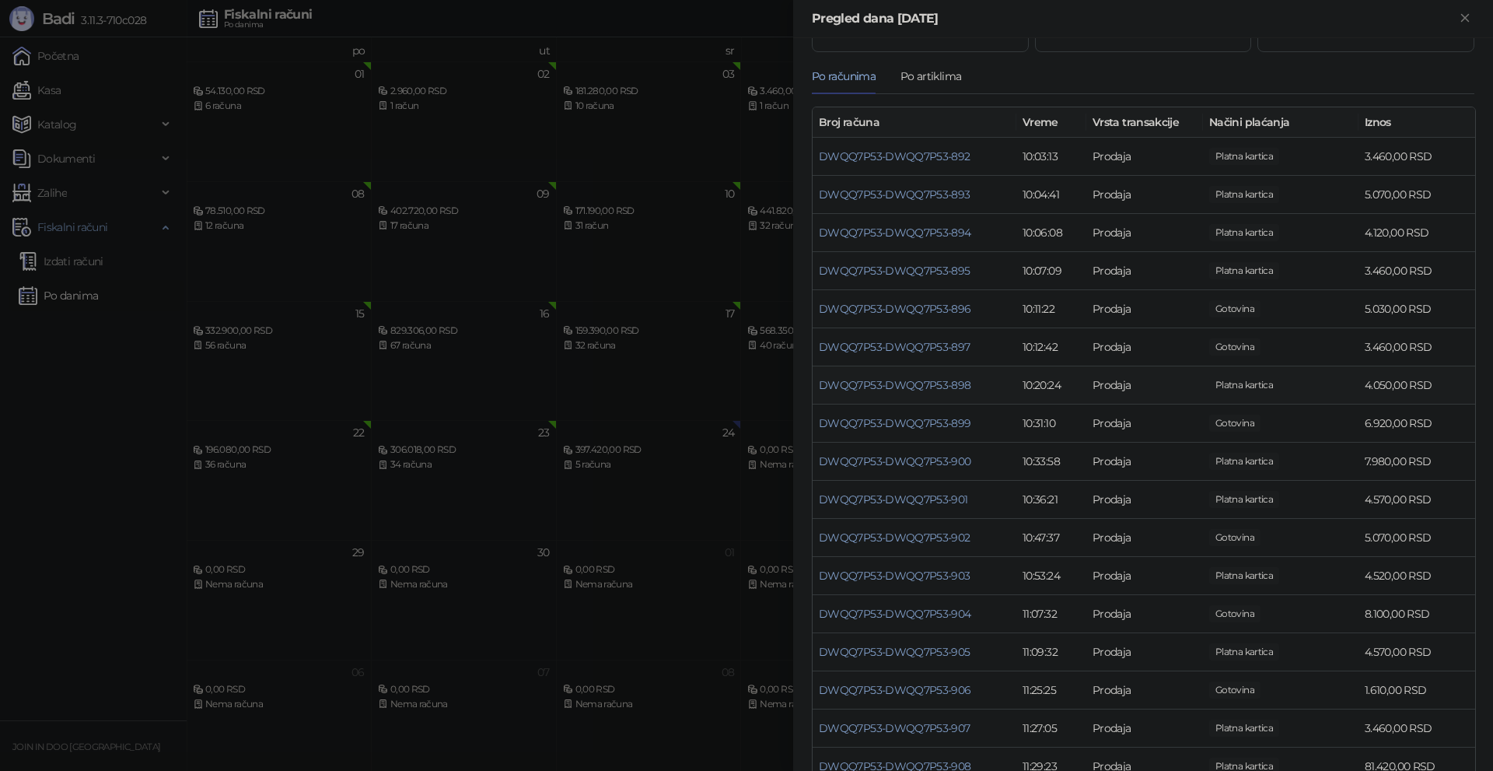
scroll to position [233, 0]
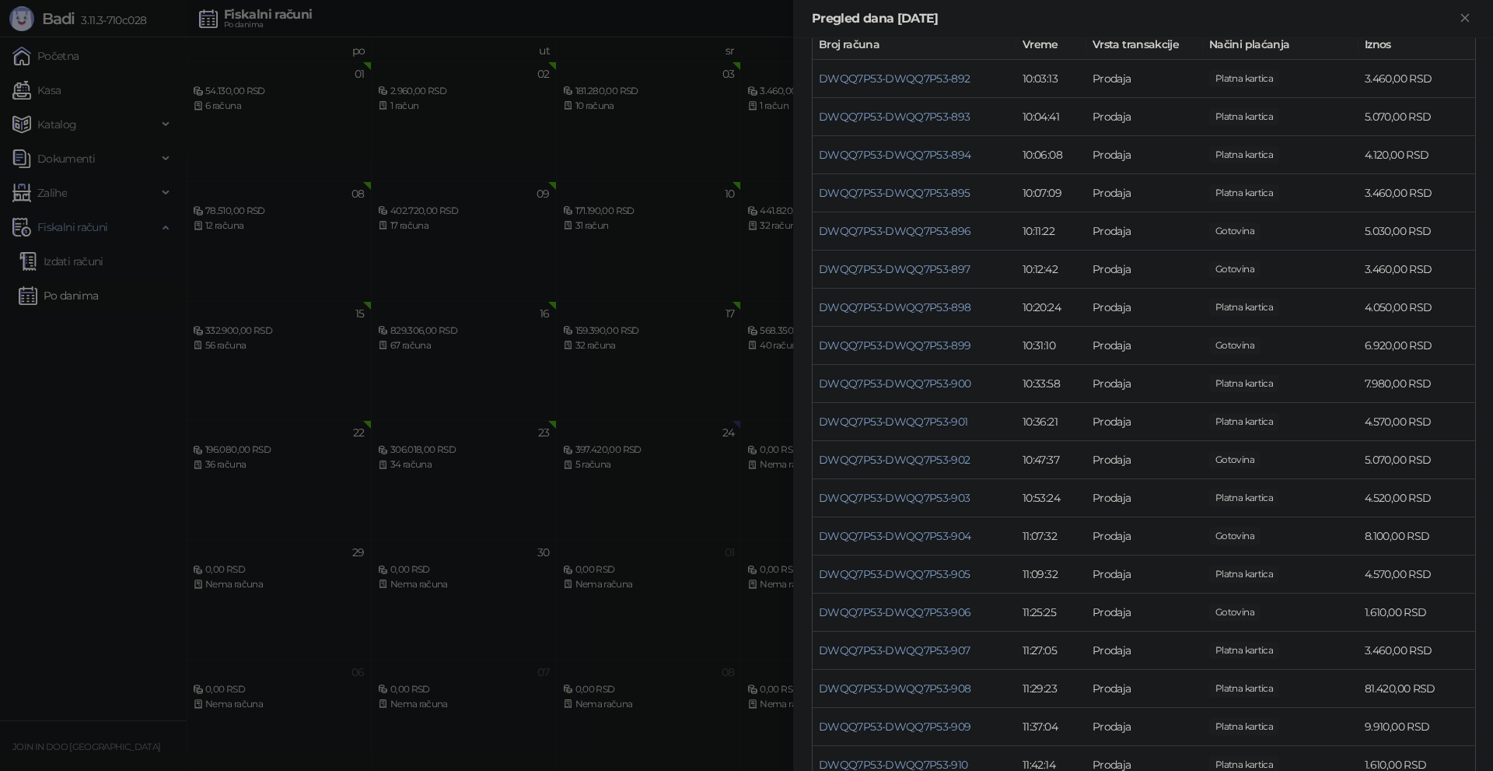
click at [105, 458] on div at bounding box center [746, 385] width 1493 height 771
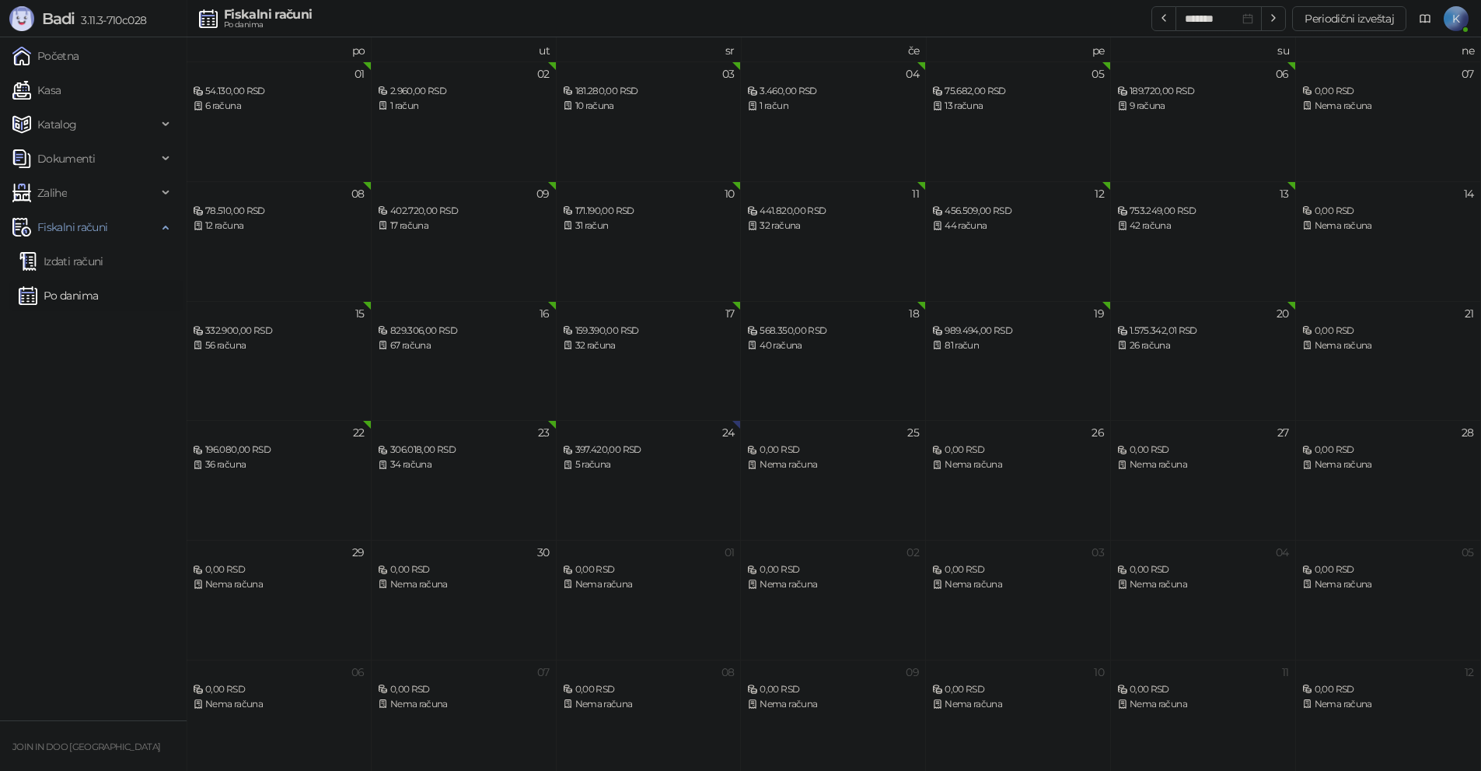
click at [859, 332] on div "568.350,00 RSD" at bounding box center [833, 331] width 172 height 15
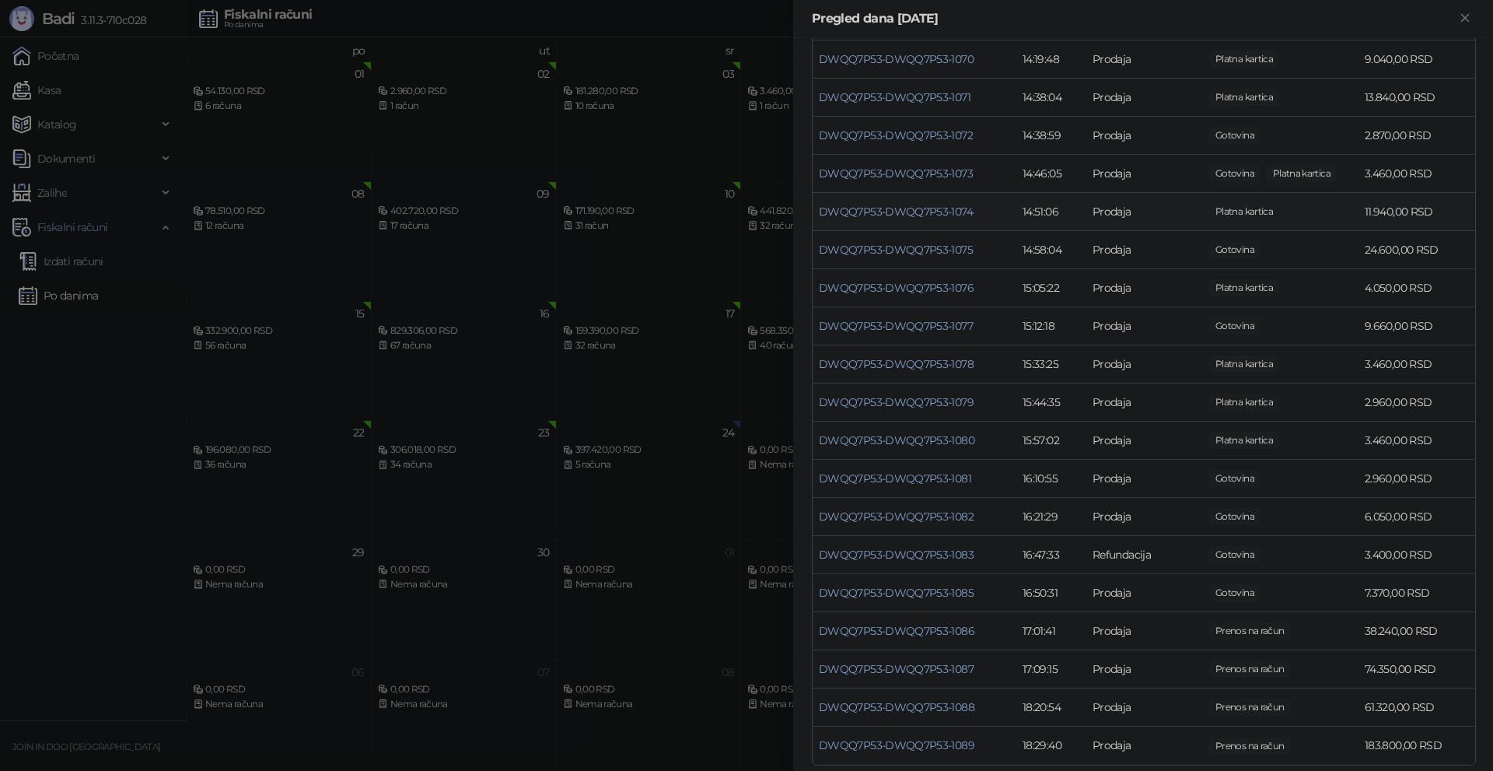
scroll to position [1066, 0]
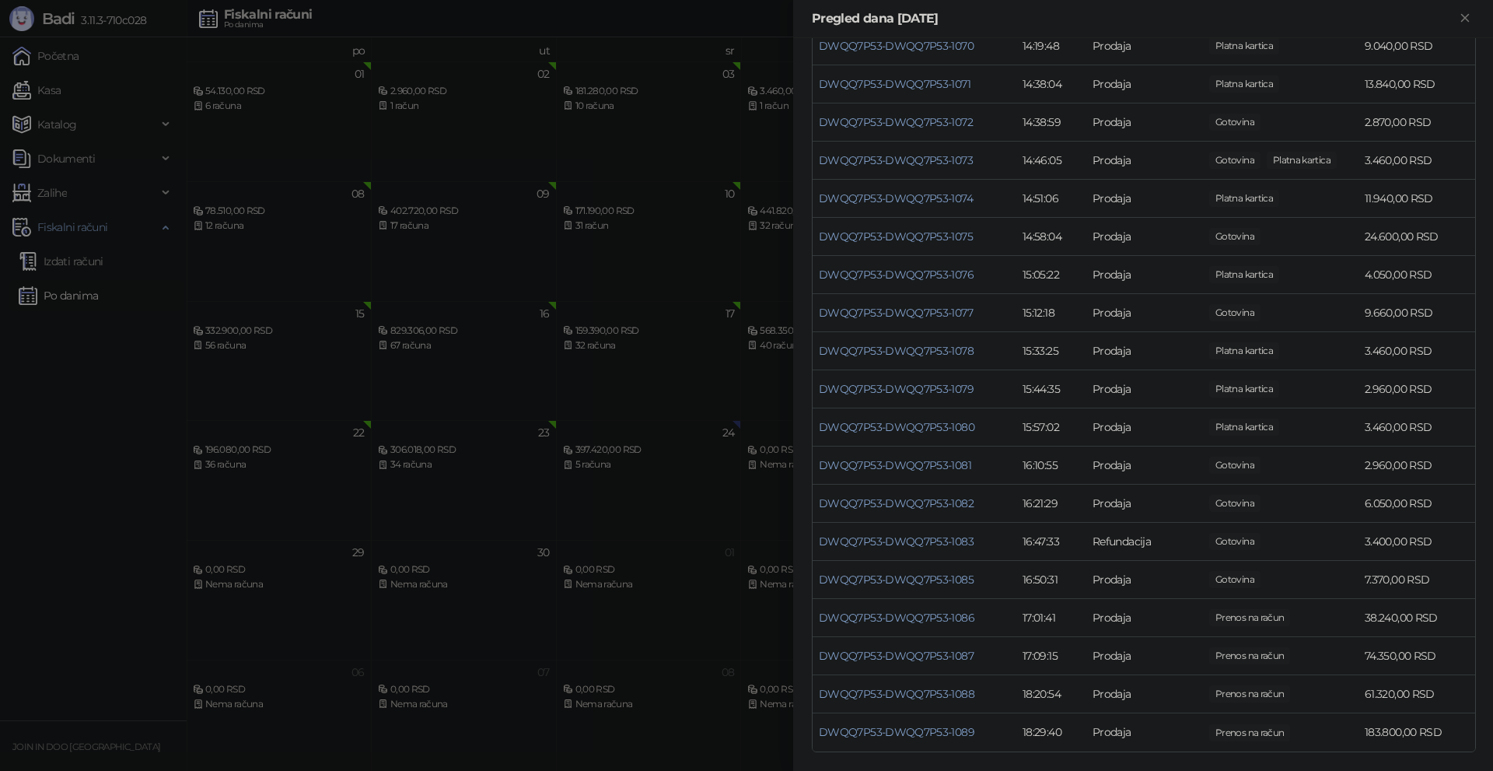
click at [641, 376] on div at bounding box center [746, 385] width 1493 height 771
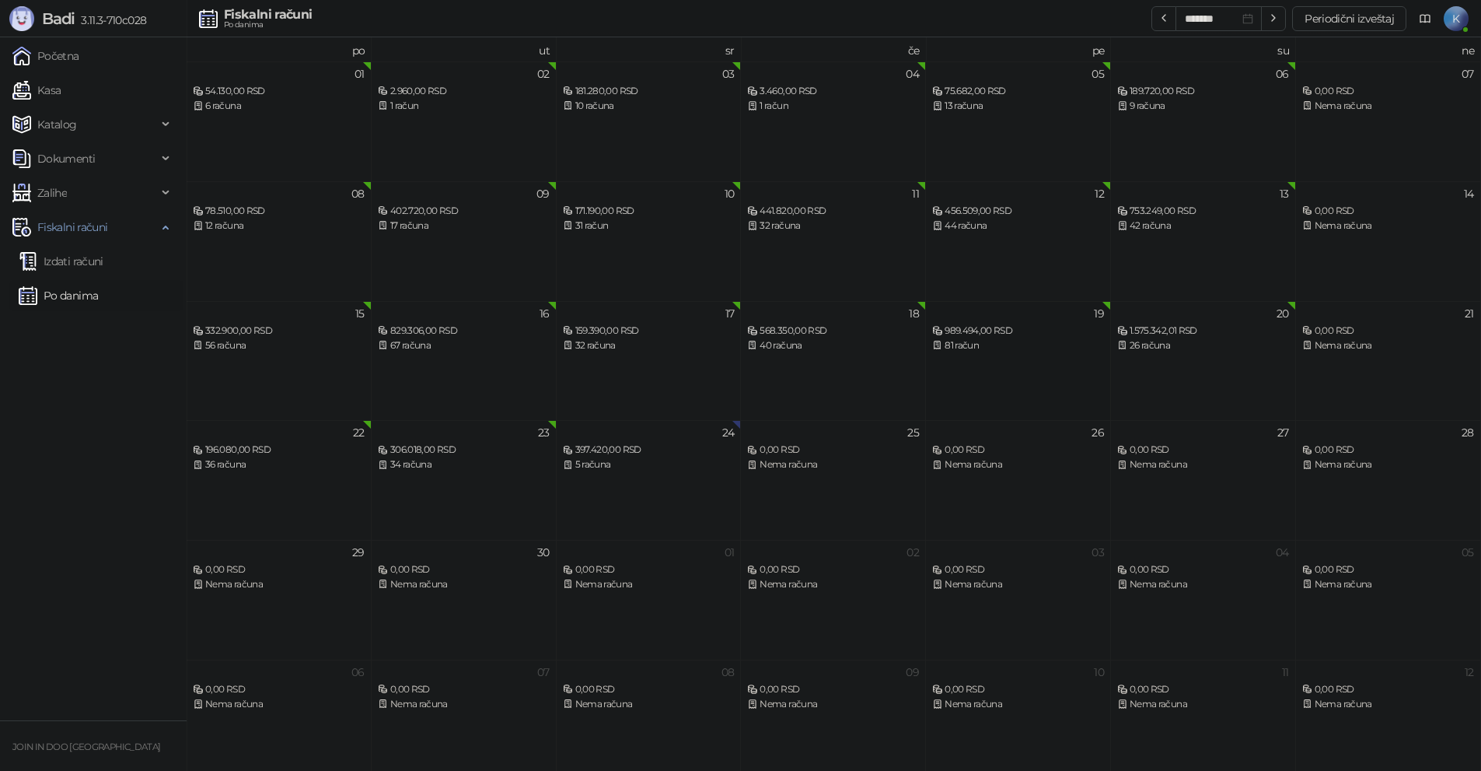
click at [996, 324] on div "989.494,00 RSD" at bounding box center [1018, 331] width 172 height 15
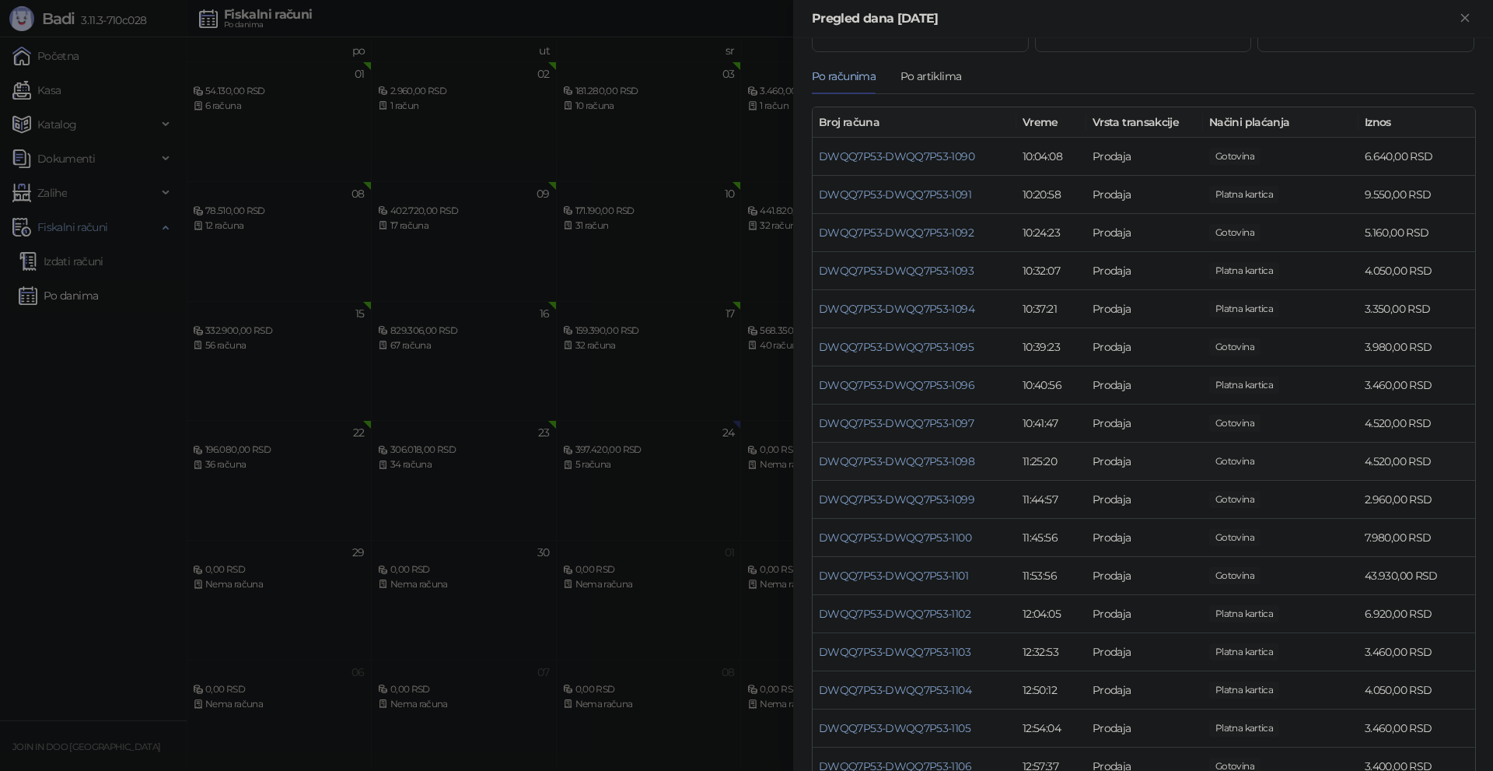
scroll to position [233, 0]
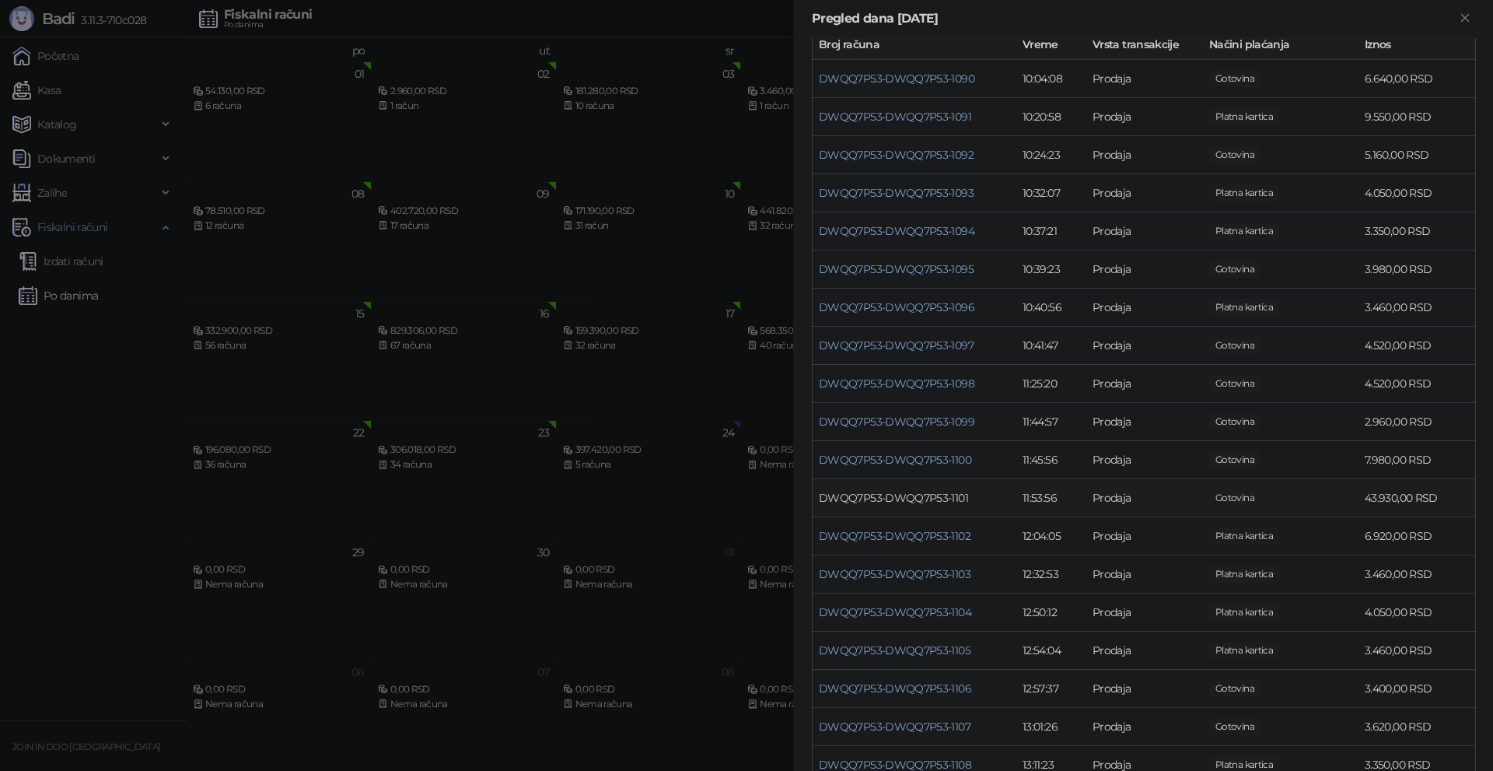
click at [948, 499] on link "DWQQ7P53-DWQQ7P53-1101" at bounding box center [893, 498] width 149 height 14
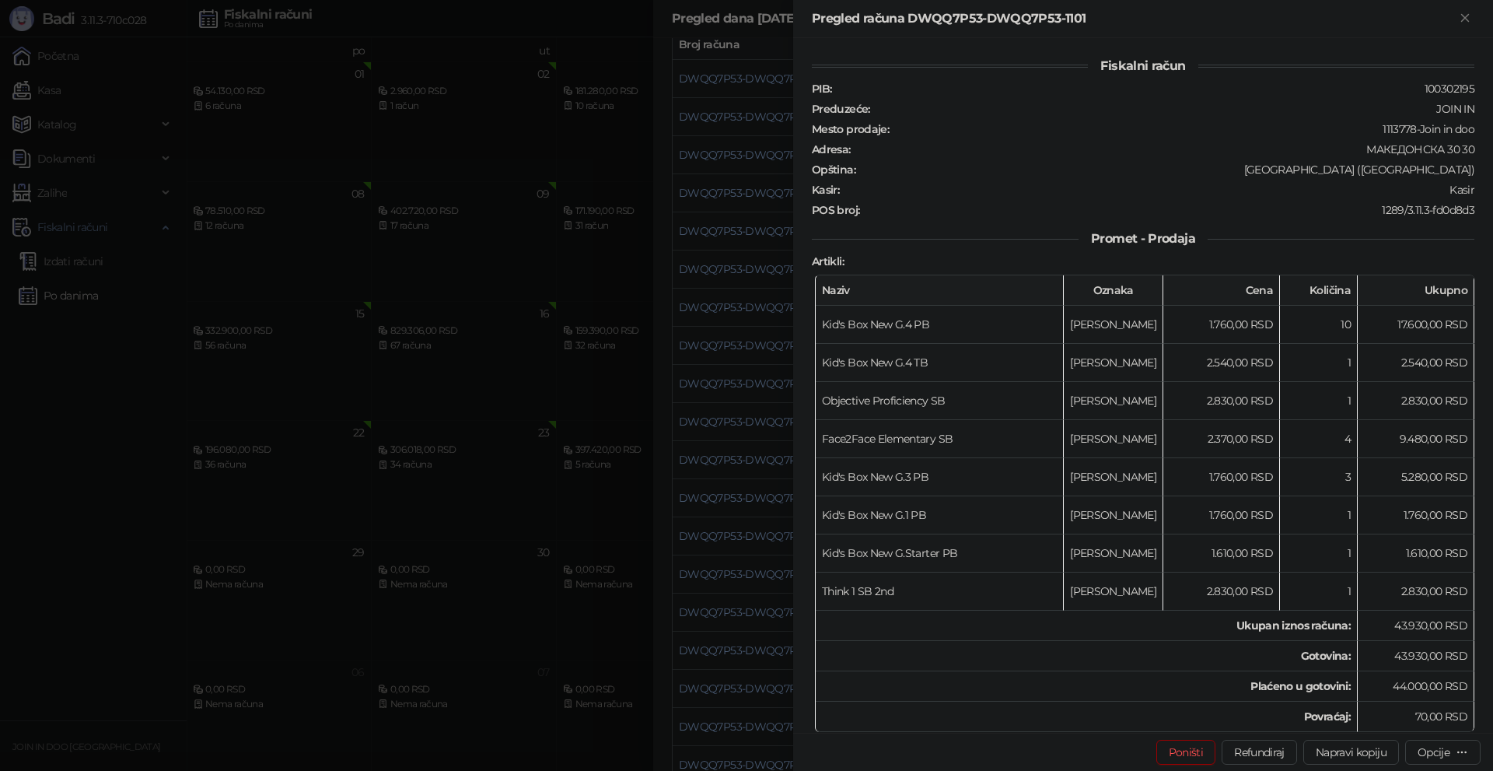
click at [760, 486] on div at bounding box center [746, 385] width 1493 height 771
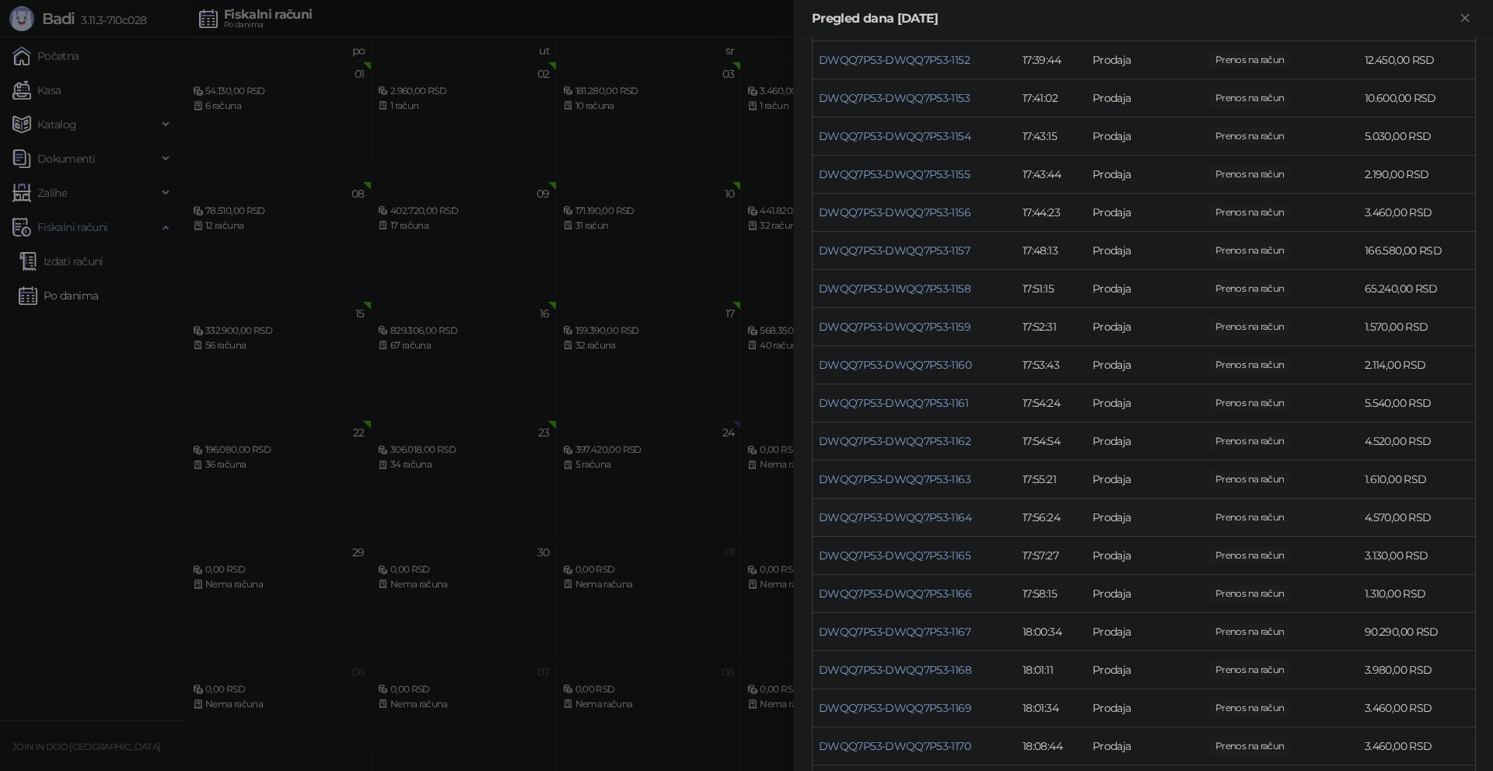
scroll to position [2629, 0]
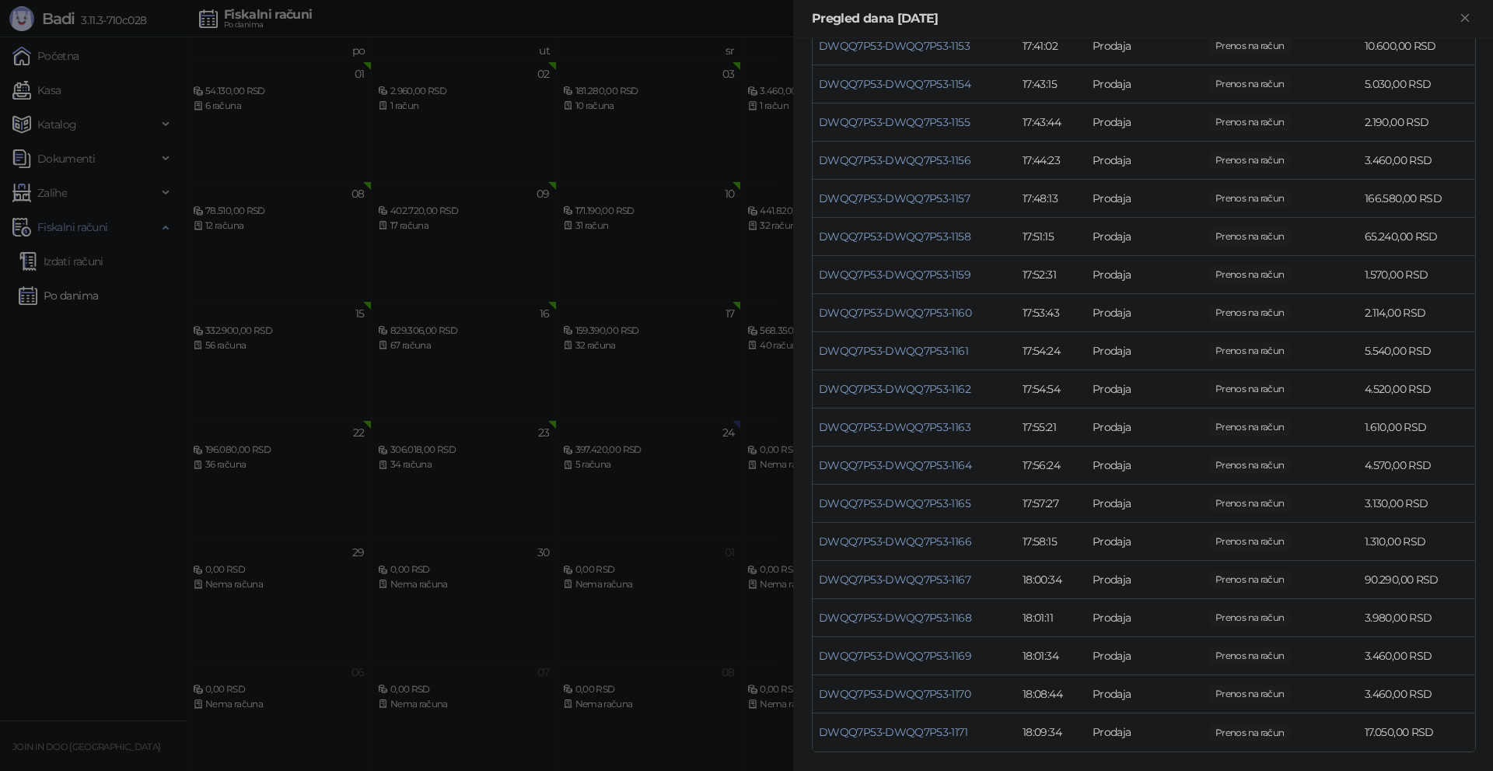
click at [17, 652] on div at bounding box center [746, 385] width 1493 height 771
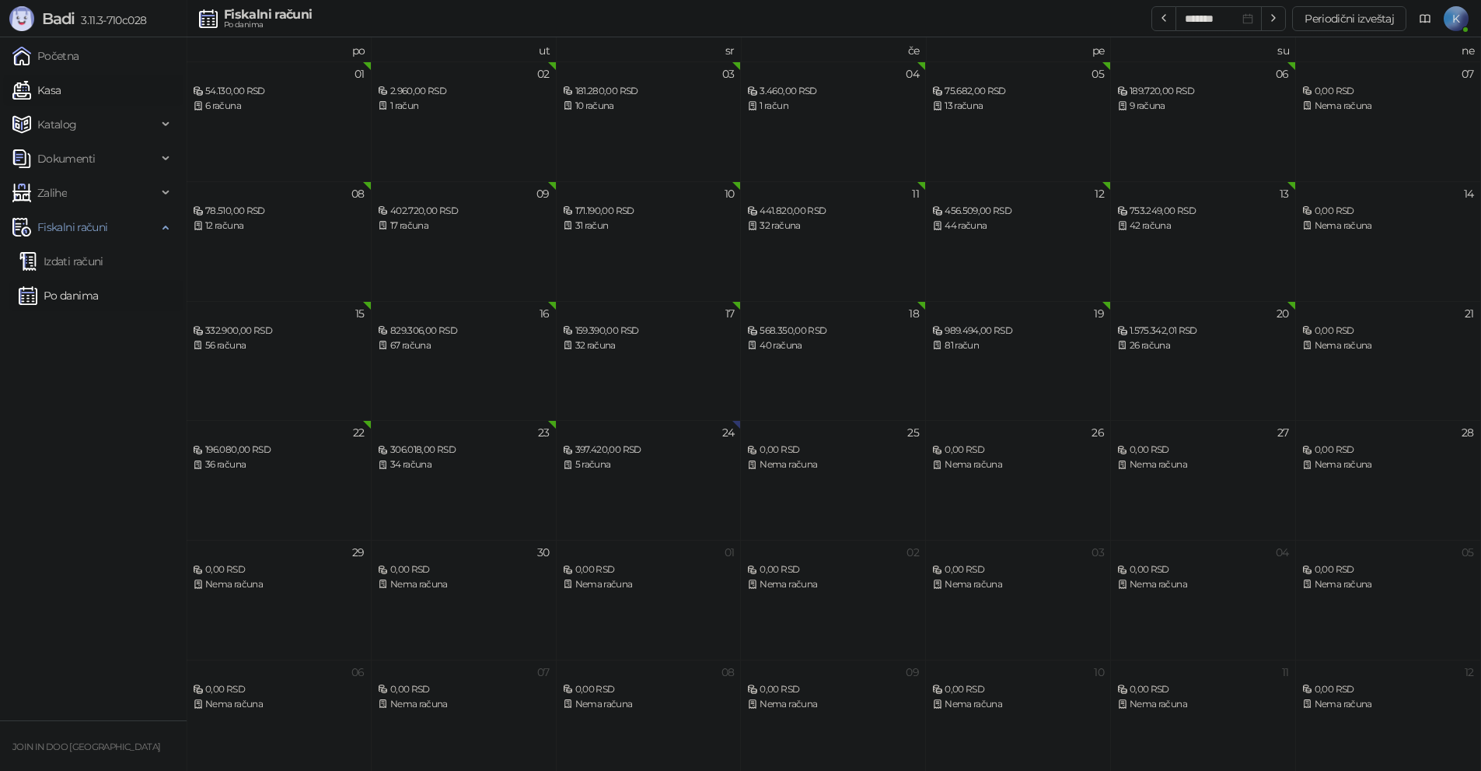
click at [61, 90] on link "Kasa" at bounding box center [36, 90] width 48 height 31
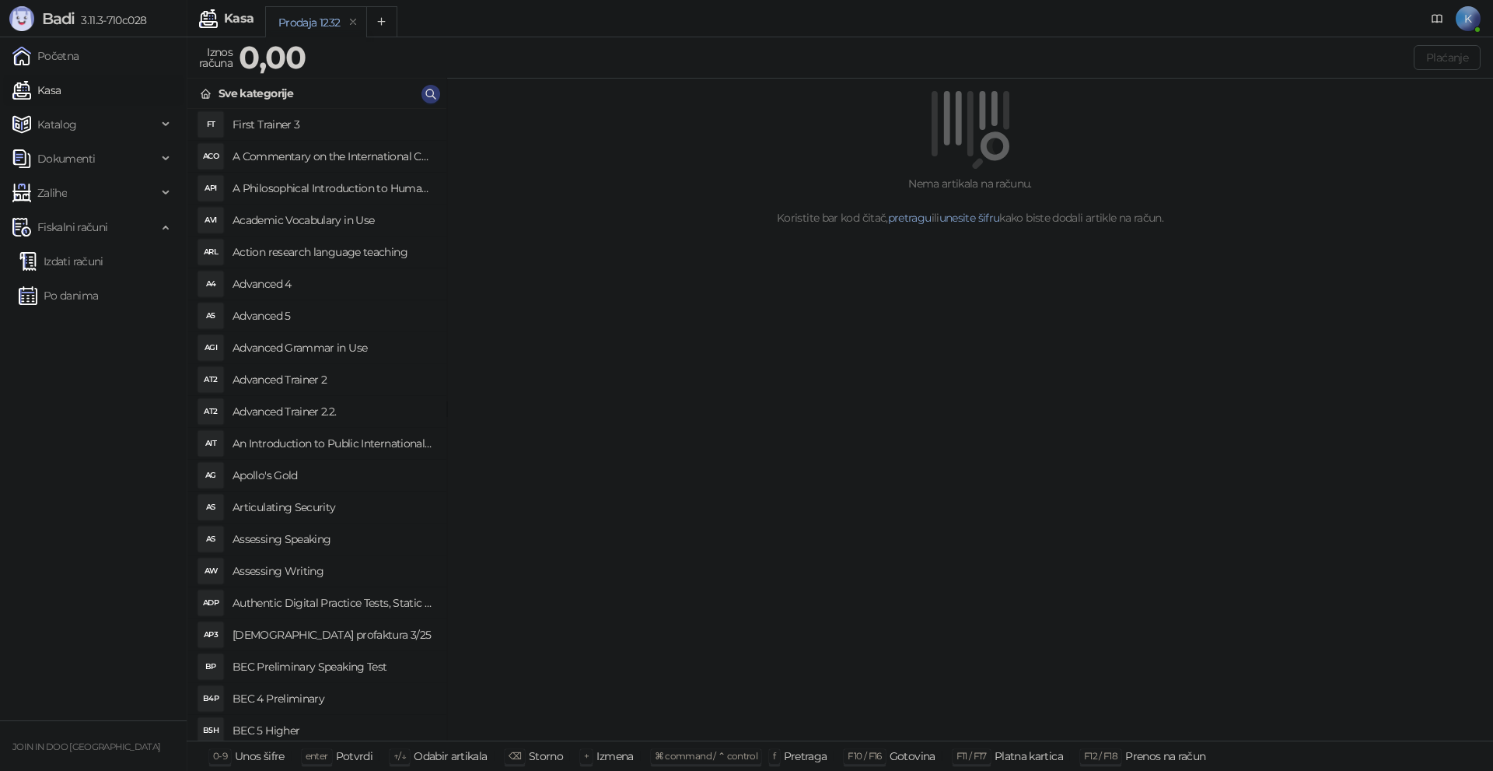
click at [12, 75] on link "Kasa" at bounding box center [36, 90] width 48 height 31
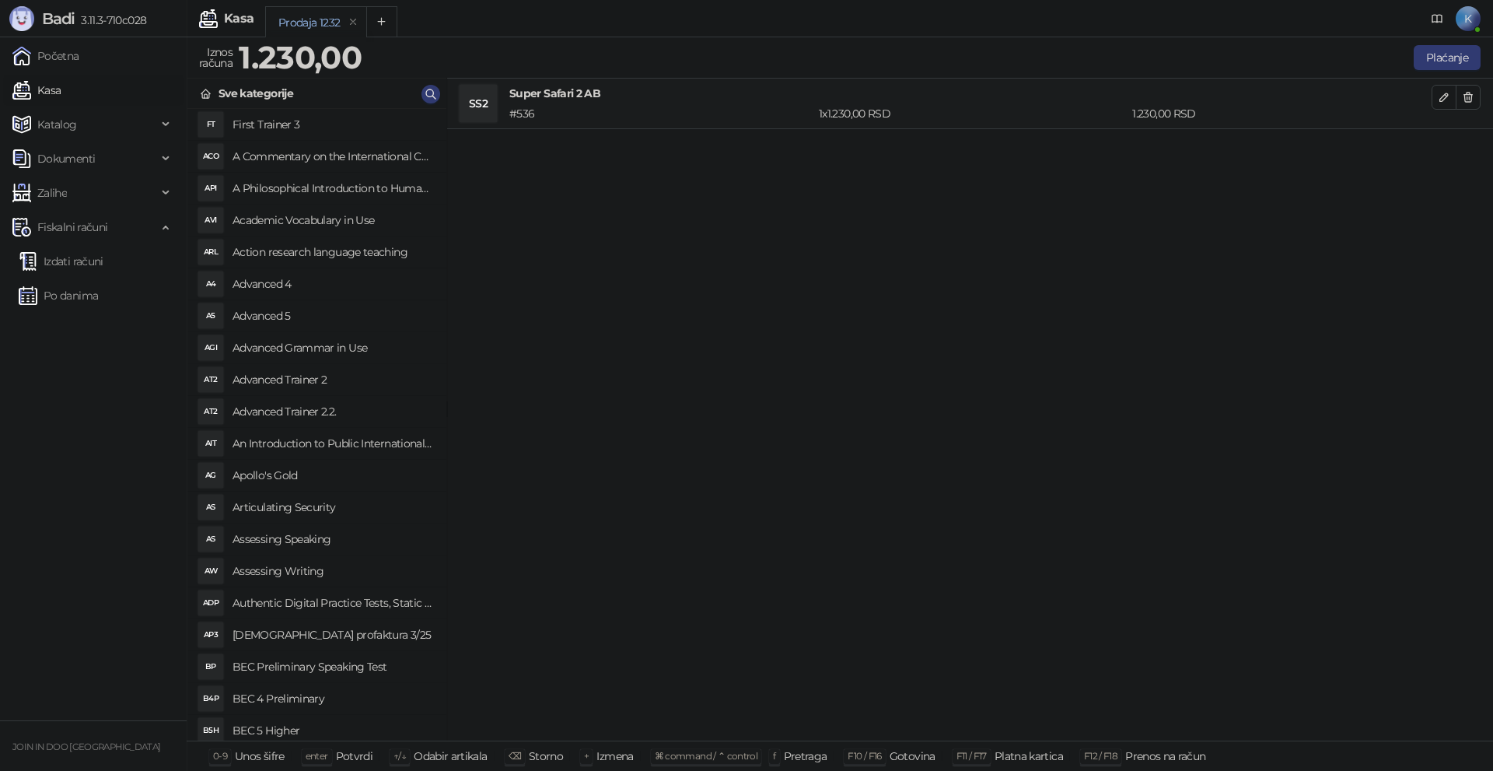
click at [12, 75] on link "Kasa" at bounding box center [36, 90] width 48 height 31
click at [1438, 63] on button "Plaćanje" at bounding box center [1447, 57] width 67 height 25
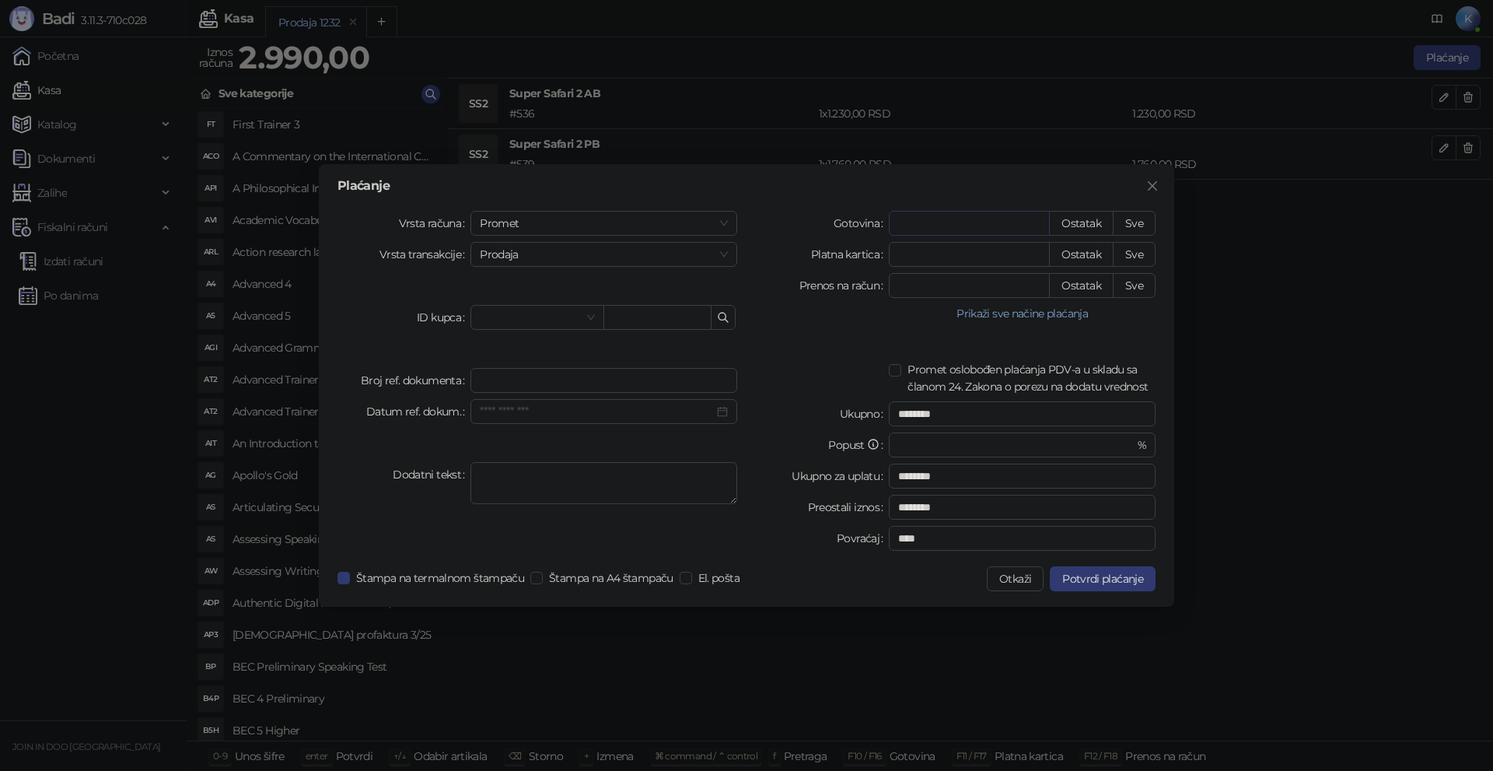
type input "*"
type input "********"
type input "**"
type input "********"
type input "***"
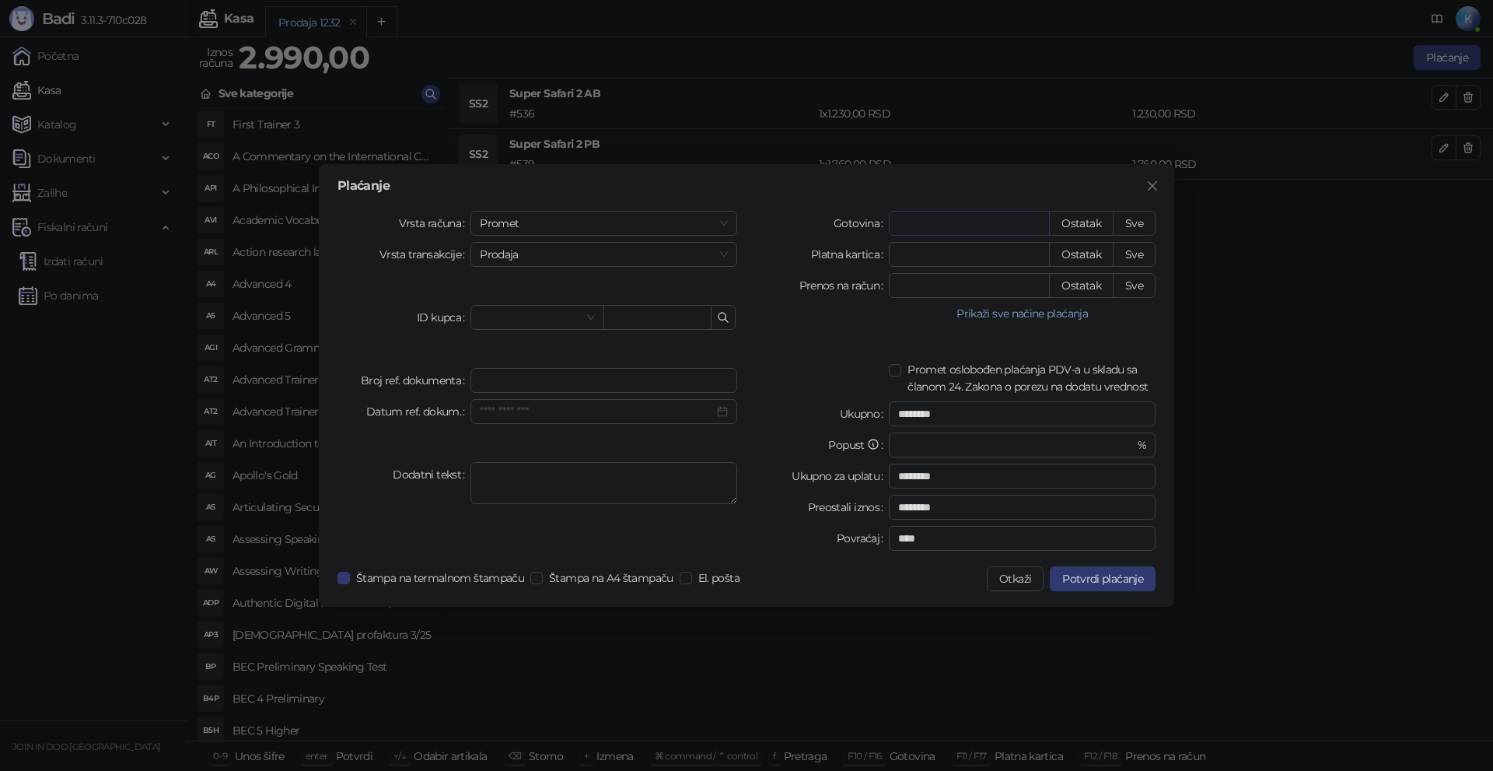
type input "********"
type input "****"
type input "********"
type input "****"
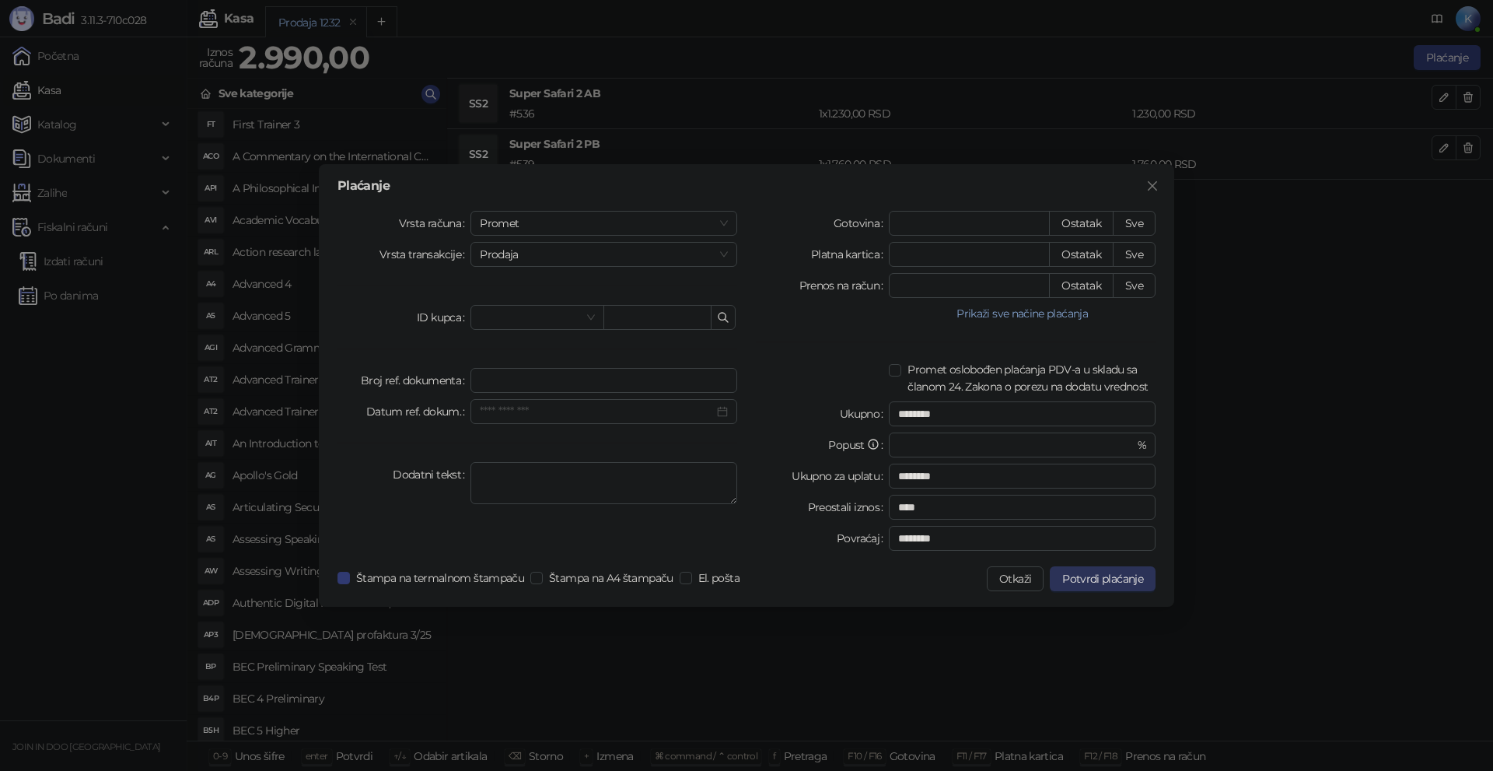
click at [1135, 575] on span "Potvrdi plaćanje" at bounding box center [1102, 579] width 81 height 14
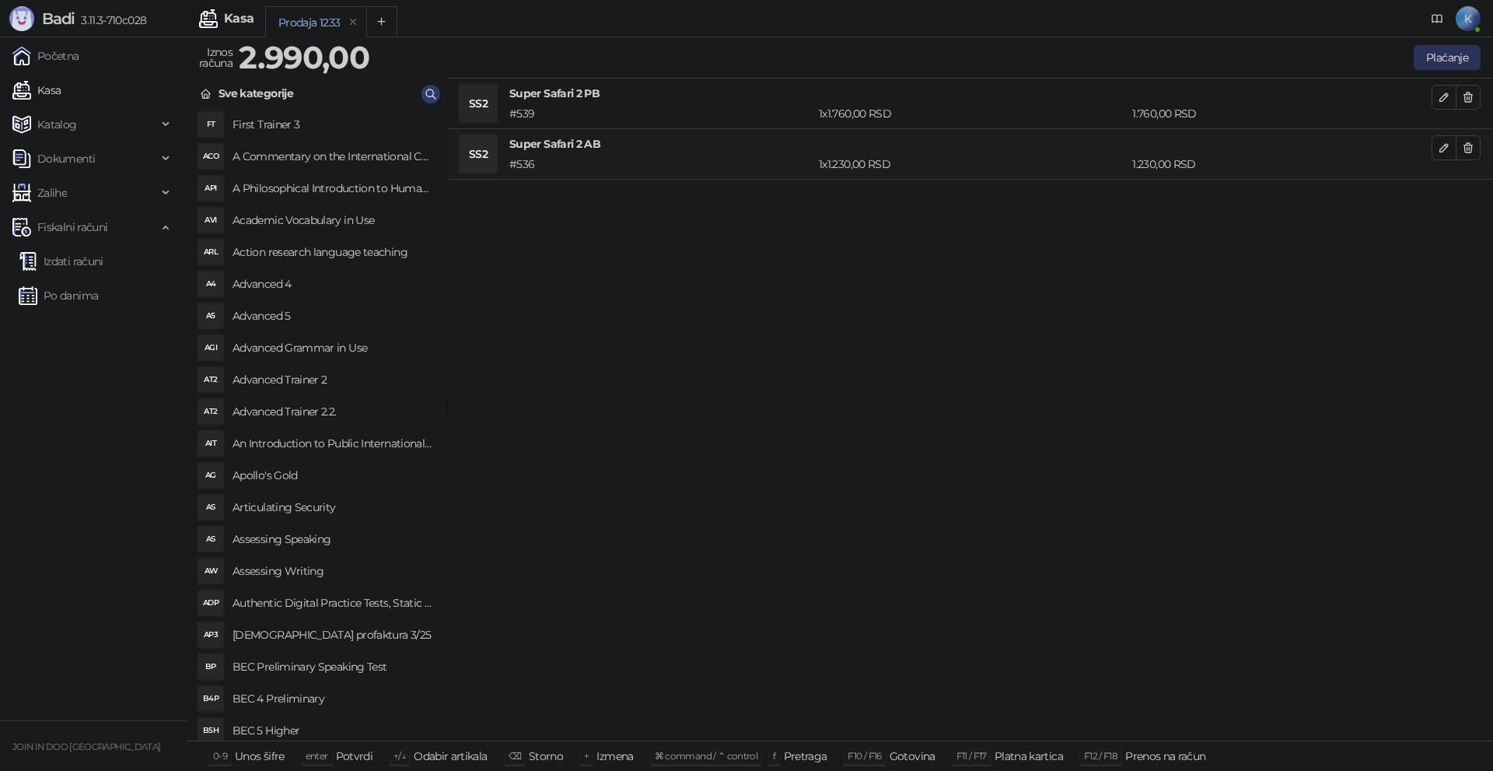
click at [1459, 51] on button "Plaćanje" at bounding box center [1447, 57] width 67 height 25
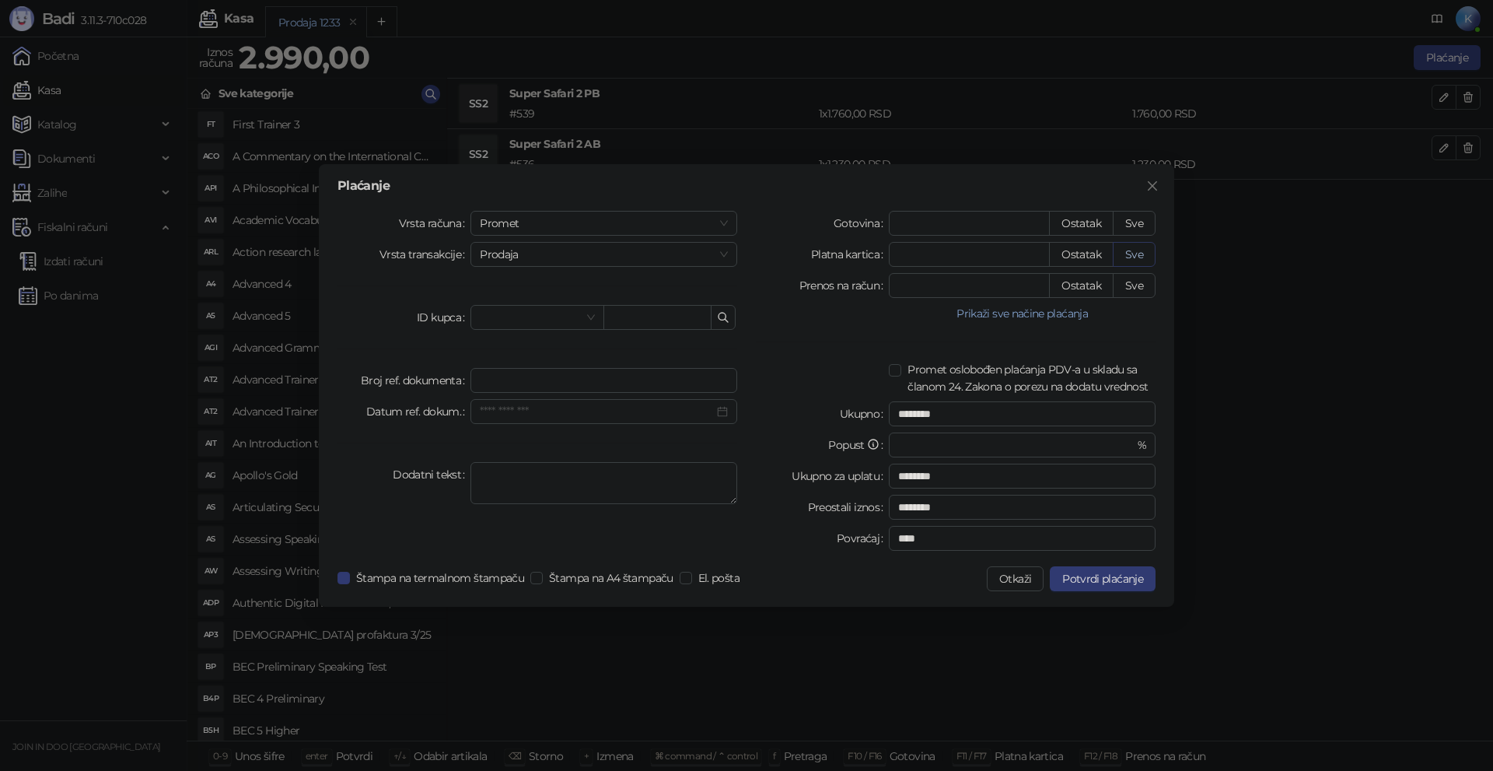
click at [1132, 256] on button "Sve" at bounding box center [1134, 254] width 43 height 25
type input "****"
click at [1100, 569] on button "Potvrdi plaćanje" at bounding box center [1103, 578] width 106 height 25
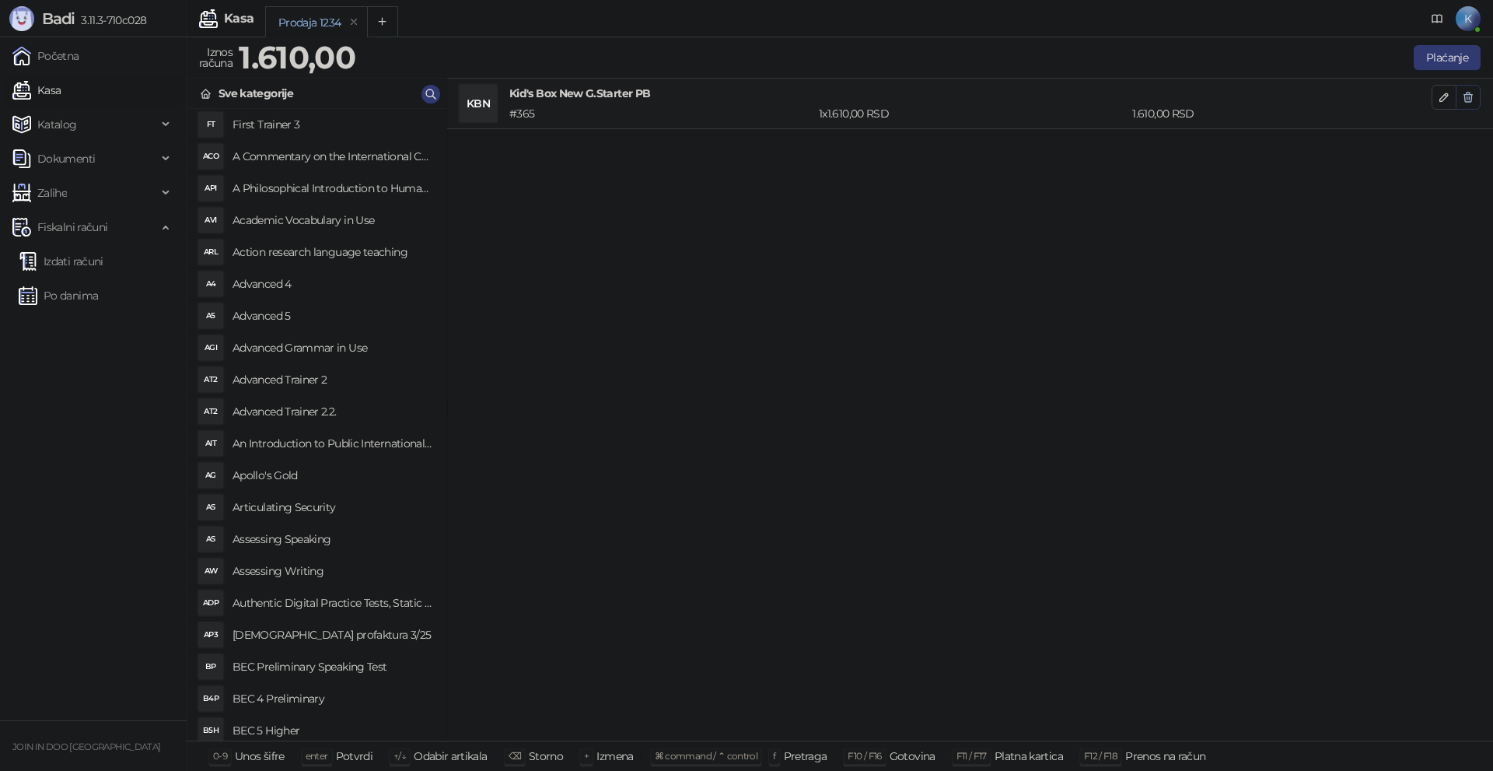
click at [1472, 96] on icon "button" at bounding box center [1468, 97] width 9 height 9
click at [1461, 65] on button "Plaćanje" at bounding box center [1447, 57] width 67 height 25
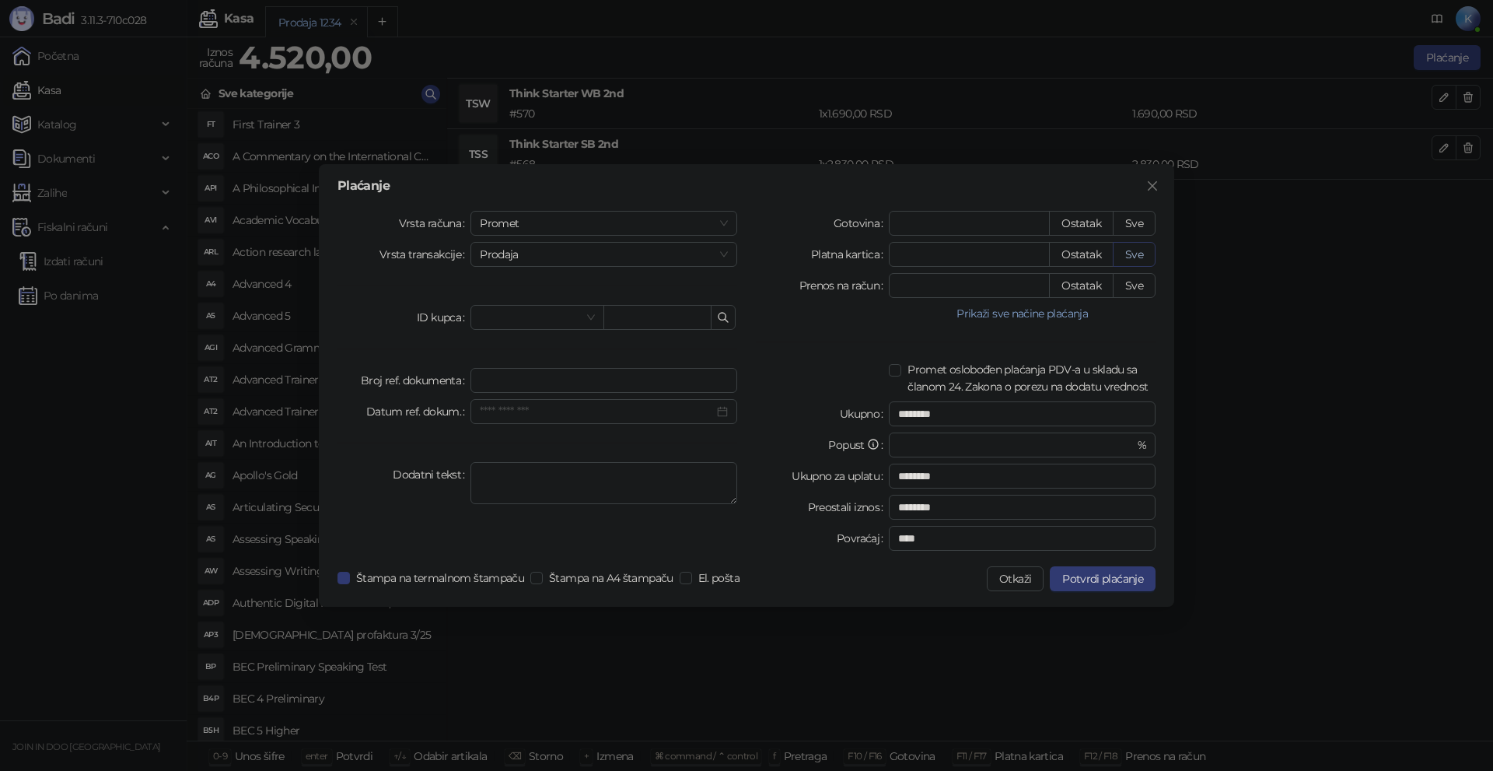
click at [1135, 252] on button "Sve" at bounding box center [1134, 254] width 43 height 25
type input "****"
click at [1086, 581] on span "Potvrdi plaćanje" at bounding box center [1102, 579] width 81 height 14
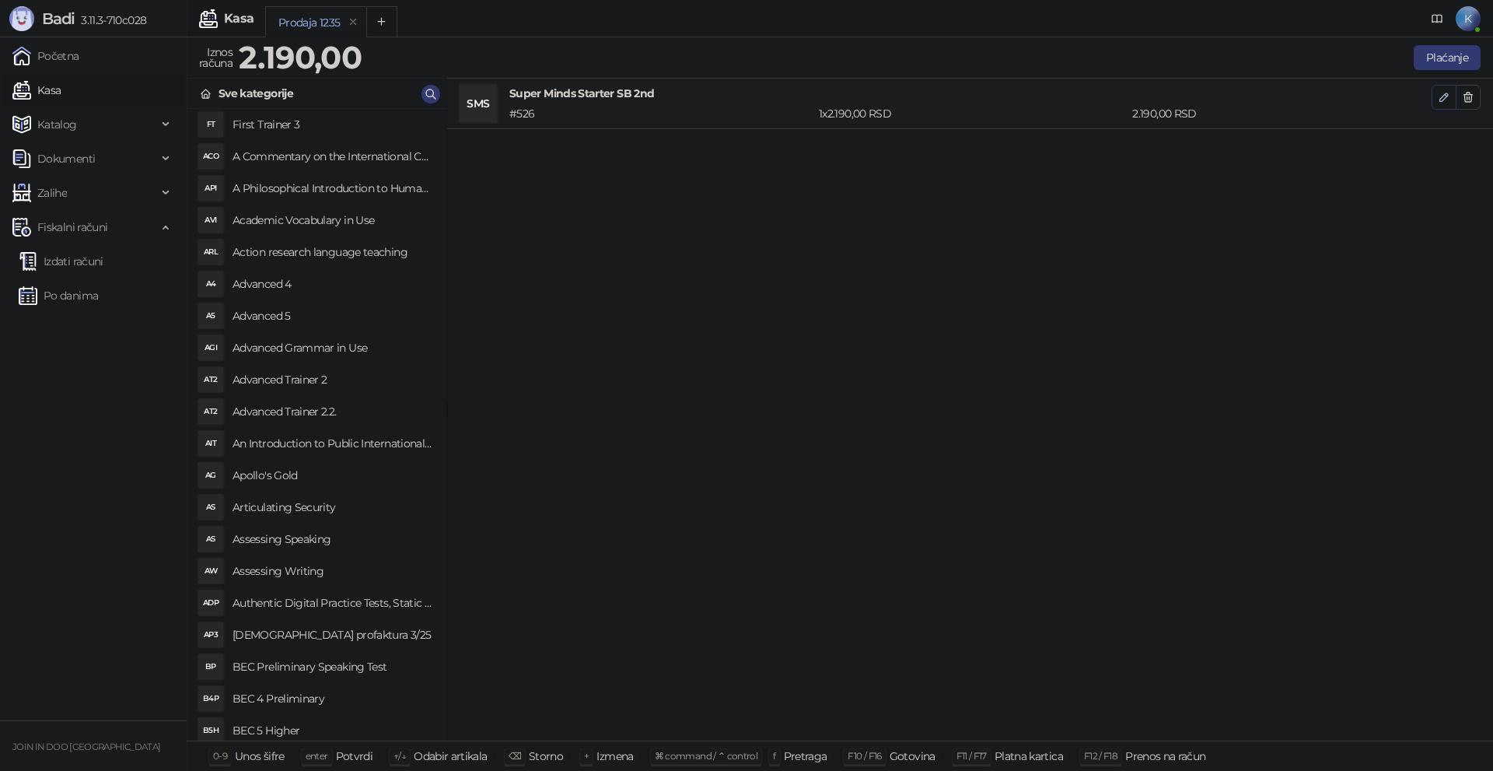
click at [1436, 100] on button "button" at bounding box center [1444, 97] width 25 height 25
click at [1441, 147] on icon "button" at bounding box center [1444, 148] width 12 height 12
type input "*"
type input "****"
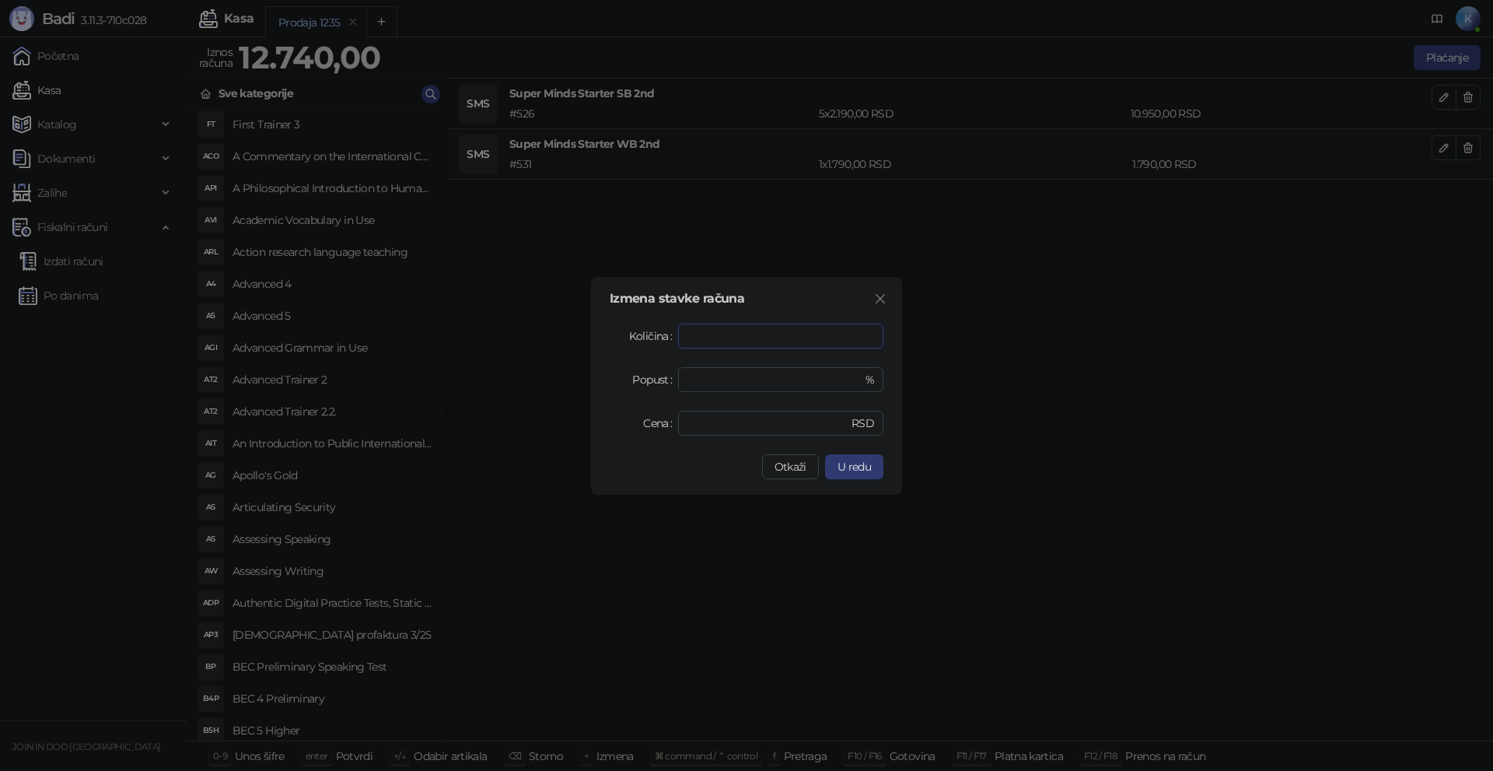
type input "*"
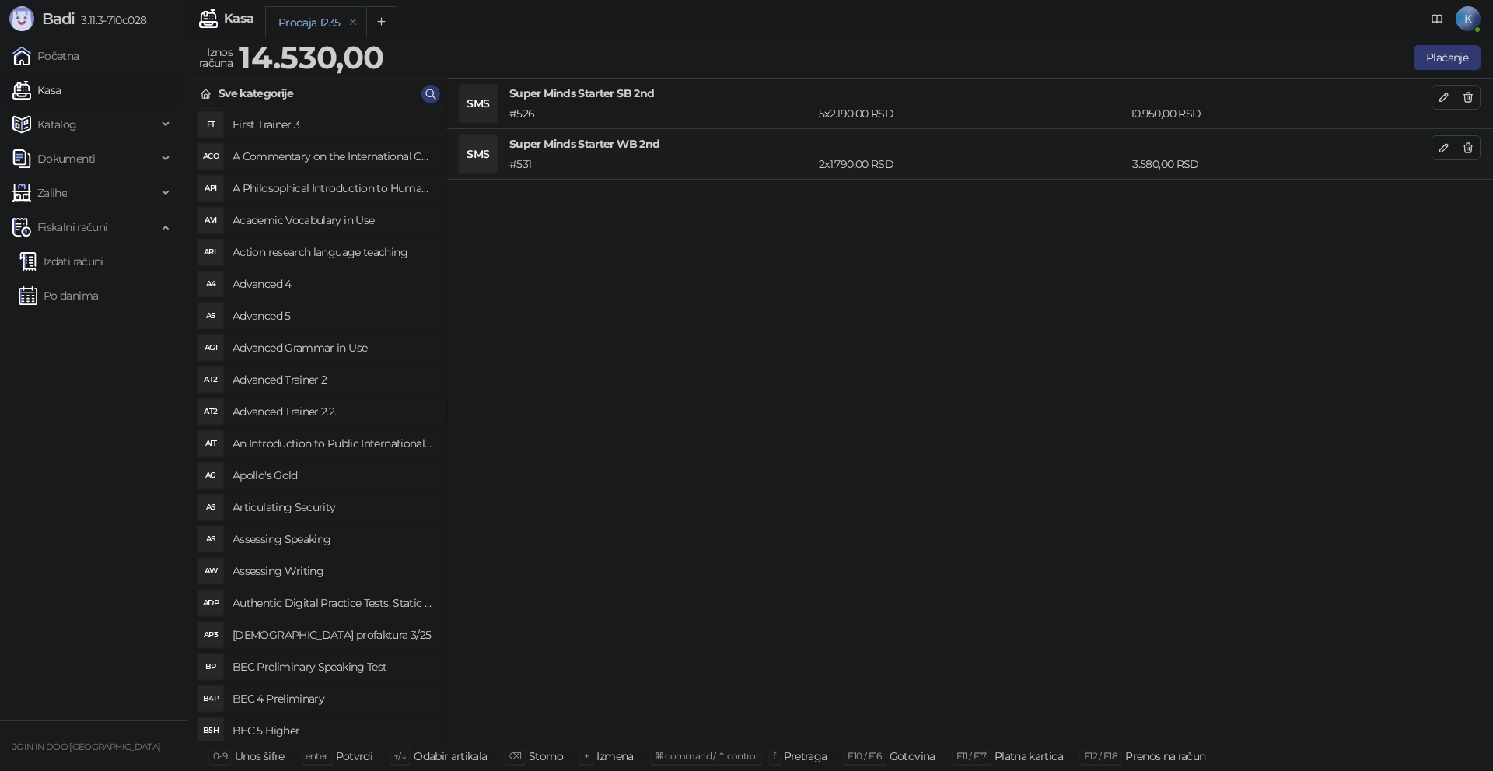
click at [685, 428] on div "SMS Super Minds Starter SB 2nd # 526 5 x 2.190,00 RSD 10.950,00 RSD SMS Super M…" at bounding box center [970, 410] width 1046 height 663
click at [1428, 62] on button "Plaćanje" at bounding box center [1447, 57] width 67 height 25
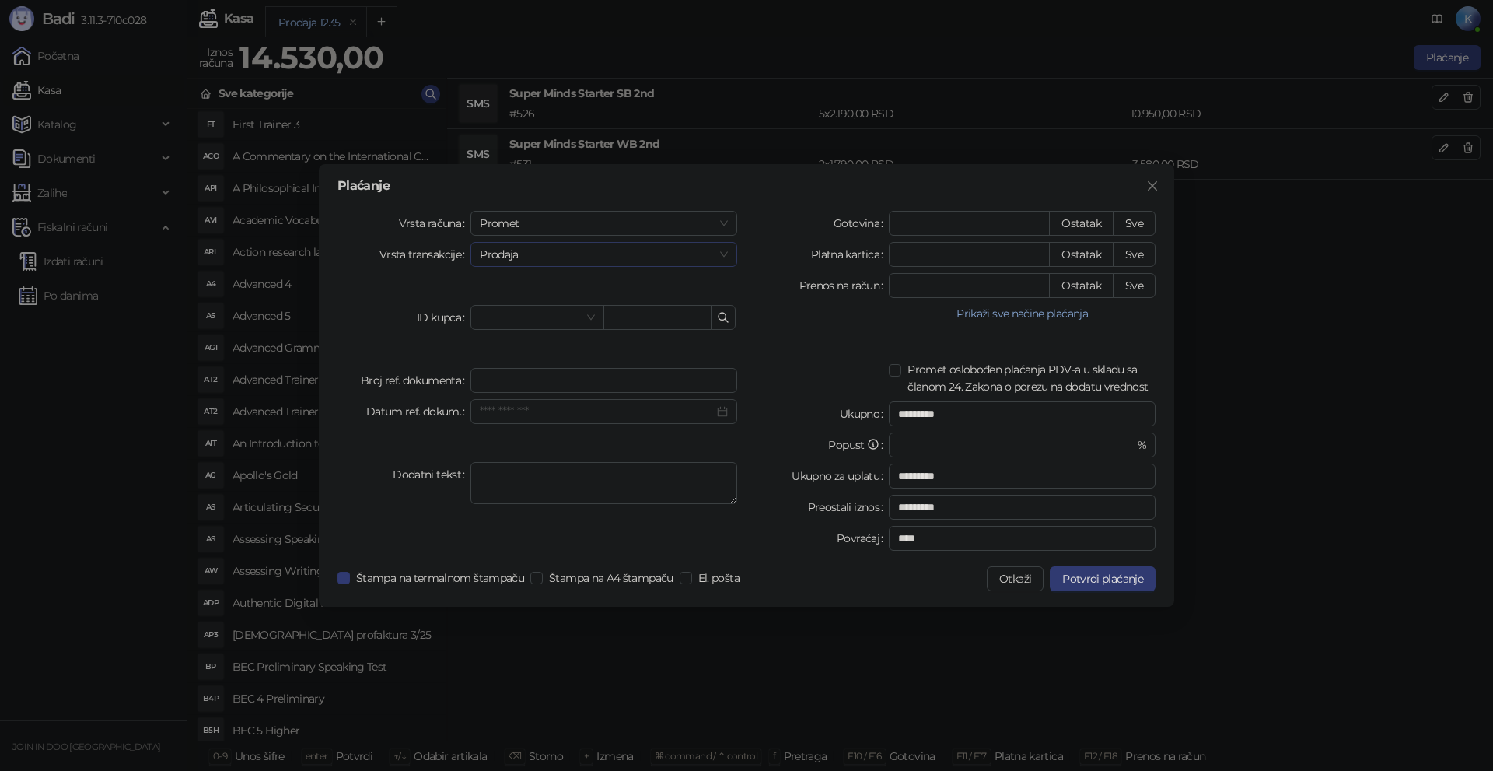
click at [501, 249] on span "Prodaja" at bounding box center [604, 254] width 248 height 23
click at [509, 222] on span "Promet" at bounding box center [604, 223] width 248 height 23
click at [513, 334] on div "Avans" at bounding box center [604, 328] width 242 height 17
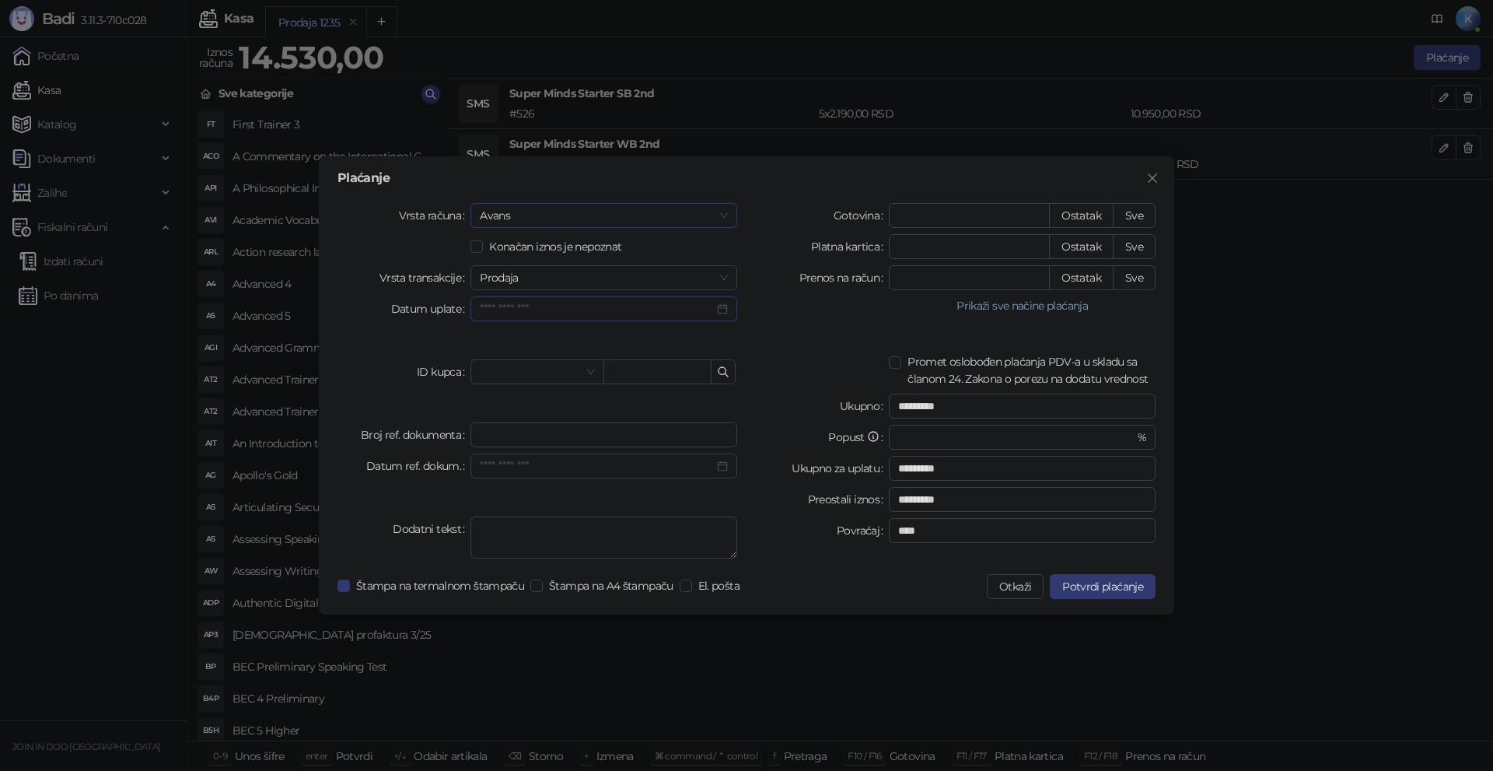
click at [522, 304] on input "Datum uplate" at bounding box center [597, 308] width 234 height 17
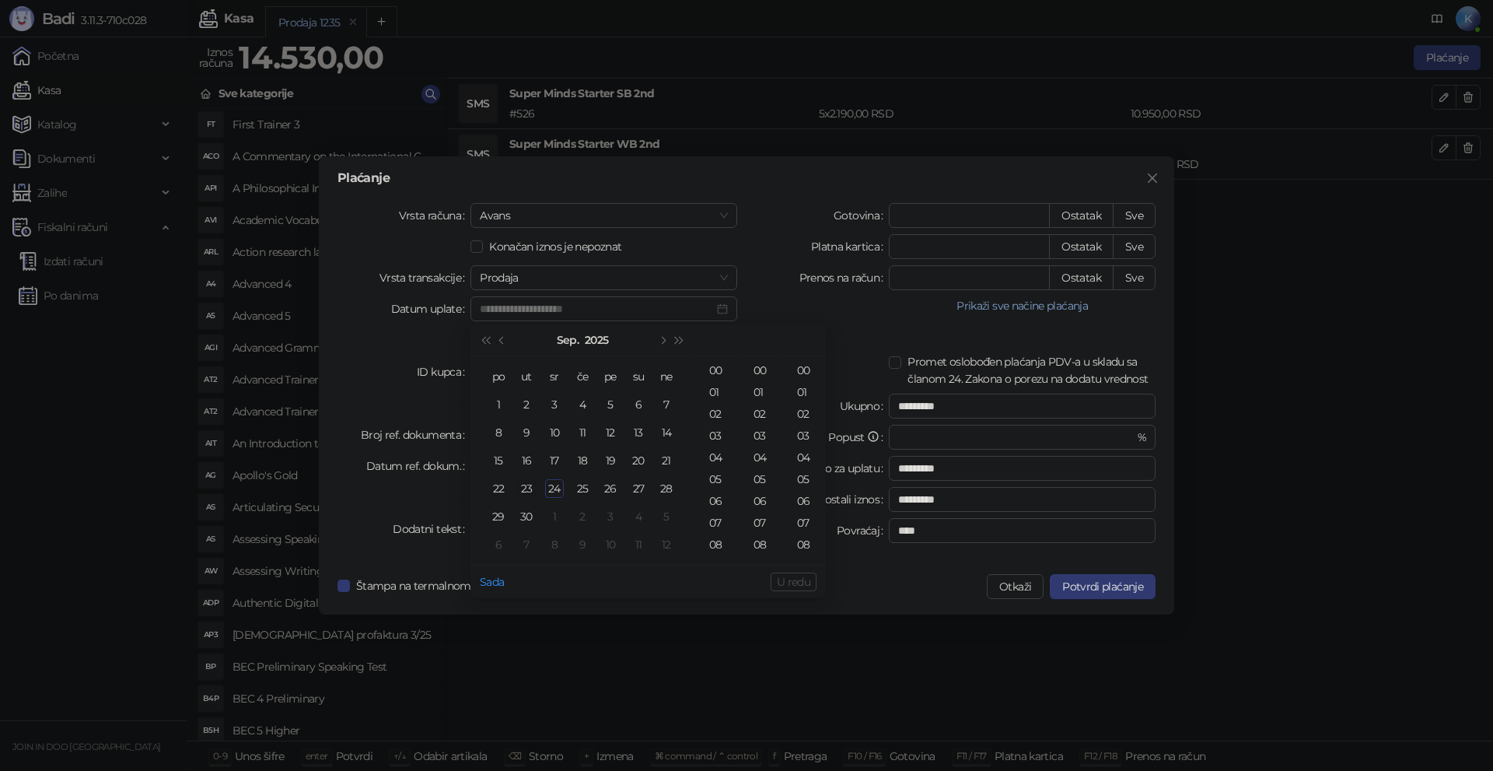
click at [533, 481] on div "23" at bounding box center [526, 488] width 19 height 19
type input "**********"
click at [790, 577] on span "U redu" at bounding box center [793, 582] width 33 height 14
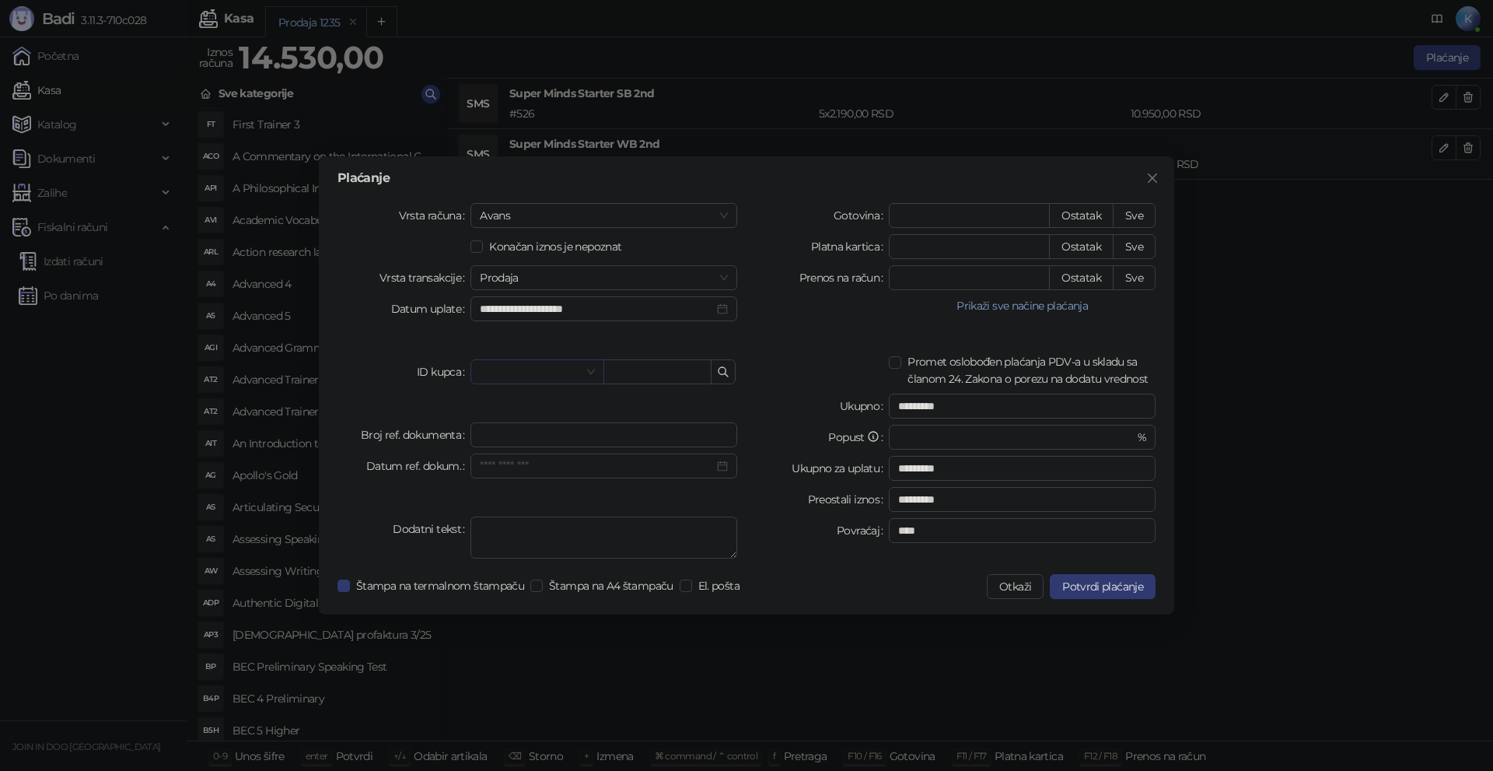
click at [528, 365] on input "search" at bounding box center [530, 371] width 100 height 23
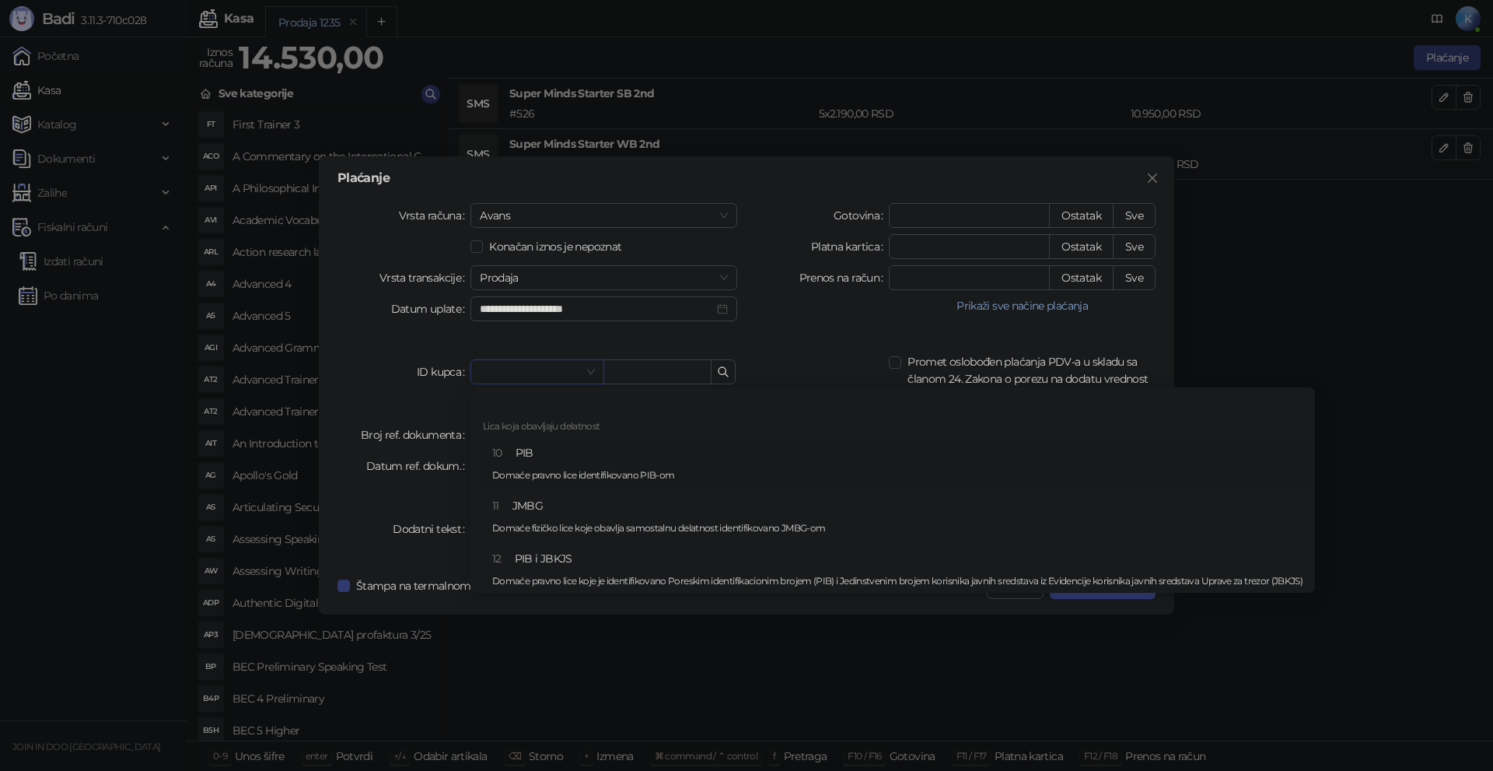
click at [537, 452] on div "10 PIB Domaće pravno lice identifikovano PIB-om" at bounding box center [897, 466] width 810 height 45
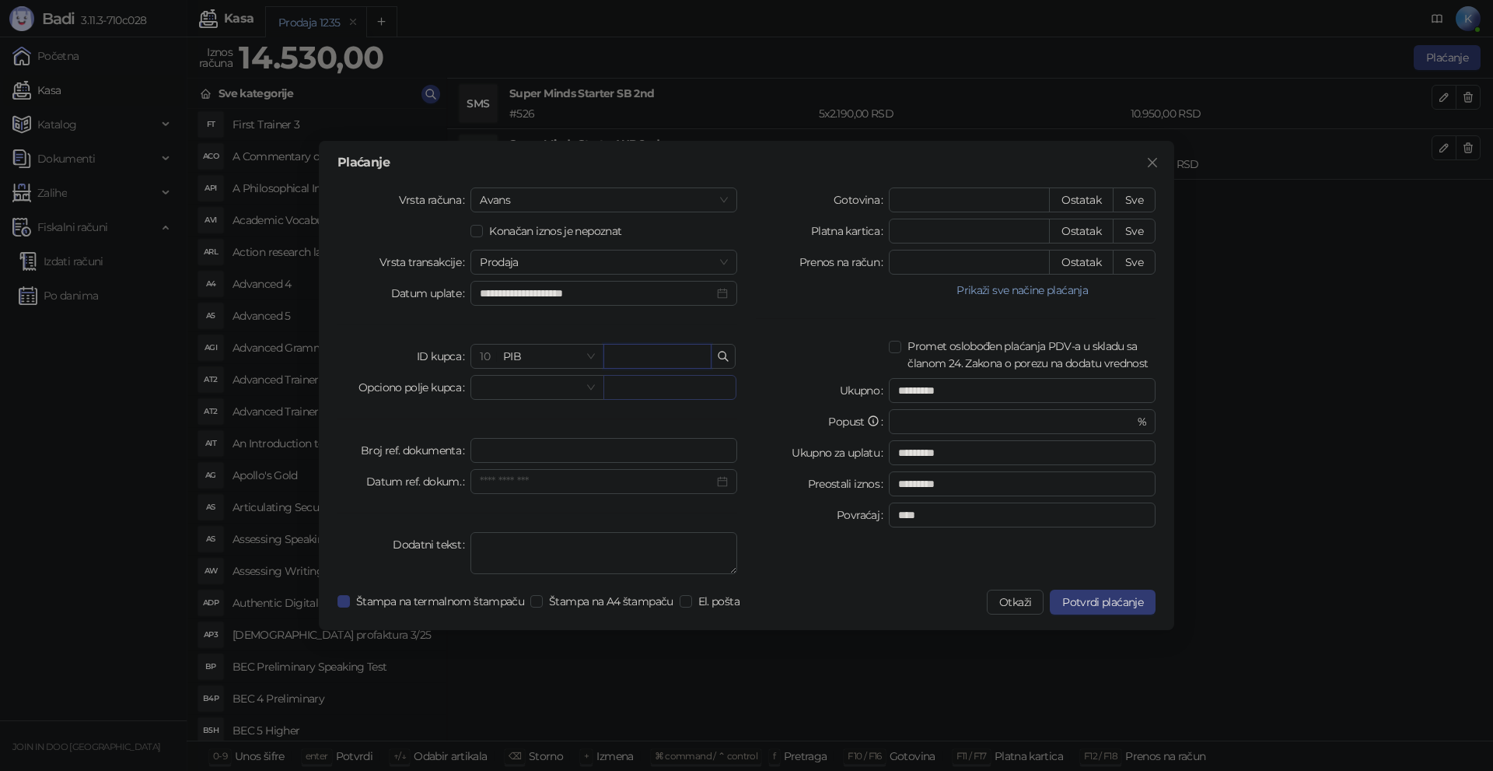
paste input "*********"
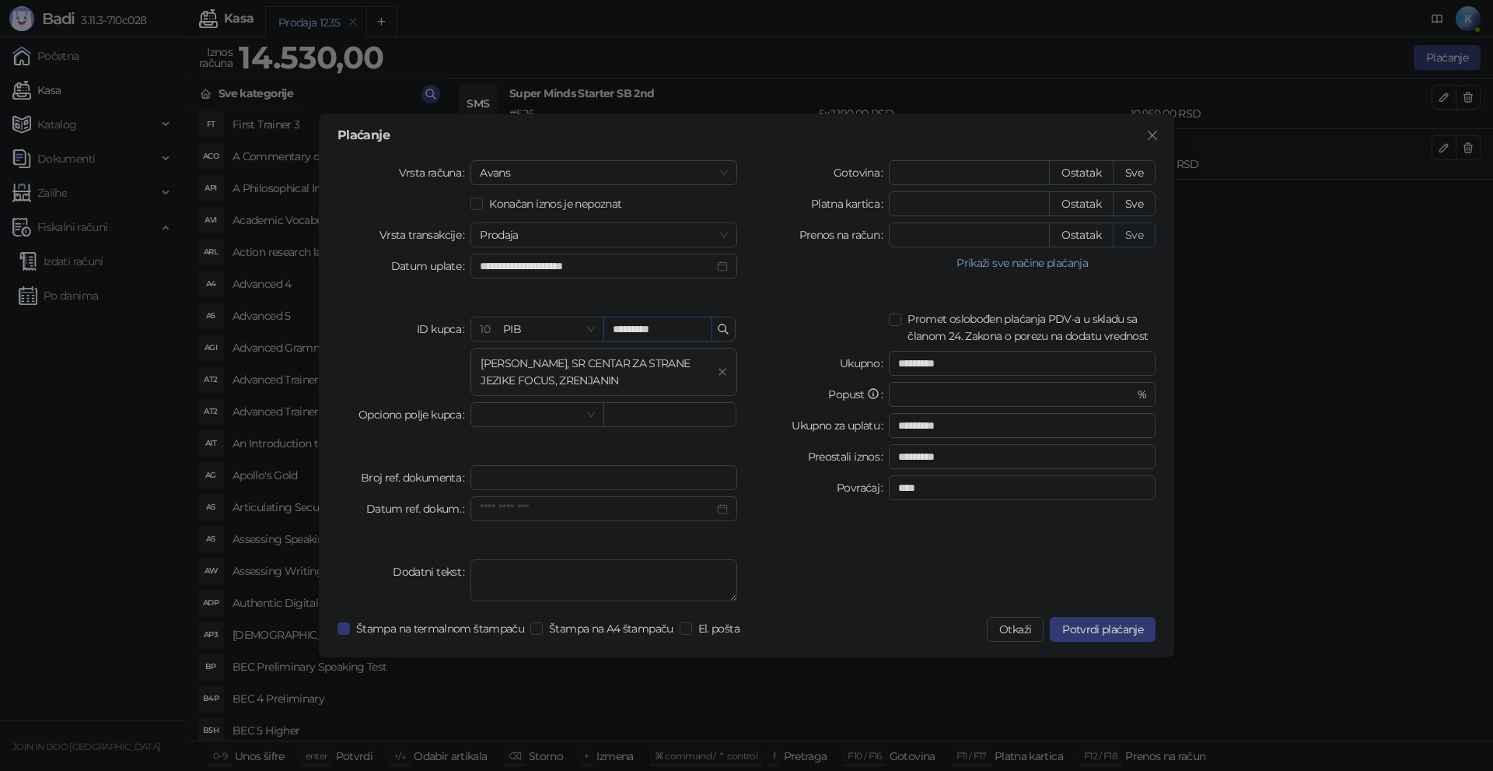
type input "*********"
click at [1129, 237] on button "Sve" at bounding box center [1134, 234] width 43 height 25
type input "*****"
type input "****"
click at [636, 625] on span "Štampa na A4 štampaču" at bounding box center [611, 628] width 137 height 17
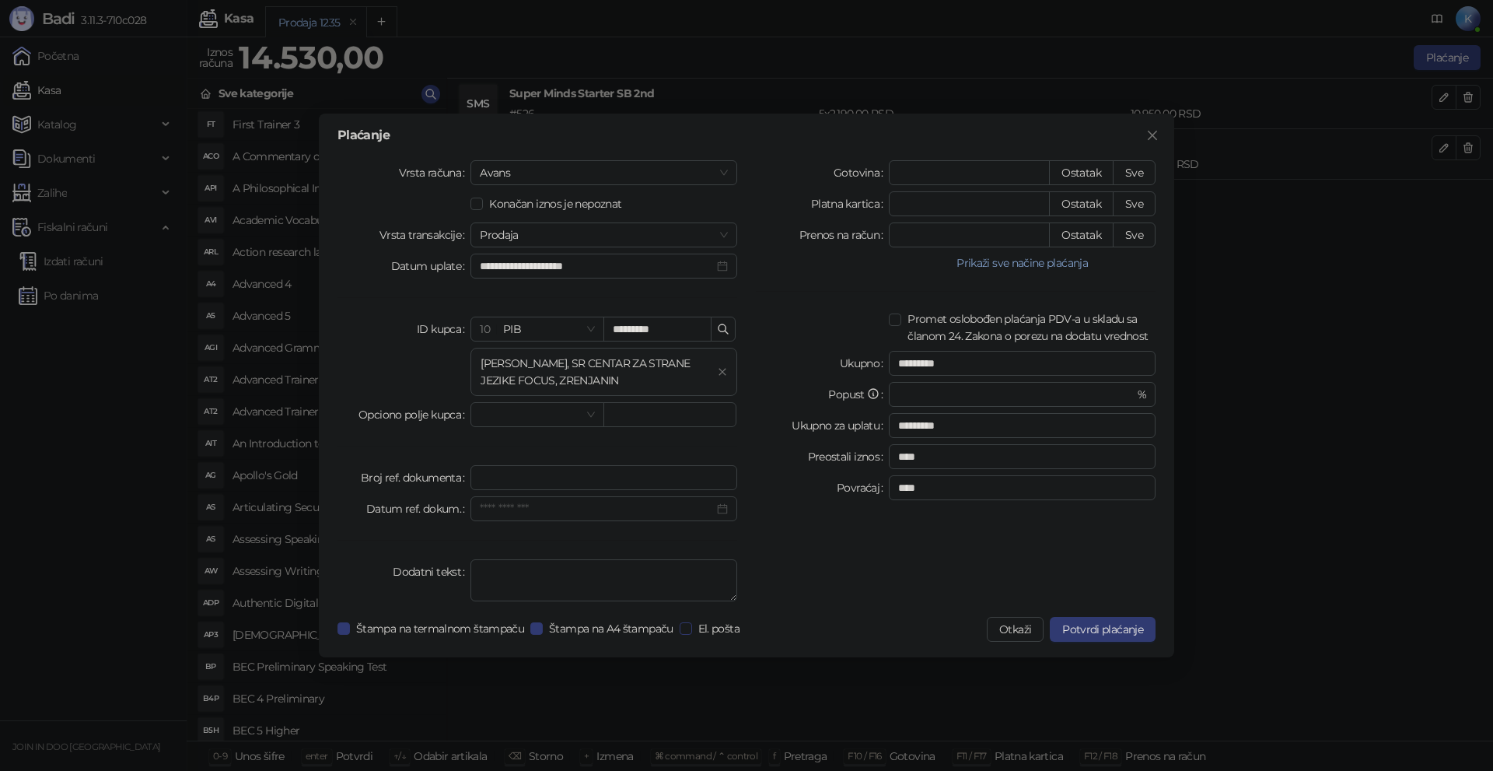
click at [694, 624] on span "El. pošta" at bounding box center [719, 628] width 54 height 17
click at [1097, 632] on span "Potvrdi plaćanje" at bounding box center [1102, 629] width 81 height 14
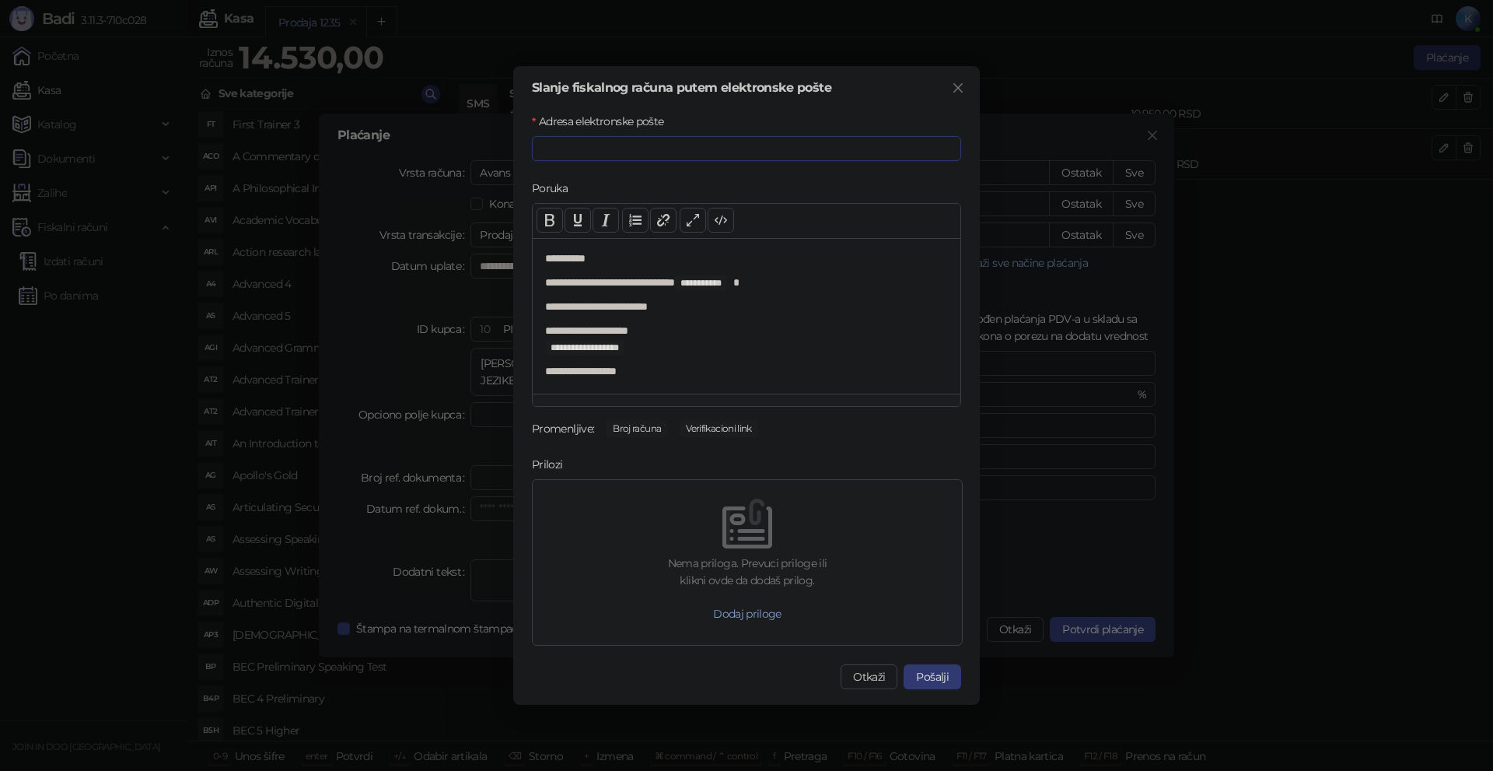
click at [638, 141] on input "Adresa elektronske pošte" at bounding box center [746, 148] width 429 height 25
paste input "**********"
type input "**********"
click at [946, 680] on button "Pošalji" at bounding box center [933, 676] width 58 height 25
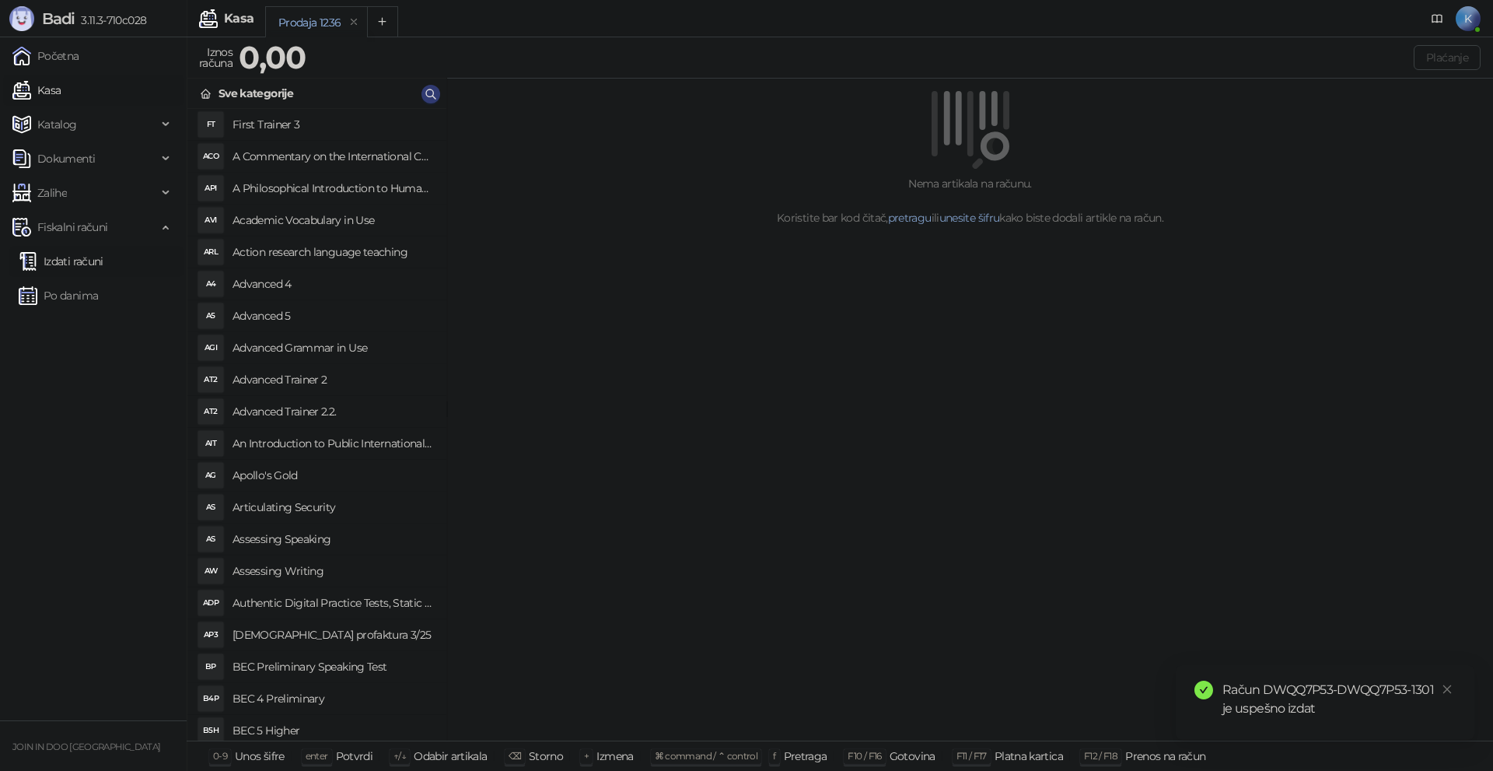
click at [66, 255] on link "Izdati računi" at bounding box center [61, 261] width 85 height 31
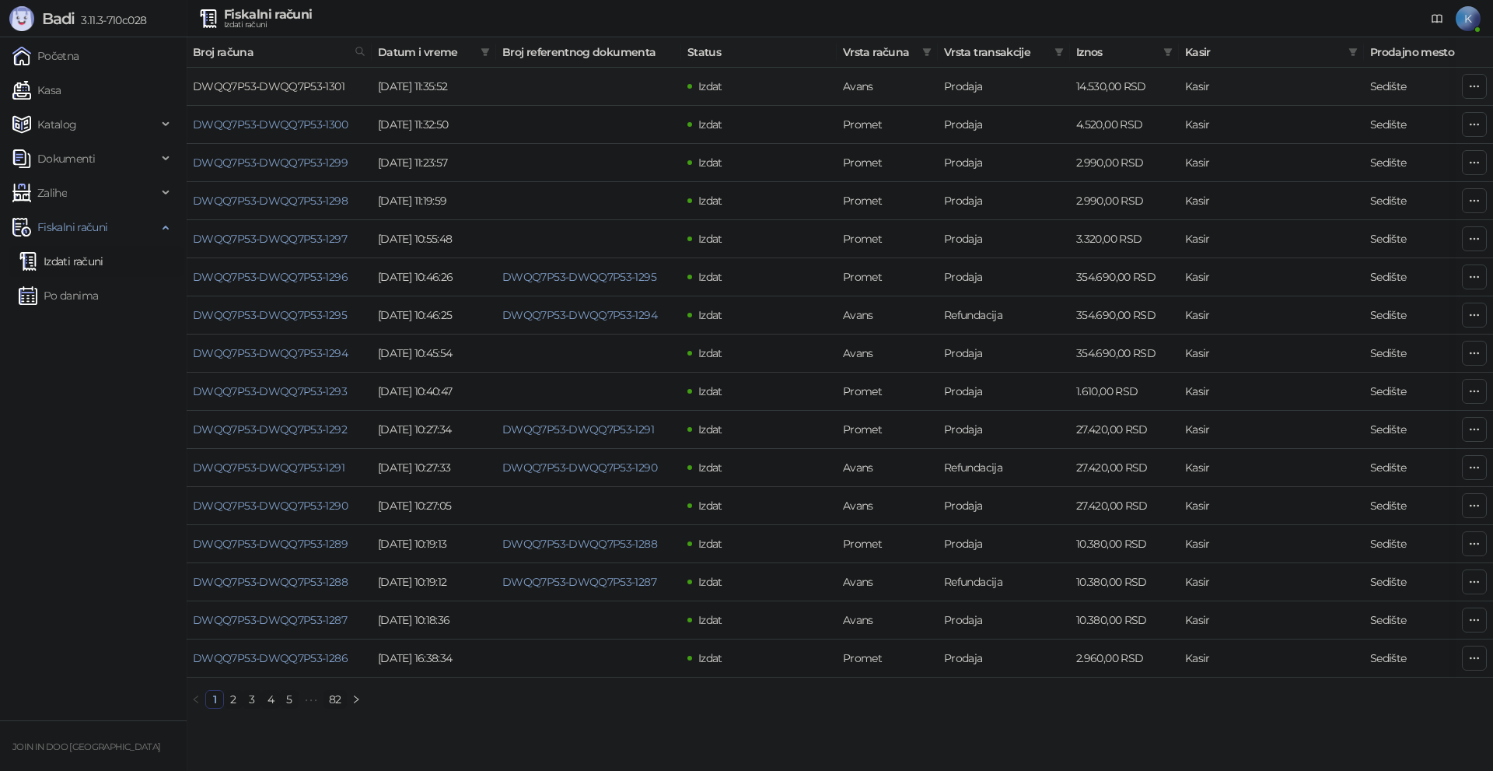
click at [319, 79] on link "DWQQ7P53-DWQQ7P53-1301" at bounding box center [269, 86] width 152 height 14
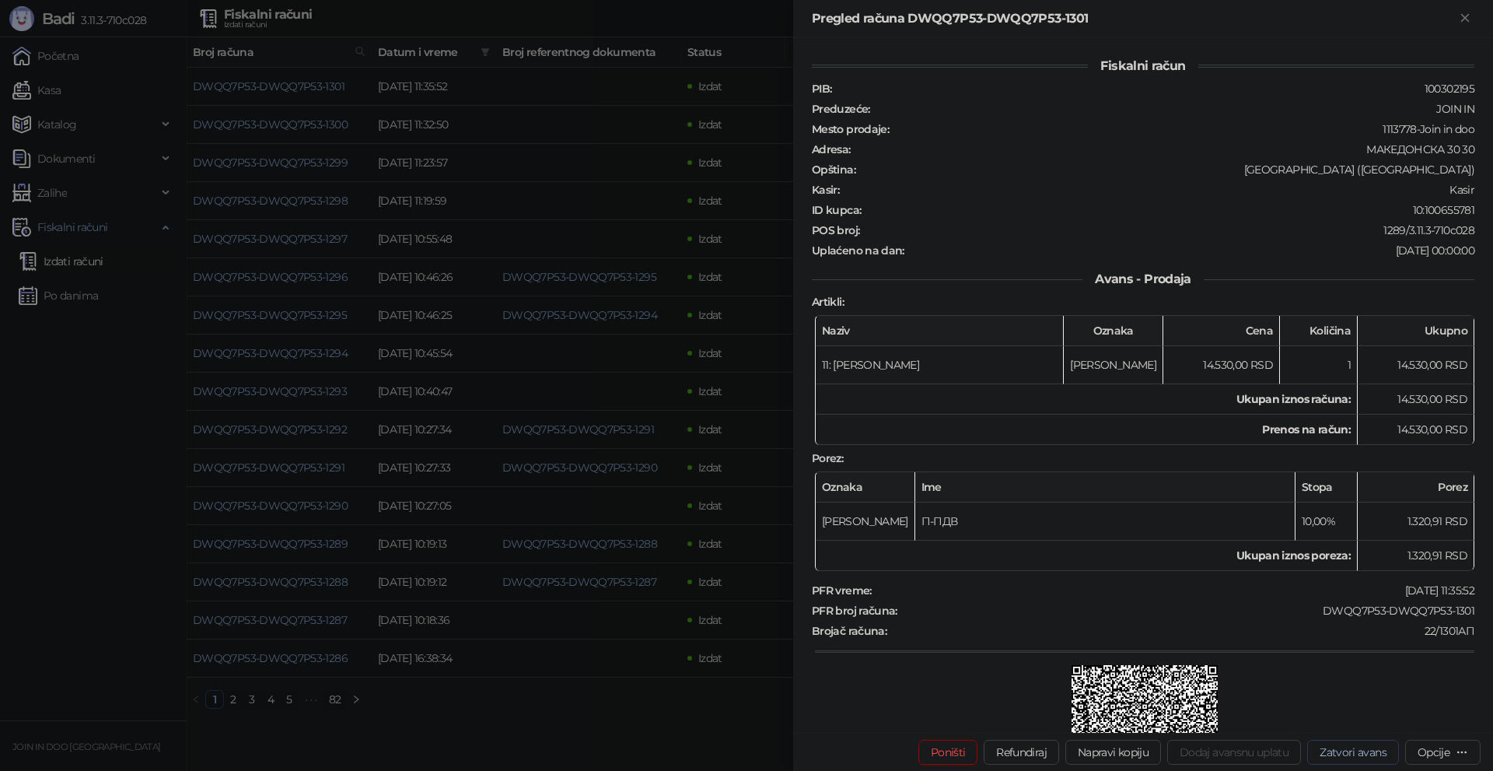
click at [1347, 750] on button "Zatvori avans" at bounding box center [1353, 752] width 92 height 25
type input "**********"
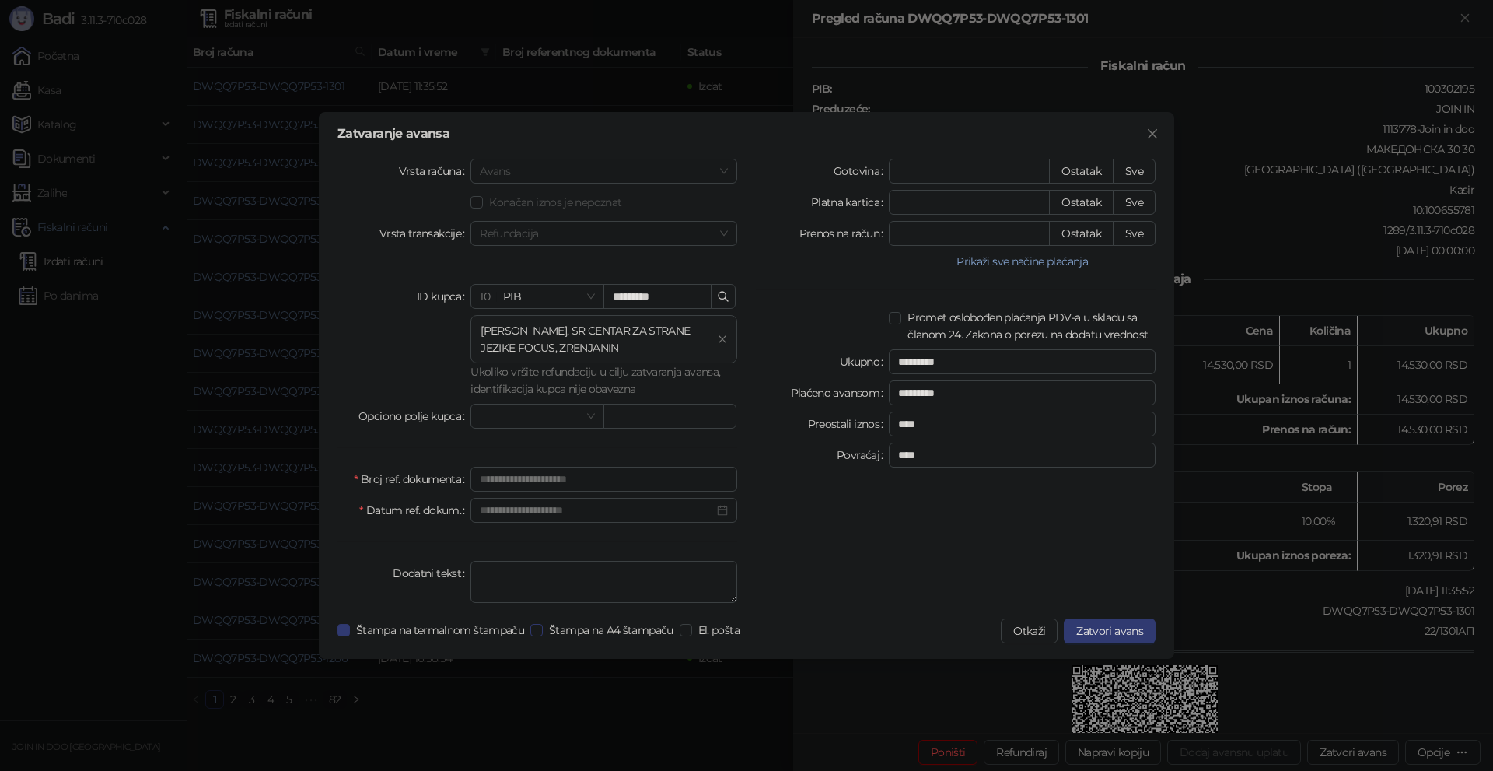
click at [576, 625] on span "Štampa na A4 štampaču" at bounding box center [611, 629] width 137 height 17
click at [699, 617] on div "**********" at bounding box center [746, 385] width 855 height 547
click at [702, 633] on span "El. pošta" at bounding box center [719, 629] width 54 height 17
click at [1112, 634] on span "Zatvori avans" at bounding box center [1109, 631] width 67 height 14
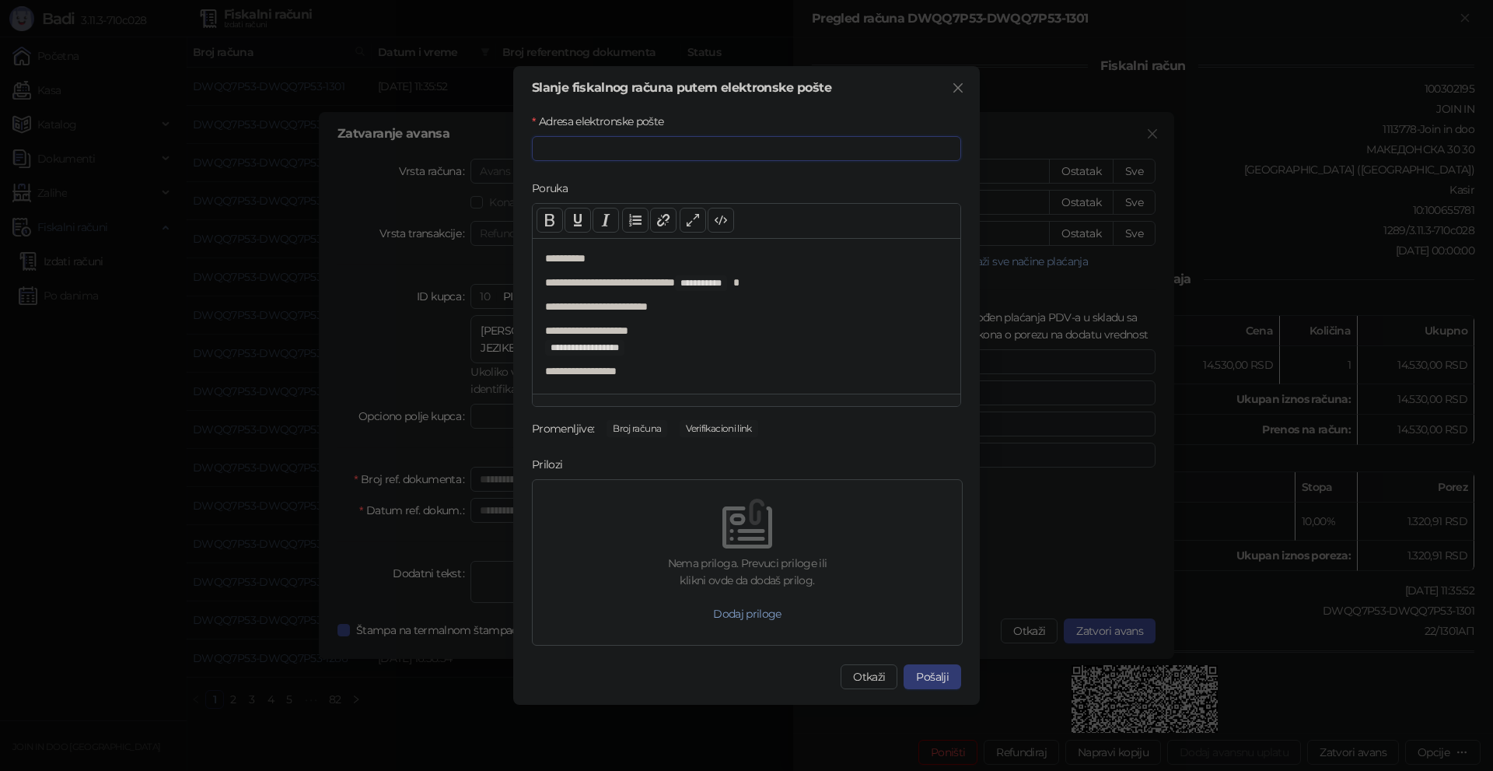
click at [583, 148] on input "Adresa elektronske pošte" at bounding box center [746, 148] width 429 height 25
paste input "**********"
type input "**********"
click at [935, 676] on button "Pošalji" at bounding box center [933, 676] width 58 height 25
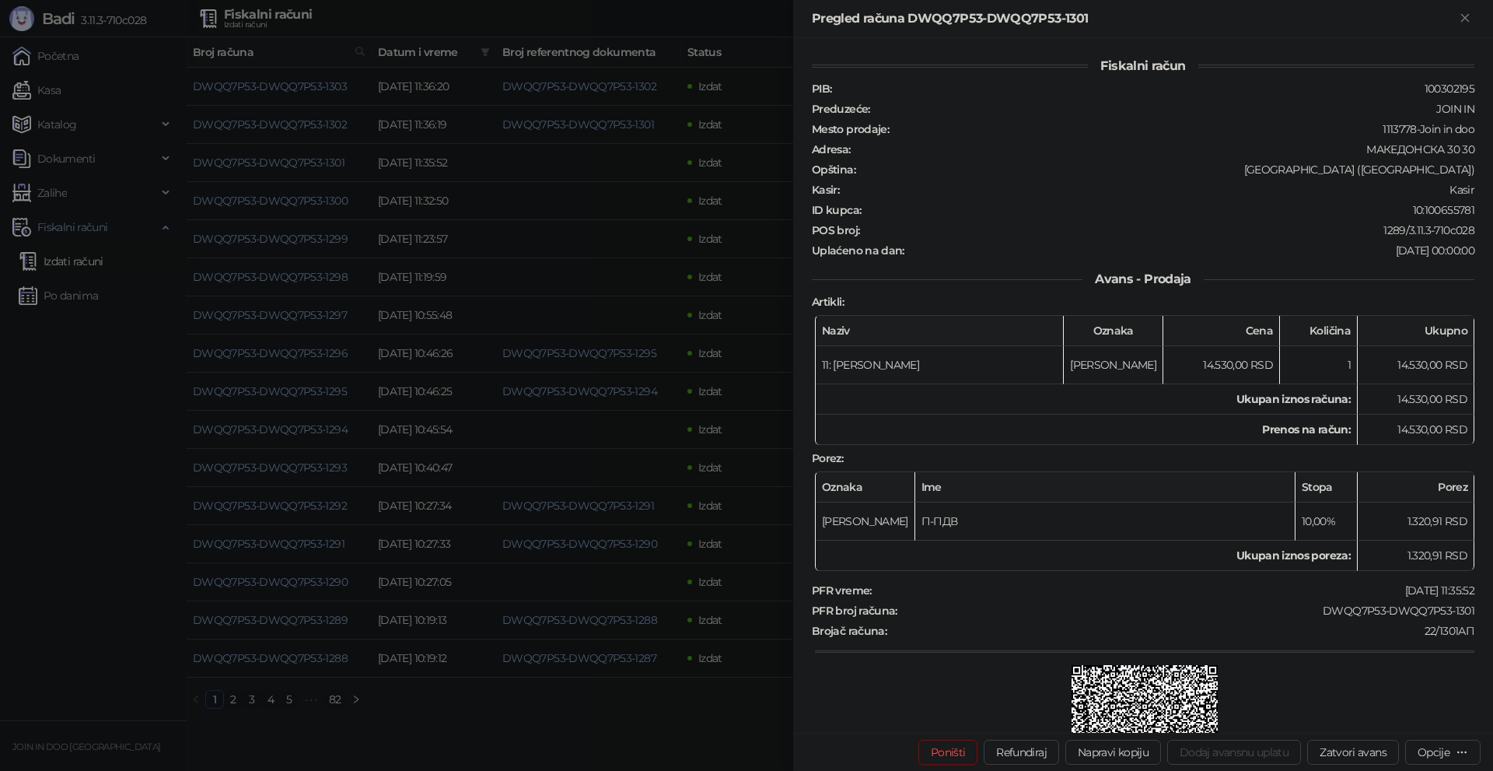
click at [124, 545] on div at bounding box center [746, 385] width 1493 height 771
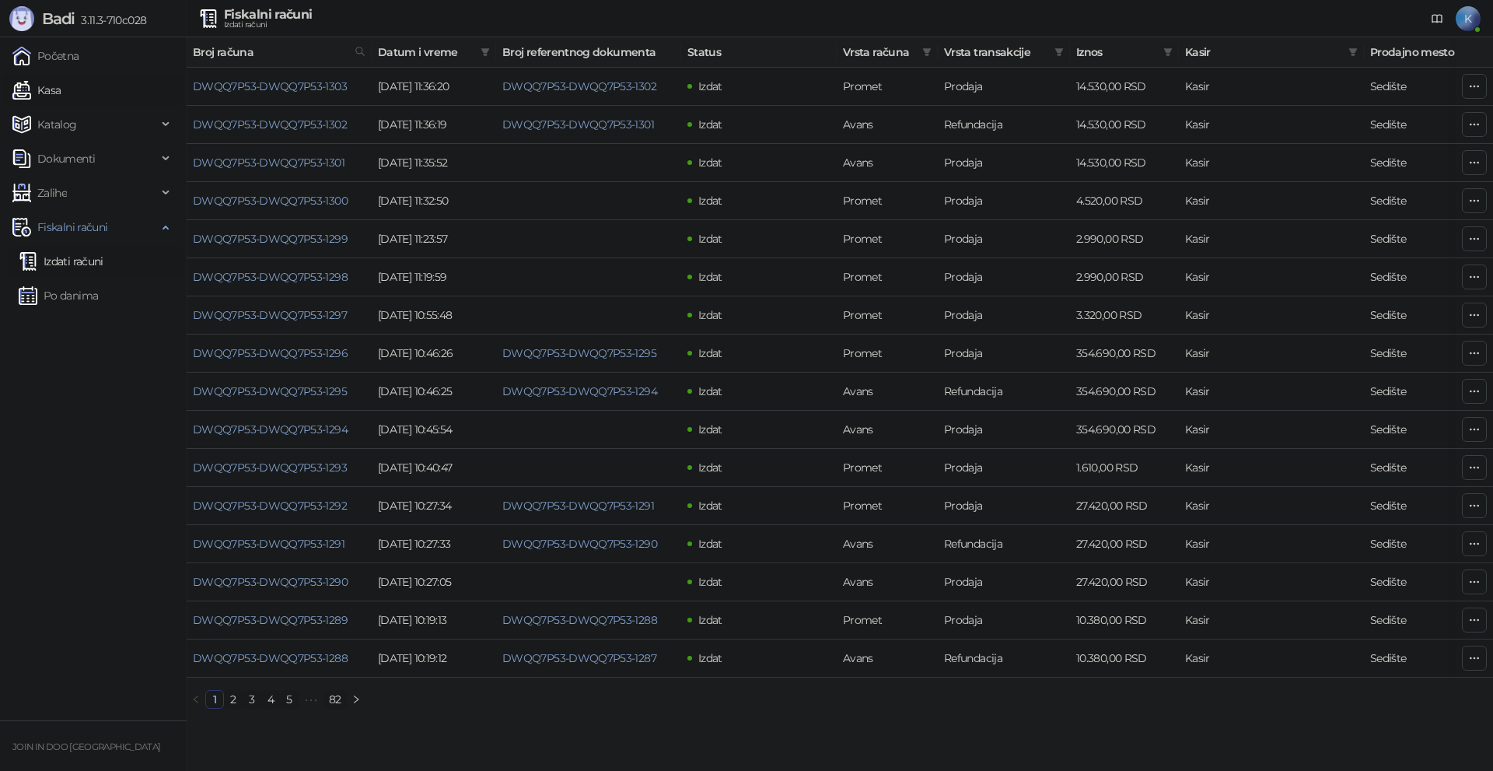
click at [46, 95] on link "Kasa" at bounding box center [36, 90] width 48 height 31
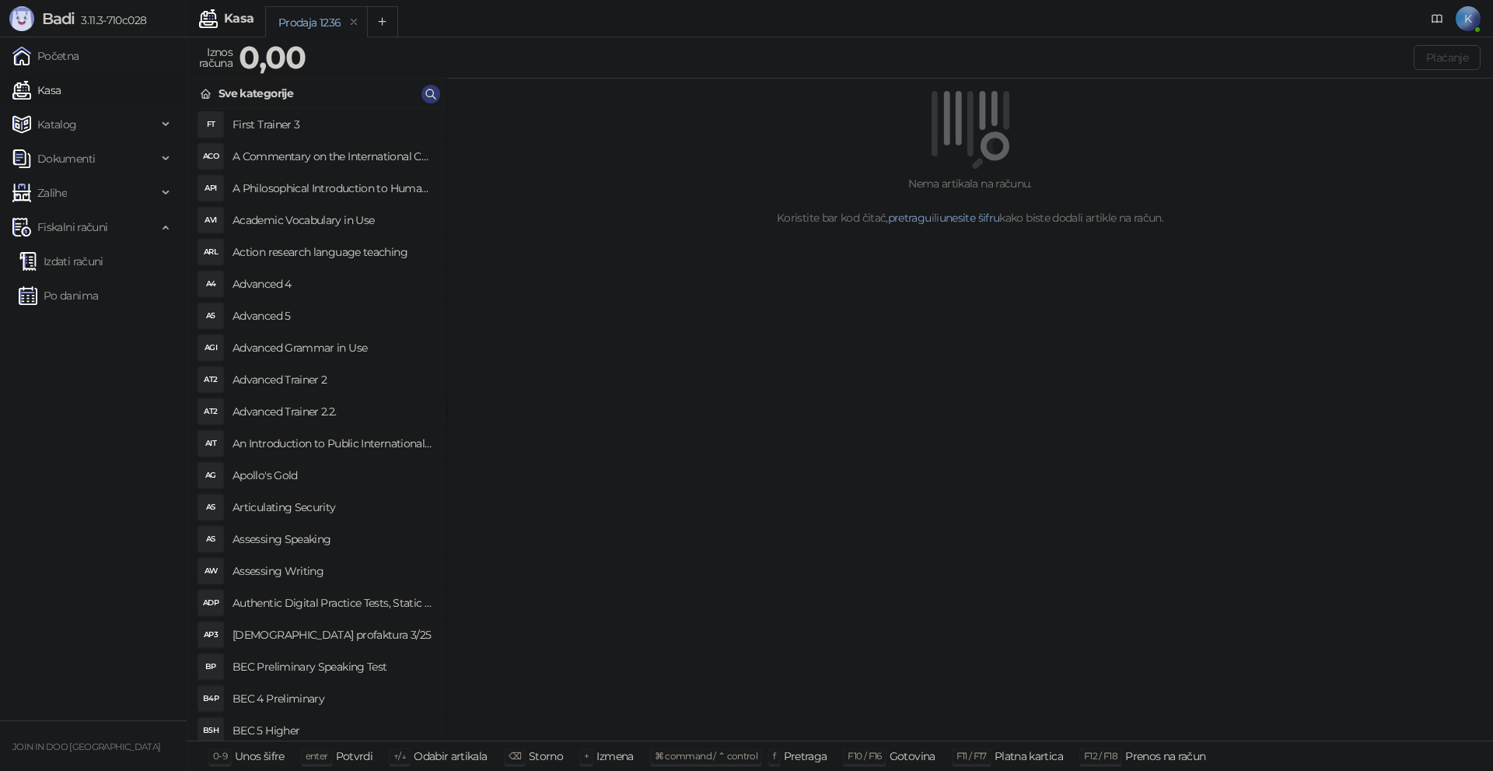
click at [12, 75] on link "Kasa" at bounding box center [36, 90] width 48 height 31
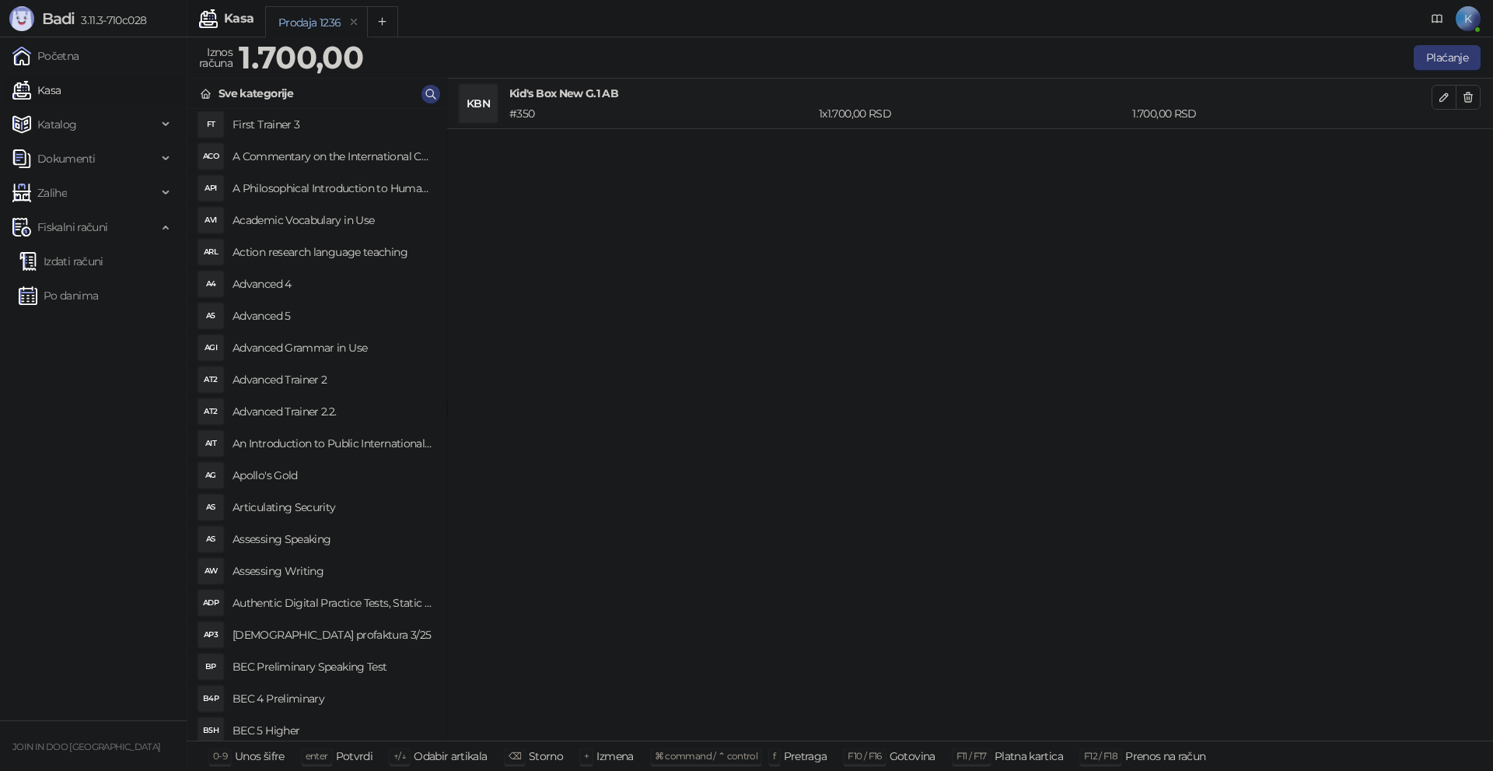
click at [12, 75] on link "Kasa" at bounding box center [36, 90] width 48 height 31
click at [1445, 49] on button "Plaćanje" at bounding box center [1447, 57] width 67 height 25
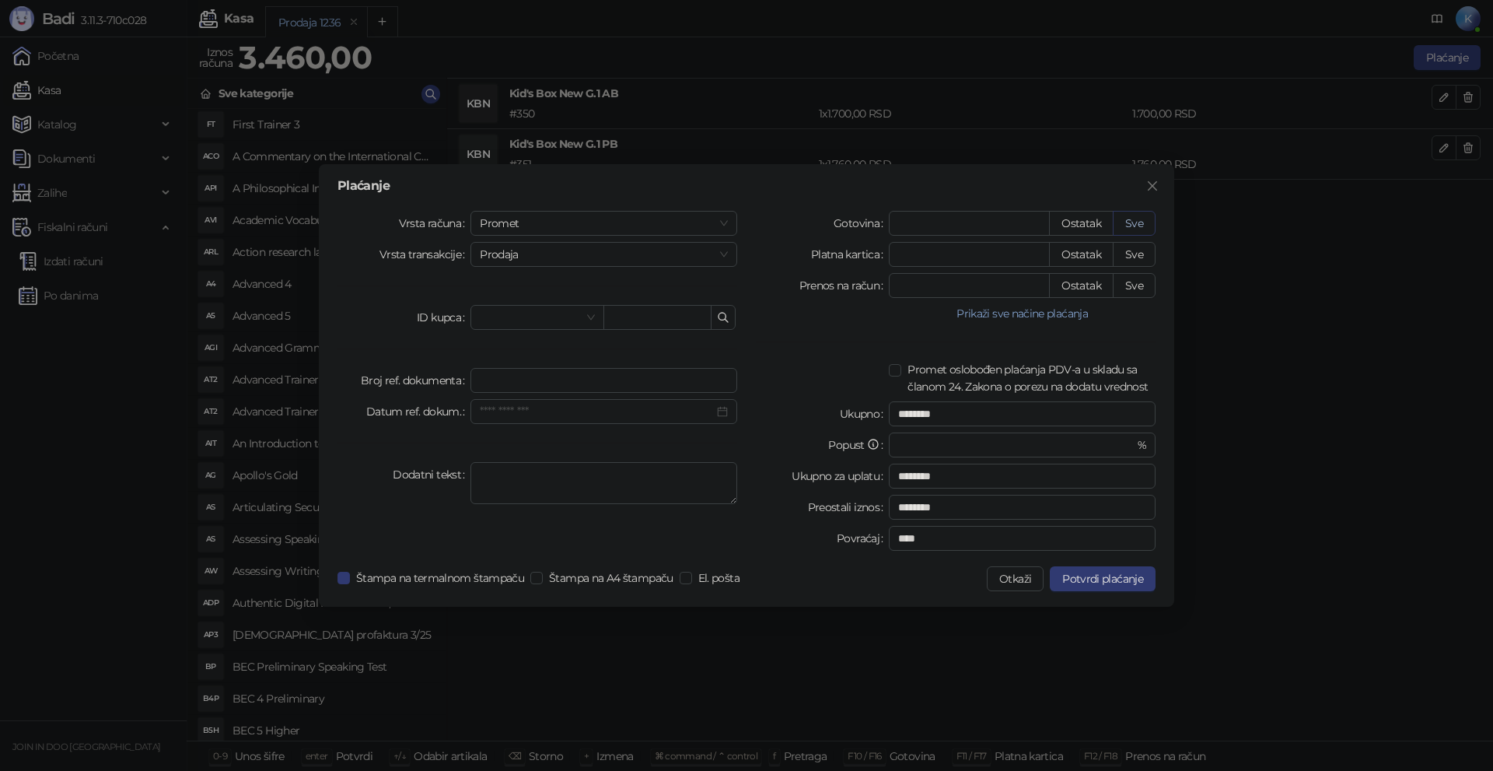
click at [1124, 227] on button "Sve" at bounding box center [1134, 223] width 43 height 25
type input "****"
click at [1096, 579] on span "Potvrdi plaćanje" at bounding box center [1102, 579] width 81 height 14
